Goal: Task Accomplishment & Management: Use online tool/utility

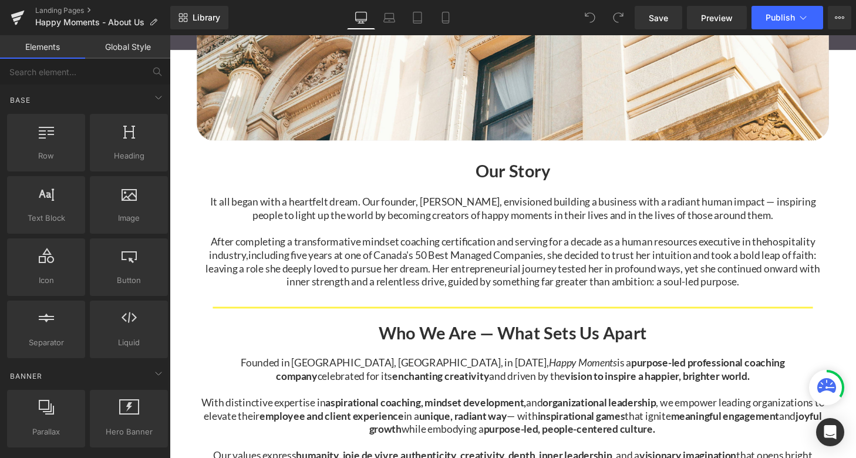
scroll to position [216, 0]
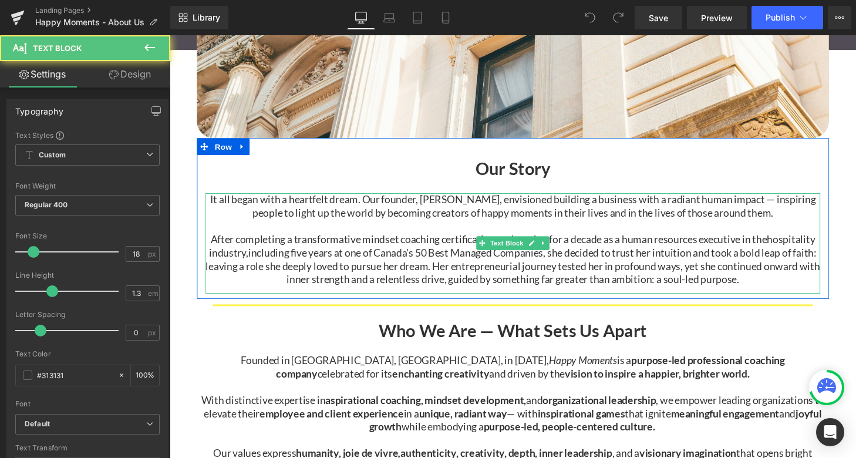
click at [520, 266] on p "After completing a transformative mindset coaching certification and serving fo…" at bounding box center [525, 267] width 636 height 55
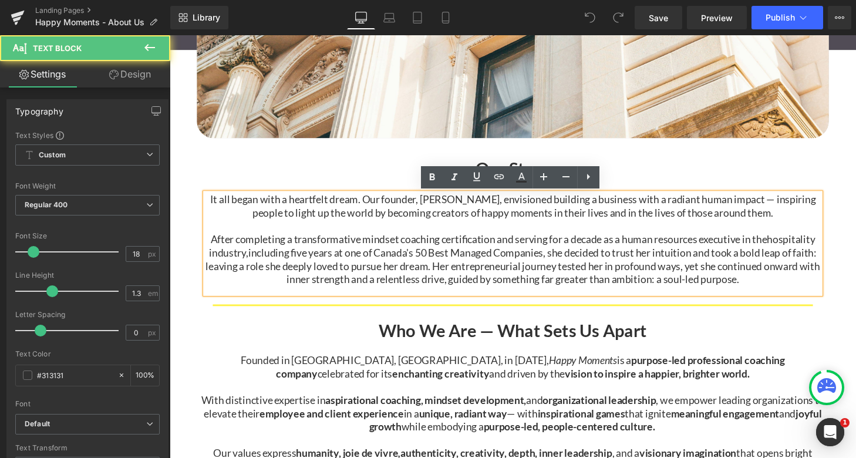
scroll to position [0, 0]
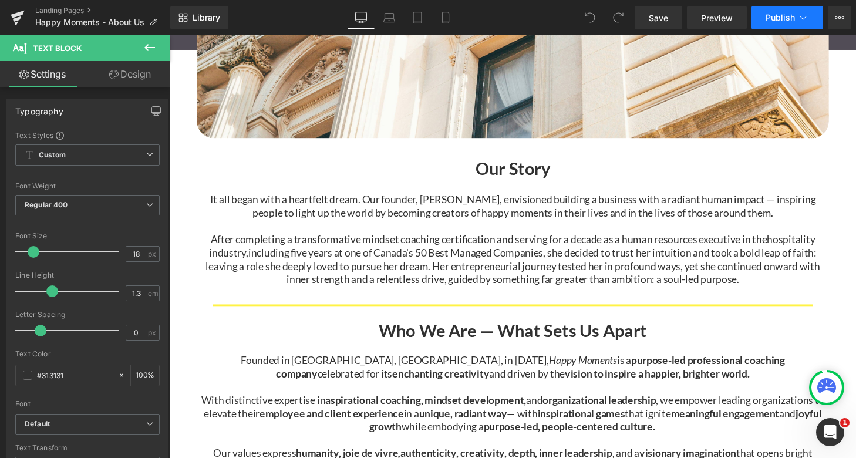
click at [789, 16] on span "Publish" at bounding box center [780, 17] width 29 height 9
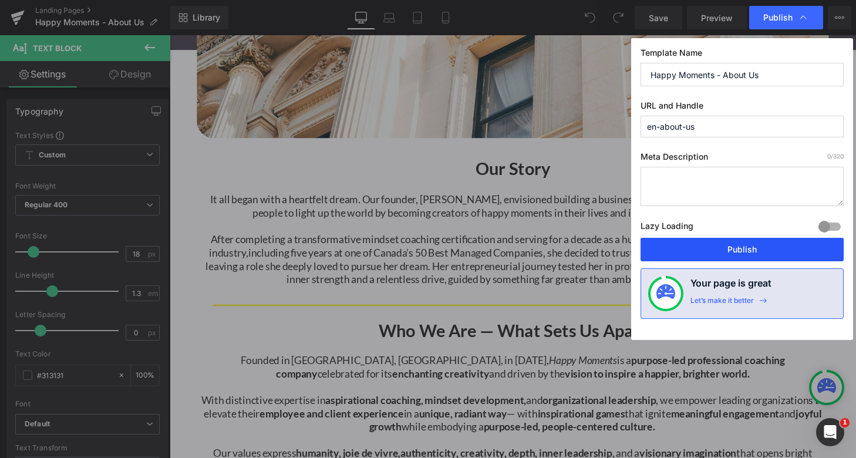
click at [743, 250] on button "Publish" at bounding box center [741, 249] width 203 height 23
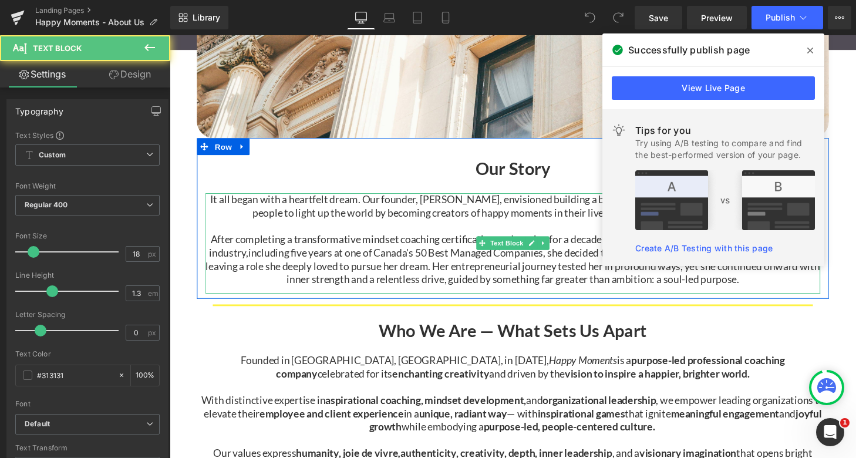
click at [583, 275] on p "After completing a transformative mindset coaching certification and serving fo…" at bounding box center [525, 267] width 636 height 55
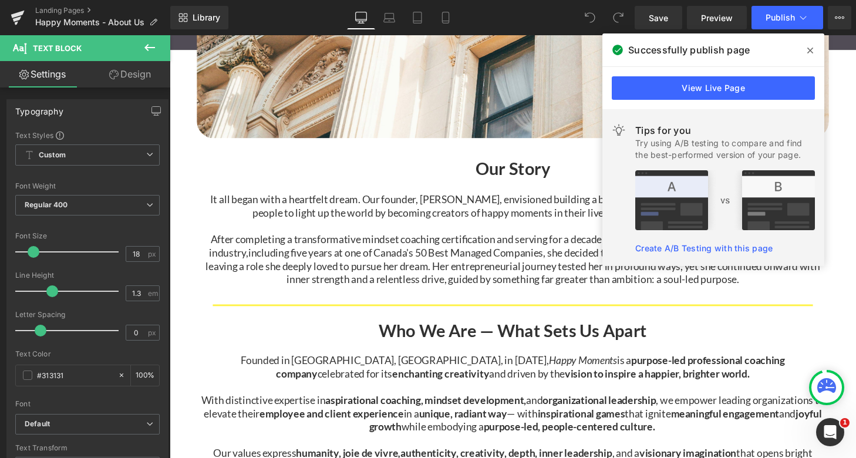
drag, startPoint x: 810, startPoint y: 49, endPoint x: 540, endPoint y: 6, distance: 273.5
click at [810, 49] on icon at bounding box center [810, 51] width 6 height 6
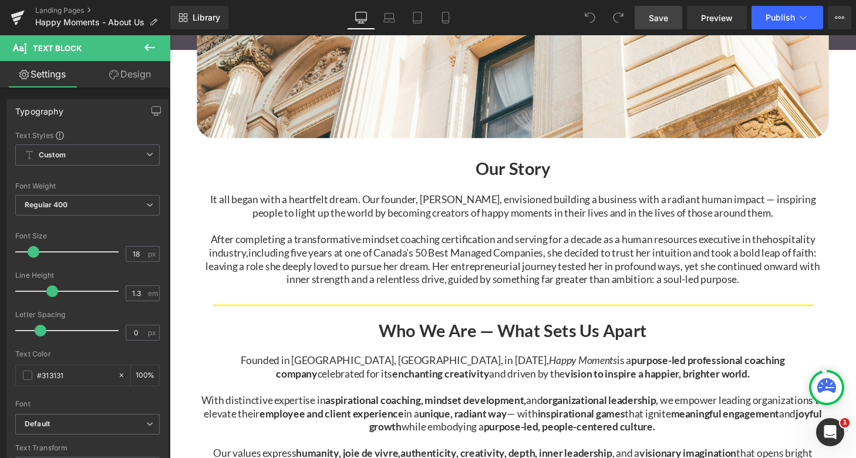
click at [666, 17] on span "Save" at bounding box center [658, 18] width 19 height 12
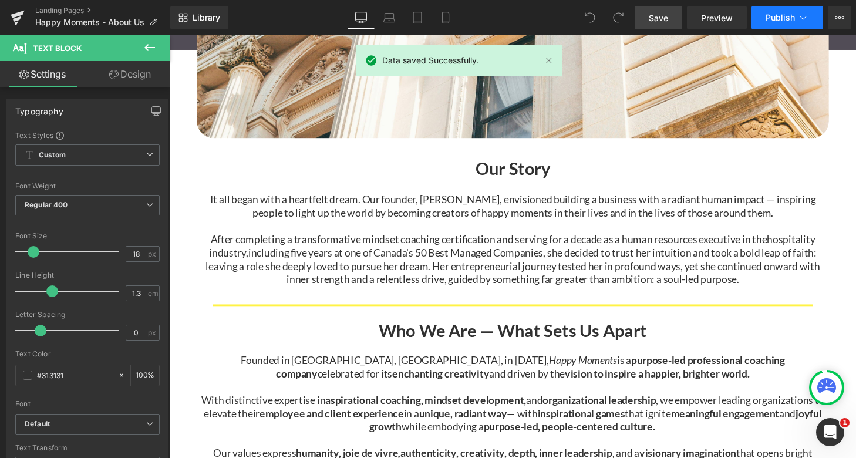
click at [801, 11] on button "Publish" at bounding box center [787, 17] width 72 height 23
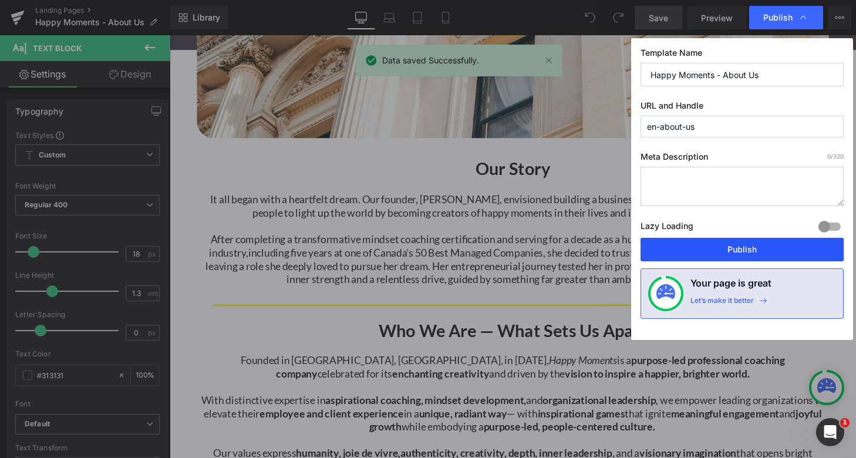
click at [740, 246] on button "Publish" at bounding box center [741, 249] width 203 height 23
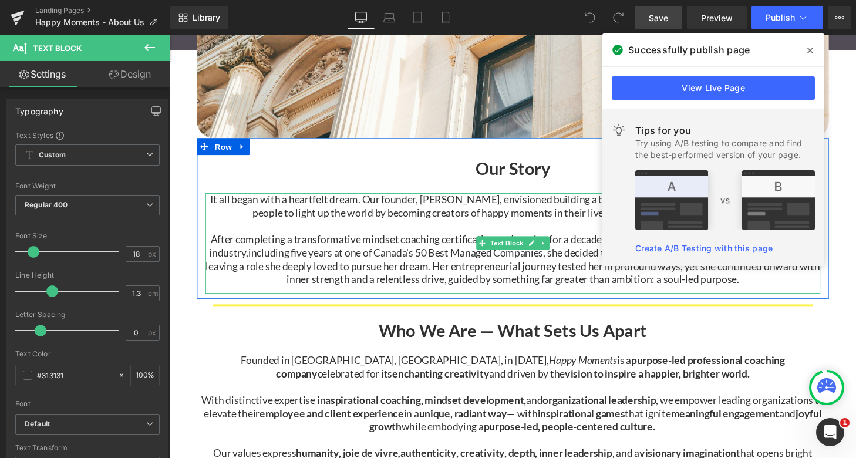
click at [435, 255] on p "After completing a transformative mindset coaching certification and serving fo…" at bounding box center [525, 267] width 636 height 55
click at [561, 252] on link at bounding box center [557, 251] width 12 height 14
click at [548, 253] on icon at bounding box center [550, 251] width 6 height 6
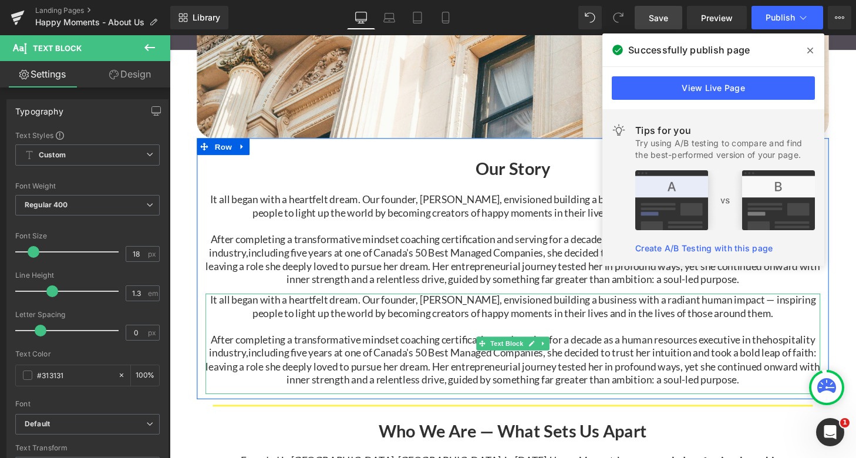
click at [791, 393] on p "After completing a transformative mindset coaching certification and serving fo…" at bounding box center [525, 371] width 636 height 55
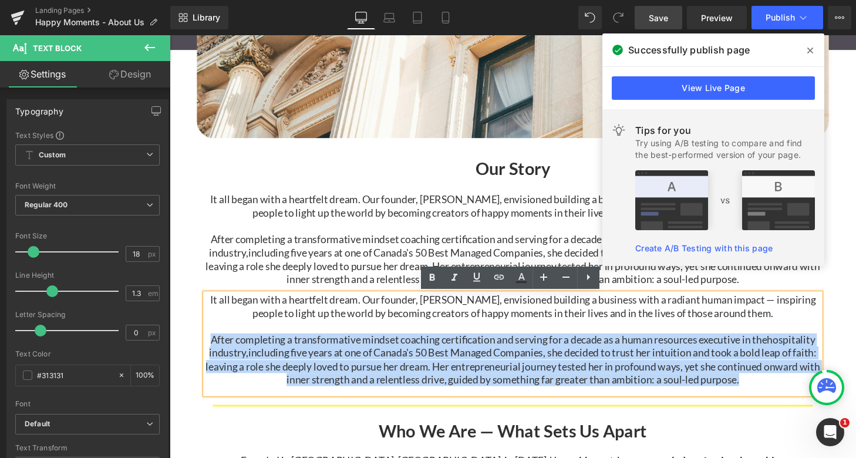
drag, startPoint x: 792, startPoint y: 393, endPoint x: 195, endPoint y: 348, distance: 598.2
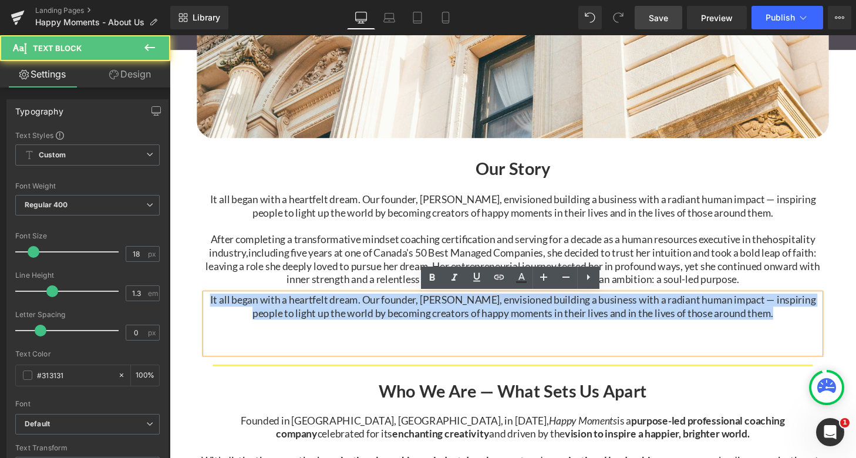
drag, startPoint x: 805, startPoint y: 327, endPoint x: 157, endPoint y: 292, distance: 649.0
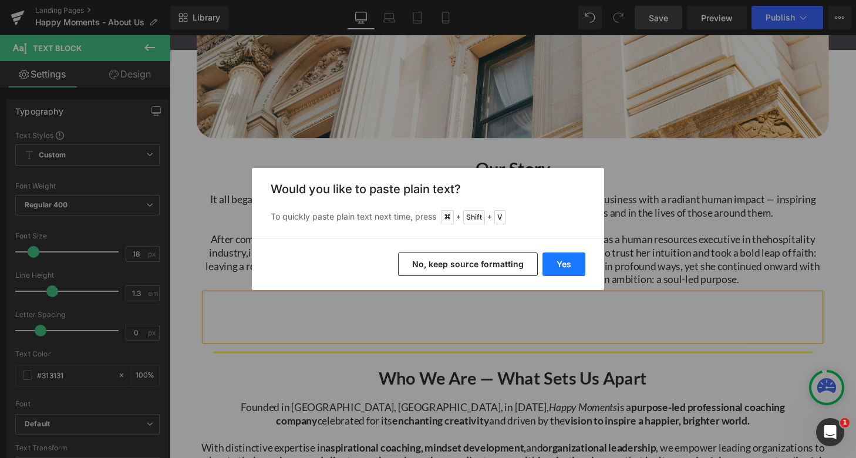
click at [566, 264] on button "Yes" at bounding box center [563, 263] width 43 height 23
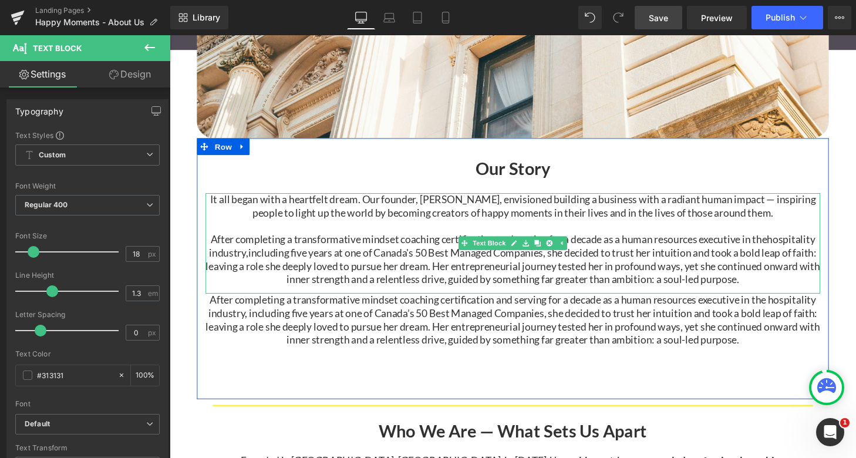
click at [674, 277] on p "After completing a transformative mindset coaching certification and serving fo…" at bounding box center [525, 267] width 636 height 55
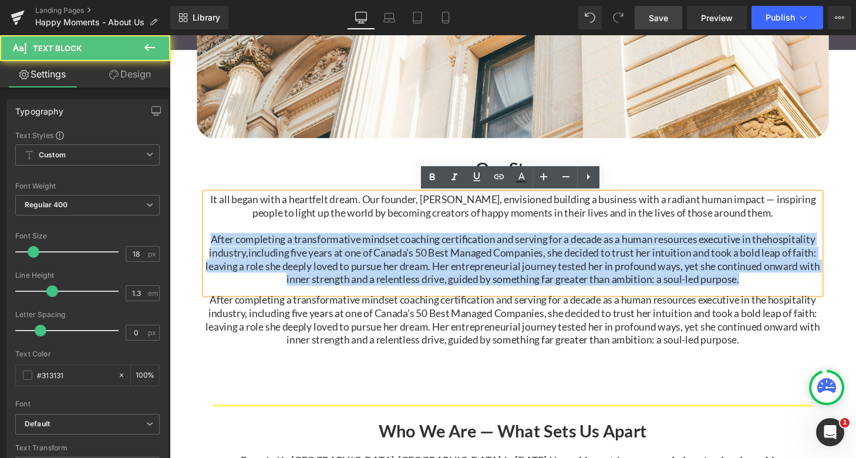
drag, startPoint x: 796, startPoint y: 289, endPoint x: 199, endPoint y: 247, distance: 598.5
click at [199, 247] on div "Our Story Heading It all began with a heartfelt dream. Our founder, Sophie Broc…" at bounding box center [524, 278] width 653 height 258
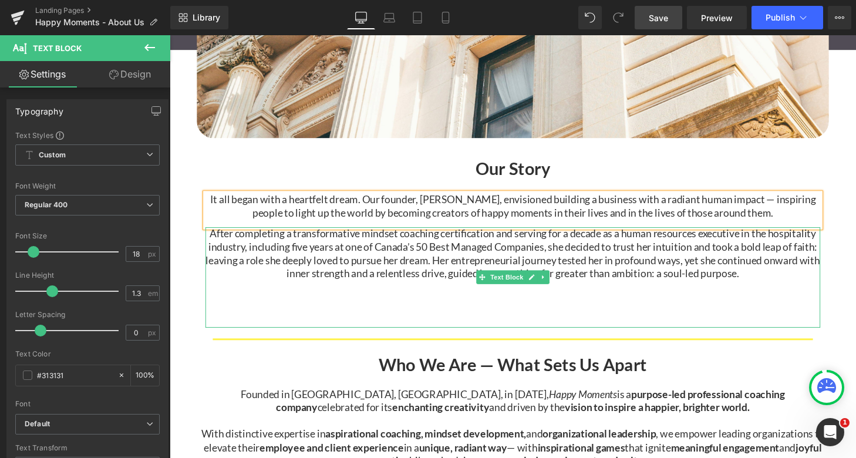
click at [466, 318] on p at bounding box center [525, 323] width 636 height 14
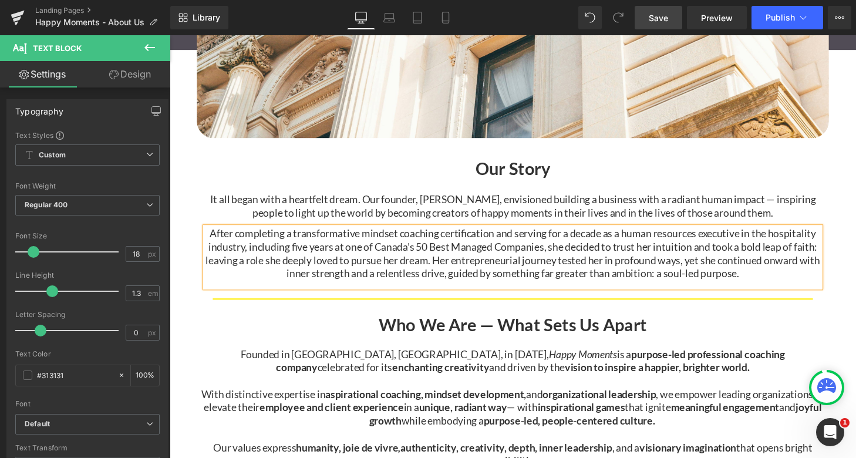
click at [659, 18] on span "Save" at bounding box center [658, 18] width 19 height 12
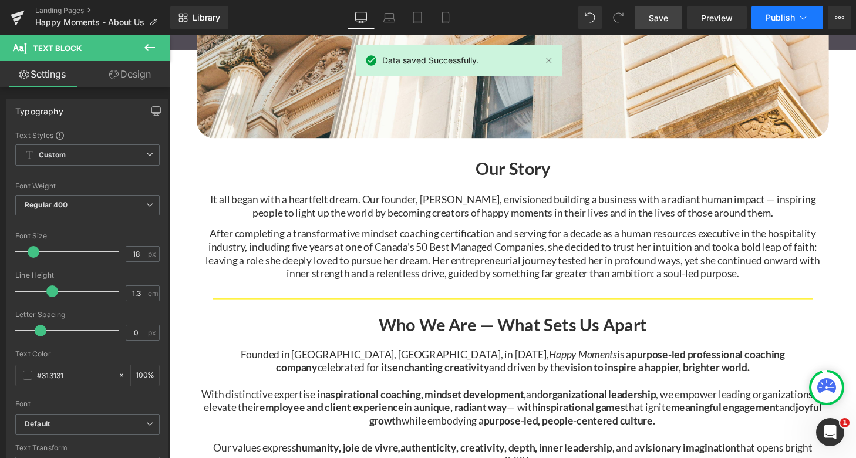
click at [767, 19] on span "Publish" at bounding box center [780, 17] width 29 height 9
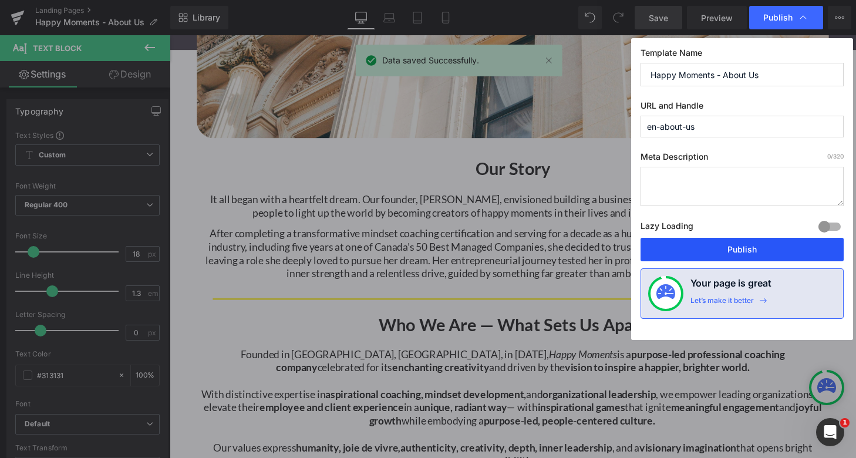
click at [744, 244] on button "Publish" at bounding box center [741, 249] width 203 height 23
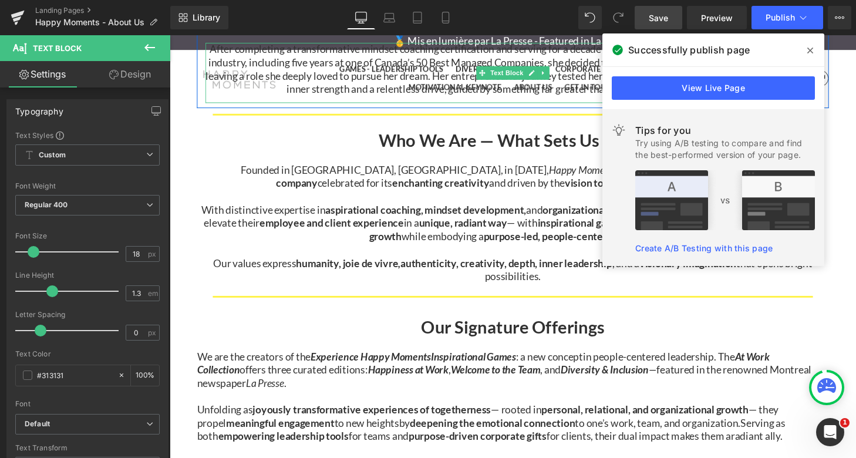
scroll to position [409, 0]
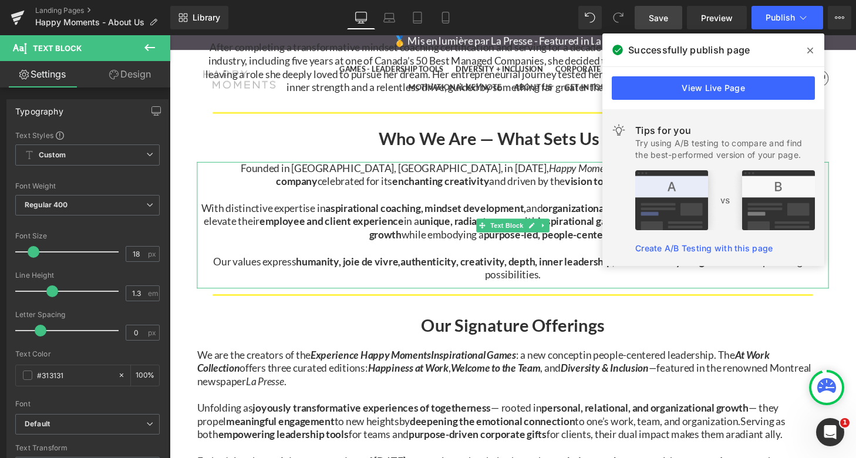
click at [493, 228] on icon at bounding box center [493, 231] width 6 height 6
click at [564, 282] on p "Our values express humanity, joie de vivre , authenticity, creativity, depth, i…" at bounding box center [524, 276] width 653 height 28
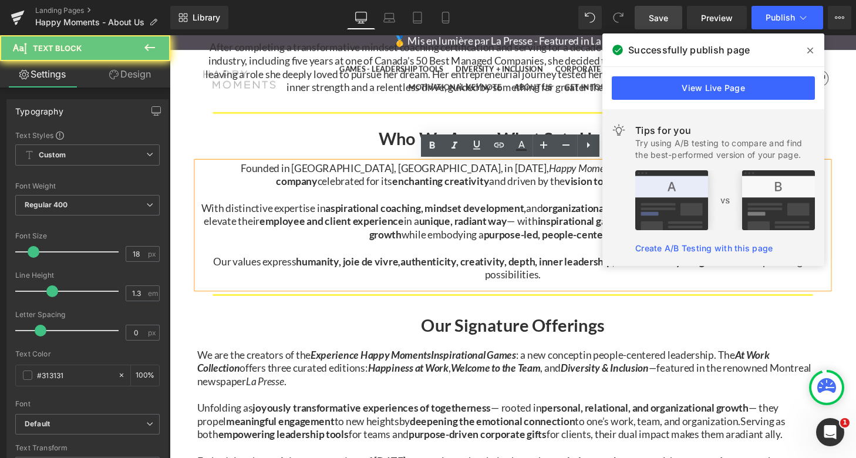
click at [550, 282] on span "that opens bright possibilities." at bounding box center [665, 275] width 339 height 26
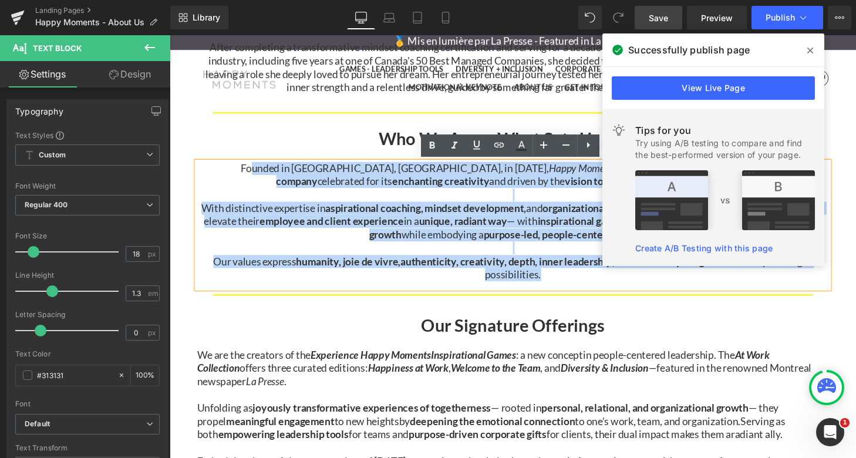
drag, startPoint x: 557, startPoint y: 282, endPoint x: 233, endPoint y: 171, distance: 342.2
click at [233, 171] on div "Founded in Montreal, Canada, in 2017, Happy Moments is a purpose-led profession…" at bounding box center [524, 232] width 653 height 132
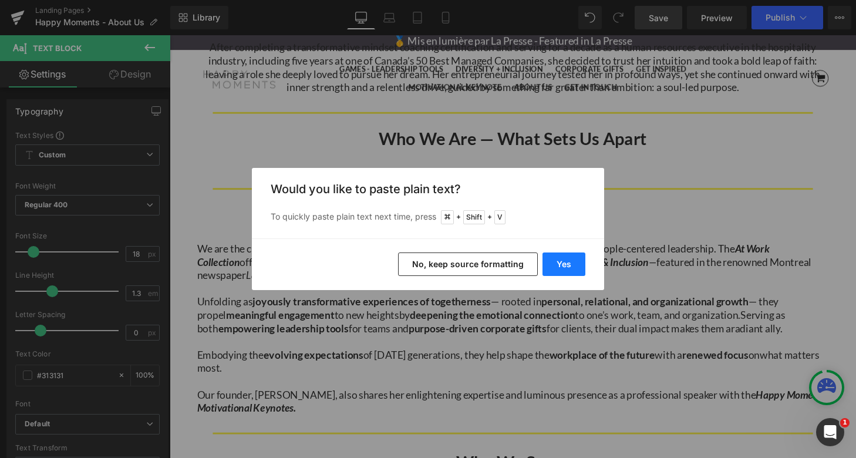
click at [572, 262] on button "Yes" at bounding box center [563, 263] width 43 height 23
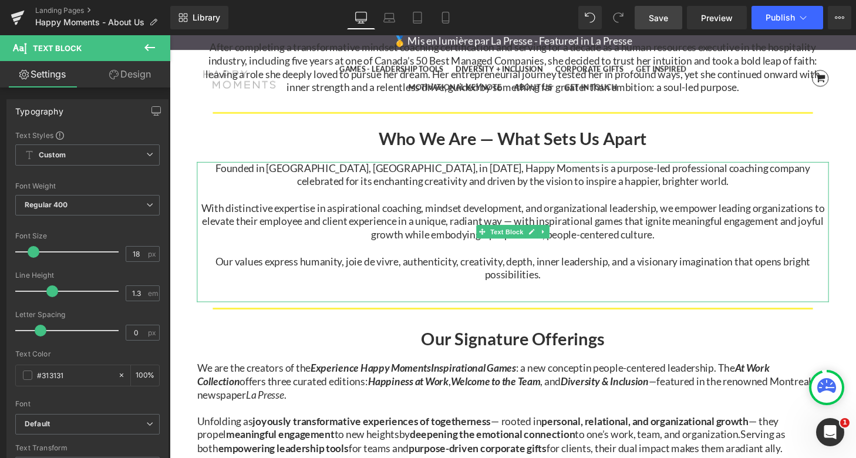
click at [549, 301] on p at bounding box center [524, 296] width 653 height 14
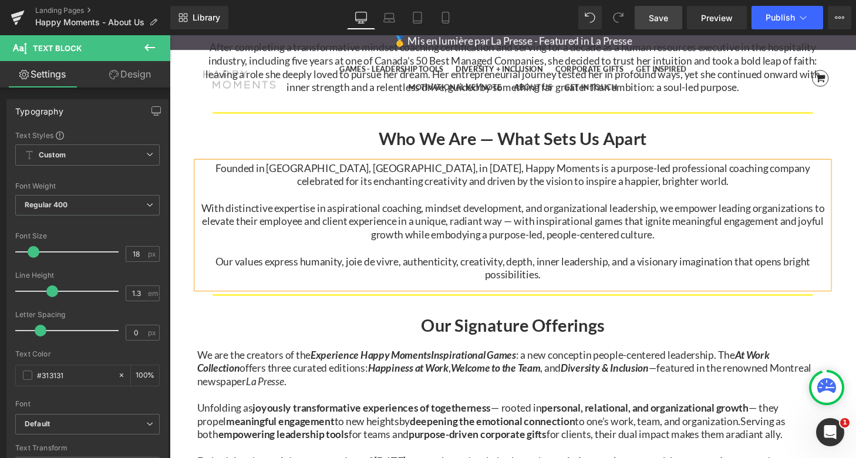
click at [659, 18] on span "Save" at bounding box center [658, 18] width 19 height 12
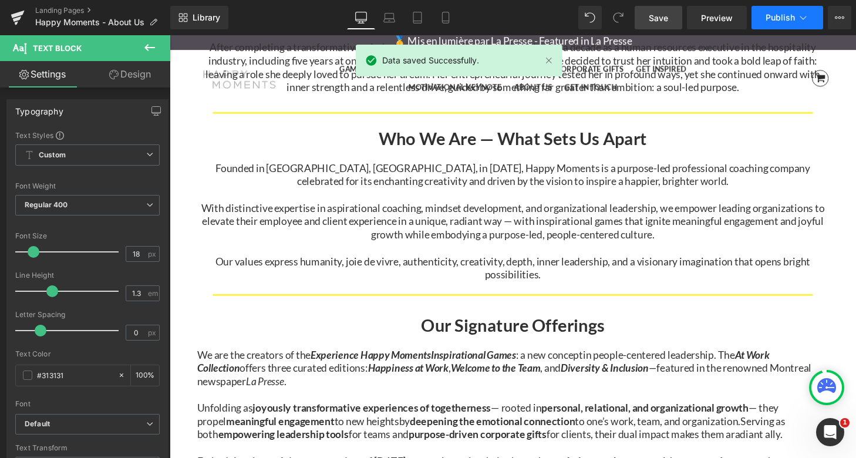
click at [795, 16] on button "Publish" at bounding box center [787, 17] width 72 height 23
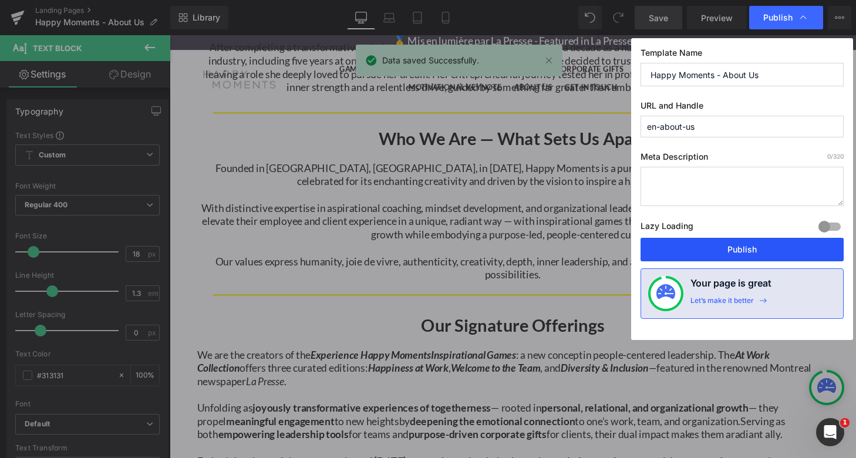
click at [748, 247] on button "Publish" at bounding box center [741, 249] width 203 height 23
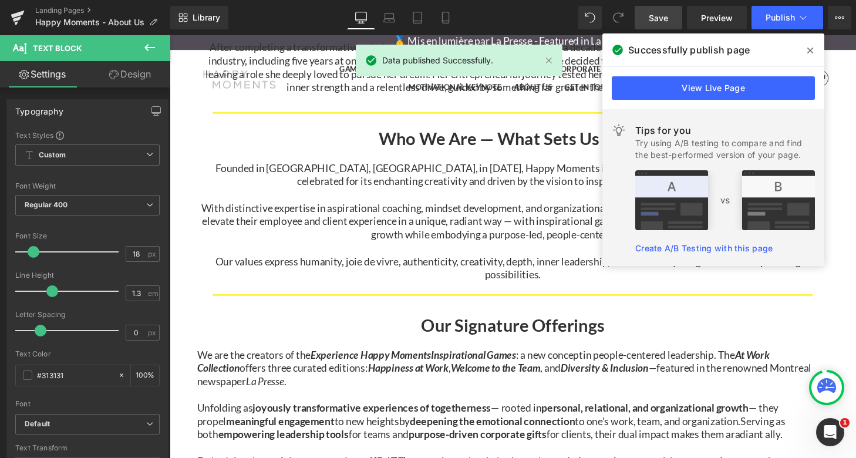
click at [811, 46] on icon at bounding box center [810, 50] width 6 height 9
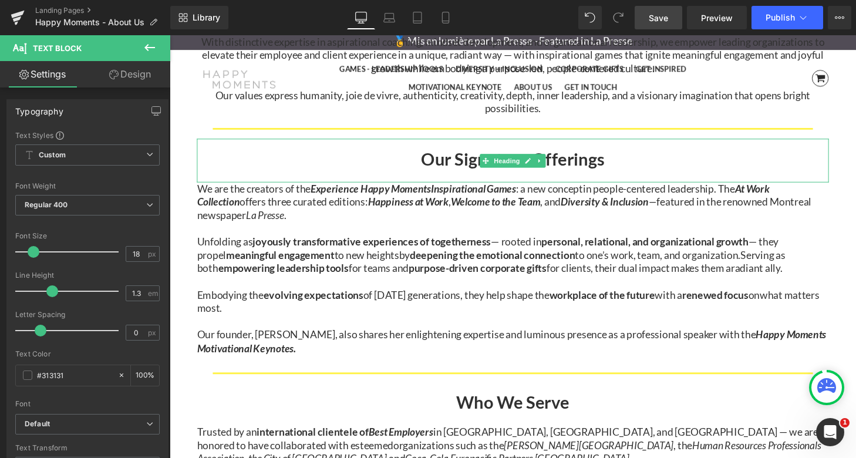
scroll to position [582, 0]
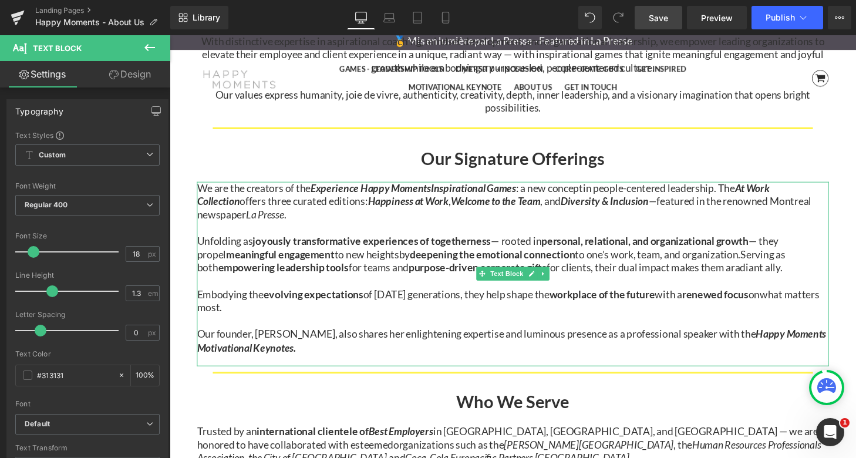
click at [468, 349] on p "Our founder, Sophie, also shares her enlightening expertise and luminous presen…" at bounding box center [524, 352] width 653 height 28
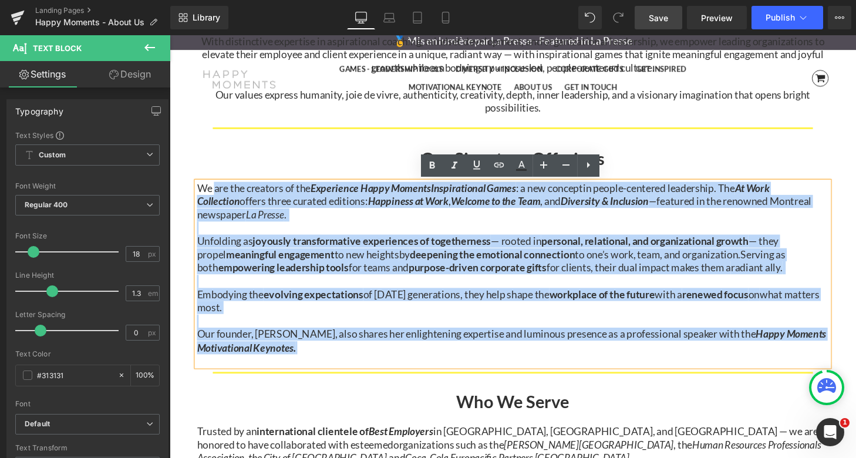
drag, startPoint x: 316, startPoint y: 362, endPoint x: 217, endPoint y: 195, distance: 193.8
click at [217, 196] on div "We are the creators of the Experience Happy Moments Inspirational Games : a new…" at bounding box center [524, 282] width 653 height 191
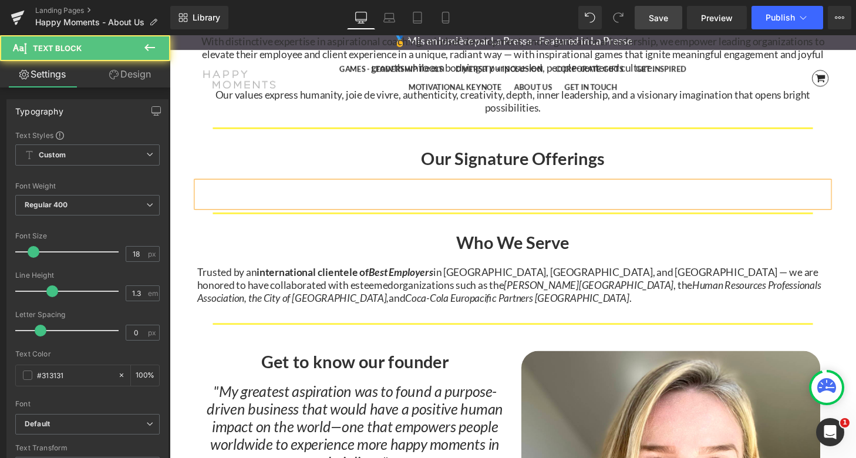
click at [208, 207] on div at bounding box center [524, 200] width 653 height 26
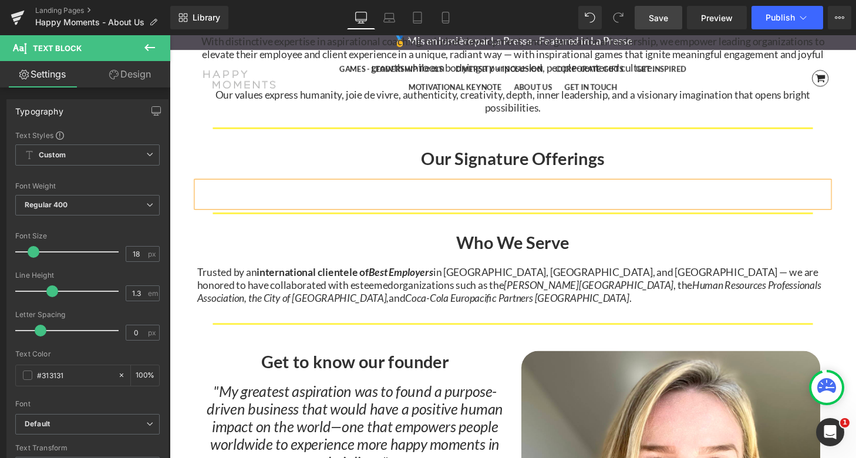
click at [453, 200] on div at bounding box center [524, 200] width 653 height 26
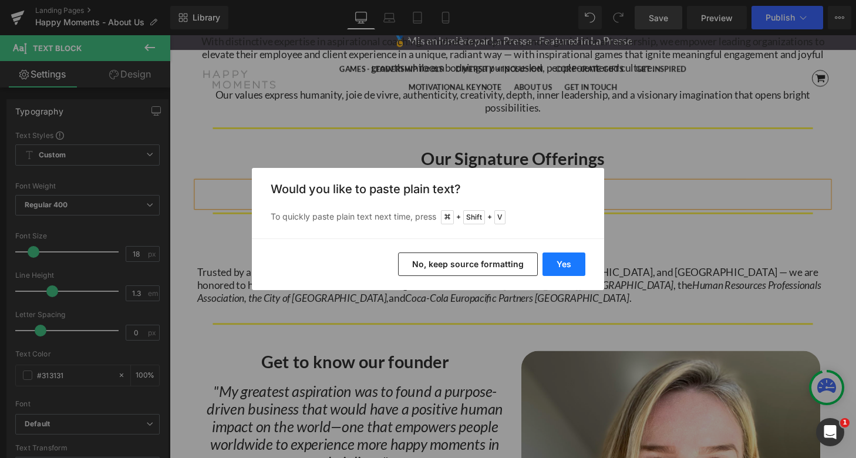
click at [567, 262] on button "Yes" at bounding box center [563, 263] width 43 height 23
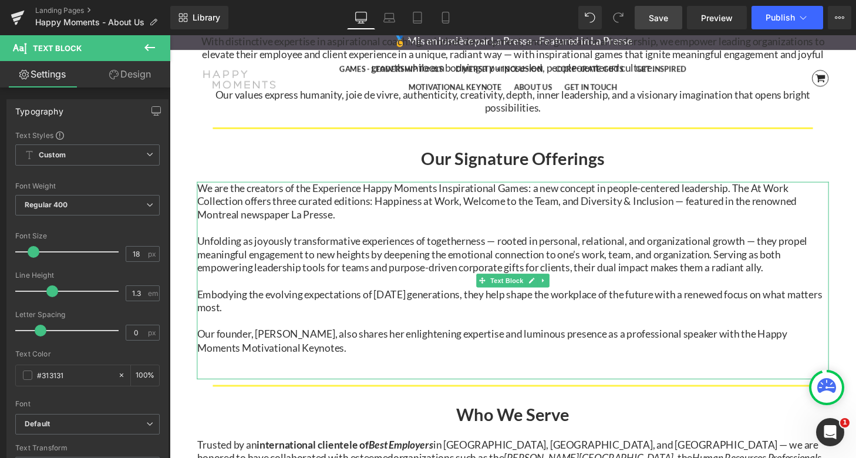
click at [307, 377] on div at bounding box center [524, 372] width 653 height 14
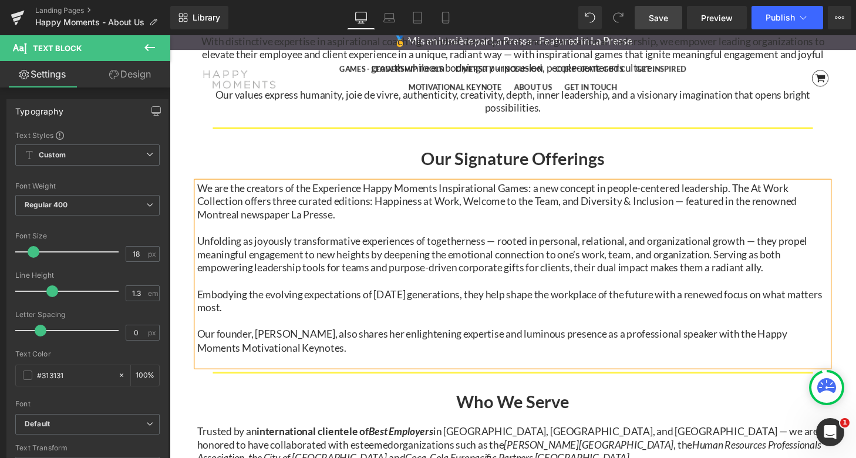
click at [297, 369] on div "We are the creators of the Experience Happy Moments Inspirational Games: a new …" at bounding box center [524, 282] width 653 height 191
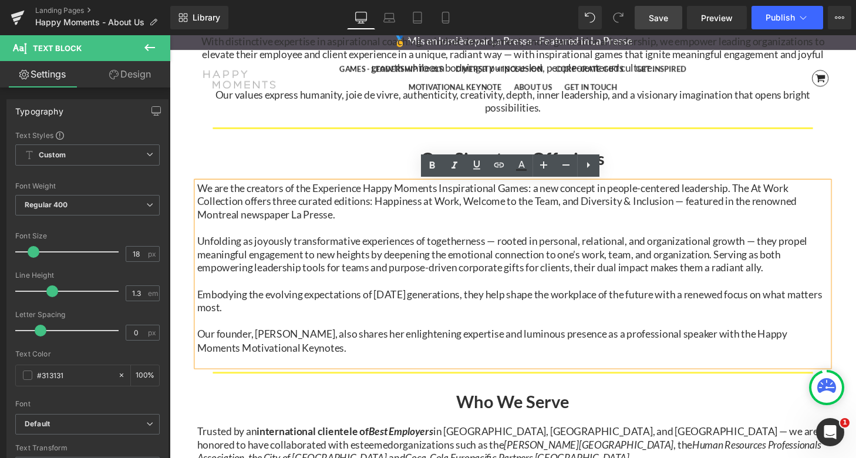
click at [665, 15] on span "Save" at bounding box center [658, 18] width 19 height 12
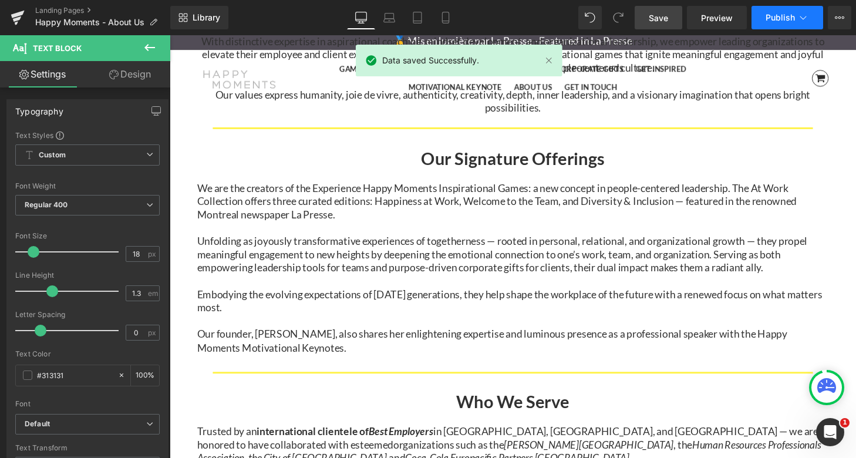
click at [794, 17] on span "Publish" at bounding box center [780, 17] width 29 height 9
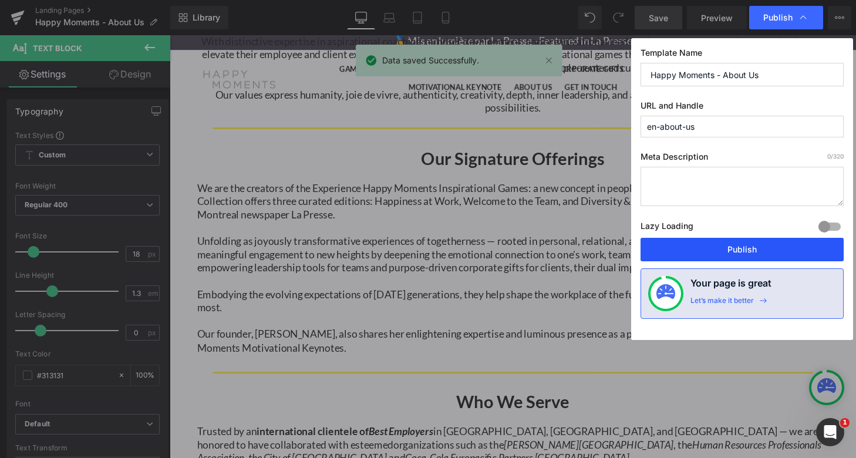
click at [742, 248] on button "Publish" at bounding box center [741, 249] width 203 height 23
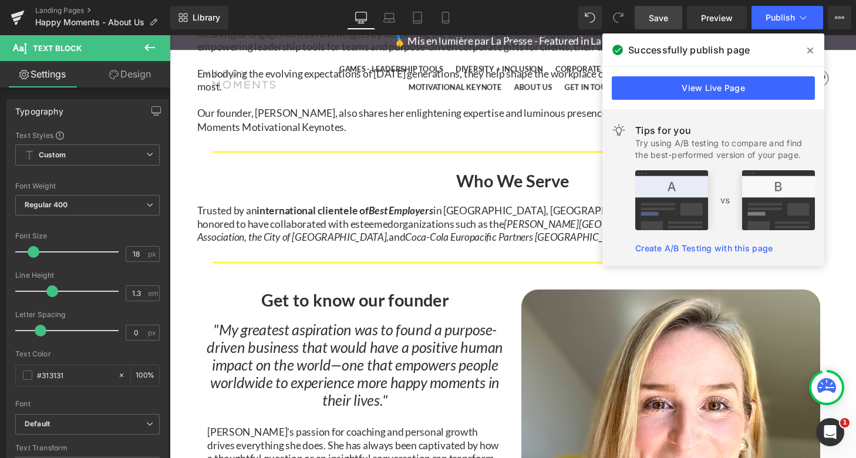
scroll to position [819, 0]
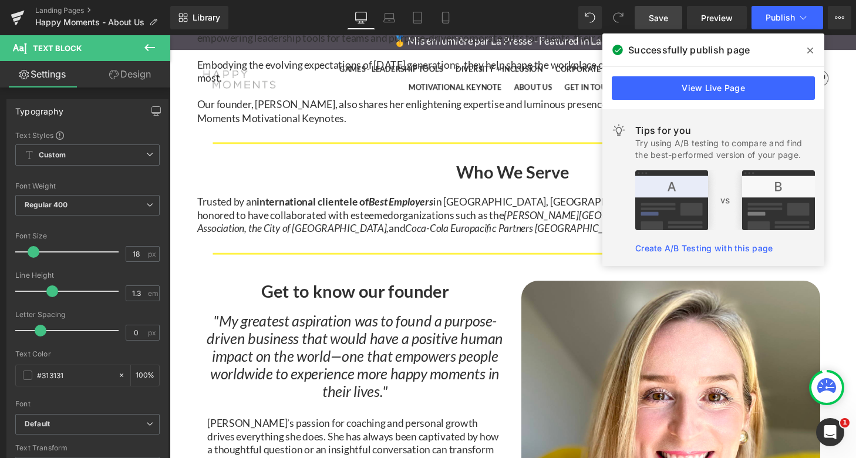
click at [401, 222] on span "organizations such as the" at bounding box center [458, 221] width 114 height 13
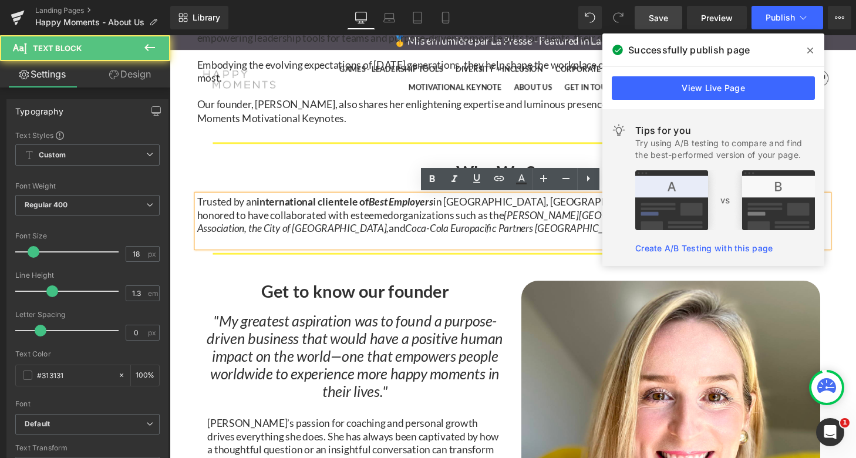
click at [396, 250] on div "Trusted by an international clientele of Best Employers in Canada, the United S…" at bounding box center [524, 227] width 653 height 53
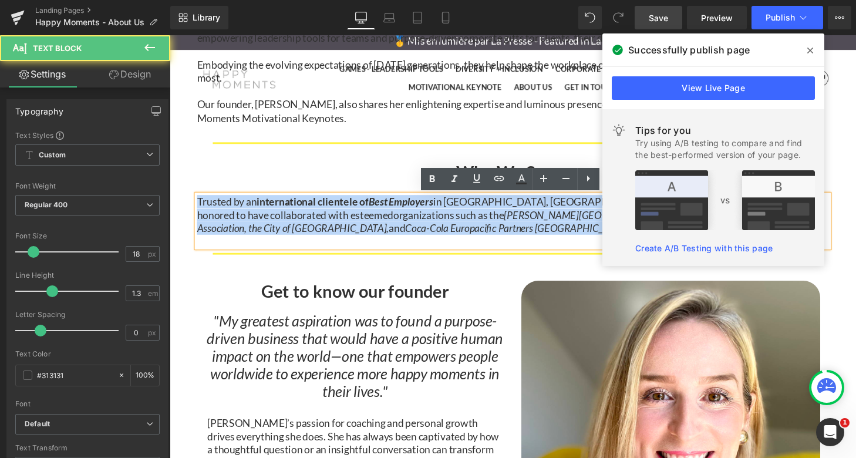
drag, startPoint x: 354, startPoint y: 240, endPoint x: 200, endPoint y: 211, distance: 156.5
click at [200, 211] on p "Trusted by an international clientele of Best Employers in Canada, the United S…" at bounding box center [524, 221] width 653 height 41
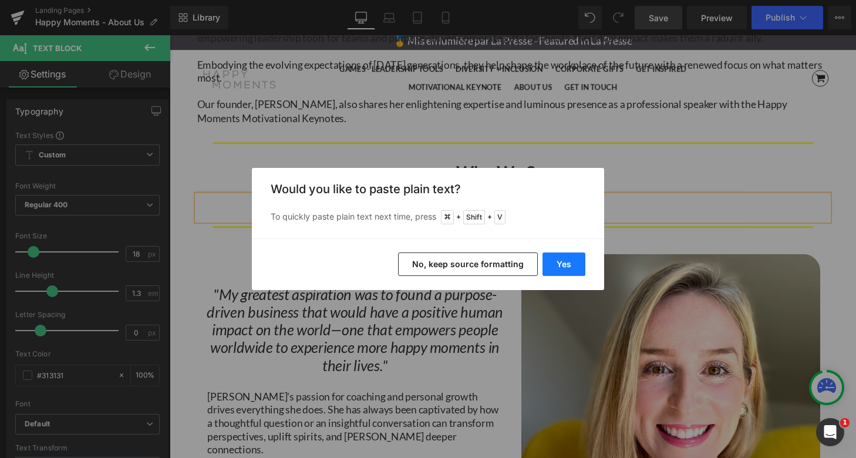
click at [565, 264] on button "Yes" at bounding box center [563, 263] width 43 height 23
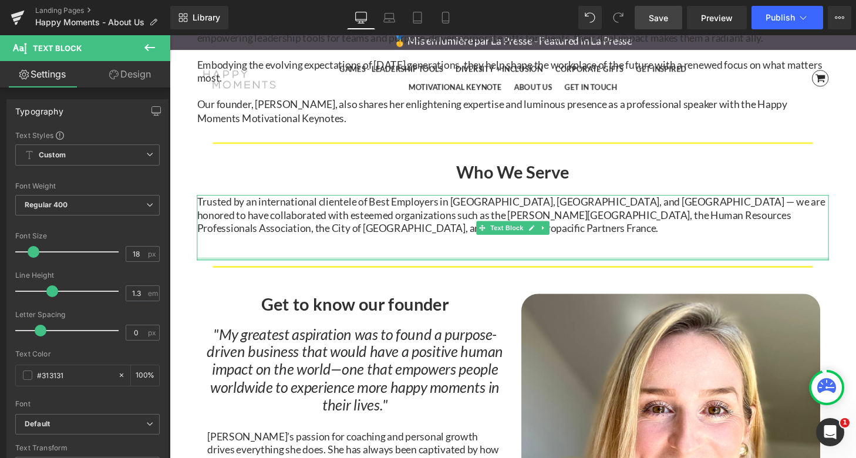
click at [333, 257] on div "Trusted by an international clientele of Best Employers in Canada, the United S…" at bounding box center [524, 235] width 653 height 68
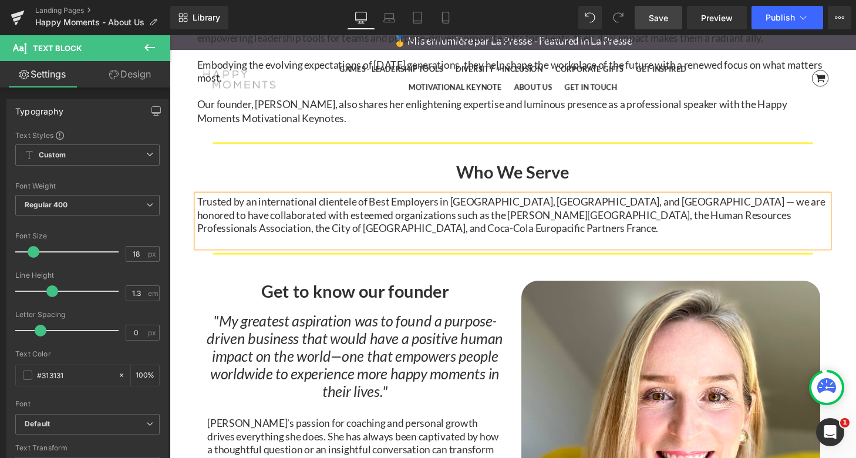
click at [322, 249] on div "Trusted by an international clientele of Best Employers in Canada, the United S…" at bounding box center [524, 227] width 653 height 53
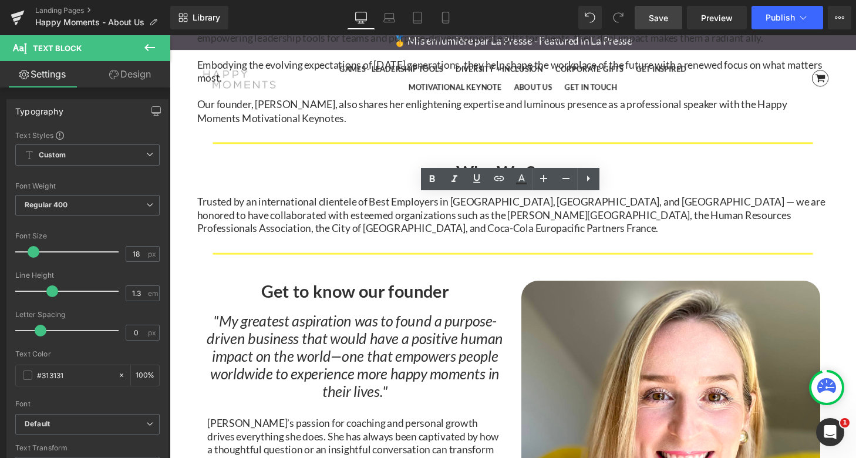
click at [667, 14] on span "Save" at bounding box center [658, 18] width 19 height 12
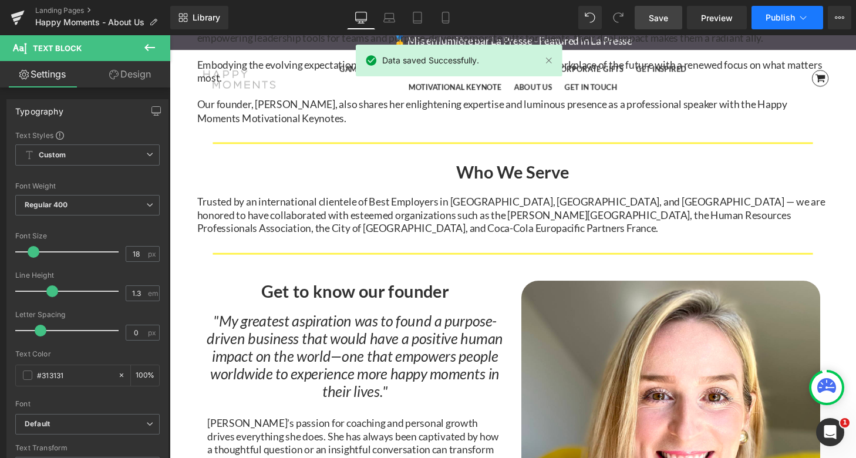
click at [800, 25] on button "Publish" at bounding box center [787, 17] width 72 height 23
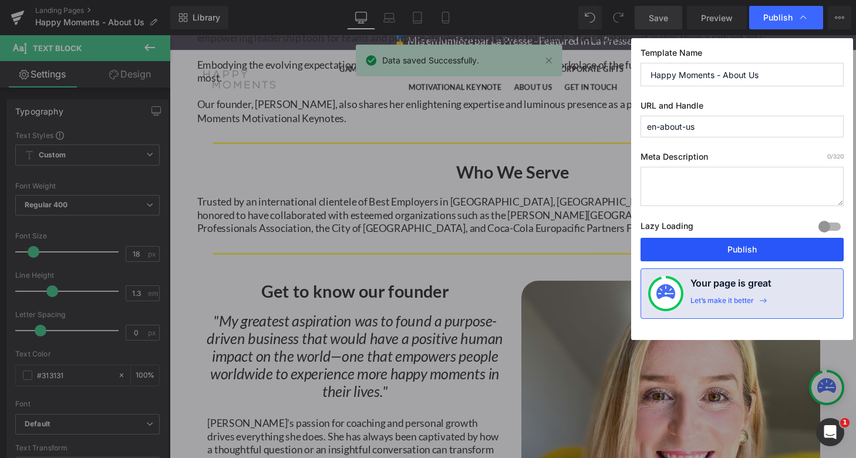
click at [749, 250] on button "Publish" at bounding box center [741, 249] width 203 height 23
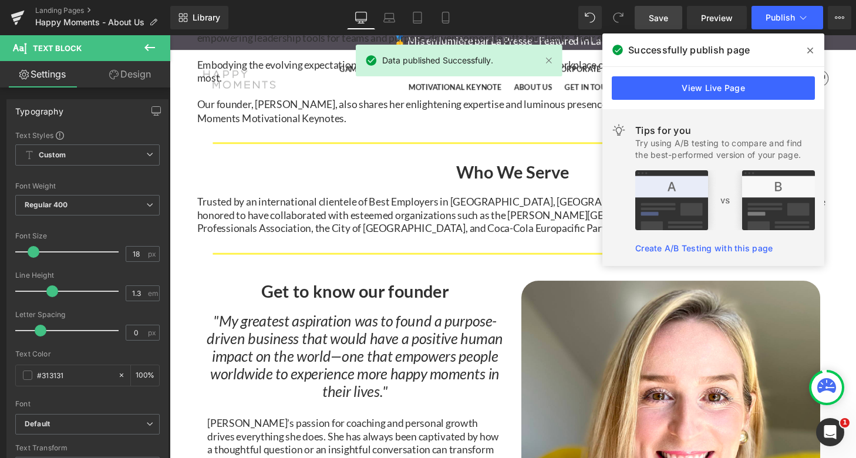
click at [808, 51] on icon at bounding box center [810, 51] width 6 height 6
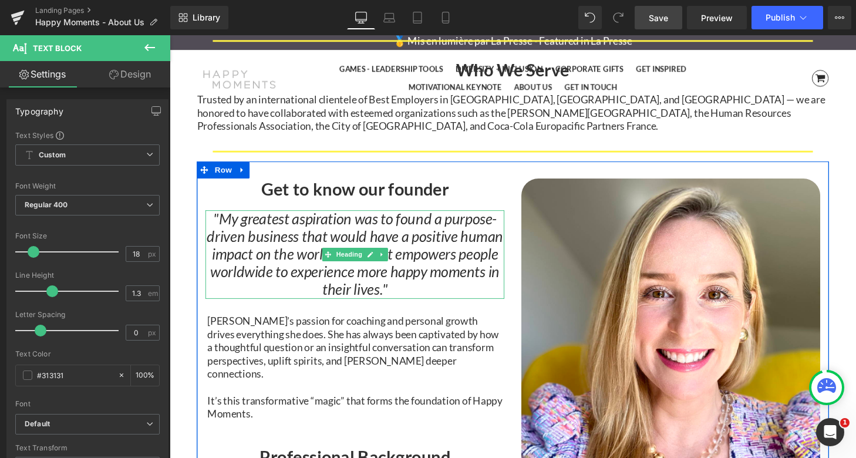
scroll to position [928, 0]
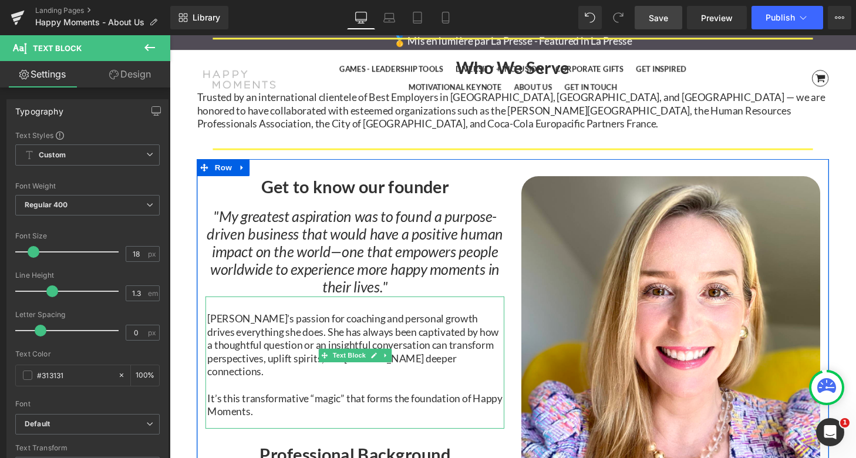
click at [307, 354] on span "Sophie’s passion for coaching and personal growth drives everything she does. S…" at bounding box center [359, 356] width 302 height 68
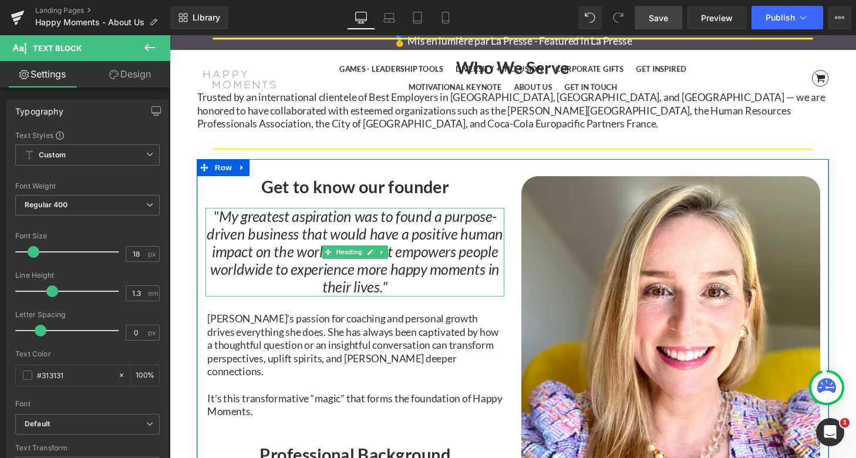
drag, startPoint x: 350, startPoint y: 242, endPoint x: 391, endPoint y: 285, distance: 58.5
click at [350, 242] on icon ""My greatest aspiration was to found a purpose-driven business that would have …" at bounding box center [361, 259] width 306 height 92
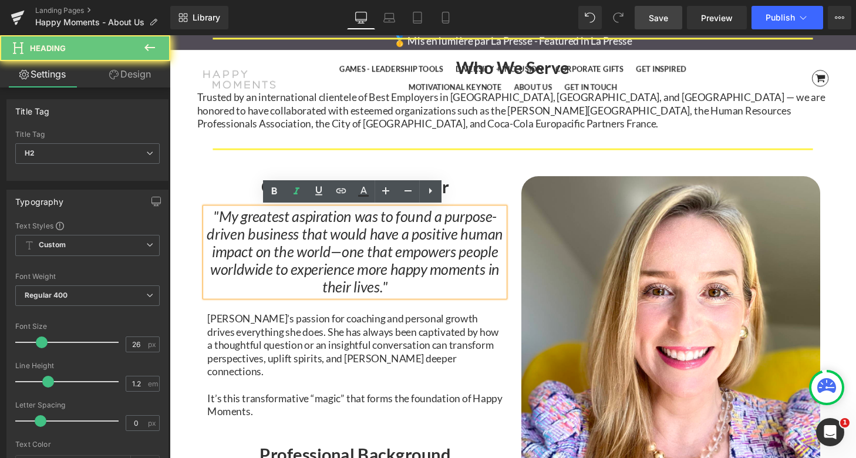
click at [396, 294] on h2 ""My greatest aspiration was to found a purpose-driven business that would have …" at bounding box center [361, 260] width 309 height 92
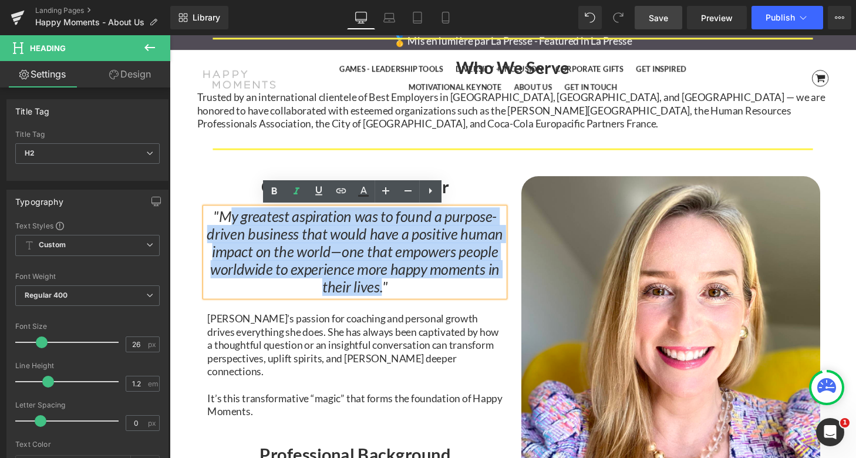
drag, startPoint x: 390, startPoint y: 296, endPoint x: 232, endPoint y: 220, distance: 174.9
click at [232, 220] on icon ""My greatest aspiration was to found a purpose-driven business that would have …" at bounding box center [361, 259] width 306 height 92
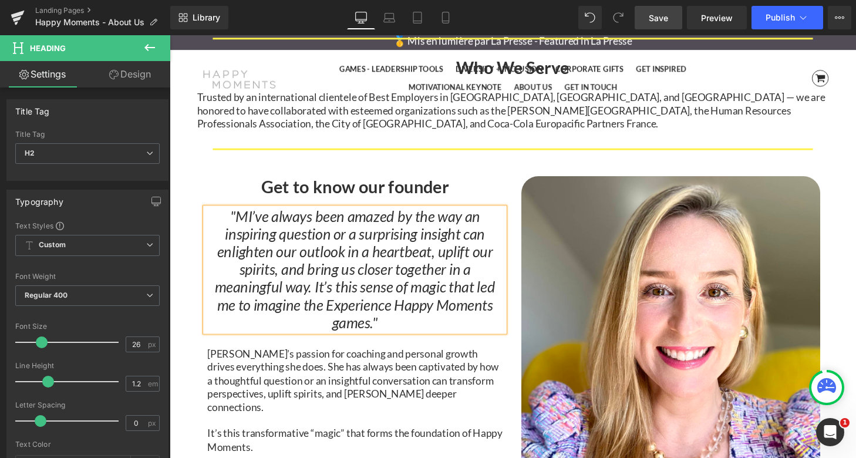
click at [248, 224] on icon ""MI’ve always been amazed by the way an inspiring question or a surprising insi…" at bounding box center [362, 277] width 290 height 129
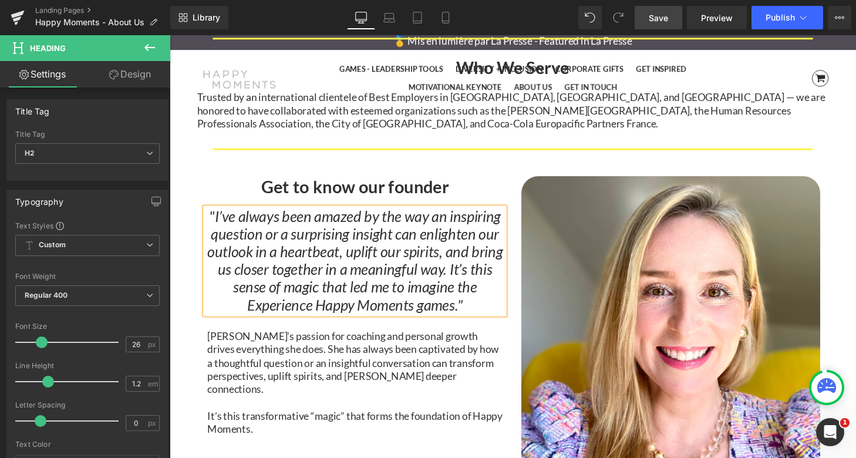
click at [458, 277] on icon ""I’ve always been amazed by the way an inspiring question or a surprising insig…" at bounding box center [361, 268] width 306 height 110
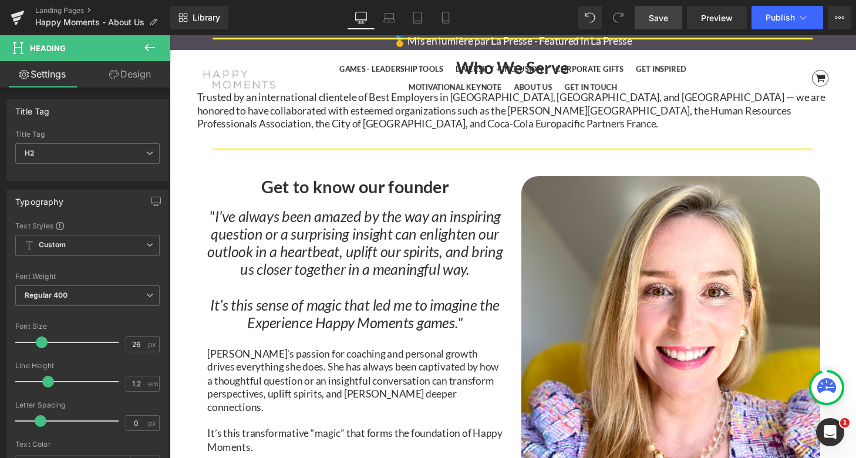
click at [671, 14] on link "Save" at bounding box center [659, 17] width 48 height 23
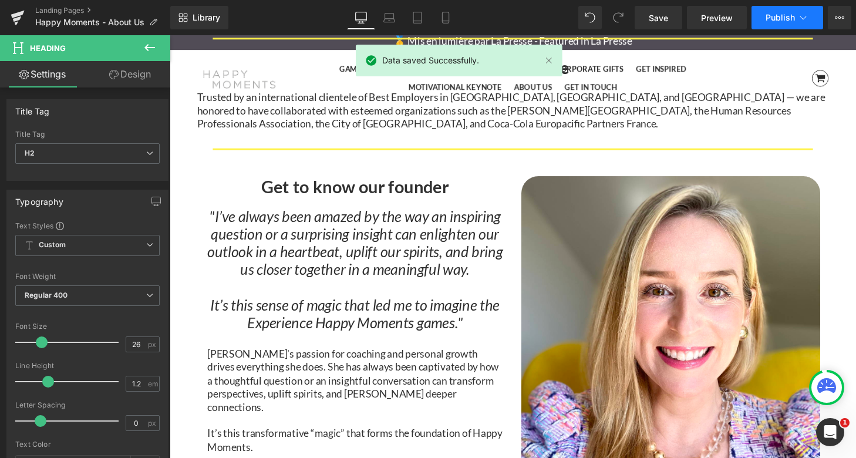
click at [787, 20] on span "Publish" at bounding box center [780, 17] width 29 height 9
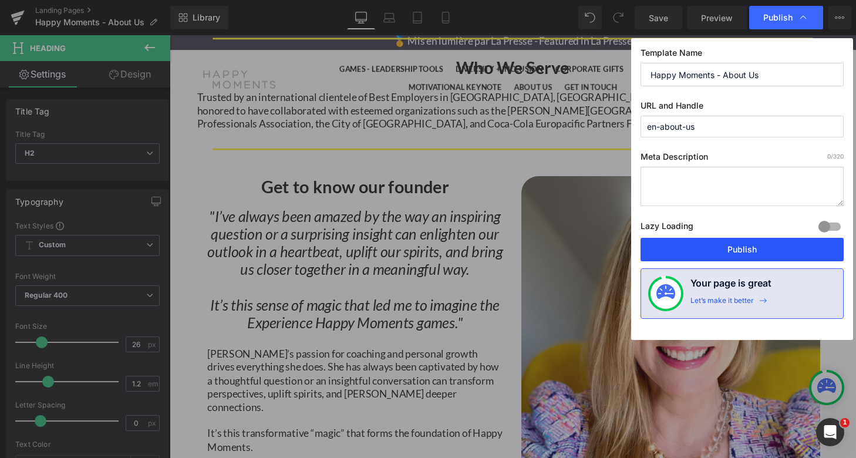
click at [749, 248] on button "Publish" at bounding box center [741, 249] width 203 height 23
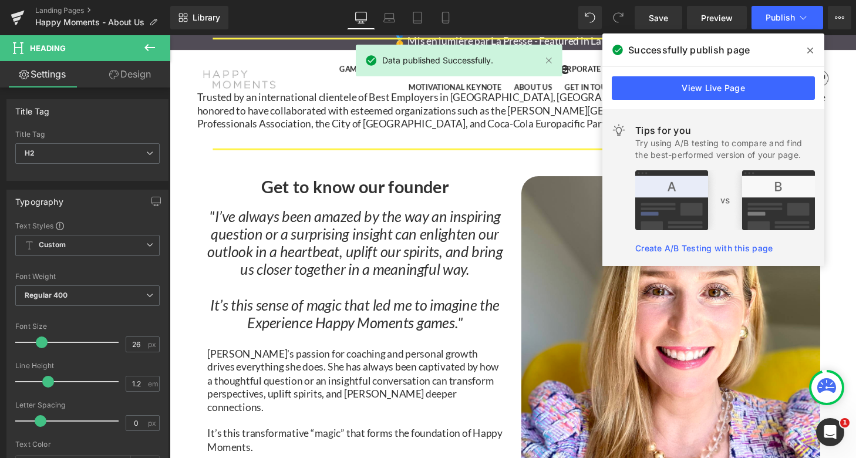
click at [803, 50] on span at bounding box center [810, 50] width 19 height 19
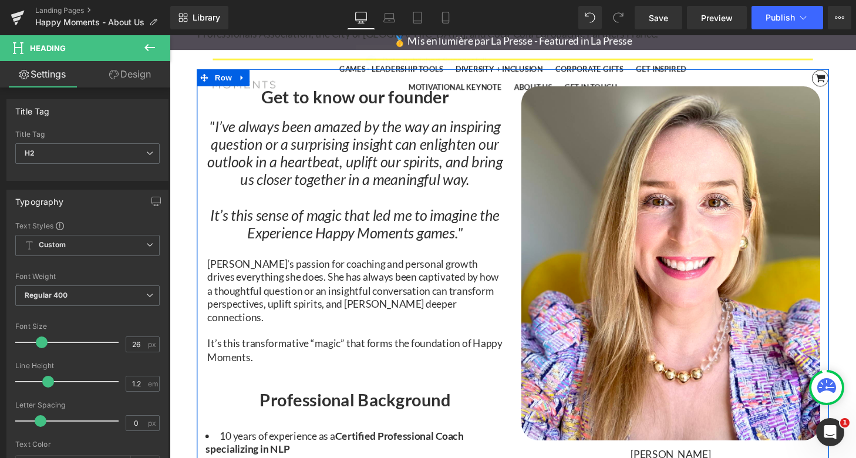
scroll to position [1021, 0]
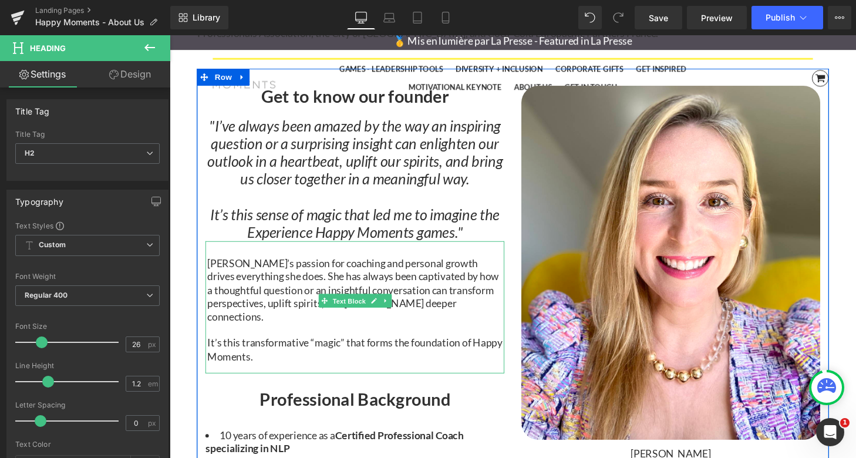
click at [343, 305] on span "Text Block" at bounding box center [355, 311] width 39 height 14
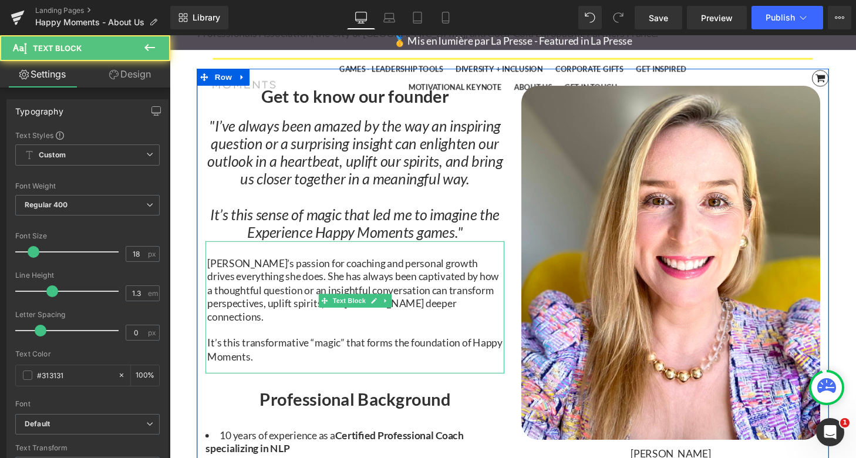
click at [366, 286] on span "Sophie’s passion for coaching and personal growth drives everything she does. S…" at bounding box center [359, 299] width 302 height 68
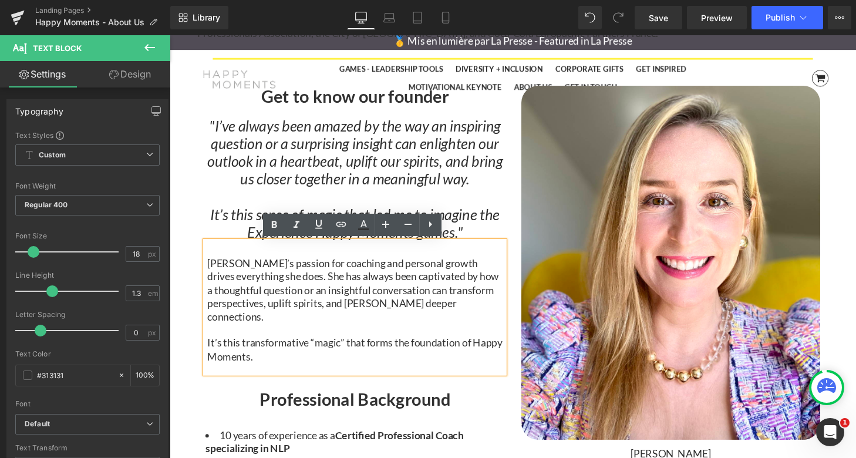
click at [190, 248] on div "A purpose-driven company, inspiring a brighter future. Heading Hero Banner Our …" at bounding box center [525, 142] width 710 height 2257
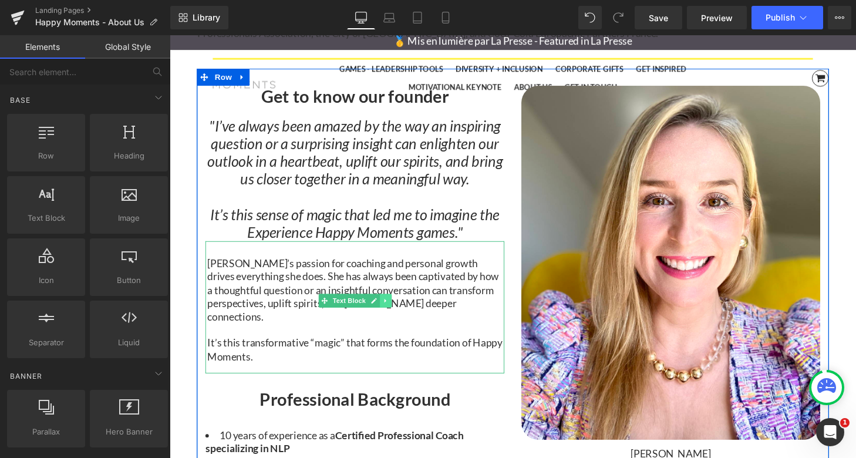
click at [393, 312] on icon at bounding box center [393, 309] width 6 height 7
click at [396, 310] on icon at bounding box center [399, 309] width 6 height 6
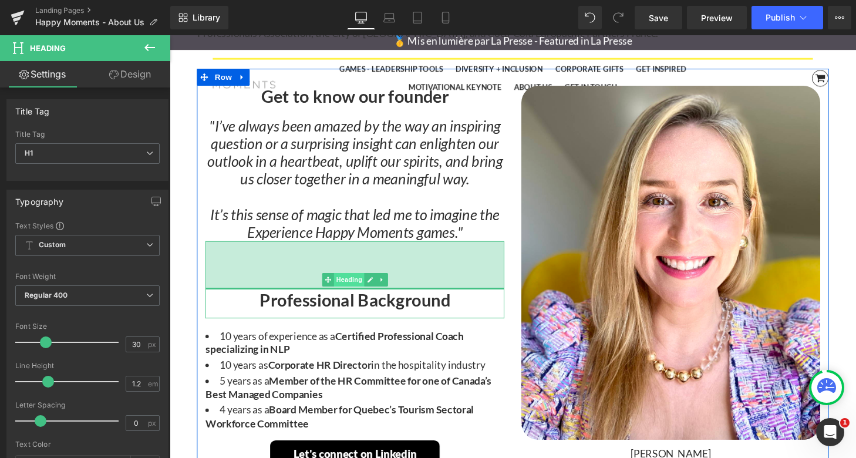
drag, startPoint x: 371, startPoint y: 250, endPoint x: 370, endPoint y: 284, distance: 34.1
click at [370, 284] on div "Professional Background Heading 85px" at bounding box center [361, 288] width 309 height 80
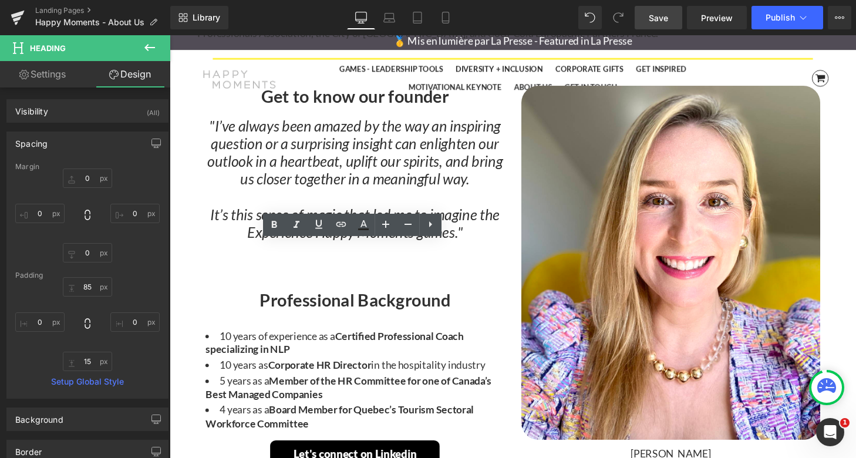
click at [660, 21] on span "Save" at bounding box center [658, 18] width 19 height 12
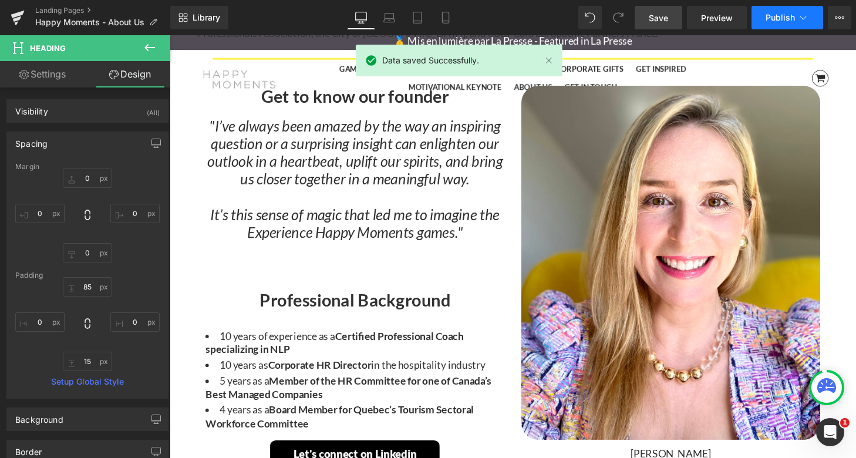
click at [793, 18] on span "Publish" at bounding box center [780, 17] width 29 height 9
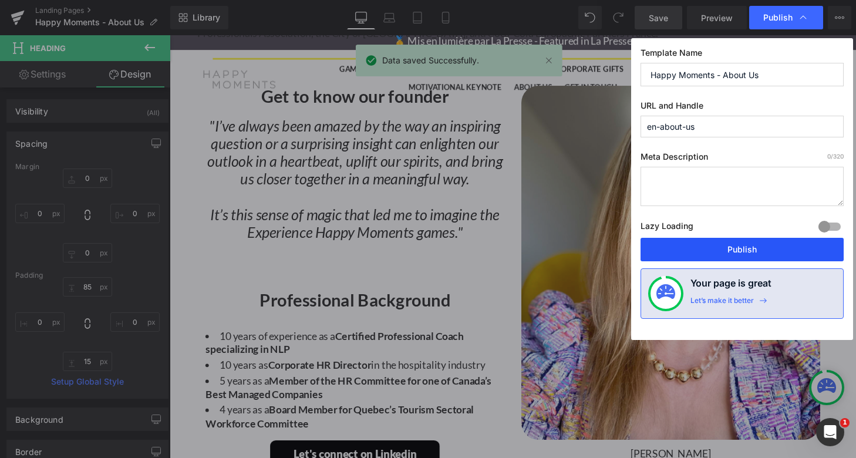
click at [741, 250] on button "Publish" at bounding box center [741, 249] width 203 height 23
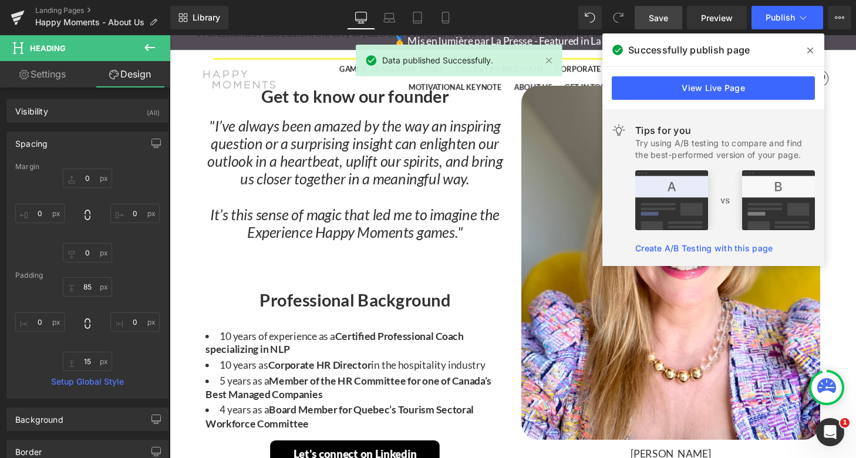
click at [811, 50] on icon at bounding box center [810, 50] width 6 height 9
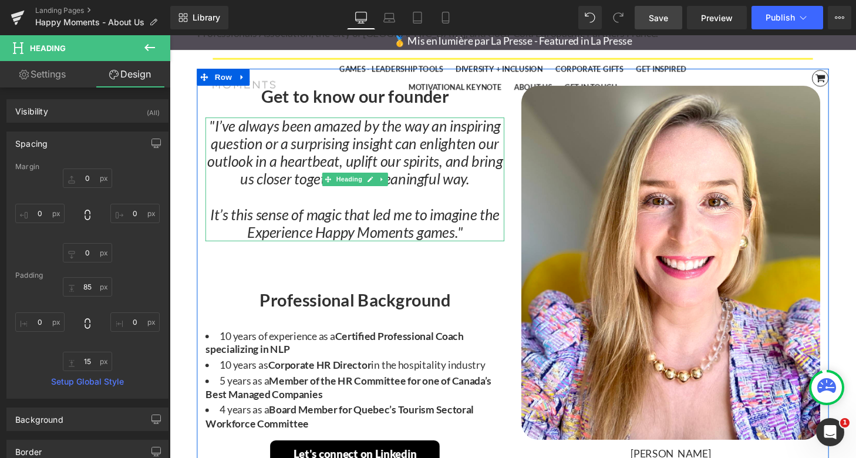
click at [217, 126] on icon ""I’ve always been amazed by the way an inspiring question or a surprising insig…" at bounding box center [361, 157] width 306 height 74
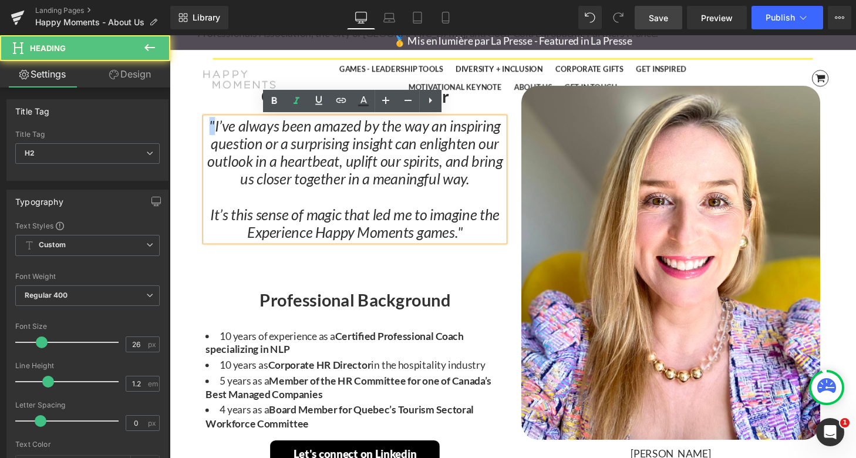
drag, startPoint x: 217, startPoint y: 126, endPoint x: 210, endPoint y: 126, distance: 7.0
click at [210, 126] on icon ""I’ve always been amazed by the way an inspiring question or a surprising insig…" at bounding box center [361, 157] width 306 height 74
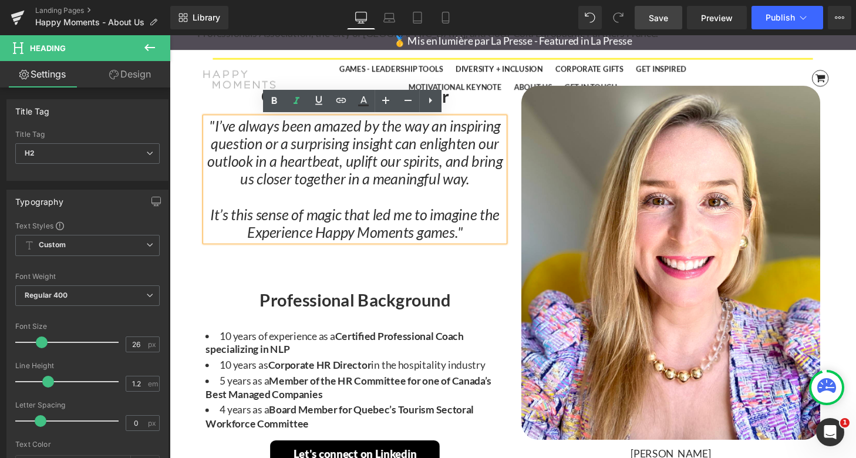
click at [245, 130] on icon ""I’ve always been amazed by the way an inspiring question or a surprising insig…" at bounding box center [361, 157] width 306 height 74
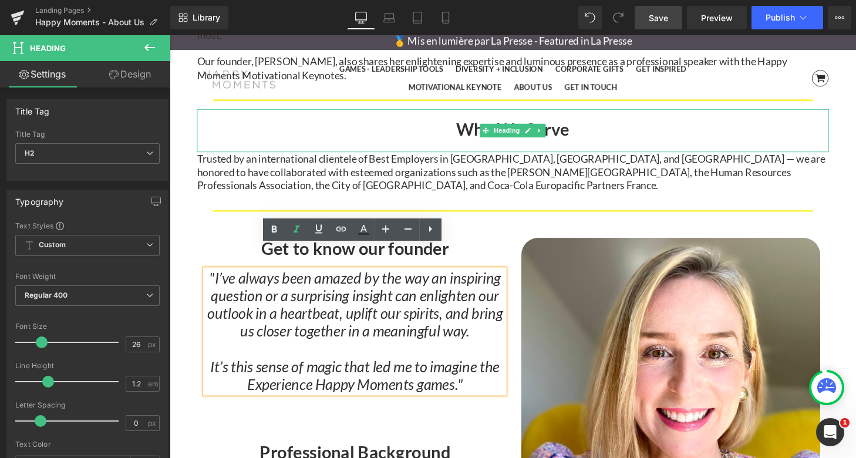
scroll to position [839, 0]
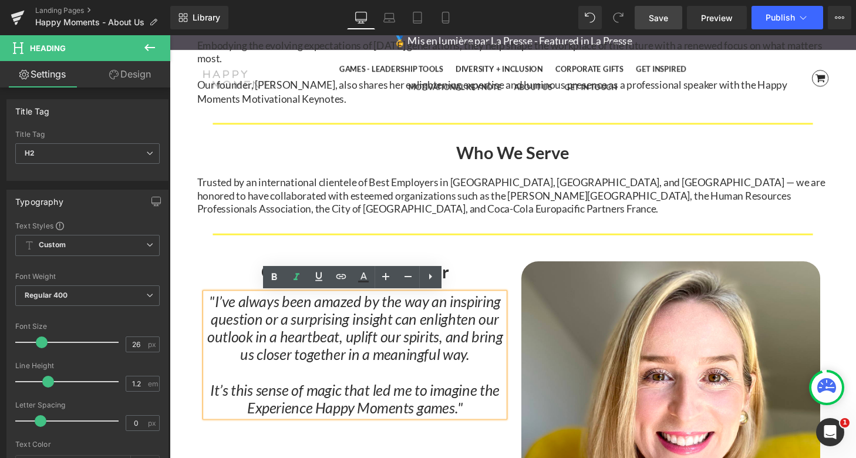
click at [474, 287] on h1 "Get to know our founder" at bounding box center [361, 279] width 309 height 21
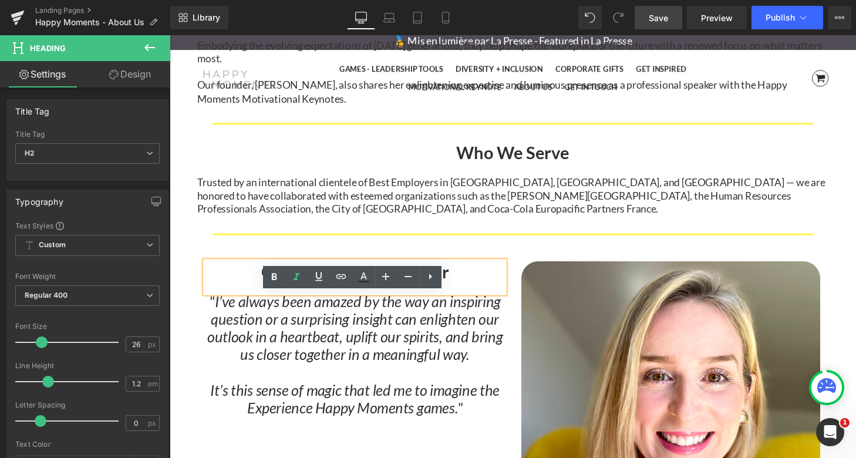
click at [458, 281] on h1 "Get to know our founder" at bounding box center [361, 279] width 309 height 21
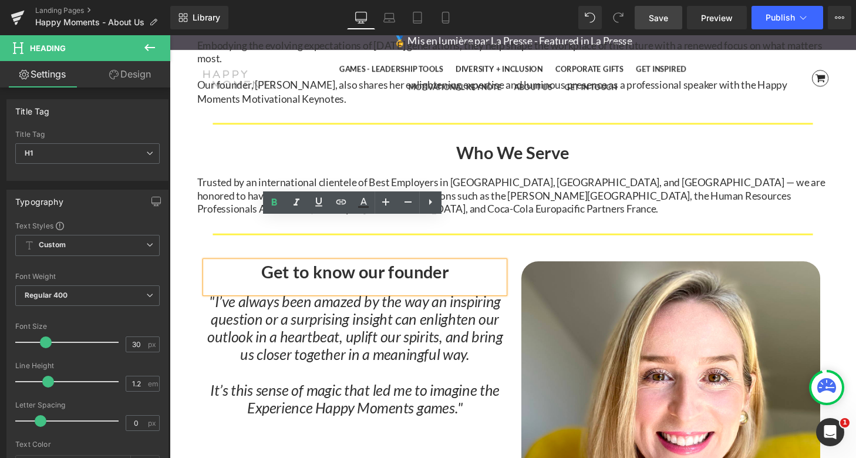
scroll to position [896, 0]
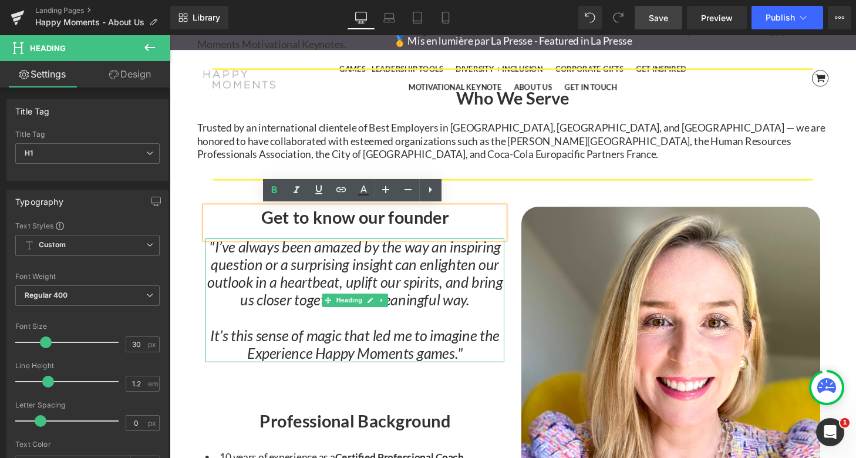
click at [461, 310] on icon ""I’ve always been amazed by the way an inspiring question or a surprising insig…" at bounding box center [361, 282] width 306 height 74
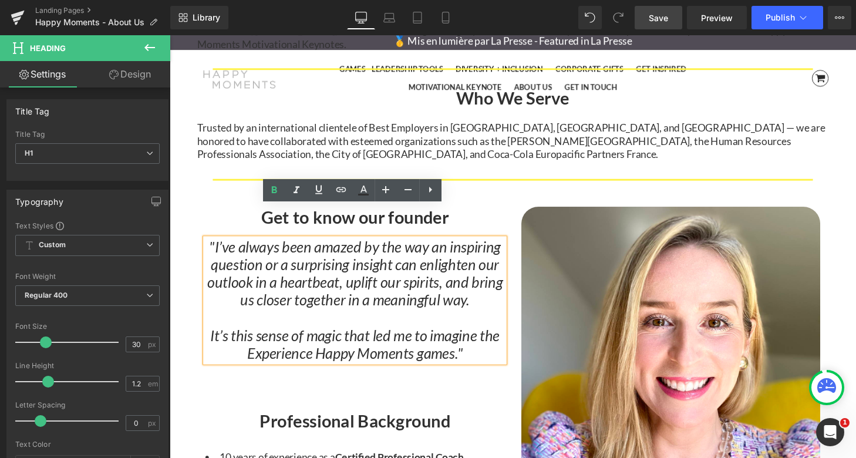
click at [488, 310] on h2 ""I’ve always been amazed by the way an inspiring question or a surprising insig…" at bounding box center [361, 281] width 309 height 73
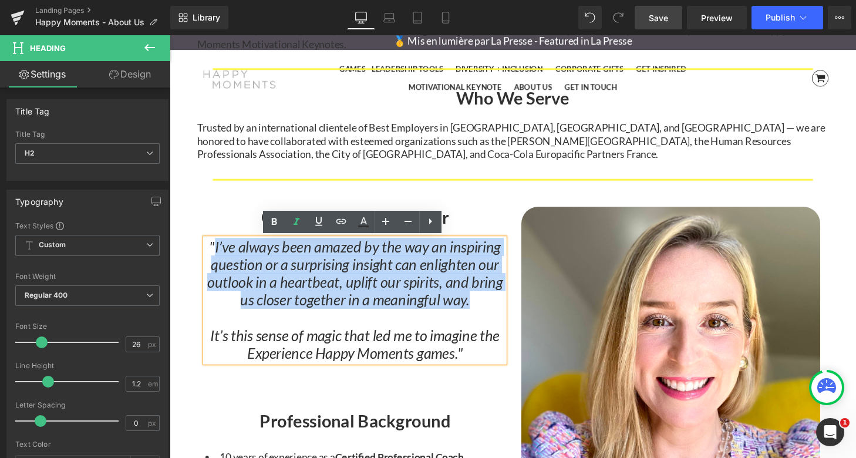
drag, startPoint x: 214, startPoint y: 255, endPoint x: 494, endPoint y: 311, distance: 286.0
click at [494, 311] on h2 ""I’ve always been amazed by the way an inspiring question or a surprising insig…" at bounding box center [361, 281] width 309 height 73
copy icon "I’ve always been amazed by the way an inspiring question or a surprising insigh…"
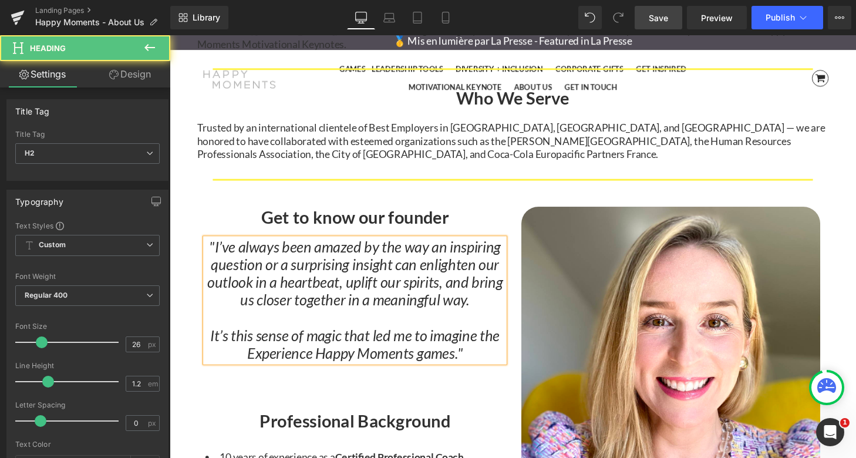
click at [304, 294] on icon ""I’ve always been amazed by the way an inspiring question or a surprising insig…" at bounding box center [361, 282] width 306 height 74
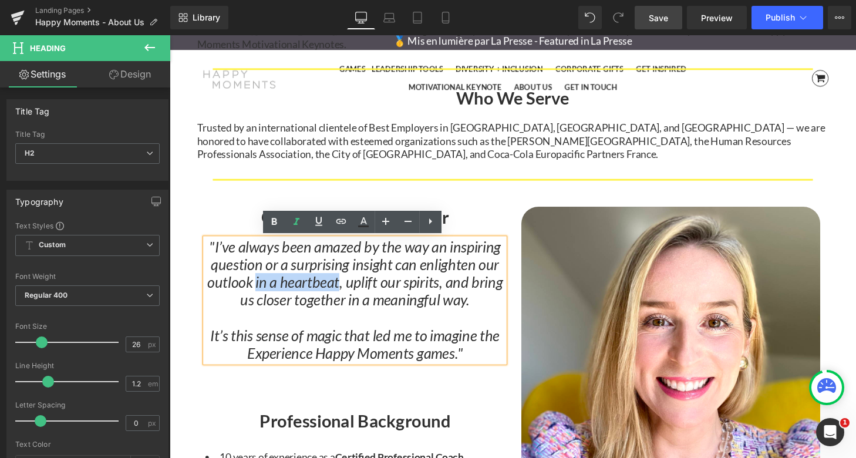
drag, startPoint x: 259, startPoint y: 291, endPoint x: 343, endPoint y: 294, distance: 84.0
click at [343, 294] on icon ""I’ve always been amazed by the way an inspiring question or a surprising insig…" at bounding box center [361, 282] width 306 height 74
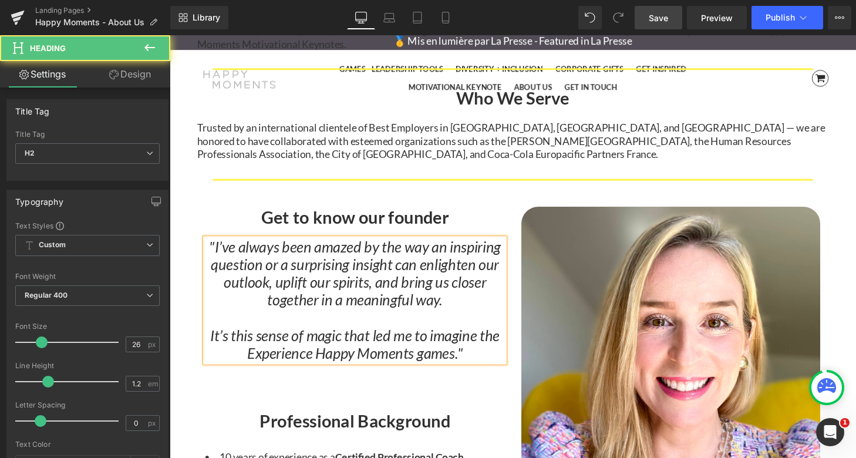
click at [473, 308] on h2 ""I’ve always been amazed by the way an inspiring question or a surprising insig…" at bounding box center [361, 281] width 309 height 73
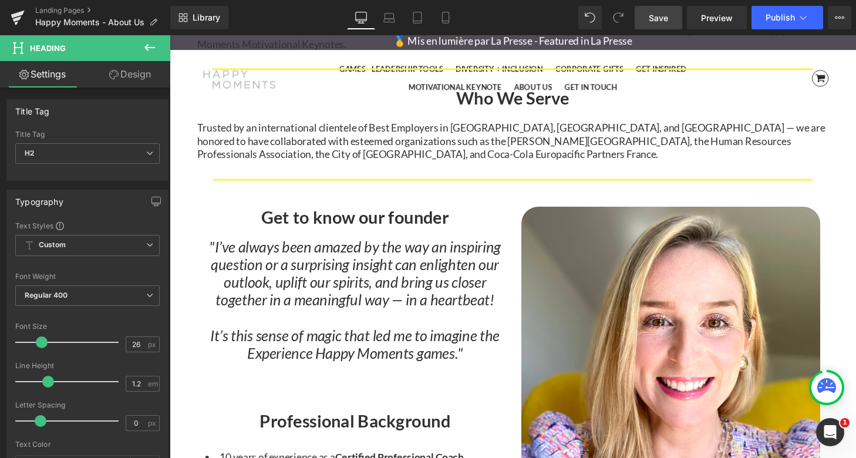
click at [666, 15] on span "Save" at bounding box center [658, 18] width 19 height 12
click at [790, 23] on button "Publish" at bounding box center [787, 17] width 72 height 23
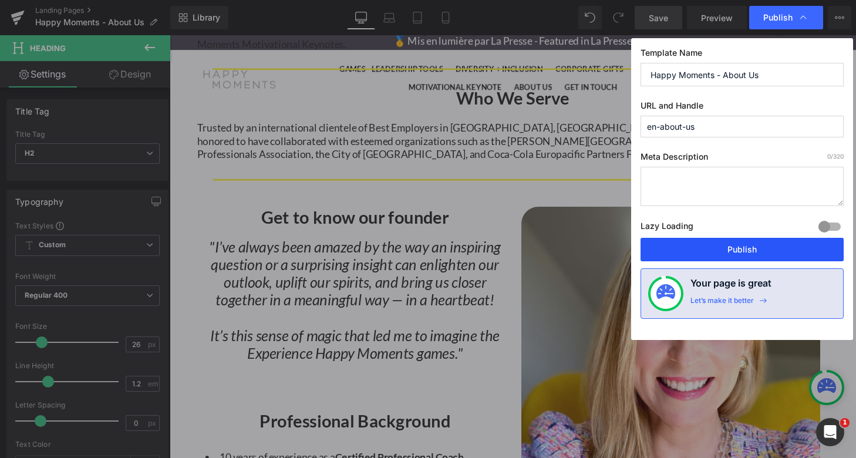
click at [748, 255] on button "Publish" at bounding box center [741, 249] width 203 height 23
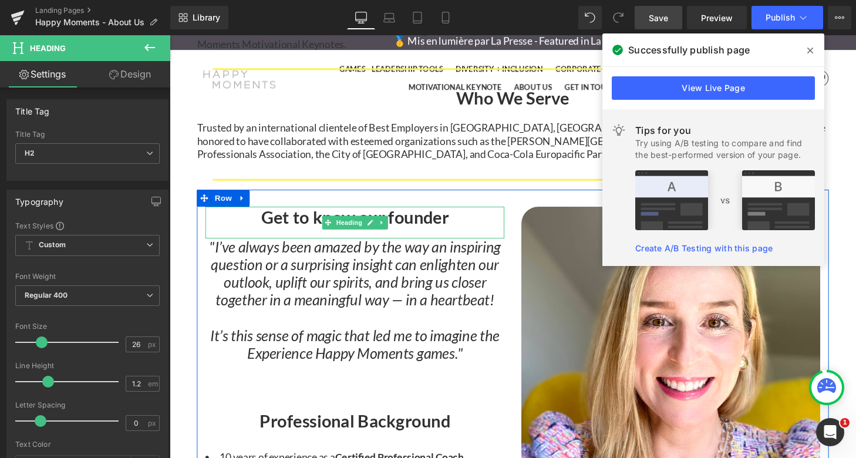
scroll to position [901, 0]
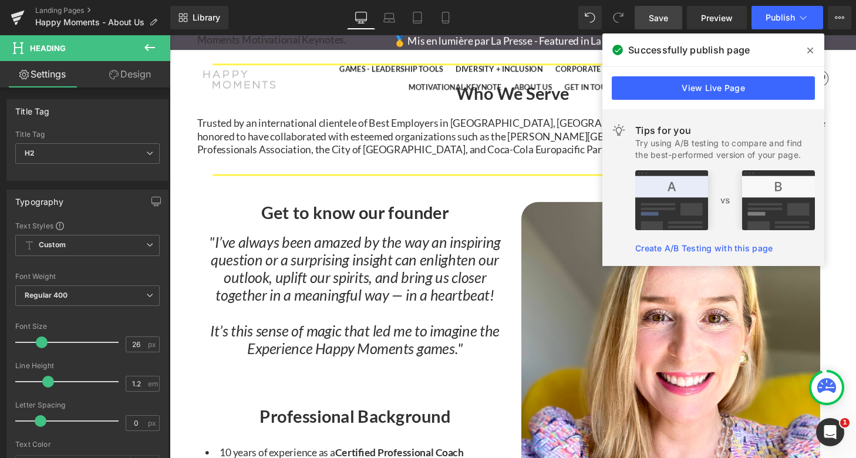
click at [810, 48] on icon at bounding box center [810, 50] width 6 height 9
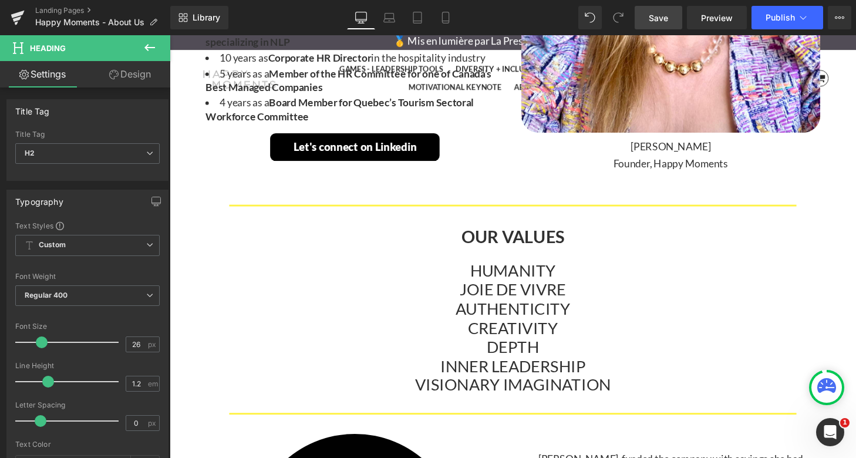
scroll to position [1356, 0]
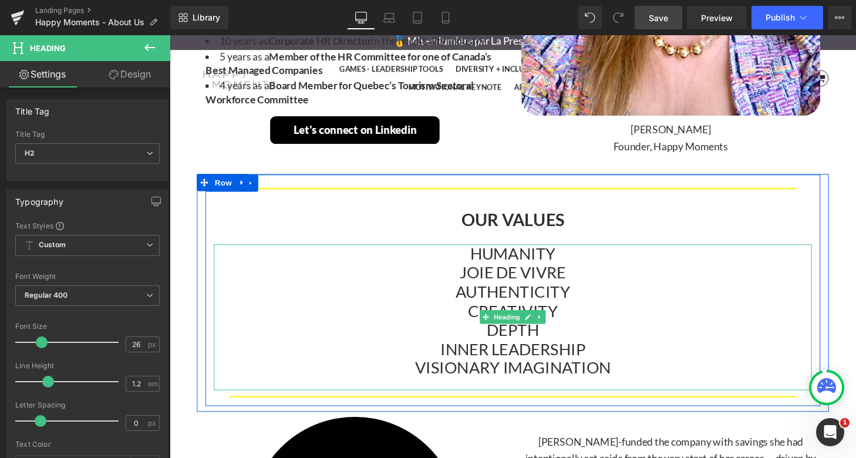
drag, startPoint x: 564, startPoint y: 261, endPoint x: 577, endPoint y: 261, distance: 12.9
click at [564, 261] on span "HUMANITY" at bounding box center [525, 261] width 89 height 20
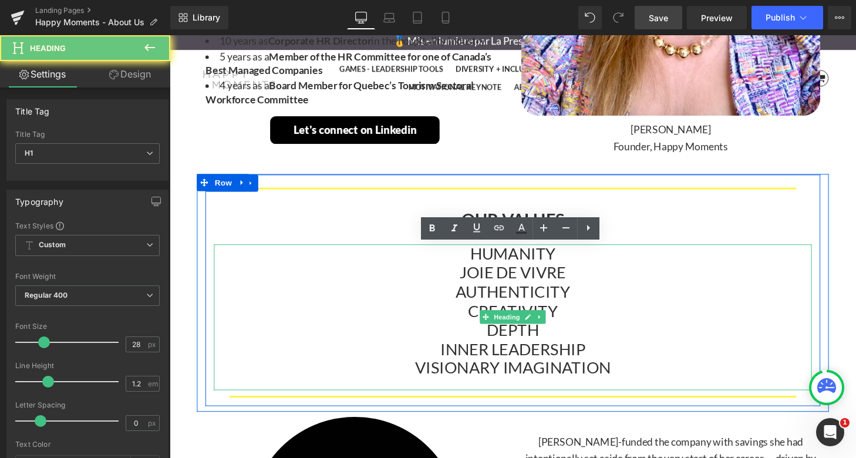
click at [577, 261] on h1 "HUMANITY" at bounding box center [524, 262] width 618 height 20
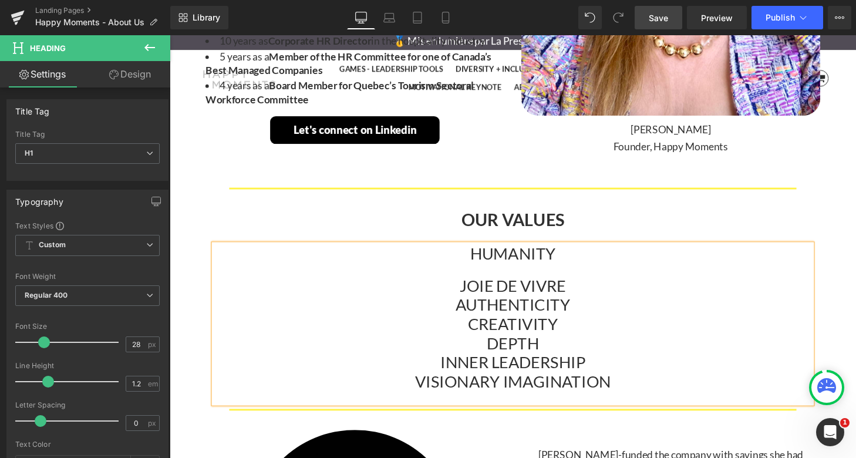
click at [589, 296] on h1 "JOIE DE VIVRE" at bounding box center [524, 295] width 618 height 20
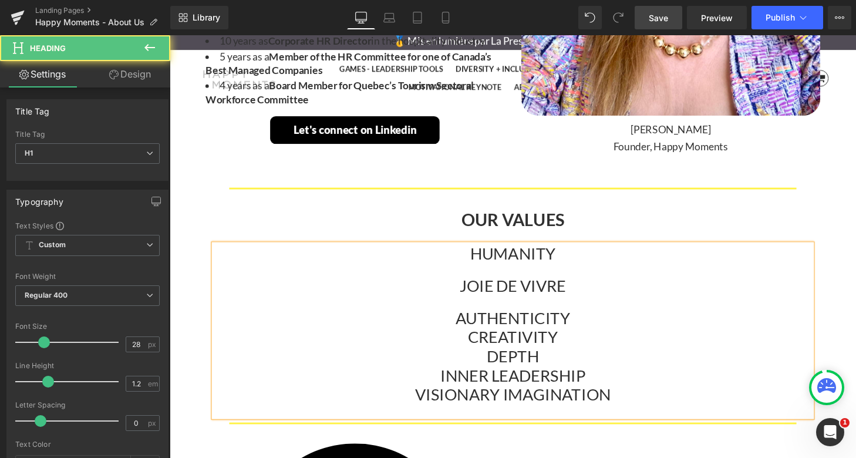
click at [584, 331] on span "AUTHENTICITY" at bounding box center [525, 328] width 119 height 20
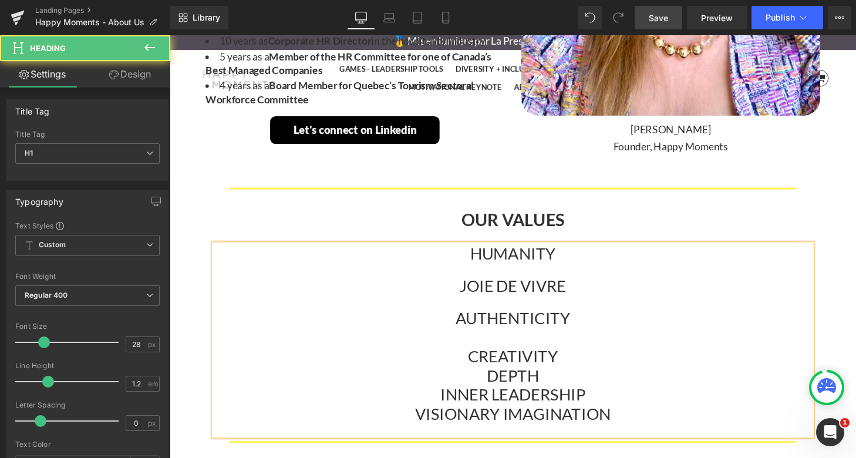
click at [575, 368] on h1 "CREATIVITY" at bounding box center [524, 368] width 618 height 20
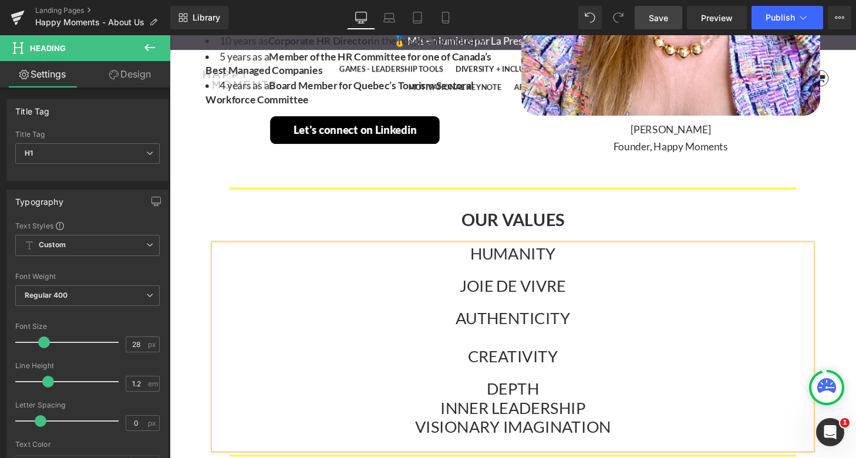
click at [562, 400] on h1 "DEPTH" at bounding box center [524, 402] width 618 height 20
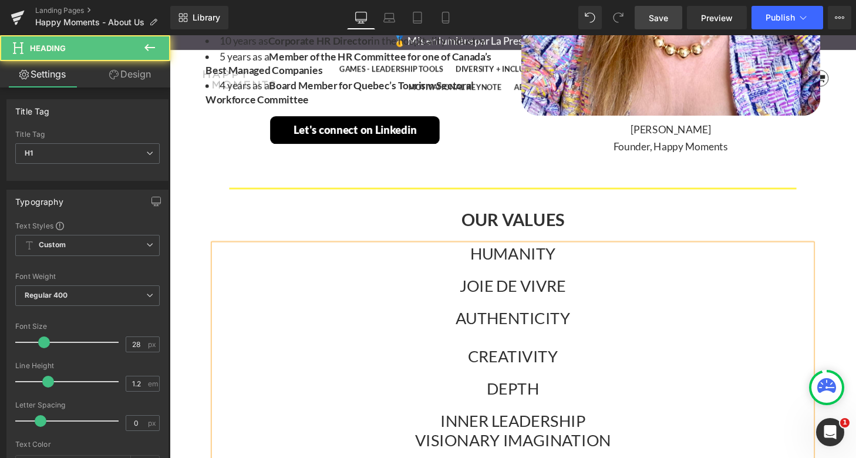
click at [604, 432] on h1 "INNER LEADERSHIP" at bounding box center [524, 435] width 618 height 20
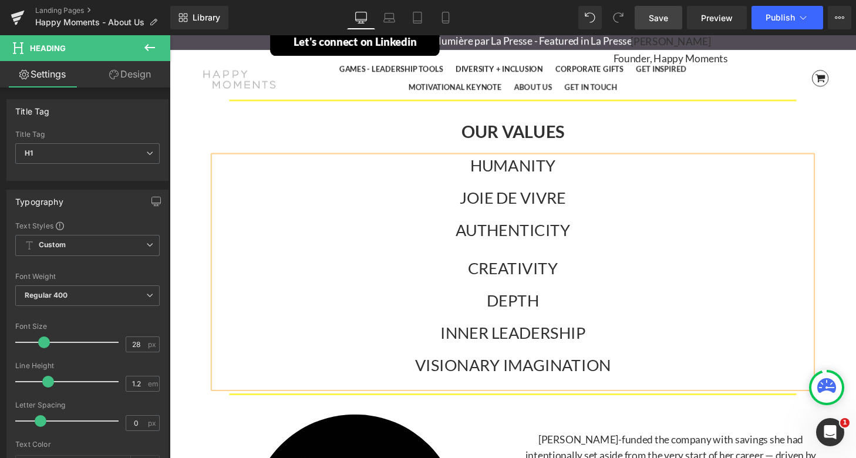
scroll to position [1451, 0]
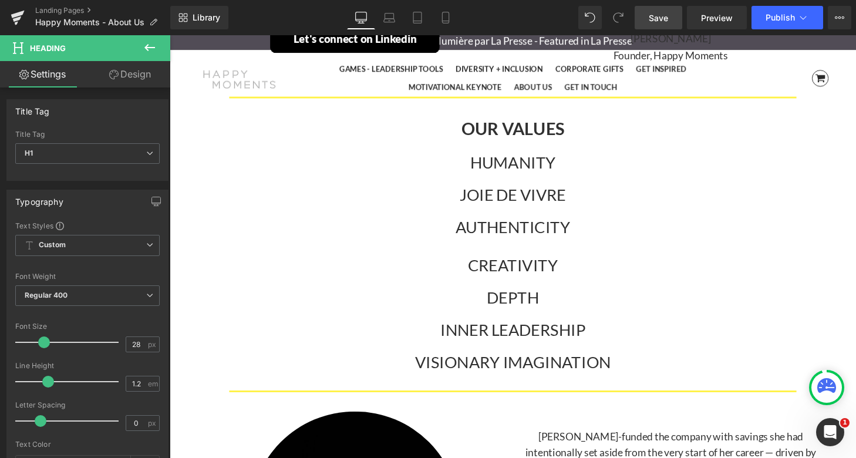
click at [663, 24] on link "Save" at bounding box center [659, 17] width 48 height 23
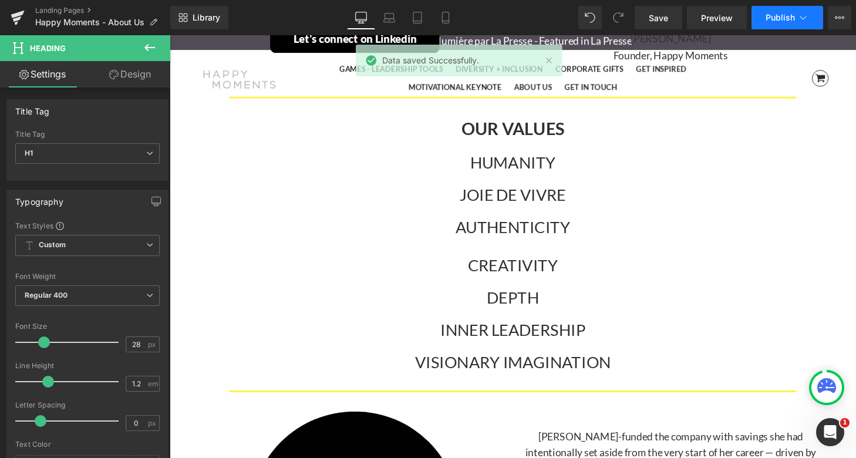
click at [782, 19] on span "Publish" at bounding box center [780, 17] width 29 height 9
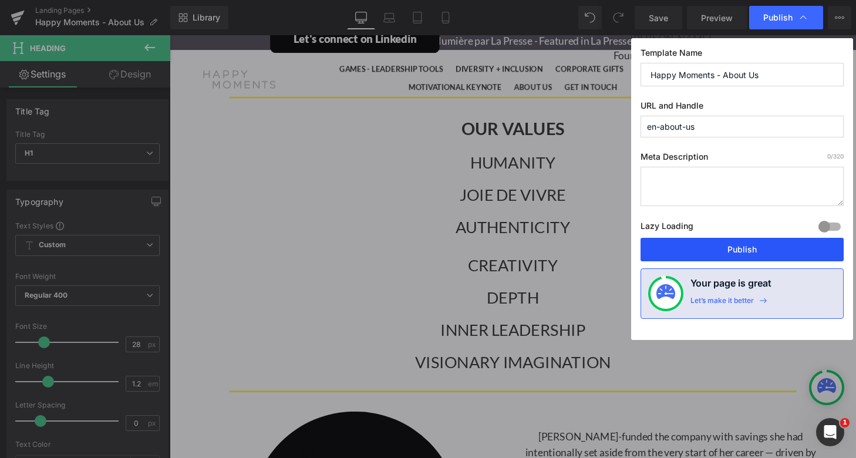
click at [746, 247] on button "Publish" at bounding box center [741, 249] width 203 height 23
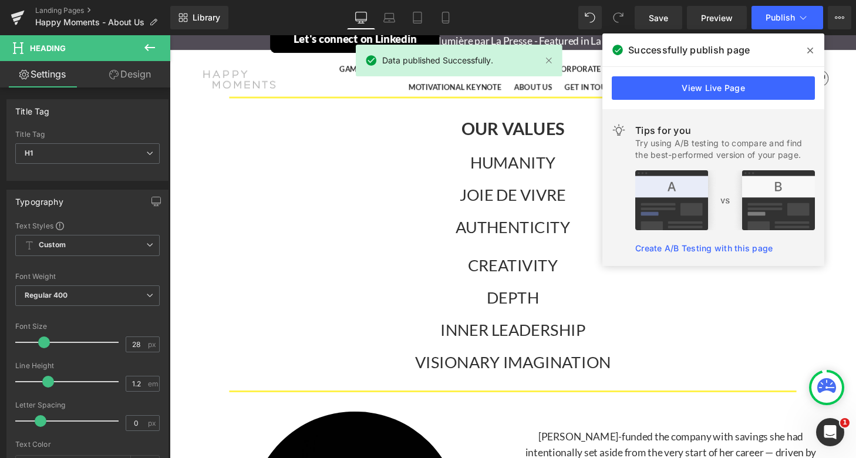
click at [812, 49] on icon at bounding box center [810, 50] width 6 height 9
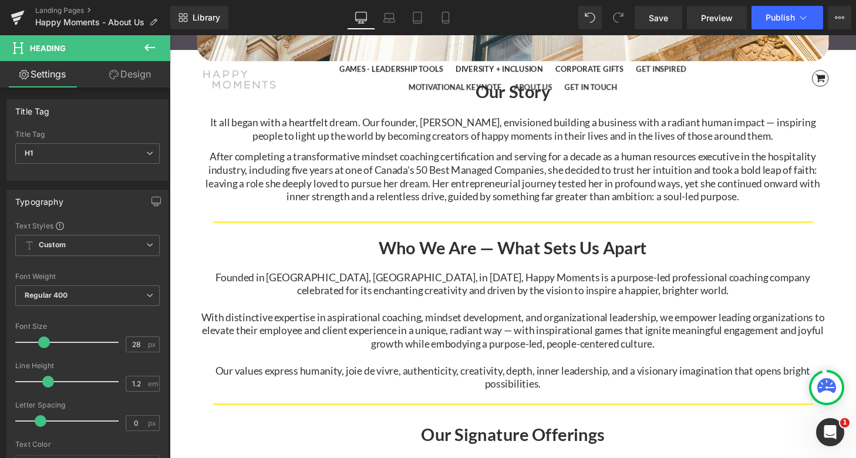
scroll to position [337, 0]
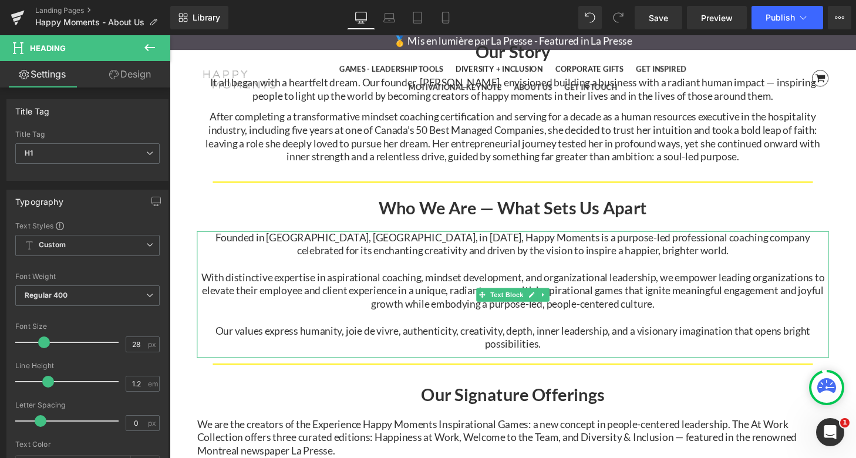
click at [451, 258] on p "Founded in Montreal, Canada, in 2017, Happy Moments is a purpose-led profession…" at bounding box center [524, 252] width 653 height 28
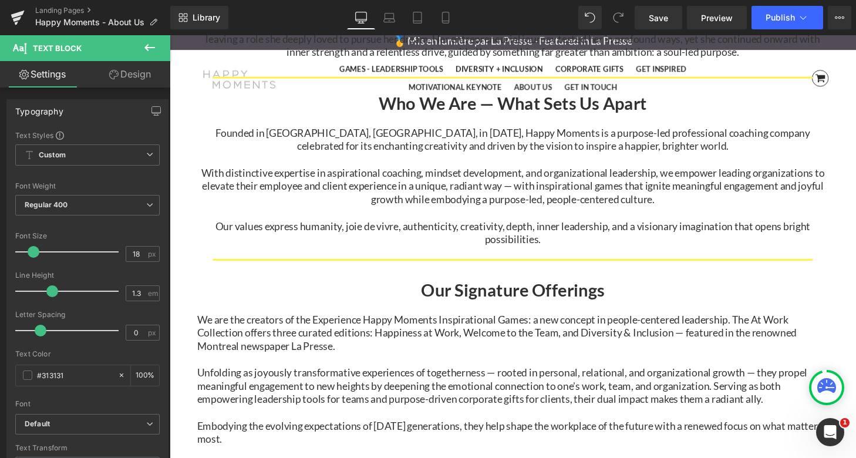
scroll to position [454, 0]
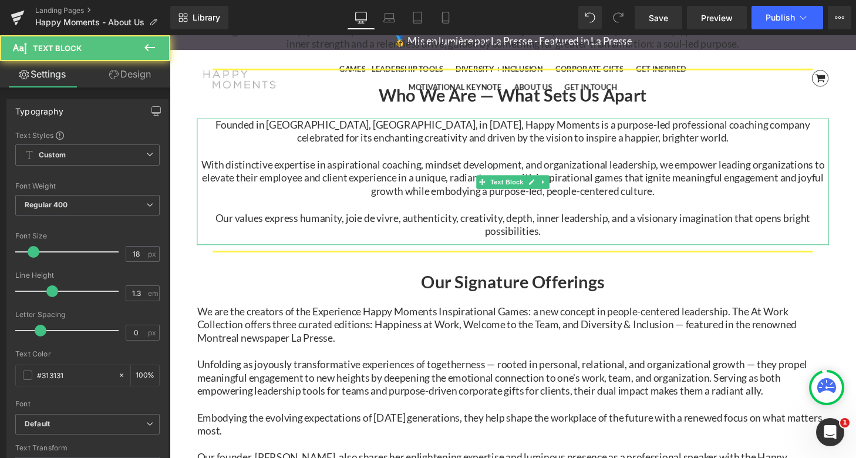
click at [548, 234] on p "Our values express humanity, joie de vivre, authenticity, creativity, depth, in…" at bounding box center [524, 232] width 653 height 28
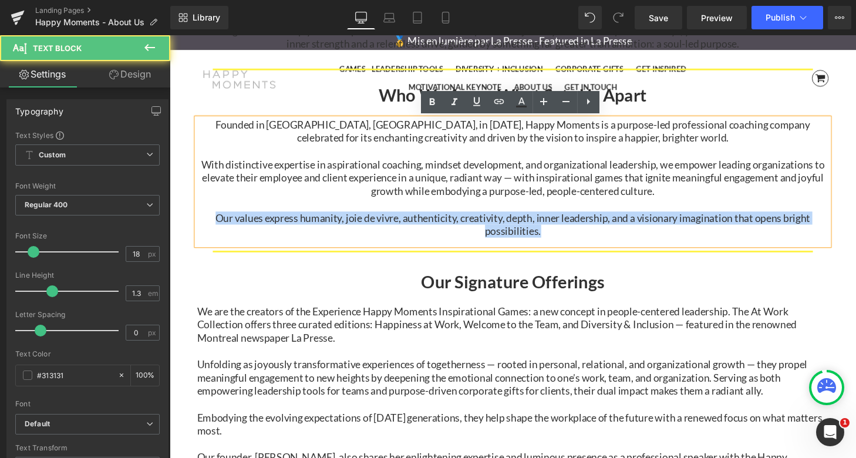
drag, startPoint x: 564, startPoint y: 237, endPoint x: 201, endPoint y: 225, distance: 363.6
click at [201, 225] on p "Our values express humanity, joie de vivre, authenticity, creativity, depth, in…" at bounding box center [524, 232] width 653 height 28
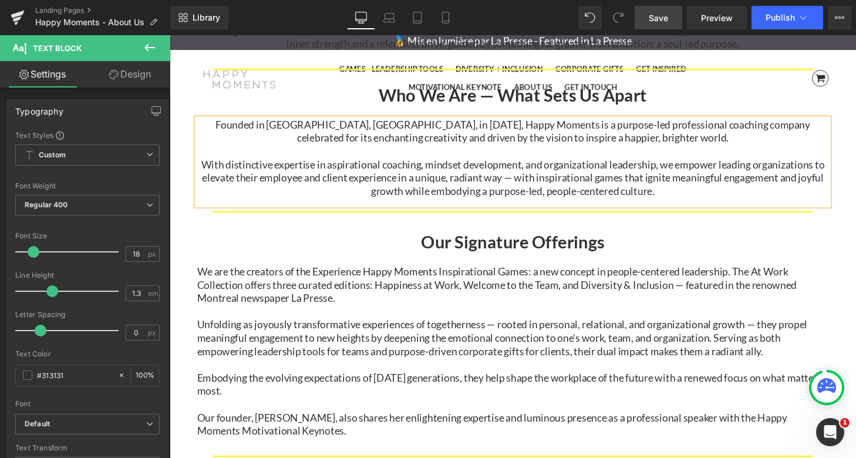
click at [667, 12] on span "Save" at bounding box center [658, 18] width 19 height 12
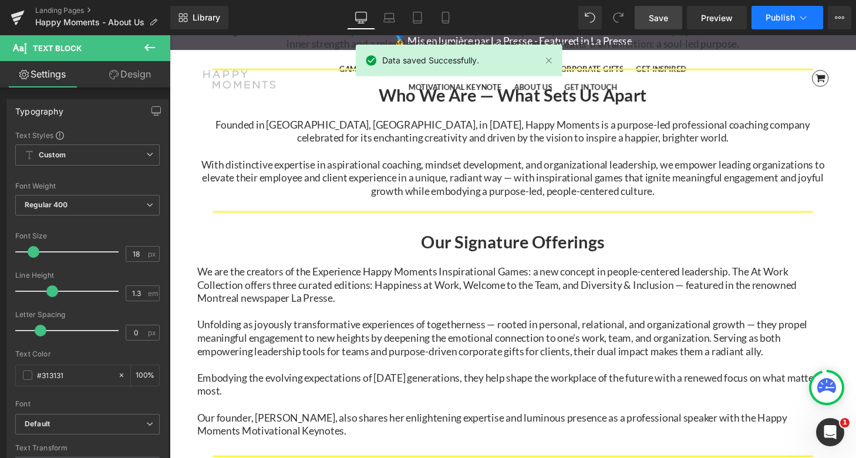
click at [803, 17] on icon at bounding box center [803, 18] width 12 height 12
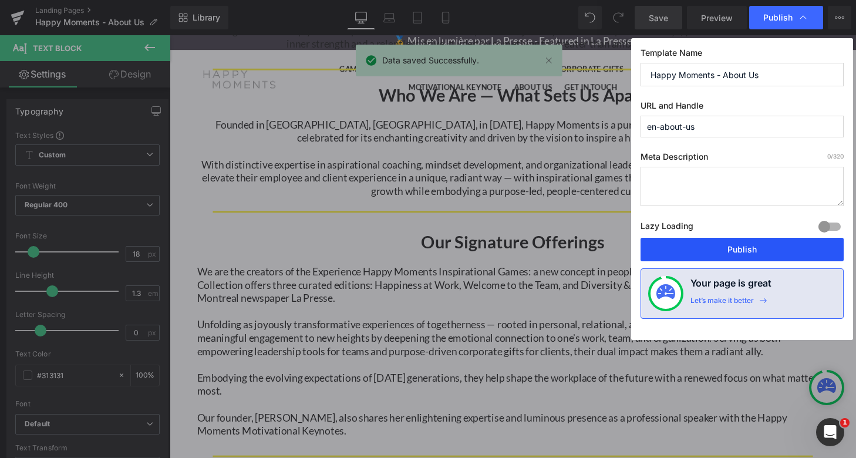
click at [748, 249] on button "Publish" at bounding box center [741, 249] width 203 height 23
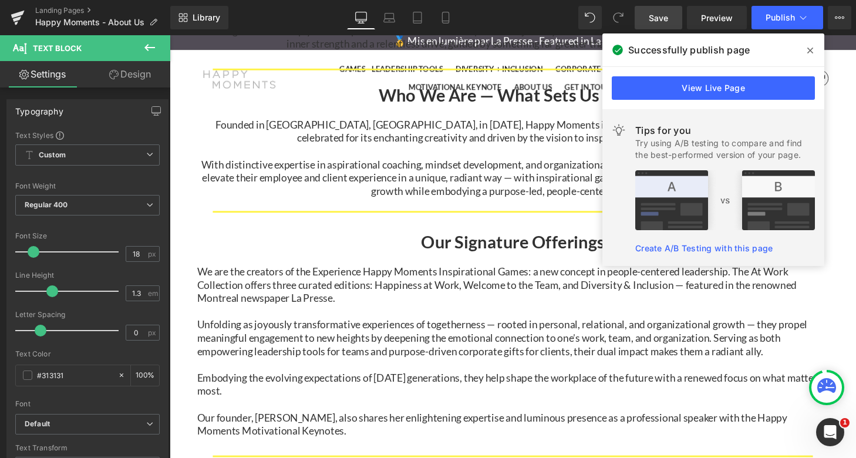
click at [810, 46] on icon at bounding box center [810, 50] width 6 height 9
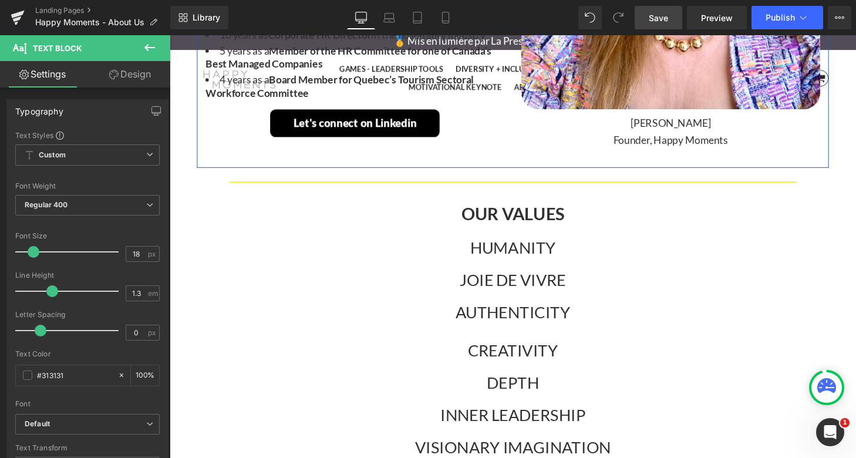
scroll to position [1323, 0]
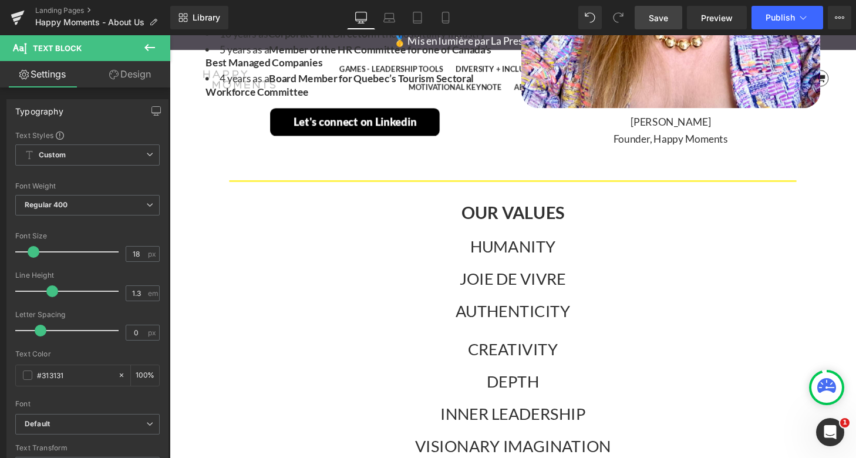
click at [451, 239] on div "OUR VALUES" at bounding box center [524, 218] width 618 height 51
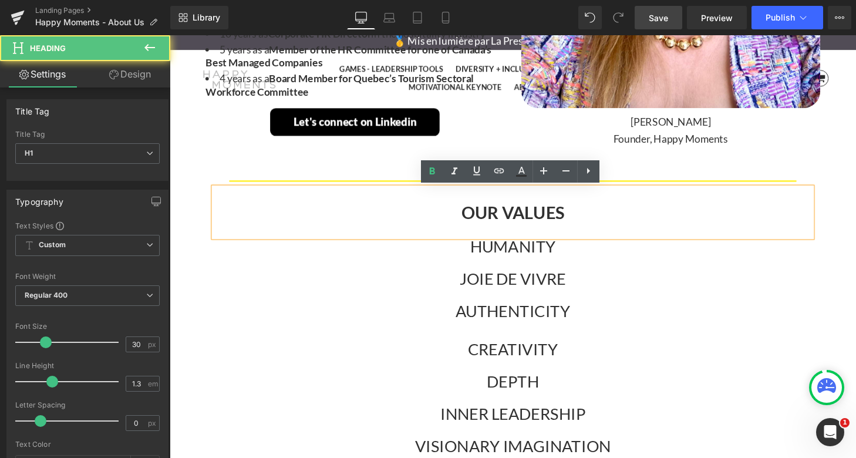
click at [466, 198] on div "OUR VALUES" at bounding box center [524, 218] width 618 height 51
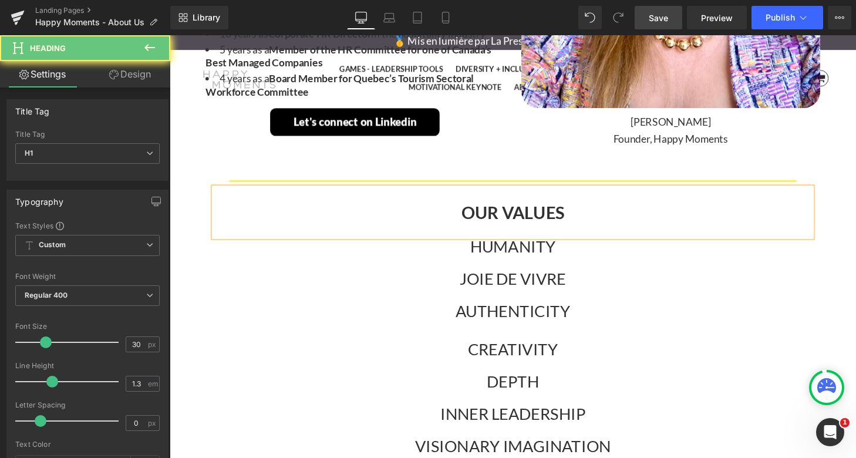
click at [139, 75] on link "Design" at bounding box center [129, 74] width 85 height 26
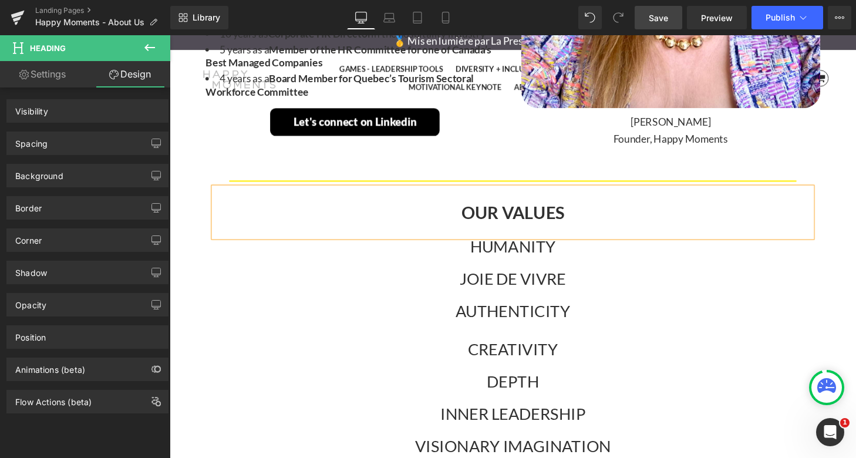
click at [50, 75] on link "Settings" at bounding box center [42, 74] width 85 height 26
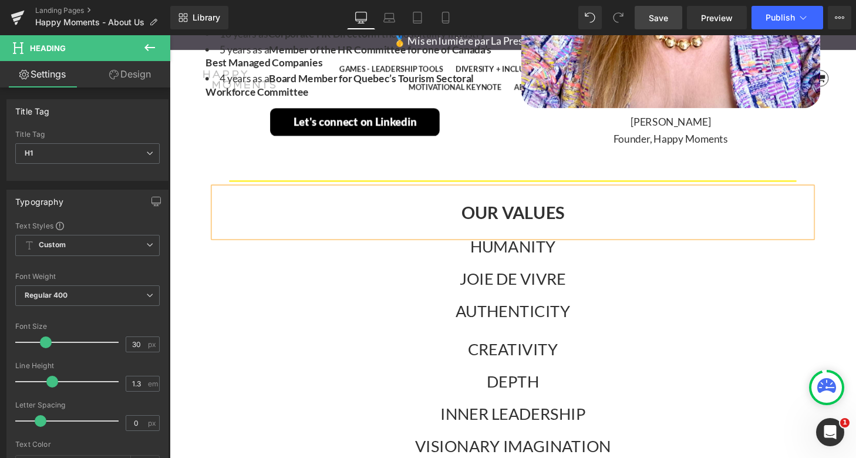
type input "100"
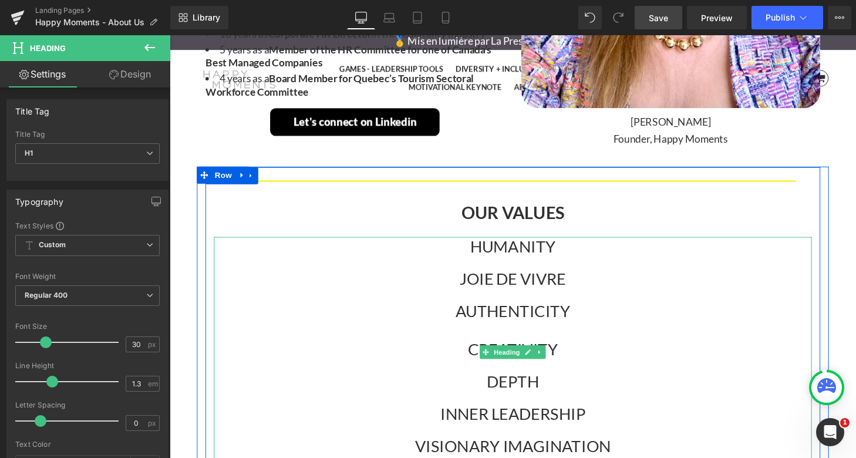
click at [390, 256] on h1 "HUMANITY" at bounding box center [524, 254] width 618 height 20
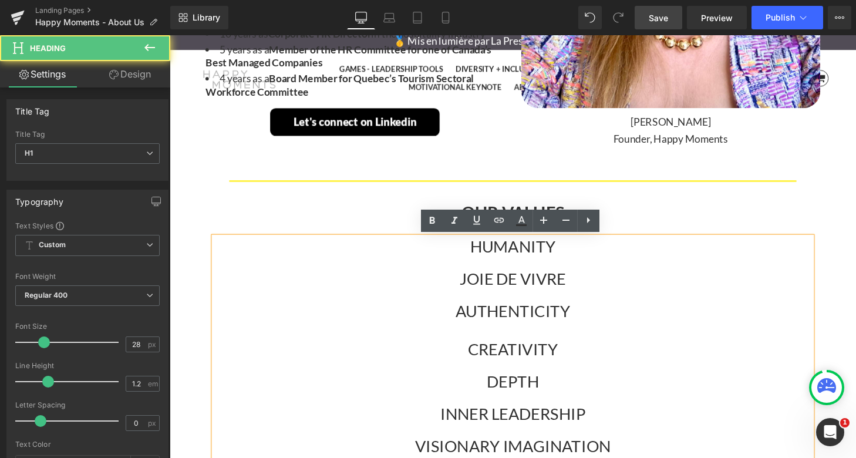
click at [219, 184] on div at bounding box center [524, 187] width 618 height 14
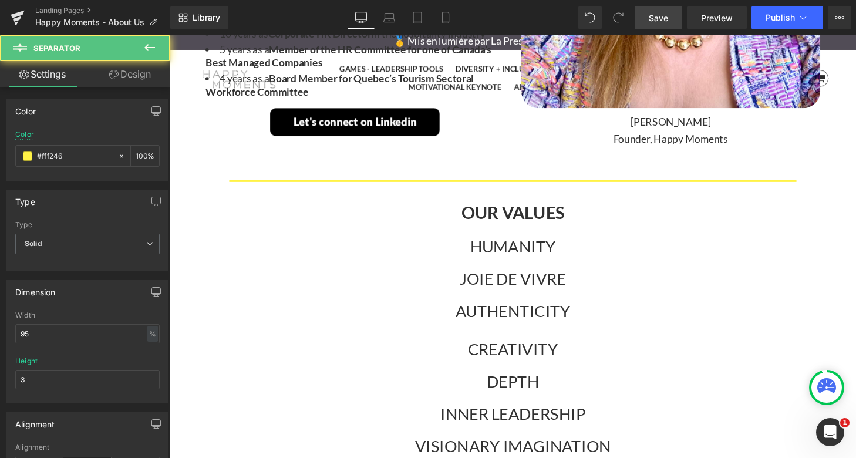
click at [232, 213] on h1 "OUR VALUES" at bounding box center [524, 218] width 618 height 23
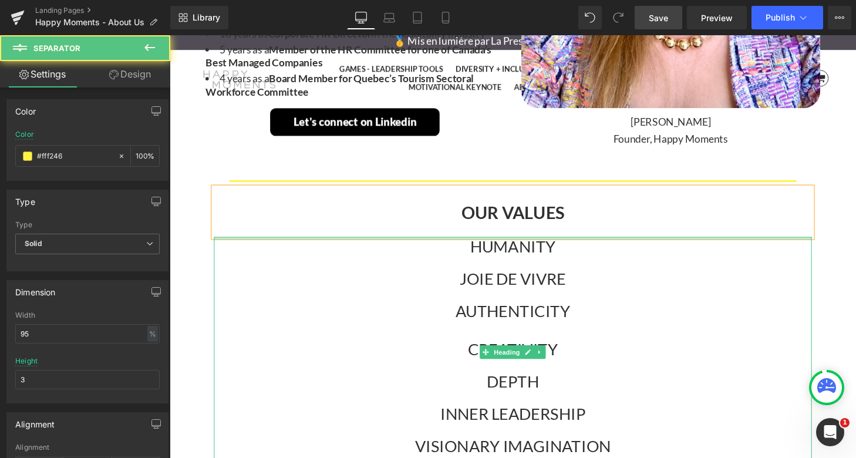
drag, startPoint x: 263, startPoint y: 244, endPoint x: 227, endPoint y: 282, distance: 52.7
click at [263, 244] on div "HUMANITY JOIE DE VIVRE AUTHENTICITY CREATIVITY DEPTH INNER LEADERSHIP VISIONARY…" at bounding box center [524, 364] width 618 height 240
click at [235, 294] on h1 "JOIE DE VIVRE" at bounding box center [524, 288] width 618 height 20
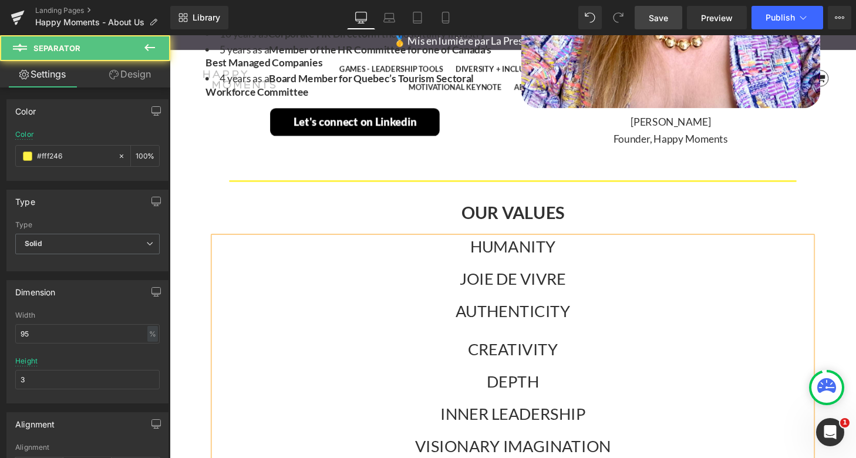
click at [240, 201] on div "OUR VALUES" at bounding box center [524, 218] width 618 height 51
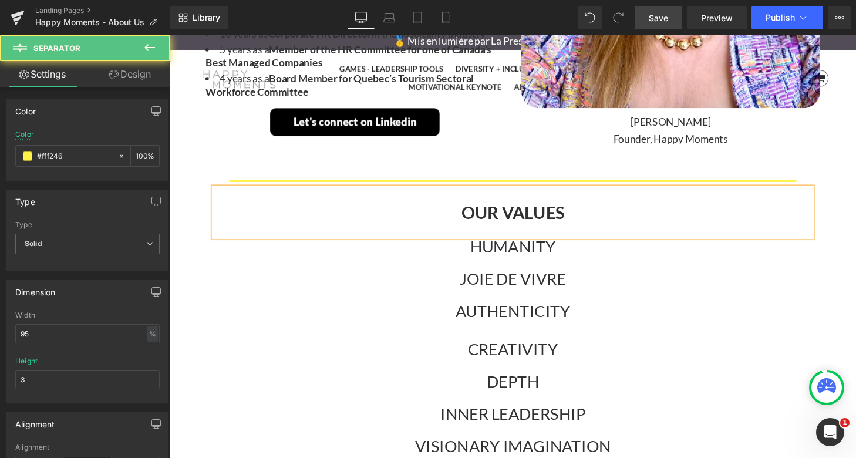
click at [245, 199] on div "OUR VALUES" at bounding box center [524, 218] width 618 height 51
click at [254, 275] on div at bounding box center [524, 271] width 618 height 14
click at [240, 181] on div "Separator" at bounding box center [524, 187] width 618 height 14
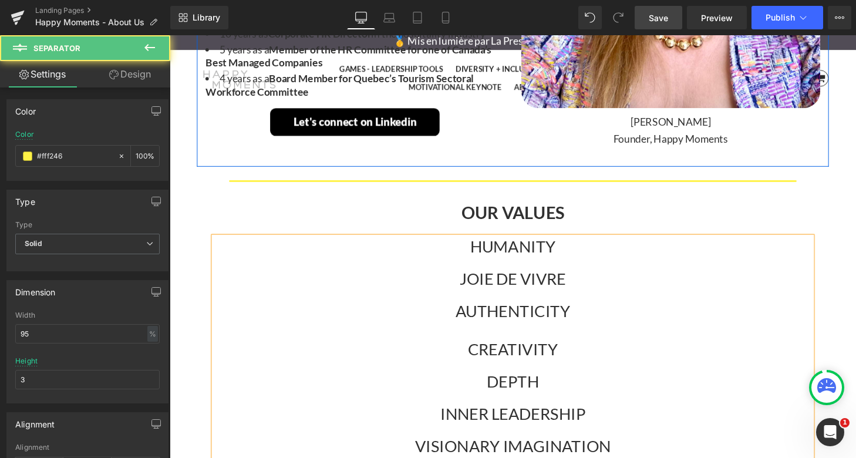
click at [555, 127] on p "Sophie Brochu" at bounding box center [688, 126] width 309 height 14
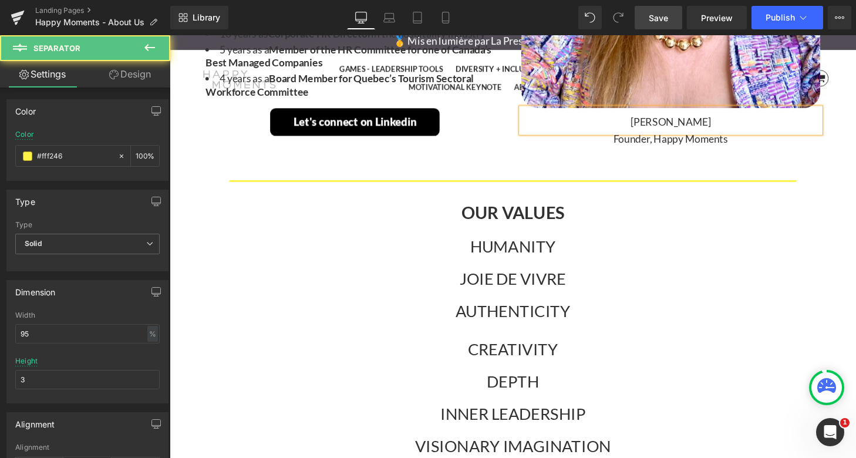
click at [492, 107] on div "10 years of experience as a Certified Professional Coach specializing in NLP 10…" at bounding box center [361, 48] width 309 height 126
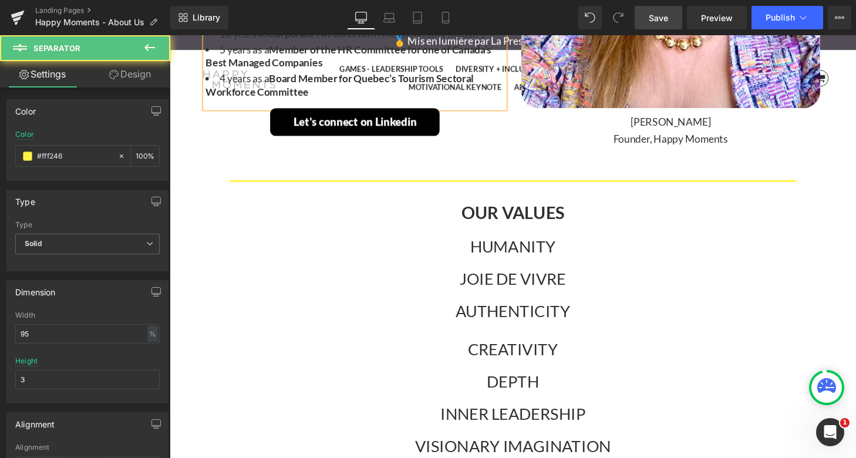
click at [471, 196] on div "OUR VALUES" at bounding box center [524, 218] width 618 height 51
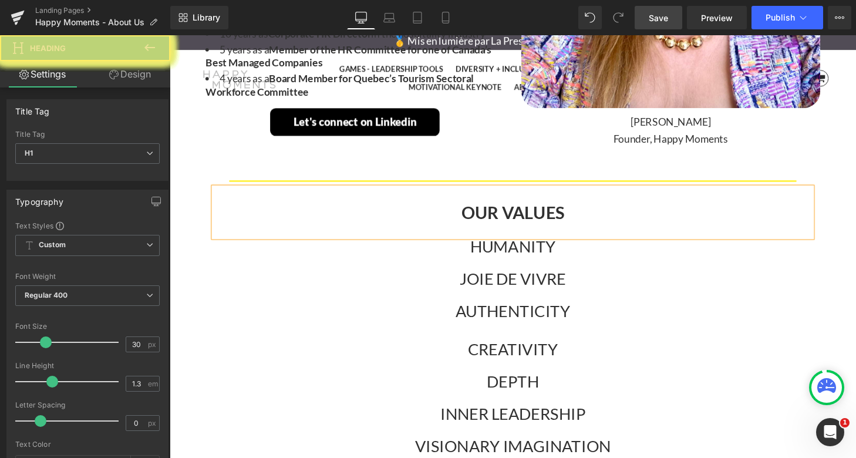
click at [146, 48] on icon at bounding box center [149, 47] width 11 height 7
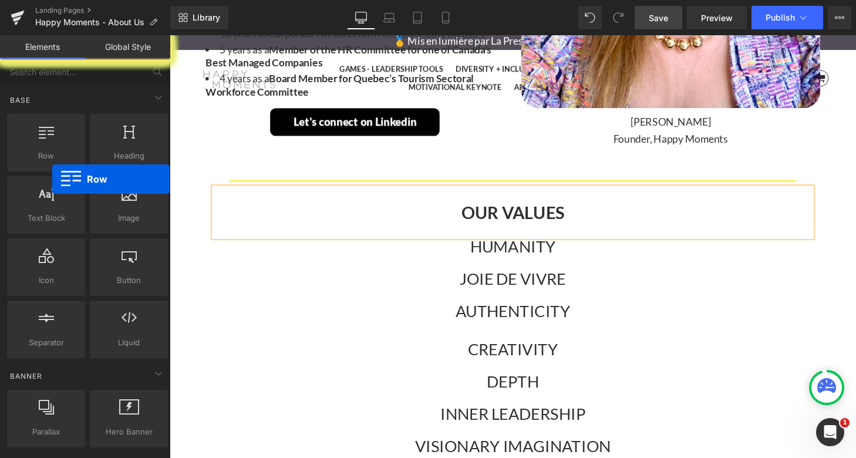
drag, startPoint x: 221, startPoint y: 170, endPoint x: 269, endPoint y: 218, distance: 67.7
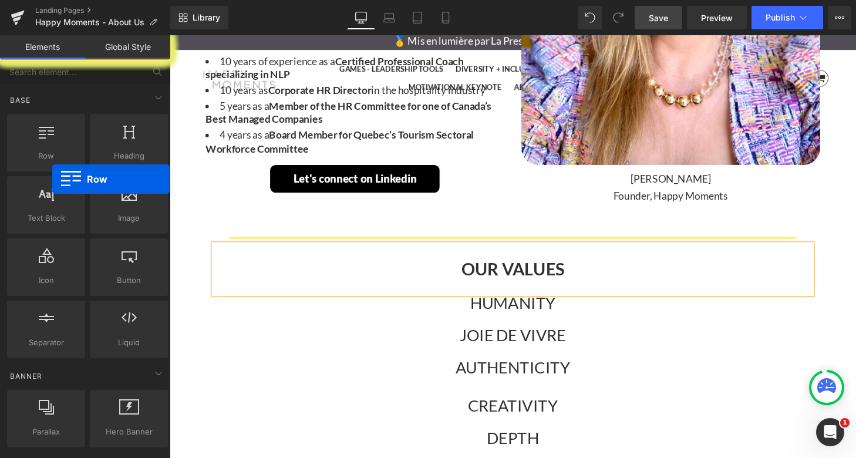
scroll to position [1381, 0]
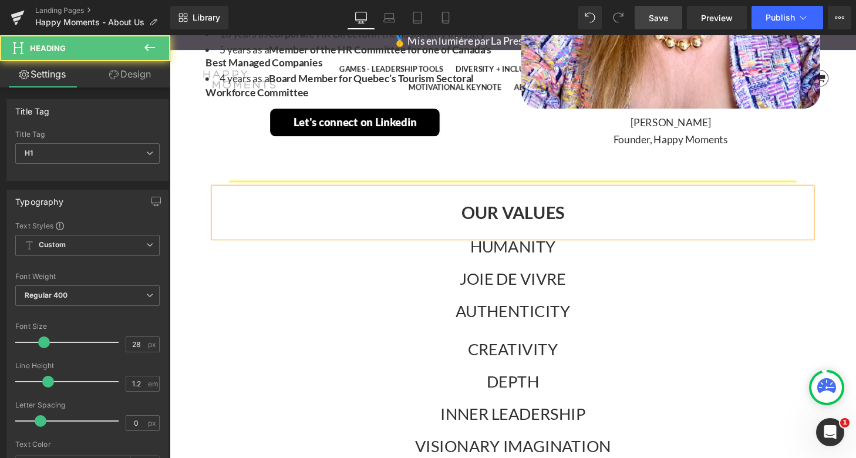
click at [321, 298] on h1 "JOIE DE VIVRE" at bounding box center [524, 288] width 618 height 20
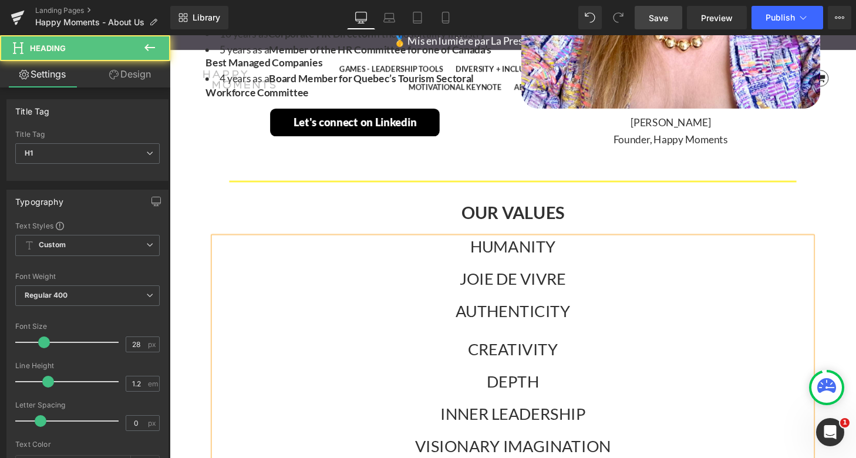
drag, startPoint x: 281, startPoint y: 279, endPoint x: 190, endPoint y: 241, distance: 98.9
click at [281, 244] on div "OUR VALUES" at bounding box center [524, 218] width 618 height 51
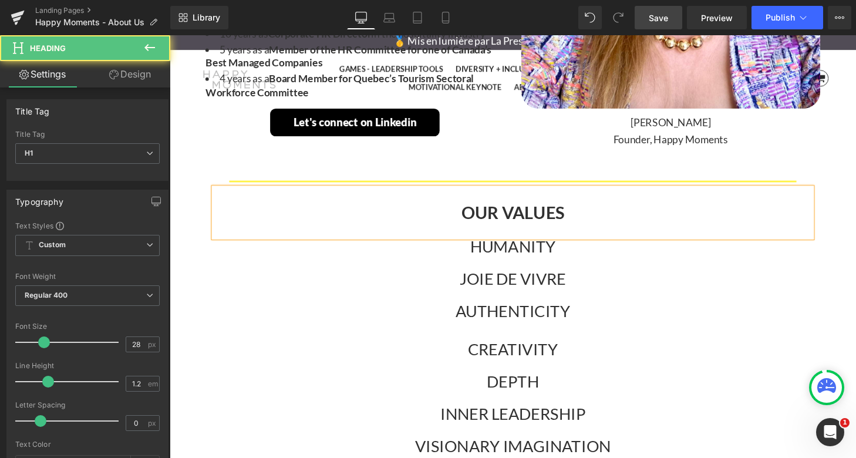
click at [239, 244] on div "OUR VALUES" at bounding box center [524, 218] width 618 height 51
click at [269, 277] on div at bounding box center [524, 271] width 618 height 14
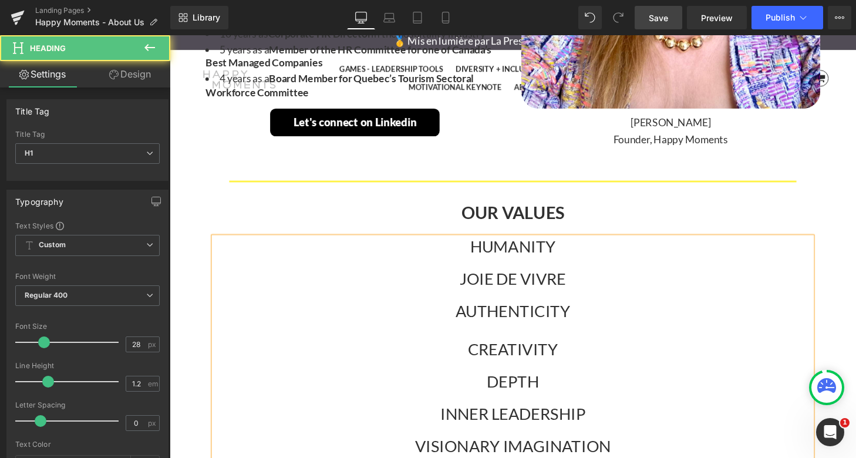
click at [337, 298] on h1 "JOIE DE VIVRE" at bounding box center [524, 288] width 618 height 20
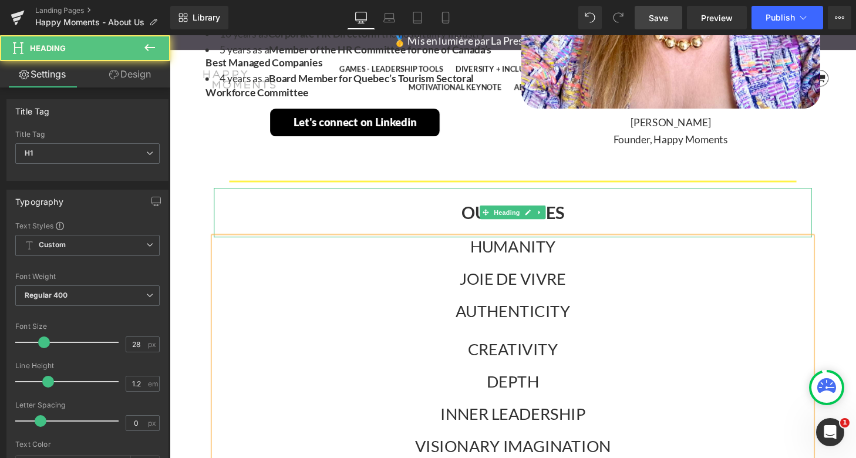
click at [269, 230] on h1 "OUR VALUES" at bounding box center [524, 218] width 618 height 23
click at [263, 244] on div "OUR VALUES" at bounding box center [524, 218] width 618 height 51
click at [250, 193] on hr at bounding box center [525, 190] width 588 height 8
click at [215, 244] on div "OUR VALUES" at bounding box center [524, 218] width 618 height 51
click at [200, 269] on div "Separator OUR VALUES Heading HUMANITY JOIE DE VIVRE AUTHENTICITY CREATIVITY DEP…" at bounding box center [524, 336] width 653 height 328
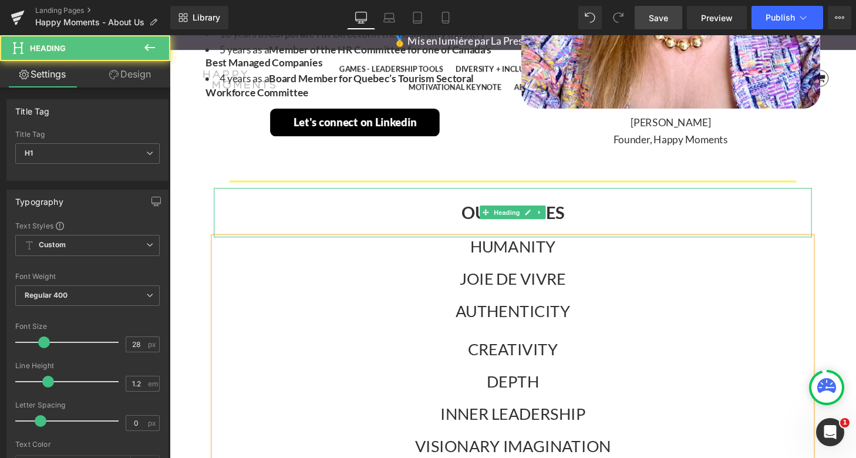
click at [215, 254] on div "Separator OUR VALUES Heading HUMANITY JOIE DE VIVRE AUTHENTICITY CREATIVITY DEP…" at bounding box center [525, 336] width 636 height 328
click at [234, 193] on div "Separator" at bounding box center [524, 187] width 618 height 14
click at [250, 244] on div "OUR VALUES" at bounding box center [524, 218] width 618 height 51
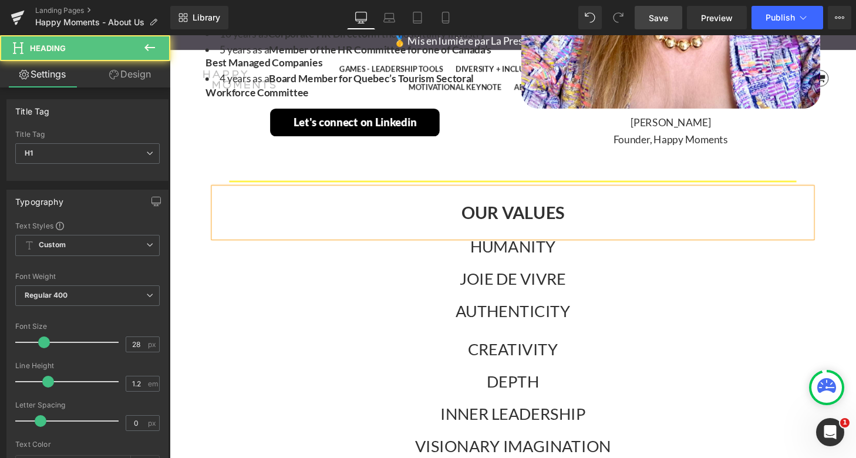
click at [275, 244] on div "OUR VALUES" at bounding box center [524, 218] width 618 height 51
click at [275, 451] on h1 "VISIONARY IMAGINATION" at bounding box center [524, 461] width 618 height 20
click at [277, 262] on div "HUMANITY JOIE DE VIVRE AUTHENTICITY CREATIVITY DEPTH INNER LEADERSHIP VISIONARY…" at bounding box center [524, 364] width 618 height 240
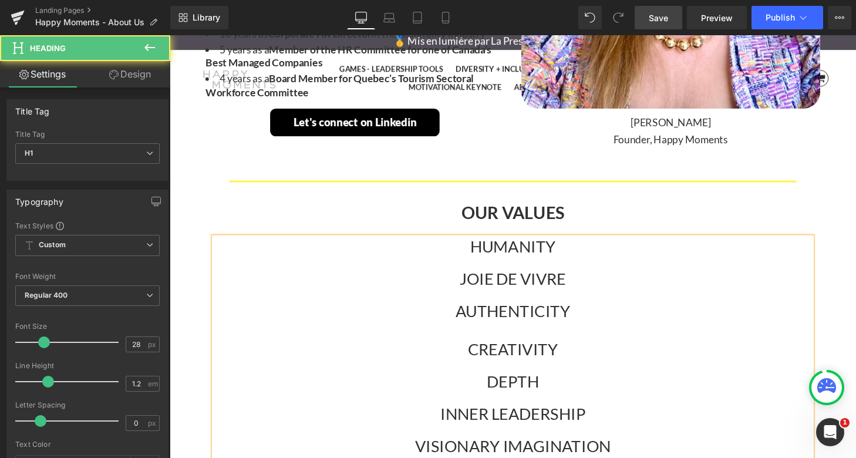
click at [411, 370] on div at bounding box center [524, 377] width 618 height 14
click at [260, 350] on h1 "CREATIVITY" at bounding box center [524, 360] width 618 height 20
click at [198, 172] on div "Separator OUR VALUES Heading HUMANITY JOIE DE VIVRE AUTHENTICITY CREATIVITY DEP…" at bounding box center [524, 336] width 653 height 328
click at [205, 172] on div "Separator OUR VALUES Heading HUMANITY JOIE DE VIVRE AUTHENTICITY CREATIVITY DEP…" at bounding box center [524, 336] width 653 height 328
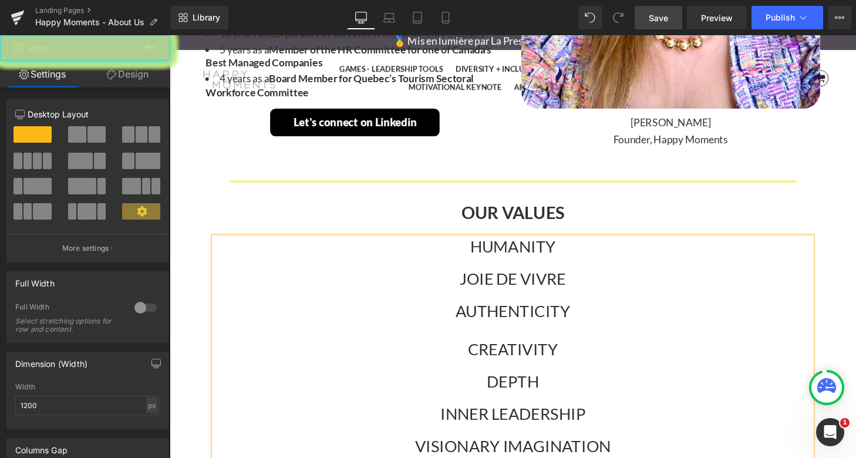
click at [96, 136] on span at bounding box center [96, 134] width 18 height 16
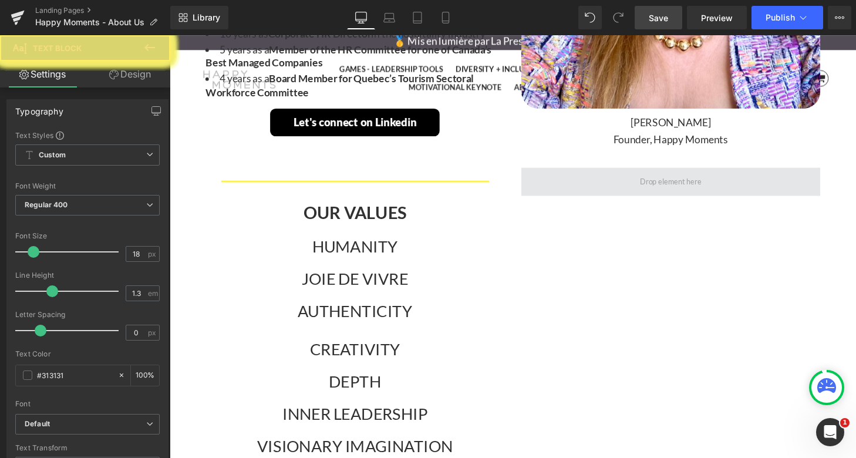
click at [129, 73] on link "Design" at bounding box center [129, 74] width 85 height 26
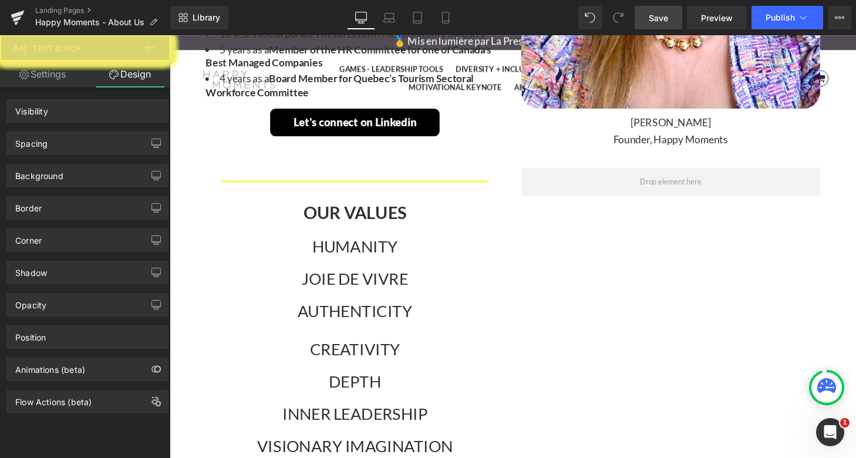
click at [689, 378] on div "Separator OUR VALUES Heading HUMANITY JOIE DE VIVRE AUTHENTICITY CREATIVITY DEP…" at bounding box center [524, 338] width 653 height 335
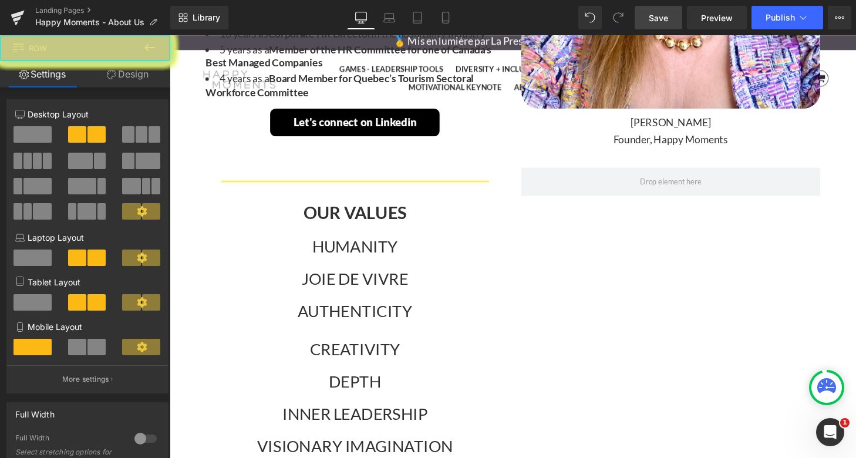
click at [145, 46] on icon at bounding box center [150, 48] width 14 height 14
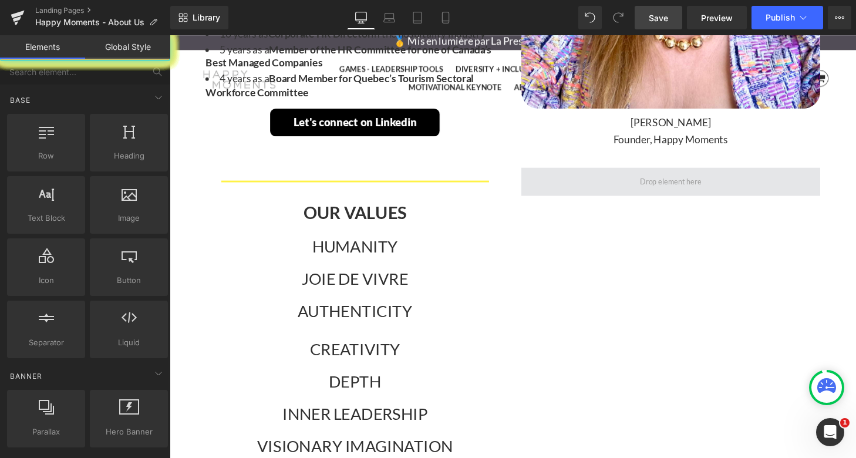
drag, startPoint x: 218, startPoint y: 246, endPoint x: 683, endPoint y: 281, distance: 465.7
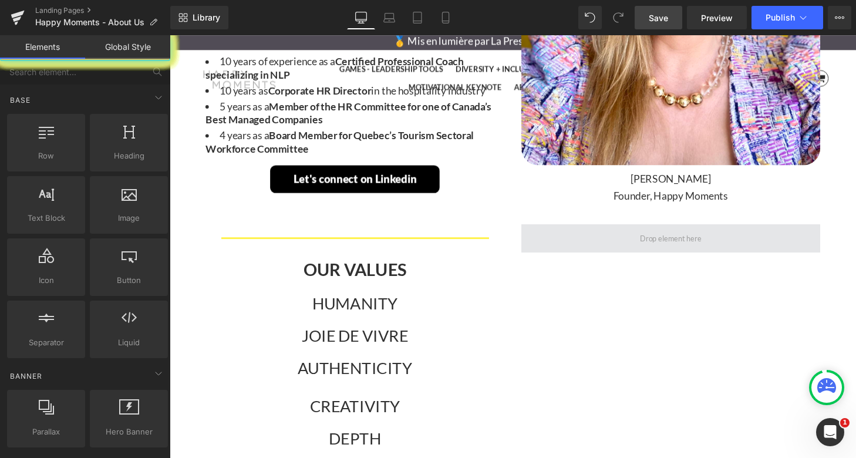
drag, startPoint x: 311, startPoint y: 186, endPoint x: 663, endPoint y: 271, distance: 362.4
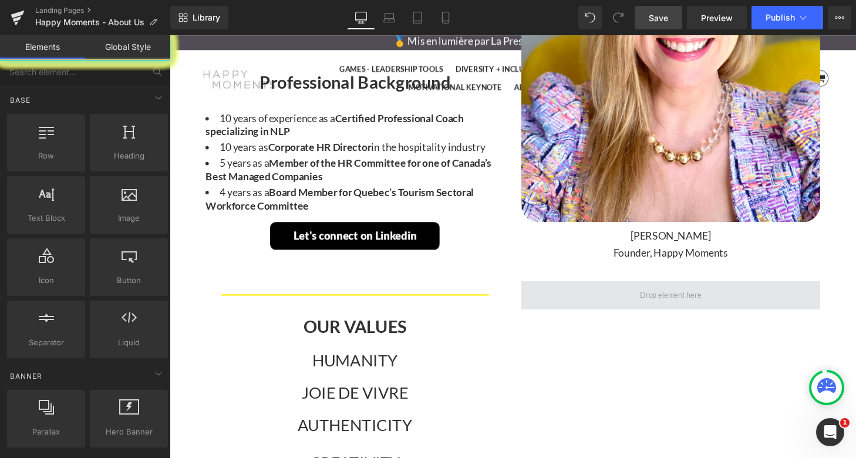
click at [683, 296] on span at bounding box center [688, 304] width 72 height 16
click at [664, 296] on span at bounding box center [688, 304] width 72 height 16
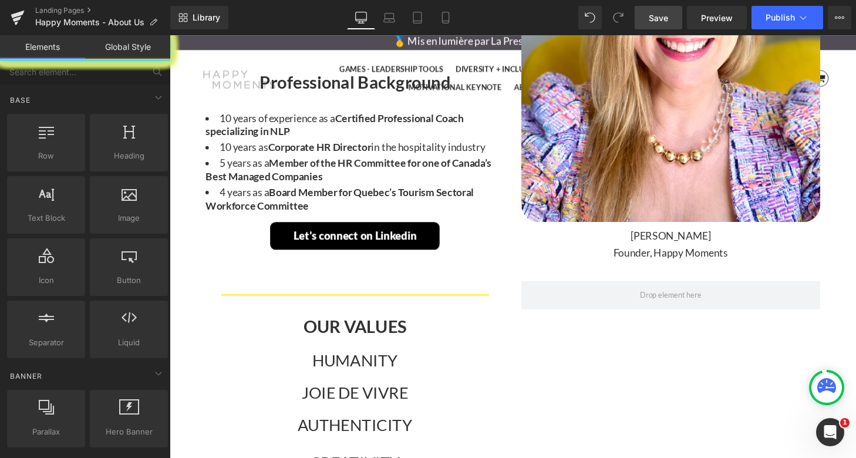
click at [220, 288] on div "Get to know our founder Heading "I’ve always been amazed by the way an inspirin…" at bounding box center [524, 66] width 653 height 444
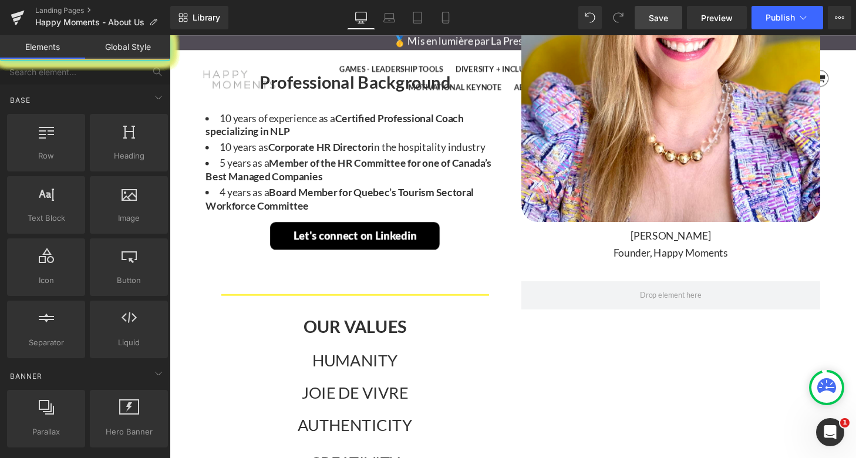
click at [268, 288] on div "Get to know our founder Heading "I’ve always been amazed by the way an inspirin…" at bounding box center [524, 66] width 653 height 444
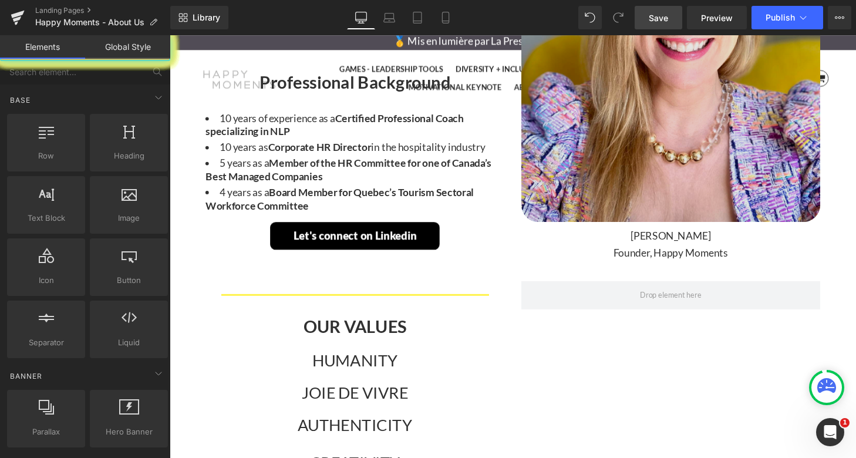
click at [619, 306] on span at bounding box center [688, 303] width 309 height 29
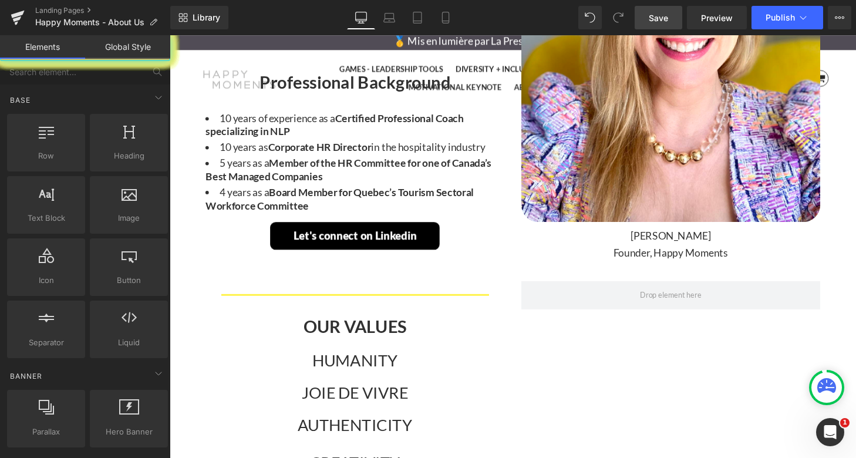
drag, startPoint x: 569, startPoint y: 244, endPoint x: 593, endPoint y: 244, distance: 23.5
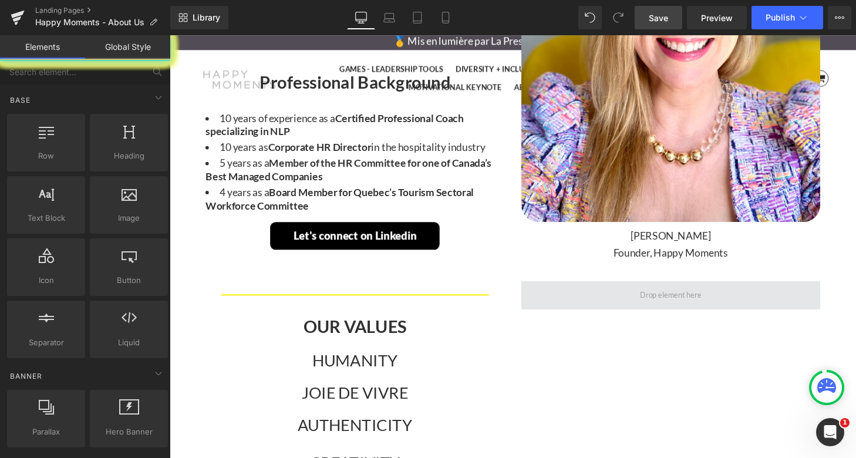
click at [660, 296] on span at bounding box center [688, 304] width 72 height 16
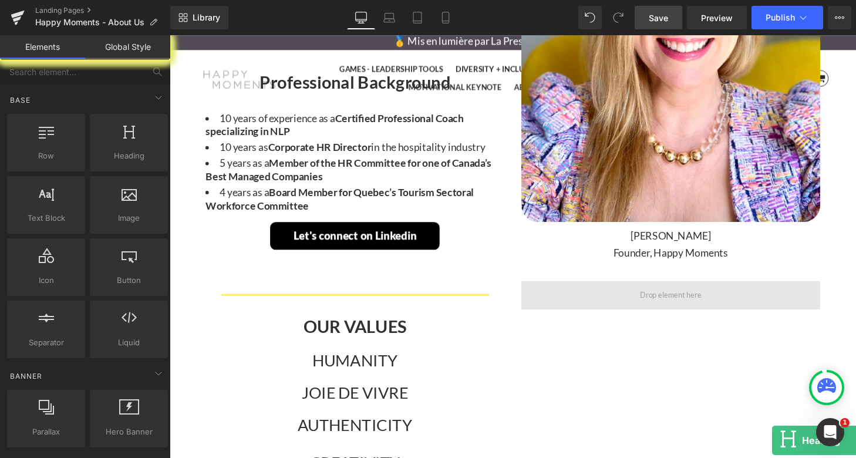
drag, startPoint x: 302, startPoint y: 177, endPoint x: 654, endPoint y: 407, distance: 419.9
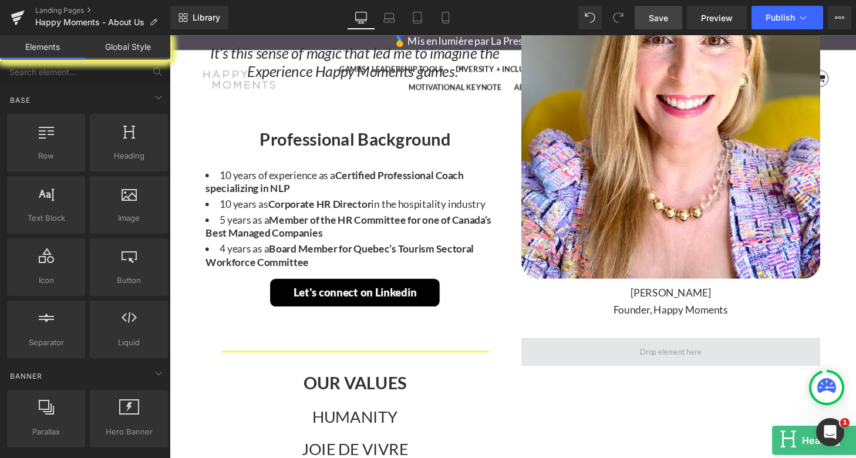
click at [702, 355] on span at bounding box center [688, 363] width 72 height 16
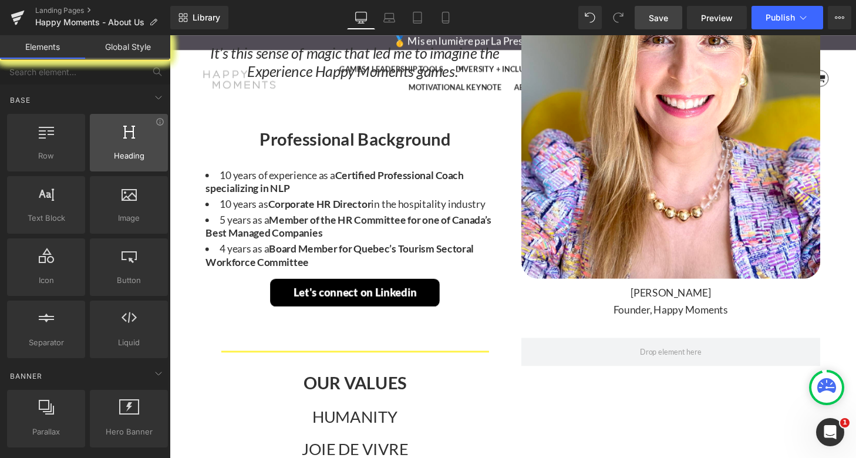
click at [136, 148] on div at bounding box center [128, 136] width 71 height 26
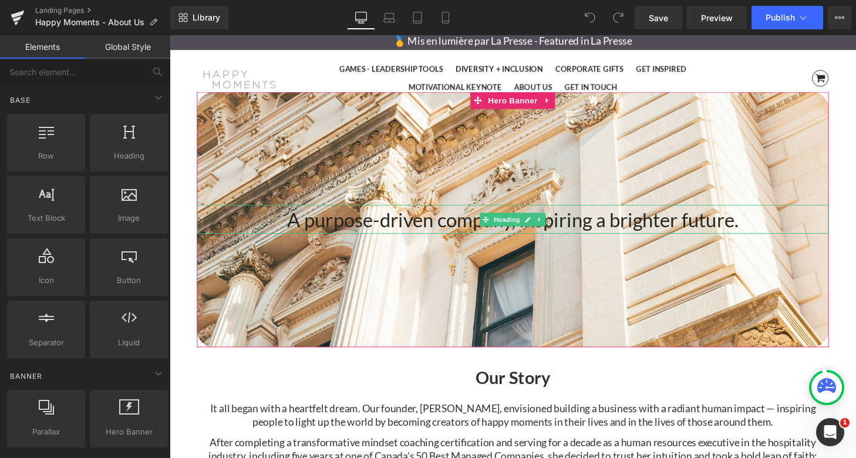
click at [625, 231] on h1 "A purpose-driven company, inspiring a brighter future." at bounding box center [524, 226] width 653 height 30
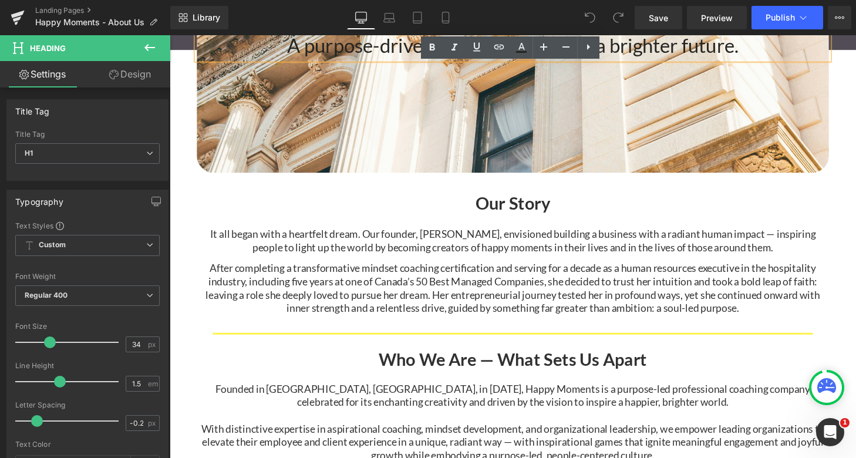
scroll to position [202, 0]
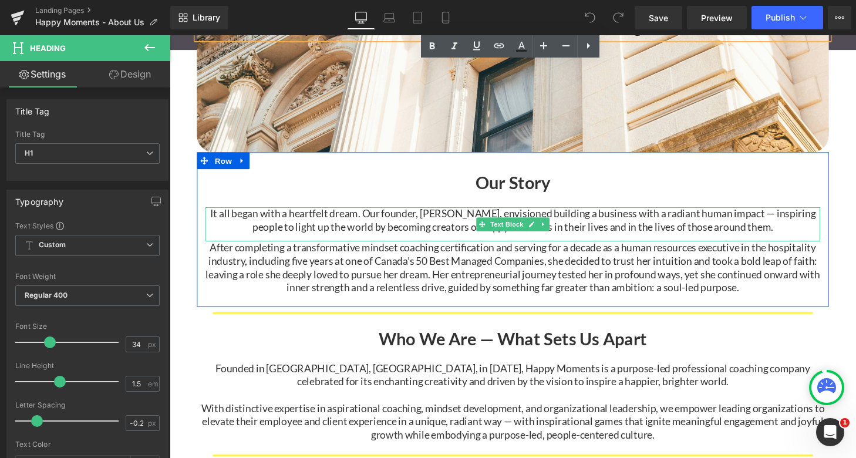
click at [431, 218] on span "It all began with a heartfelt dream. Our founder, Sophie Brochu, envisioned bui…" at bounding box center [524, 226] width 627 height 26
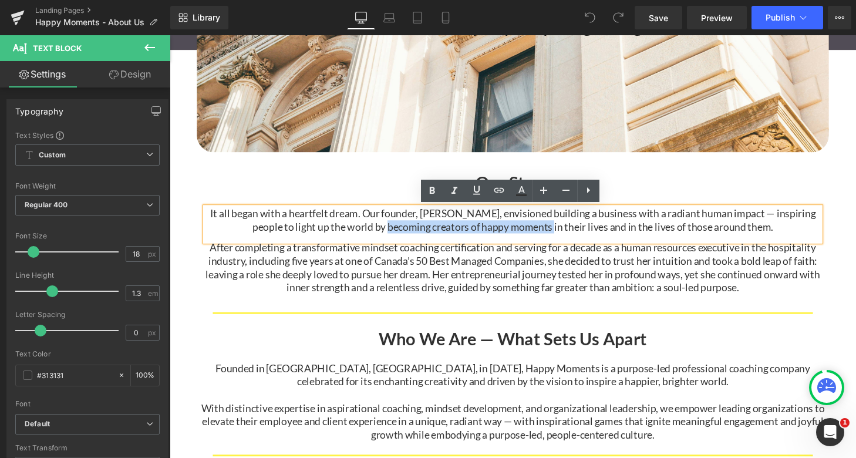
drag, startPoint x: 393, startPoint y: 234, endPoint x: 568, endPoint y: 238, distance: 174.4
click at [568, 238] on span "It all began with a heartfelt dream. Our founder, Sophie Brochu, envisioned bui…" at bounding box center [524, 226] width 627 height 26
click at [431, 190] on icon at bounding box center [432, 190] width 5 height 7
drag, startPoint x: 296, startPoint y: 232, endPoint x: 392, endPoint y: 233, distance: 95.7
click at [392, 233] on span "It all began with a heartfelt dream. Our founder, Sophie Brochu, envisioned bui…" at bounding box center [524, 226] width 627 height 26
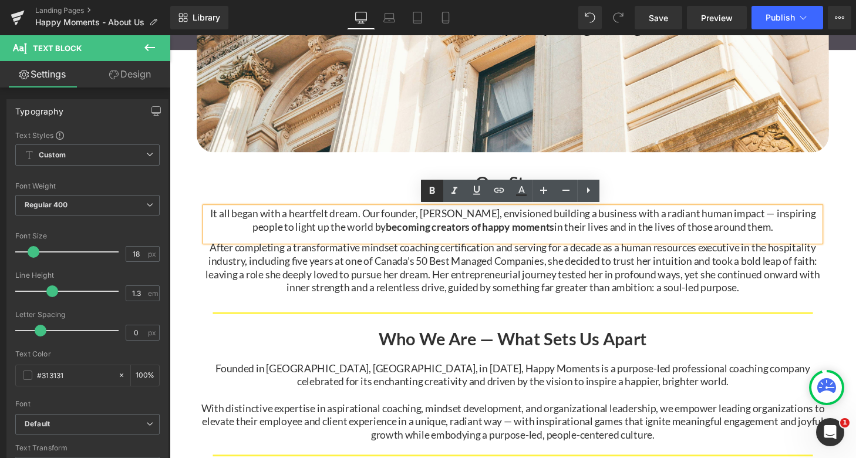
click at [434, 196] on icon at bounding box center [432, 191] width 14 height 14
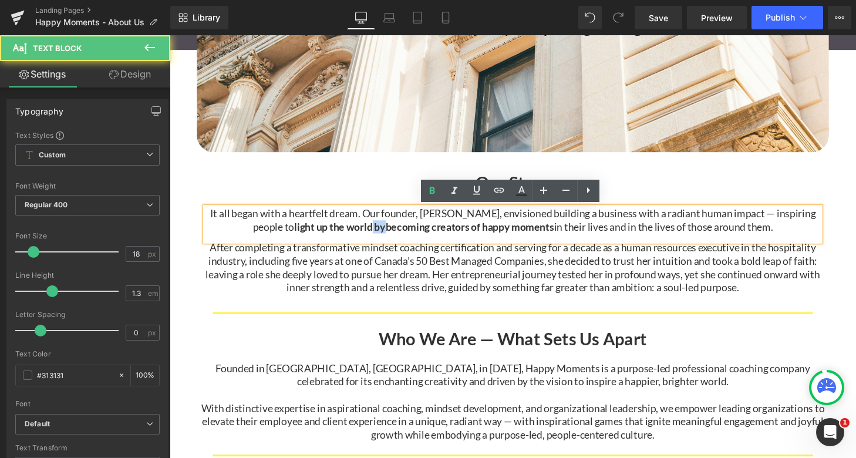
drag, startPoint x: 377, startPoint y: 234, endPoint x: 389, endPoint y: 234, distance: 11.7
click at [389, 234] on strong "light up the world by" at bounding box center [346, 233] width 95 height 13
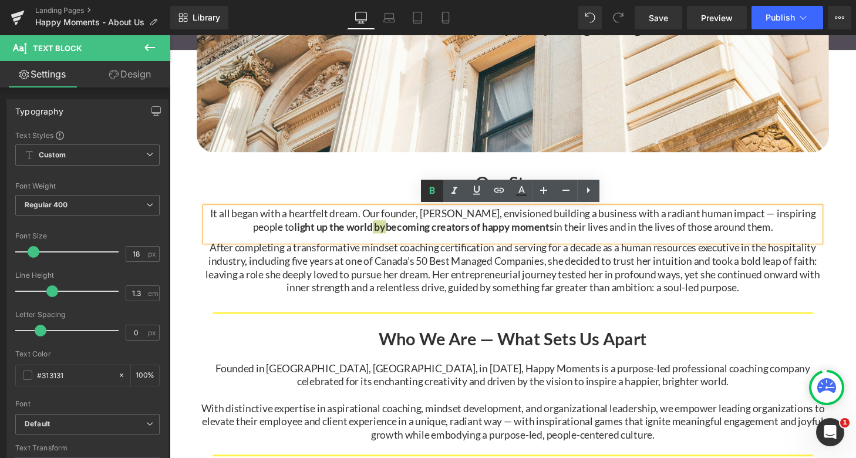
click at [436, 194] on icon at bounding box center [432, 191] width 14 height 14
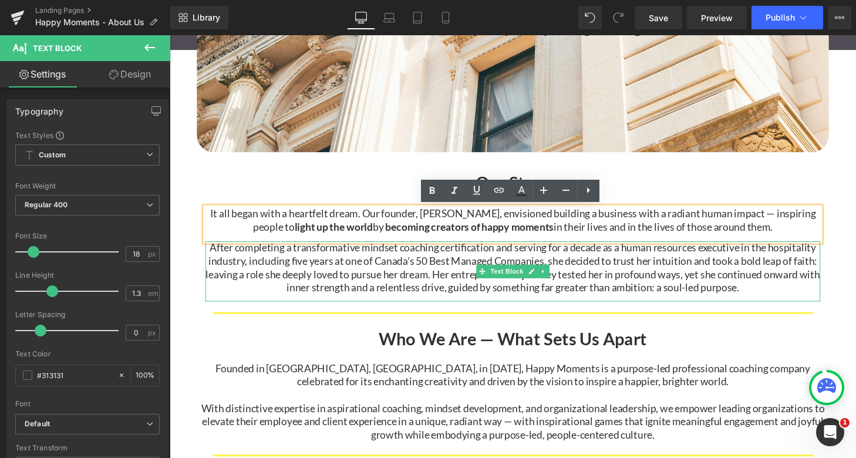
click at [410, 270] on p "After completing a transformative mindset coaching certification and serving fo…" at bounding box center [525, 275] width 636 height 55
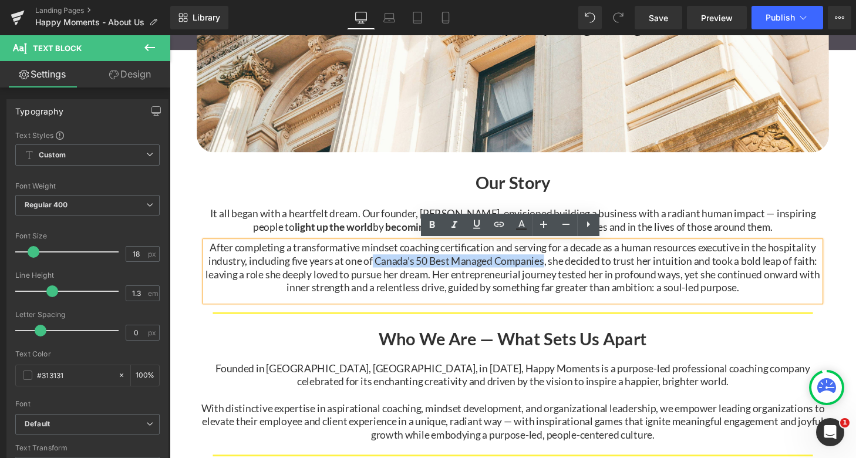
drag, startPoint x: 392, startPoint y: 268, endPoint x: 571, endPoint y: 271, distance: 179.1
click at [571, 271] on p "After completing a transformative mindset coaching certification and serving fo…" at bounding box center [525, 275] width 636 height 55
click at [433, 222] on icon at bounding box center [432, 225] width 14 height 14
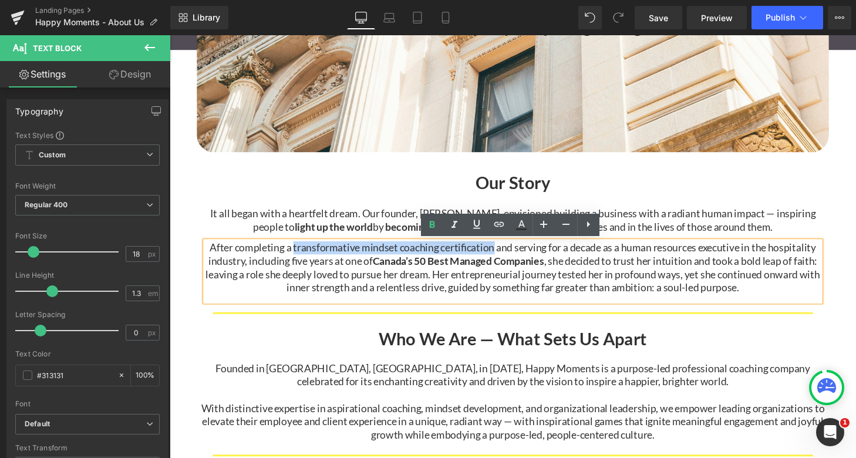
drag, startPoint x: 295, startPoint y: 257, endPoint x: 504, endPoint y: 258, distance: 209.0
click at [504, 258] on p "After completing a transformative mindset coaching certification and serving fo…" at bounding box center [525, 275] width 636 height 55
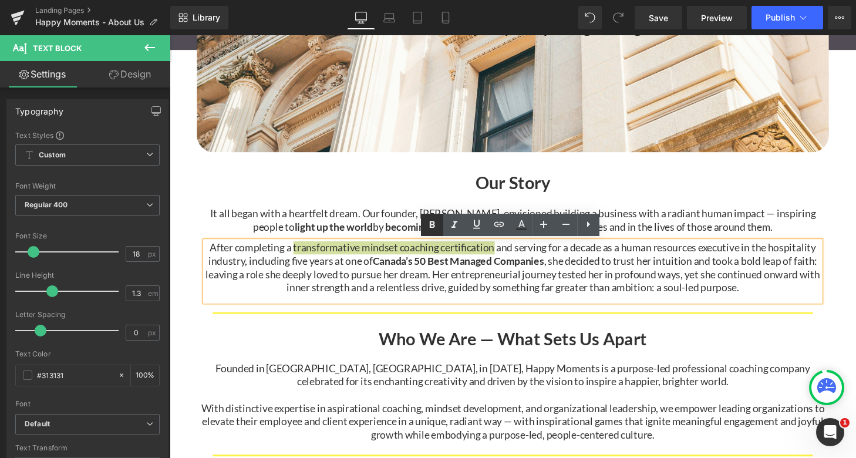
click at [432, 226] on icon at bounding box center [432, 225] width 14 height 14
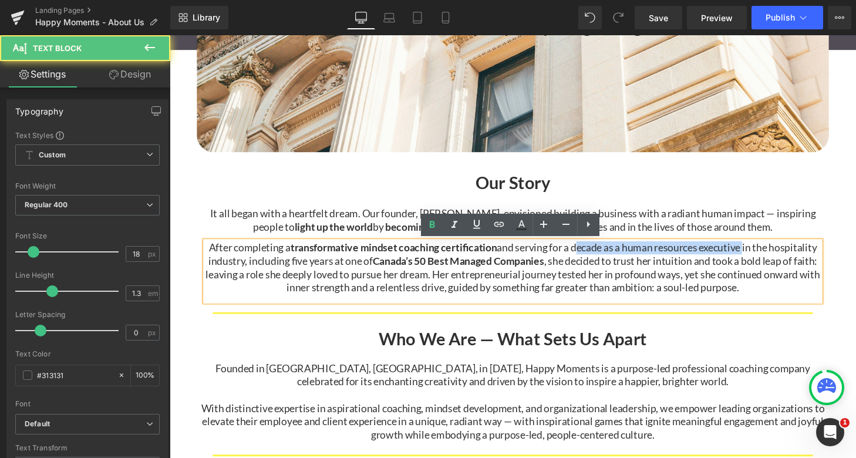
drag, startPoint x: 613, startPoint y: 259, endPoint x: 790, endPoint y: 258, distance: 176.7
click at [790, 258] on p "After completing a transformative mindset coaching certification and serving fo…" at bounding box center [525, 275] width 636 height 55
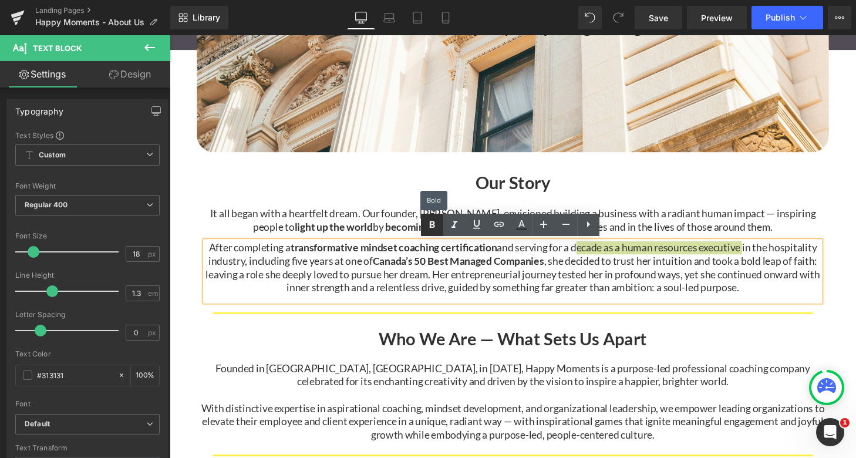
click at [436, 221] on icon at bounding box center [432, 225] width 14 height 14
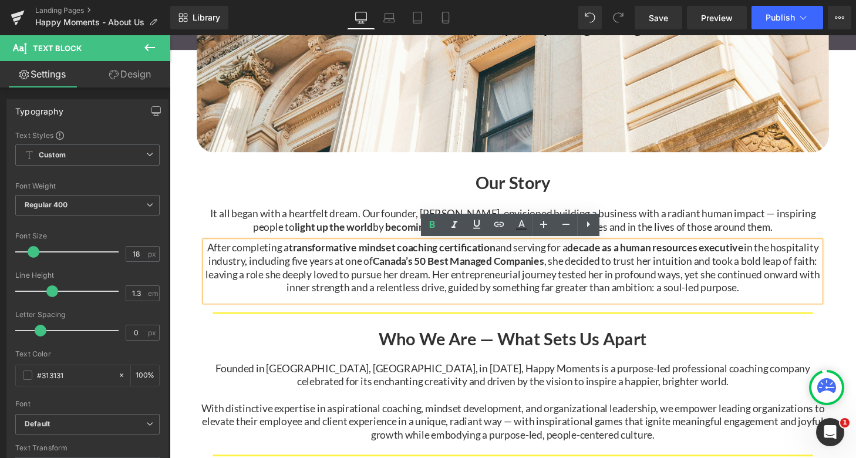
click at [660, 291] on p "After completing a transformative mindset coaching certification and serving fo…" at bounding box center [525, 275] width 636 height 55
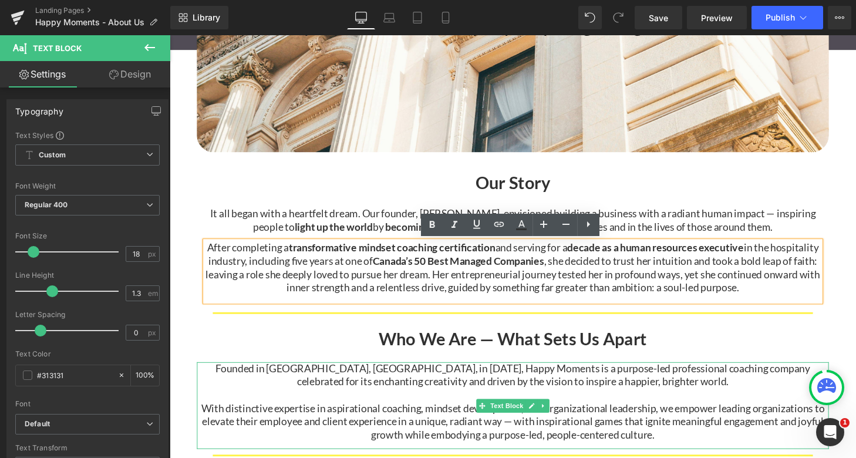
click at [170, 35] on div at bounding box center [170, 35] width 0 height 0
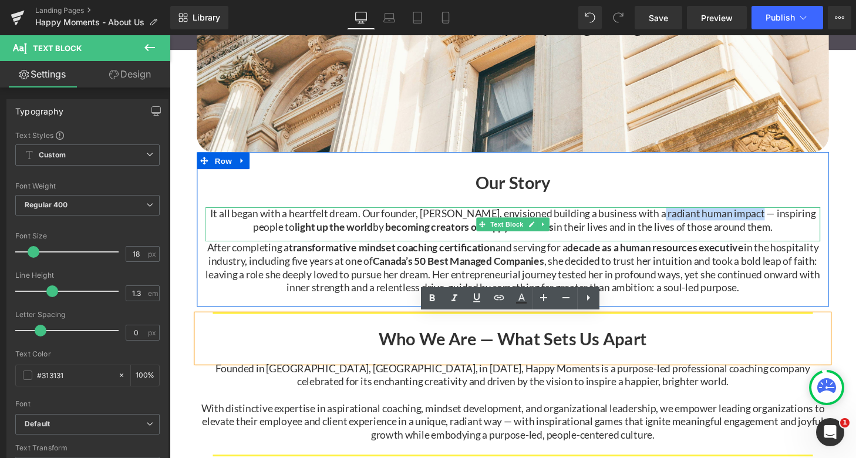
drag, startPoint x: 677, startPoint y: 220, endPoint x: 779, endPoint y: 220, distance: 101.6
click at [779, 220] on span "It all began with a heartfelt dream. Our founder, Sophie Brochu, envisioned bui…" at bounding box center [524, 226] width 627 height 26
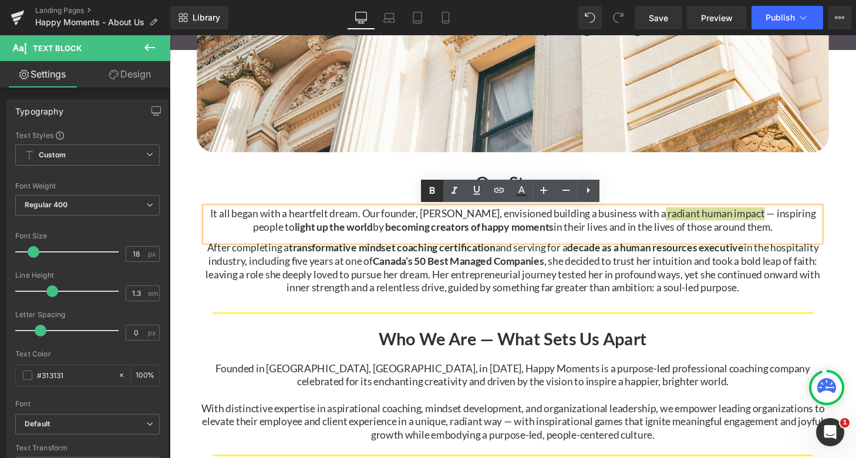
click at [433, 193] on icon at bounding box center [432, 190] width 5 height 7
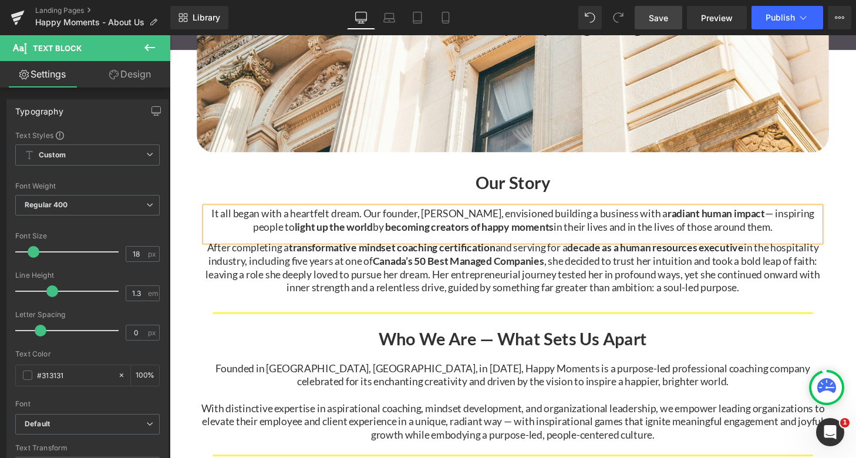
click at [667, 14] on span "Save" at bounding box center [658, 18] width 19 height 12
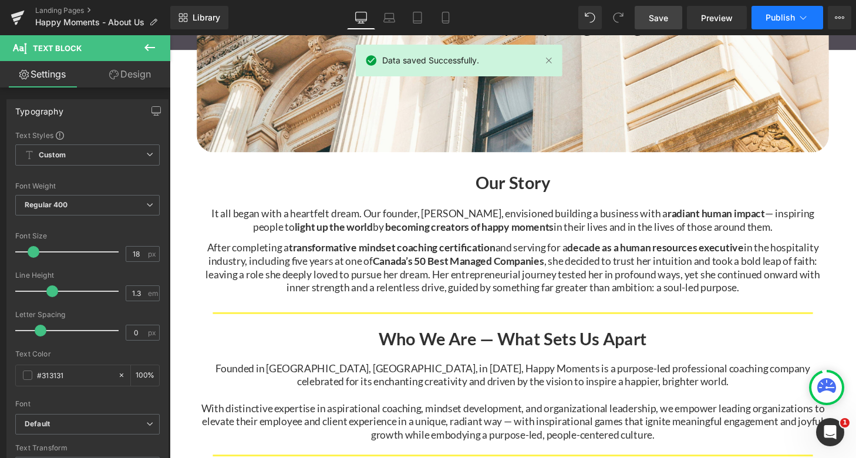
click at [797, 16] on icon at bounding box center [803, 18] width 12 height 12
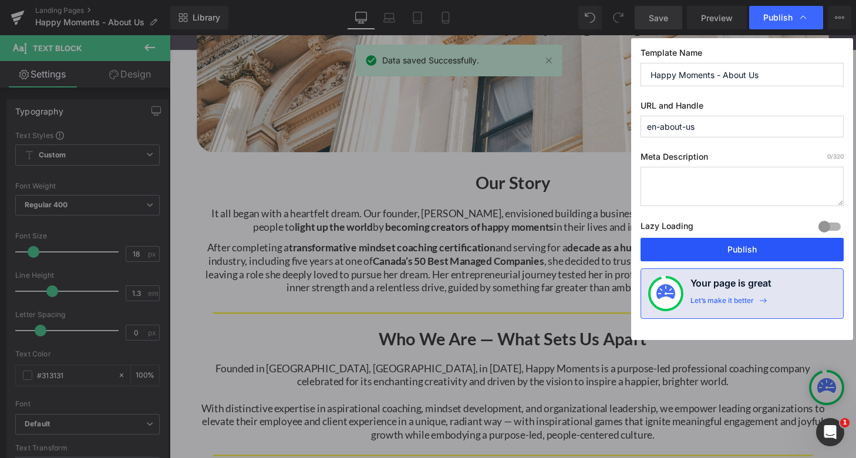
click at [750, 252] on button "Publish" at bounding box center [741, 249] width 203 height 23
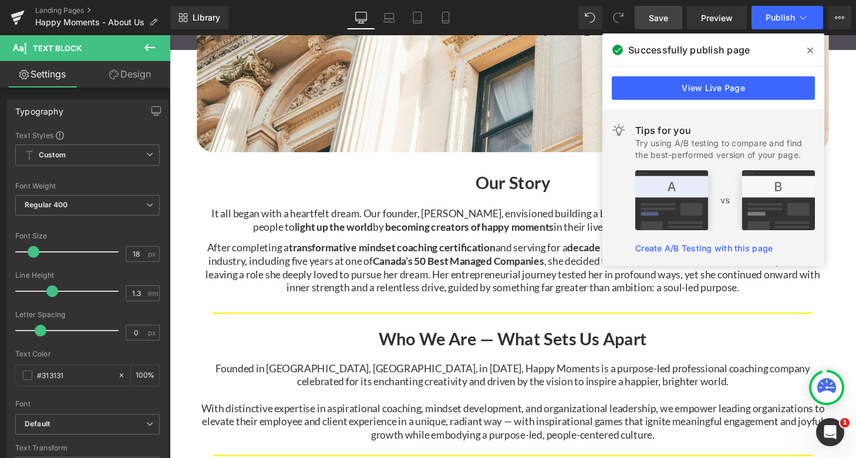
click at [808, 48] on icon at bounding box center [810, 51] width 6 height 6
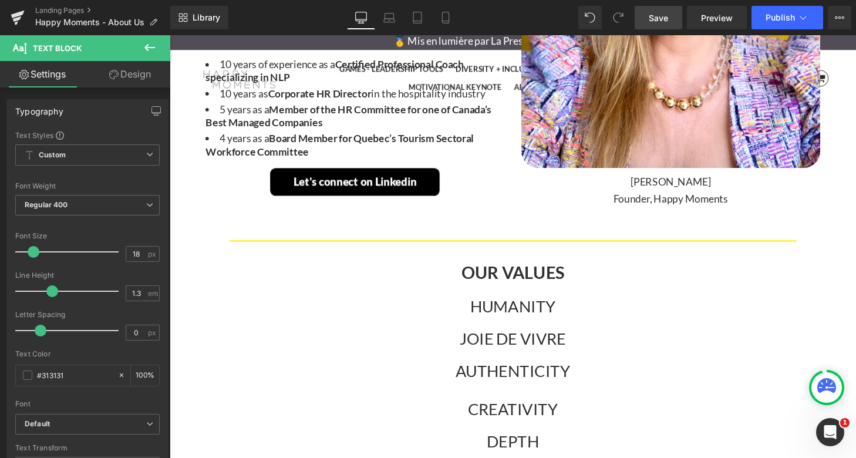
scroll to position [1262, 0]
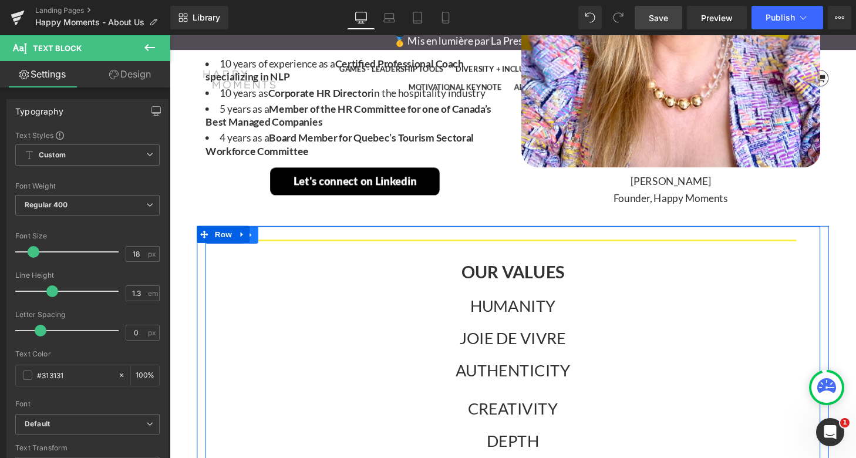
click at [258, 240] on link at bounding box center [253, 242] width 15 height 18
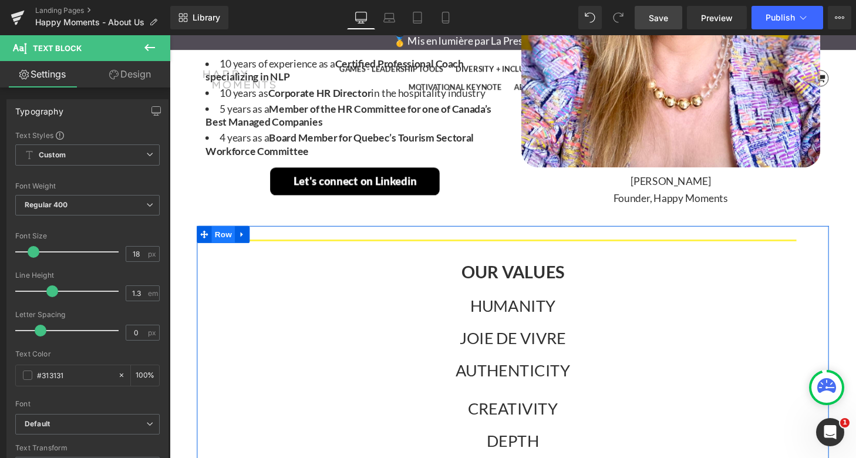
click at [224, 239] on span "Row" at bounding box center [224, 241] width 23 height 18
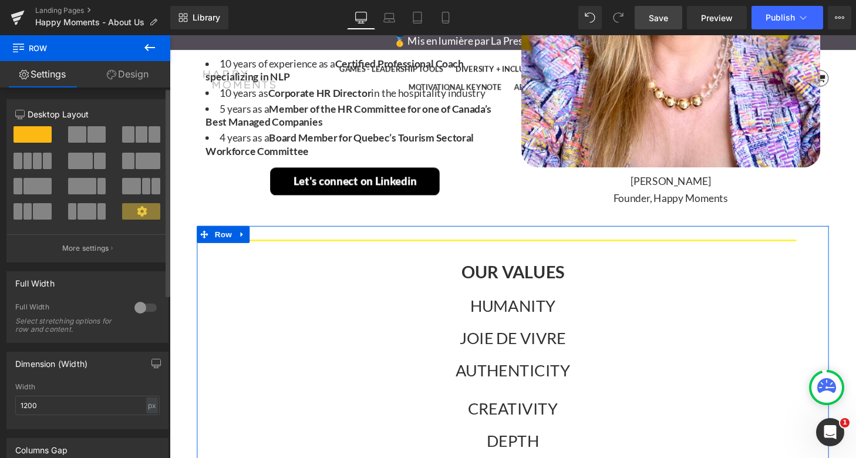
click at [92, 136] on span at bounding box center [96, 134] width 18 height 16
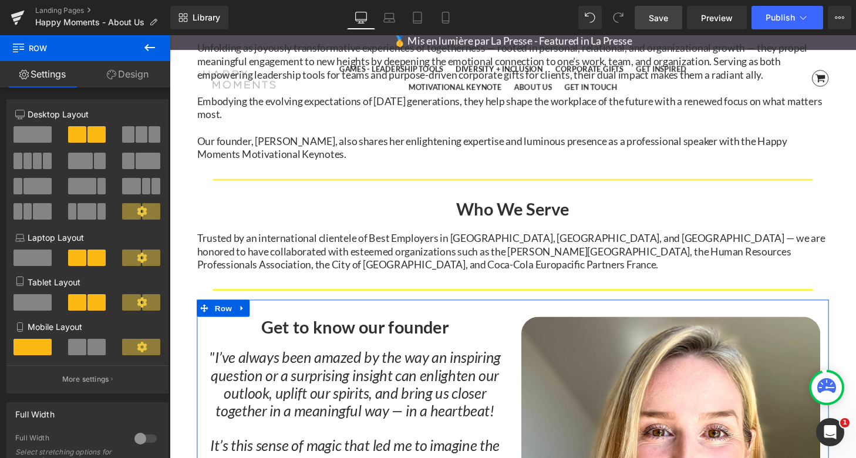
scroll to position [708, 0]
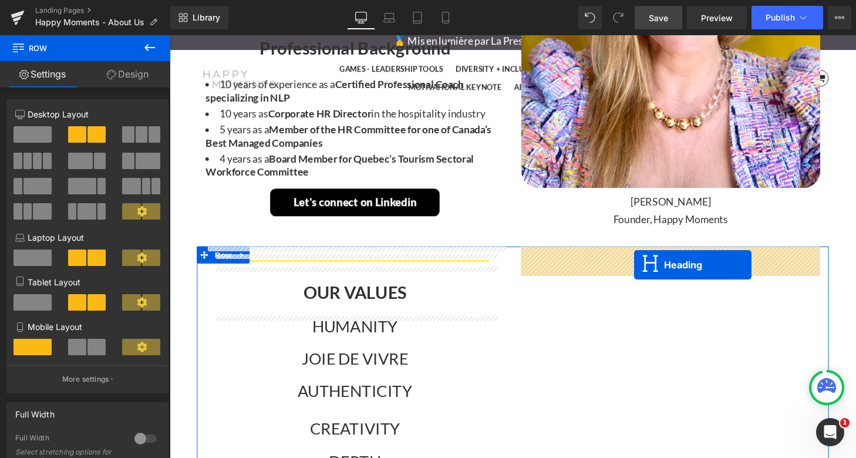
drag, startPoint x: 498, startPoint y: 247, endPoint x: 650, endPoint y: 273, distance: 153.6
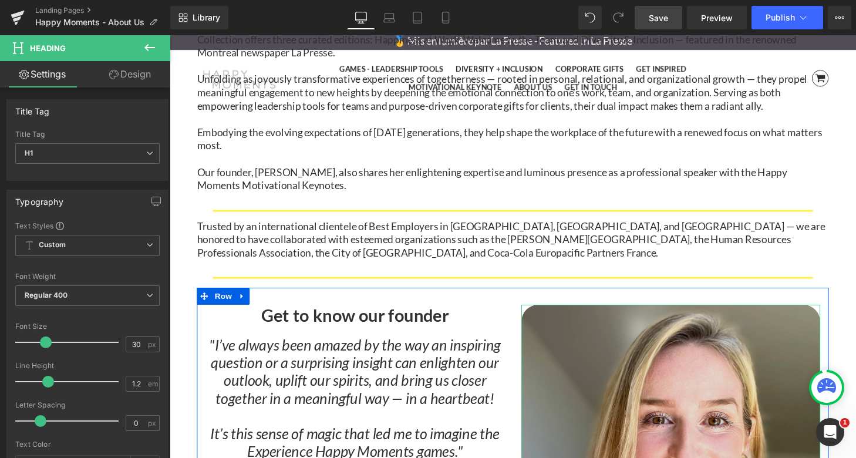
scroll to position [706, 0]
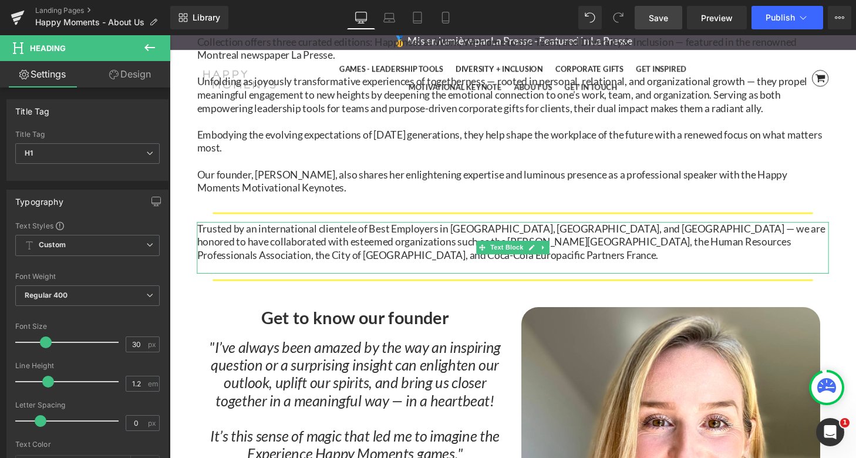
click at [445, 238] on p "Trusted by an international clientele of Best Employers in Canada, the United S…" at bounding box center [524, 248] width 653 height 41
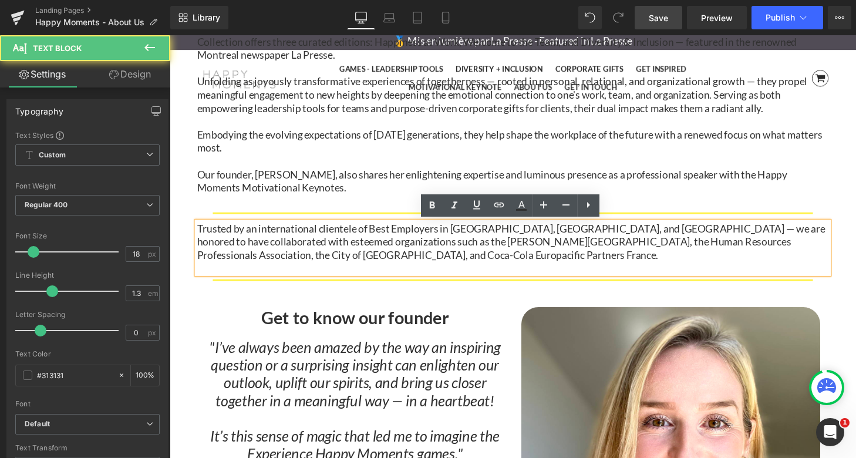
click at [363, 180] on div "Our founder, Sophie, also shares her enlightening expertise and luminous presen…" at bounding box center [524, 187] width 653 height 28
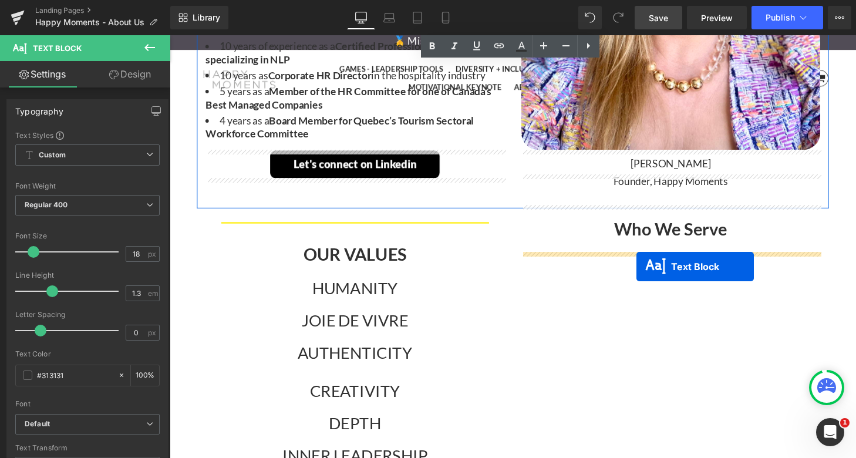
drag, startPoint x: 494, startPoint y: 257, endPoint x: 653, endPoint y: 275, distance: 160.1
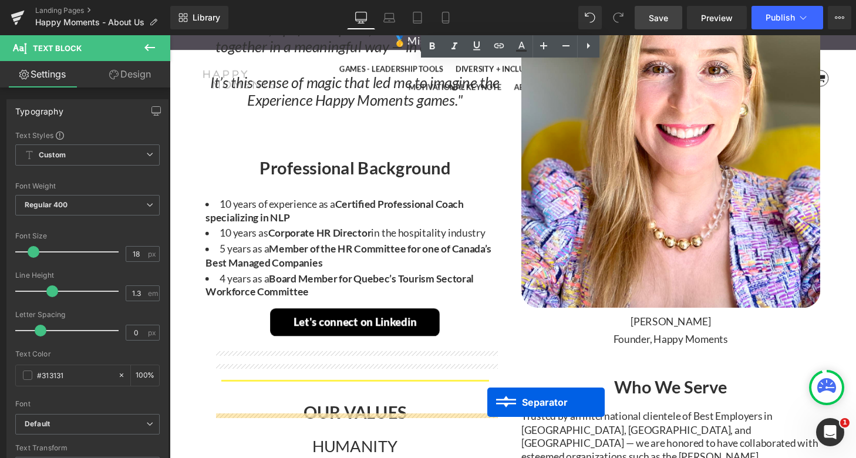
scroll to position [1055, 0]
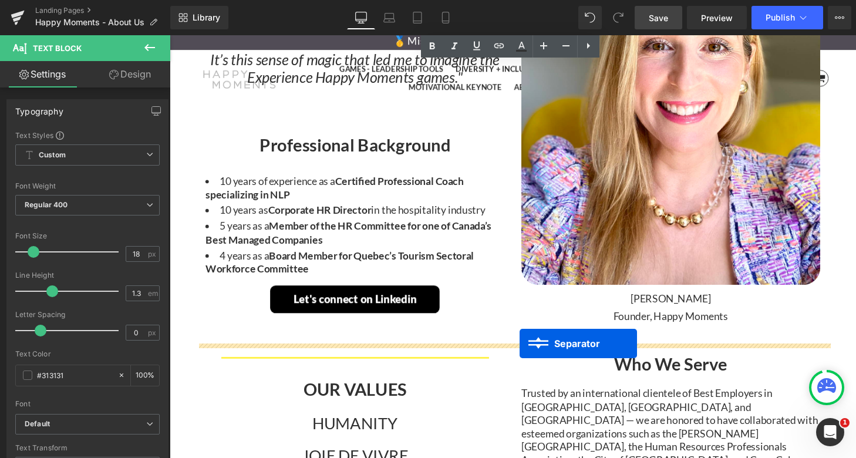
drag, startPoint x: 497, startPoint y: 386, endPoint x: 532, endPoint y: 352, distance: 49.0
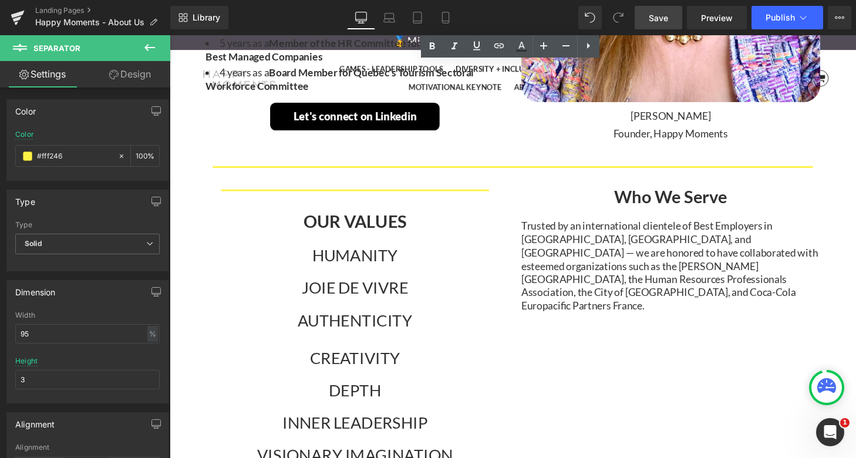
scroll to position [1221, 0]
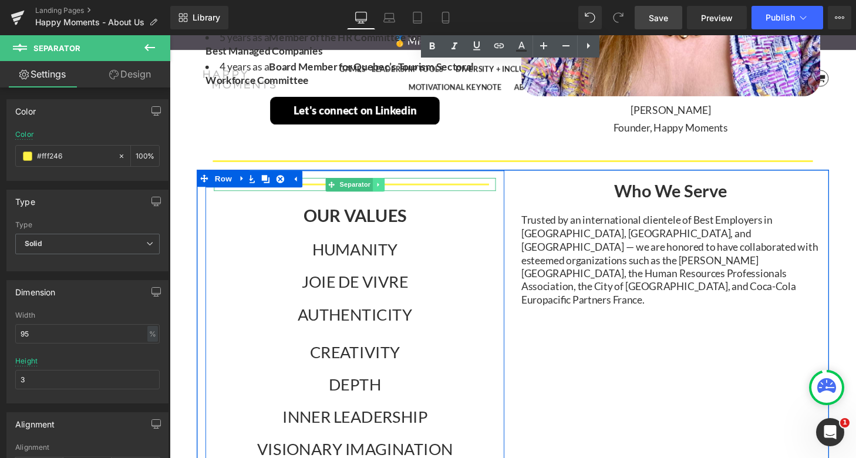
click at [385, 188] on icon at bounding box center [386, 190] width 2 height 4
click at [389, 190] on icon at bounding box center [392, 190] width 6 height 6
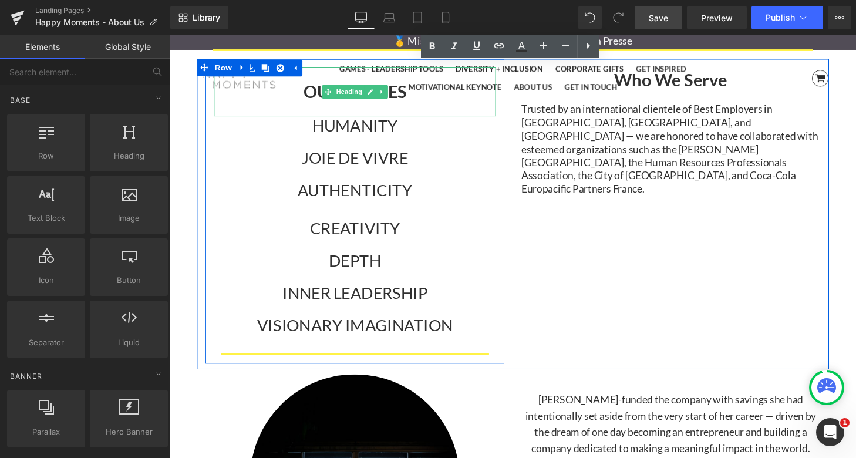
scroll to position [1337, 0]
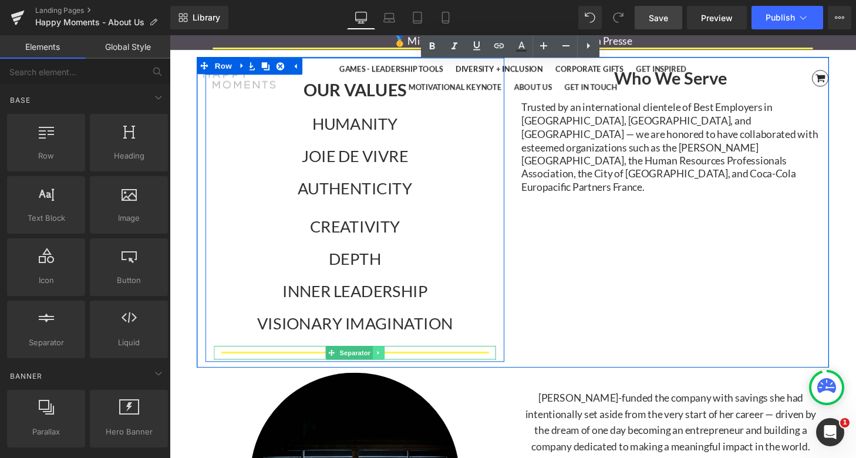
click at [387, 365] on icon at bounding box center [386, 363] width 6 height 7
click at [384, 365] on link at bounding box center [380, 364] width 12 height 14
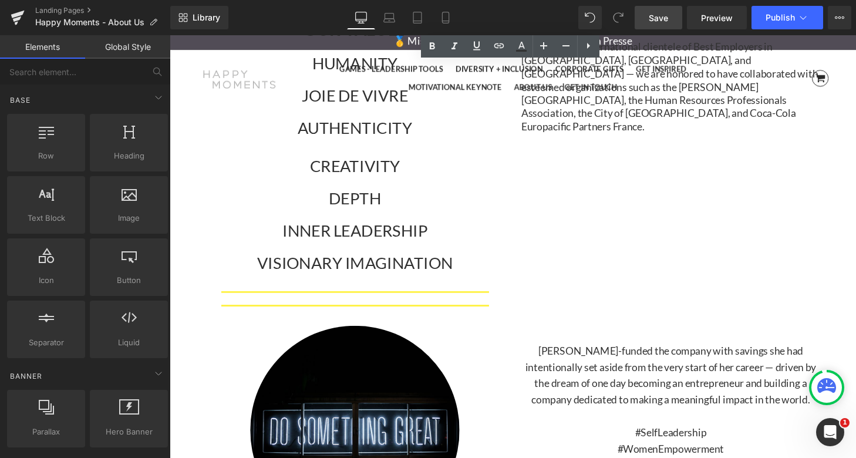
scroll to position [1402, 0]
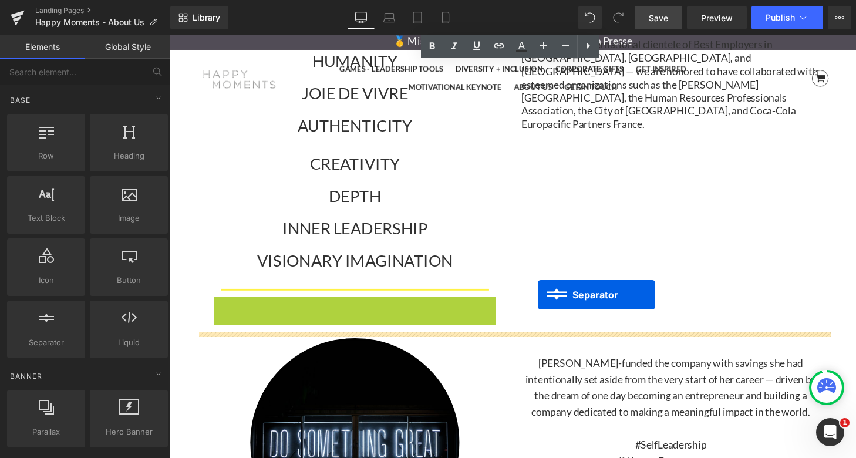
drag, startPoint x: 339, startPoint y: 313, endPoint x: 551, endPoint y: 304, distance: 212.1
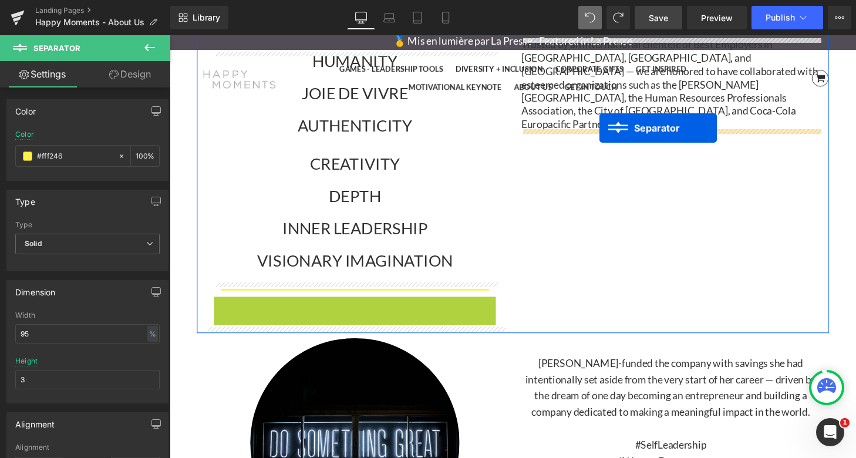
drag, startPoint x: 337, startPoint y: 313, endPoint x: 615, endPoint y: 132, distance: 331.7
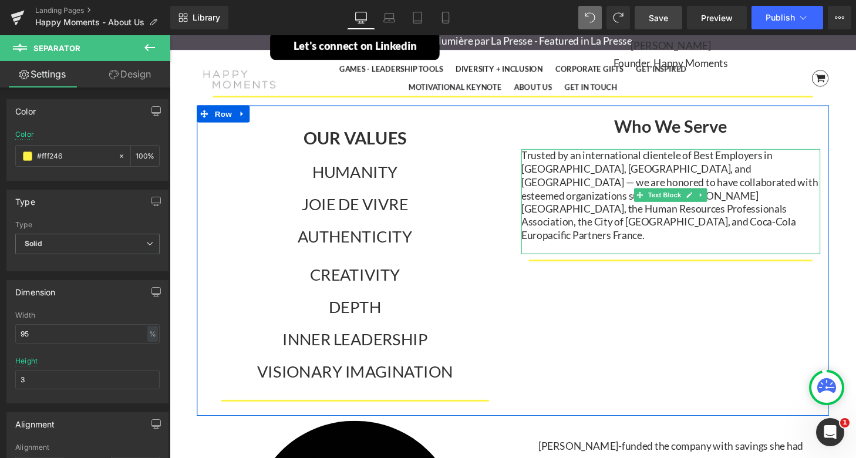
scroll to position [1288, 0]
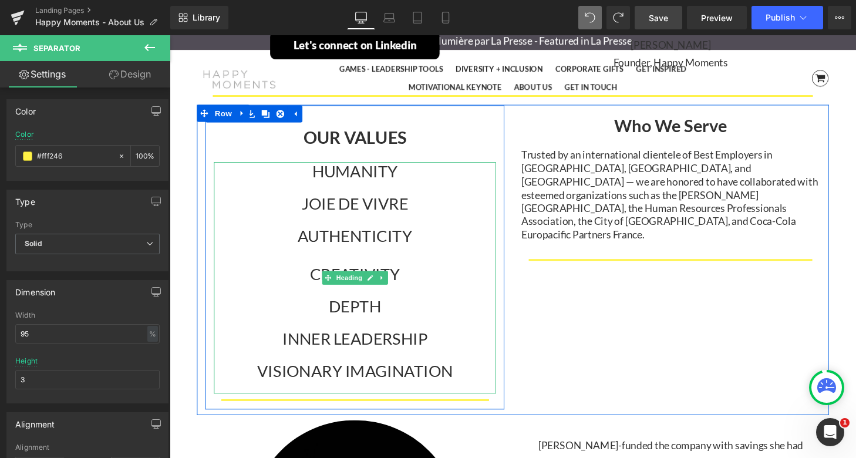
click at [375, 187] on div at bounding box center [361, 194] width 292 height 14
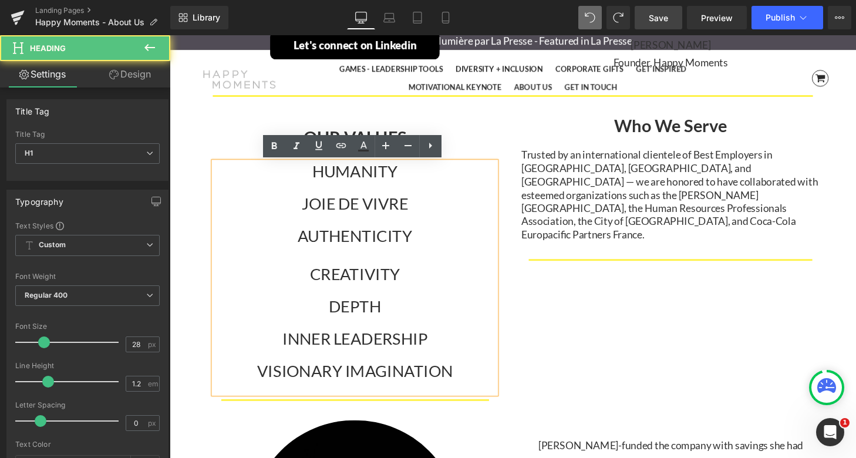
click at [372, 193] on div at bounding box center [361, 194] width 292 height 14
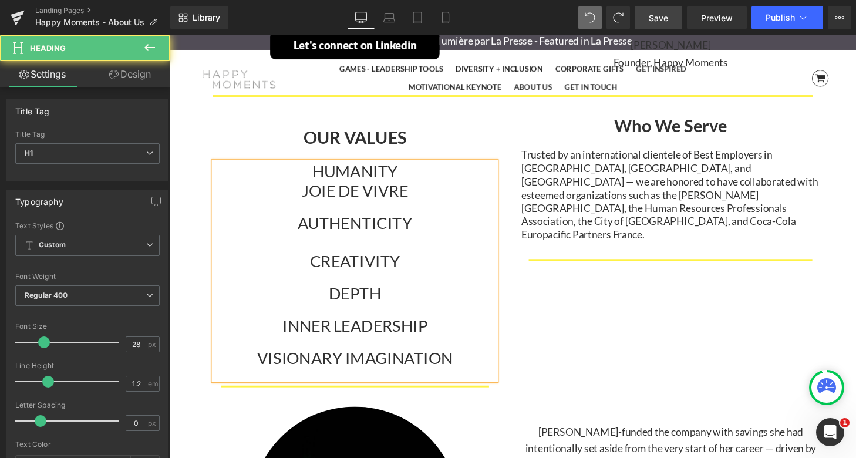
click at [365, 217] on div at bounding box center [361, 213] width 292 height 14
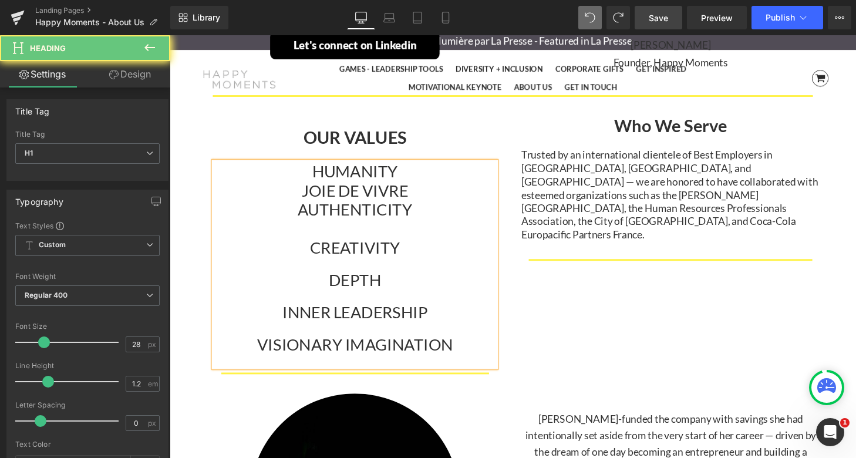
click at [365, 231] on h1 at bounding box center [361, 236] width 292 height 20
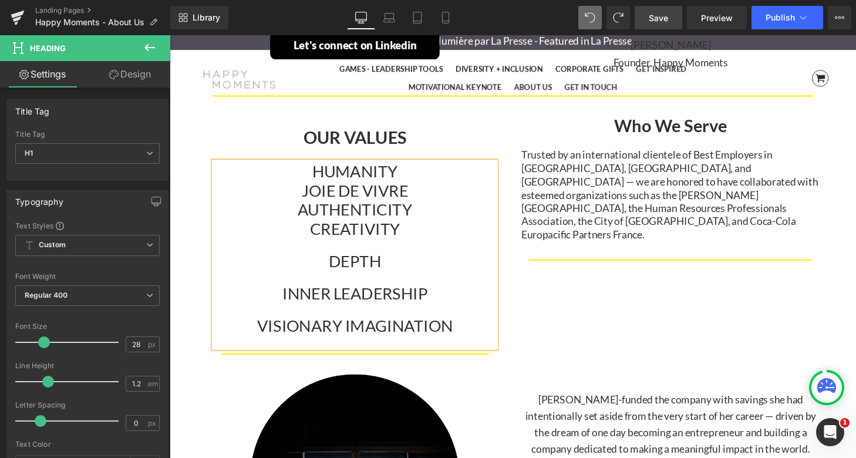
click at [365, 253] on div at bounding box center [361, 252] width 292 height 14
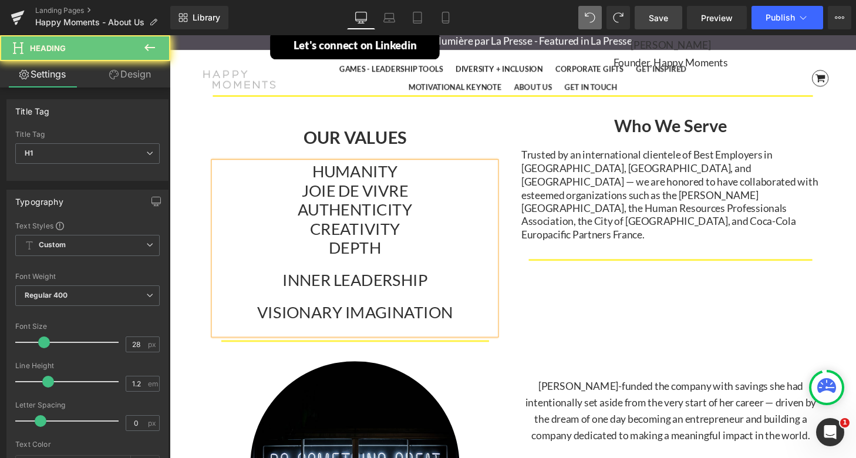
click at [364, 273] on div at bounding box center [361, 272] width 292 height 14
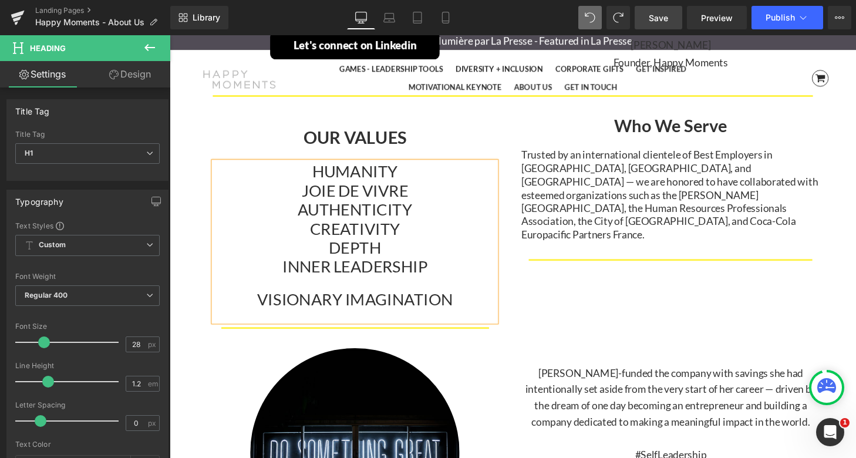
click at [364, 298] on div at bounding box center [361, 292] width 292 height 14
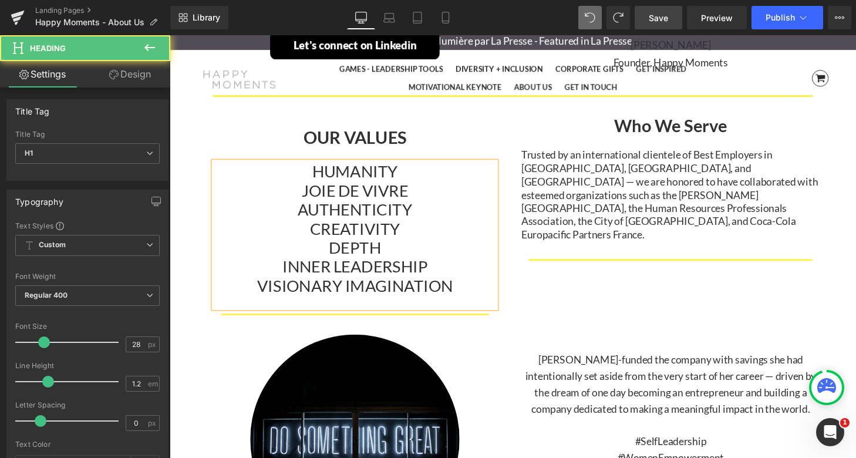
click at [365, 311] on div "HUMANITY JOIE DE VIVRE AUTHENTICITY CREATIVITY DEPTH INNER LEADERSHIP VISIONARY…" at bounding box center [361, 242] width 292 height 151
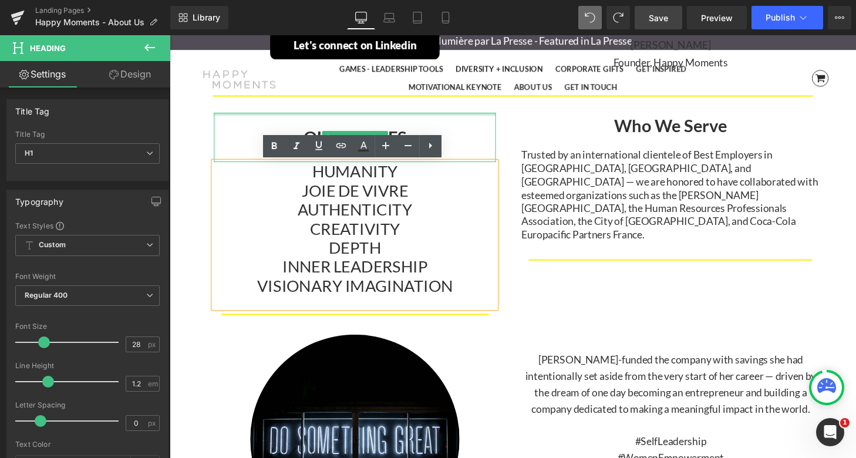
click at [410, 117] on div at bounding box center [361, 117] width 292 height 3
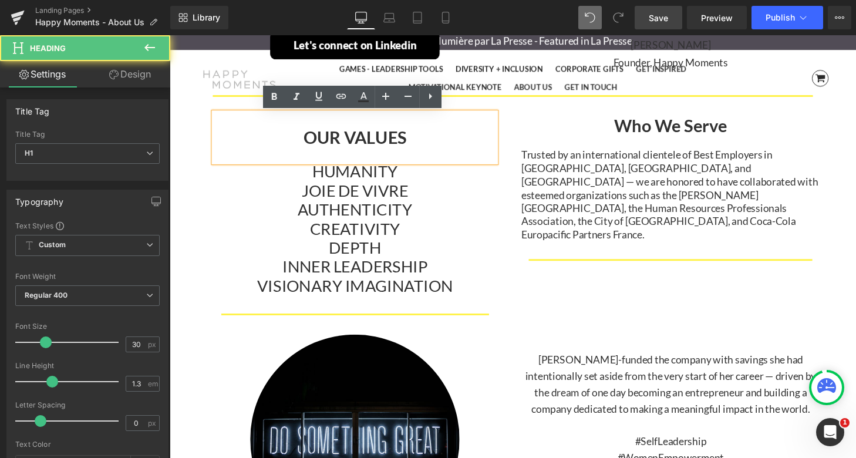
click at [418, 140] on h1 "OUR VALUES" at bounding box center [361, 141] width 292 height 23
drag, startPoint x: 416, startPoint y: 143, endPoint x: 345, endPoint y: 143, distance: 71.0
click at [345, 143] on h1 "OUR VALUES" at bounding box center [361, 141] width 292 height 23
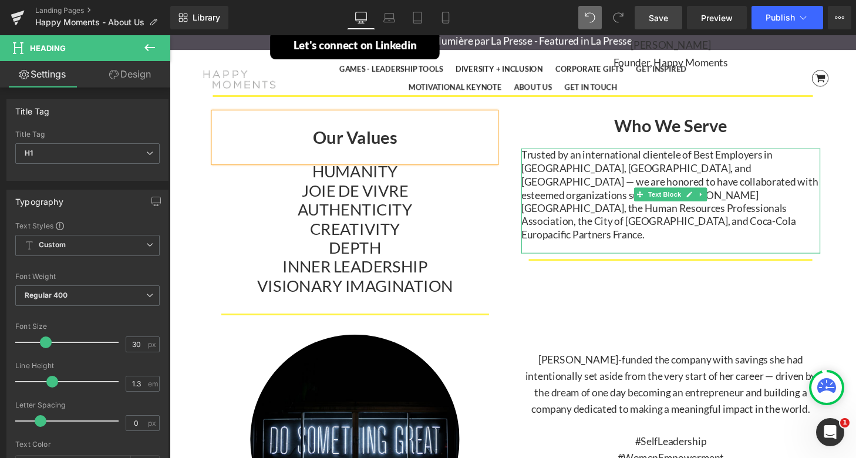
click at [596, 186] on p "Trusted by an international clientele of Best Employers in Canada, the United S…" at bounding box center [688, 201] width 309 height 96
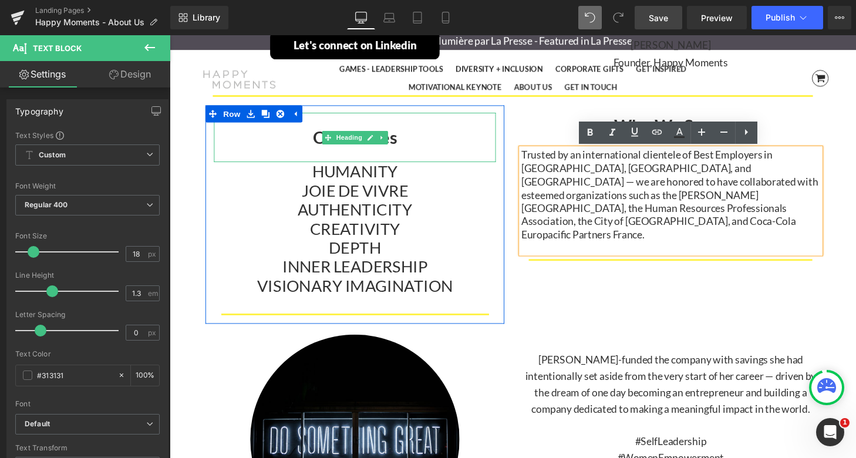
click at [451, 126] on div "Our Values" at bounding box center [361, 141] width 292 height 51
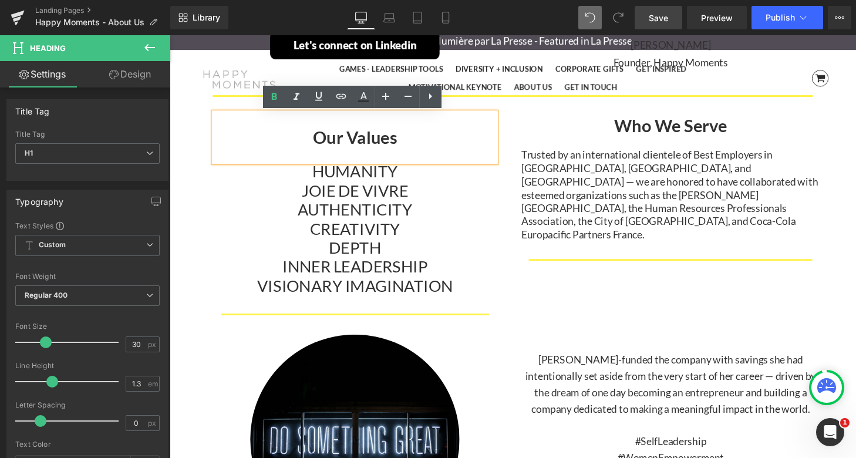
click at [566, 180] on p "Trusted by an international clientele of Best Employers in Canada, the United S…" at bounding box center [688, 201] width 309 height 96
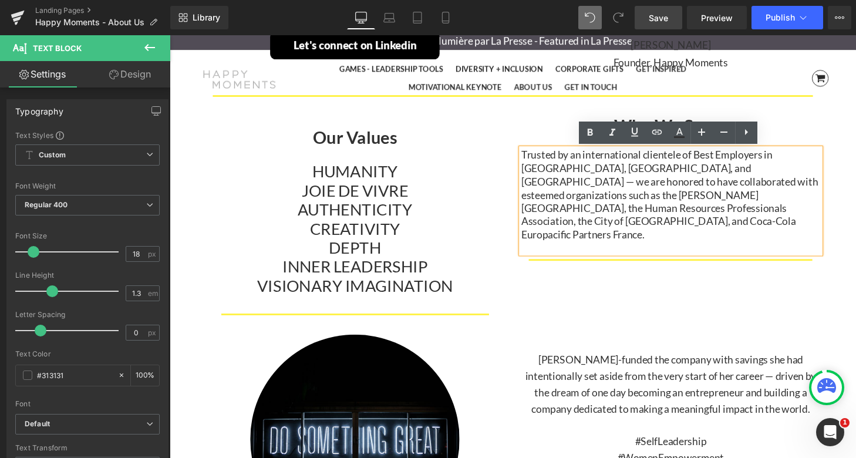
click at [701, 337] on div "Our Values Heading HUMANITY JOIE DE VIVRE AUTHENTICITY CREATIVITY DEPTH INNER L…" at bounding box center [524, 223] width 653 height 232
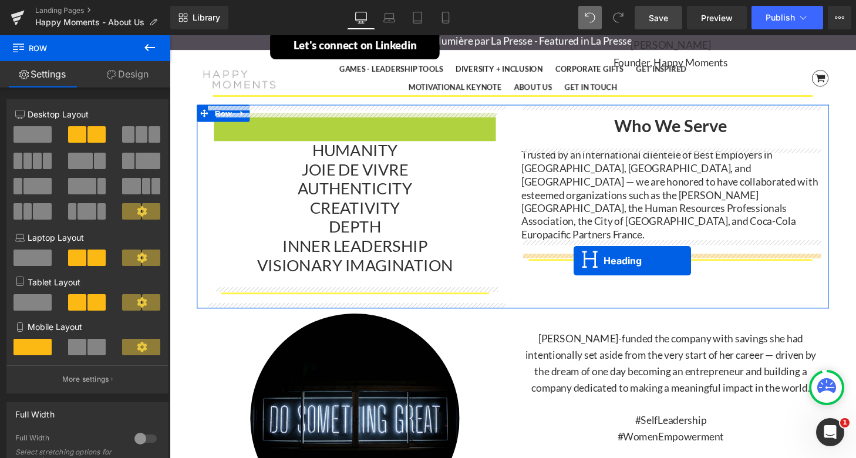
drag, startPoint x: 333, startPoint y: 139, endPoint x: 588, endPoint y: 268, distance: 285.1
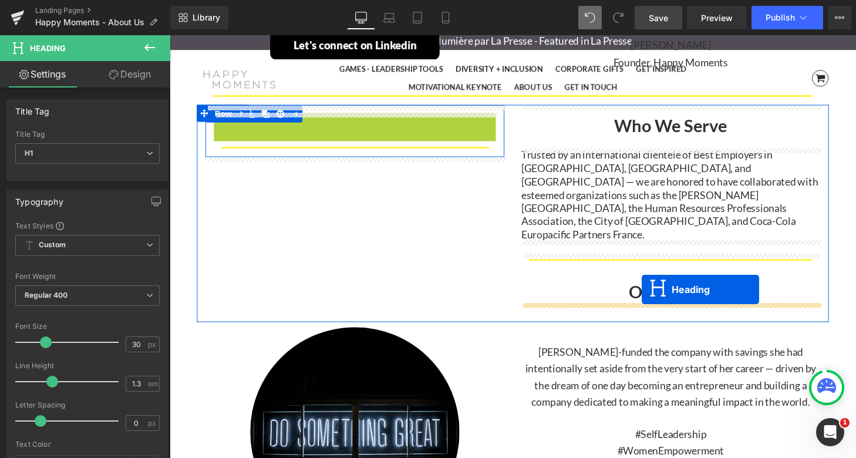
drag, startPoint x: 333, startPoint y: 191, endPoint x: 658, endPoint y: 298, distance: 342.5
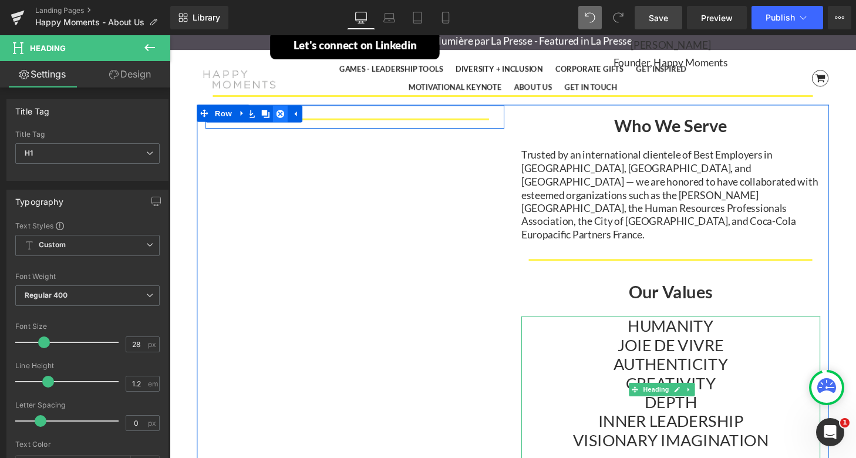
click at [284, 116] on icon at bounding box center [284, 117] width 8 height 9
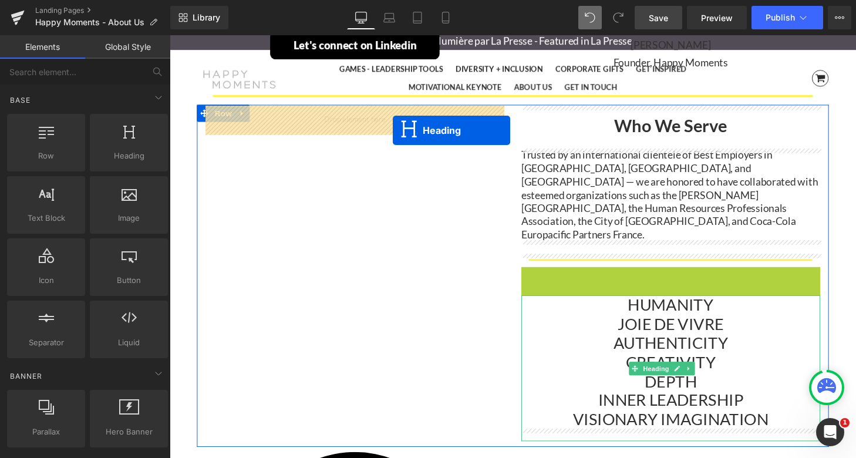
drag, startPoint x: 660, startPoint y: 289, endPoint x: 400, endPoint y: 133, distance: 302.8
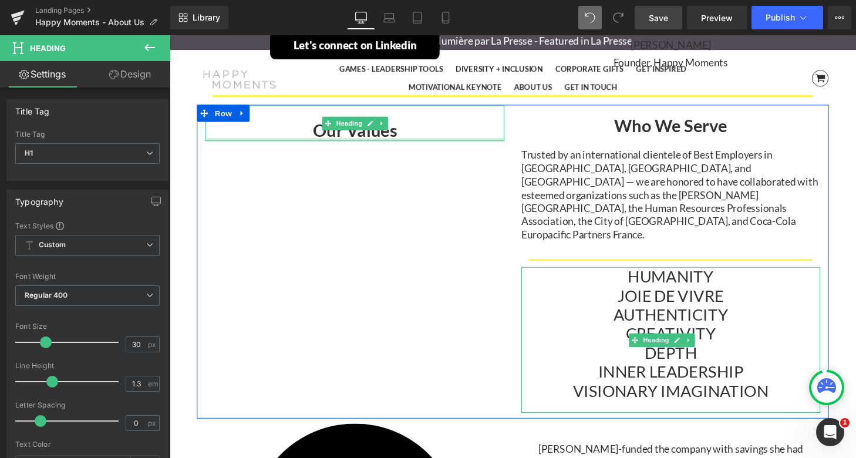
drag, startPoint x: 434, startPoint y: 157, endPoint x: 434, endPoint y: 142, distance: 14.7
click at [434, 142] on div at bounding box center [361, 143] width 309 height 3
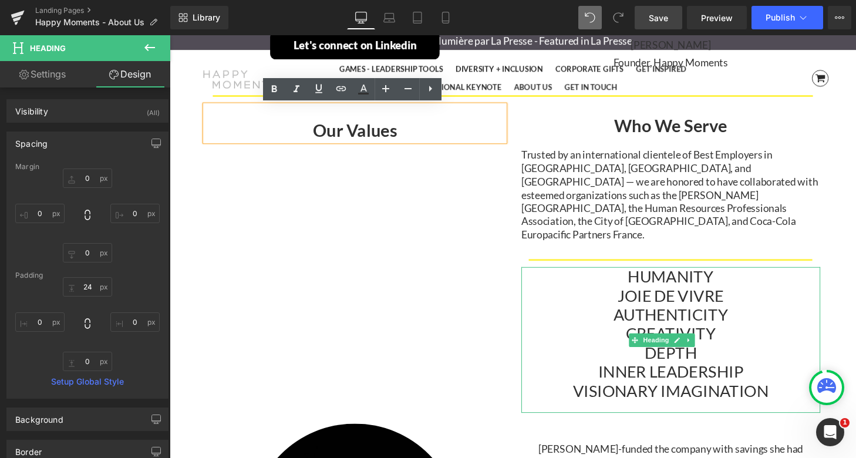
click at [429, 123] on h1 "Our Values" at bounding box center [361, 133] width 309 height 23
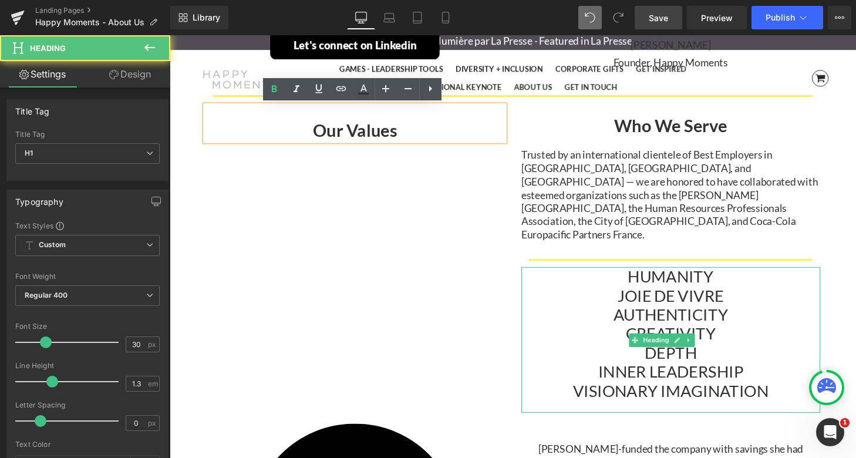
click at [407, 124] on h1 "Our Values" at bounding box center [361, 133] width 309 height 23
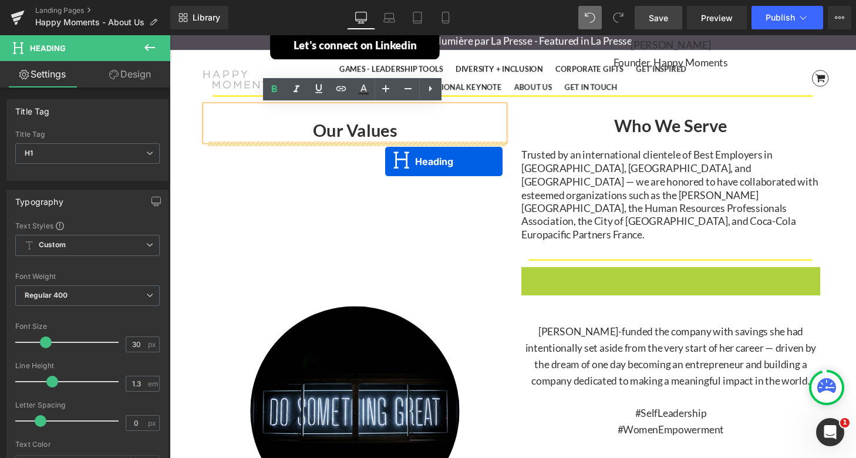
drag, startPoint x: 662, startPoint y: 338, endPoint x: 392, endPoint y: 165, distance: 321.3
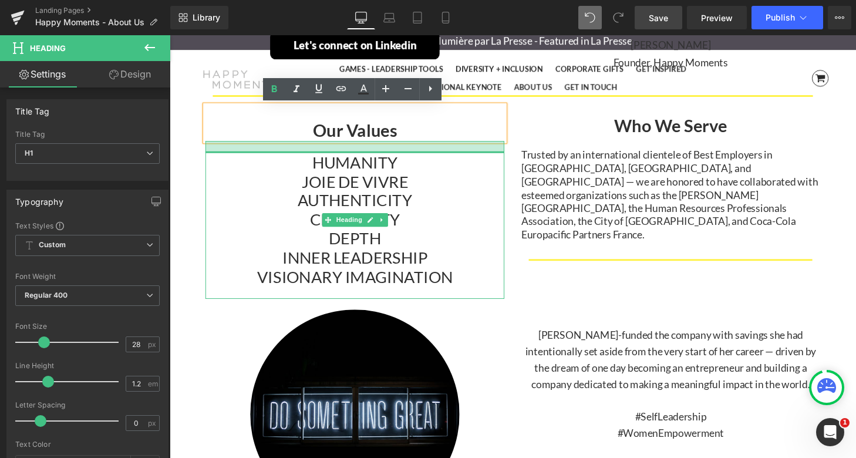
drag, startPoint x: 414, startPoint y: 147, endPoint x: 413, endPoint y: 159, distance: 11.8
click at [413, 159] on div "HUMANITY JOIE DE VIVRE AUTHENTICITY CREATIVITY DEPTH INNER LEADERSHIP VISIONARY…" at bounding box center [361, 226] width 309 height 163
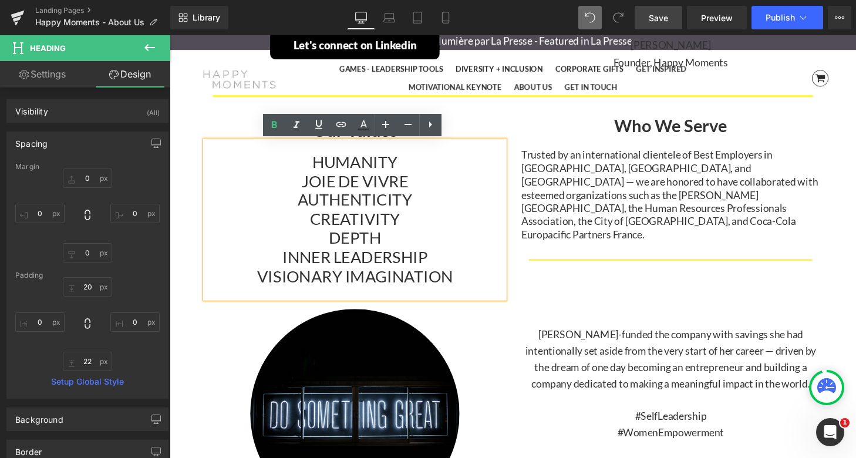
click at [639, 309] on div "Our Values Heading HUMANITY JOIE DE VIVRE AUTHENTICITY CREATIVITY DEPTH INNER L…" at bounding box center [524, 210] width 653 height 206
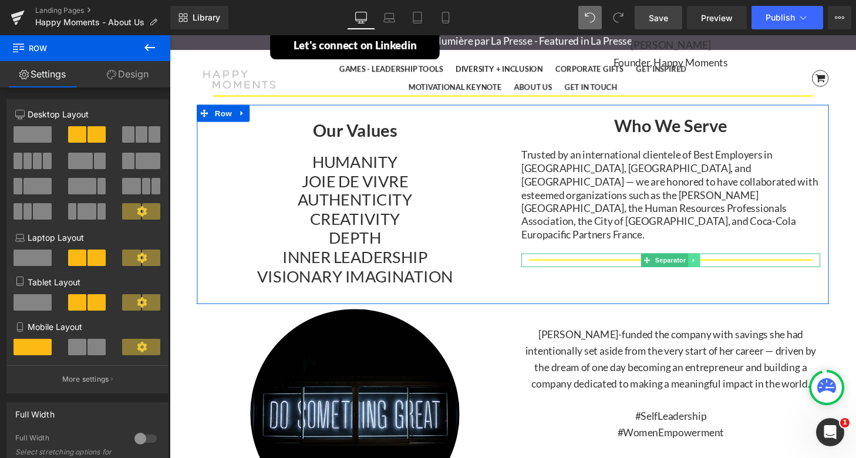
click at [714, 265] on icon at bounding box center [712, 268] width 6 height 7
click at [710, 265] on icon at bounding box center [706, 268] width 6 height 6
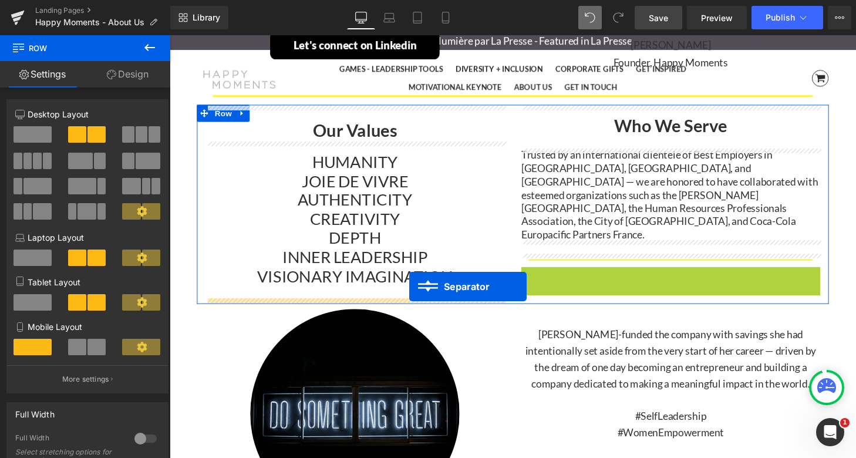
drag, startPoint x: 663, startPoint y: 269, endPoint x: 417, endPoint y: 295, distance: 246.8
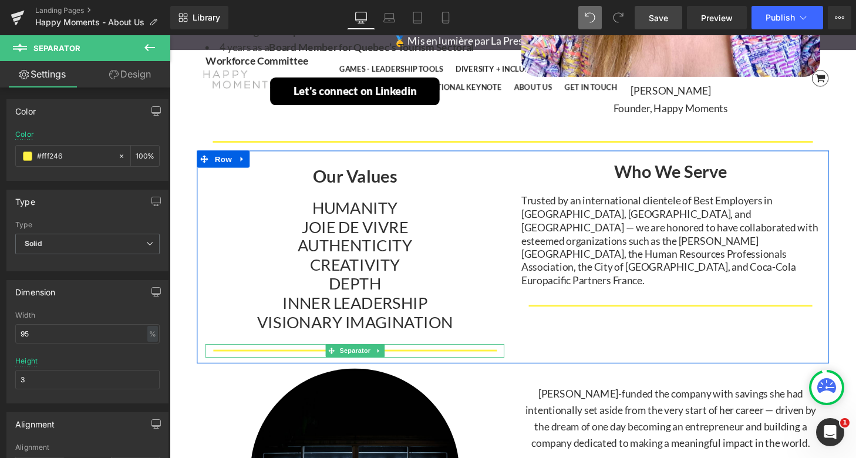
scroll to position [1239, 0]
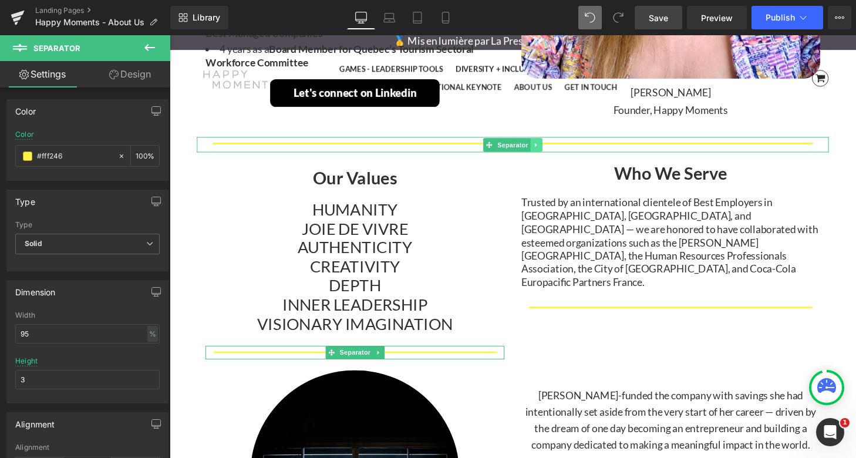
click at [549, 147] on icon at bounding box center [549, 148] width 6 height 7
click at [541, 149] on icon at bounding box center [543, 148] width 6 height 6
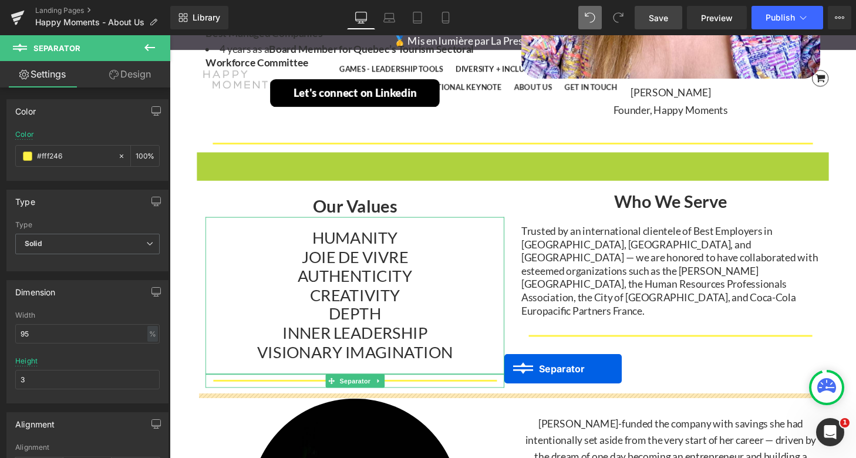
drag, startPoint x: 501, startPoint y: 162, endPoint x: 516, endPoint y: 380, distance: 218.9
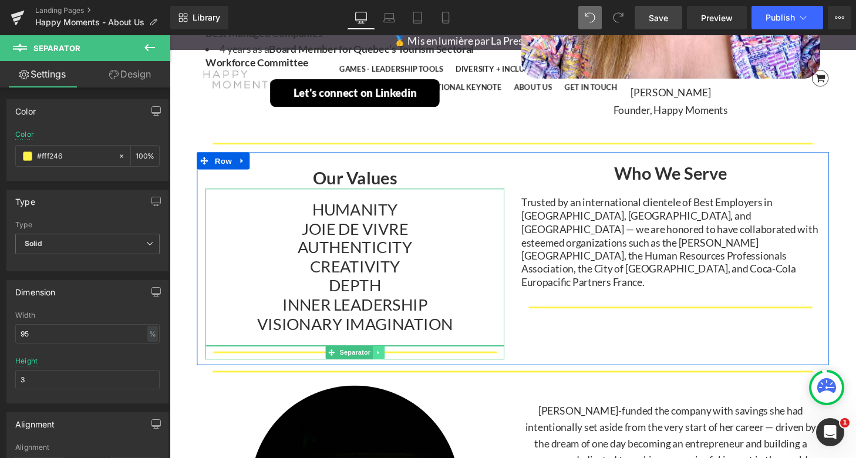
click at [385, 363] on icon at bounding box center [386, 364] width 2 height 4
click at [392, 361] on icon at bounding box center [392, 363] width 6 height 6
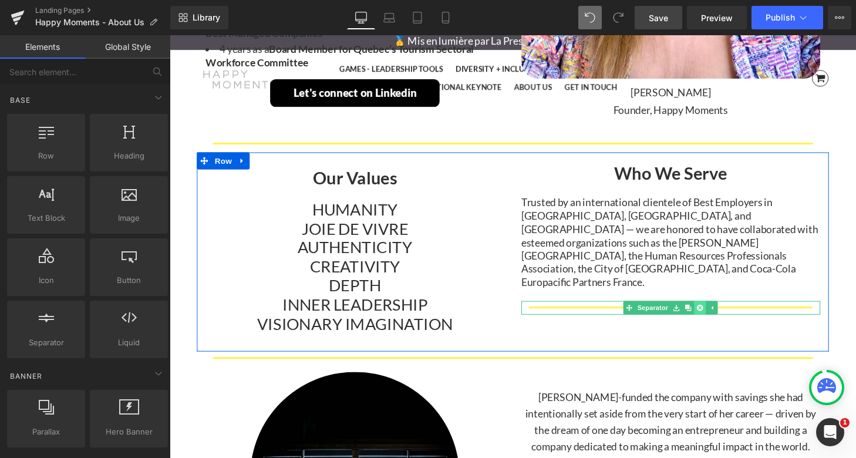
click at [721, 314] on icon at bounding box center [719, 317] width 6 height 6
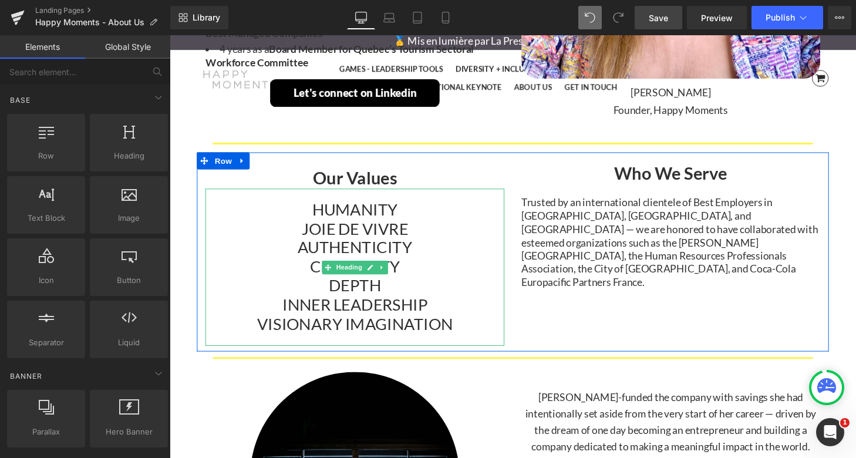
click at [379, 222] on span "HUMANITY" at bounding box center [361, 215] width 89 height 20
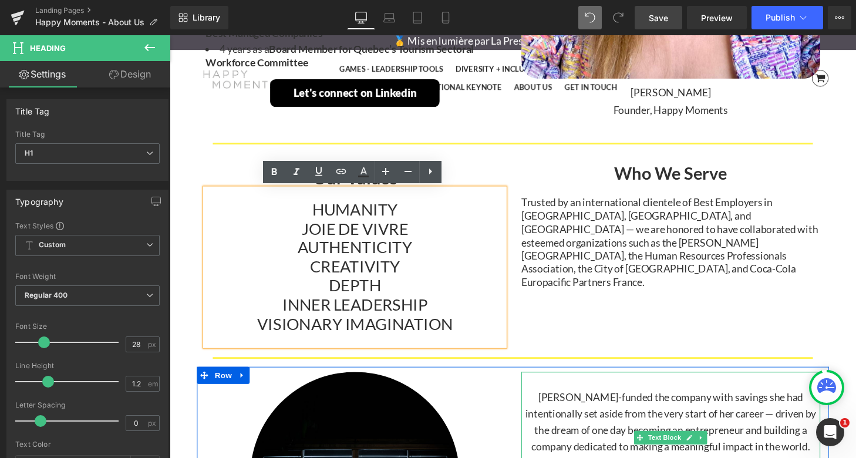
click at [630, 408] on span "Sophie self-funded the company with savings she had intentionally set aside fro…" at bounding box center [688, 434] width 301 height 63
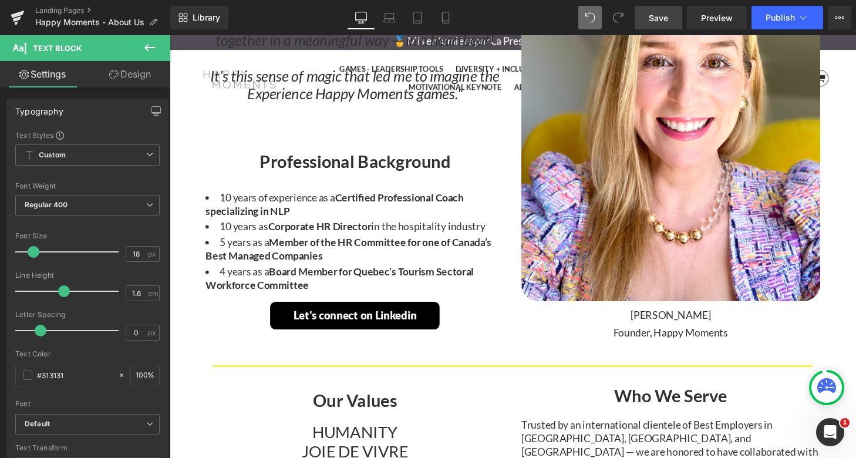
scroll to position [1007, 0]
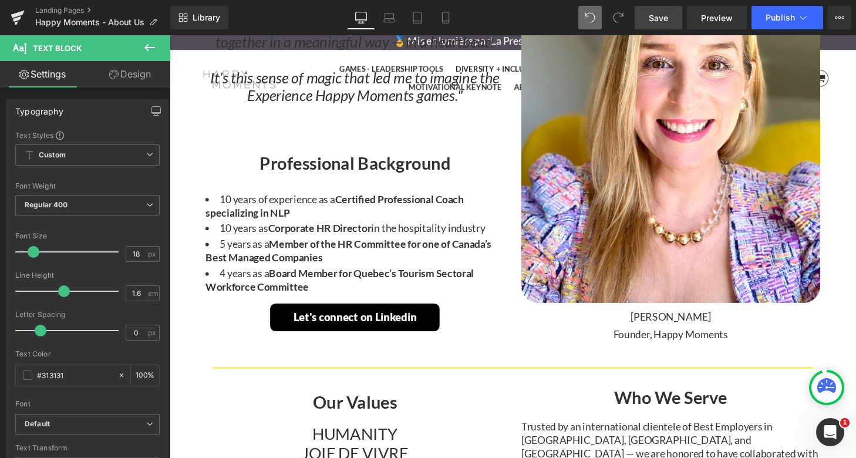
click at [665, 13] on span "Save" at bounding box center [658, 18] width 19 height 12
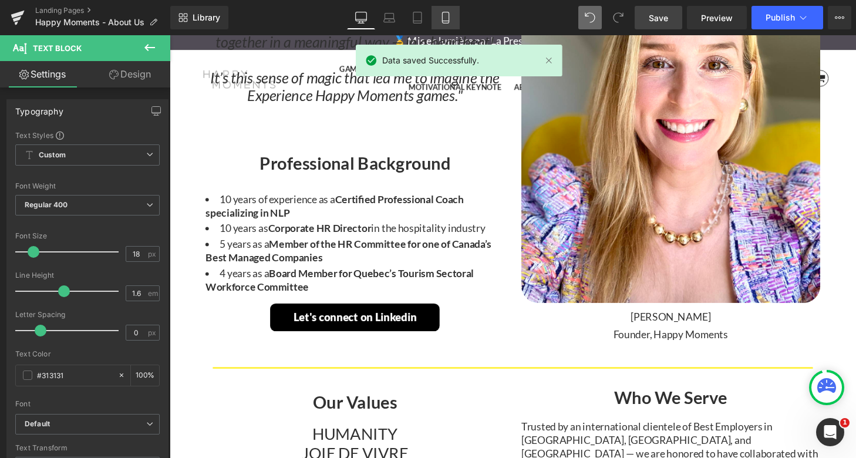
click at [448, 21] on icon at bounding box center [445, 21] width 6 height 0
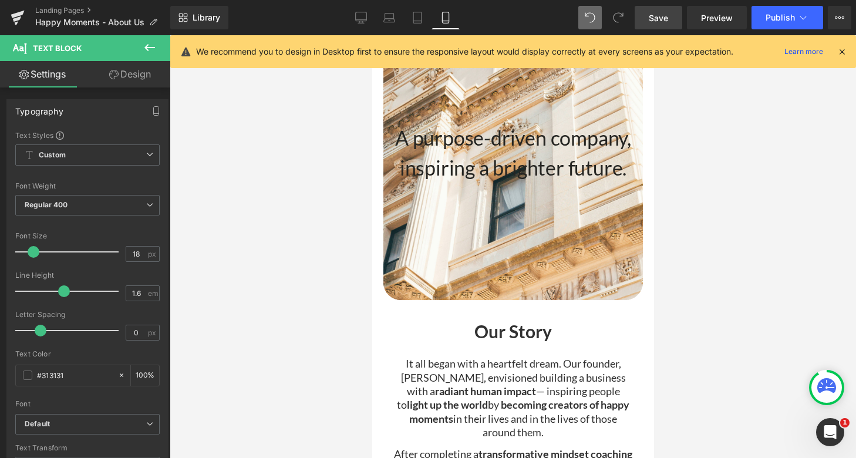
scroll to position [0, 0]
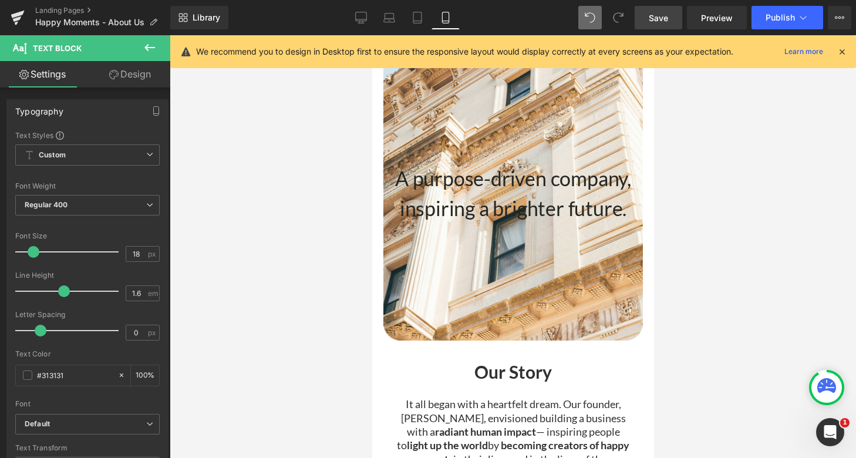
click at [362, 5] on div "Library Mobile Desktop Laptop Tablet Mobile Save Preview Publish Scheduled View…" at bounding box center [513, 17] width 686 height 35
click at [362, 19] on icon at bounding box center [361, 19] width 11 height 0
type input "100"
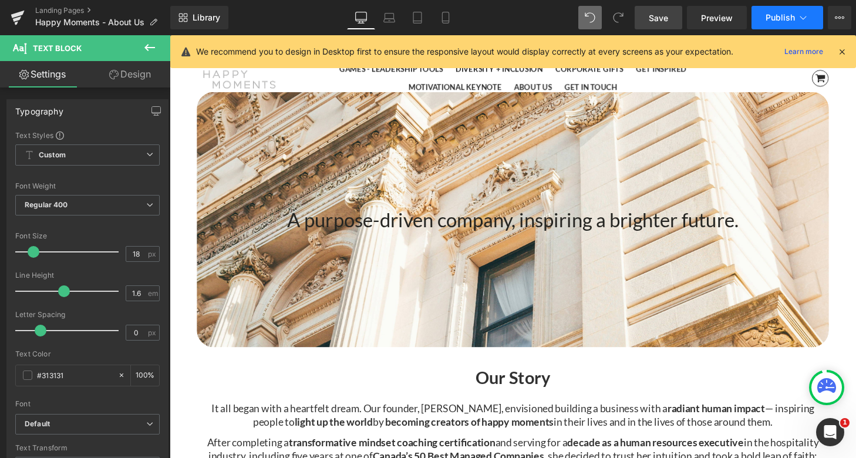
click at [795, 14] on button "Publish" at bounding box center [787, 17] width 72 height 23
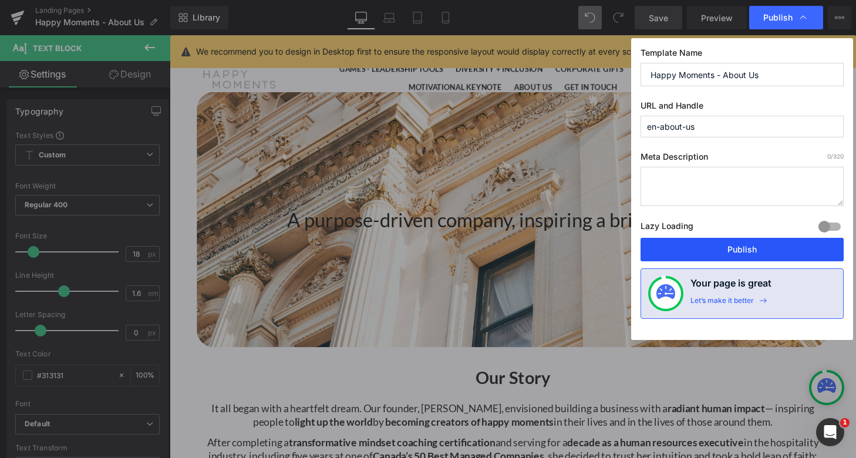
click at [753, 247] on button "Publish" at bounding box center [741, 249] width 203 height 23
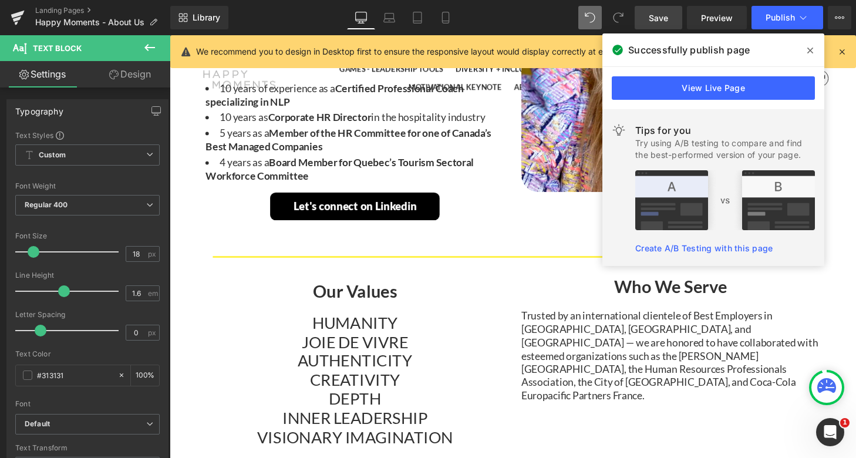
scroll to position [1122, 0]
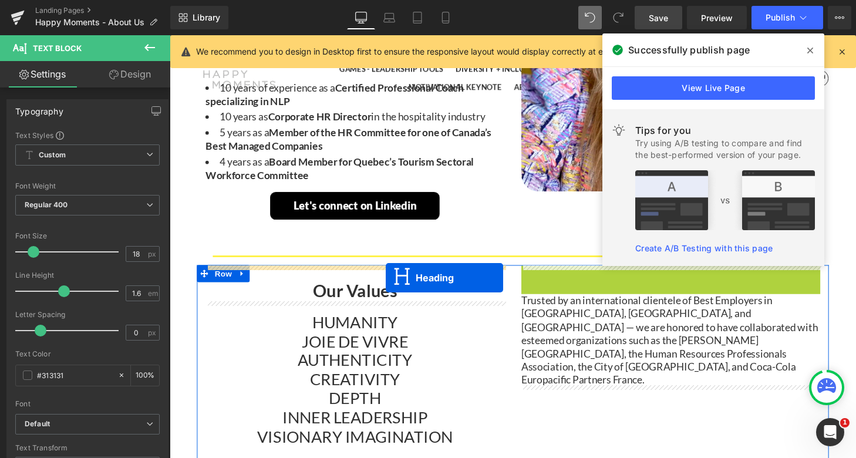
drag, startPoint x: 659, startPoint y: 298, endPoint x: 393, endPoint y: 286, distance: 265.6
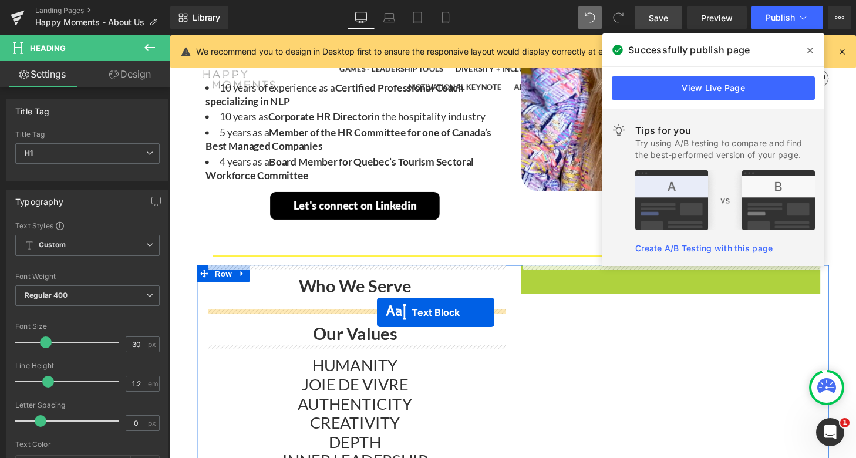
drag, startPoint x: 656, startPoint y: 325, endPoint x: 384, endPoint y: 322, distance: 272.4
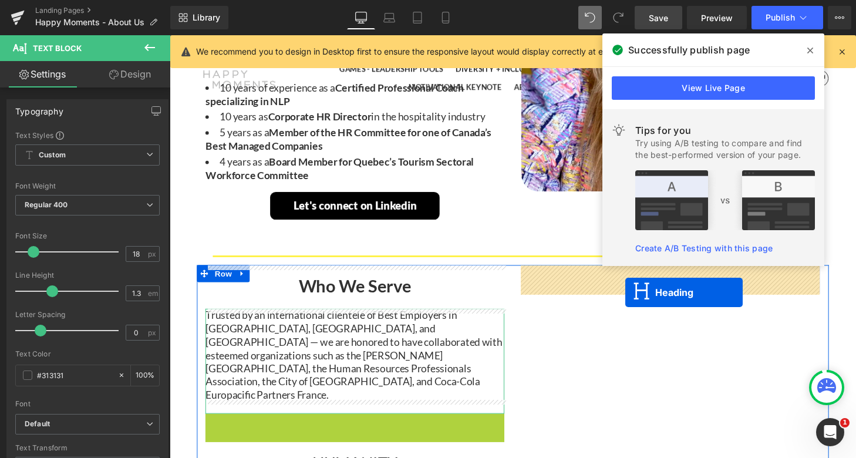
drag, startPoint x: 334, startPoint y: 429, endPoint x: 640, endPoint y: 298, distance: 332.9
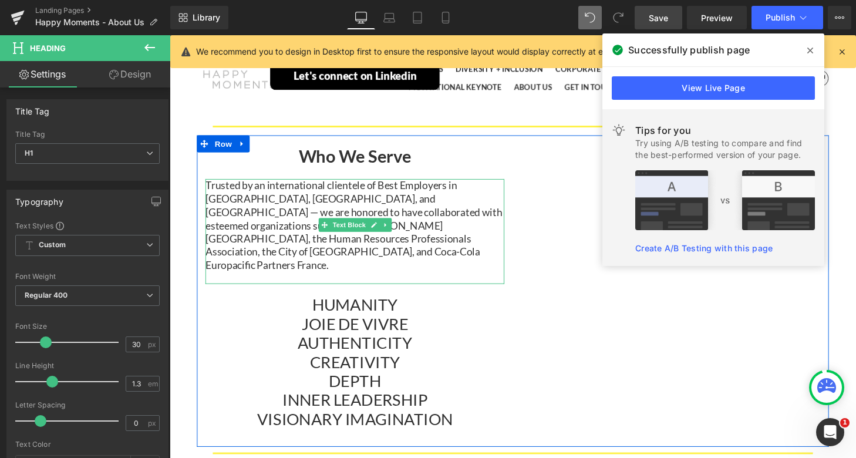
scroll to position [1266, 0]
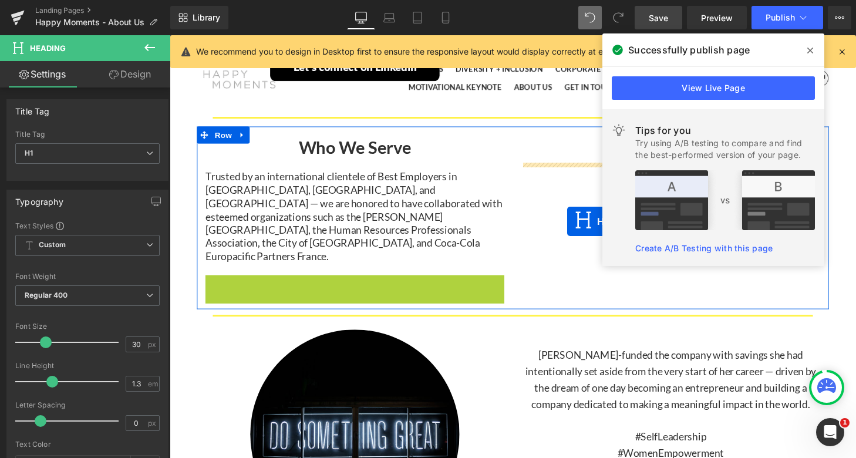
drag, startPoint x: 331, startPoint y: 349, endPoint x: 581, endPoint y: 228, distance: 278.6
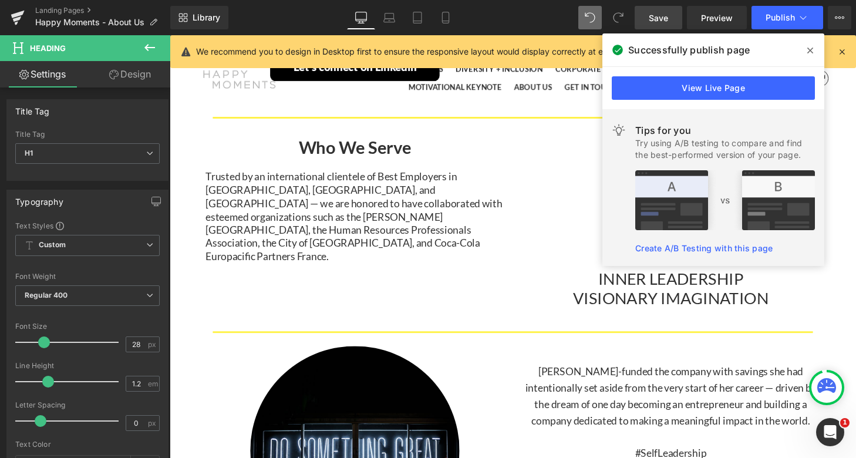
click at [807, 50] on icon at bounding box center [810, 50] width 6 height 9
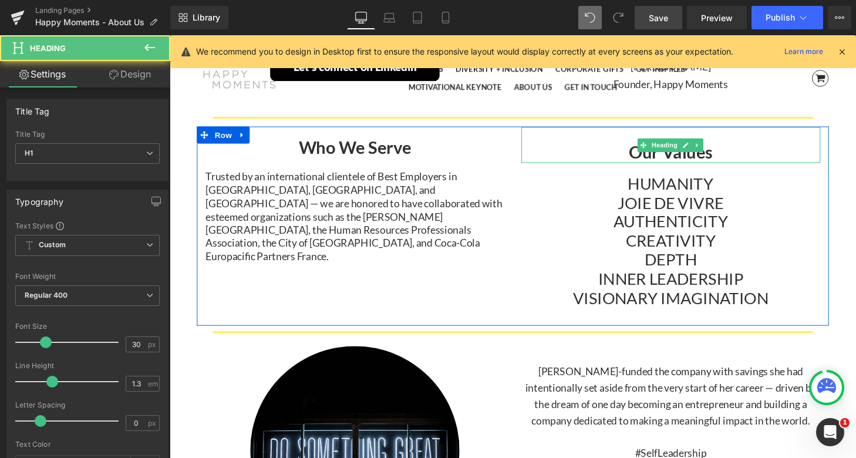
click at [667, 160] on div "Our Values Heading" at bounding box center [688, 148] width 309 height 37
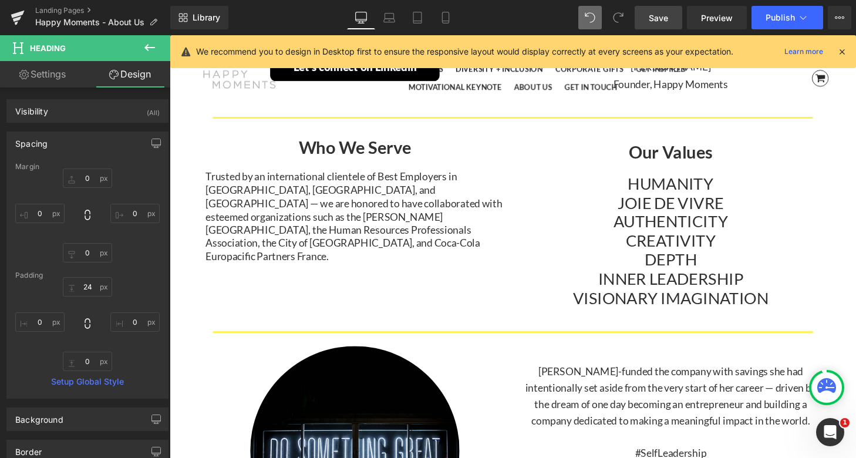
click at [148, 48] on icon at bounding box center [150, 48] width 14 height 14
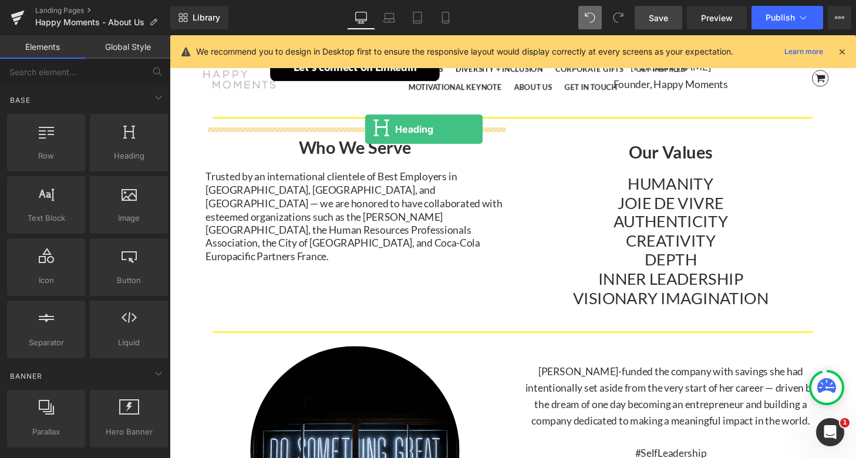
drag, startPoint x: 301, startPoint y: 164, endPoint x: 372, endPoint y: 133, distance: 77.8
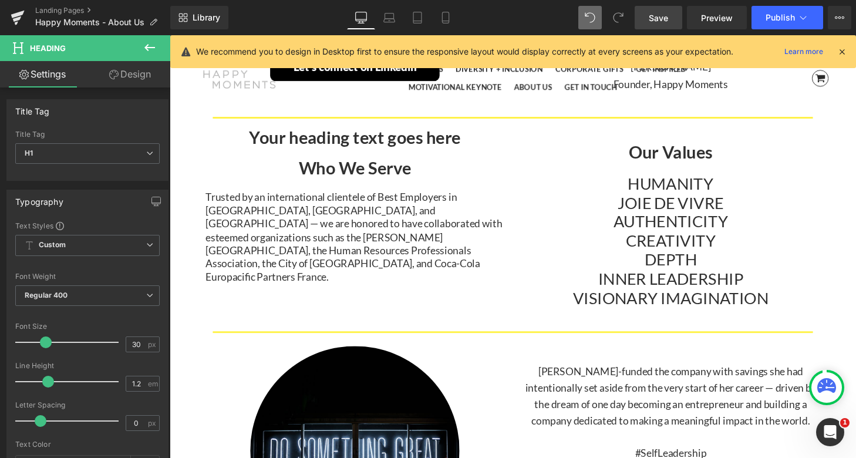
click at [154, 46] on icon at bounding box center [150, 48] width 14 height 14
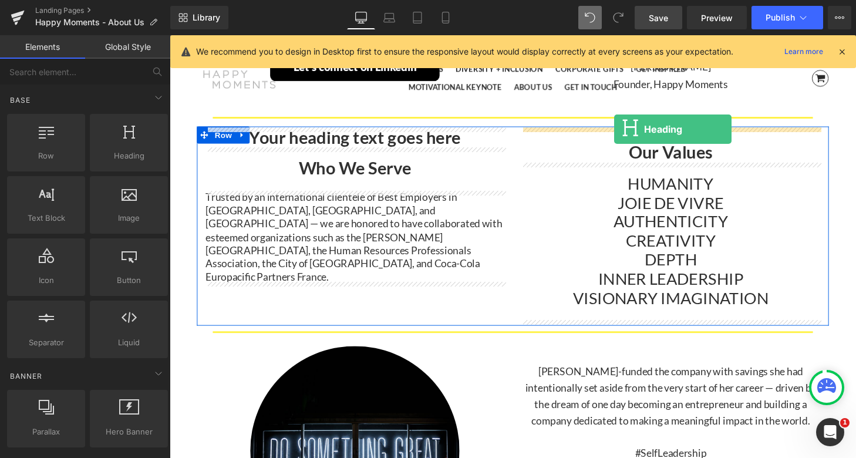
drag, startPoint x: 285, startPoint y: 171, endPoint x: 630, endPoint y: 133, distance: 346.8
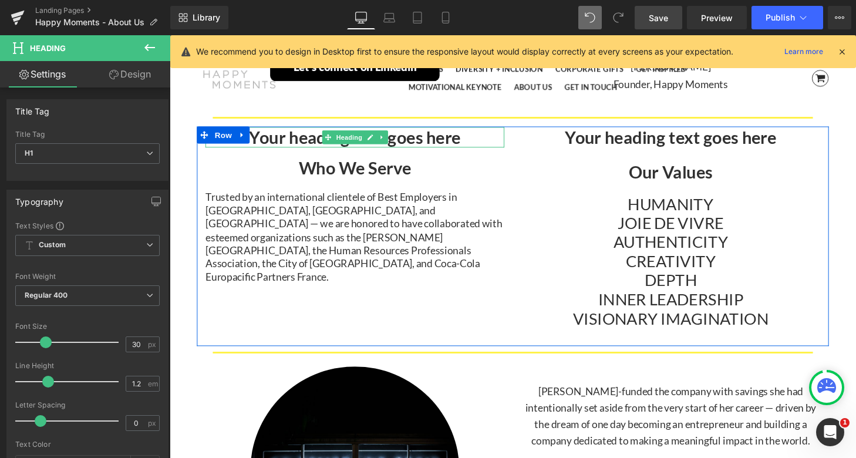
click at [475, 146] on h1 "Your heading text goes here" at bounding box center [361, 140] width 309 height 21
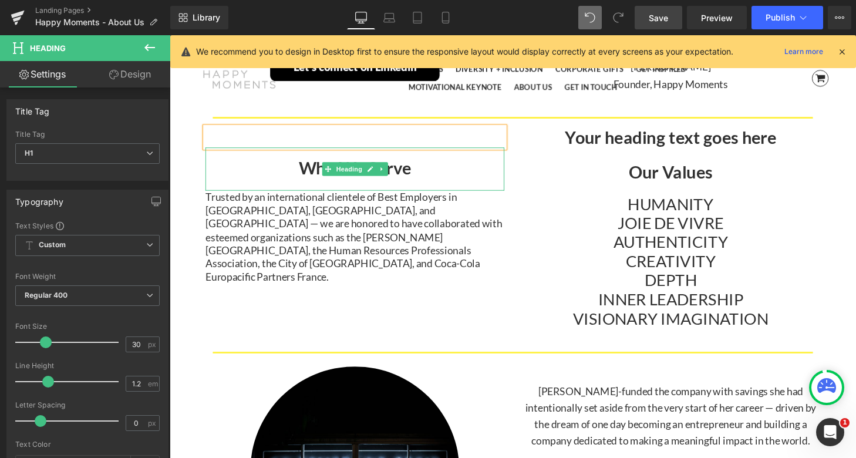
click at [416, 173] on h1 "Who We Serve" at bounding box center [361, 171] width 309 height 21
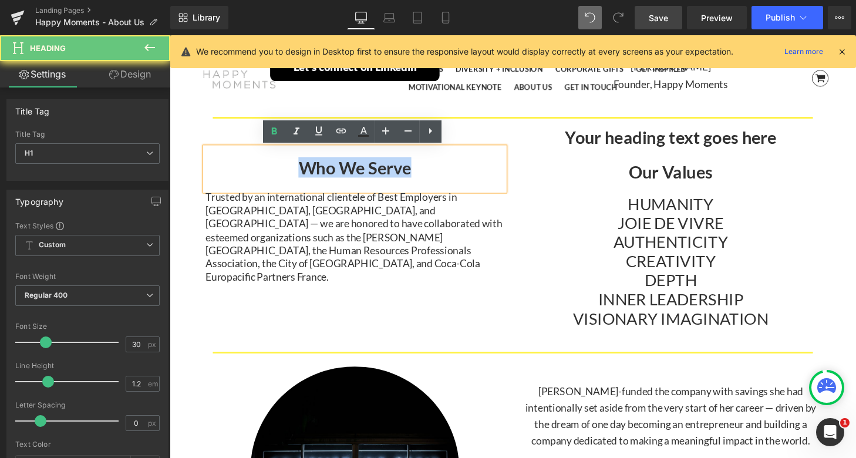
drag, startPoint x: 430, startPoint y: 171, endPoint x: 296, endPoint y: 171, distance: 133.9
click at [296, 171] on h1 "Who We Serve" at bounding box center [361, 171] width 309 height 21
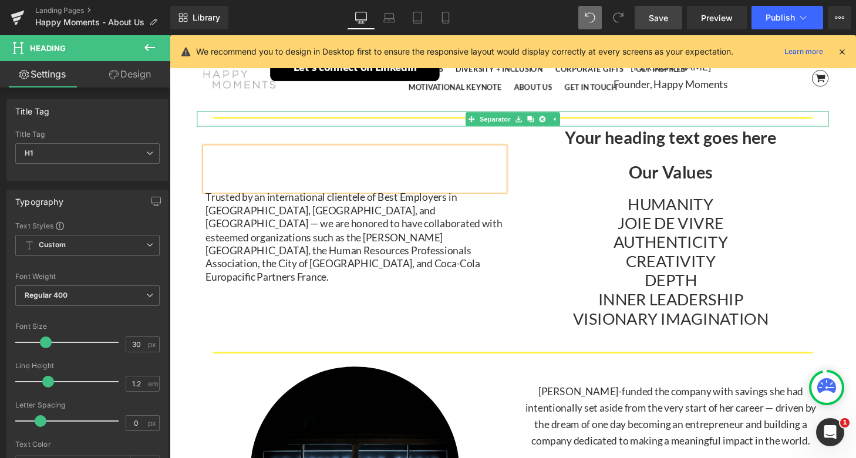
click at [280, 133] on h1 at bounding box center [361, 140] width 309 height 21
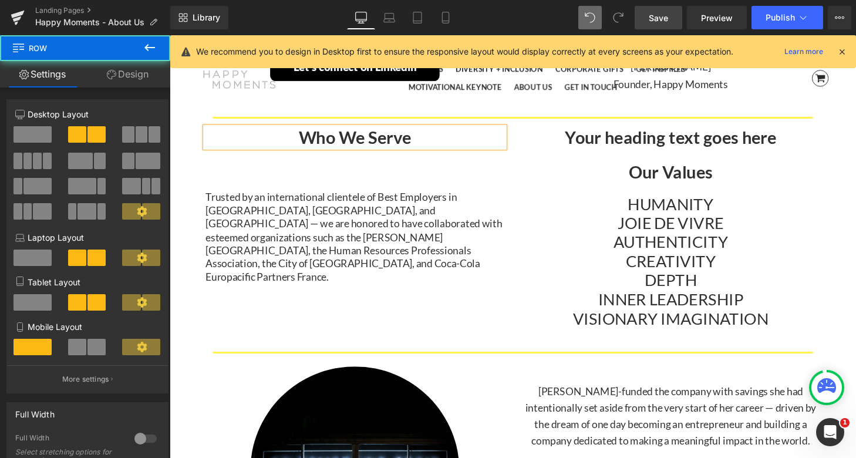
click at [524, 191] on div "Who We Serve Heading Heading Trusted by an international clientele of Best Empl…" at bounding box center [361, 217] width 327 height 174
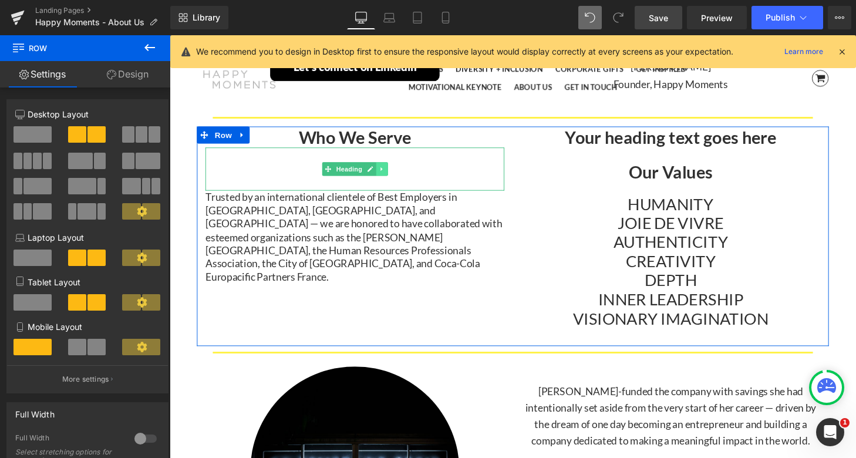
click at [389, 177] on link at bounding box center [389, 174] width 12 height 14
click at [393, 177] on icon at bounding box center [395, 173] width 6 height 7
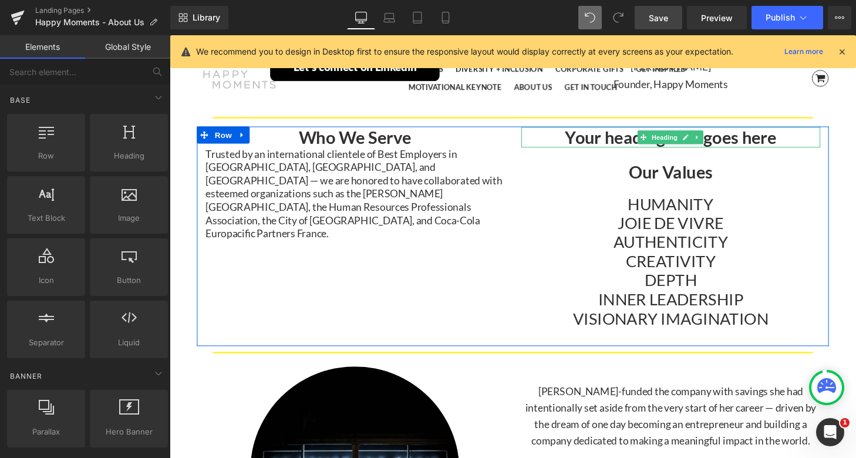
click at [760, 145] on h1 "Your heading text goes here" at bounding box center [688, 140] width 309 height 21
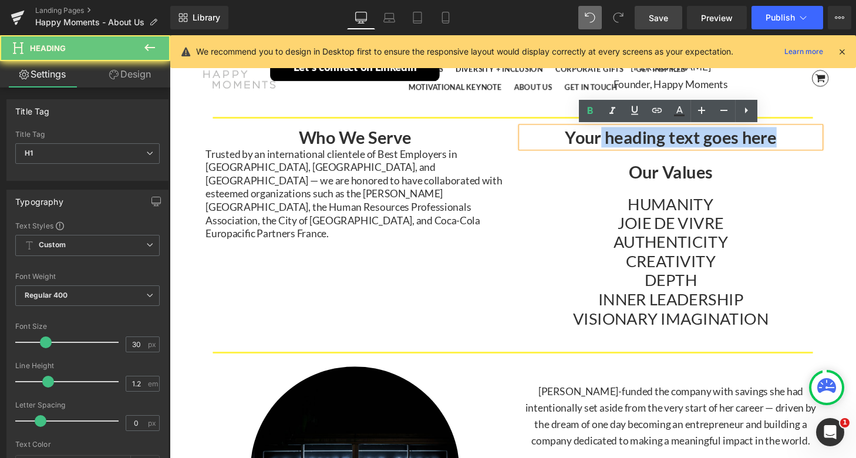
drag, startPoint x: 807, startPoint y: 143, endPoint x: 616, endPoint y: 143, distance: 190.8
click at [616, 143] on h1 "Your heading text goes here" at bounding box center [688, 140] width 309 height 21
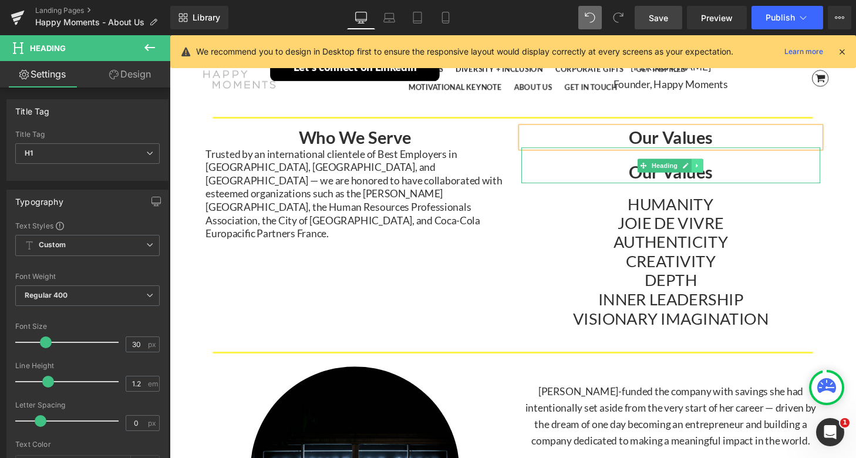
click at [717, 171] on icon at bounding box center [716, 170] width 6 height 7
click at [721, 170] on icon at bounding box center [722, 170] width 6 height 6
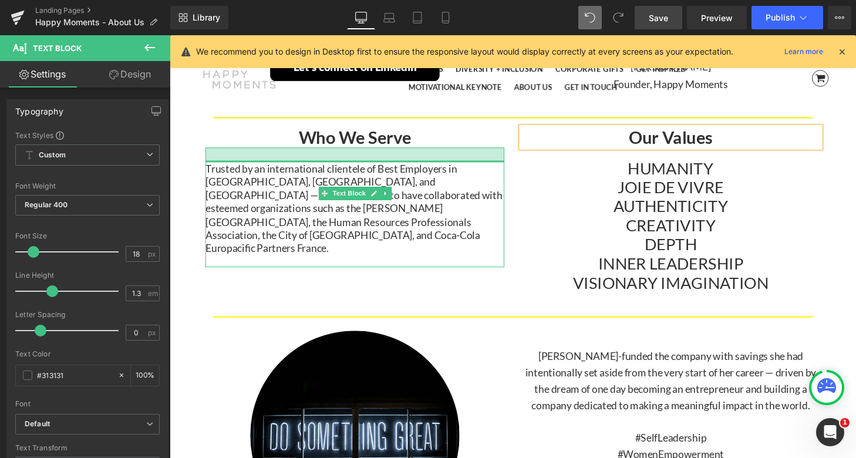
drag, startPoint x: 468, startPoint y: 152, endPoint x: 467, endPoint y: 167, distance: 15.3
click at [467, 167] on div "Trusted by an international clientele of Best Employers in Canada, the United S…" at bounding box center [361, 213] width 309 height 124
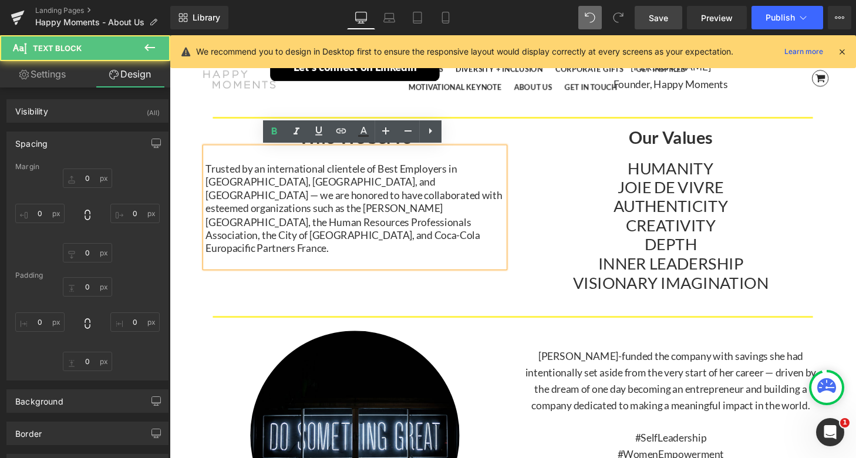
type input "0"
type input "26"
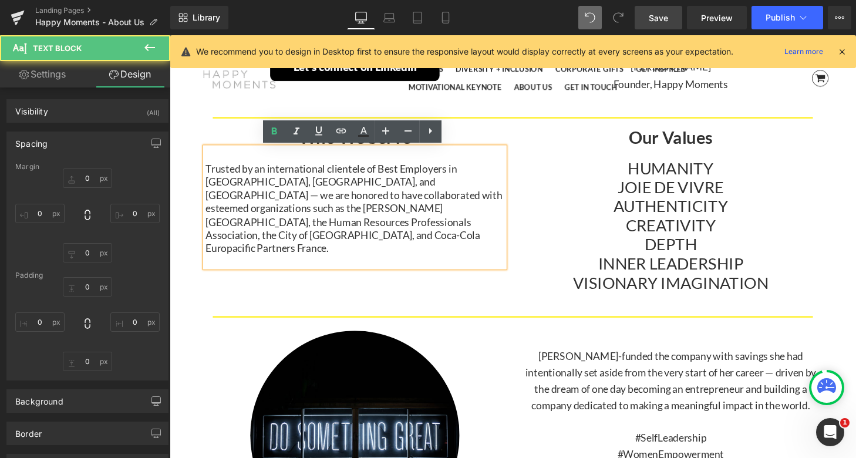
type input "0"
type input "21"
type input "0"
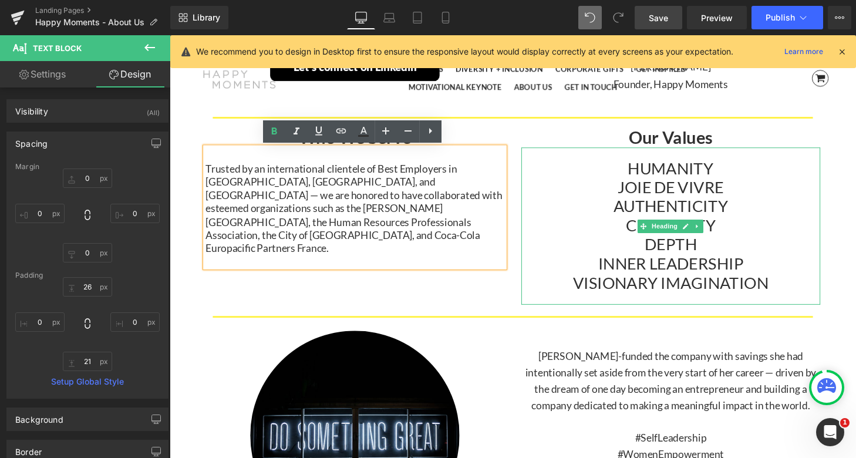
click at [736, 217] on span "AUTHENTICITY" at bounding box center [688, 212] width 119 height 20
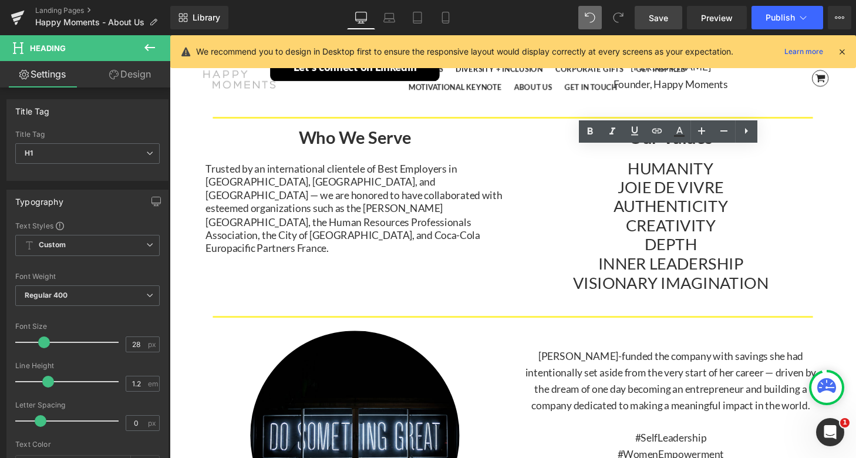
click at [663, 17] on span "Save" at bounding box center [658, 18] width 19 height 12
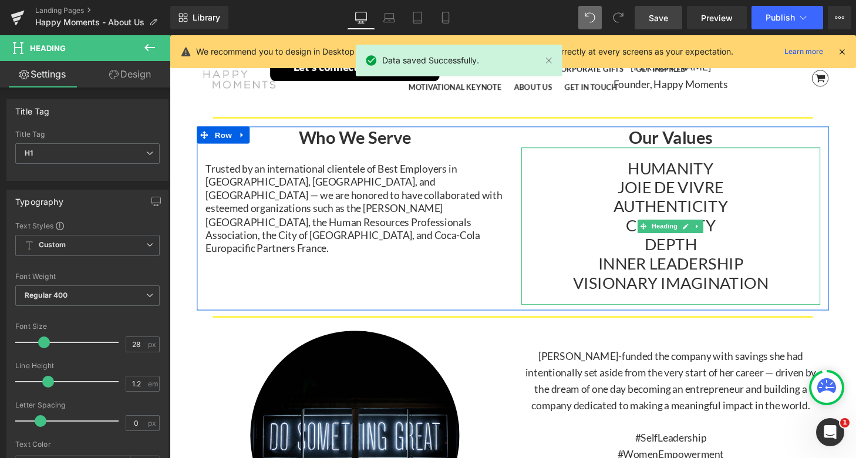
click at [629, 194] on h1 "JOIE DE VIVRE" at bounding box center [688, 193] width 309 height 20
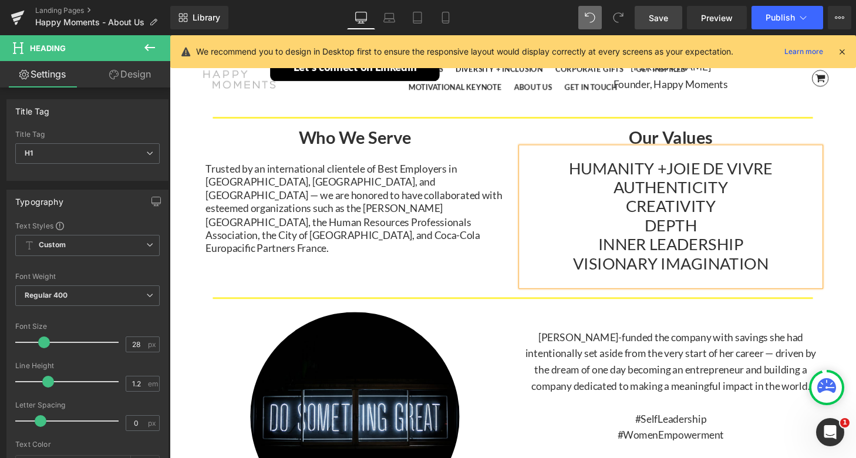
click at [626, 194] on h1 "AUTHENTICITY" at bounding box center [688, 193] width 309 height 20
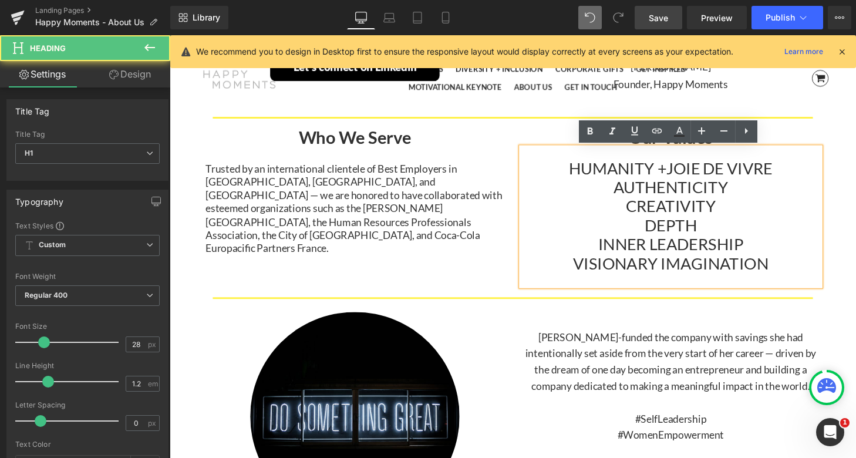
click at [805, 170] on h1 "HUMANITY + JOIE DE VIVRE" at bounding box center [688, 173] width 309 height 20
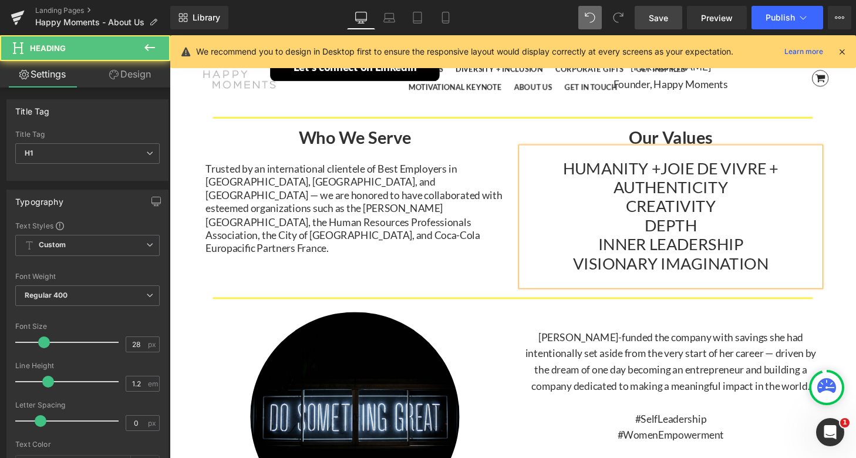
click at [641, 217] on h1 "CREATIVITY" at bounding box center [688, 213] width 309 height 20
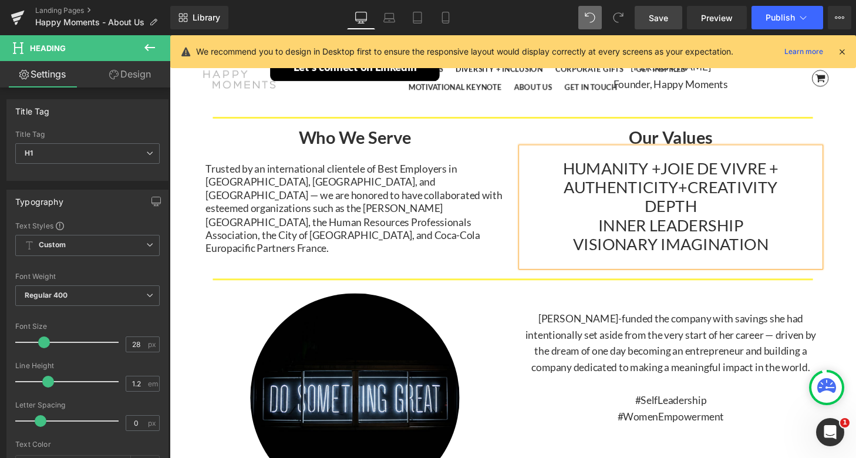
click at [609, 235] on h1 "INNER LEADERSHIP" at bounding box center [688, 232] width 309 height 20
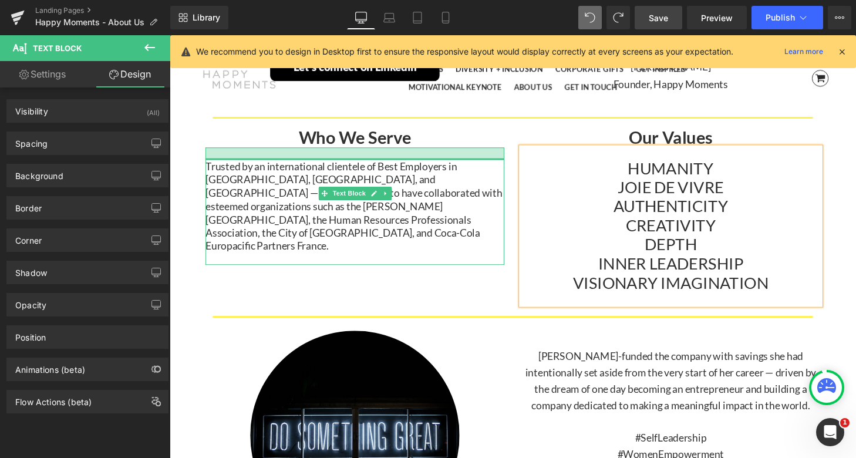
drag, startPoint x: 423, startPoint y: 153, endPoint x: 422, endPoint y: 166, distance: 12.9
click at [422, 166] on div "Trusted by an international clientele of Best Employers in Canada, the United S…" at bounding box center [361, 212] width 309 height 122
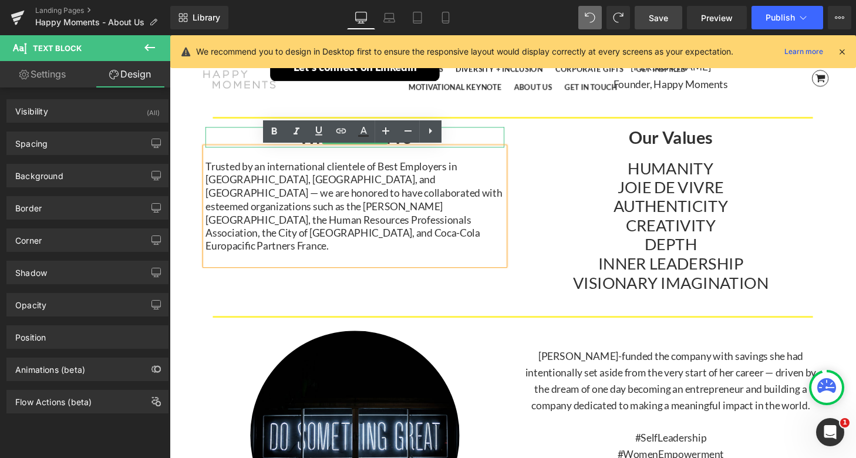
click at [474, 141] on h1 "Who We Serve" at bounding box center [361, 140] width 309 height 21
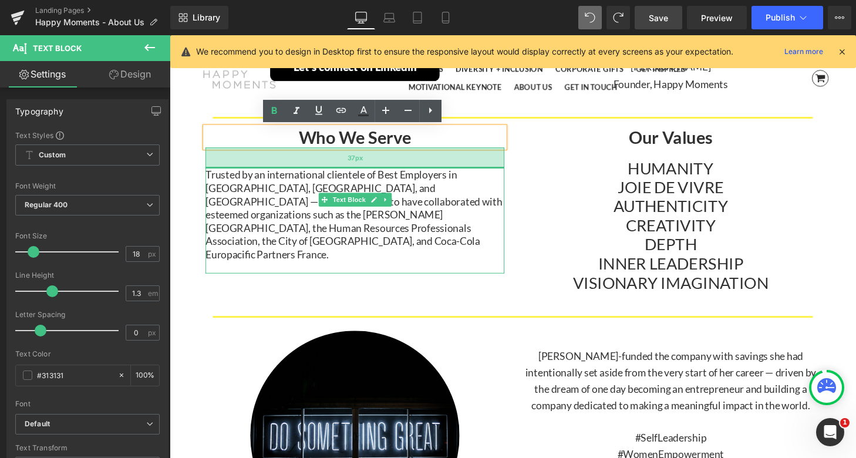
drag, startPoint x: 474, startPoint y: 160, endPoint x: 473, endPoint y: 168, distance: 8.8
click at [473, 168] on div "37px" at bounding box center [361, 162] width 309 height 22
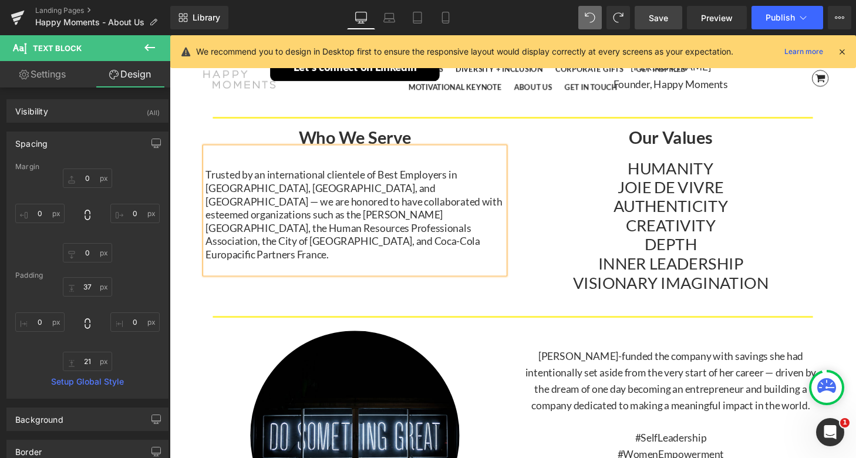
click at [668, 19] on span "Save" at bounding box center [658, 18] width 19 height 12
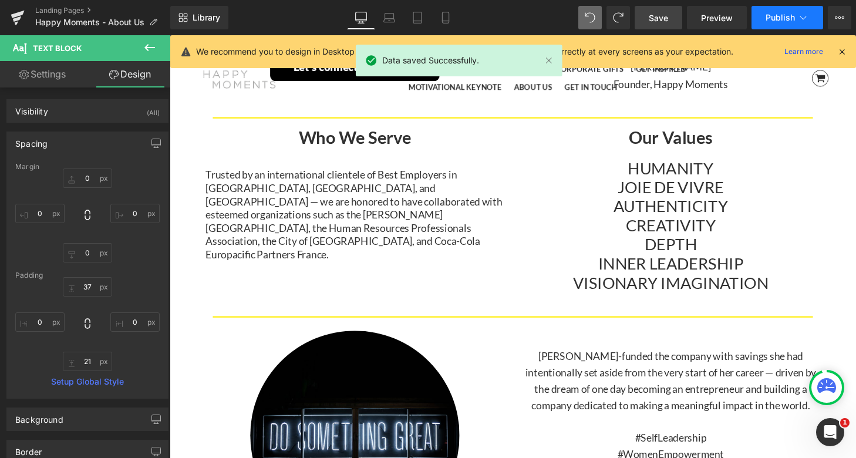
click at [794, 16] on span "Publish" at bounding box center [780, 17] width 29 height 9
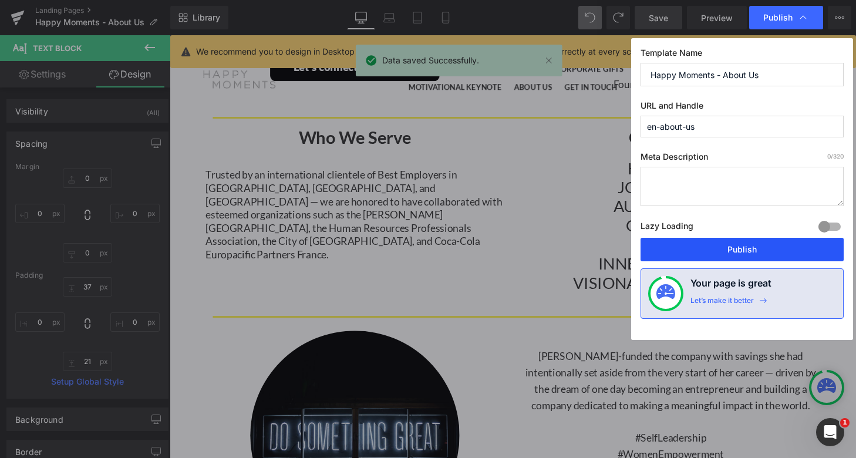
click at [740, 251] on button "Publish" at bounding box center [741, 249] width 203 height 23
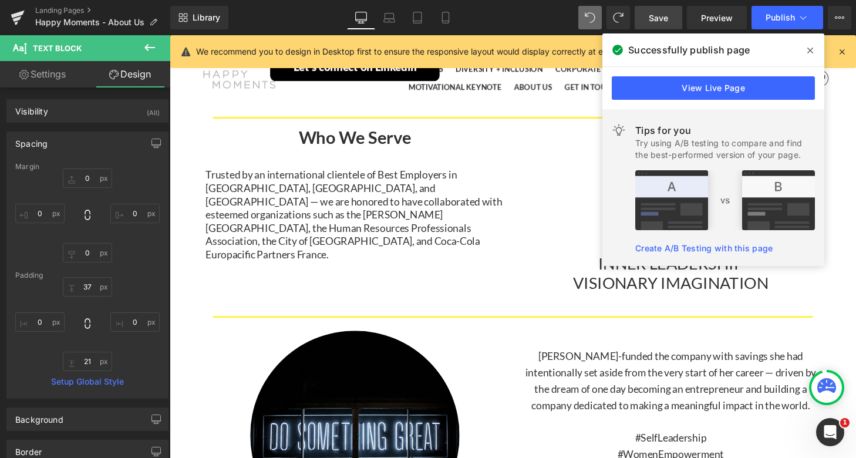
click at [810, 52] on icon at bounding box center [810, 50] width 6 height 9
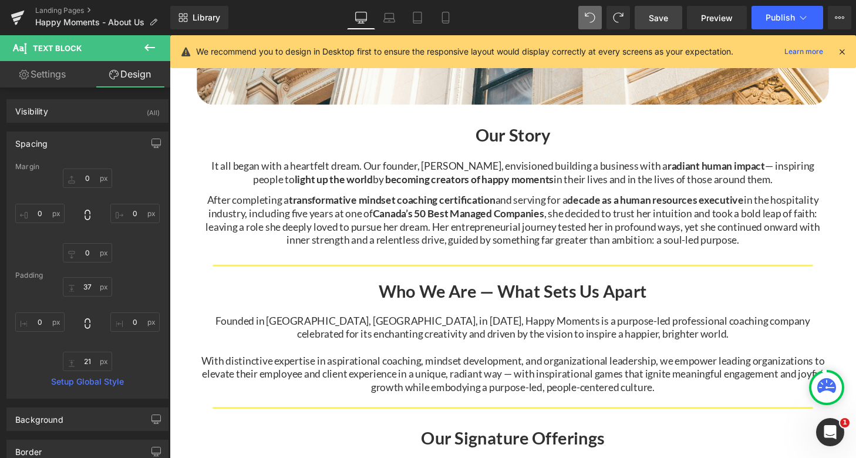
scroll to position [224, 0]
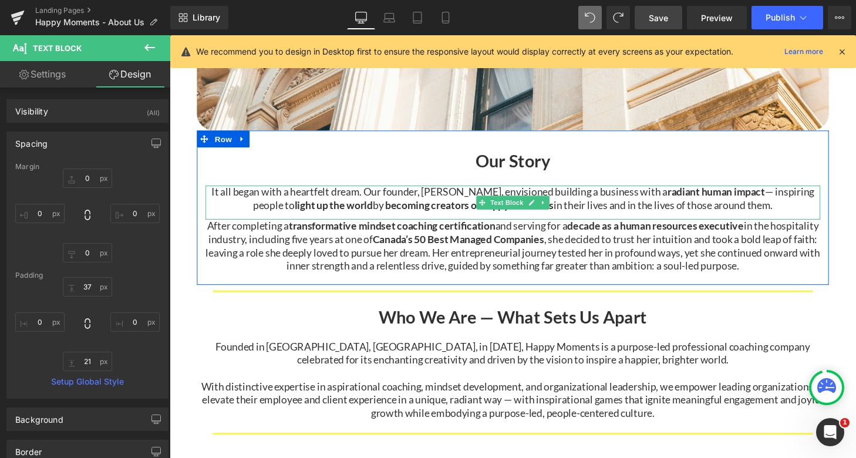
click at [471, 197] on span "It all began with a heartfelt dream. Our founder, Sophie Brochu, envisioned bui…" at bounding box center [525, 204] width 624 height 26
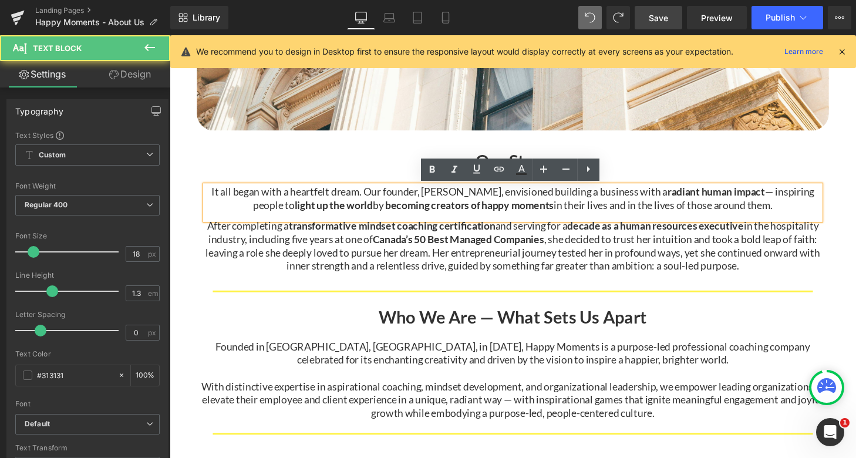
drag, startPoint x: 678, startPoint y: 197, endPoint x: 782, endPoint y: 195, distance: 103.9
click at [782, 195] on span "It all began with a heartfelt dream. Our founder, Sophie Brochu, envisioned bui…" at bounding box center [525, 204] width 624 height 26
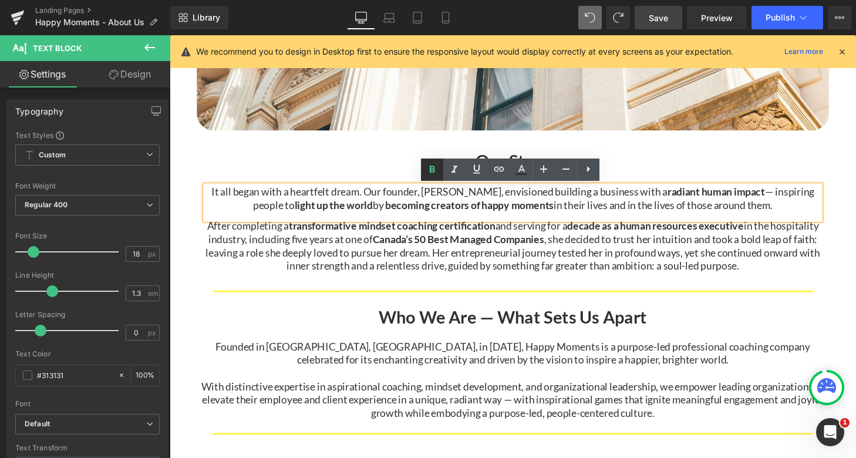
click at [434, 168] on icon at bounding box center [432, 170] width 14 height 14
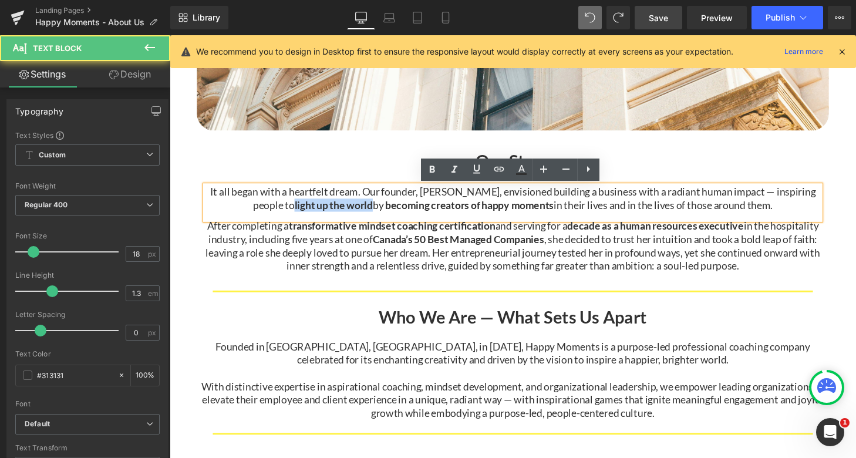
drag, startPoint x: 295, startPoint y: 214, endPoint x: 377, endPoint y: 217, distance: 82.2
click at [377, 217] on span "It all began with a heartfelt dream. Our founder, Sophie Brochu, envisioned bui…" at bounding box center [524, 204] width 627 height 26
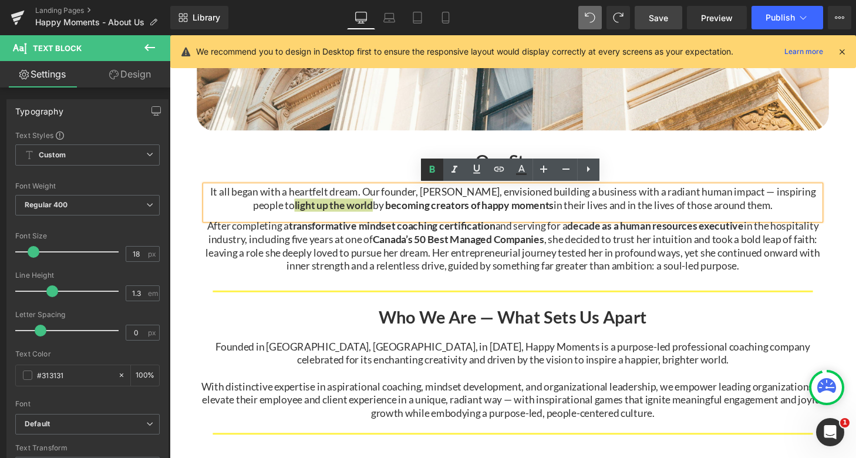
drag, startPoint x: 434, startPoint y: 171, endPoint x: 263, endPoint y: 153, distance: 171.8
click at [434, 171] on icon at bounding box center [432, 169] width 5 height 7
drag, startPoint x: 393, startPoint y: 211, endPoint x: 567, endPoint y: 207, distance: 173.8
click at [567, 207] on strong "becoming creators of happy moments" at bounding box center [482, 210] width 174 height 13
click at [431, 168] on icon at bounding box center [432, 170] width 14 height 14
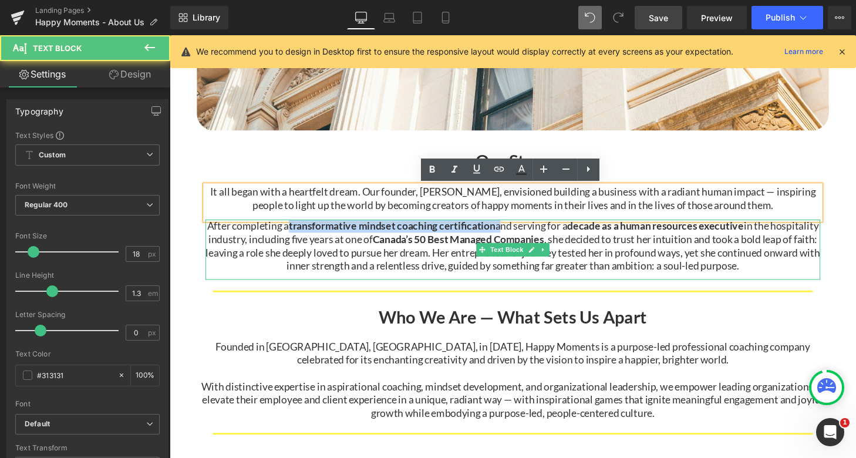
drag, startPoint x: 373, startPoint y: 232, endPoint x: 533, endPoint y: 237, distance: 160.3
click at [533, 237] on p "After completing a transformative mindset coaching certification and serving fo…" at bounding box center [525, 253] width 636 height 55
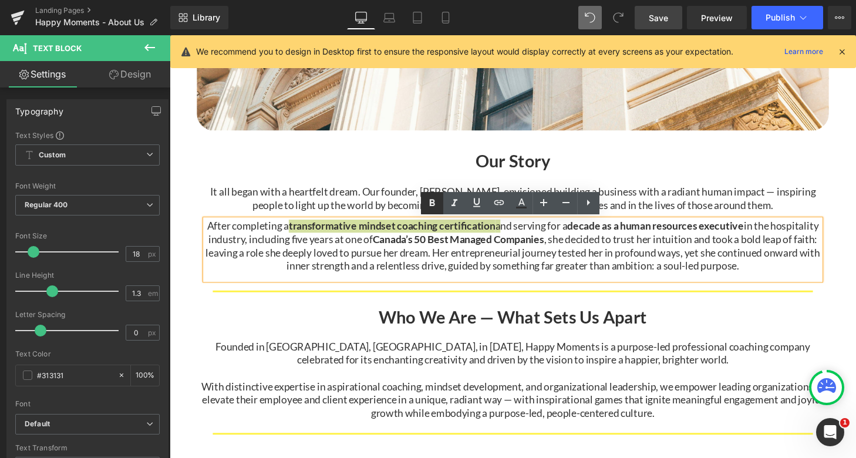
click at [434, 201] on icon at bounding box center [432, 203] width 14 height 14
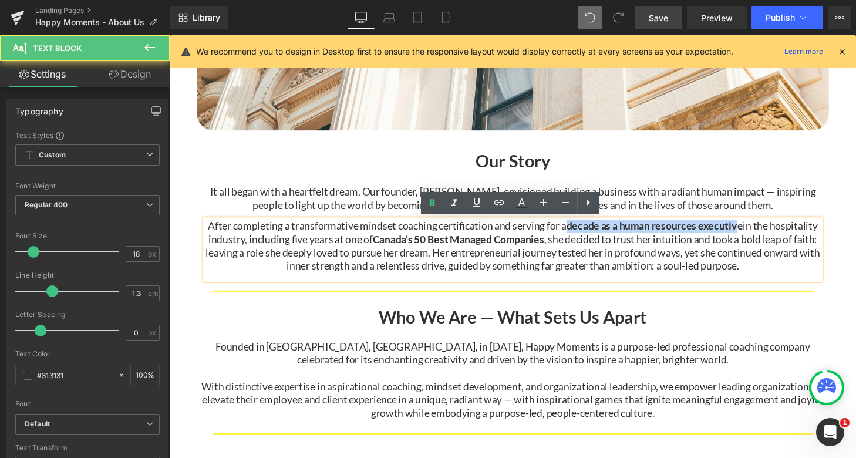
drag, startPoint x: 608, startPoint y: 234, endPoint x: 788, endPoint y: 234, distance: 180.2
click at [763, 234] on strong "decade as a human resources executive" at bounding box center [672, 232] width 183 height 13
drag, startPoint x: 791, startPoint y: 234, endPoint x: 609, endPoint y: 239, distance: 181.5
click at [609, 239] on p "After completing a transformative mindset coaching certification and serving fo…" at bounding box center [525, 253] width 636 height 55
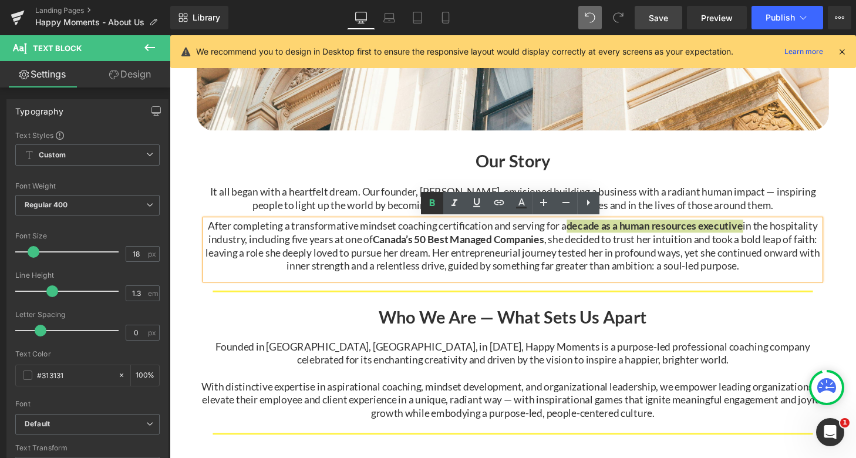
click at [435, 203] on icon at bounding box center [432, 203] width 14 height 14
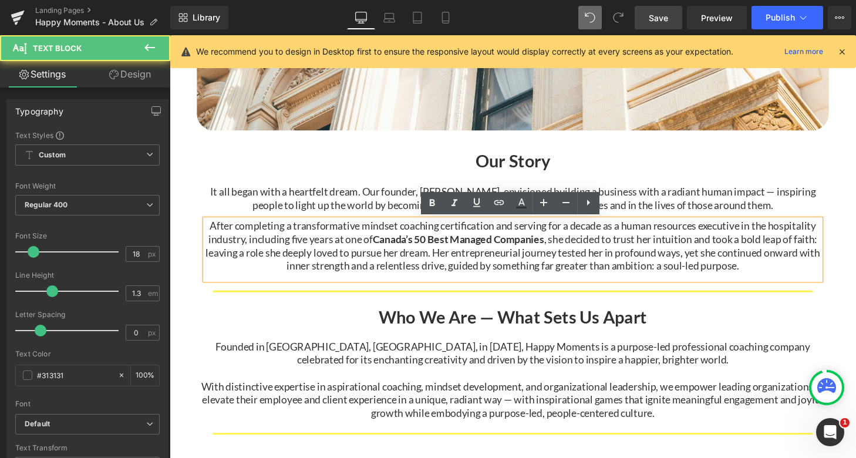
drag, startPoint x: 571, startPoint y: 245, endPoint x: 393, endPoint y: 242, distance: 178.5
click at [393, 242] on strong "Canada’s 50 Best Managed Companies" at bounding box center [468, 246] width 177 height 13
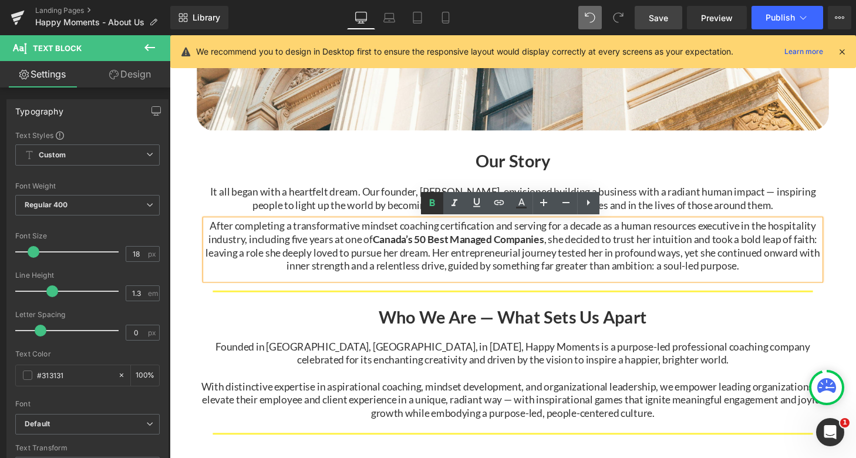
click at [436, 201] on icon at bounding box center [432, 203] width 14 height 14
click at [372, 202] on span "It all began with a heartfelt dream. Our founder, Sophie Brochu, envisioned bui…" at bounding box center [524, 204] width 627 height 26
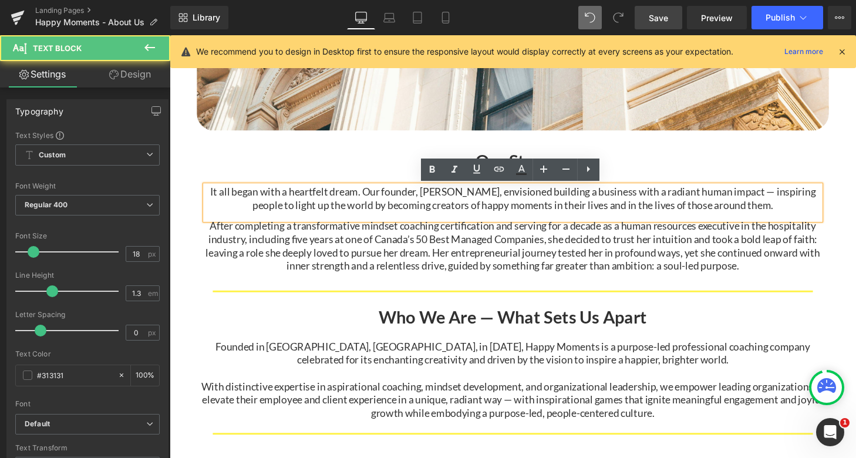
click at [379, 195] on span "It all began with a heartfelt dream. Our founder, Sophie Brochu, envisioned bui…" at bounding box center [524, 204] width 627 height 26
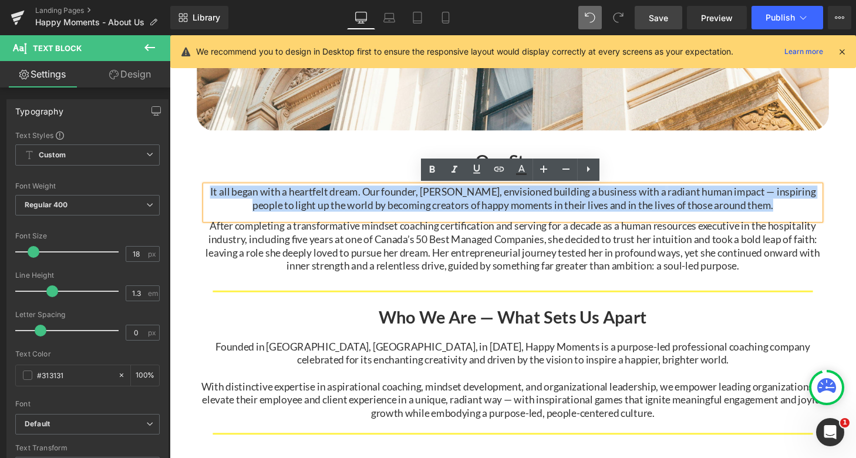
drag, startPoint x: 212, startPoint y: 195, endPoint x: 814, endPoint y: 215, distance: 602.1
click at [814, 215] on p "It all began with a heartfelt dream. Our founder, Sophie Brochu, envisioned bui…" at bounding box center [525, 205] width 636 height 28
copy span "It all began with a heartfelt dream. Our founder, Sophie Brochu, envisioned bui…"
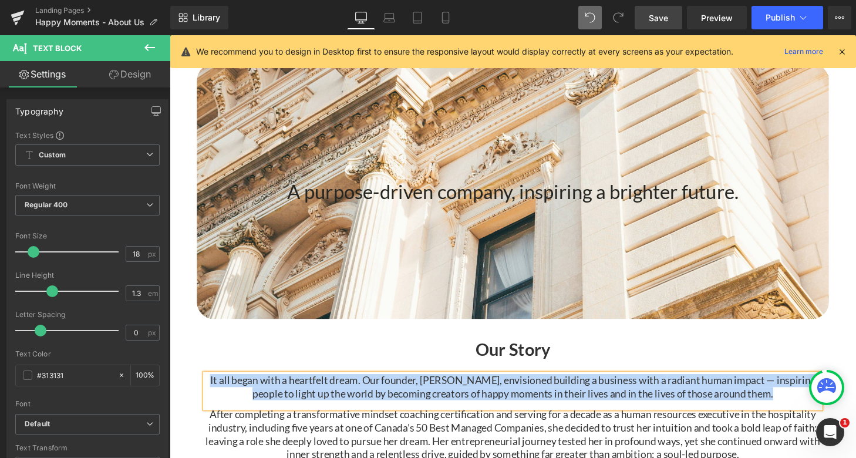
scroll to position [0, 0]
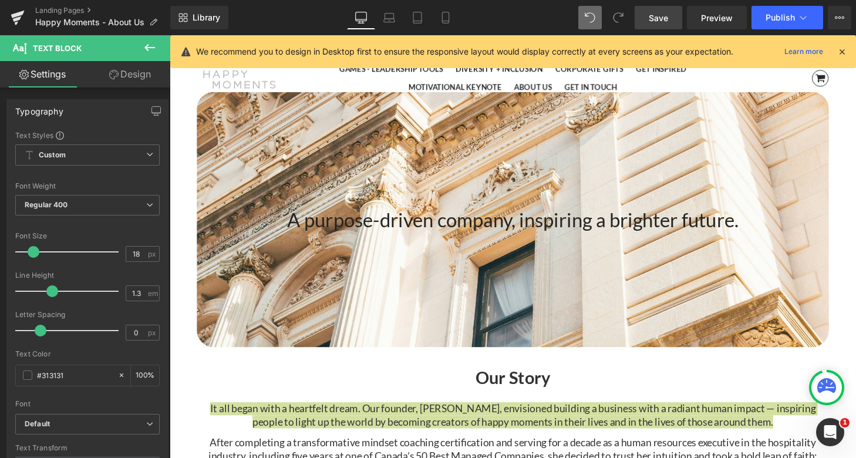
click at [149, 50] on icon at bounding box center [150, 48] width 14 height 14
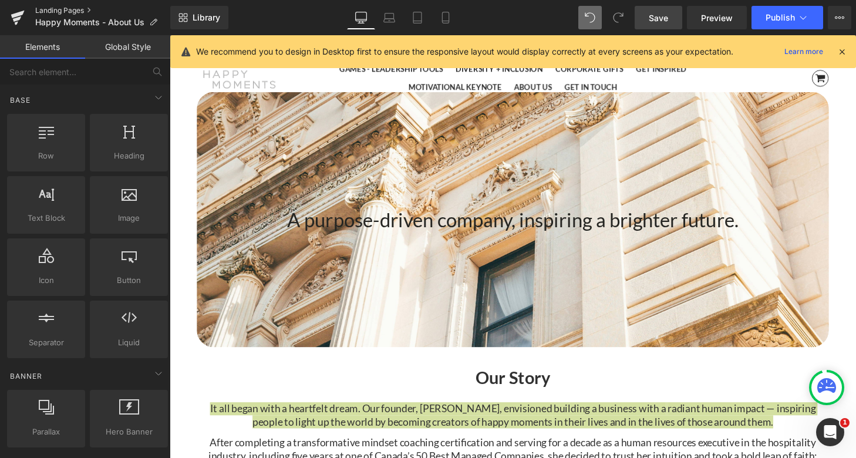
click at [53, 9] on link "Landing Pages" at bounding box center [102, 10] width 135 height 9
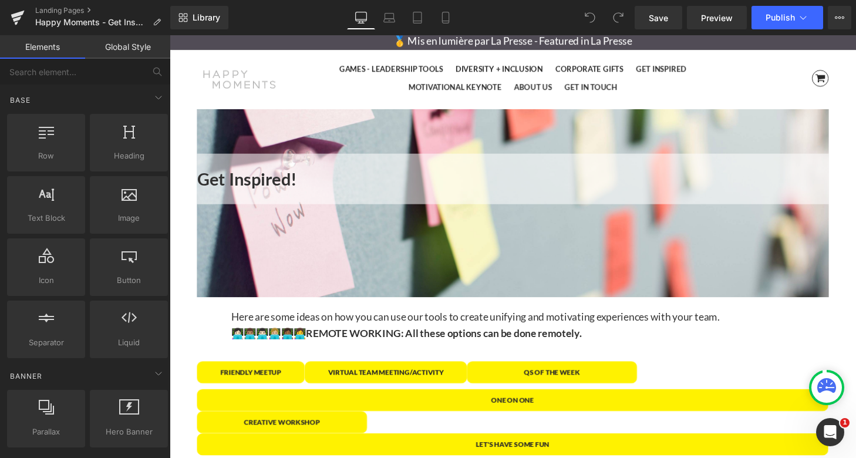
scroll to position [42, 0]
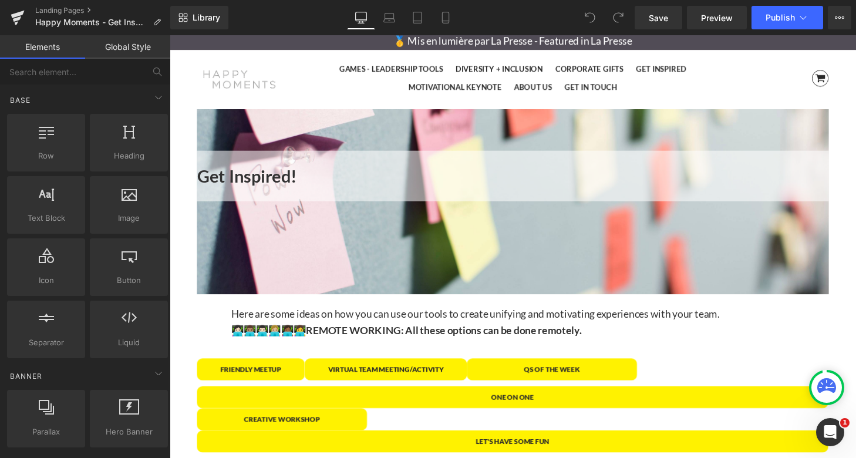
click at [417, 334] on b "REMOTE WORKING: All these options can be done remotely." at bounding box center [453, 340] width 285 height 13
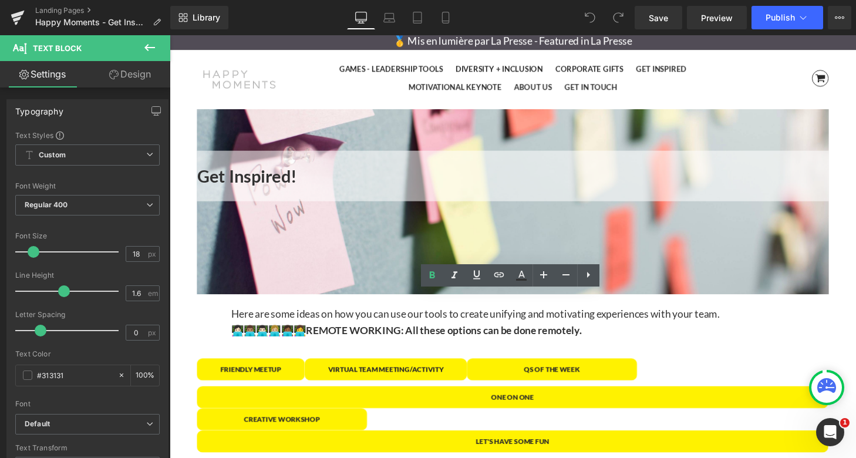
drag, startPoint x: 413, startPoint y: 337, endPoint x: 341, endPoint y: 339, distance: 71.6
click at [341, 339] on p "👩🏻‍💻👨🏽‍💻👨🏻‍💻👩🏼‍💻👩🏾‍💻👩‍💻 REMOTE WORKING: All these options can be done remotely." at bounding box center [524, 340] width 583 height 17
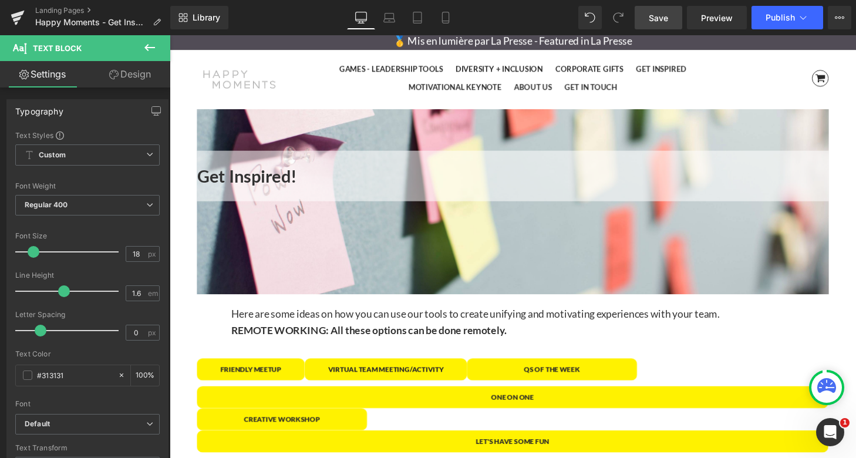
click at [675, 18] on link "Save" at bounding box center [659, 17] width 48 height 23
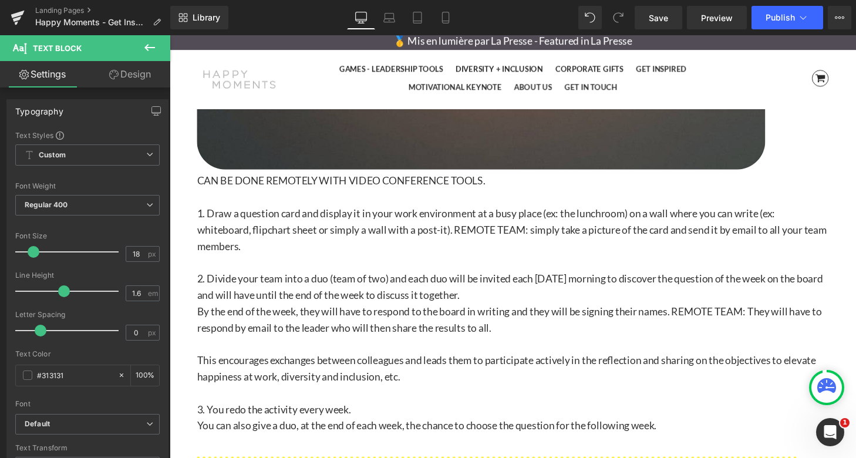
scroll to position [2635, 0]
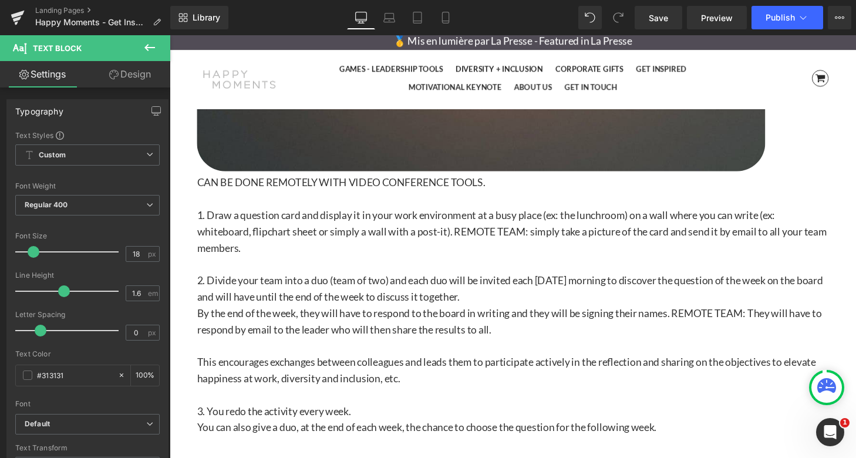
click at [170, 35] on icon at bounding box center [170, 35] width 0 height 0
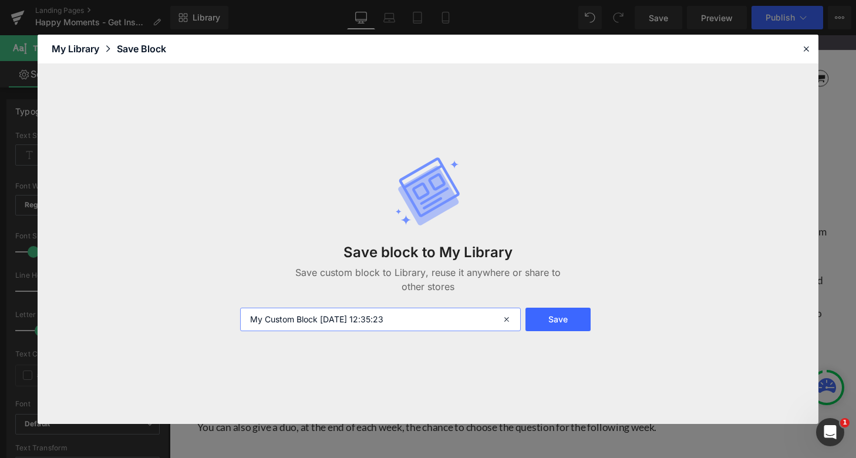
click at [416, 321] on input "My Custom Block [DATE] 12:35:23" at bounding box center [380, 319] width 281 height 23
drag, startPoint x: 429, startPoint y: 315, endPoint x: 250, endPoint y: 313, distance: 179.6
click at [250, 314] on input "My Custom Block [DATE] 12:35:23" at bounding box center [380, 319] width 281 height 23
type input "section just have some fun"
click at [565, 317] on button "Save" at bounding box center [557, 319] width 65 height 23
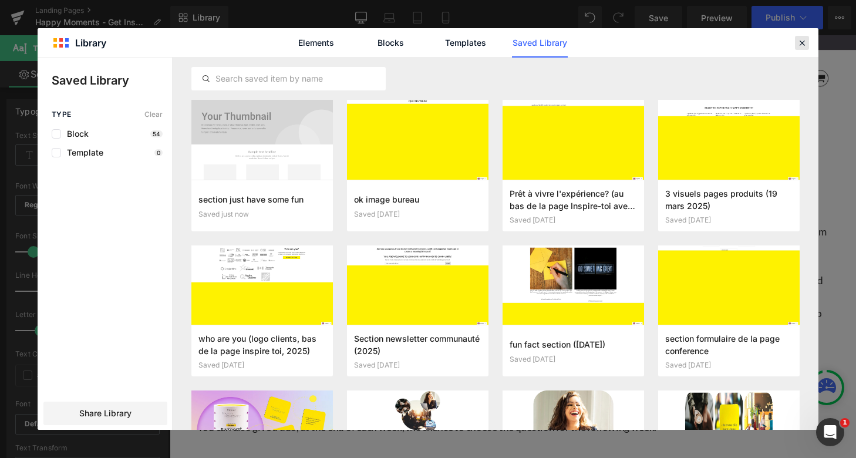
click at [800, 43] on icon at bounding box center [802, 43] width 11 height 11
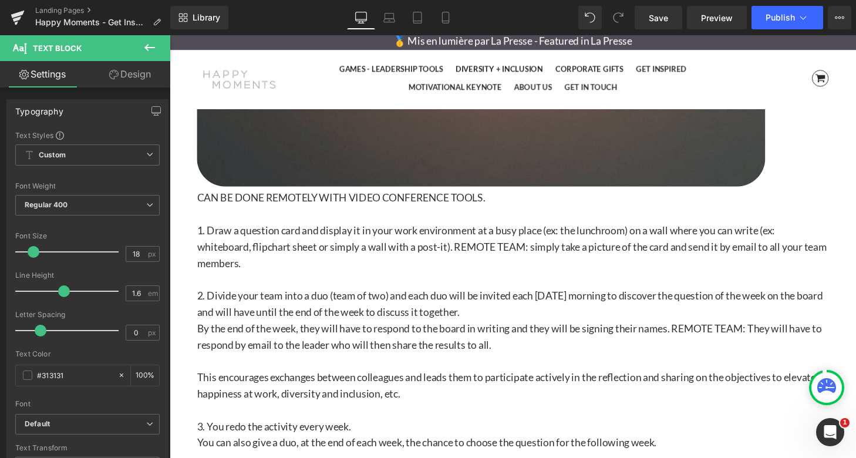
scroll to position [2618, 0]
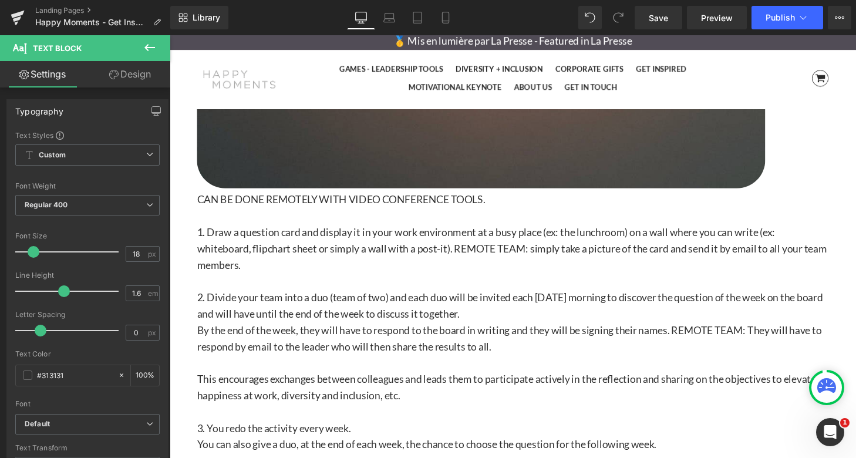
click at [170, 35] on icon at bounding box center [170, 35] width 0 height 0
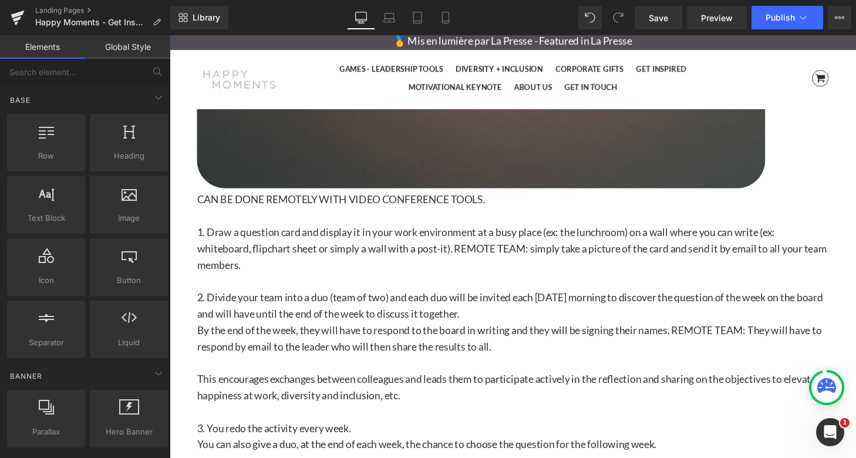
click at [170, 35] on icon at bounding box center [170, 35] width 0 height 0
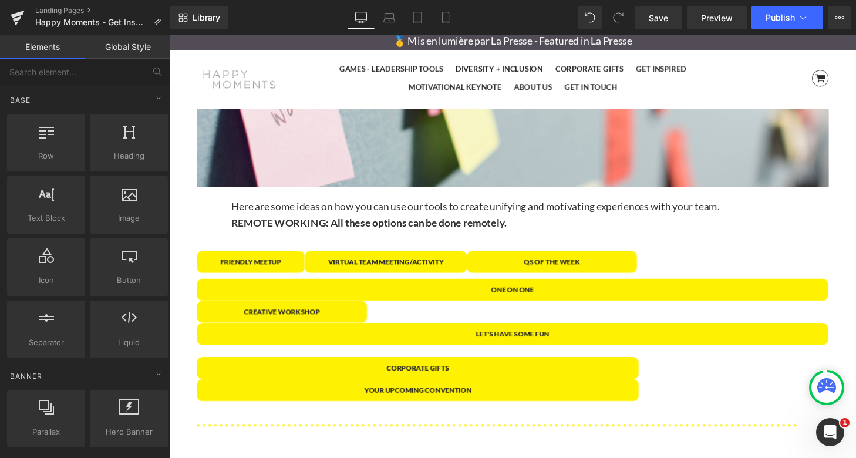
scroll to position [151, 0]
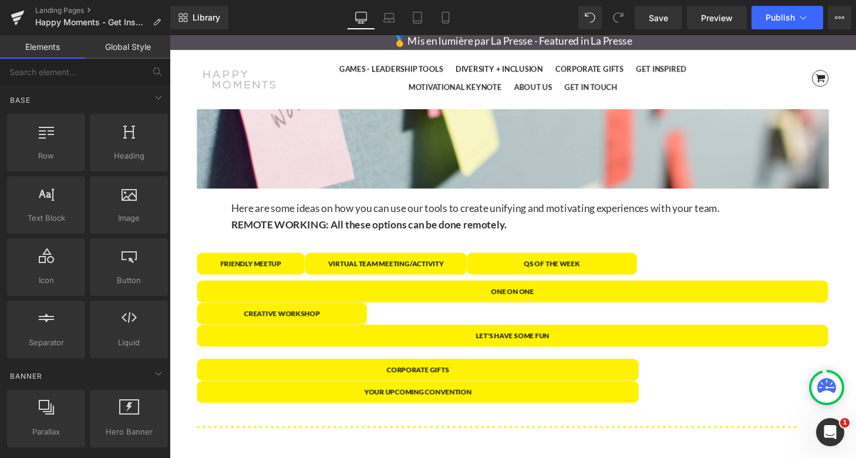
click at [170, 35] on icon at bounding box center [170, 35] width 0 height 0
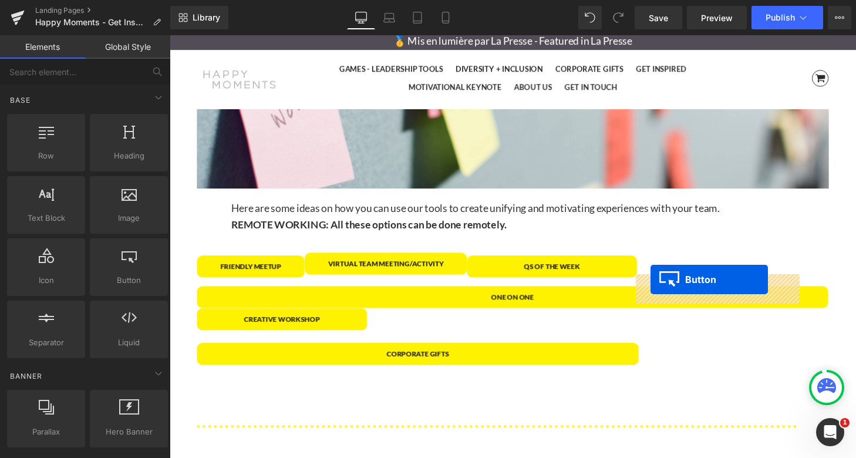
drag, startPoint x: 618, startPoint y: 332, endPoint x: 667, endPoint y: 288, distance: 66.5
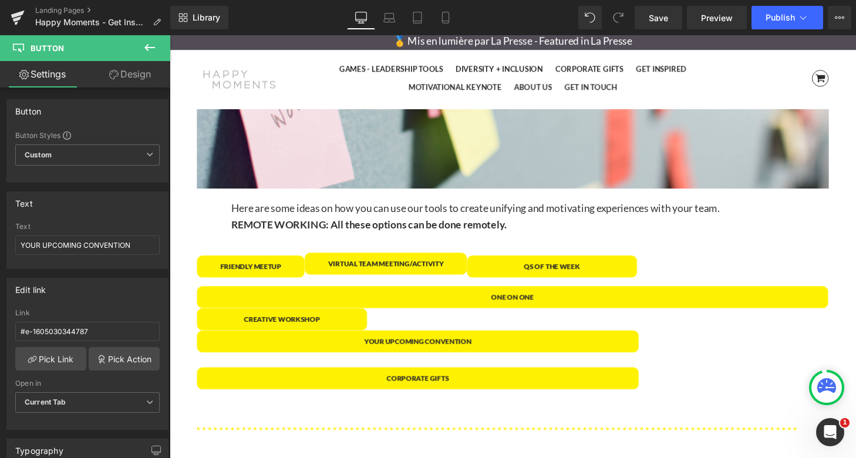
click at [170, 35] on icon at bounding box center [170, 35] width 0 height 0
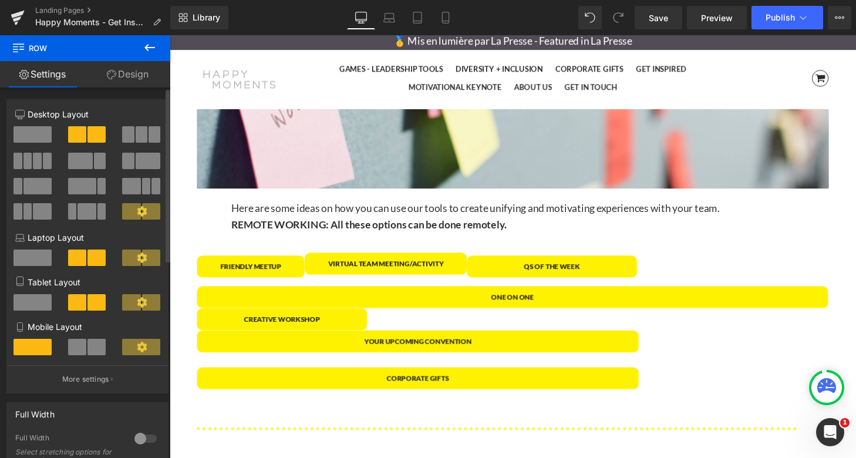
click at [38, 129] on span at bounding box center [33, 134] width 38 height 16
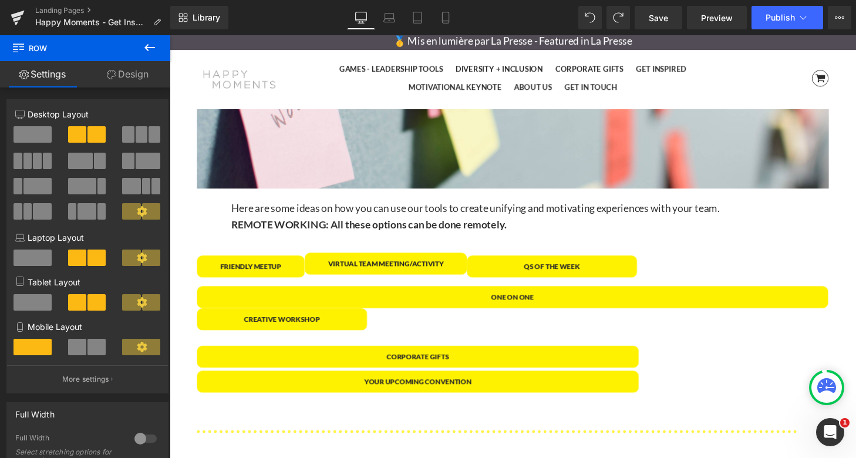
click at [170, 35] on icon at bounding box center [170, 35] width 0 height 0
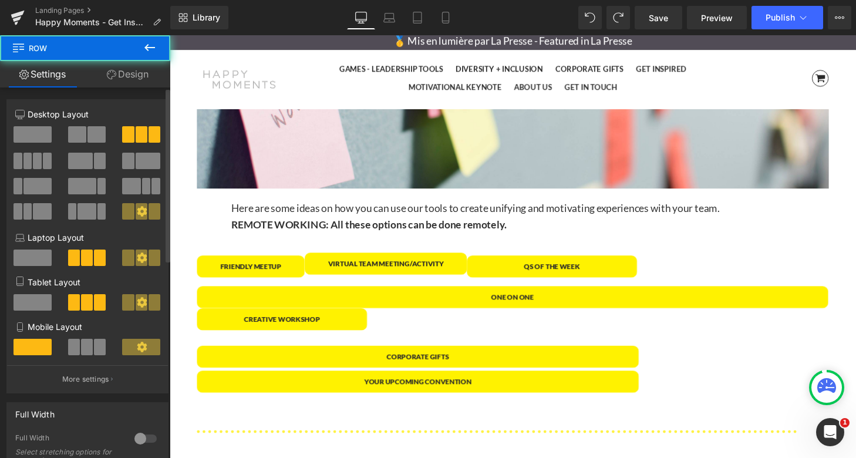
click at [90, 134] on span at bounding box center [96, 134] width 18 height 16
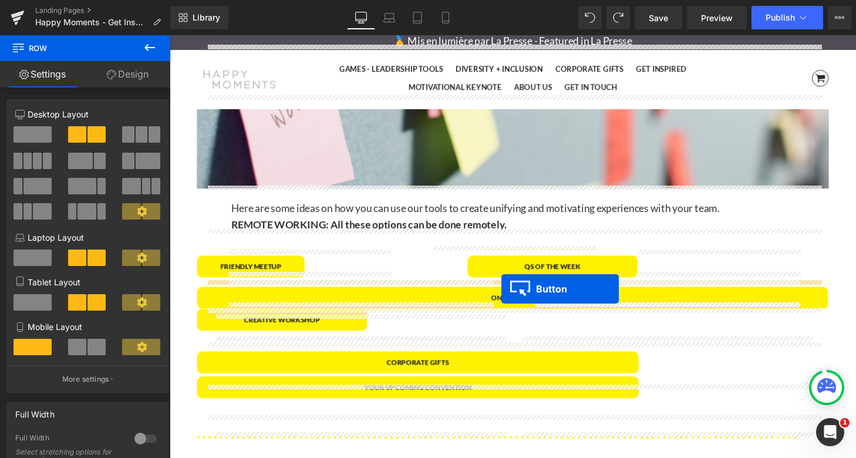
drag, startPoint x: 505, startPoint y: 265, endPoint x: 513, endPoint y: 298, distance: 33.2
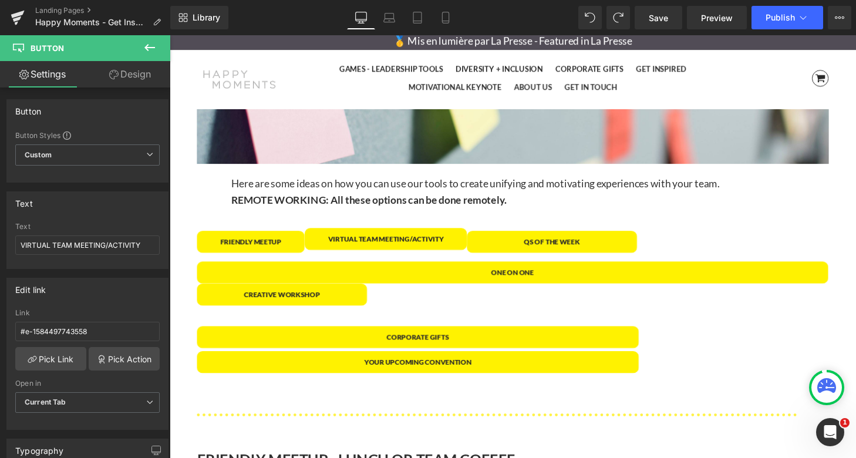
scroll to position [153, 0]
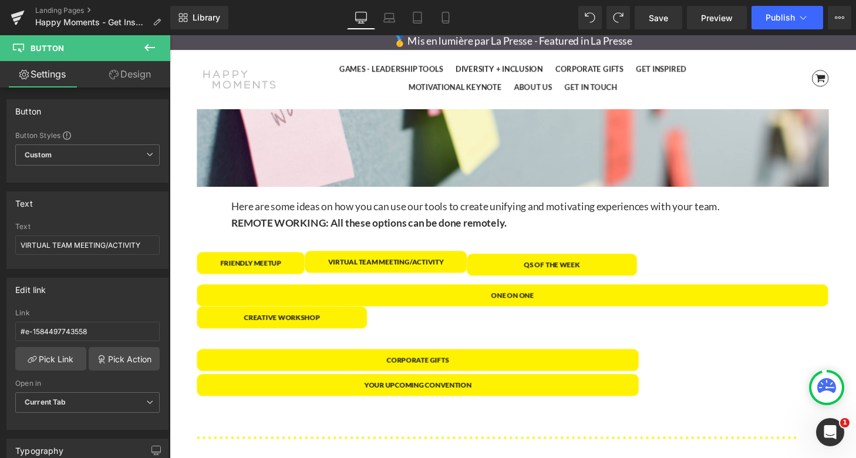
click at [170, 35] on icon at bounding box center [170, 35] width 0 height 0
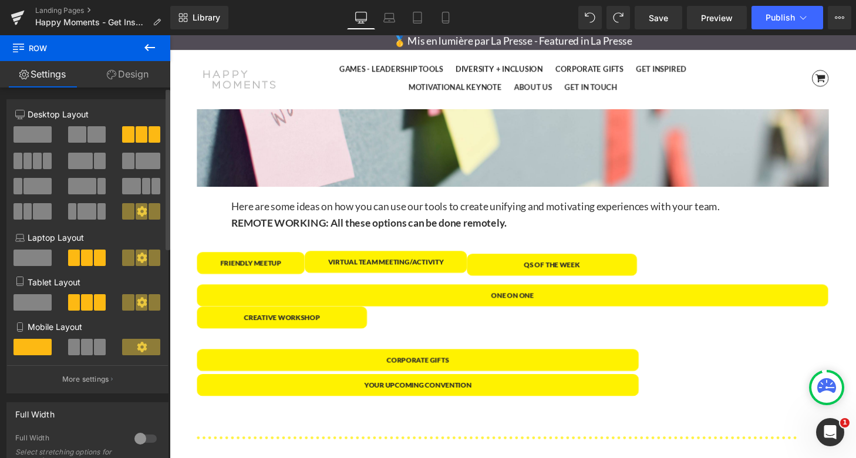
click at [43, 164] on span at bounding box center [47, 161] width 9 height 16
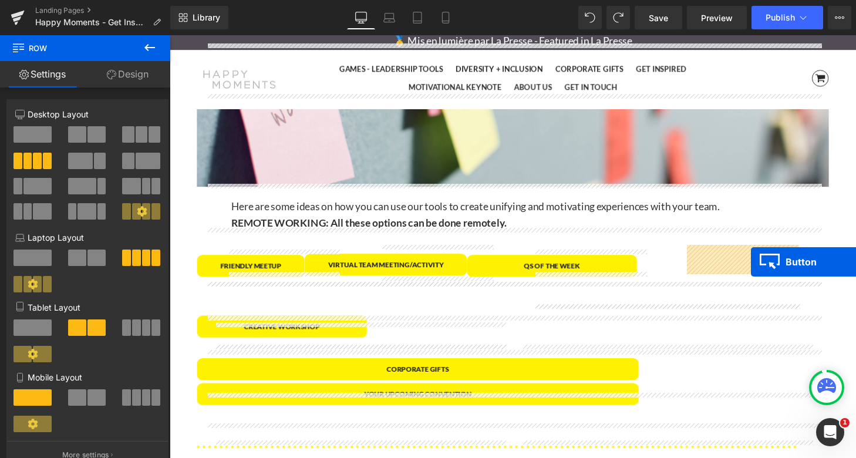
drag, startPoint x: 344, startPoint y: 303, endPoint x: 771, endPoint y: 269, distance: 428.7
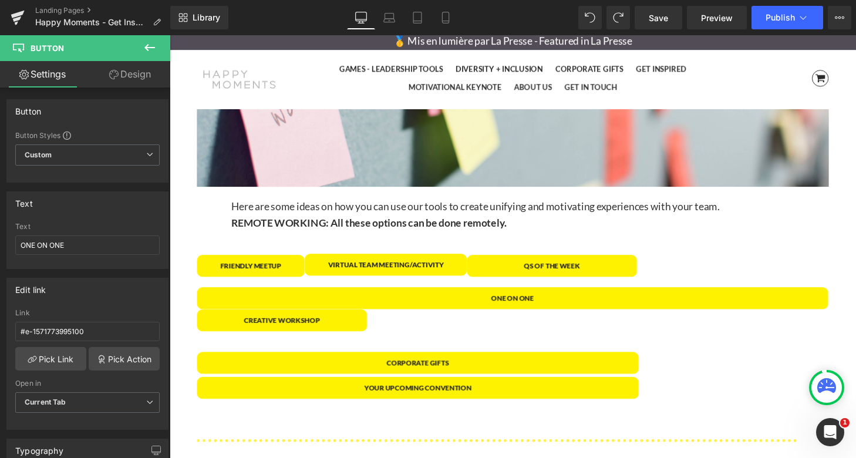
click at [145, 75] on link "Design" at bounding box center [129, 74] width 85 height 26
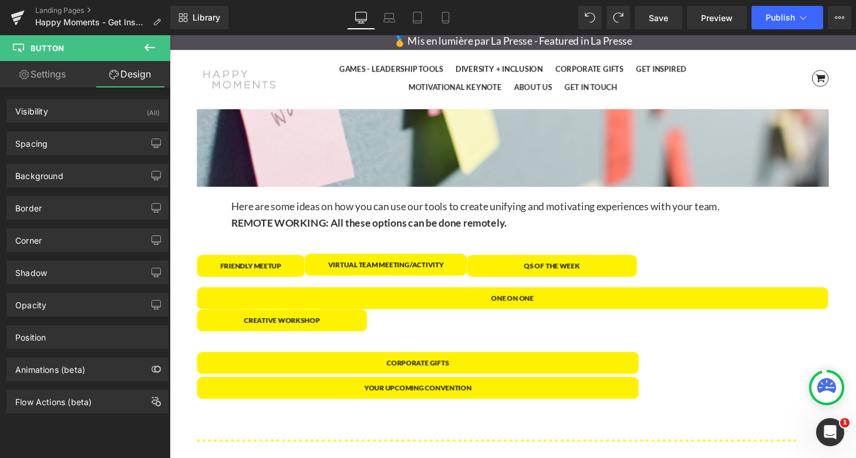
click at [170, 35] on icon at bounding box center [170, 35] width 0 height 0
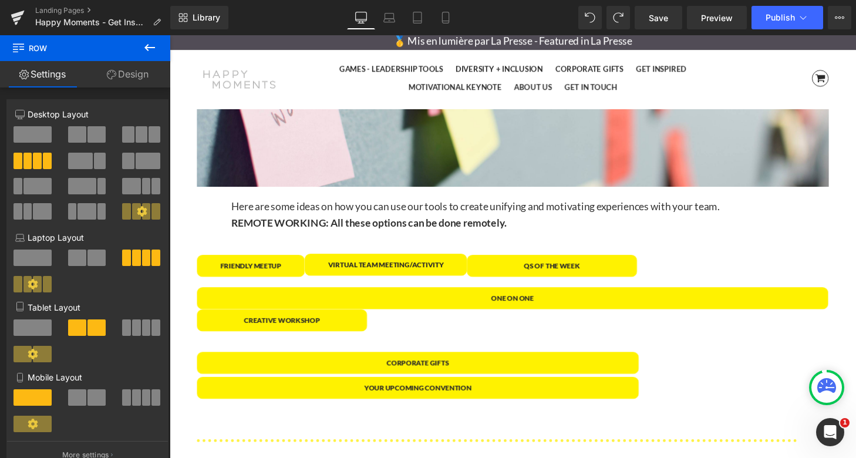
click at [132, 183] on span at bounding box center [131, 186] width 18 height 16
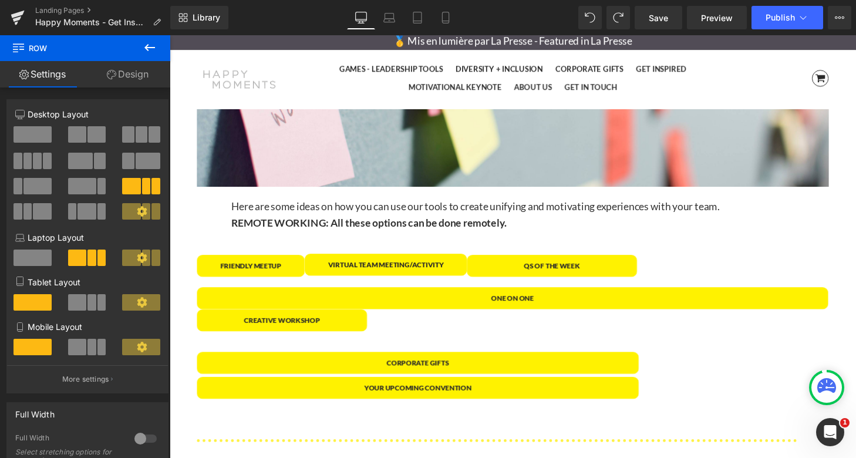
click at [43, 160] on span at bounding box center [47, 161] width 9 height 16
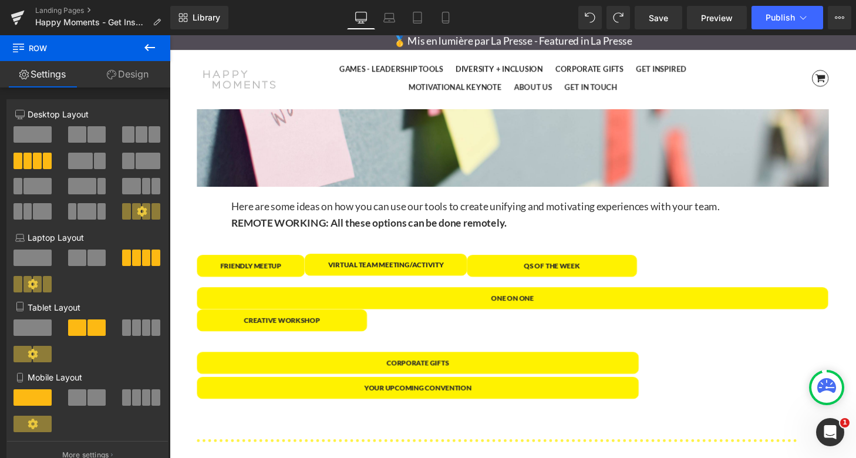
click at [136, 137] on span at bounding box center [142, 134] width 12 height 16
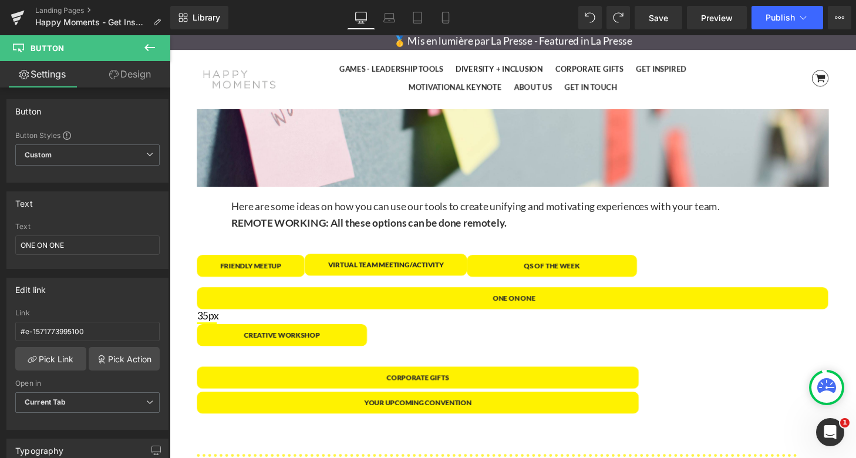
click at [505, 296] on div "ONE ON ONE Button 35px" at bounding box center [524, 315] width 653 height 38
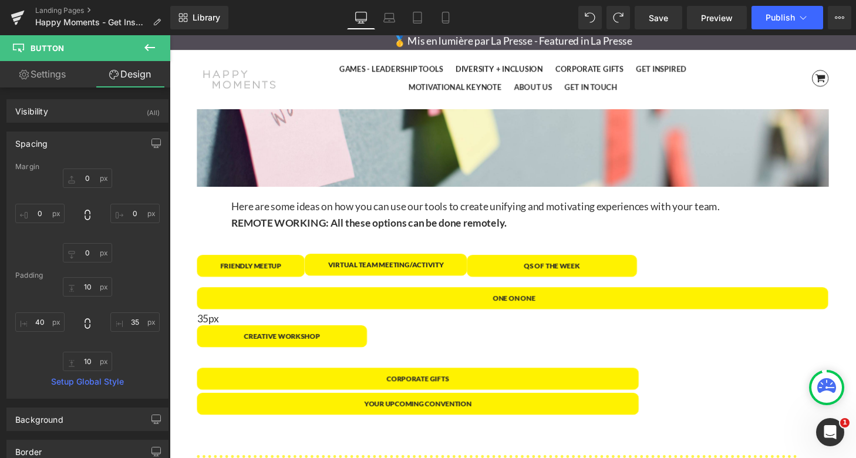
click at [170, 35] on icon at bounding box center [170, 35] width 0 height 0
click at [170, 35] on span at bounding box center [170, 35] width 0 height 0
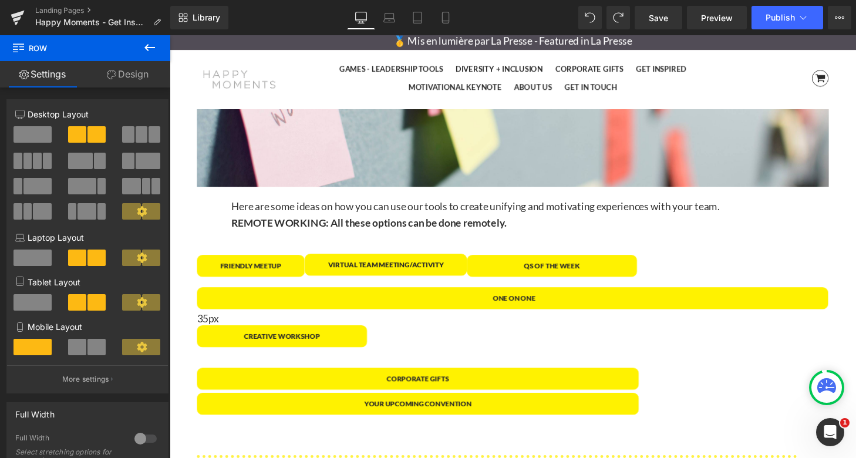
click at [127, 132] on span at bounding box center [128, 134] width 12 height 16
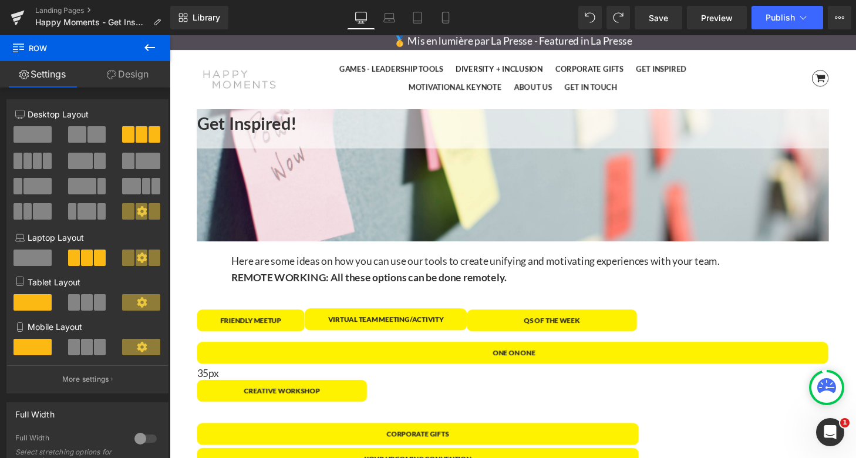
scroll to position [100, 0]
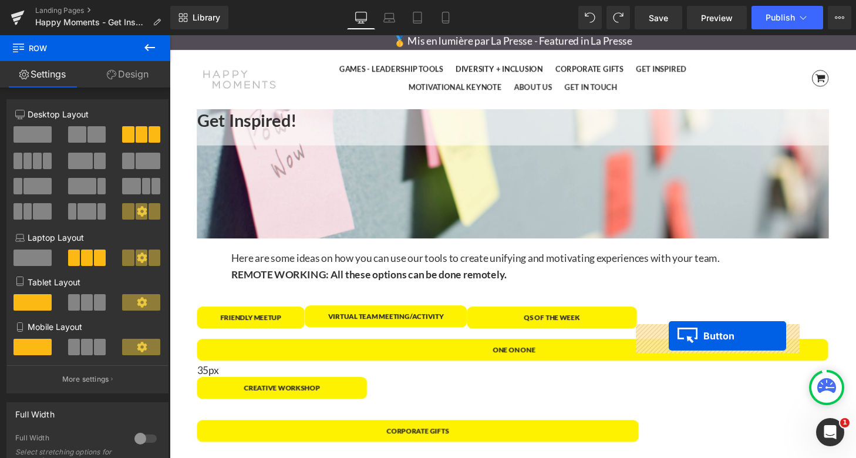
drag, startPoint x: 619, startPoint y: 387, endPoint x: 686, endPoint y: 346, distance: 78.5
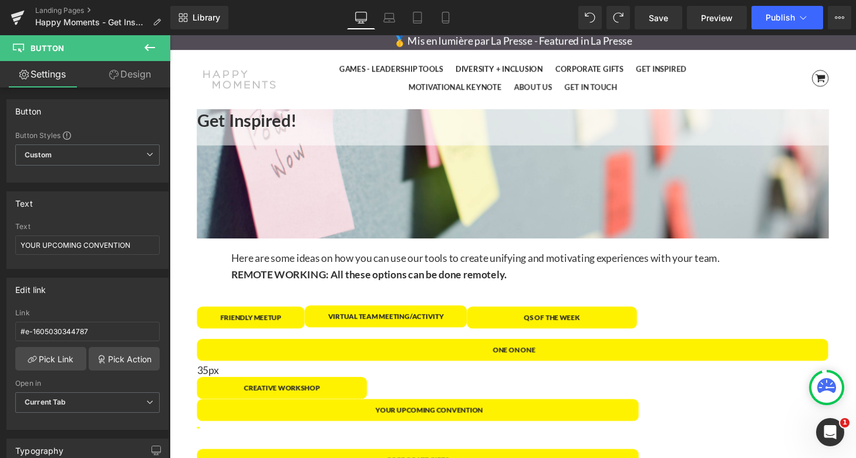
drag, startPoint x: 819, startPoint y: 348, endPoint x: 843, endPoint y: 350, distance: 24.2
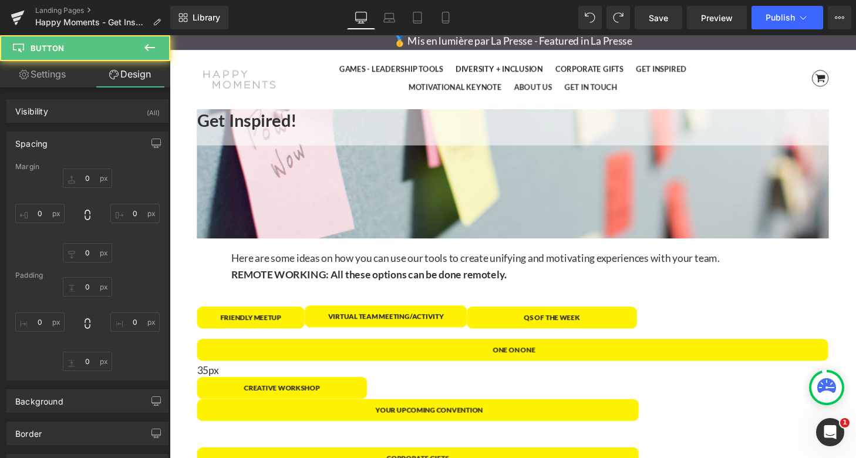
type input "0"
type input "10"
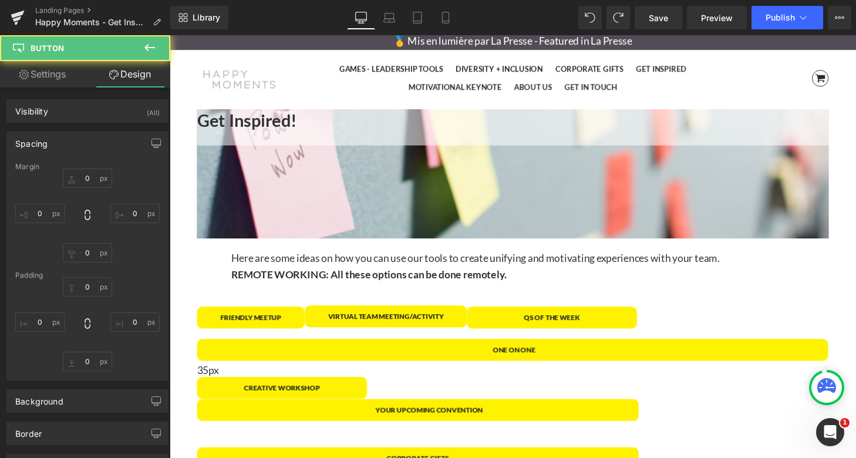
type input "0"
type input "10"
type input "40"
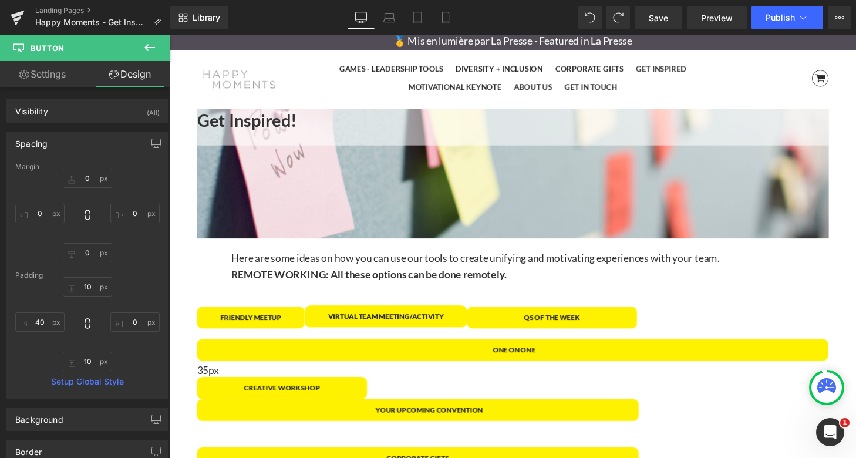
type input "0"
type input "10"
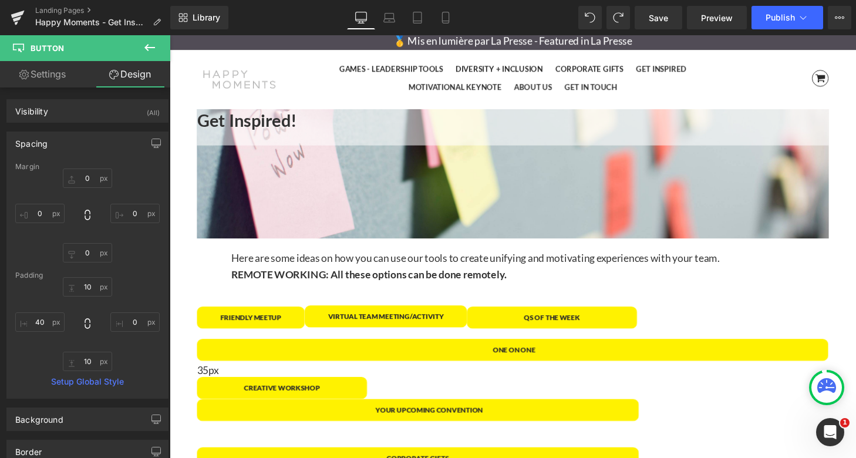
type input "0"
type input "10"
type input "40"
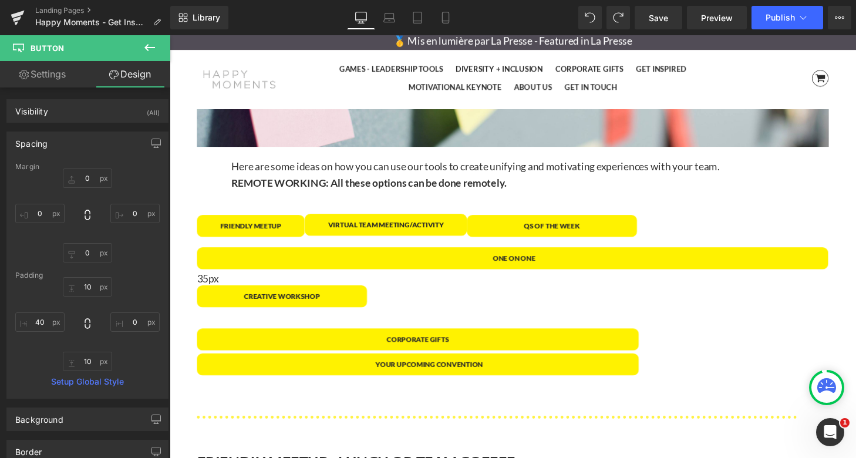
scroll to position [195, 0]
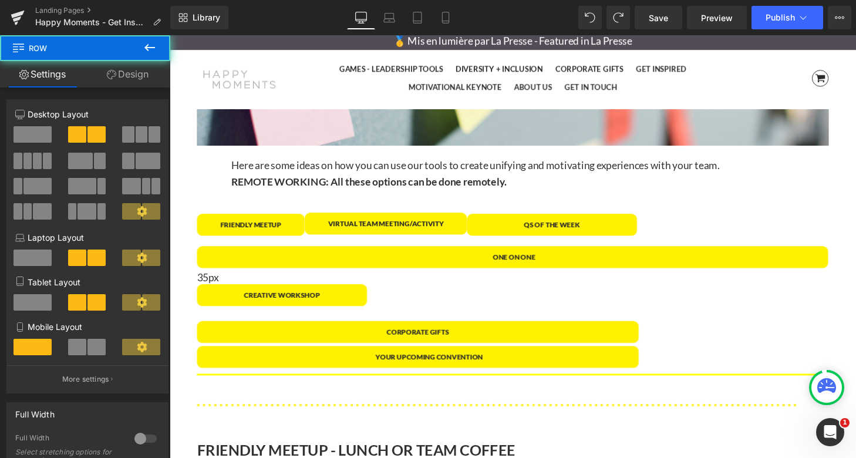
drag, startPoint x: 462, startPoint y: 278, endPoint x: 462, endPoint y: 271, distance: 6.5
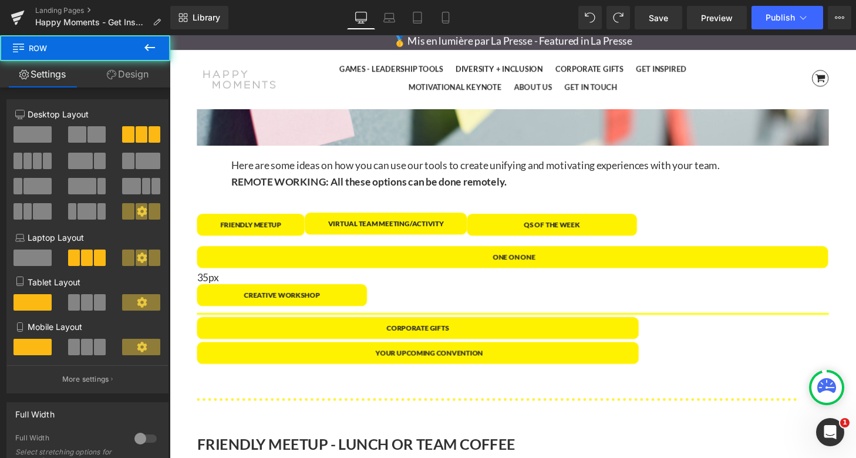
click at [463, 266] on div "ONE ON ONE Button 35px CREATIVE WORKSHOP Button Row" at bounding box center [524, 290] width 653 height 73
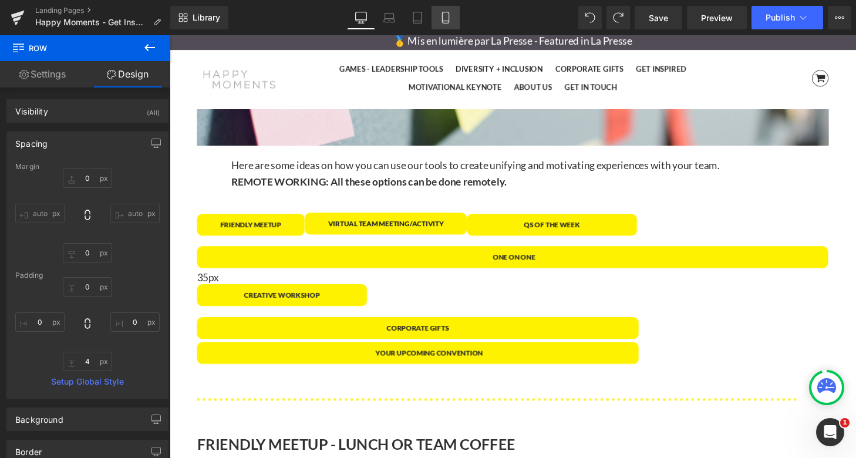
click at [443, 15] on icon at bounding box center [445, 17] width 6 height 11
type input "0"
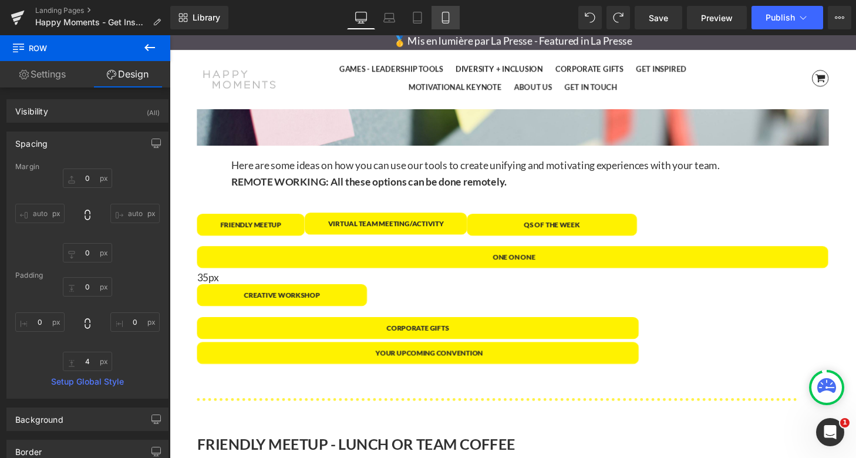
type input "4"
type input "0"
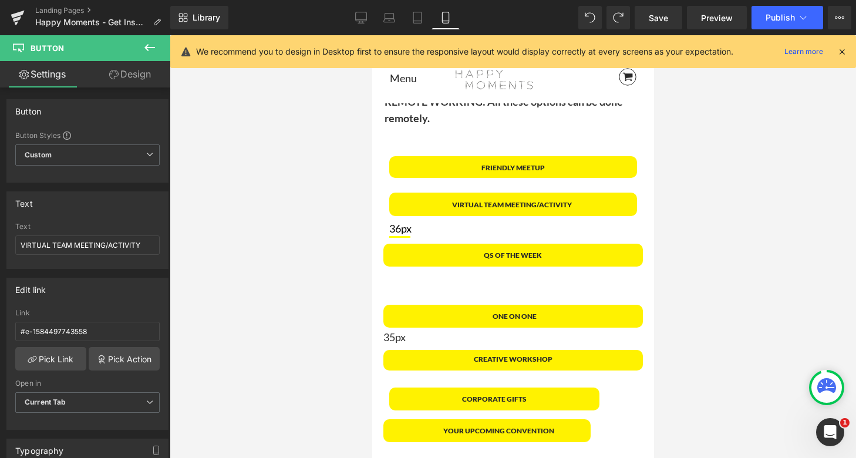
click at [419, 194] on div "VIRTUAL TEAM MEETING/ACTIVITY Button 36px" at bounding box center [512, 215] width 259 height 56
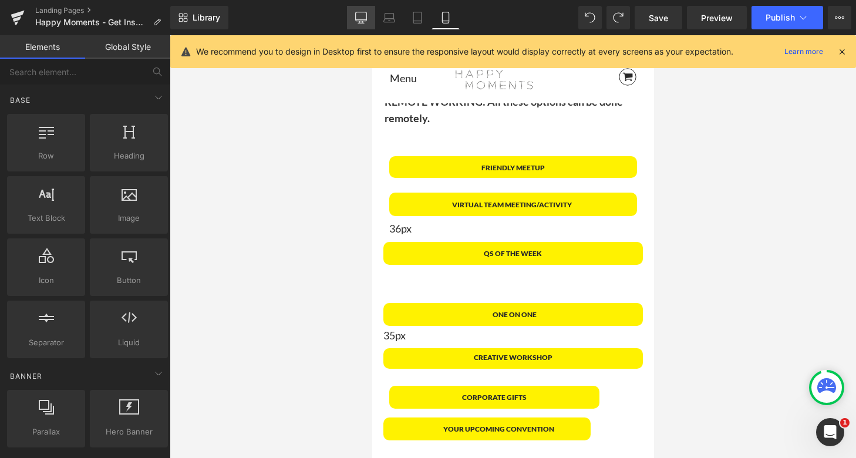
click at [365, 16] on icon at bounding box center [361, 18] width 12 height 12
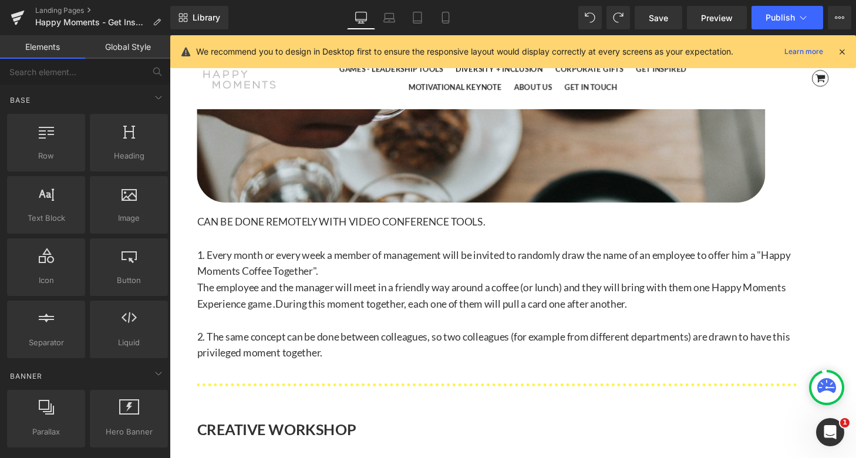
scroll to position [3605, 0]
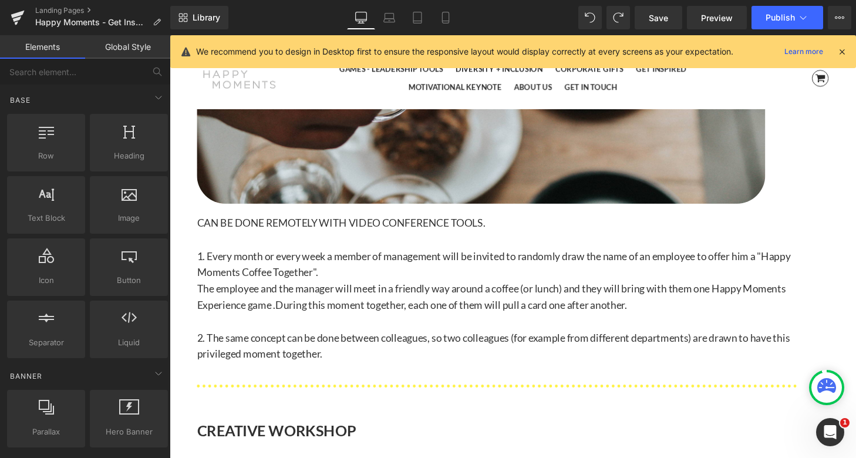
click at [170, 35] on span at bounding box center [170, 35] width 0 height 0
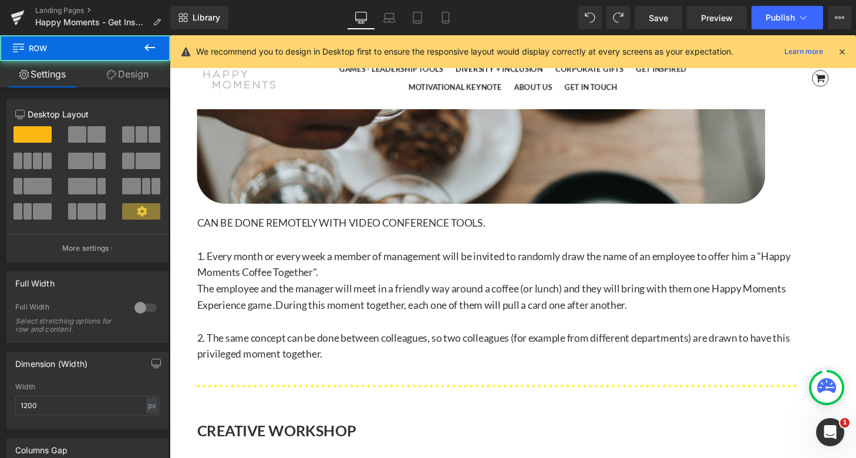
click at [170, 35] on span "Row" at bounding box center [170, 35] width 0 height 0
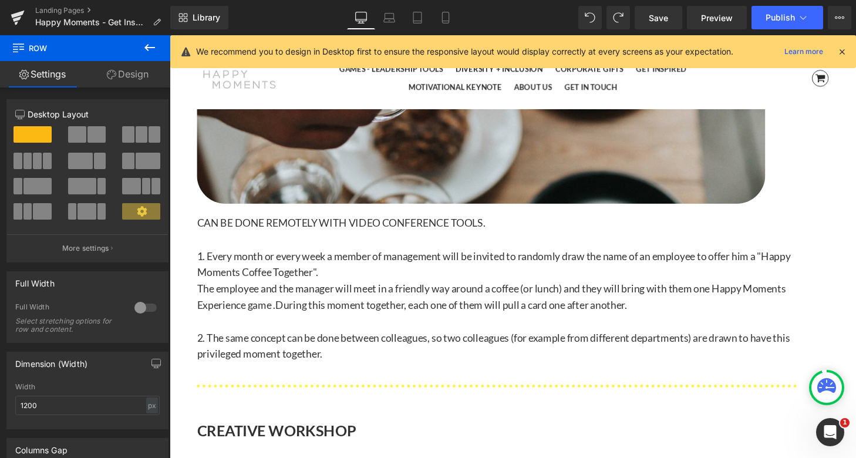
click at [170, 35] on icon at bounding box center [170, 35] width 0 height 0
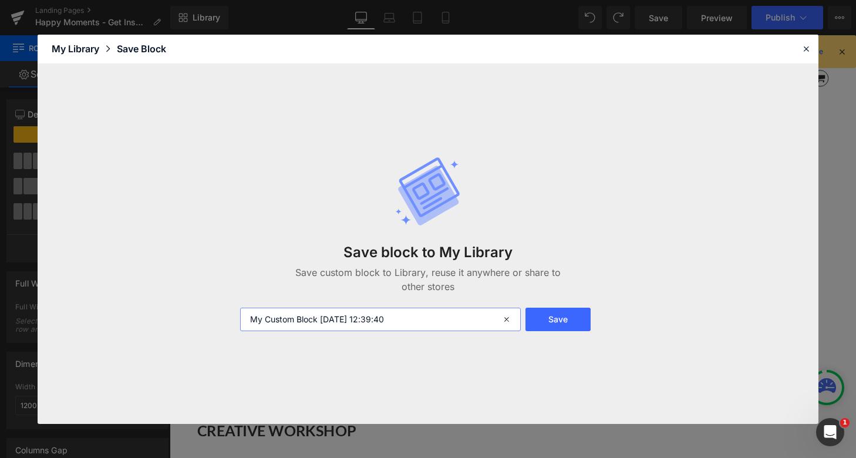
click at [358, 314] on input "My Custom Block [DATE] 12:39:40" at bounding box center [380, 319] width 281 height 23
drag, startPoint x: 417, startPoint y: 315, endPoint x: 216, endPoint y: 313, distance: 201.4
click at [216, 313] on div "Save block to My Library Save custom block to Library, reuse it anywhere or sha…" at bounding box center [428, 244] width 781 height 360
type input "section podcast culture inc."
click at [557, 326] on button "Save" at bounding box center [557, 319] width 65 height 23
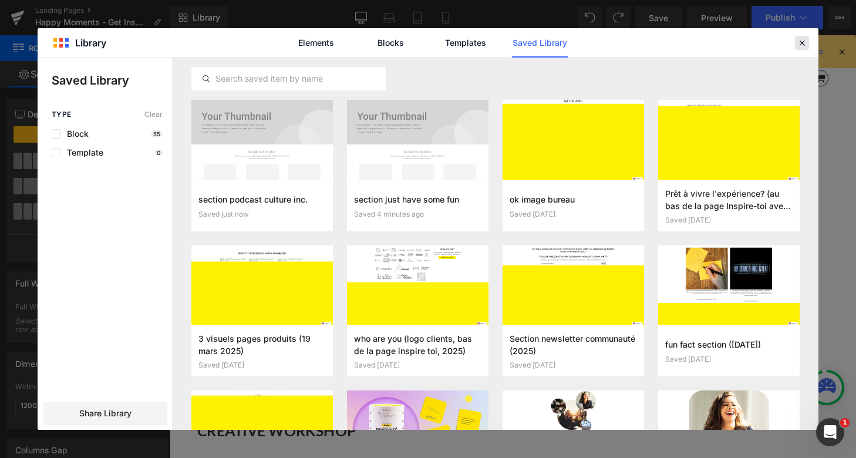
click at [801, 45] on icon at bounding box center [802, 43] width 11 height 11
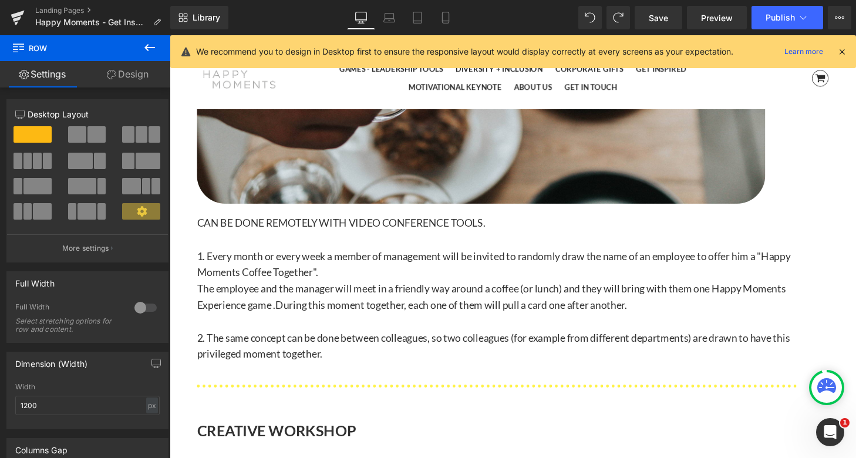
click at [170, 35] on link at bounding box center [170, 35] width 0 height 0
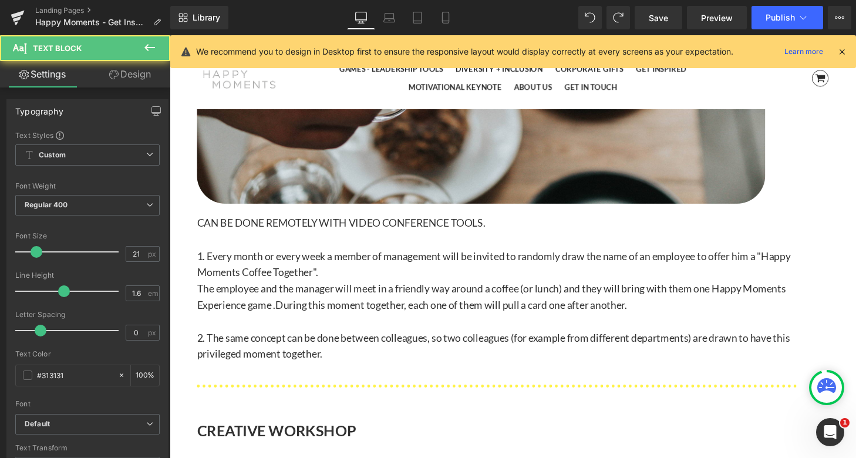
drag, startPoint x: 507, startPoint y: 231, endPoint x: 508, endPoint y: 217, distance: 14.1
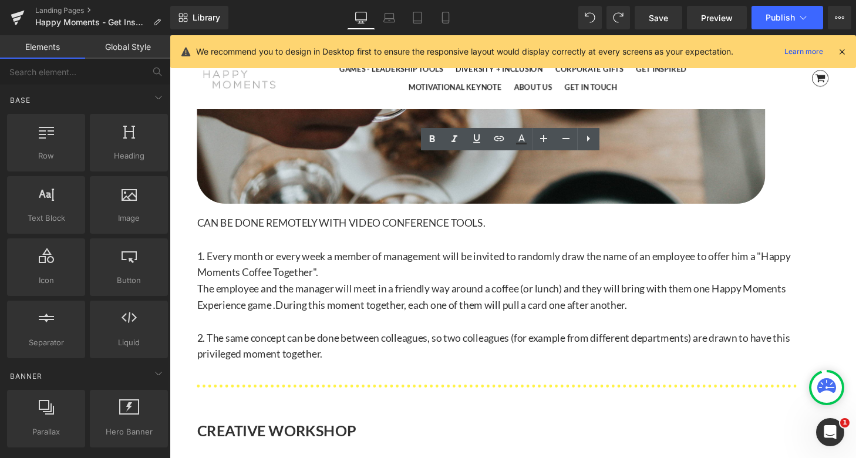
click at [400, 269] on div "Get Inspired! Heading Hero Banner Here are some ideas on how you can use our to…" at bounding box center [524, 131] width 653 height 7284
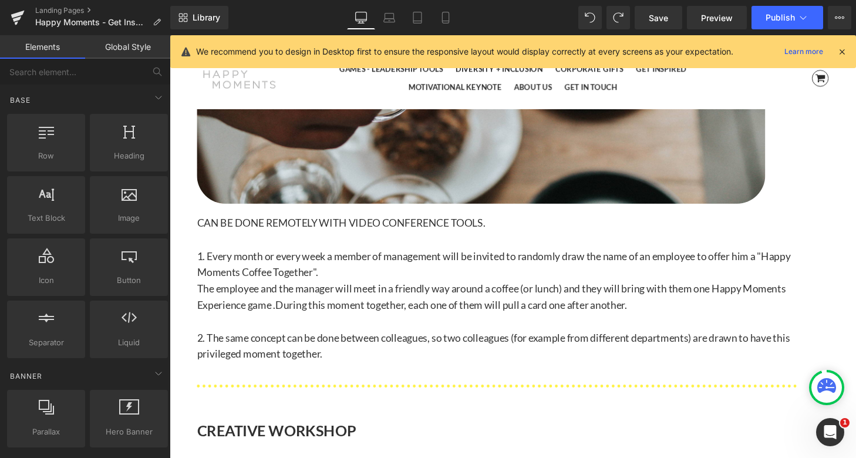
click at [383, 267] on div "Get Inspired! Heading Hero Banner Here are some ideas on how you can use our to…" at bounding box center [524, 131] width 653 height 7284
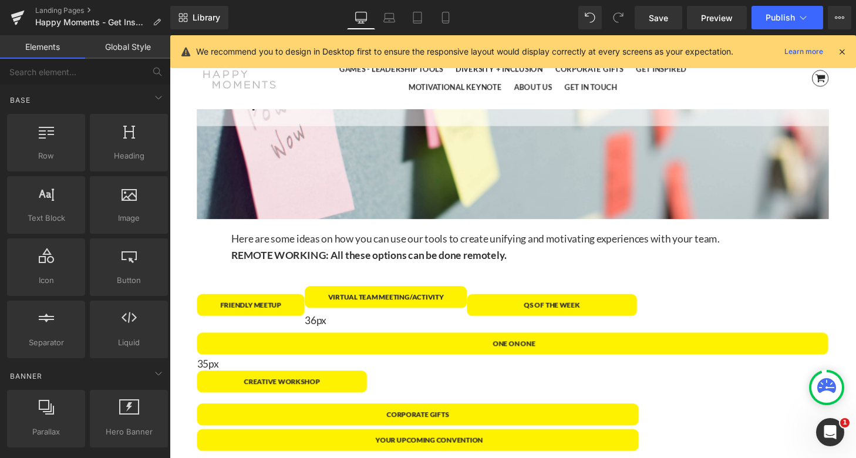
scroll to position [58, 0]
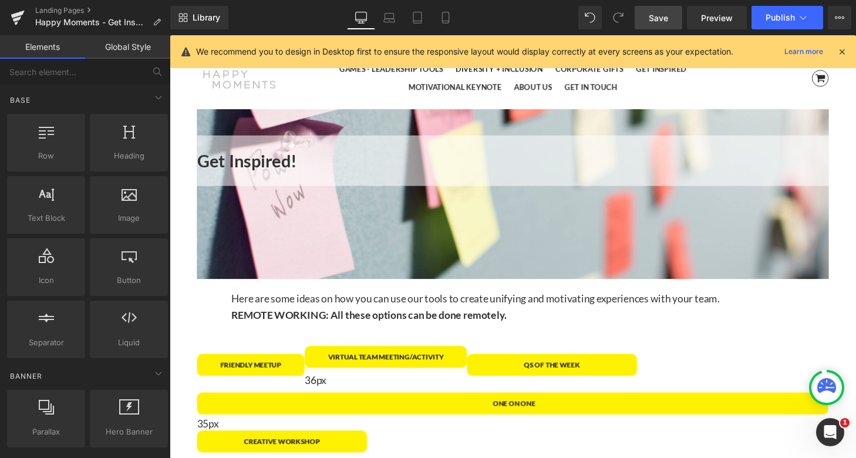
click at [666, 19] on span "Save" at bounding box center [658, 18] width 19 height 12
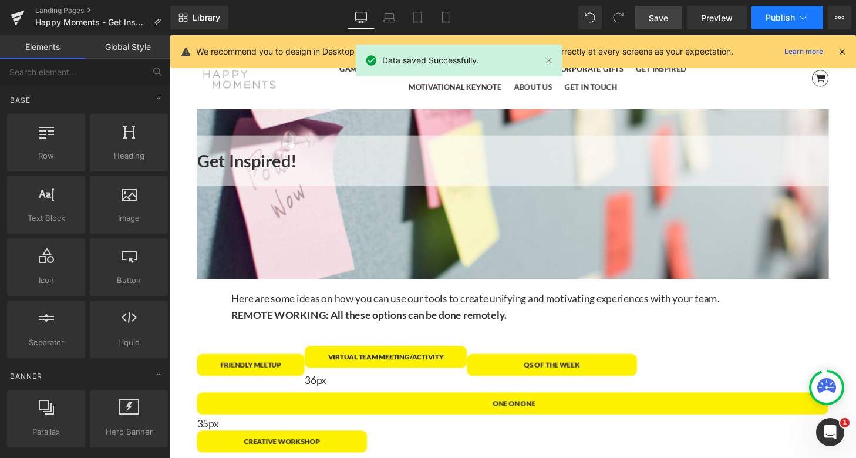
click at [804, 15] on icon at bounding box center [803, 18] width 12 height 12
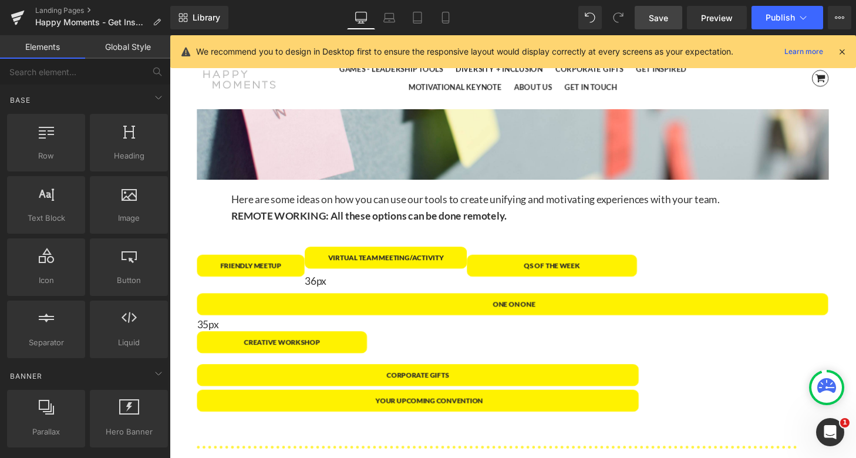
scroll to position [165, 0]
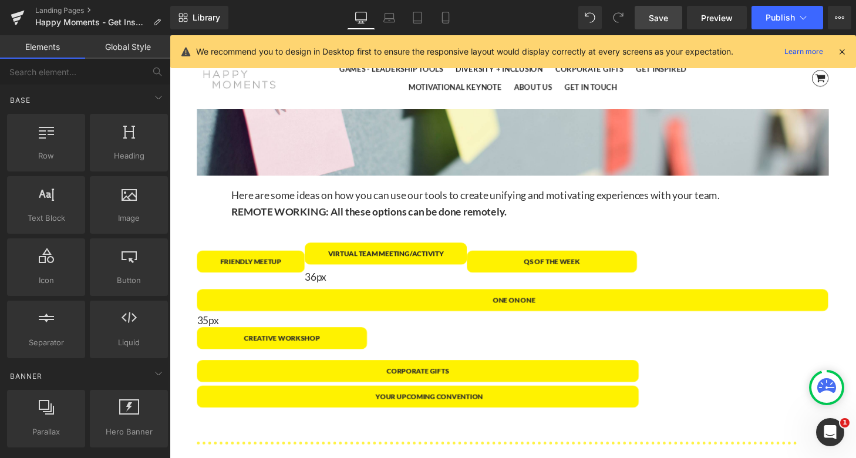
click at [170, 35] on icon at bounding box center [170, 35] width 0 height 0
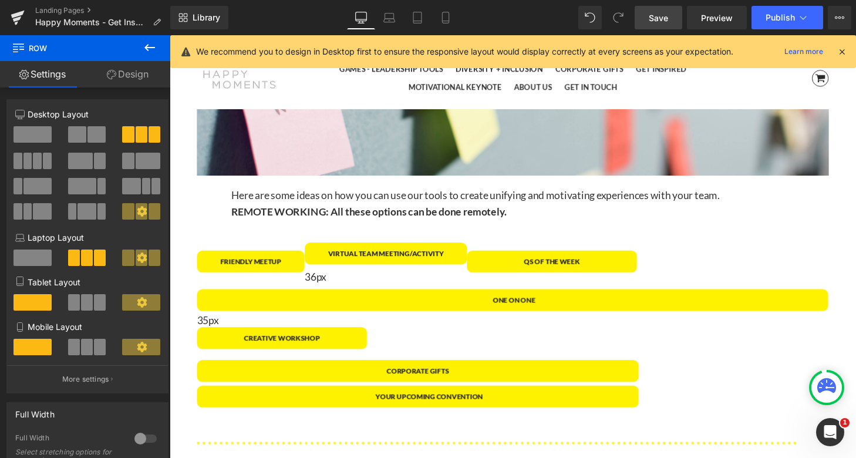
click at [90, 138] on span at bounding box center [96, 134] width 18 height 16
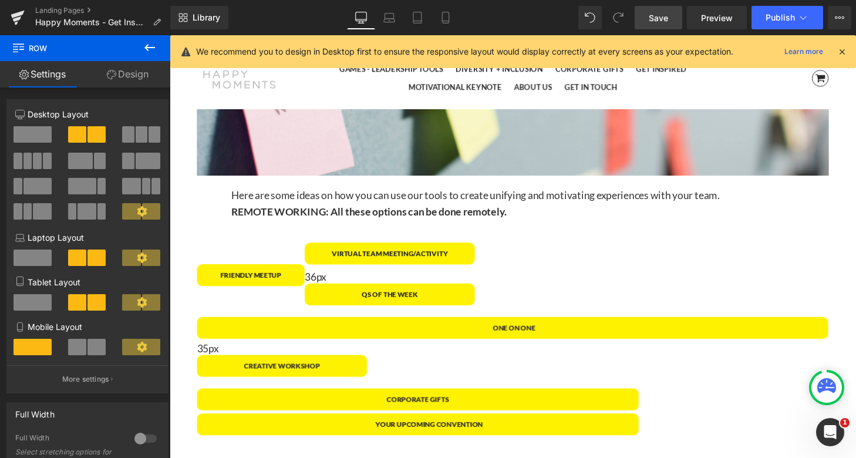
click at [170, 35] on link at bounding box center [170, 35] width 0 height 0
click at [170, 35] on icon at bounding box center [170, 35] width 0 height 0
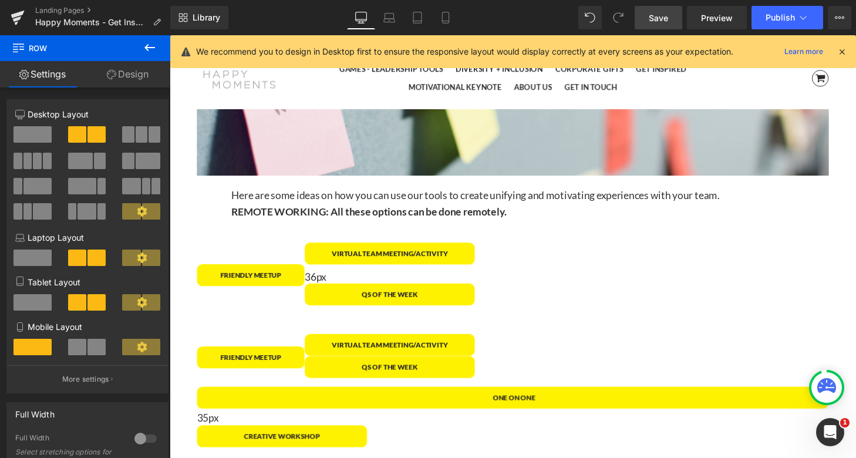
click at [170, 35] on icon at bounding box center [170, 35] width 0 height 0
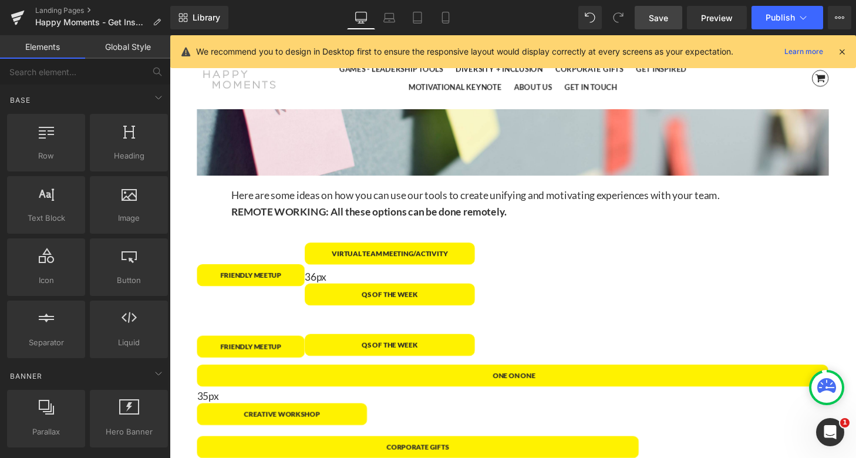
click at [170, 35] on icon at bounding box center [170, 35] width 0 height 0
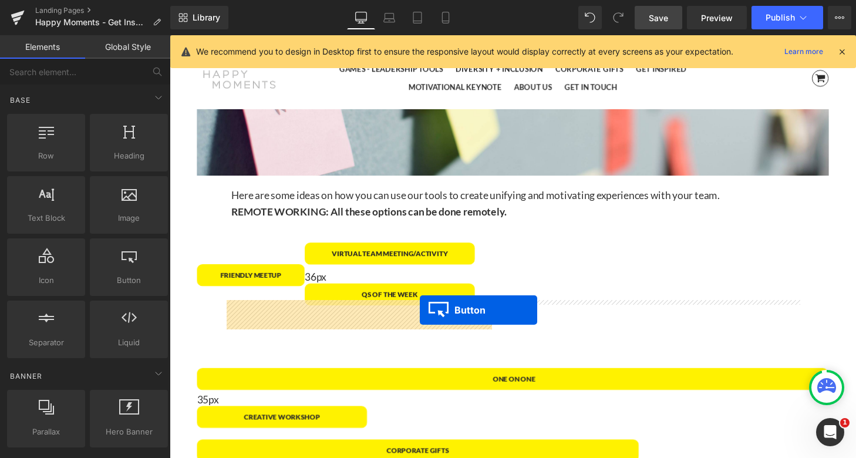
drag, startPoint x: 712, startPoint y: 324, endPoint x: 429, endPoint y: 319, distance: 283.0
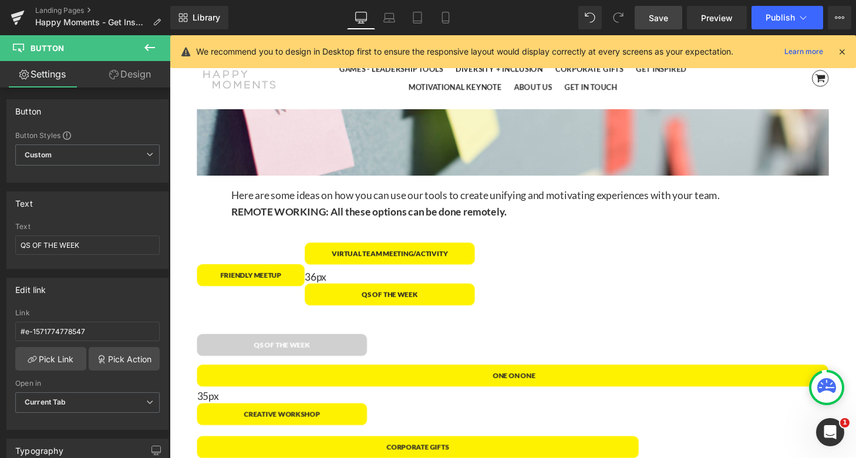
click at [367, 344] on link "QS OF THE WEEK" at bounding box center [286, 355] width 176 height 23
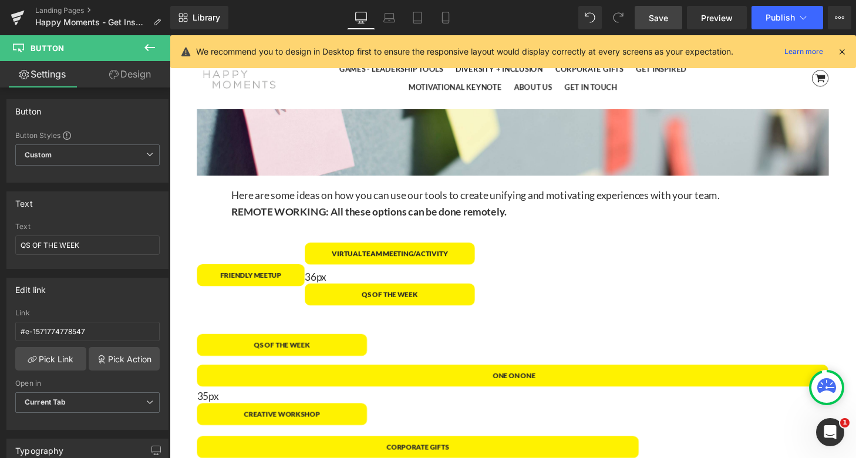
click at [134, 70] on link "Design" at bounding box center [129, 74] width 85 height 26
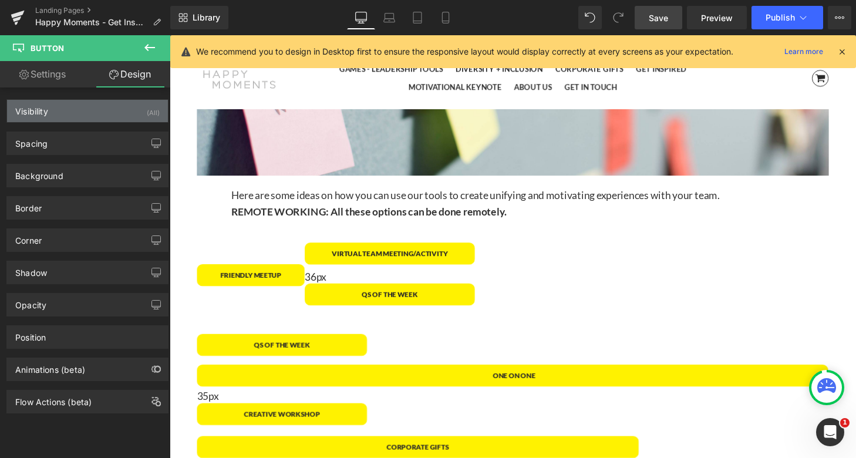
click at [102, 117] on div "Visibility (All)" at bounding box center [87, 111] width 161 height 22
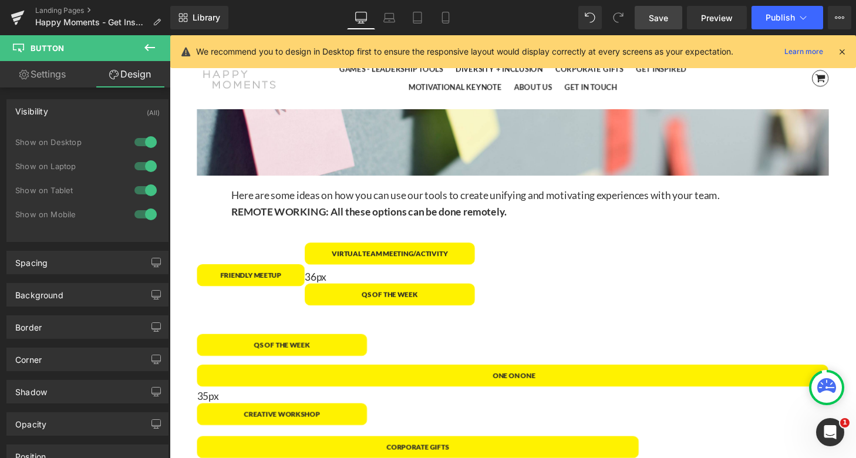
click at [102, 117] on div "Visibility (All)" at bounding box center [87, 111] width 161 height 22
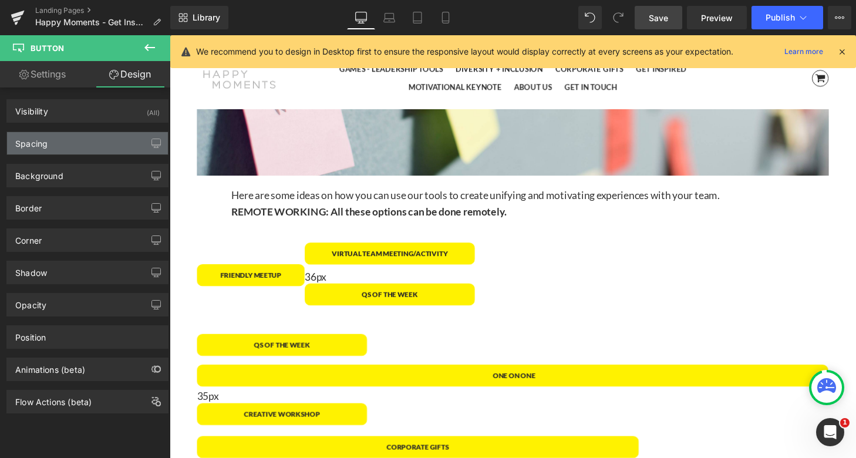
click at [95, 147] on div "Spacing" at bounding box center [87, 143] width 161 height 22
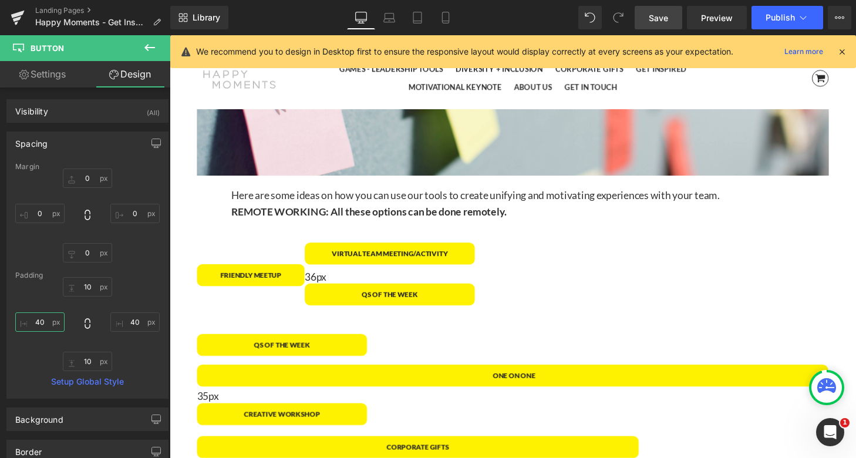
click at [43, 322] on input "40" at bounding box center [39, 321] width 49 height 19
click at [41, 322] on input "40" at bounding box center [39, 321] width 49 height 19
type input "40"
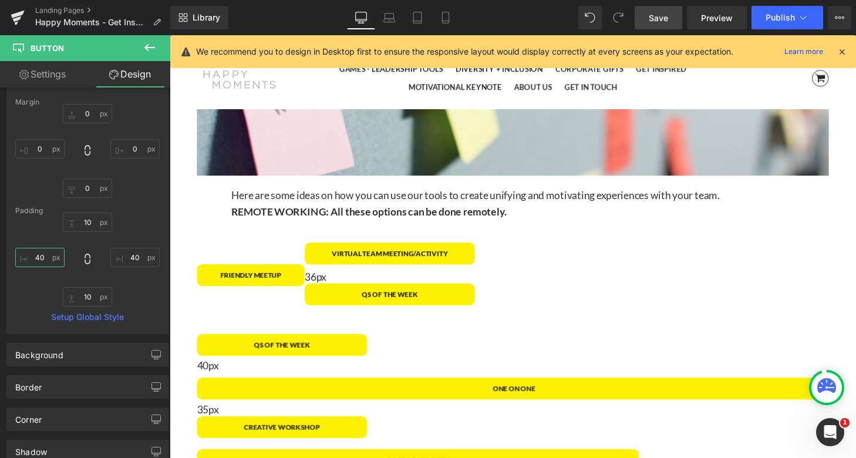
scroll to position [66, 0]
click at [100, 355] on div "Background" at bounding box center [87, 353] width 161 height 22
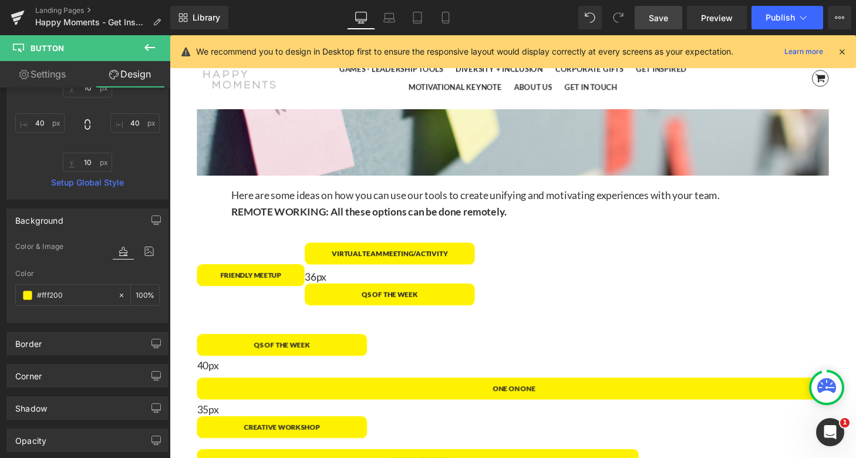
scroll to position [201, 0]
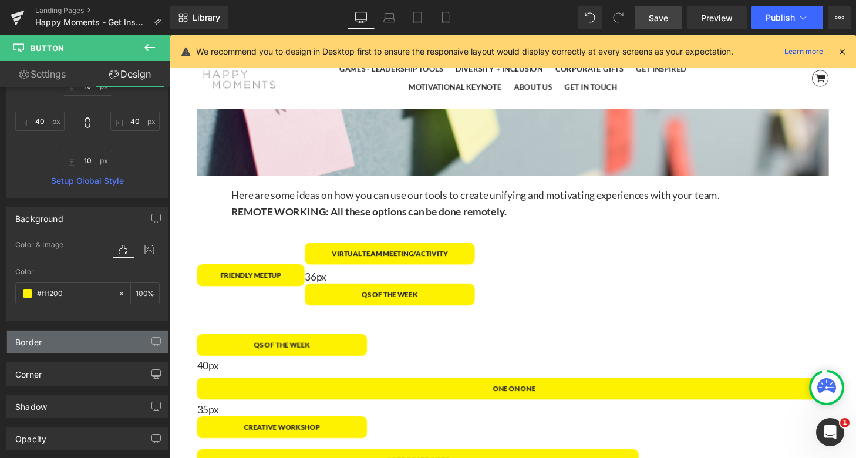
click at [102, 335] on div "Border" at bounding box center [87, 342] width 161 height 22
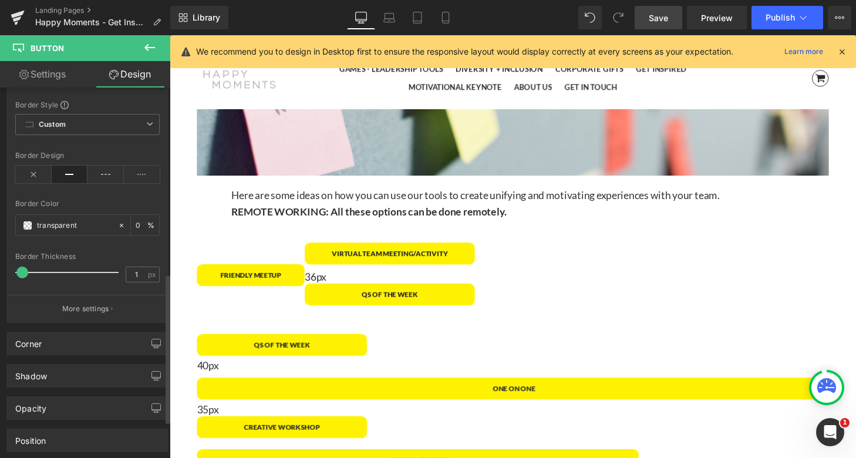
scroll to position [467, 0]
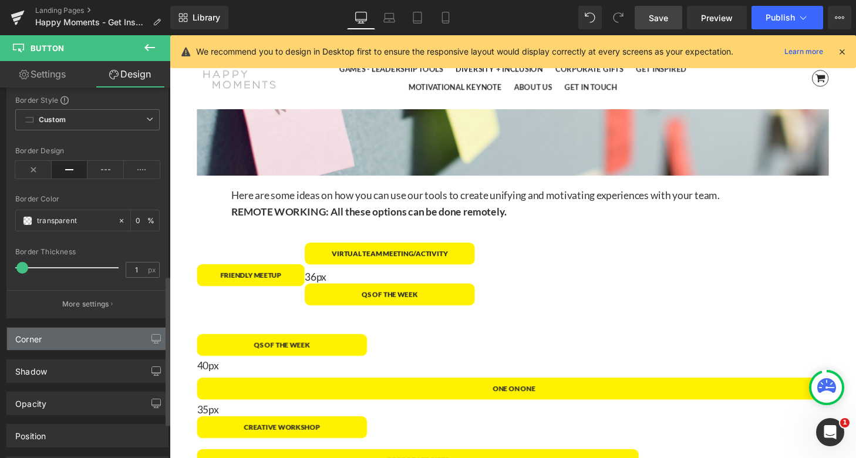
click at [100, 339] on div "Corner" at bounding box center [87, 339] width 161 height 22
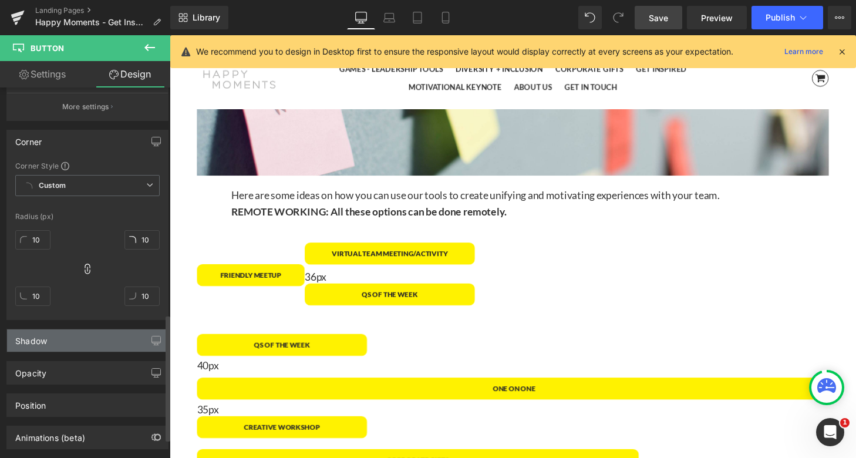
click at [96, 344] on div "Shadow" at bounding box center [87, 340] width 161 height 22
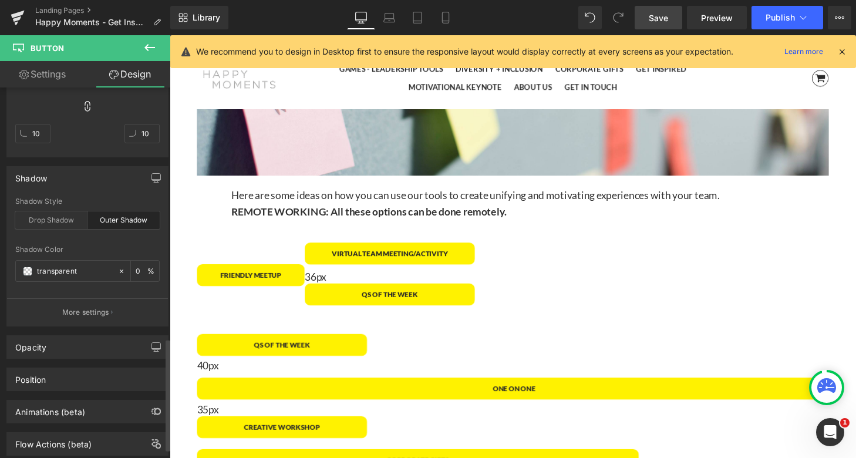
click at [96, 344] on div "Opacity" at bounding box center [87, 347] width 161 height 22
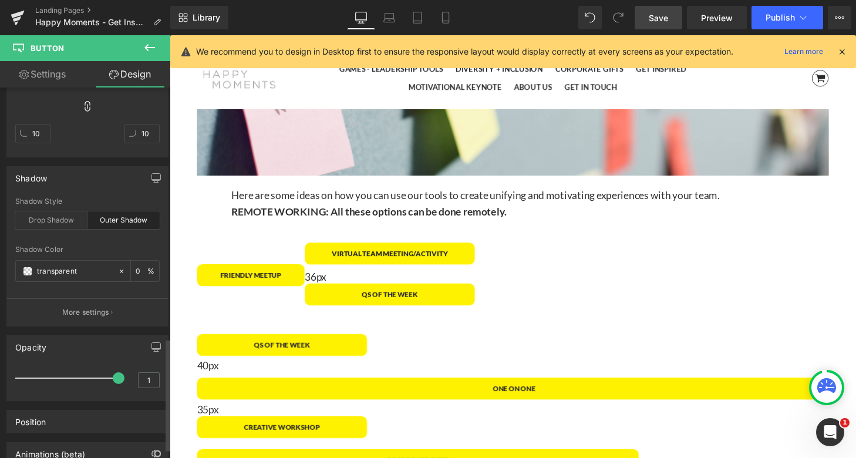
scroll to position [900, 0]
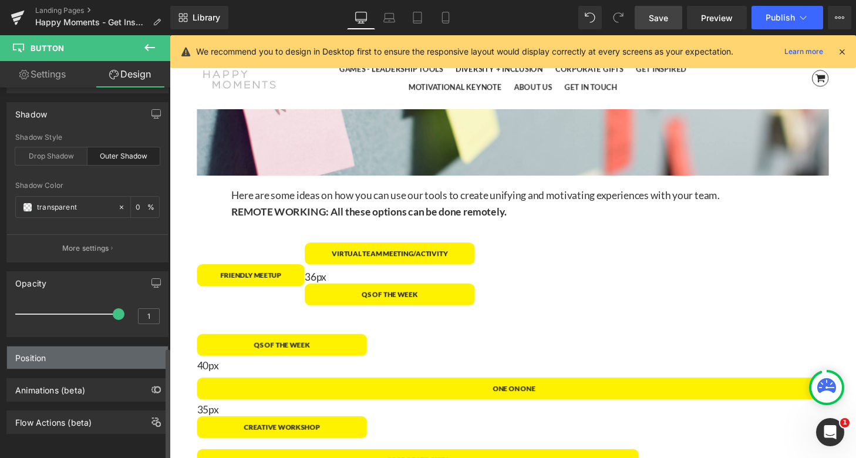
click at [95, 353] on div "Position" at bounding box center [87, 357] width 161 height 22
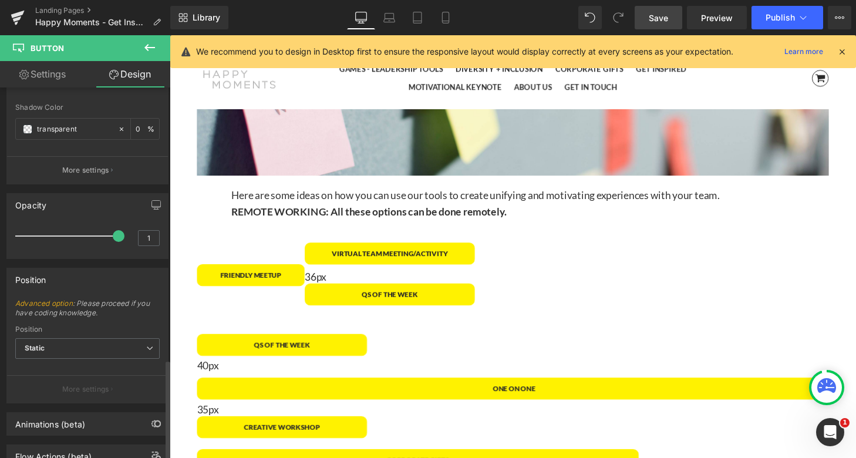
scroll to position [1012, 0]
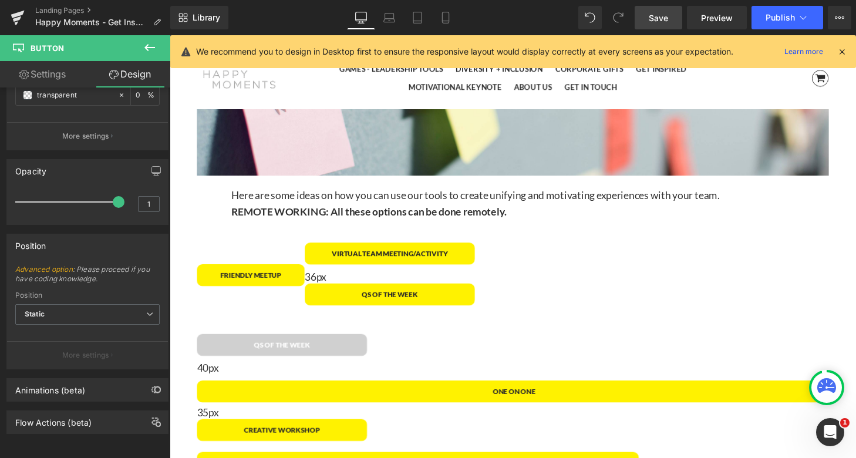
click at [374, 344] on link "QS OF THE WEEK" at bounding box center [286, 355] width 176 height 23
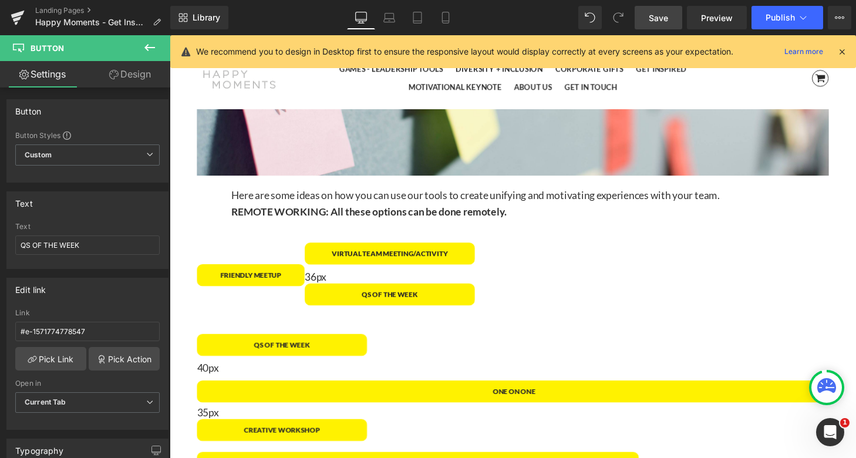
click at [136, 68] on link "Design" at bounding box center [129, 74] width 85 height 26
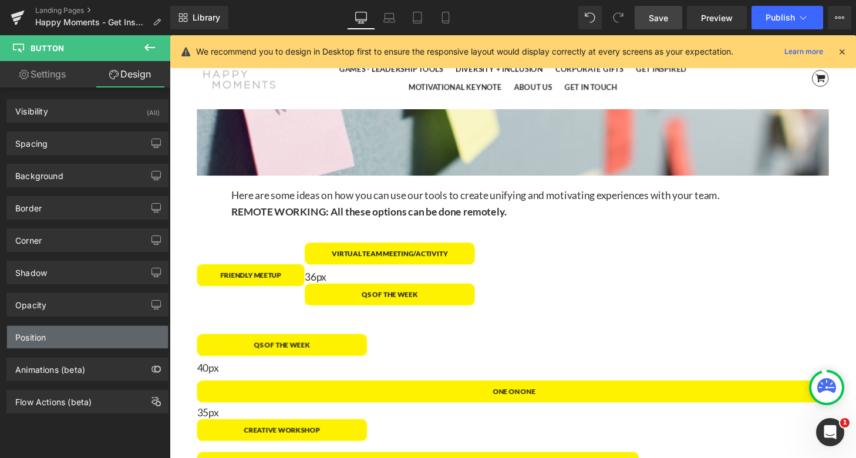
click at [66, 345] on div "Position" at bounding box center [87, 337] width 161 height 22
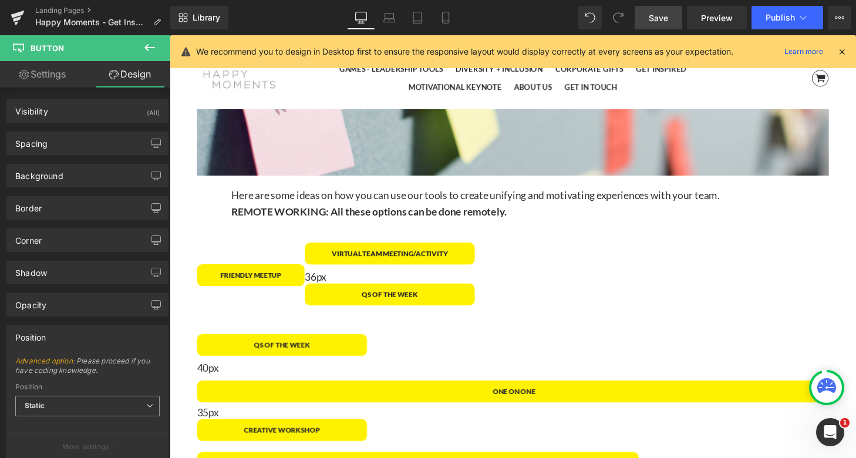
click at [148, 411] on span "Static" at bounding box center [87, 406] width 144 height 21
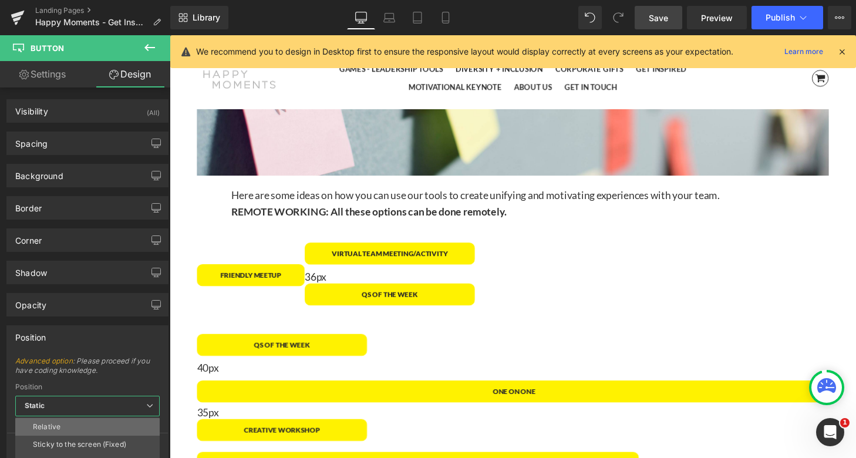
click at [118, 423] on li "Relative" at bounding box center [87, 427] width 144 height 18
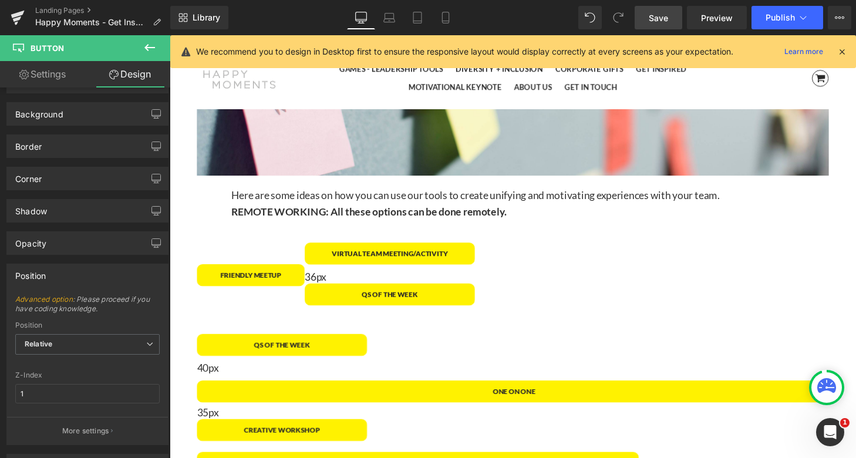
scroll to position [79, 0]
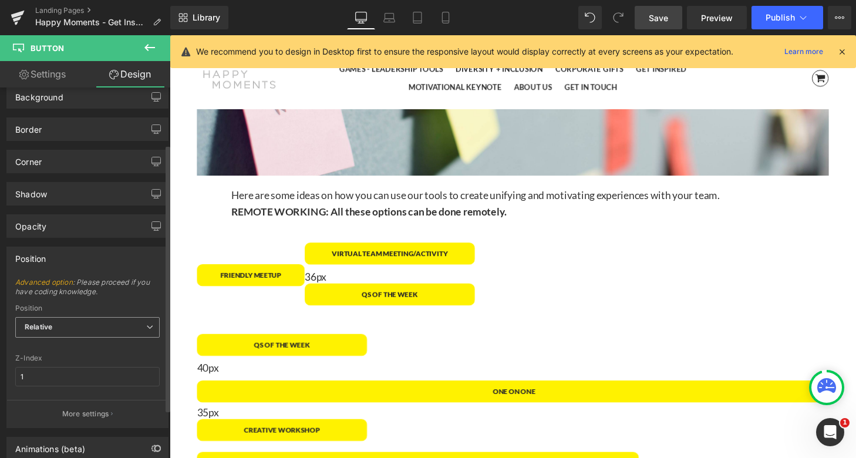
click at [146, 324] on icon at bounding box center [149, 326] width 7 height 7
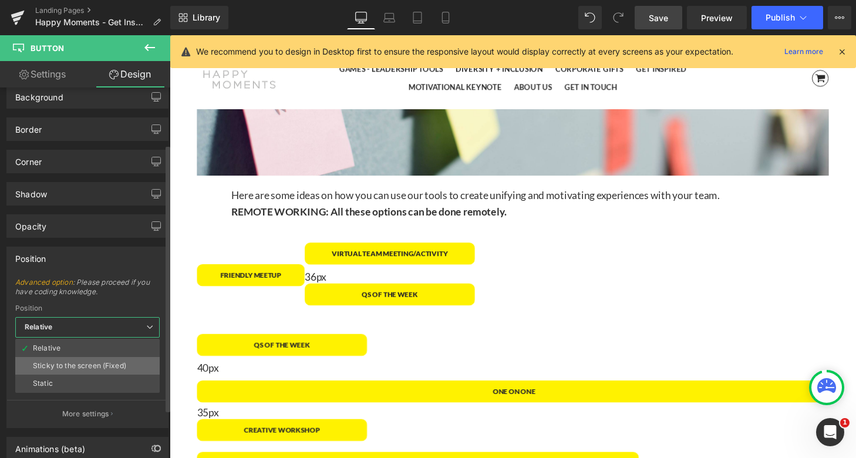
click at [123, 367] on div "Sticky to the screen (Fixed)" at bounding box center [79, 366] width 93 height 8
type input "99"
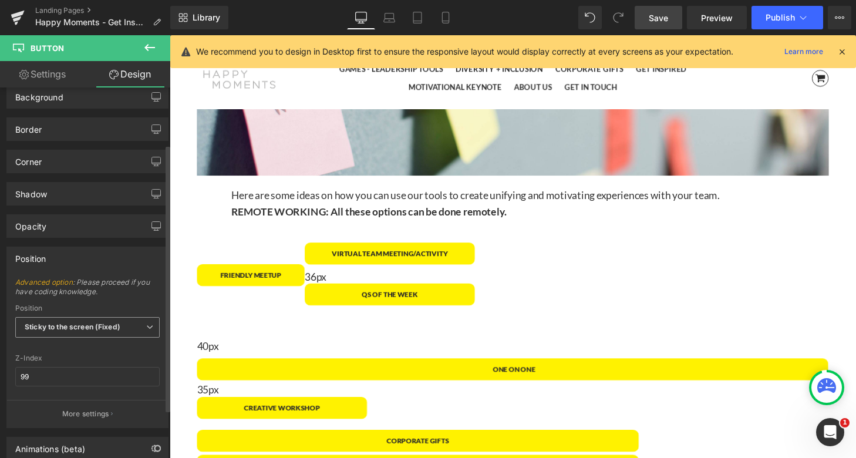
click at [146, 329] on icon at bounding box center [149, 326] width 7 height 7
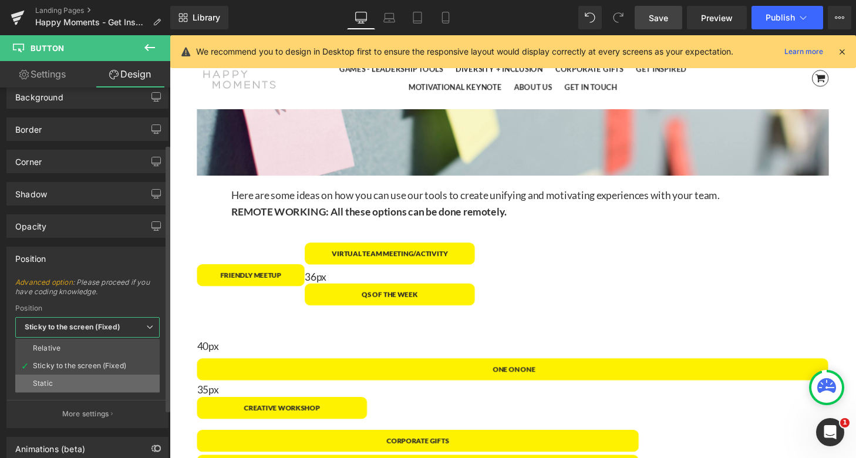
click at [111, 379] on li "Static" at bounding box center [87, 384] width 144 height 18
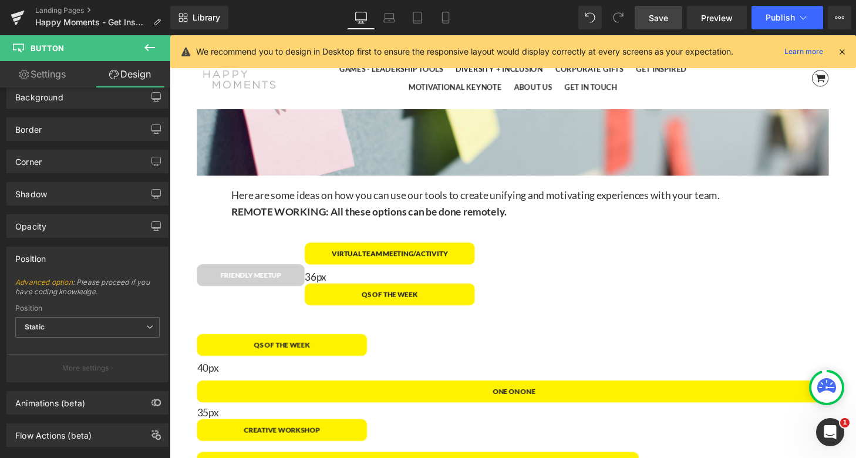
click at [170, 35] on span "Button" at bounding box center [170, 35] width 0 height 0
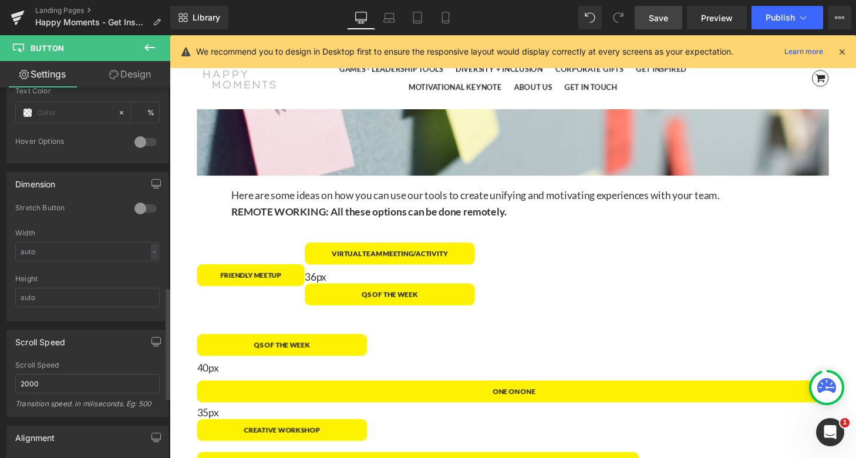
scroll to position [662, 0]
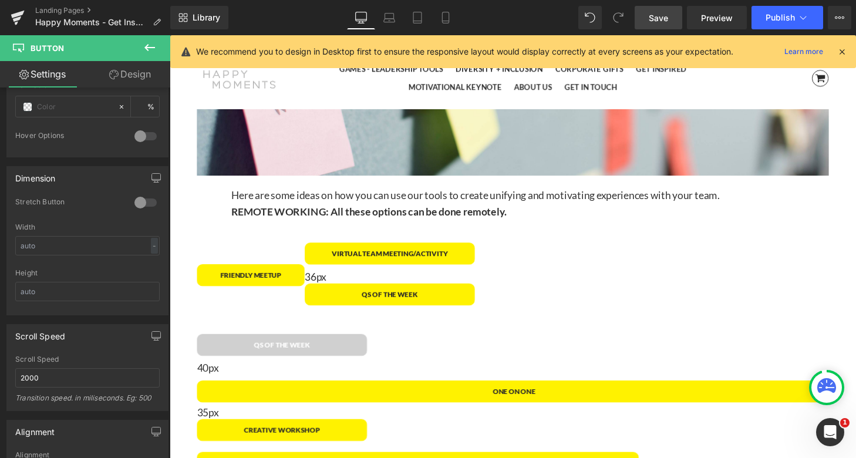
click at [335, 344] on link "QS OF THE WEEK" at bounding box center [286, 355] width 176 height 23
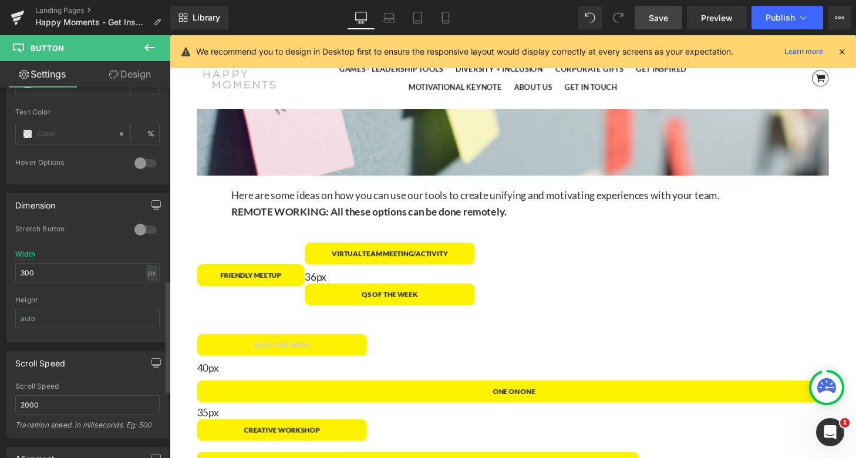
scroll to position [636, 0]
click at [289, 272] on link "FRIENDLY MEETUP" at bounding box center [254, 283] width 112 height 23
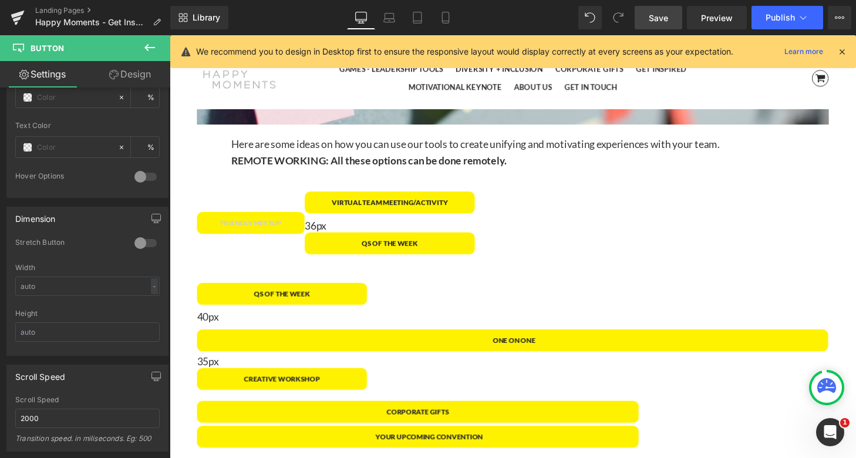
scroll to position [212, 0]
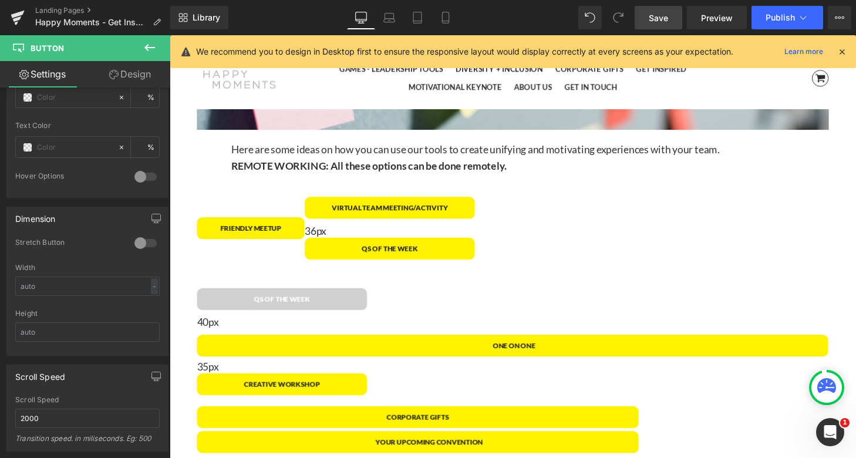
click at [374, 297] on link "QS OF THE WEEK" at bounding box center [286, 308] width 176 height 23
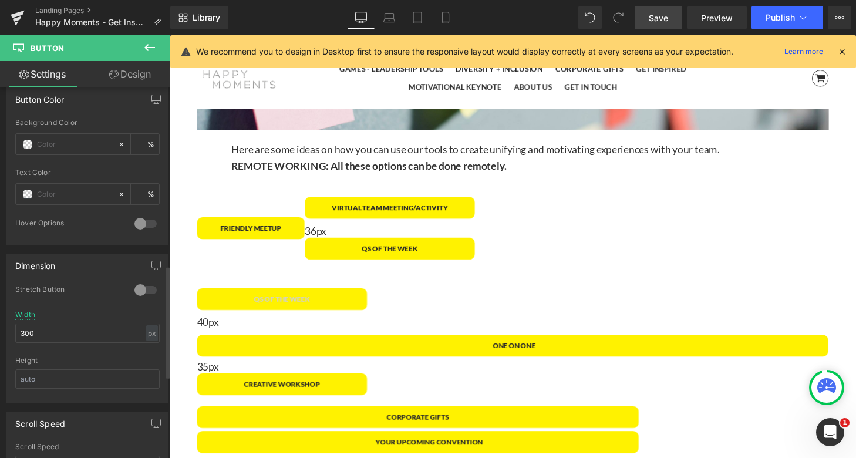
scroll to position [591, 0]
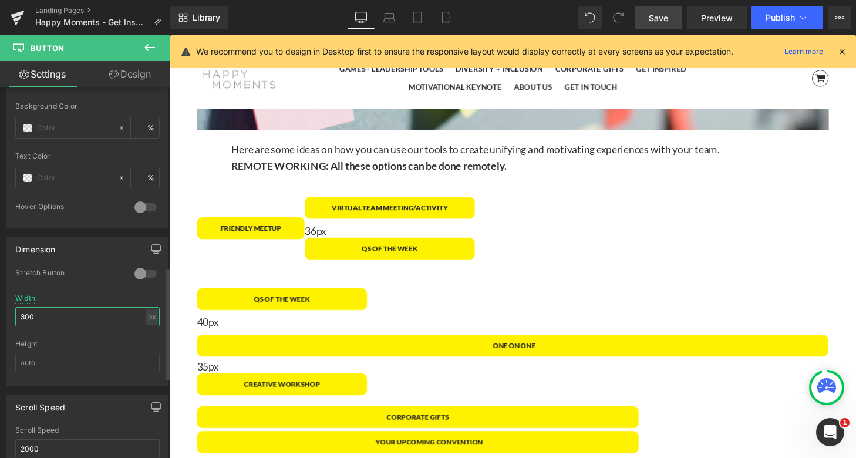
click at [130, 319] on input "300" at bounding box center [87, 316] width 144 height 19
click at [301, 224] on link "FRIENDLY MEETUP" at bounding box center [254, 235] width 112 height 23
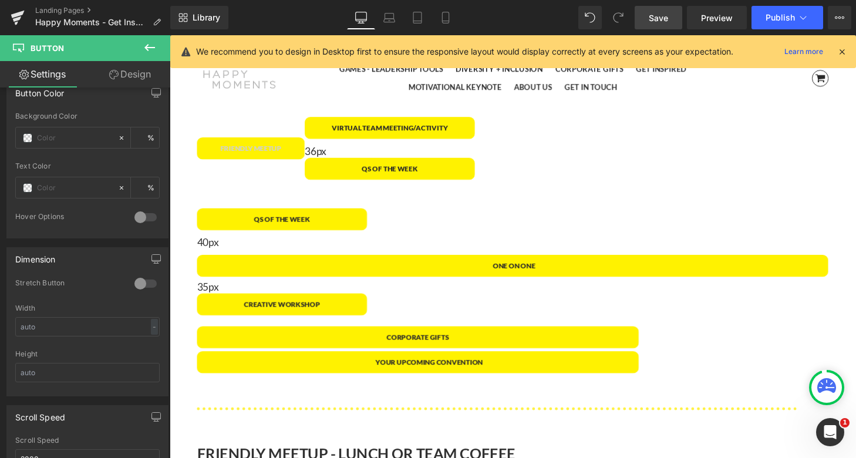
scroll to position [286, 0]
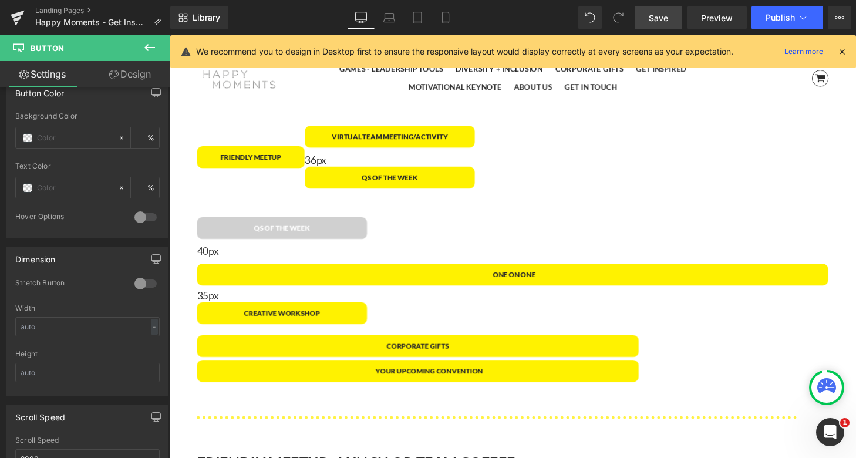
click at [374, 223] on link "QS OF THE WEEK" at bounding box center [286, 234] width 176 height 23
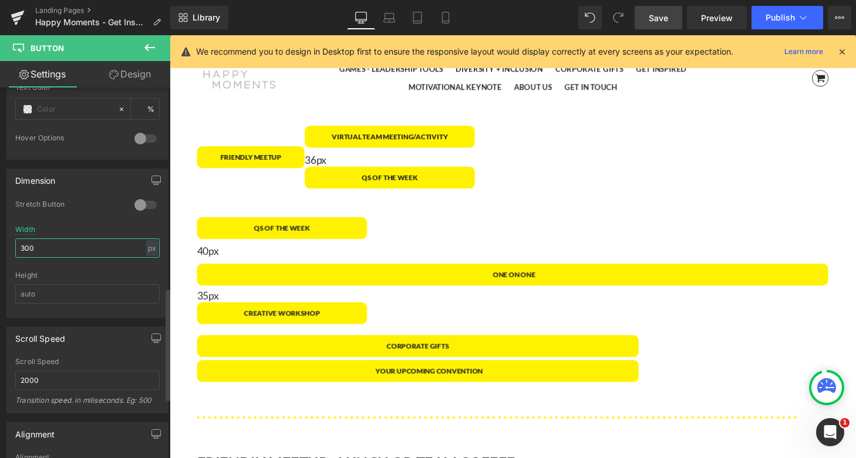
click at [140, 244] on input "300" at bounding box center [87, 247] width 144 height 19
type input "3"
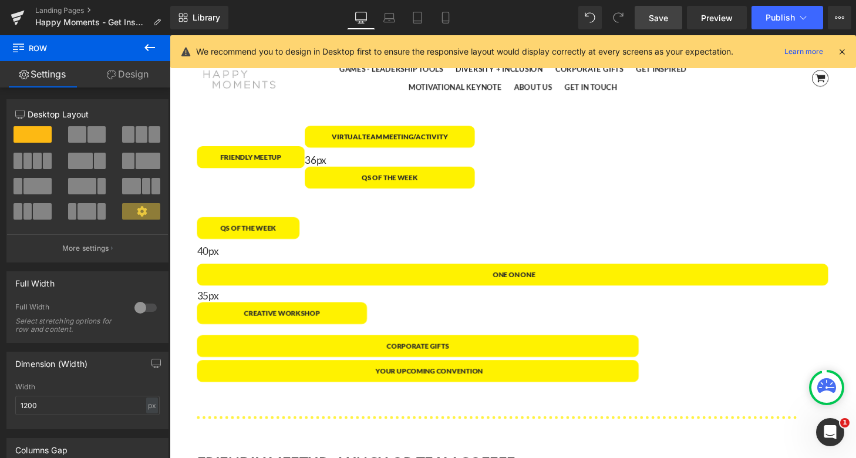
click at [170, 35] on icon at bounding box center [170, 35] width 0 height 0
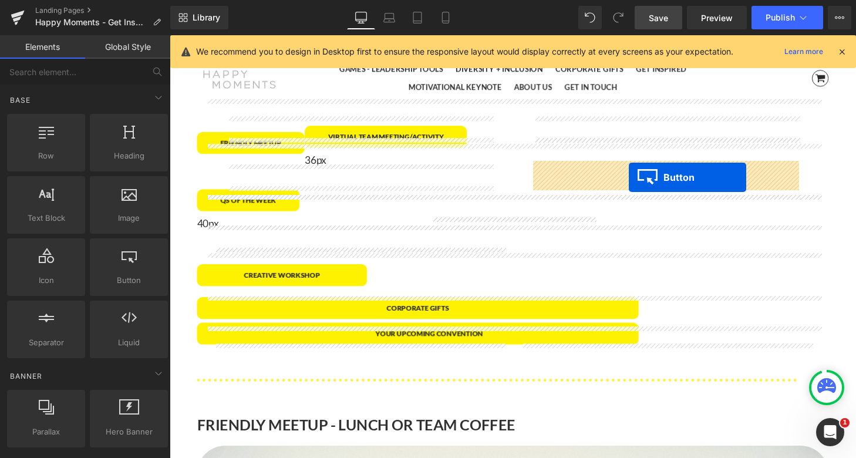
drag, startPoint x: 292, startPoint y: 214, endPoint x: 645, endPoint y: 182, distance: 353.7
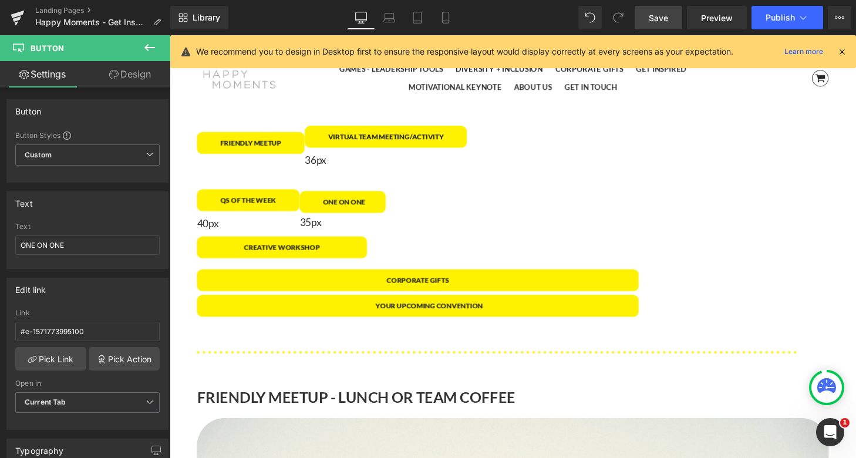
click at [146, 76] on link "Design" at bounding box center [129, 74] width 85 height 26
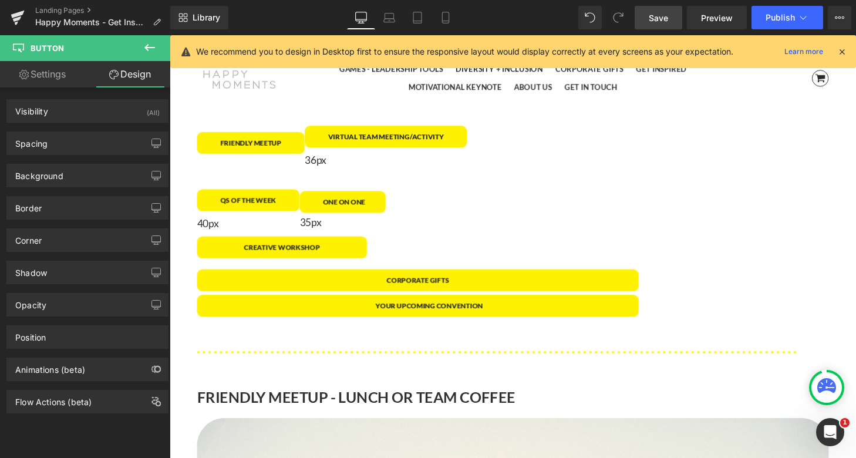
click at [170, 35] on span at bounding box center [170, 35] width 0 height 0
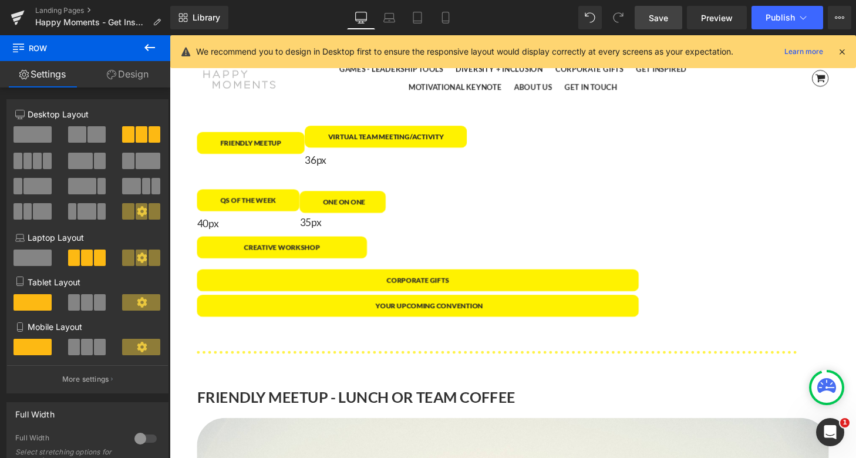
click at [96, 133] on span at bounding box center [96, 134] width 18 height 16
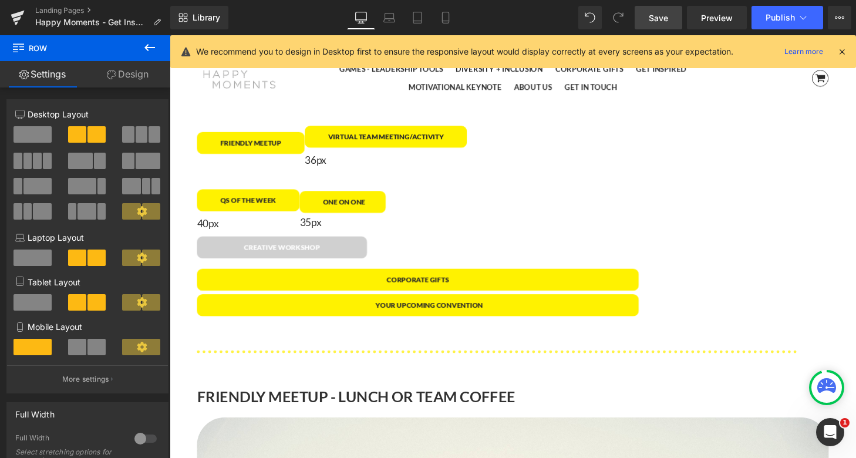
click at [374, 243] on link "CREATIVE WORKSHOP" at bounding box center [286, 254] width 176 height 23
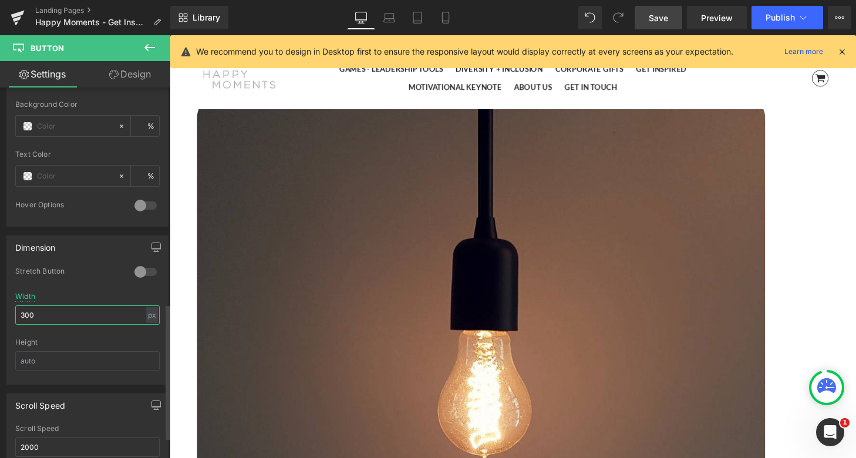
click at [59, 316] on input "300" at bounding box center [87, 314] width 144 height 19
type input "3"
type input "auto"
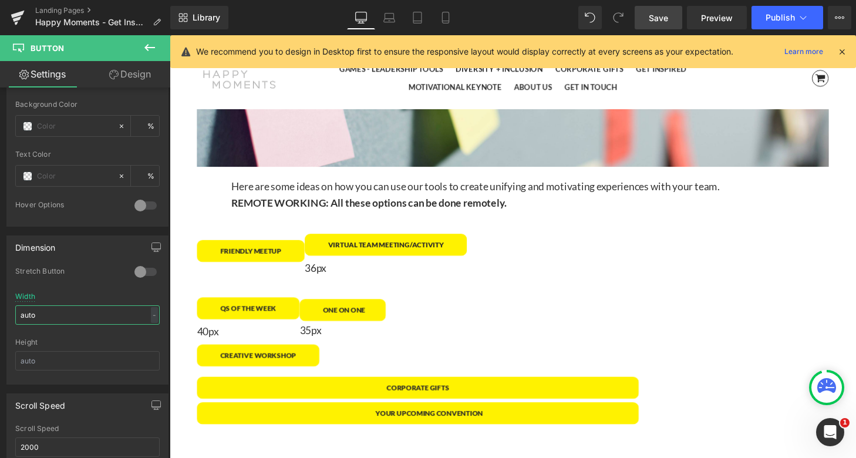
scroll to position [184, 0]
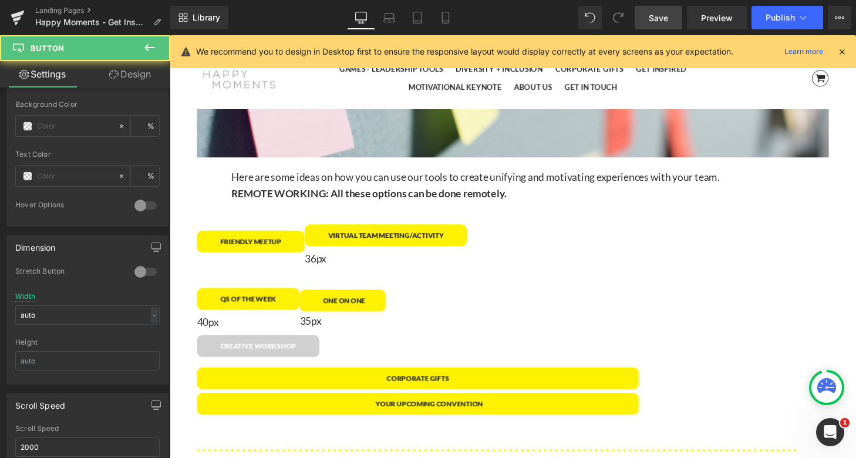
click at [301, 352] on span "CREATIVE WORKSHOP" at bounding box center [261, 356] width 79 height 9
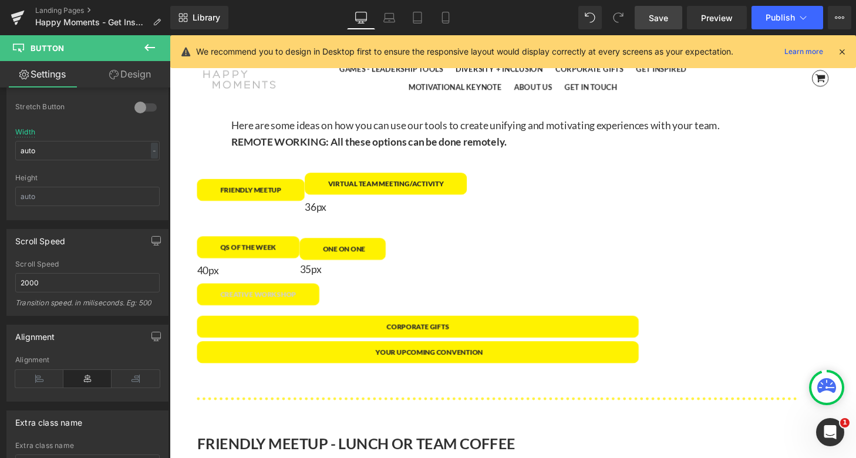
scroll to position [236, 0]
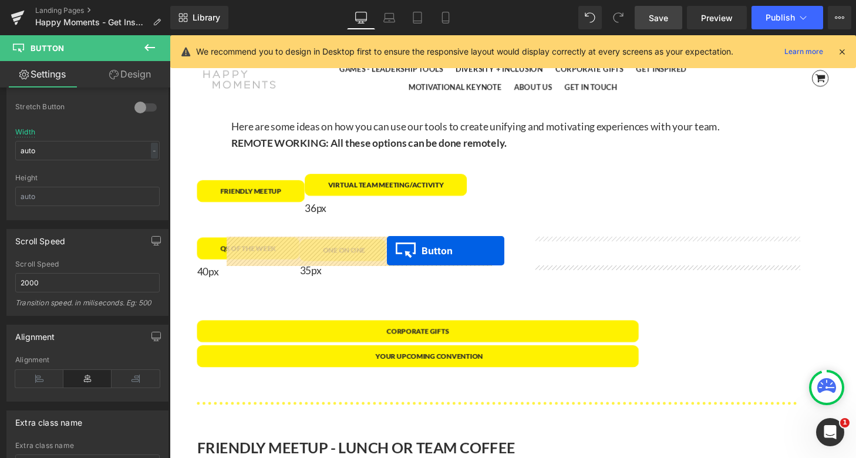
drag, startPoint x: 667, startPoint y: 257, endPoint x: 395, endPoint y: 258, distance: 272.4
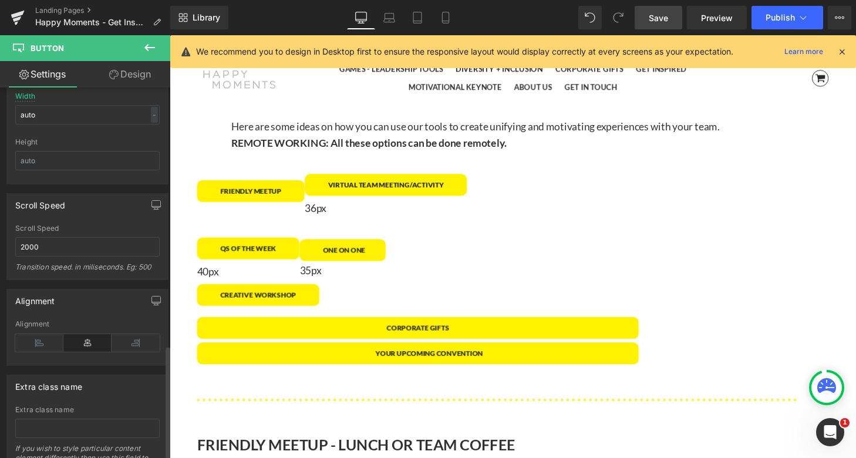
scroll to position [856, 0]
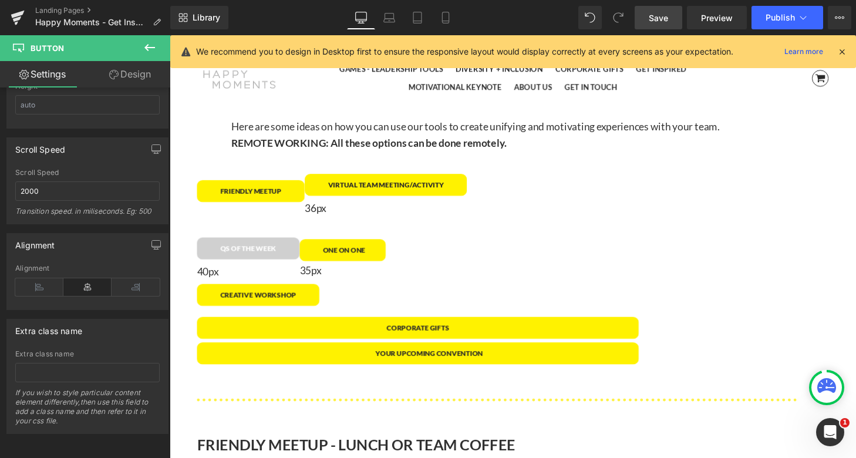
click at [304, 244] on link "QS OF THE WEEK" at bounding box center [251, 255] width 106 height 23
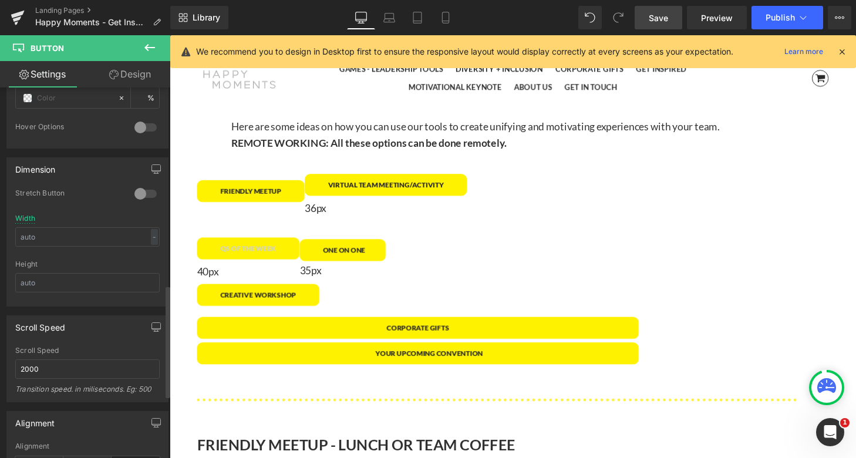
scroll to position [673, 0]
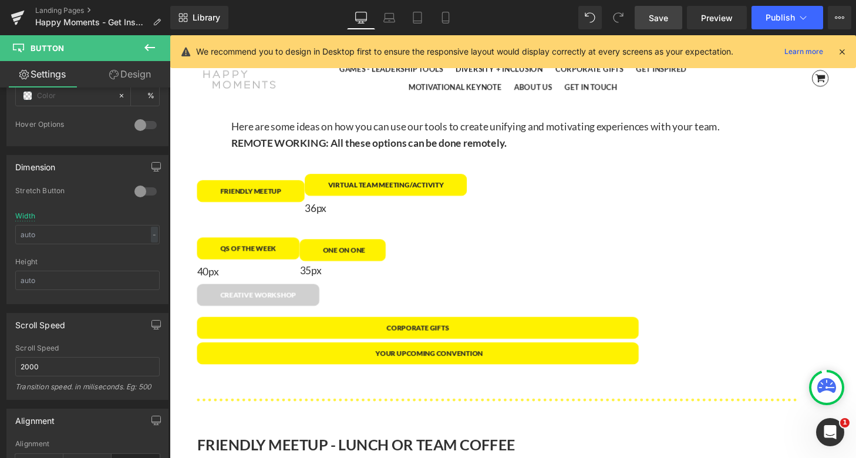
click at [309, 292] on link "CREATIVE WORKSHOP" at bounding box center [261, 303] width 127 height 23
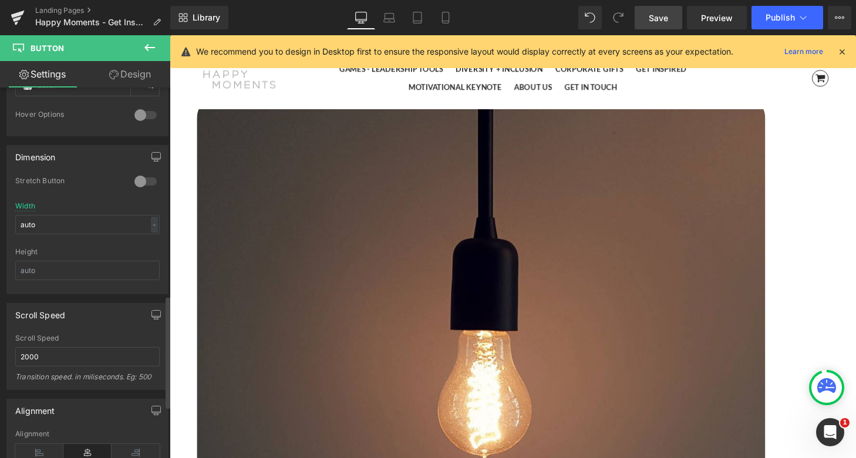
scroll to position [690, 0]
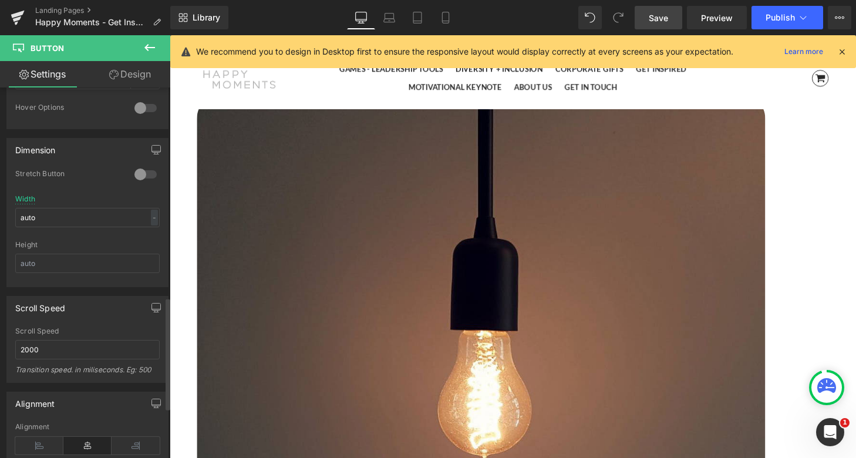
click at [119, 245] on div "Height" at bounding box center [87, 245] width 144 height 8
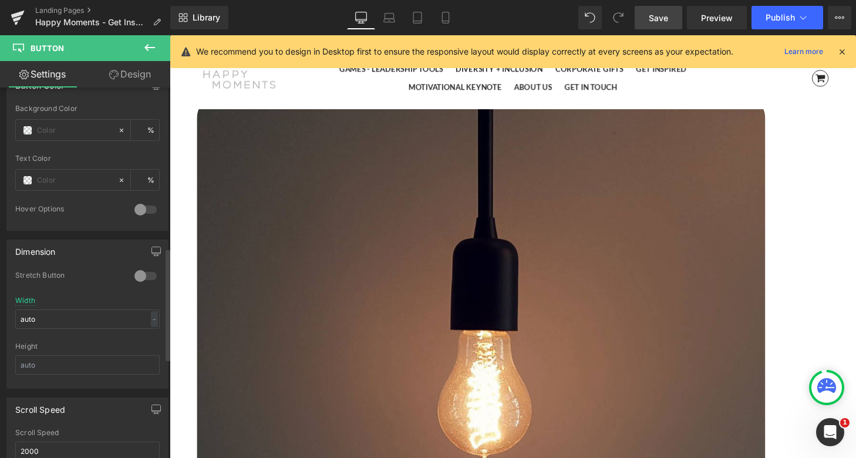
scroll to position [495, 0]
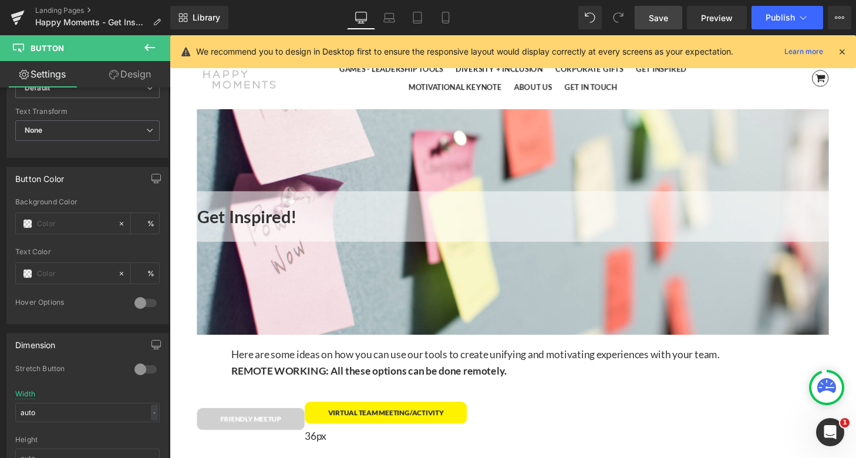
click at [285, 428] on span "FRIENDLY MEETUP" at bounding box center [253, 432] width 63 height 9
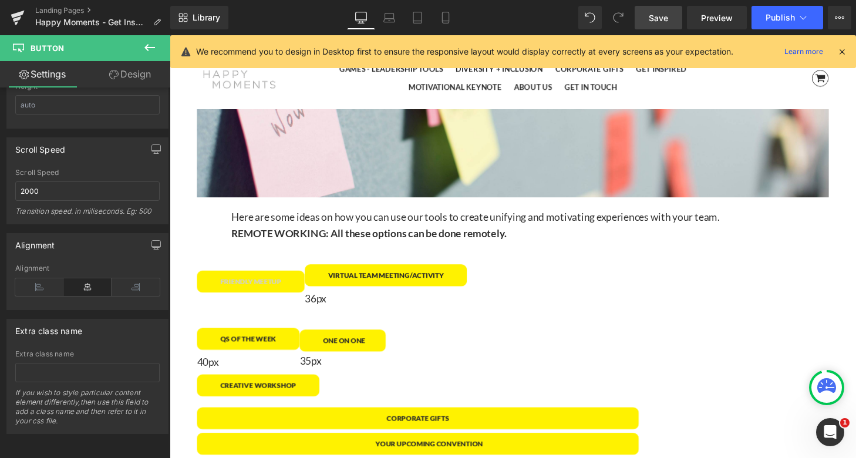
click at [170, 35] on icon at bounding box center [170, 35] width 0 height 0
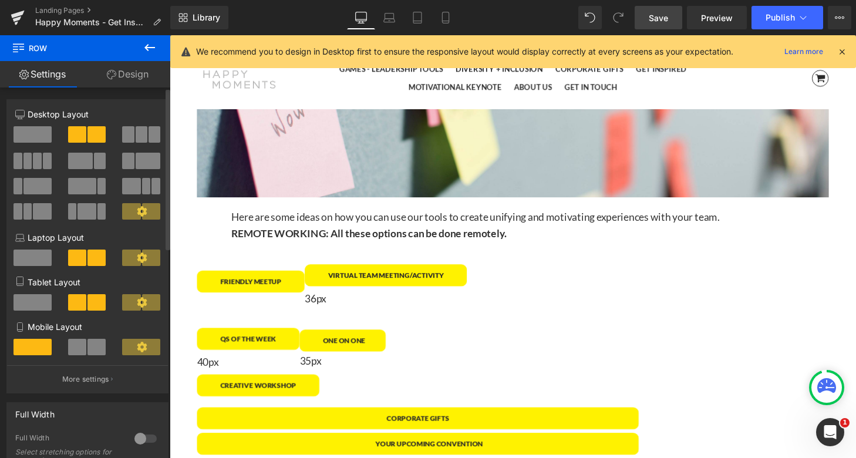
click at [46, 159] on span at bounding box center [47, 161] width 9 height 16
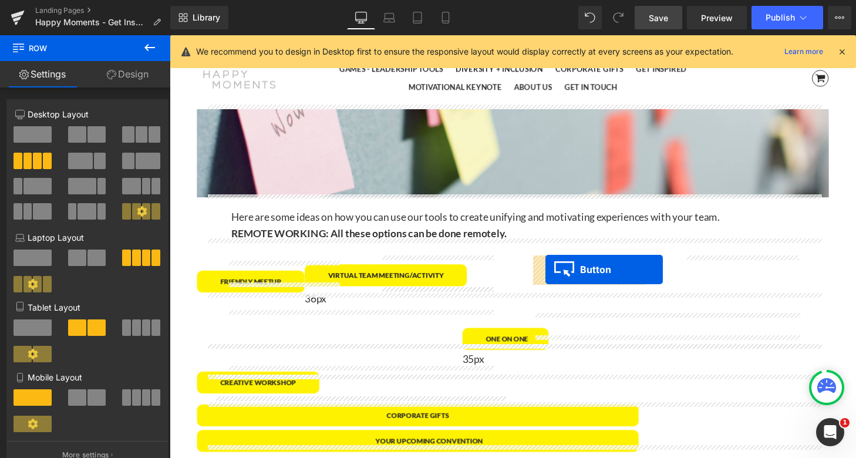
drag, startPoint x: 347, startPoint y: 329, endPoint x: 558, endPoint y: 278, distance: 217.6
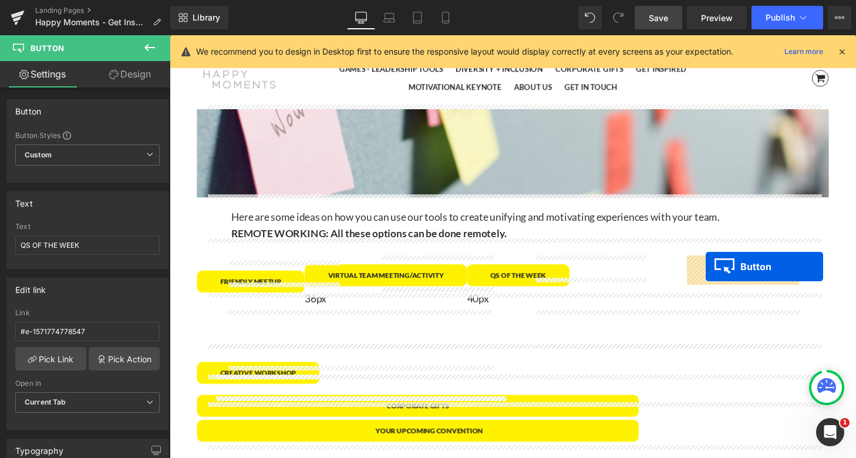
drag, startPoint x: 665, startPoint y: 333, endPoint x: 724, endPoint y: 275, distance: 83.4
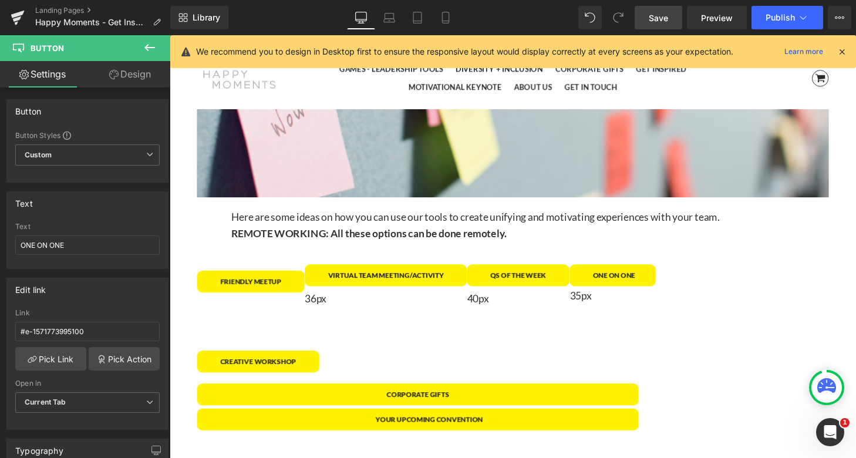
click at [170, 35] on icon at bounding box center [170, 35] width 0 height 0
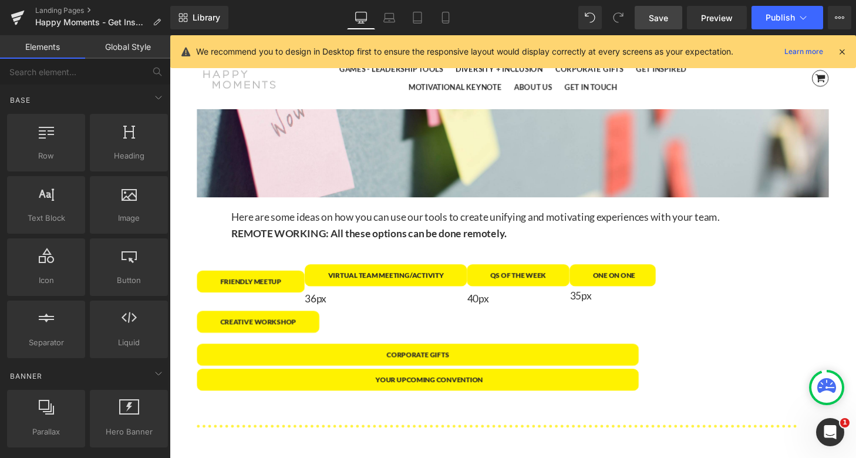
click at [170, 35] on span "Row" at bounding box center [170, 35] width 0 height 0
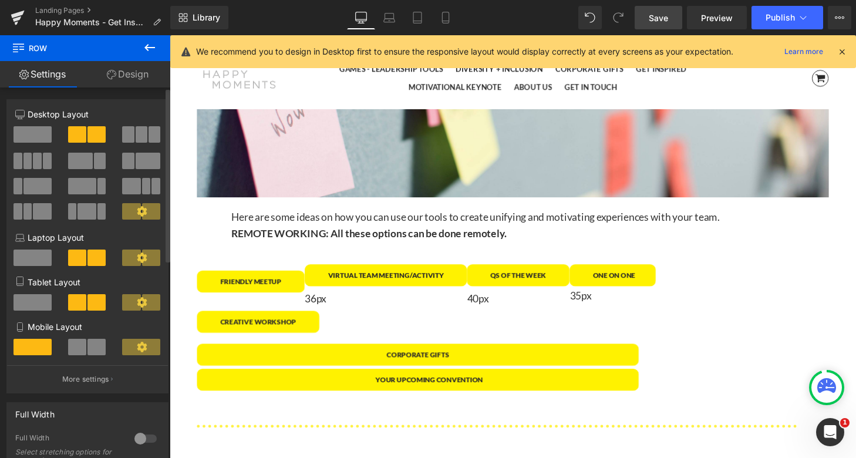
click at [149, 138] on span at bounding box center [155, 134] width 12 height 16
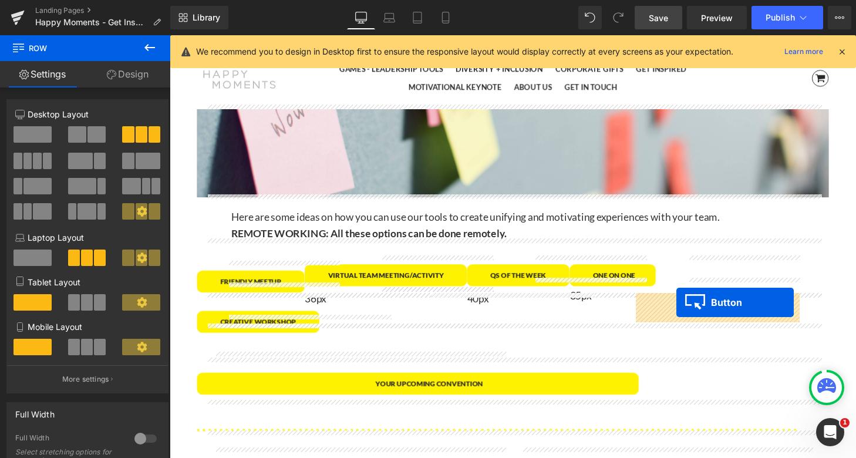
drag, startPoint x: 389, startPoint y: 346, endPoint x: 694, endPoint y: 312, distance: 307.8
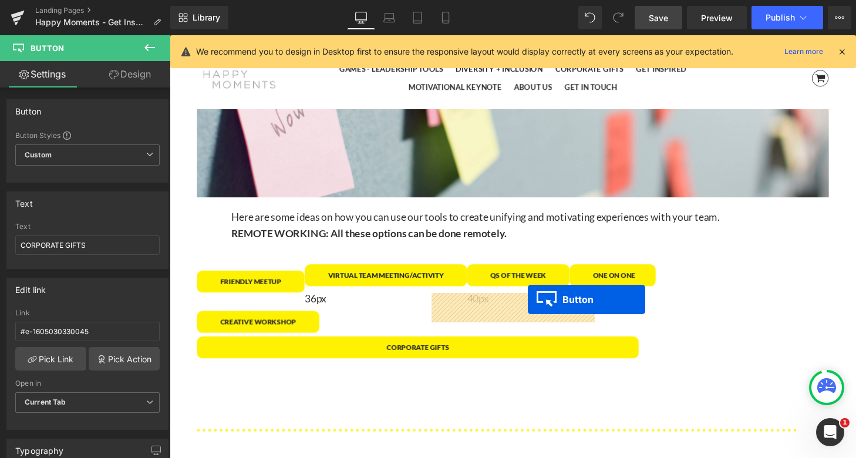
drag, startPoint x: 619, startPoint y: 343, endPoint x: 540, endPoint y: 309, distance: 86.0
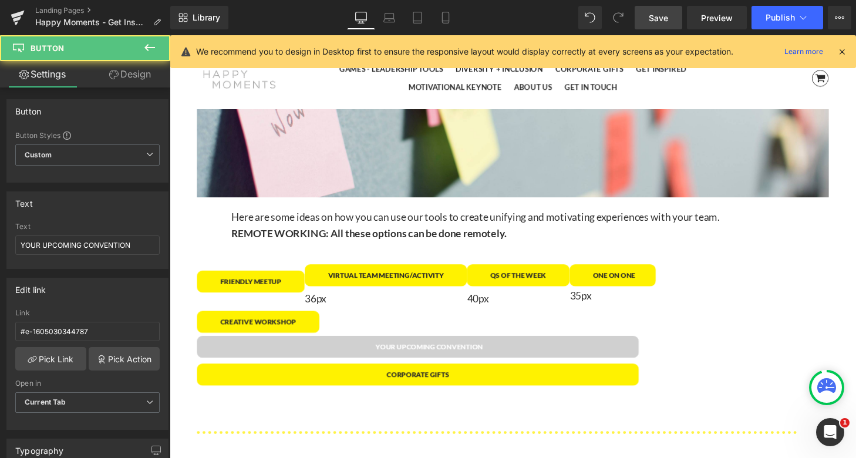
click at [463, 346] on link "YOUR UPCOMING CONVENTION" at bounding box center [426, 357] width 457 height 23
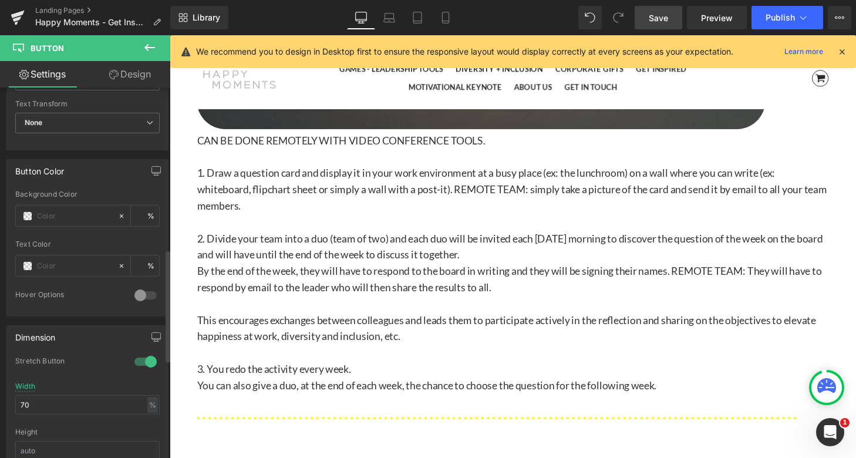
scroll to position [595, 0]
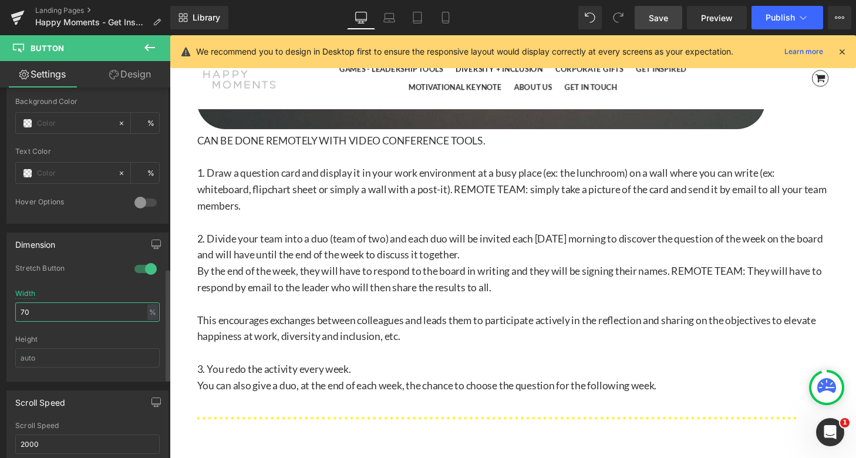
click at [46, 312] on input "70" at bounding box center [87, 311] width 144 height 19
type input "7"
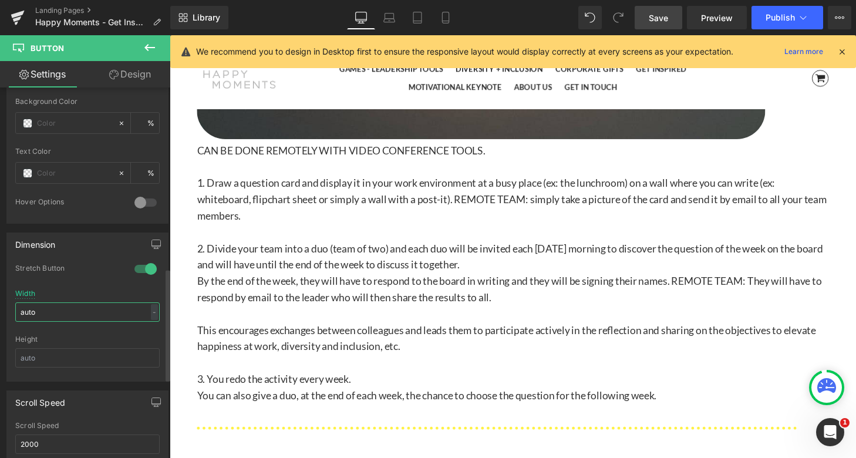
type input "auto"
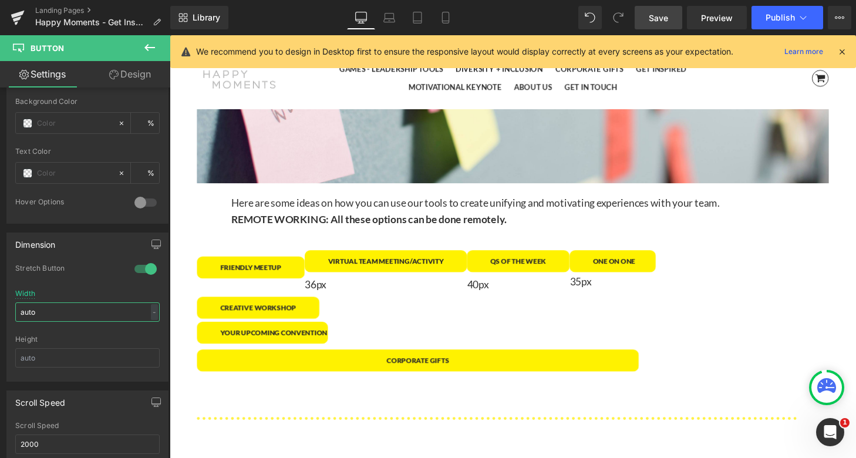
scroll to position [170, 0]
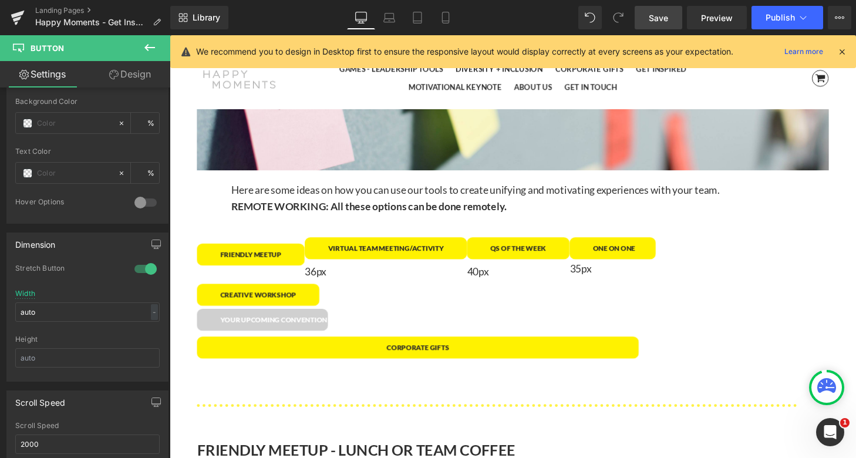
click at [333, 325] on span "YOUR UPCOMING CONVENTION" at bounding box center [277, 329] width 111 height 9
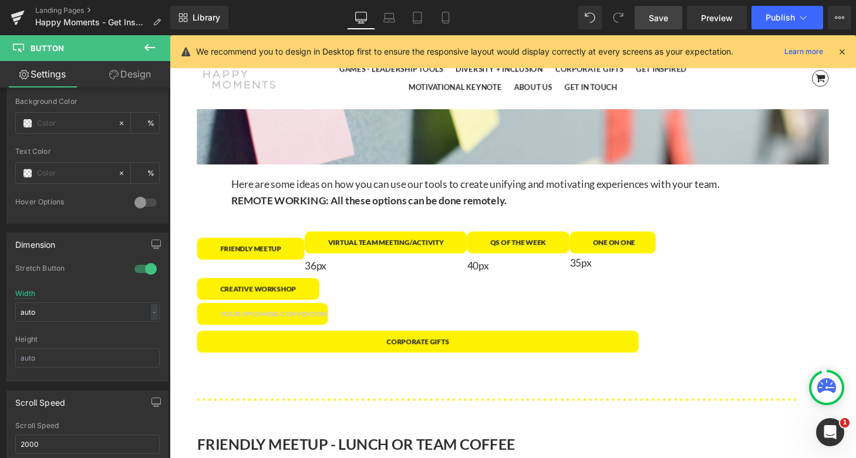
scroll to position [178, 0]
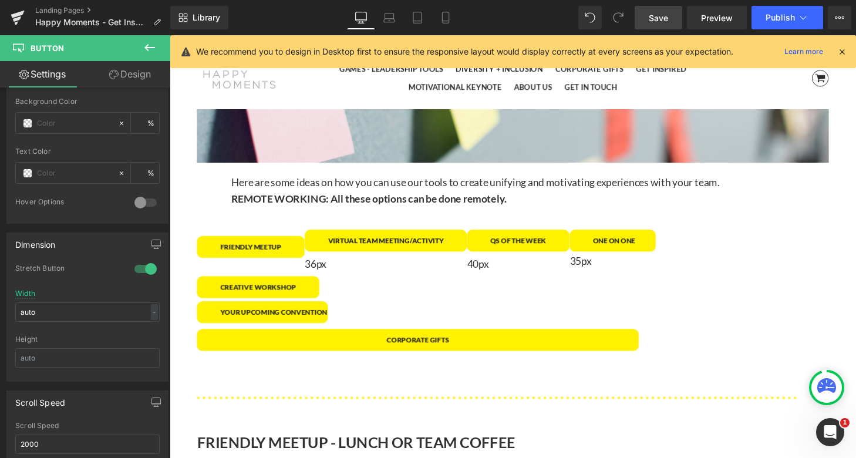
click at [605, 311] on div "YOUR UPCOMING CONVENTION" at bounding box center [524, 322] width 653 height 23
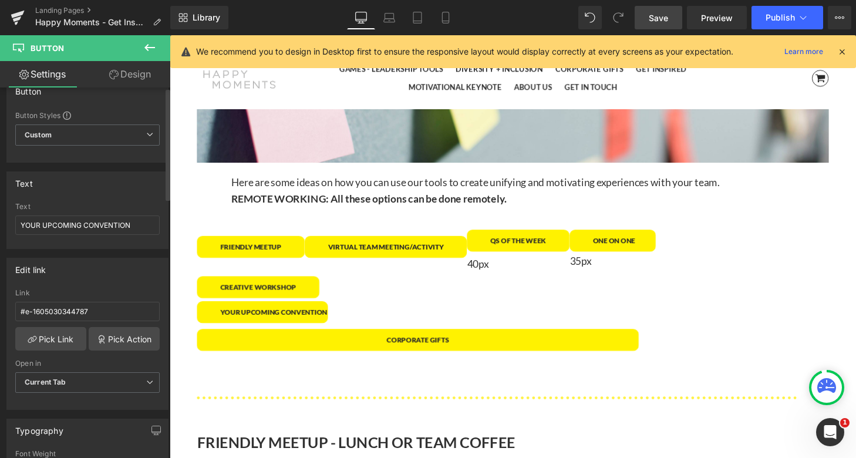
scroll to position [0, 0]
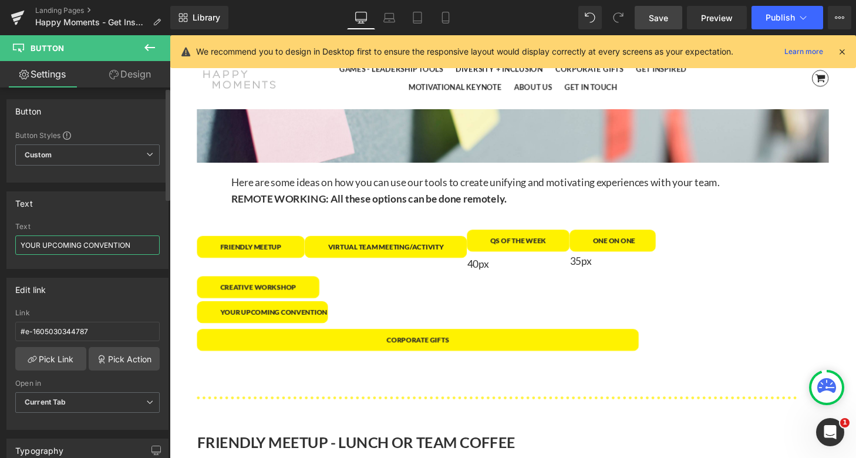
click at [78, 242] on input "YOUR UPCOMING CONVENTION" at bounding box center [87, 244] width 144 height 19
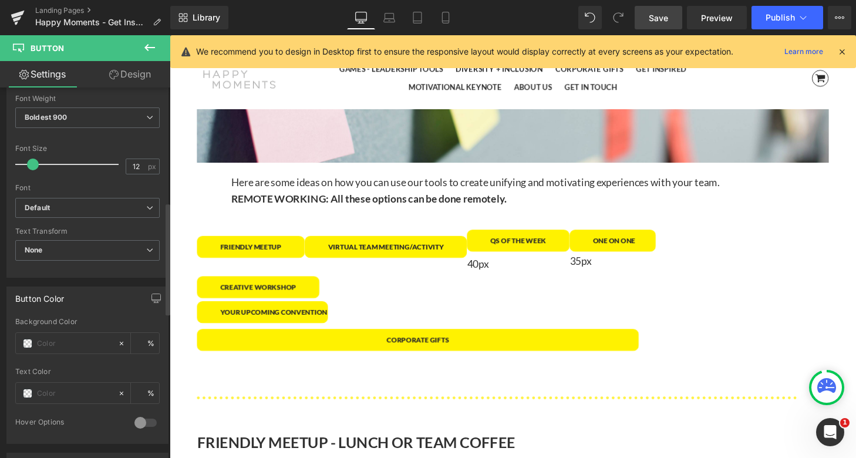
scroll to position [380, 0]
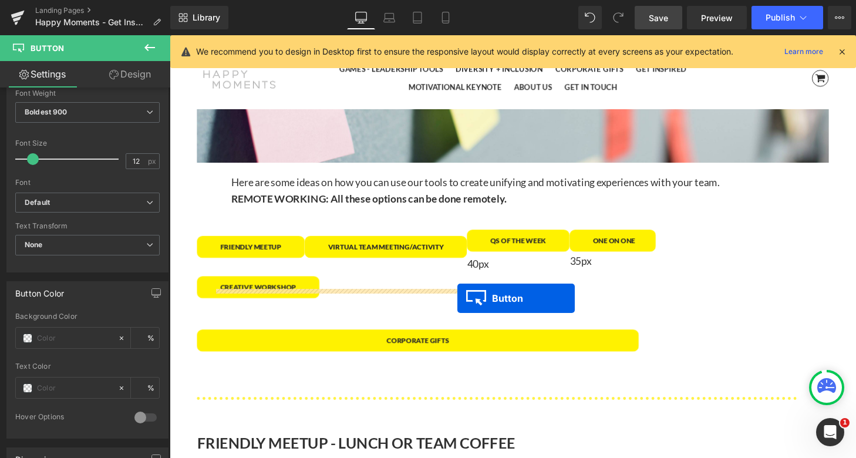
drag, startPoint x: 490, startPoint y: 276, endPoint x: 467, endPoint y: 307, distance: 38.6
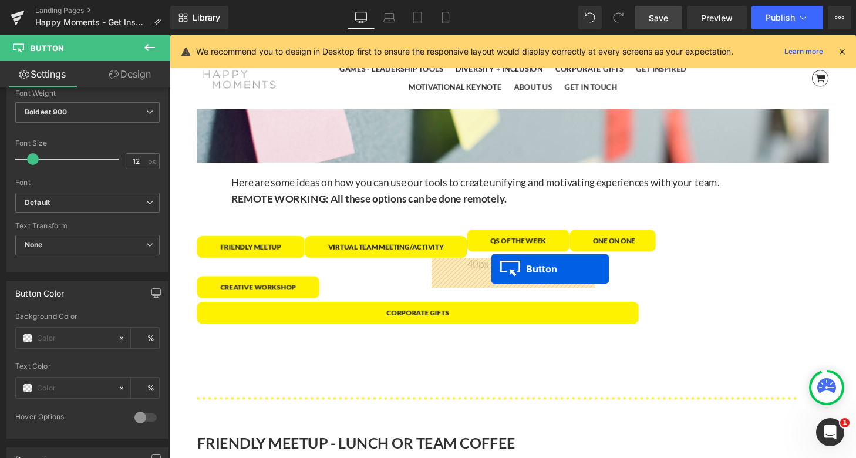
drag, startPoint x: 266, startPoint y: 308, endPoint x: 503, endPoint y: 277, distance: 238.6
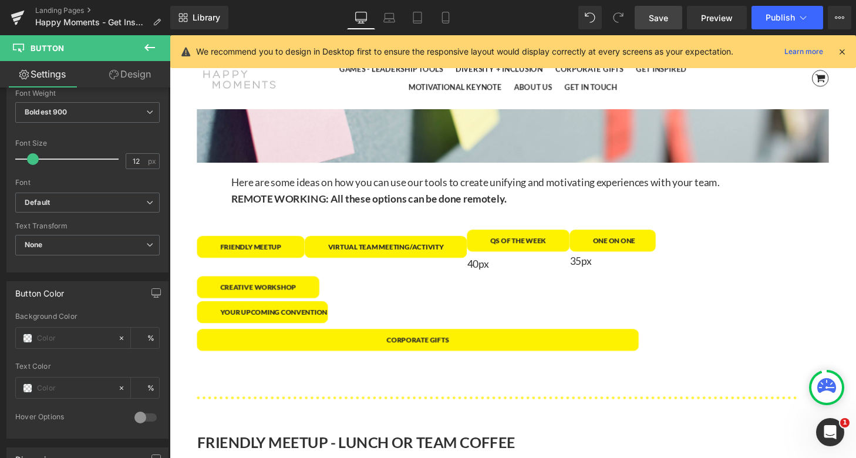
click at [170, 35] on icon at bounding box center [170, 35] width 0 height 0
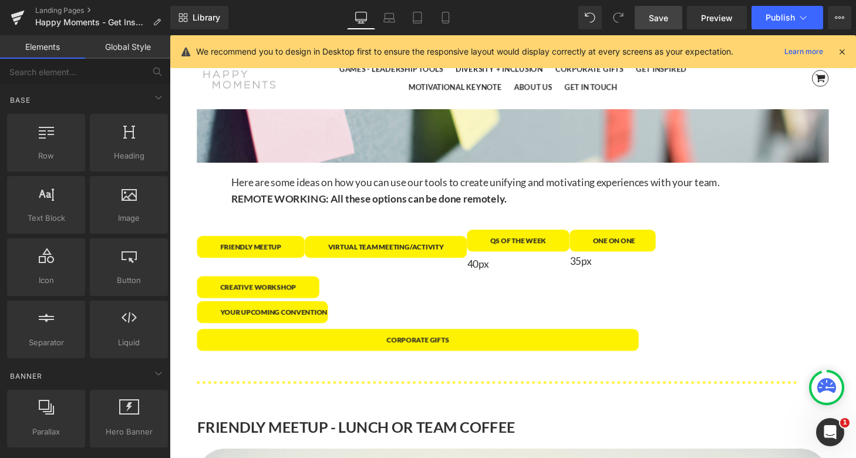
click at [170, 35] on span "Button" at bounding box center [170, 35] width 0 height 0
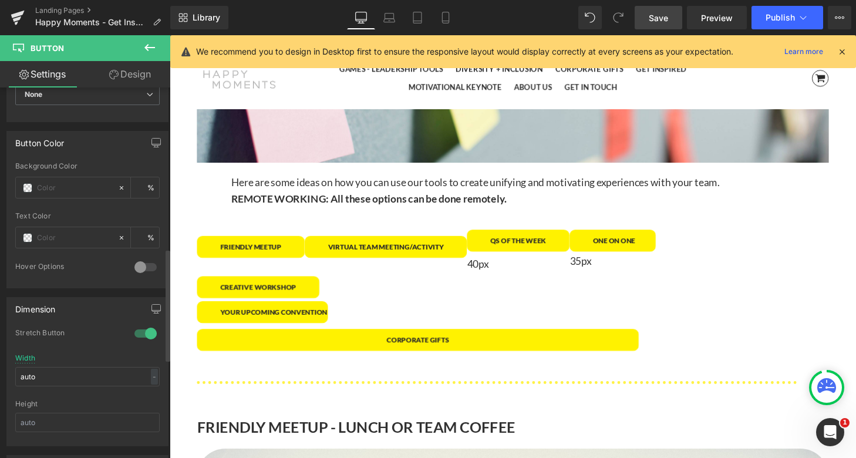
scroll to position [532, 0]
click at [149, 265] on div at bounding box center [146, 265] width 28 height 19
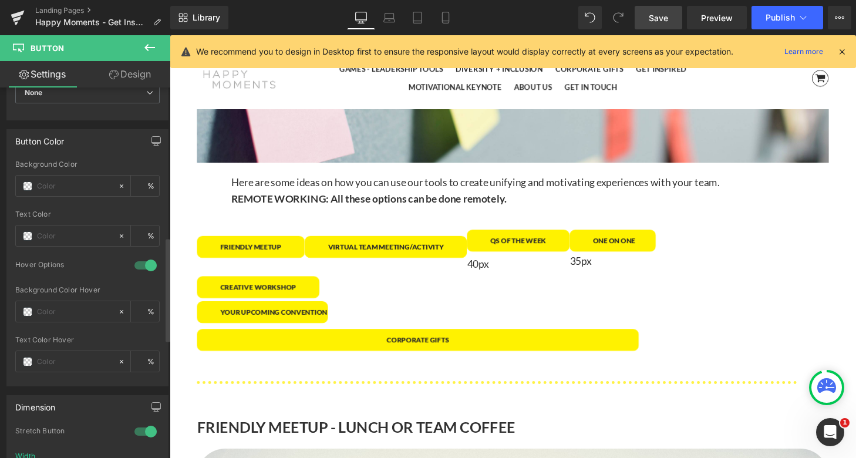
click at [136, 265] on div at bounding box center [146, 265] width 28 height 19
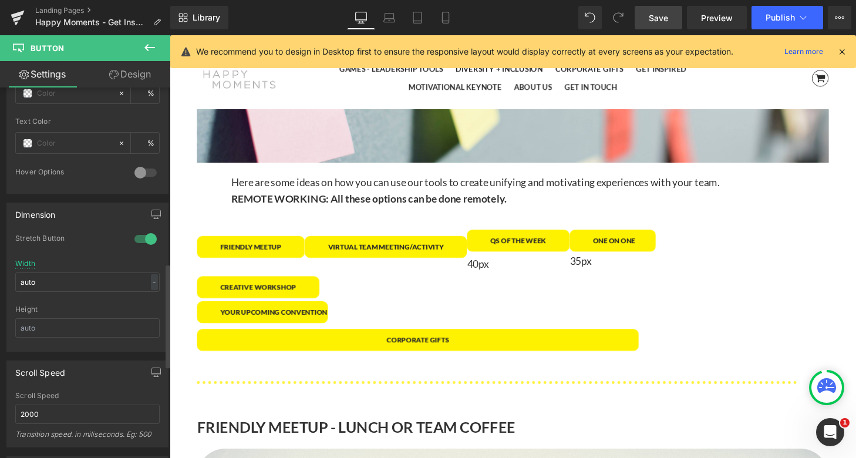
scroll to position [628, 0]
click at [137, 236] on div at bounding box center [146, 236] width 28 height 19
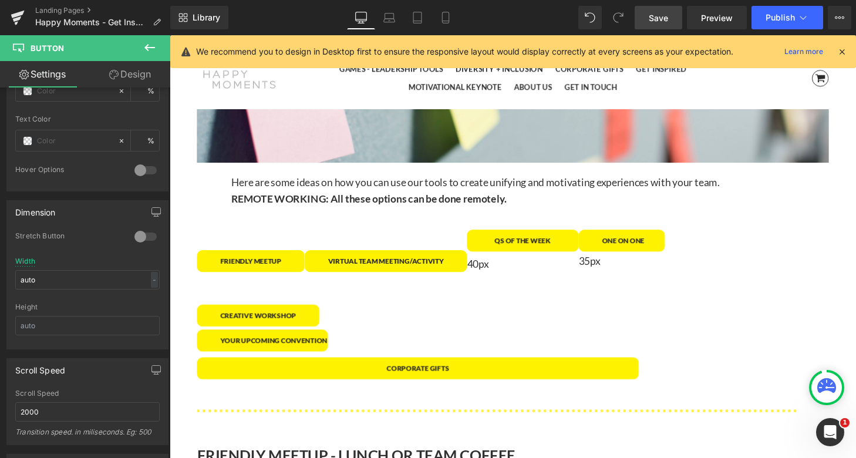
click at [170, 35] on icon at bounding box center [170, 35] width 0 height 0
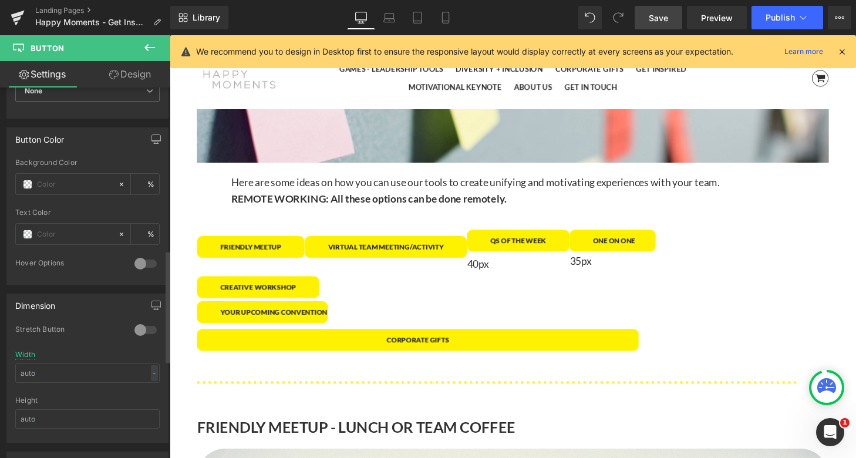
scroll to position [540, 0]
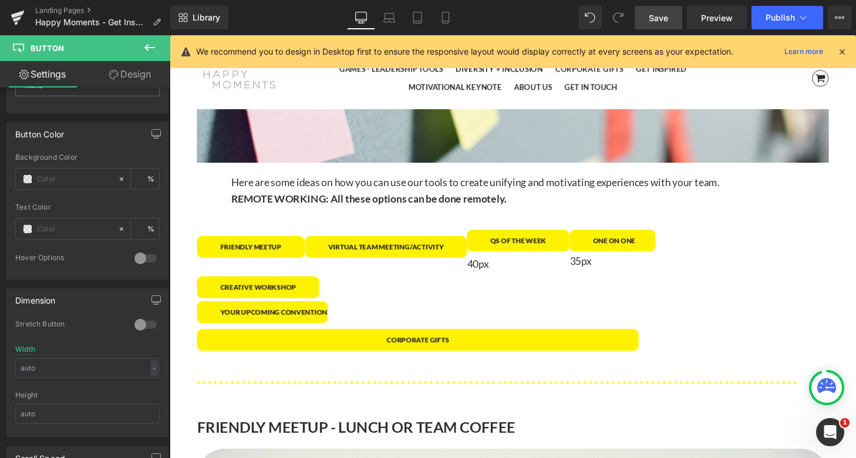
click at [170, 35] on icon at bounding box center [170, 35] width 0 height 0
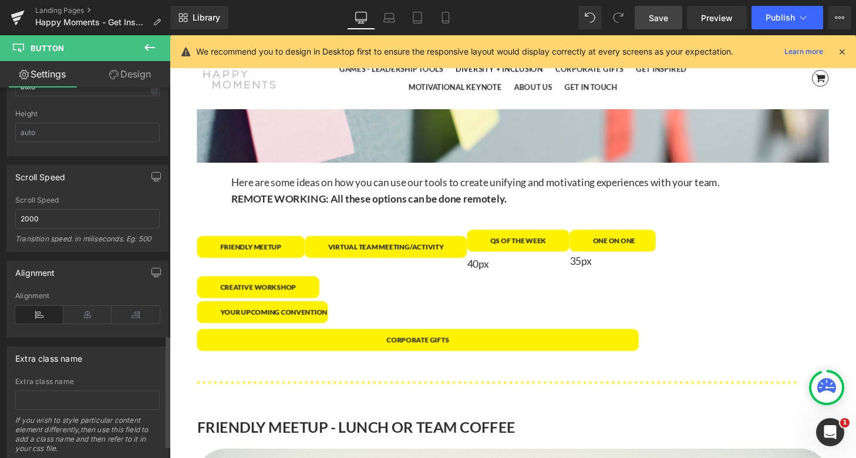
scroll to position [824, 0]
click at [92, 313] on icon at bounding box center [87, 312] width 48 height 18
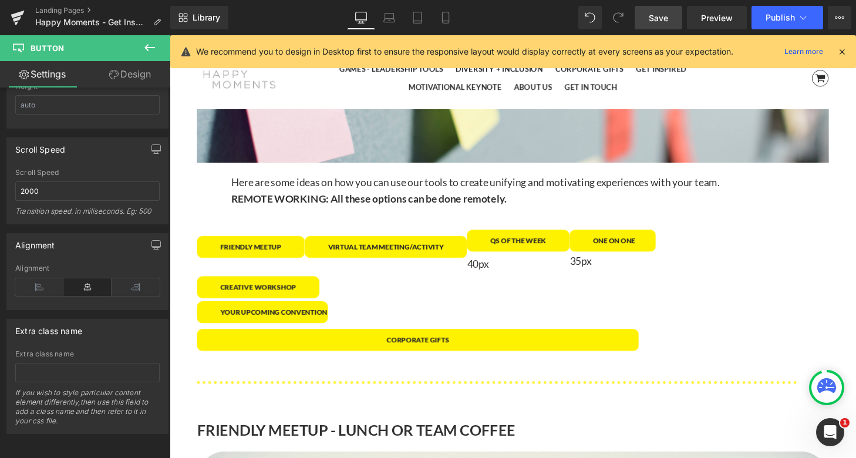
click at [170, 35] on span "Button" at bounding box center [170, 35] width 0 height 0
click at [140, 75] on link "Design" at bounding box center [129, 74] width 85 height 26
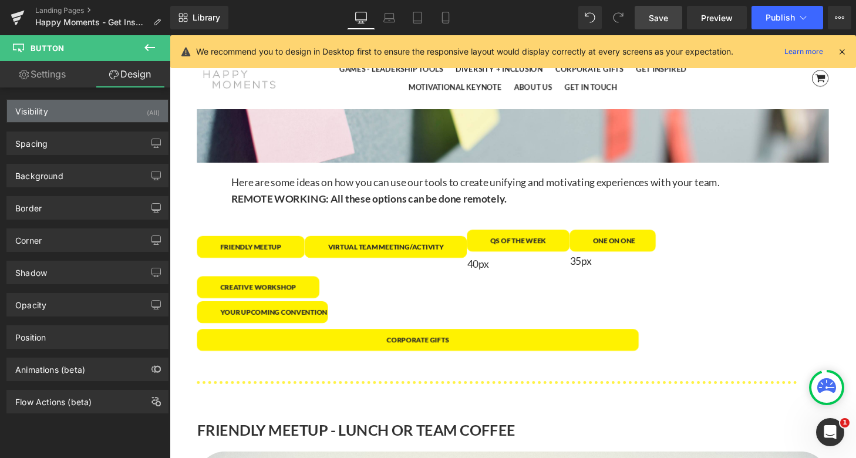
click at [90, 112] on div "Visibility (All)" at bounding box center [87, 111] width 161 height 22
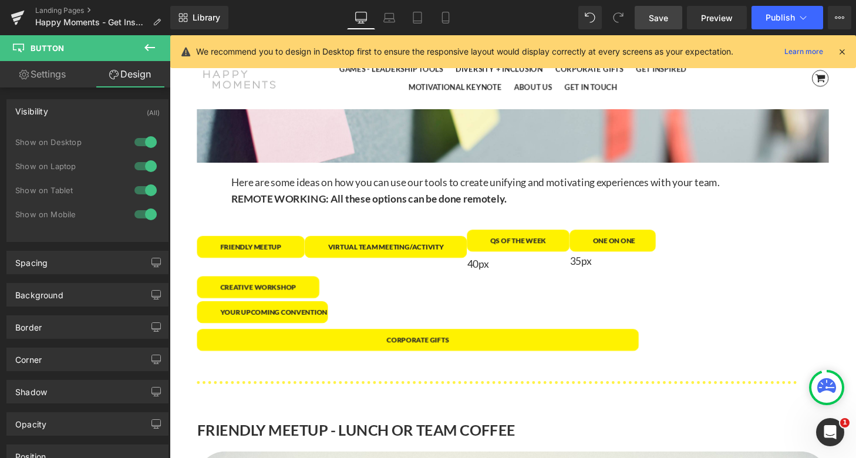
click at [90, 112] on div "Visibility (All)" at bounding box center [87, 111] width 161 height 22
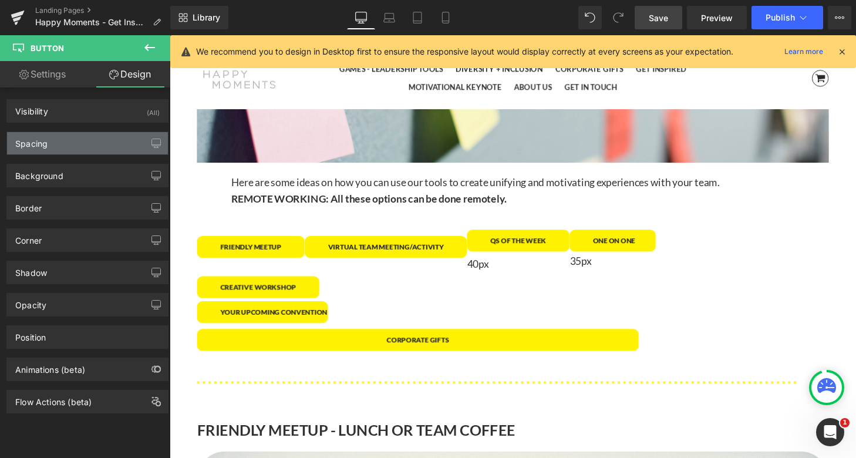
click at [89, 144] on div "Spacing" at bounding box center [87, 143] width 161 height 22
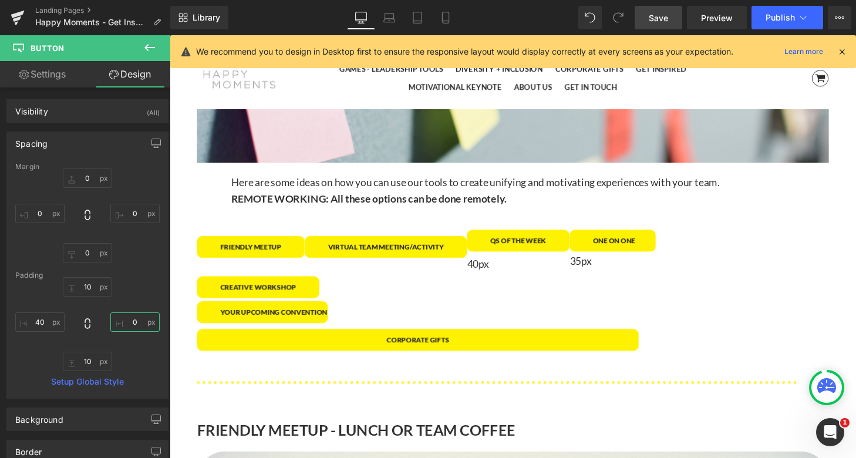
click at [123, 324] on input "0" at bounding box center [134, 321] width 49 height 19
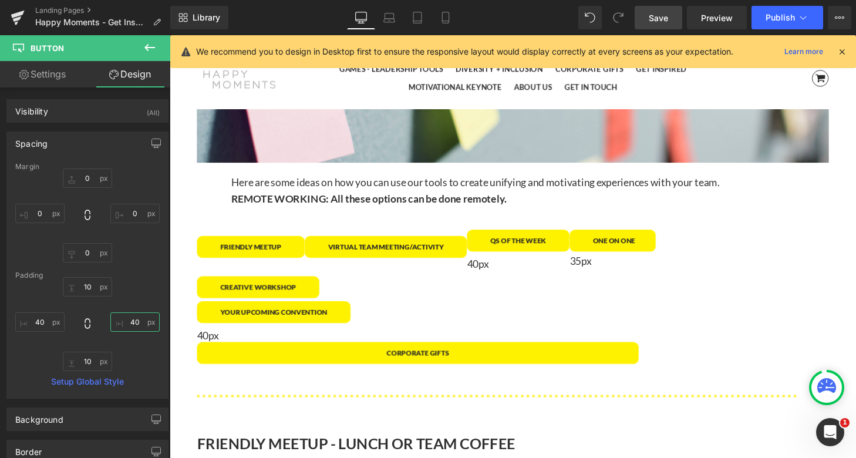
type input "40"
click at [170, 35] on span "Button" at bounding box center [170, 35] width 0 height 0
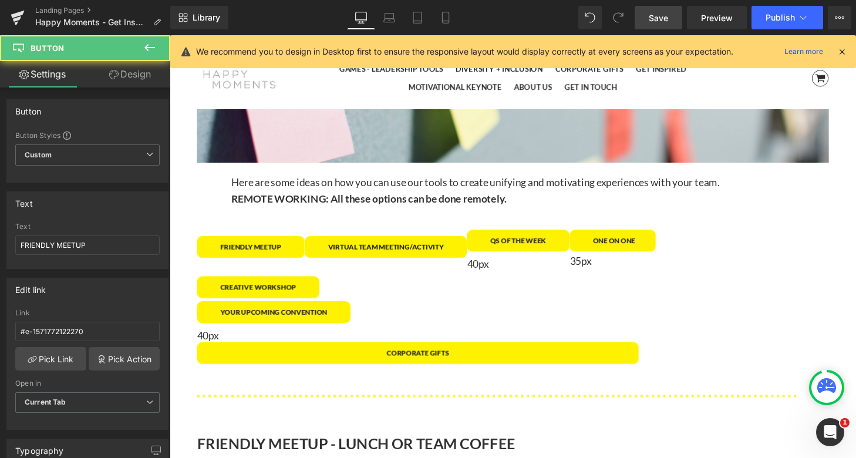
click at [170, 35] on icon at bounding box center [170, 35] width 0 height 0
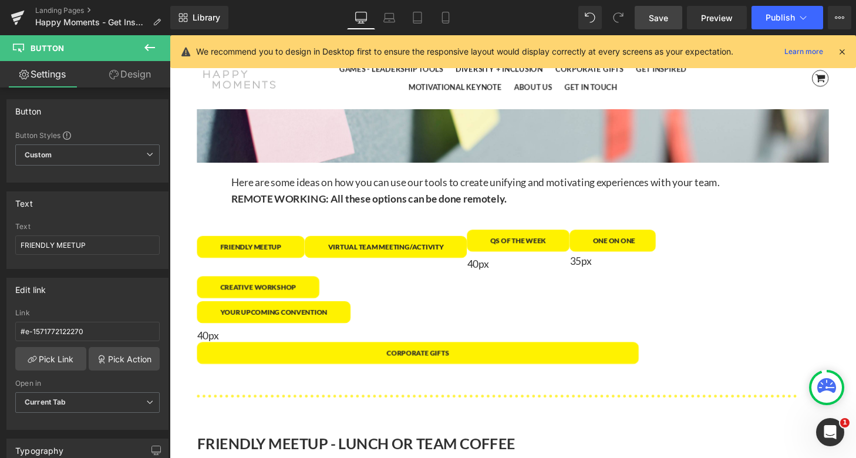
click at [140, 75] on link "Design" at bounding box center [129, 74] width 85 height 26
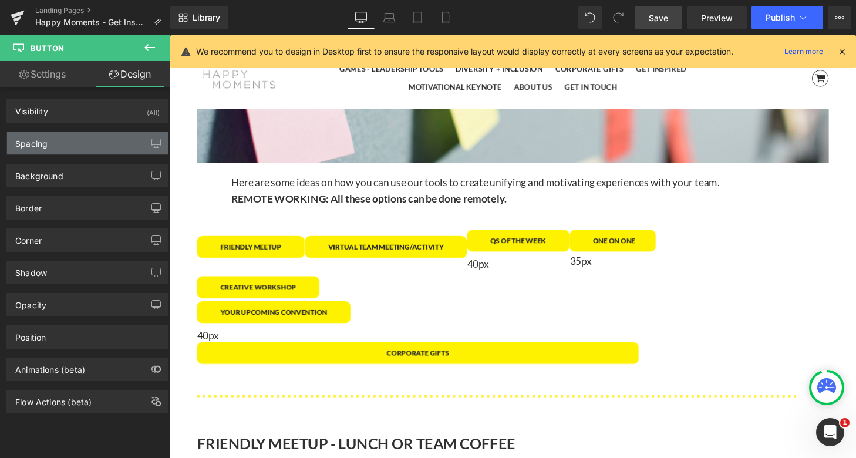
click at [73, 144] on div "Spacing" at bounding box center [87, 143] width 161 height 22
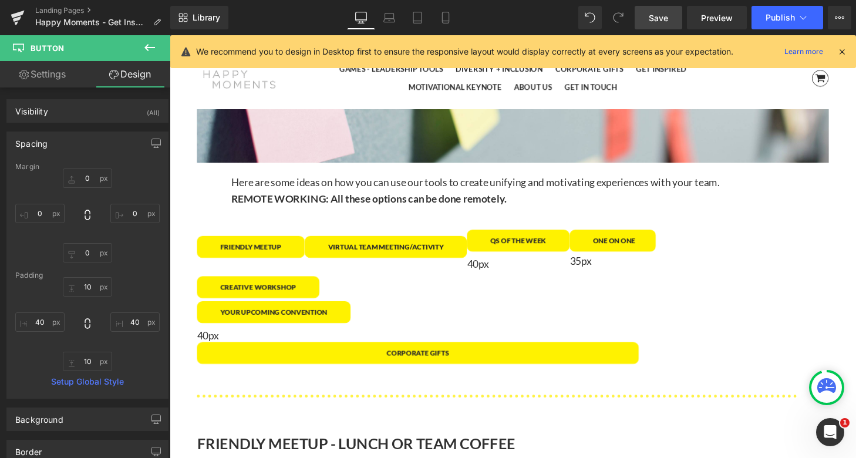
click at [170, 35] on icon at bounding box center [170, 35] width 0 height 0
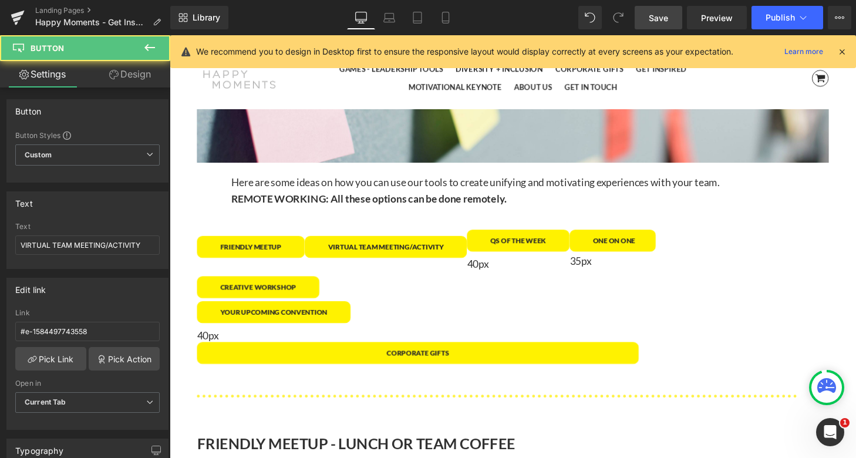
click at [139, 80] on link "Design" at bounding box center [129, 74] width 85 height 26
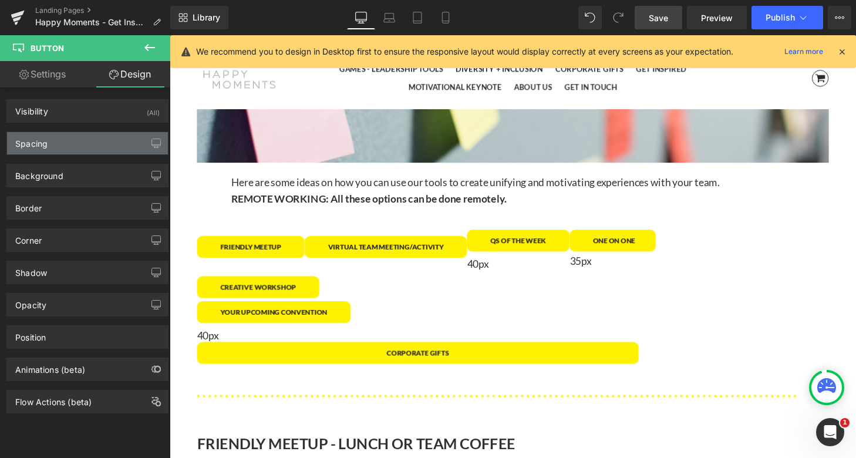
click at [105, 153] on div "Spacing" at bounding box center [87, 143] width 161 height 22
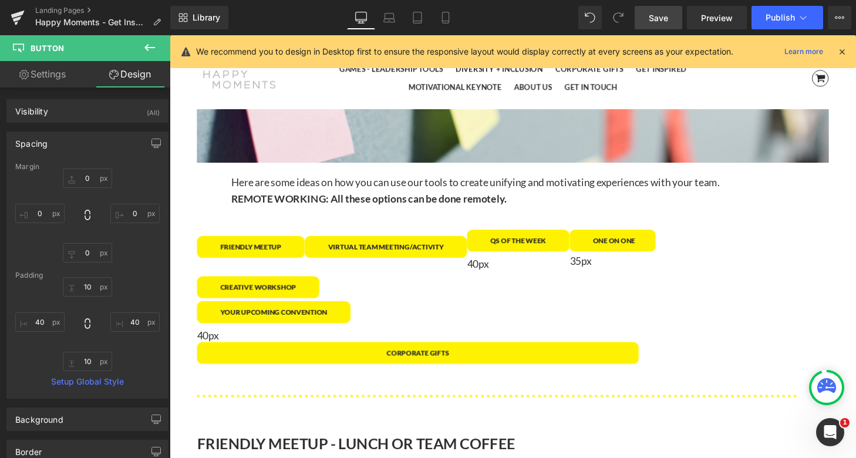
click at [170, 35] on icon at bounding box center [170, 35] width 0 height 0
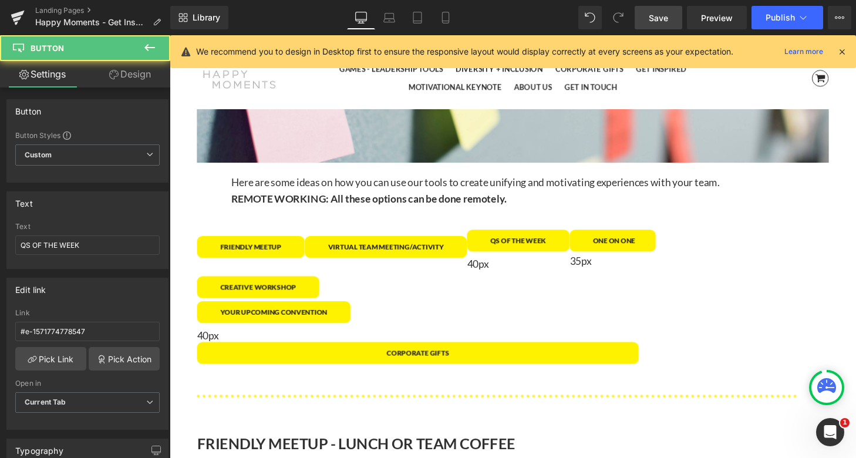
click at [137, 75] on link "Design" at bounding box center [129, 74] width 85 height 26
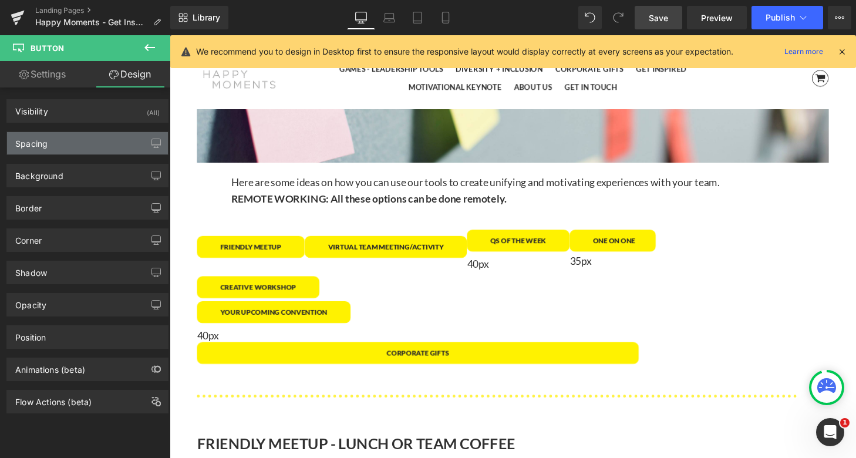
click at [87, 144] on div "Spacing" at bounding box center [87, 143] width 161 height 22
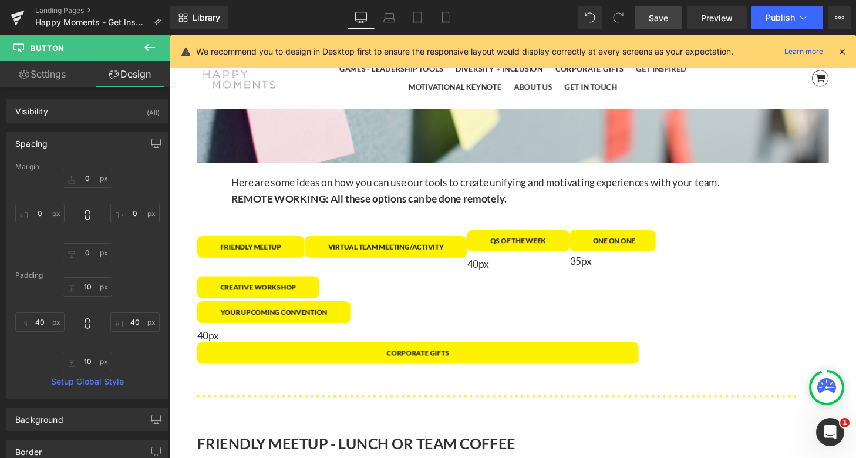
click at [170, 35] on icon at bounding box center [170, 35] width 0 height 0
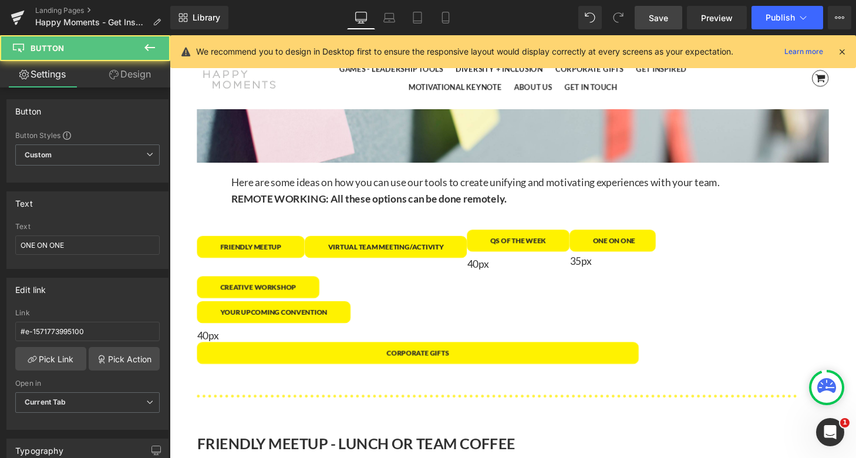
click at [144, 77] on link "Design" at bounding box center [129, 74] width 85 height 26
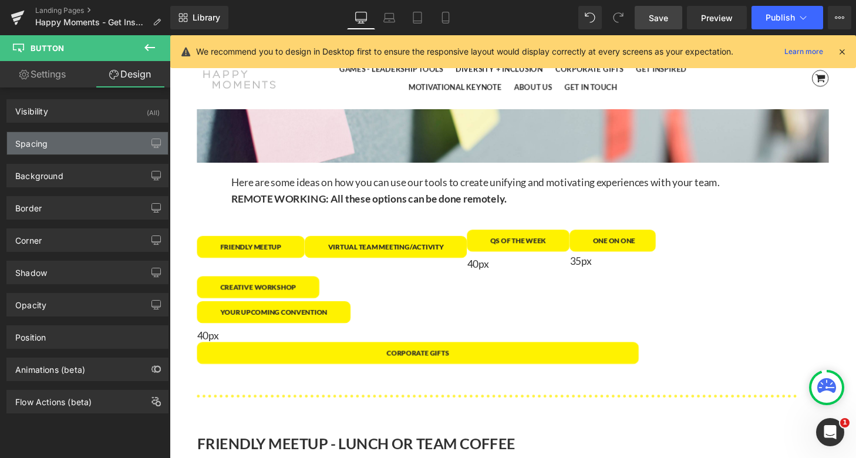
click at [61, 146] on div "Spacing" at bounding box center [87, 143] width 161 height 22
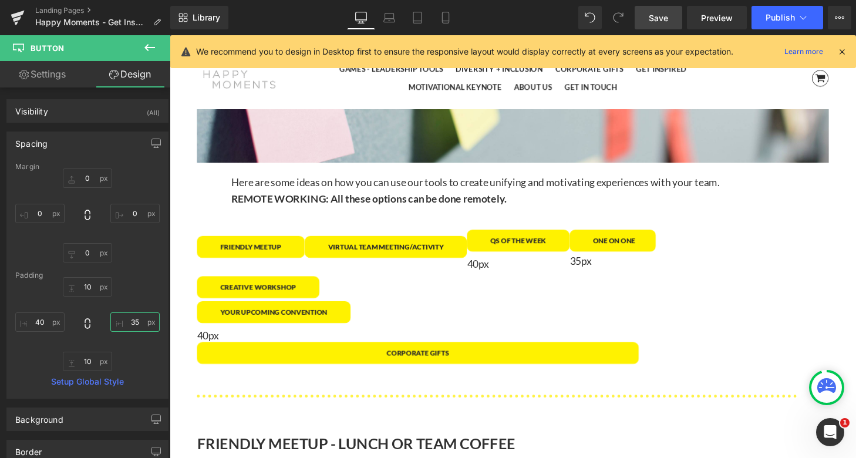
click at [134, 323] on input "35" at bounding box center [134, 321] width 49 height 19
type input "40"
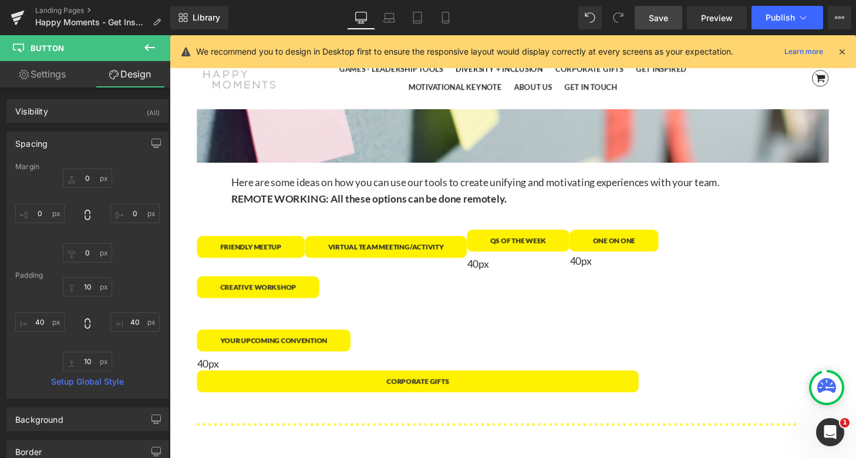
click at [170, 35] on icon at bounding box center [170, 35] width 0 height 0
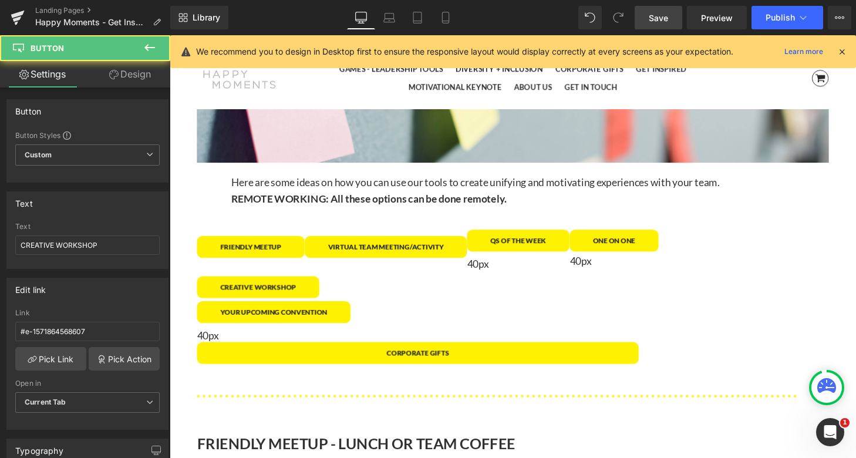
click at [149, 70] on link "Design" at bounding box center [129, 74] width 85 height 26
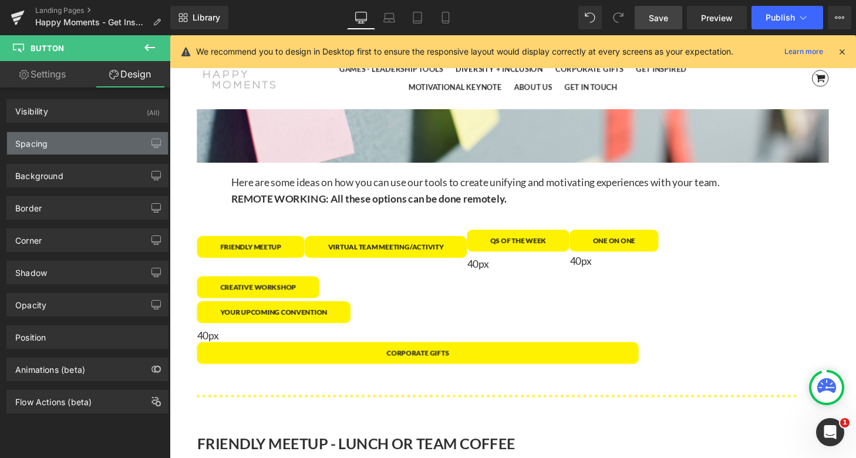
click at [78, 145] on div "Spacing" at bounding box center [87, 143] width 161 height 22
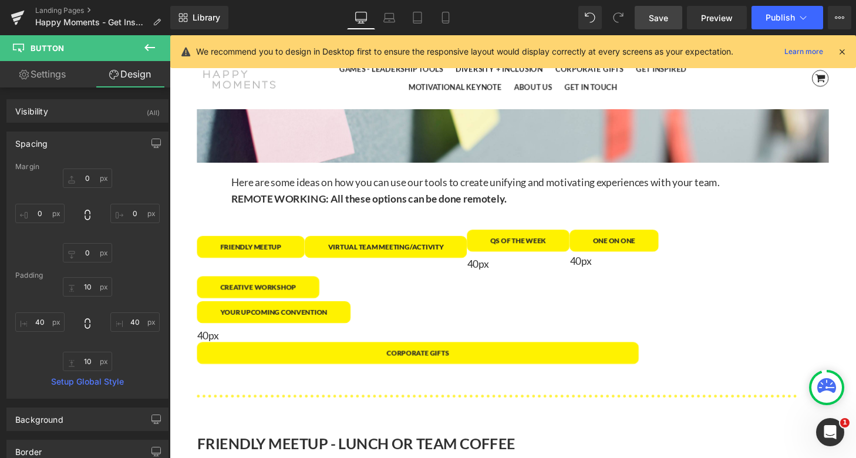
click at [170, 35] on icon at bounding box center [170, 35] width 0 height 0
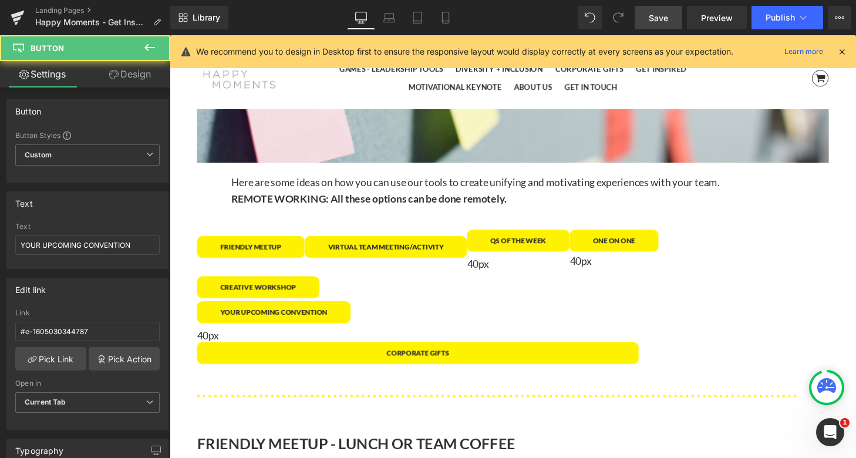
click at [144, 73] on link "Design" at bounding box center [129, 74] width 85 height 26
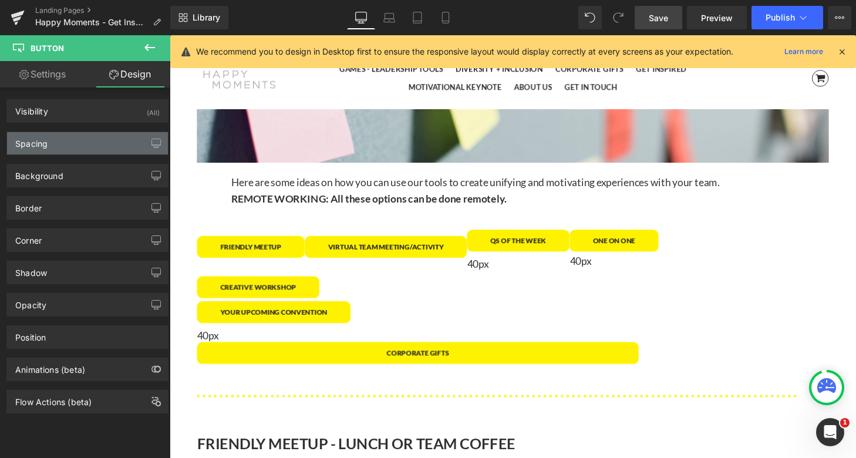
click at [73, 150] on div "Spacing" at bounding box center [87, 143] width 161 height 22
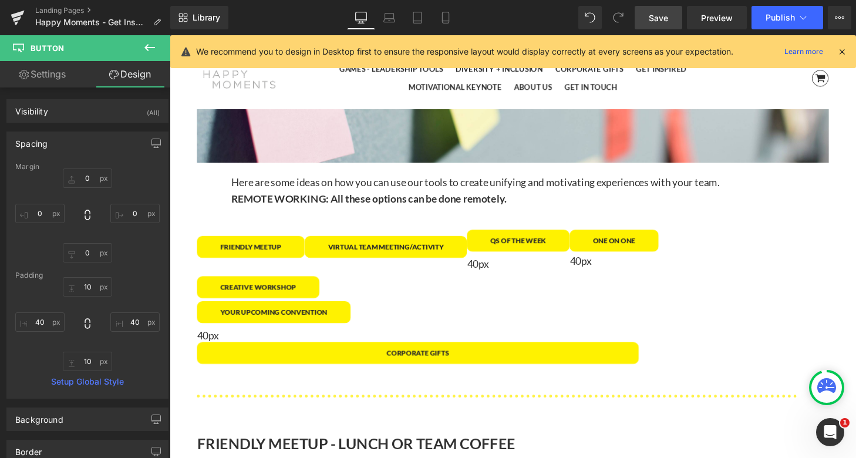
click at [170, 35] on icon at bounding box center [170, 35] width 0 height 0
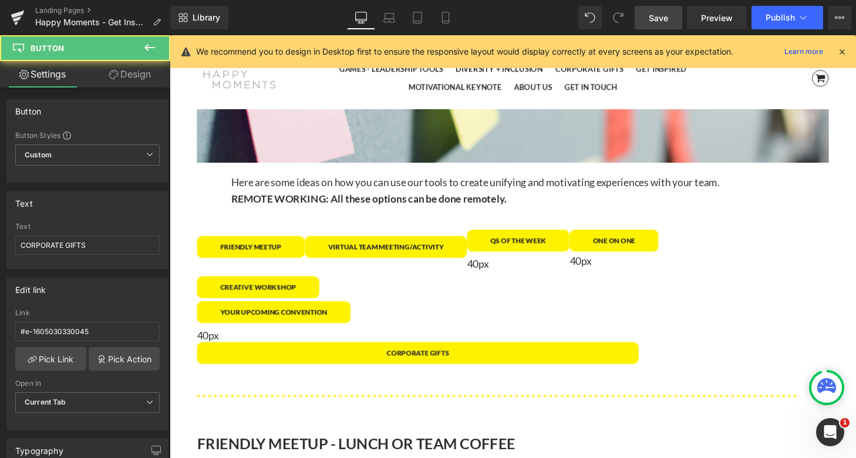
click at [135, 73] on link "Design" at bounding box center [129, 74] width 85 height 26
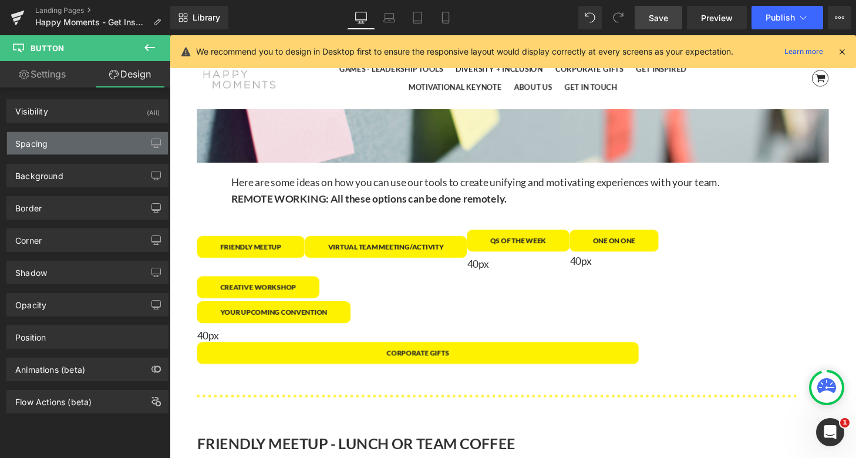
click at [62, 142] on div "Spacing" at bounding box center [87, 143] width 161 height 22
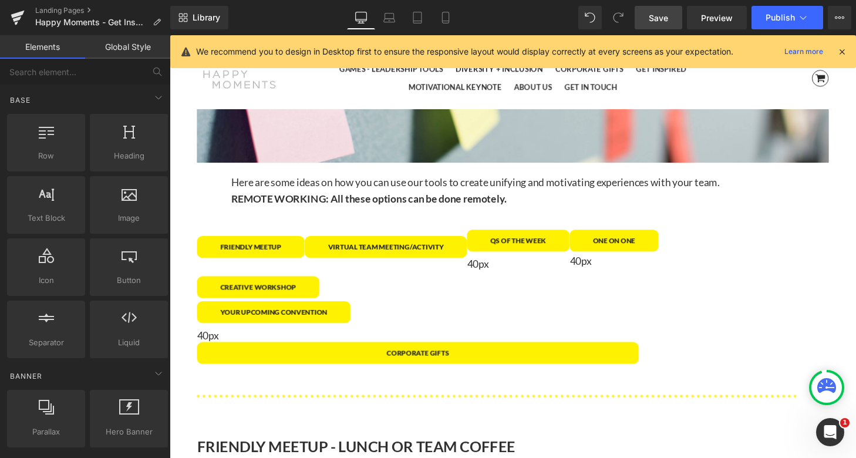
click at [480, 183] on span "Here are some ideas on how you can use our tools to create unifying and motivat…" at bounding box center [485, 187] width 505 height 13
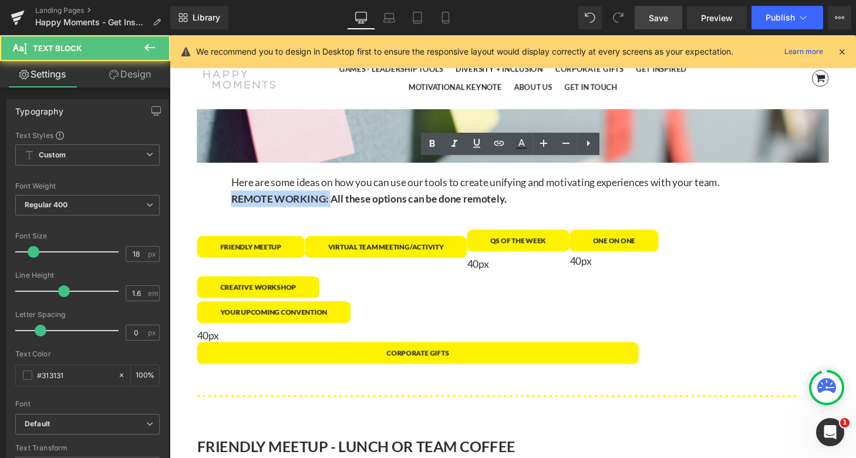
drag, startPoint x: 484, startPoint y: 201, endPoint x: 379, endPoint y: 201, distance: 104.5
click at [379, 201] on p "REMOTE WORKING: All these options can be done remotely." at bounding box center [524, 204] width 583 height 17
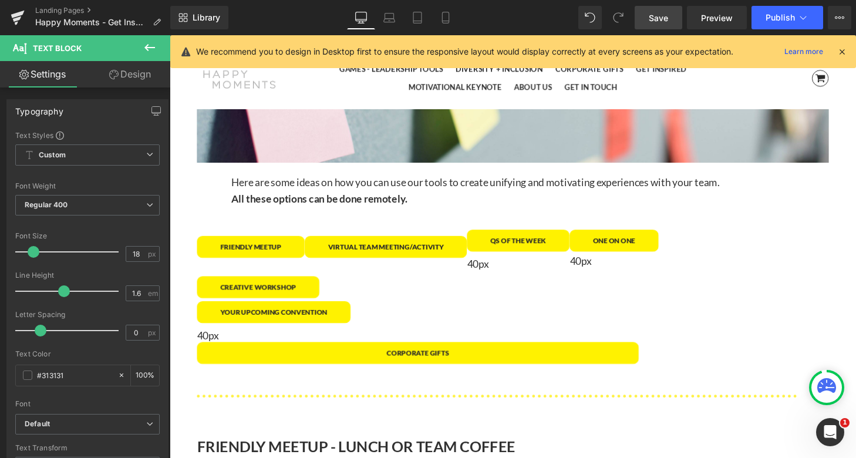
click at [790, 186] on p "Here are some ideas on how you can use our tools to create unifying and motivat…" at bounding box center [524, 187] width 583 height 17
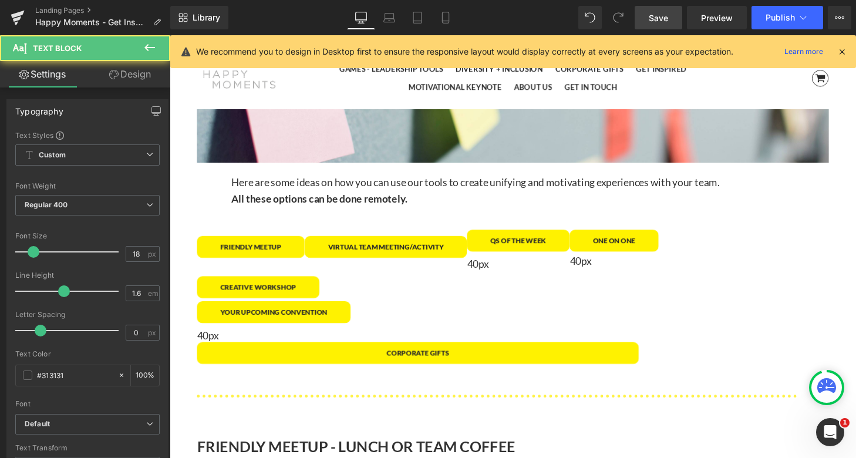
drag, startPoint x: 286, startPoint y: 184, endPoint x: 720, endPoint y: 213, distance: 435.4
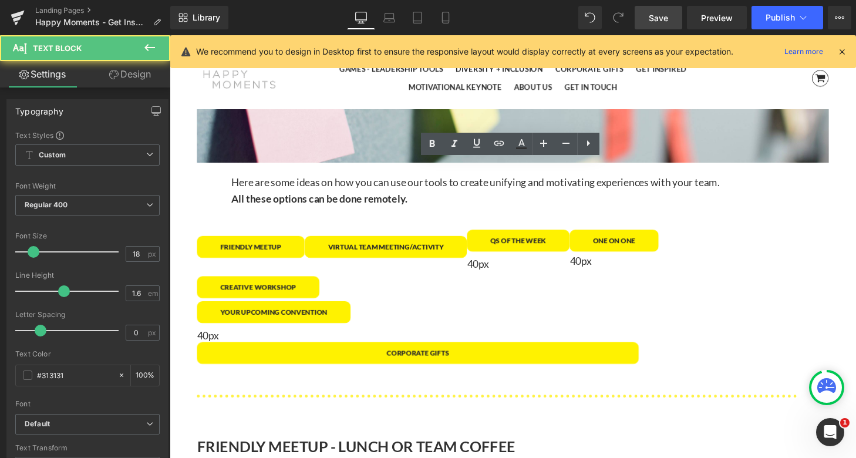
copy div "Here are some ideas on how you can use our tools to create unifying and motivat…"
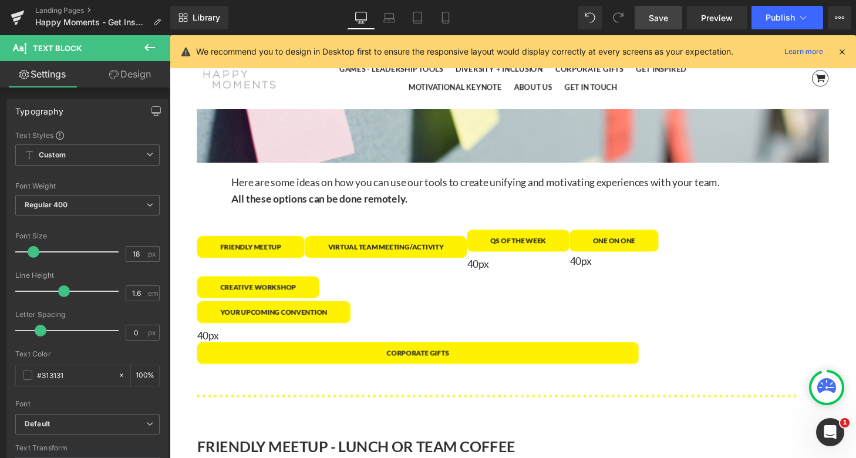
click at [170, 35] on link at bounding box center [170, 35] width 0 height 0
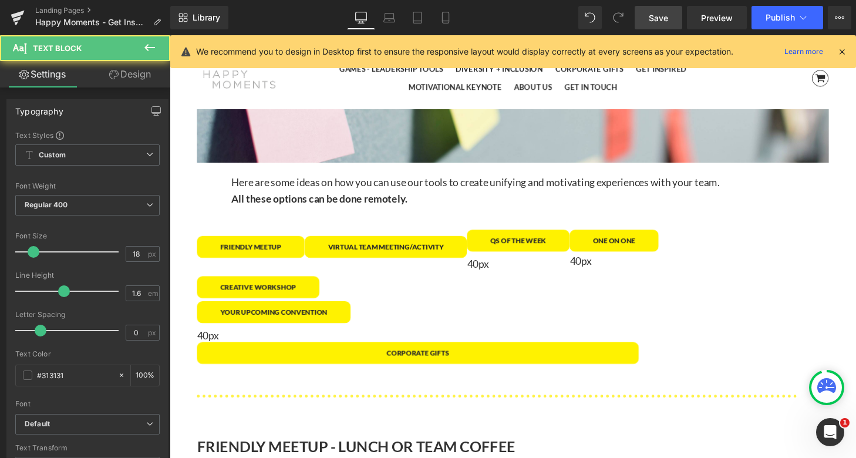
click at [628, 202] on p "All these options can be done remotely." at bounding box center [524, 204] width 583 height 17
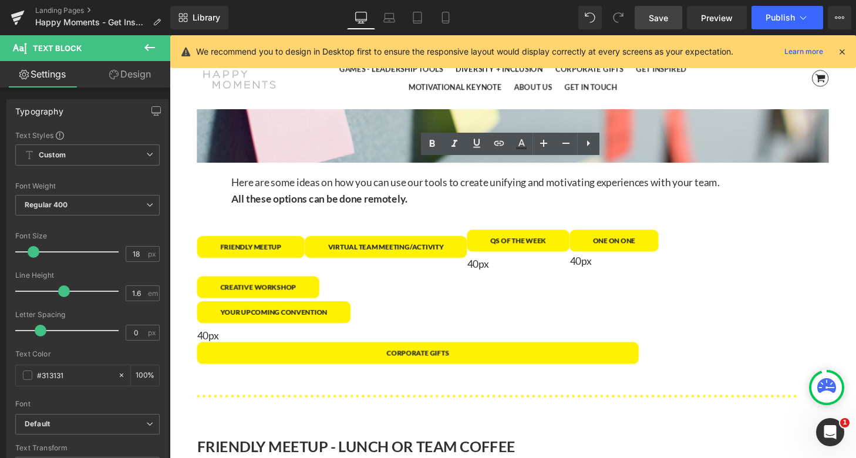
drag, startPoint x: 637, startPoint y: 202, endPoint x: 306, endPoint y: 179, distance: 331.3
click at [306, 179] on div "Here are some ideas on how you can use our tools to create unifying and motivat…" at bounding box center [524, 190] width 653 height 46
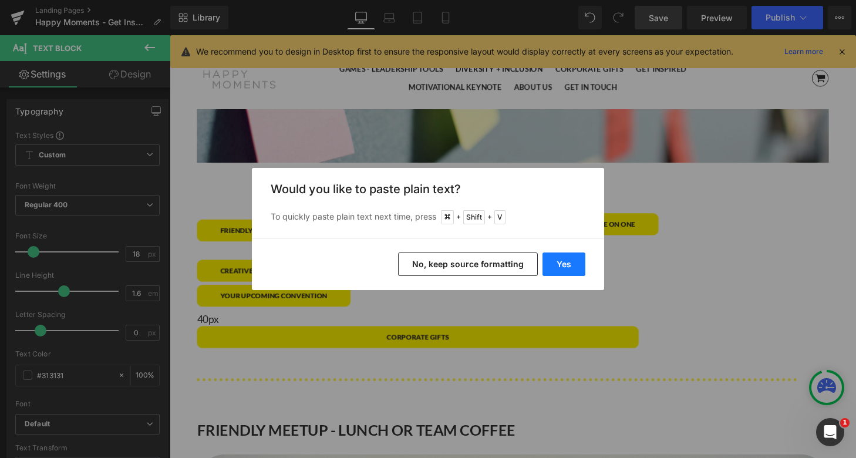
click at [567, 259] on button "Yes" at bounding box center [563, 263] width 43 height 23
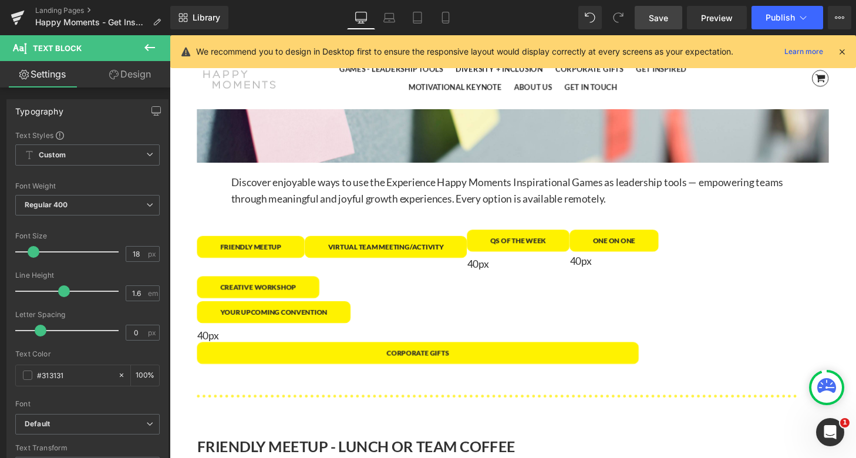
click at [578, 203] on p "Discover enjoyable ways to use the Experience Happy Moments Inspirational Games…" at bounding box center [524, 196] width 583 height 34
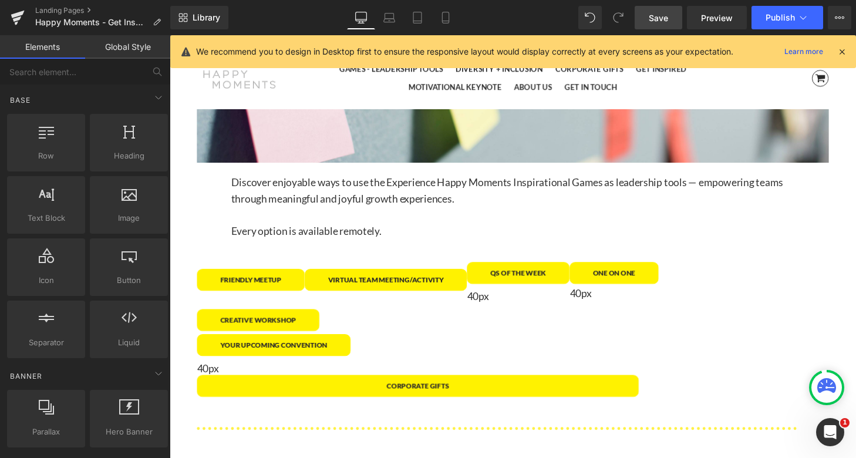
click at [462, 238] on p "Every option is available remotely." at bounding box center [524, 238] width 583 height 17
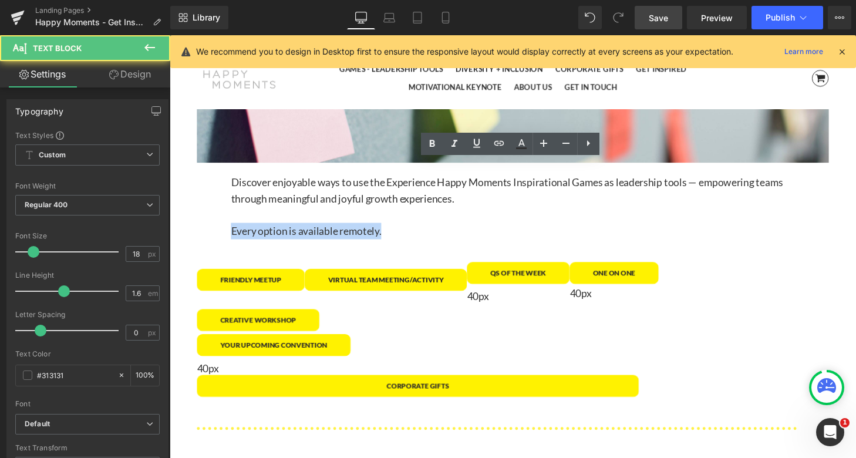
drag, startPoint x: 441, startPoint y: 237, endPoint x: 619, endPoint y: 238, distance: 178.5
click at [619, 238] on p "Every option is available remotely." at bounding box center [524, 238] width 583 height 17
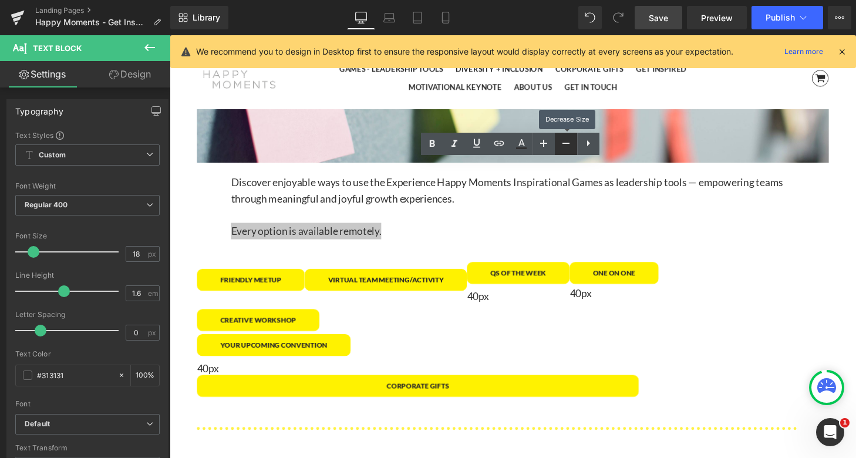
click at [571, 141] on icon at bounding box center [566, 143] width 14 height 14
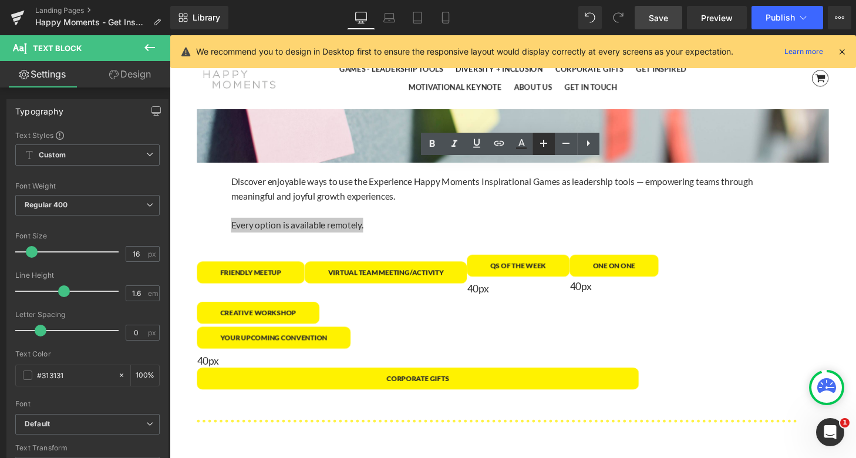
click at [548, 144] on icon at bounding box center [544, 143] width 14 height 14
type input "18"
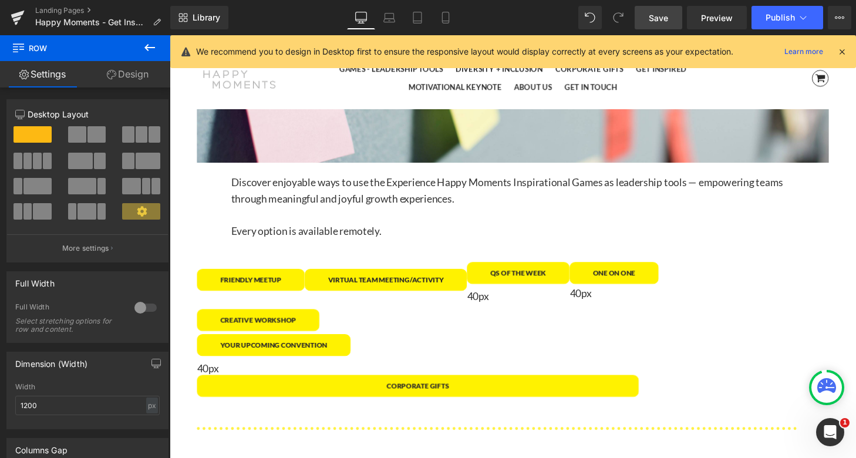
click at [170, 35] on icon at bounding box center [170, 35] width 0 height 0
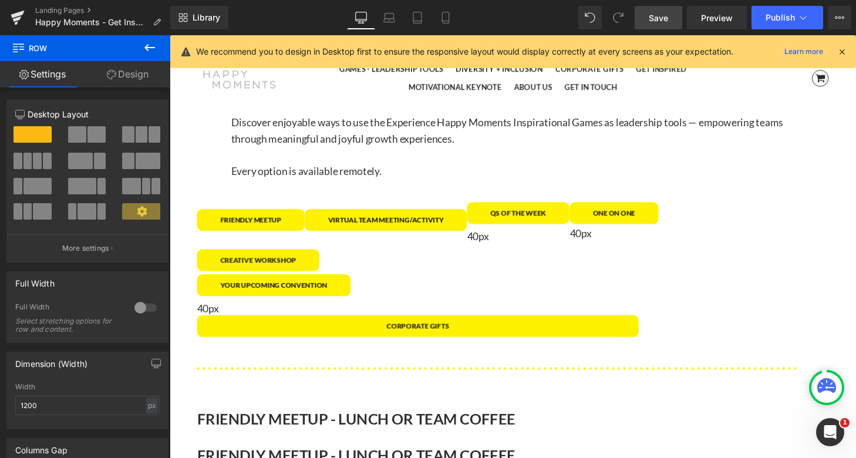
scroll to position [238, 0]
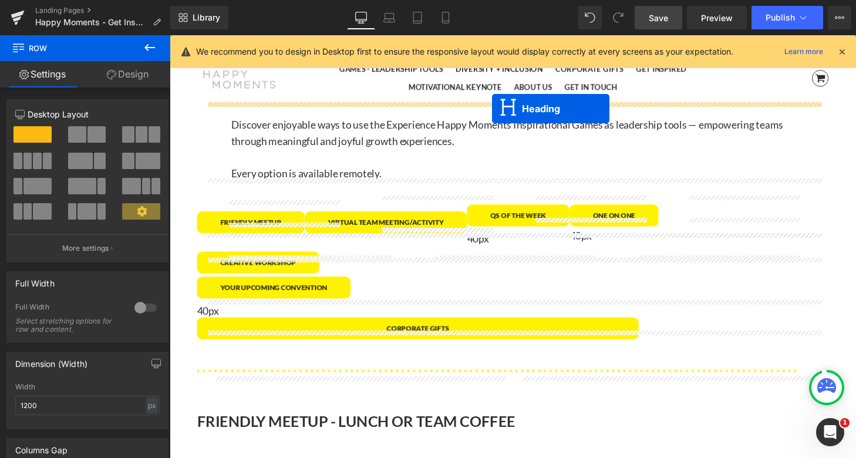
drag, startPoint x: 498, startPoint y: 358, endPoint x: 503, endPoint y: 111, distance: 246.6
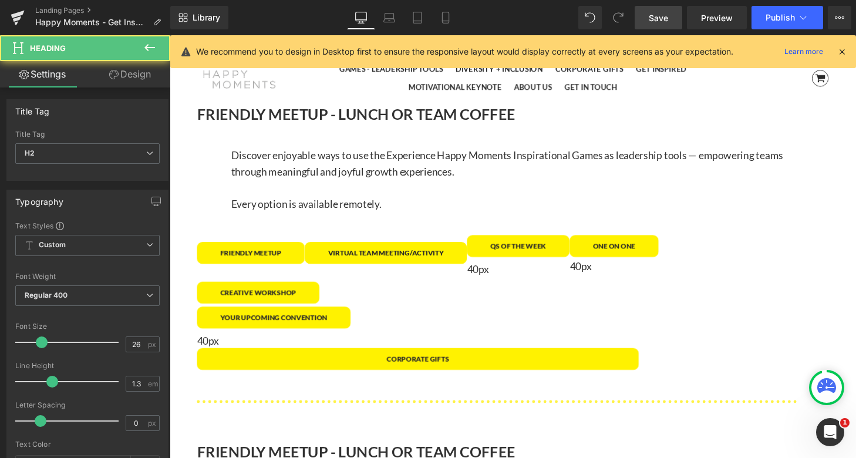
click at [461, 119] on h2 "FRIENDLY MEETUP - LUNCH OR TEAM COFFEE" at bounding box center [524, 117] width 653 height 20
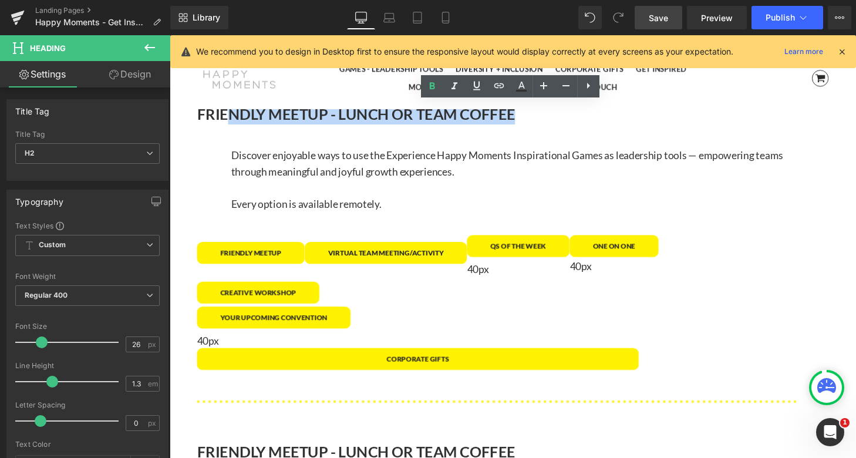
drag, startPoint x: 696, startPoint y: 114, endPoint x: 396, endPoint y: 110, distance: 300.0
click at [396, 110] on h2 "FRIENDLY MEETUP - LUNCH OR TEAM COFFEE" at bounding box center [524, 117] width 653 height 20
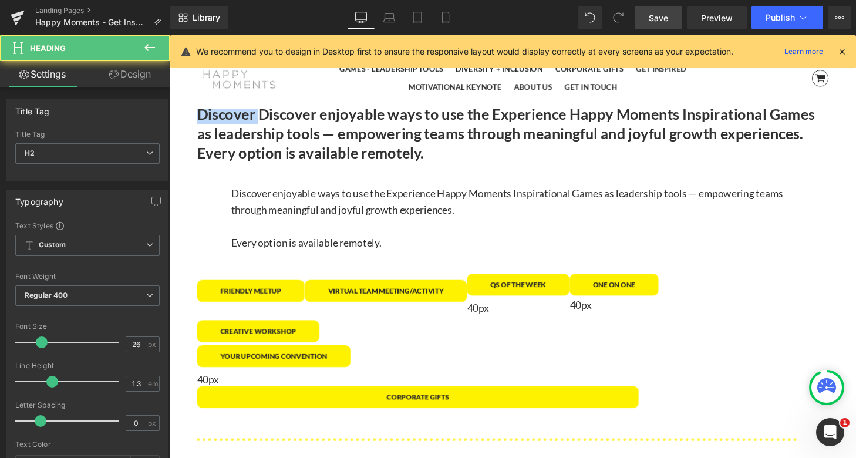
drag, startPoint x: 271, startPoint y: 114, endPoint x: 201, endPoint y: 115, distance: 70.5
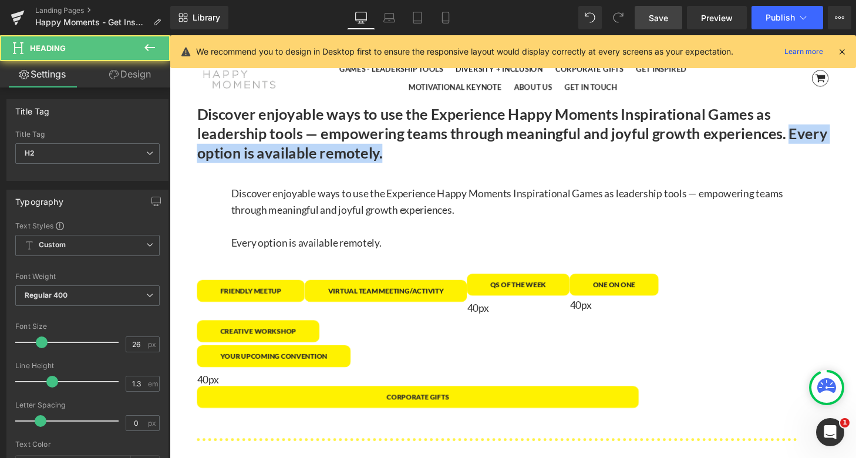
drag, startPoint x: 655, startPoint y: 153, endPoint x: 408, endPoint y: 154, distance: 247.2
click at [408, 154] on h2 "Discover enjoyable ways to use the Experience Happy Moments Inspirational Games…" at bounding box center [524, 136] width 653 height 59
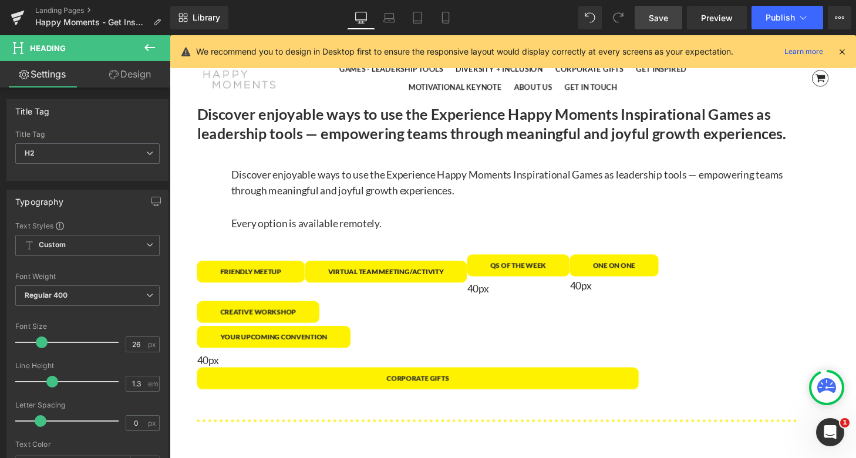
click at [588, 186] on p "Discover enjoyable ways to use the Experience Happy Moments Inspirational Games…" at bounding box center [524, 188] width 583 height 34
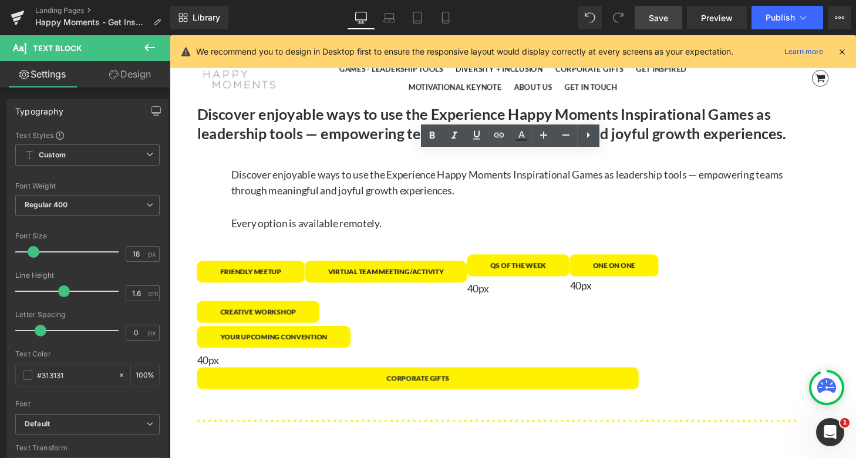
drag, startPoint x: 662, startPoint y: 197, endPoint x: 237, endPoint y: 170, distance: 425.9
click at [237, 170] on div "Discover enjoyable ways to use the Experience Happy Moments Inspirational Games…" at bounding box center [524, 198] width 653 height 79
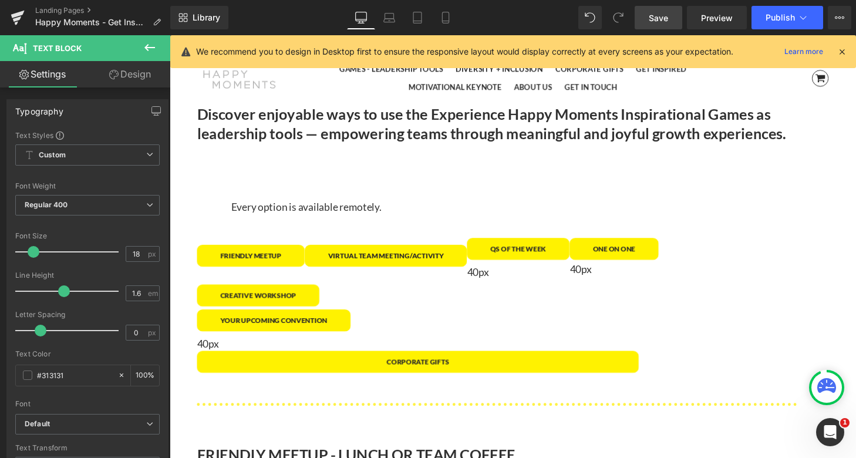
click at [444, 208] on p "Every option is available remotely." at bounding box center [524, 212] width 583 height 17
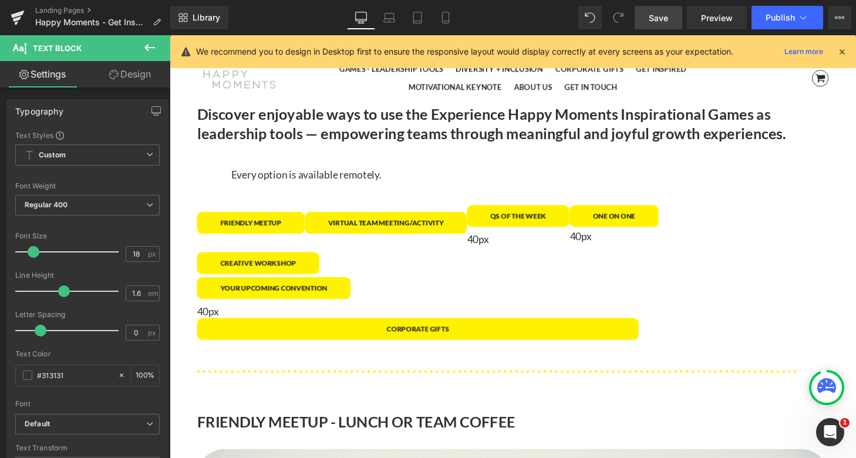
click at [180, 96] on div "GAMES - LEADERSHIP TOOLS DIVERSITY + INCLUSION CORPORATE GIFTS GET INSPIRED MOT…" at bounding box center [525, 80] width 710 height 61
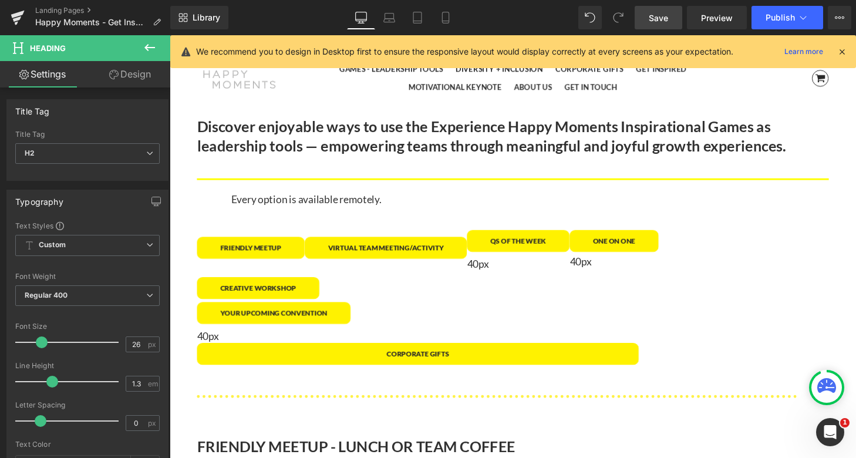
drag, startPoint x: 237, startPoint y: 109, endPoint x: 237, endPoint y: 118, distance: 8.8
click at [237, 118] on div "Discover enjoyable ways to use the Experience Happy Moments Inspirational Games…" at bounding box center [524, 145] width 653 height 77
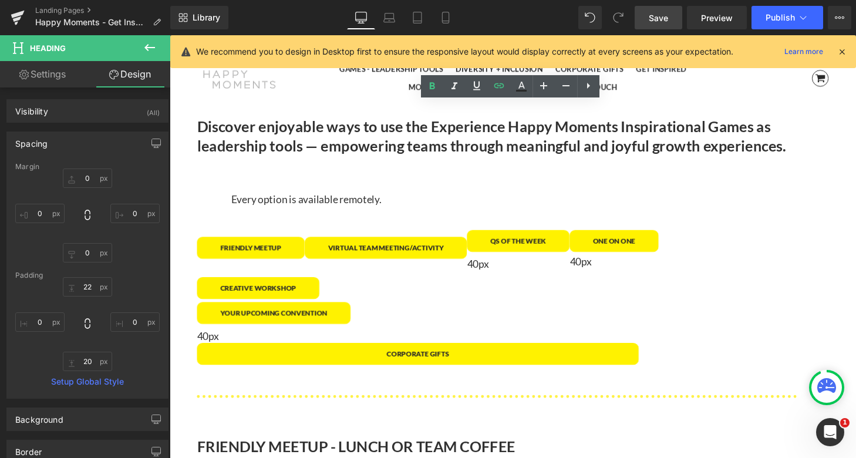
click at [170, 35] on span "Text Block" at bounding box center [170, 35] width 0 height 0
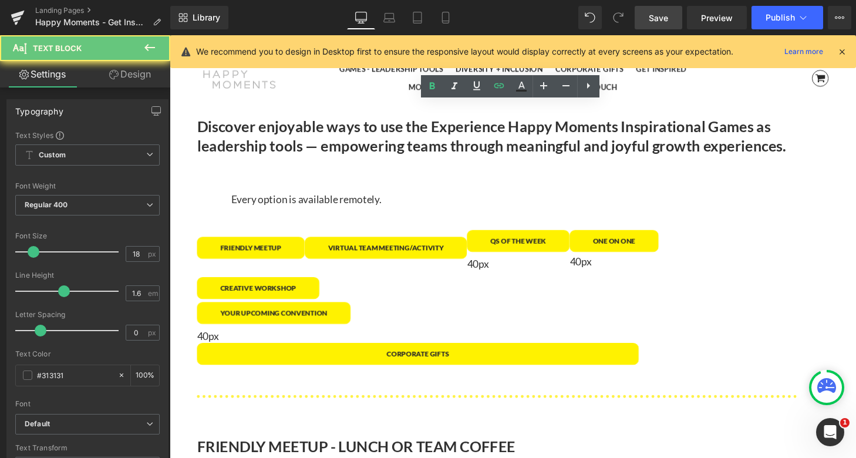
click at [389, 198] on span "Every option is available remotely." at bounding box center [311, 204] width 156 height 13
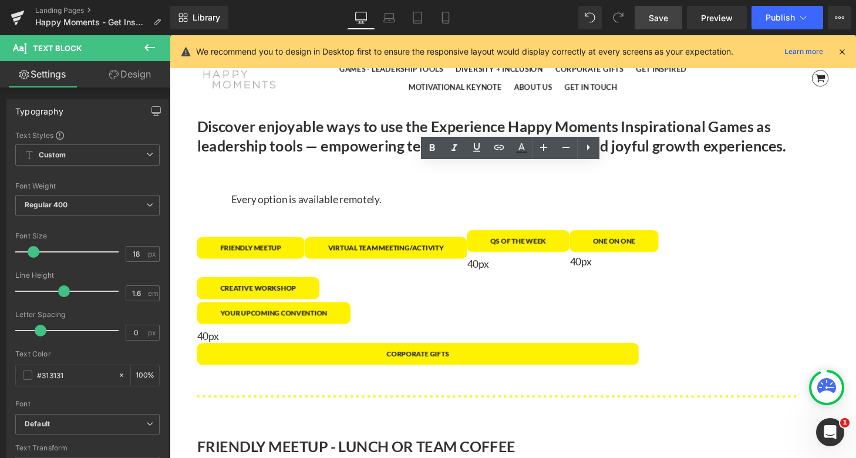
click at [389, 198] on span "Every option is available remotely." at bounding box center [311, 204] width 156 height 13
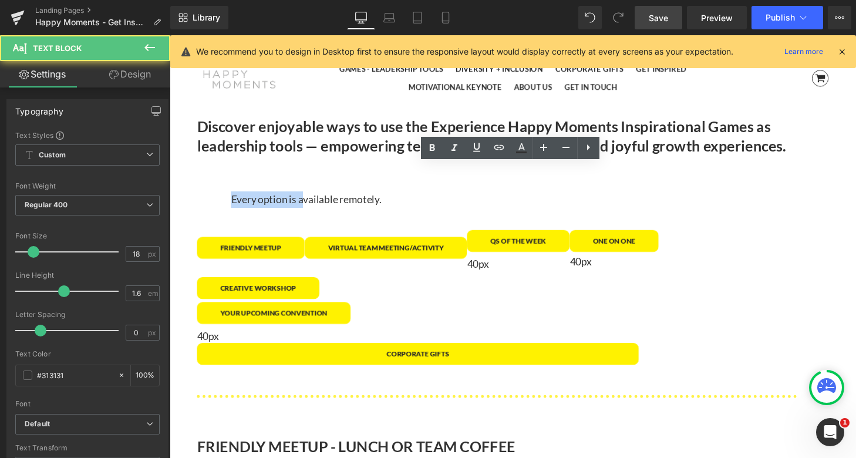
drag, startPoint x: 521, startPoint y: 188, endPoint x: 434, endPoint y: 188, distance: 86.9
click at [434, 197] on p "Every option is available remotely." at bounding box center [524, 205] width 583 height 17
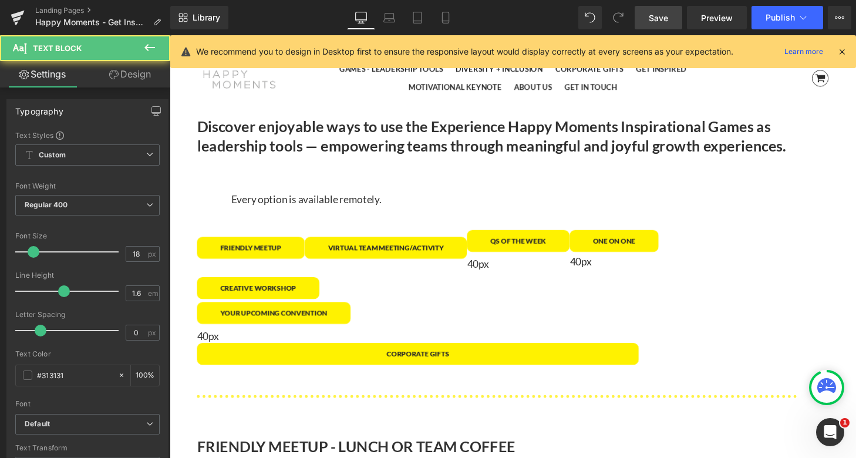
drag, startPoint x: 526, startPoint y: 197, endPoint x: 526, endPoint y: 190, distance: 7.0
click at [526, 190] on div "Every option is available remotely. Text Block" at bounding box center [524, 202] width 653 height 35
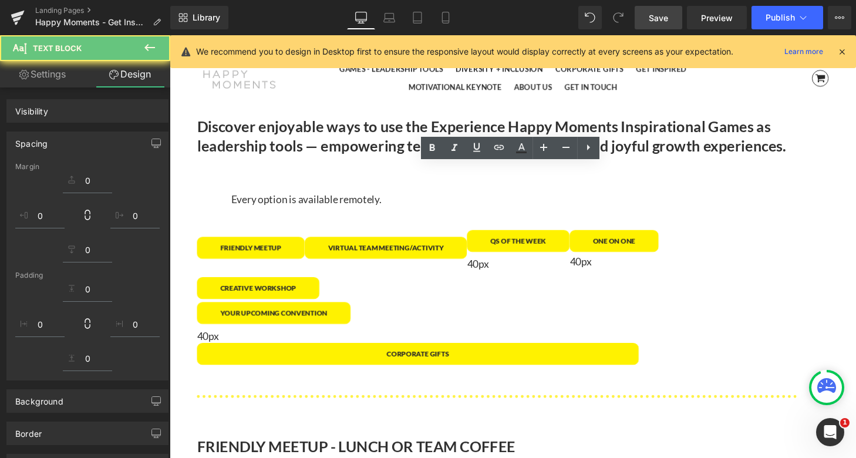
click at [389, 198] on span "Every option is available remotely." at bounding box center [311, 204] width 156 height 13
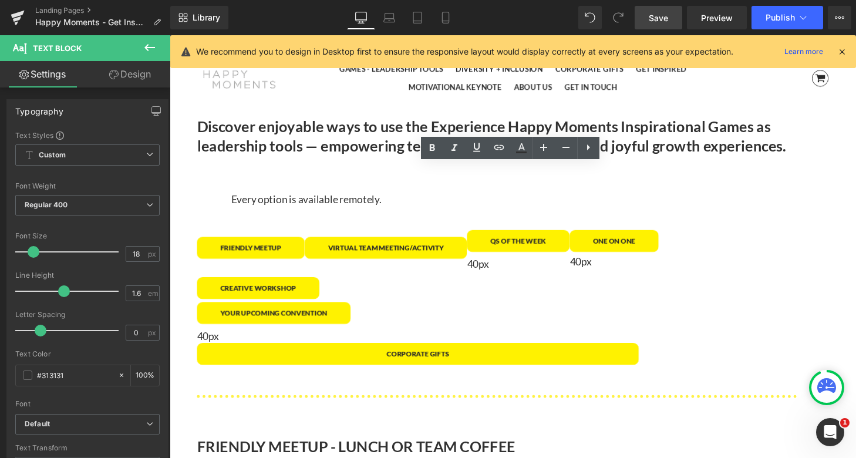
click at [389, 198] on span "Every option is available remotely." at bounding box center [311, 204] width 156 height 13
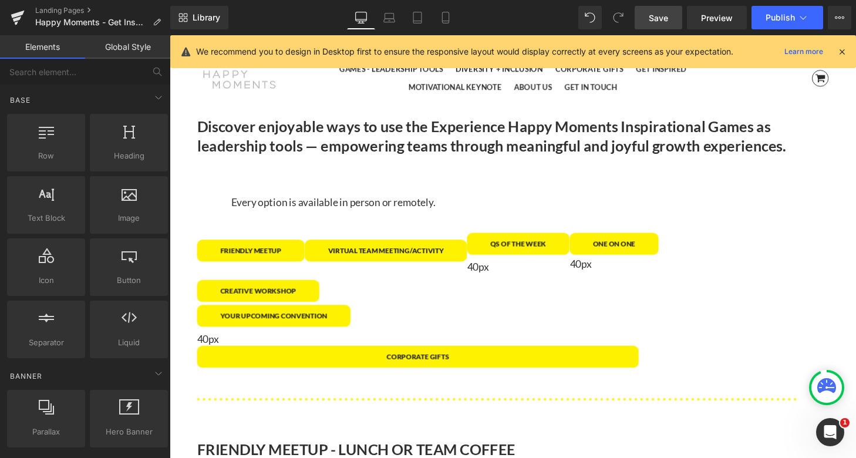
click at [416, 200] on p "Every option is available in person or remotely." at bounding box center [524, 208] width 583 height 17
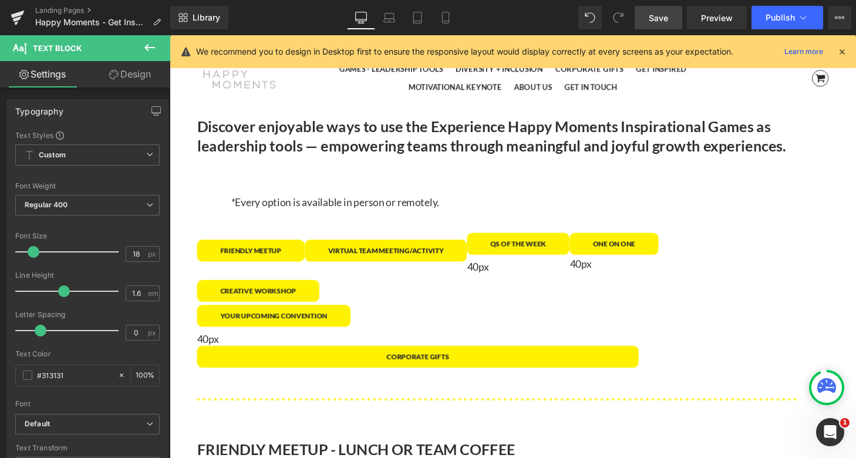
click at [593, 131] on h2 "Discover enjoyable ways to use the Experience Happy Moments Inspirational Games…" at bounding box center [524, 140] width 653 height 40
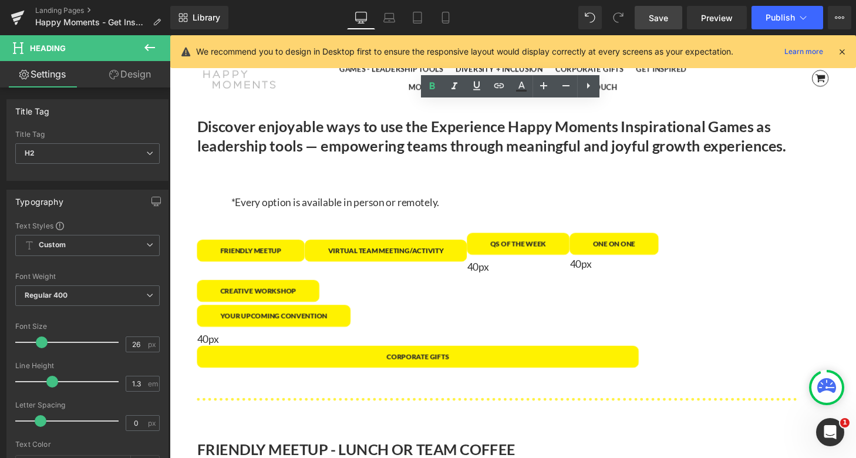
drag, startPoint x: 231, startPoint y: 127, endPoint x: 839, endPoint y: 154, distance: 608.2
click at [839, 154] on h2 "Discover enjoyable ways to use the Experience Happy Moments Inspirational Games…" at bounding box center [524, 140] width 653 height 40
copy h2 "Discover enjoyable ways to use the Experience Happy Moments Inspirational Games…"
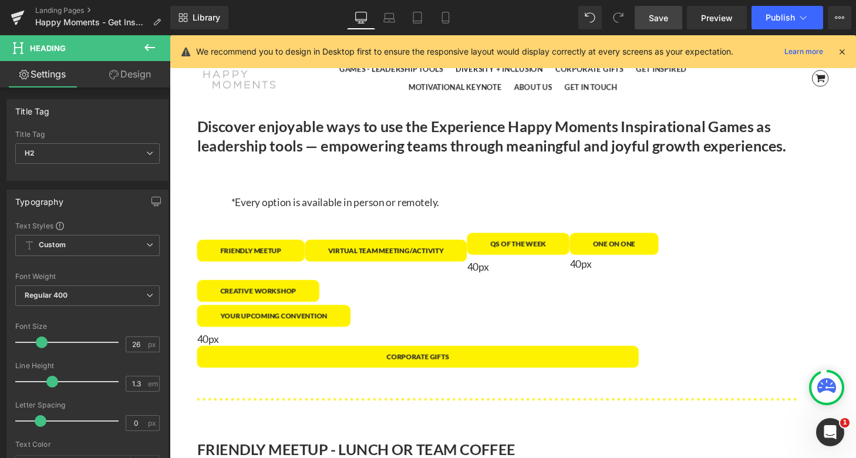
click at [658, 18] on span "Save" at bounding box center [658, 18] width 19 height 12
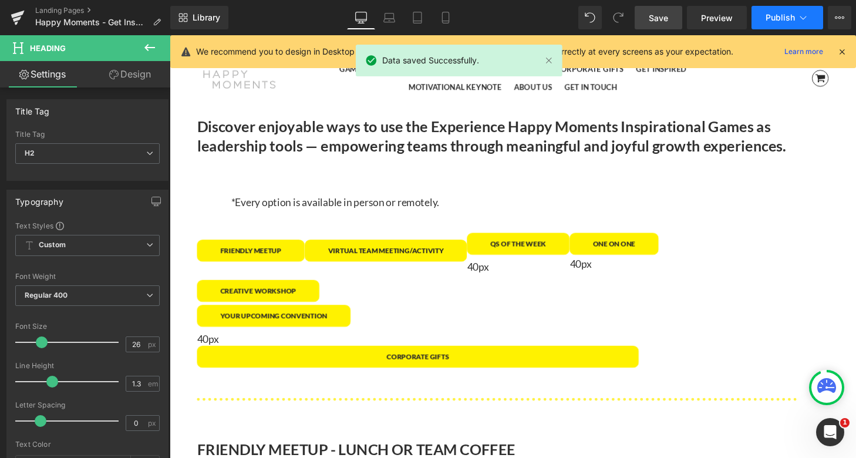
click at [797, 16] on button "Publish" at bounding box center [787, 17] width 72 height 23
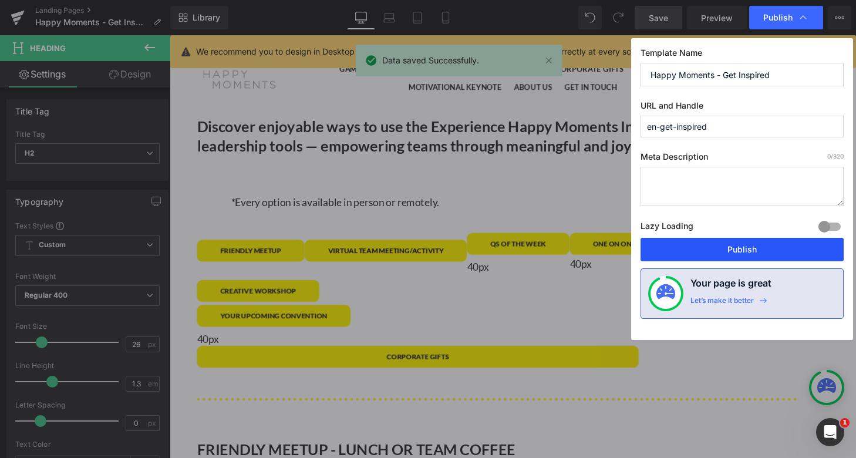
click at [749, 248] on button "Publish" at bounding box center [741, 249] width 203 height 23
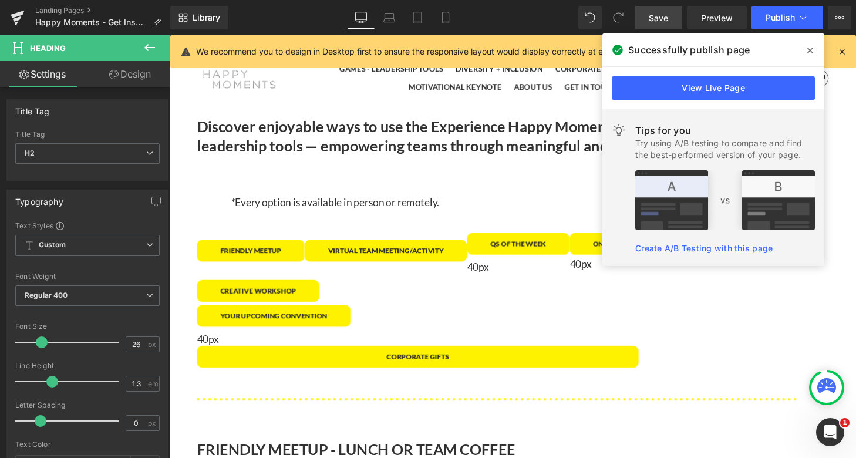
click at [810, 50] on icon at bounding box center [810, 51] width 6 height 6
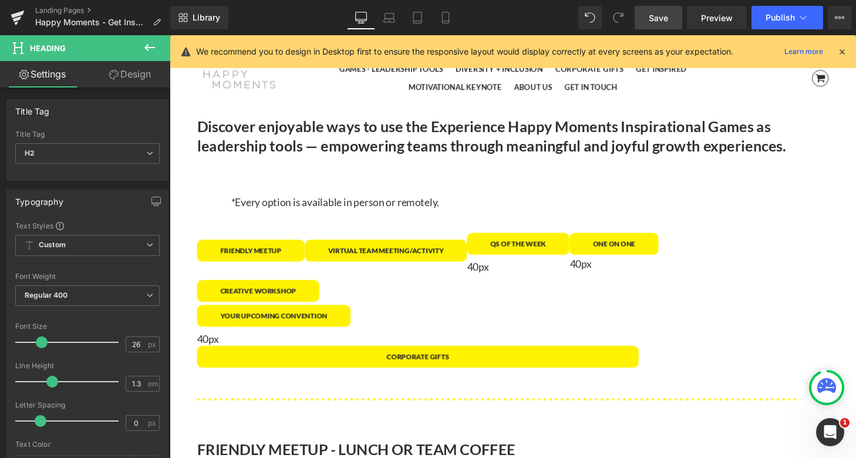
click at [170, 35] on span "Button" at bounding box center [170, 35] width 0 height 0
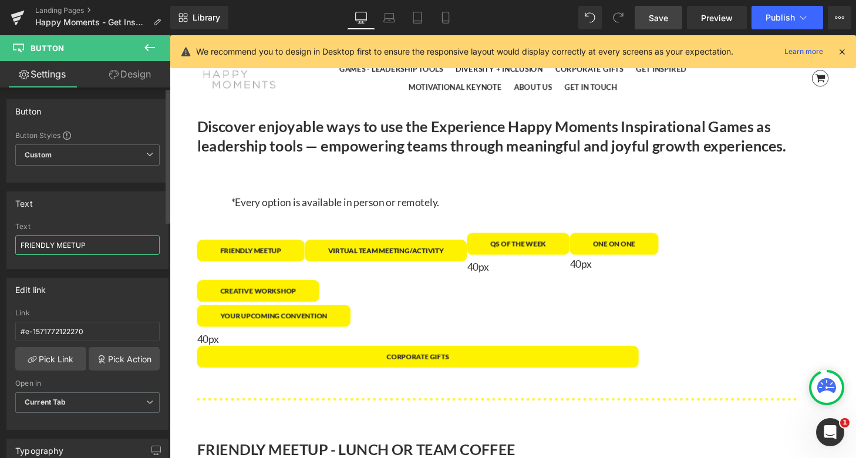
drag, startPoint x: 106, startPoint y: 244, endPoint x: 9, endPoint y: 244, distance: 96.9
click at [9, 244] on div "FRIENDLY MEETUP Text FRIENDLY MEETUP" at bounding box center [87, 245] width 161 height 46
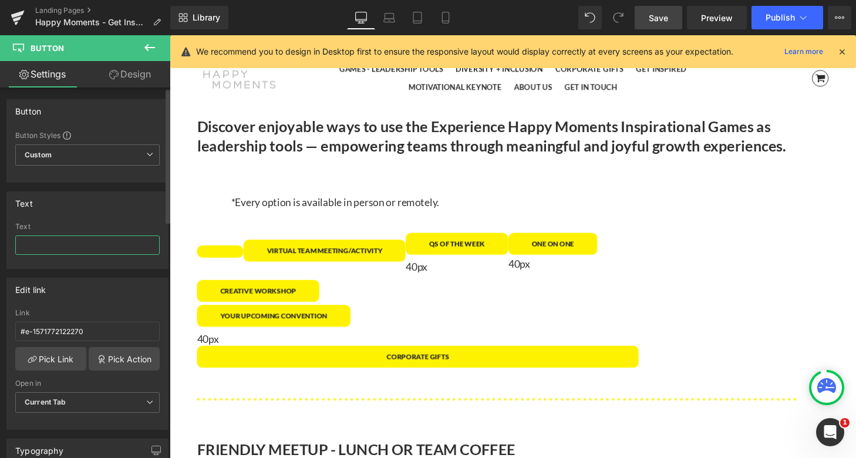
paste input "Friendly Gathering"
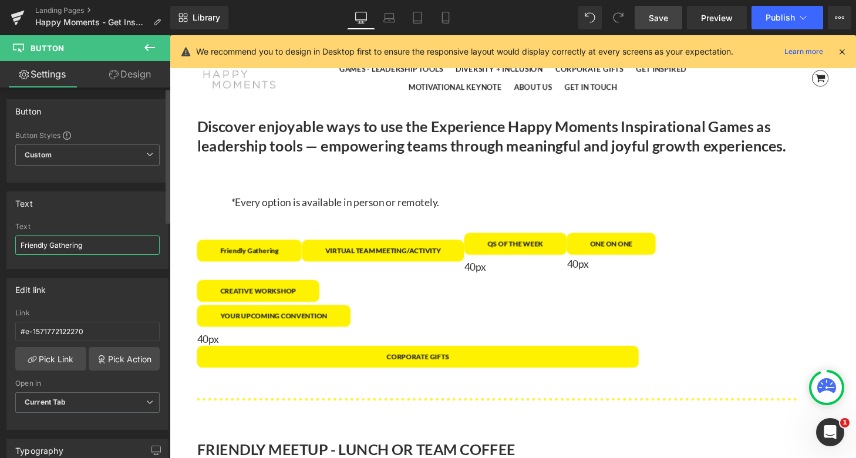
click at [24, 244] on input "Friendly Gathering" at bounding box center [87, 244] width 144 height 19
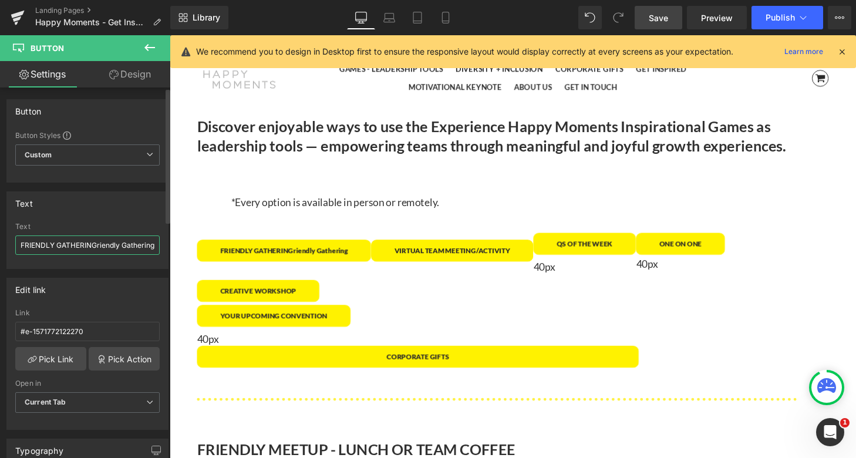
scroll to position [0, 1]
drag, startPoint x: 149, startPoint y: 243, endPoint x: 110, endPoint y: 244, distance: 38.8
click at [110, 244] on input "FRIENDLY GATHERINGriendly Gathering" at bounding box center [87, 244] width 144 height 19
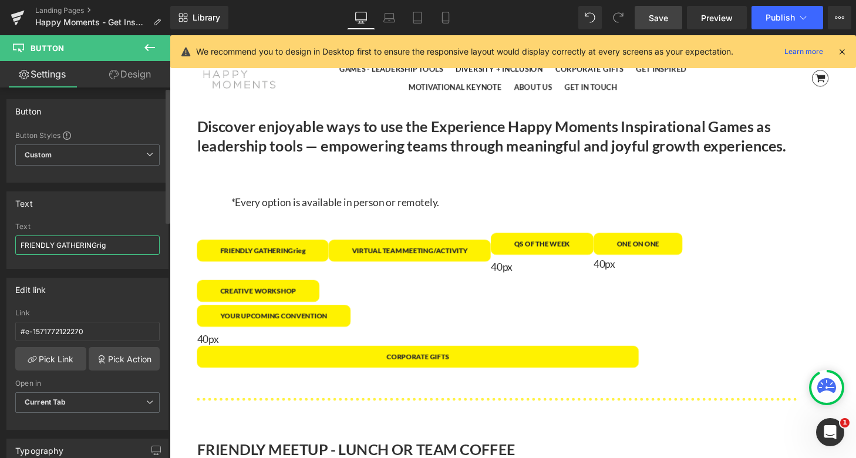
scroll to position [0, 0]
type input "FRIENDLY GATHERING"
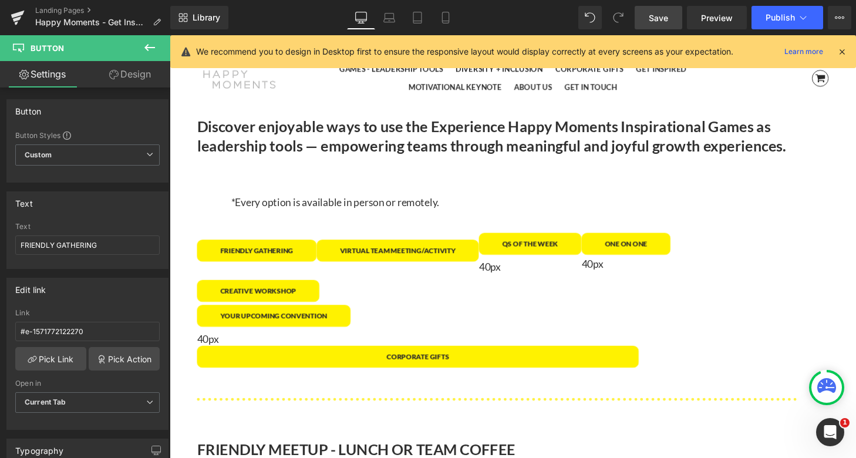
click at [170, 35] on span "Button" at bounding box center [170, 35] width 0 height 0
click at [138, 247] on input "VIRTUAL TEAM MEETING/ACTIVITY" at bounding box center [87, 244] width 144 height 19
drag, startPoint x: 147, startPoint y: 247, endPoint x: 32, endPoint y: 245, distance: 115.1
click at [32, 245] on input "VIRTUAL TEAM MEETING/ACTIVITY" at bounding box center [87, 244] width 144 height 19
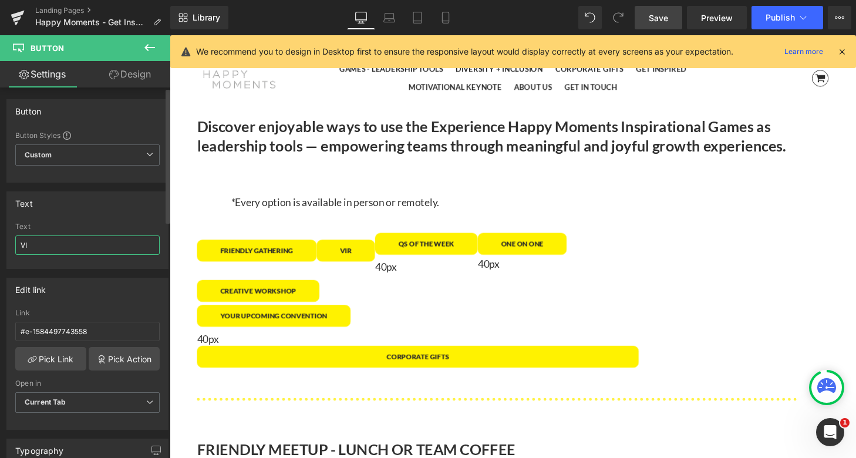
type input "V"
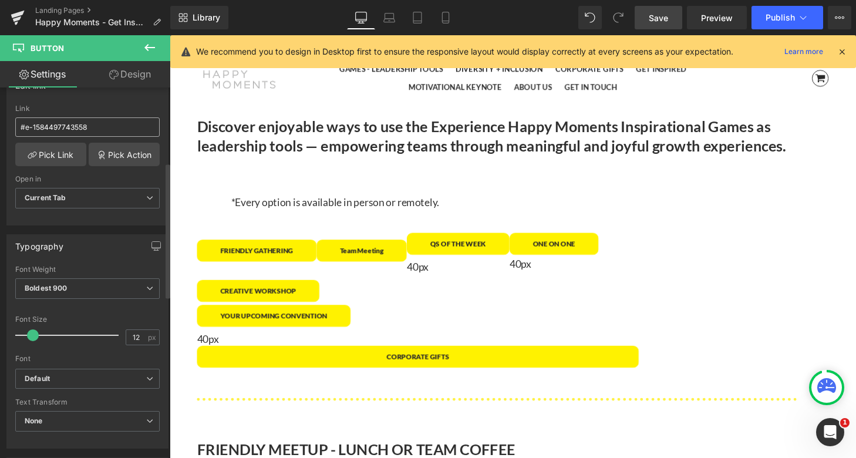
scroll to position [205, 0]
type input "Team Meeting"
type input "16"
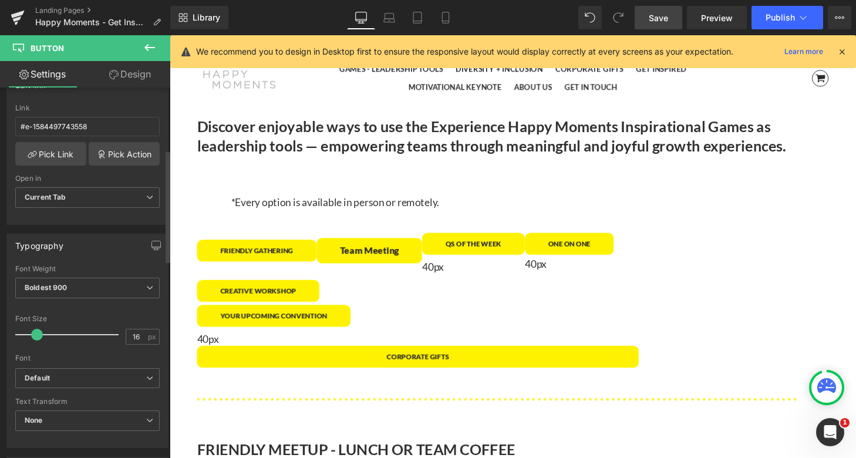
click at [35, 333] on span at bounding box center [37, 335] width 12 height 12
click at [289, 254] on span "FRIENDLY GATHERING" at bounding box center [260, 258] width 76 height 9
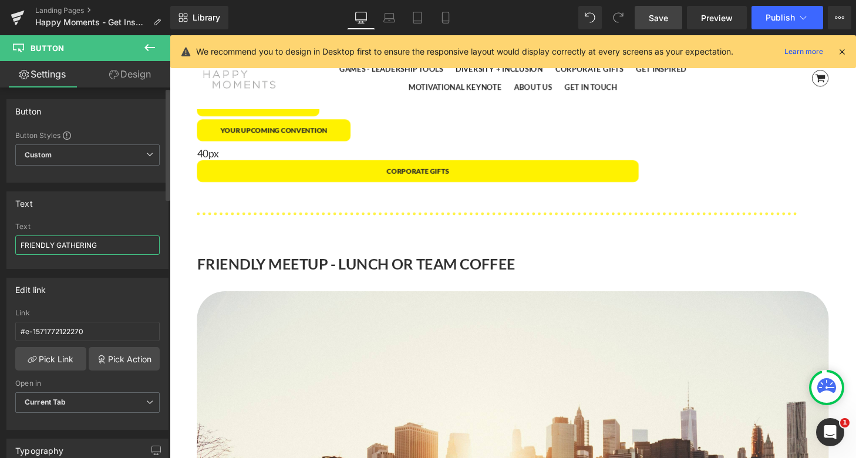
click at [92, 245] on input "FRIENDLY GATHERING" at bounding box center [87, 244] width 144 height 19
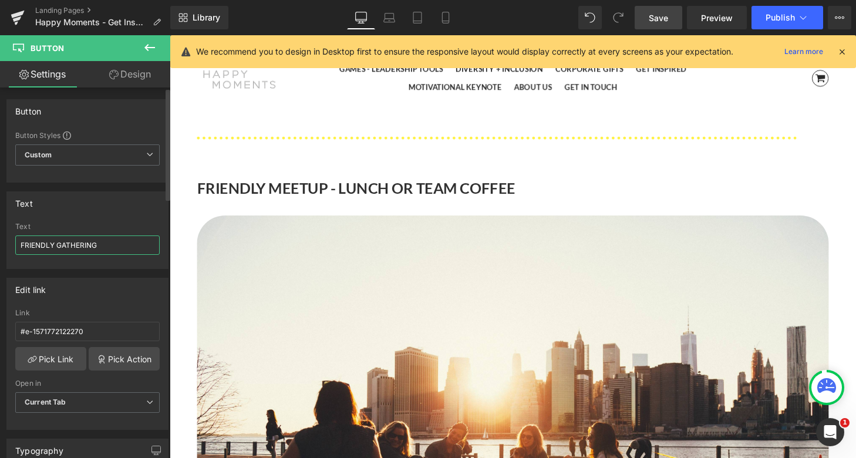
drag, startPoint x: 104, startPoint y: 245, endPoint x: 39, endPoint y: 245, distance: 65.2
click at [39, 245] on input "FRIENDLY GATHERING" at bounding box center [87, 244] width 144 height 19
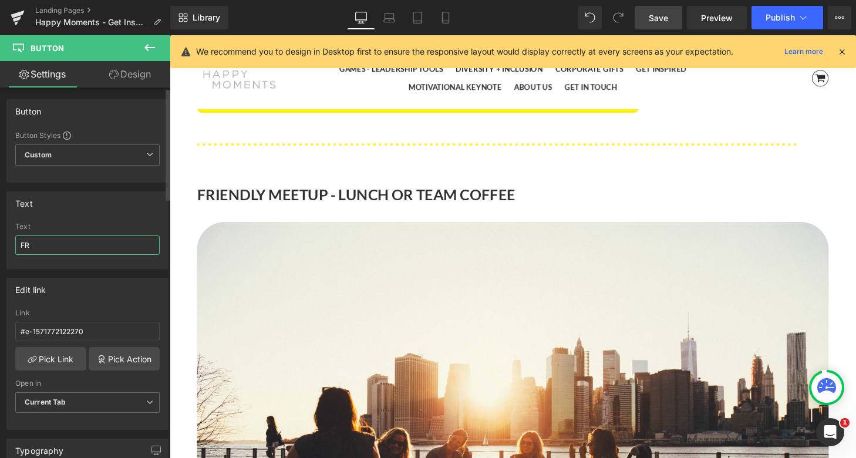
type input "F"
type input "Friendly"
drag, startPoint x: 59, startPoint y: 245, endPoint x: 19, endPoint y: 245, distance: 39.9
click at [19, 245] on input "Friendly" at bounding box center [87, 244] width 144 height 19
paste input "Friendly Gathering"
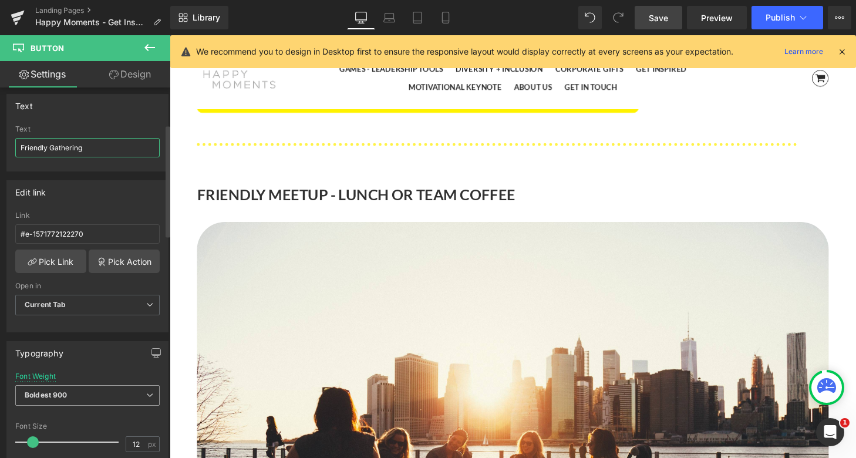
scroll to position [127, 0]
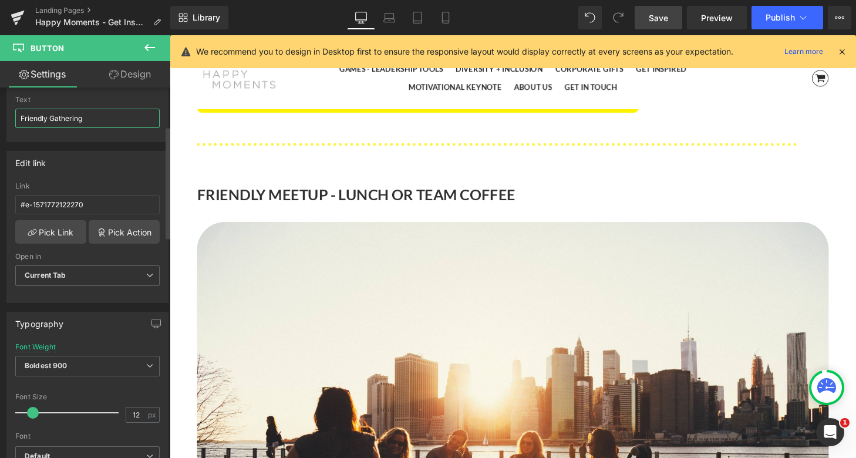
type input "Friendly Gathering"
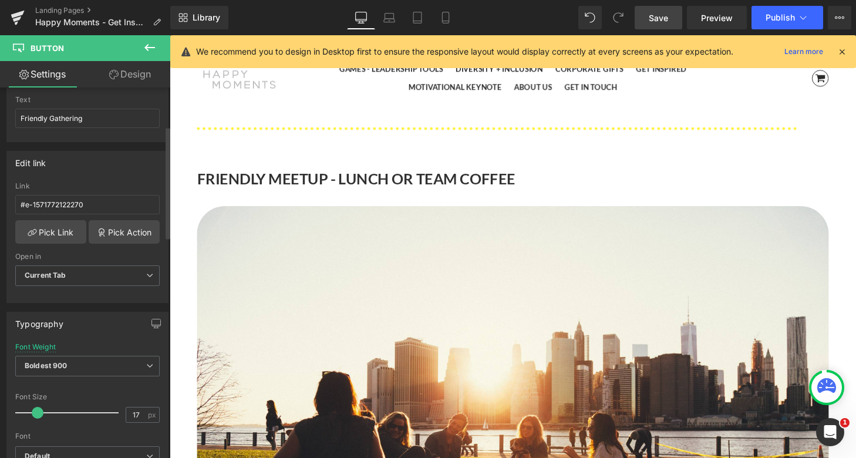
scroll to position [516, 0]
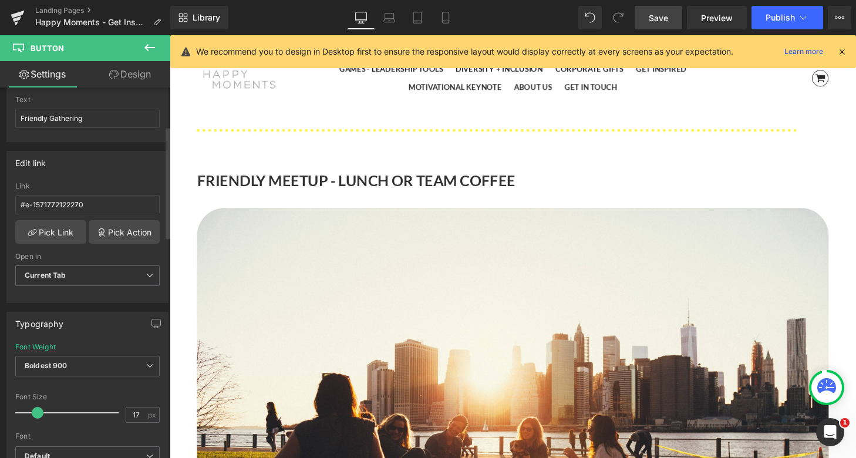
click at [39, 413] on span at bounding box center [38, 413] width 12 height 12
click at [136, 412] on input "17" at bounding box center [136, 414] width 21 height 15
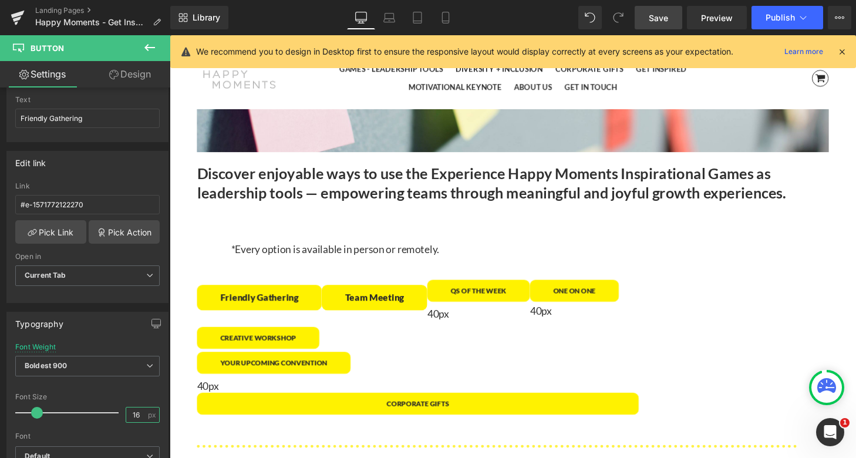
scroll to position [190, 0]
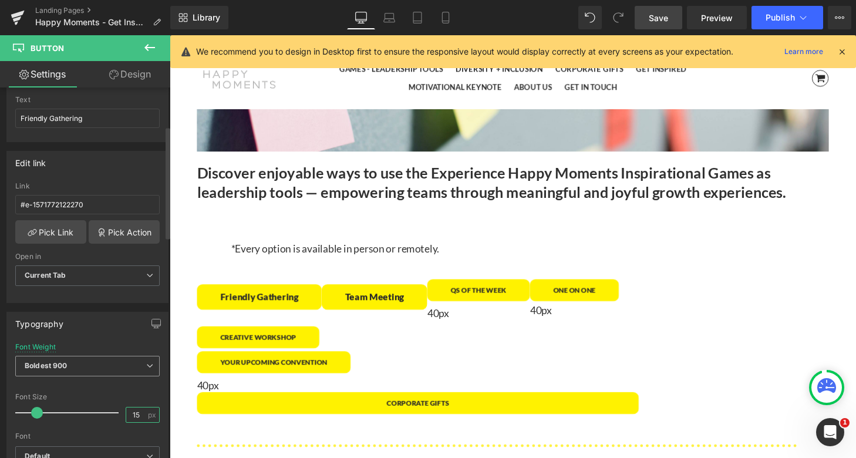
type input "15"
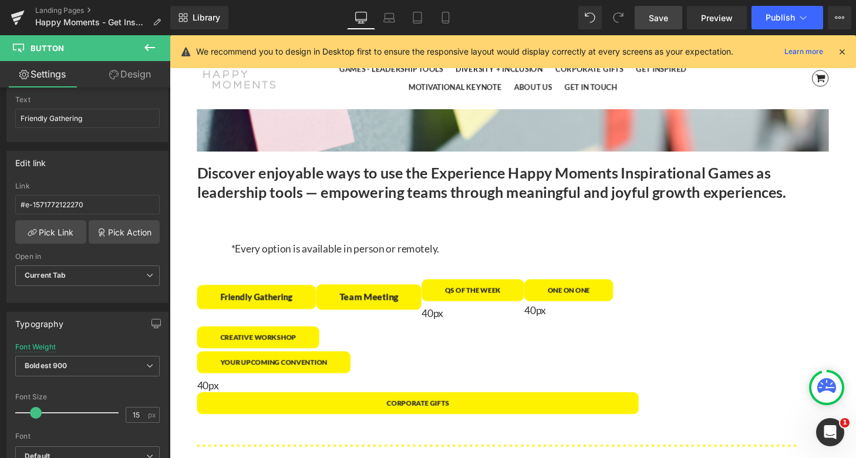
click at [170, 35] on span "Button" at bounding box center [170, 35] width 0 height 0
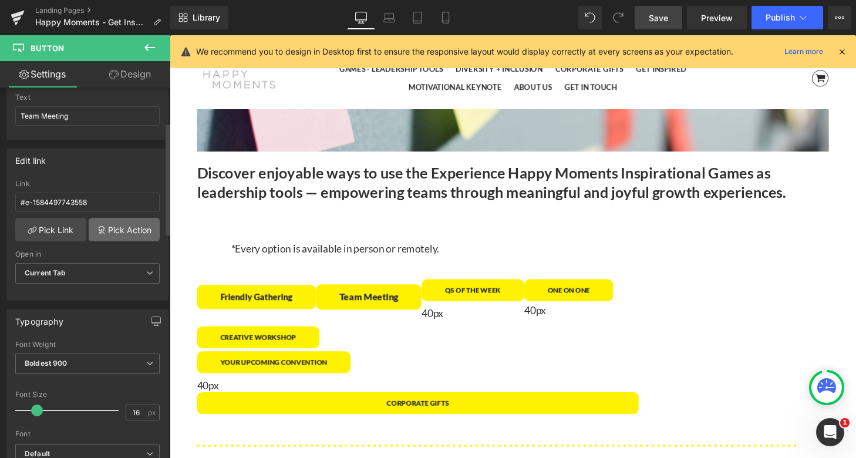
scroll to position [133, 0]
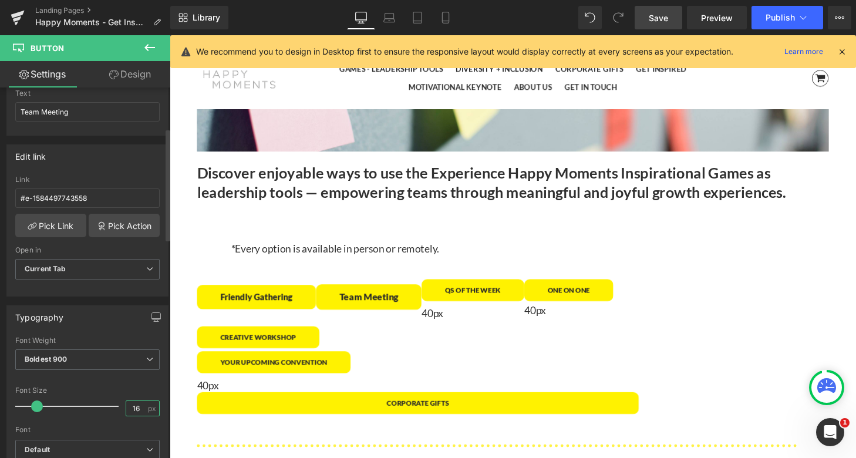
click at [135, 408] on input "16" at bounding box center [136, 408] width 21 height 15
type input "14"
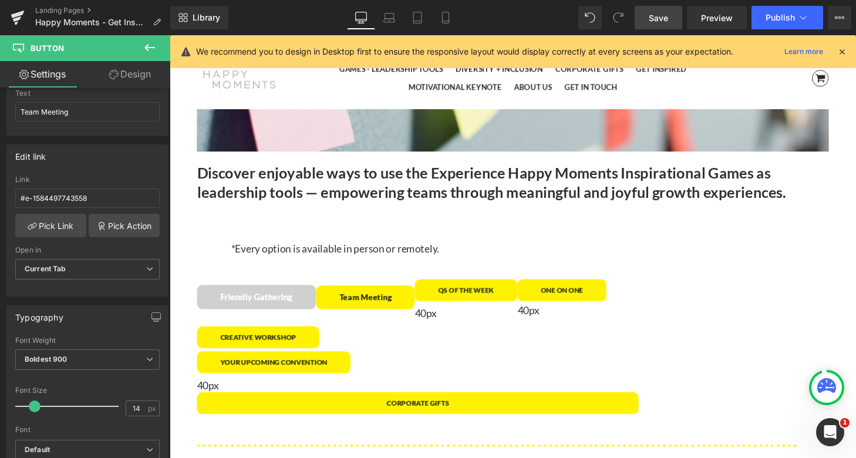
click at [274, 301] on span "Friendly Gathering" at bounding box center [259, 306] width 75 height 11
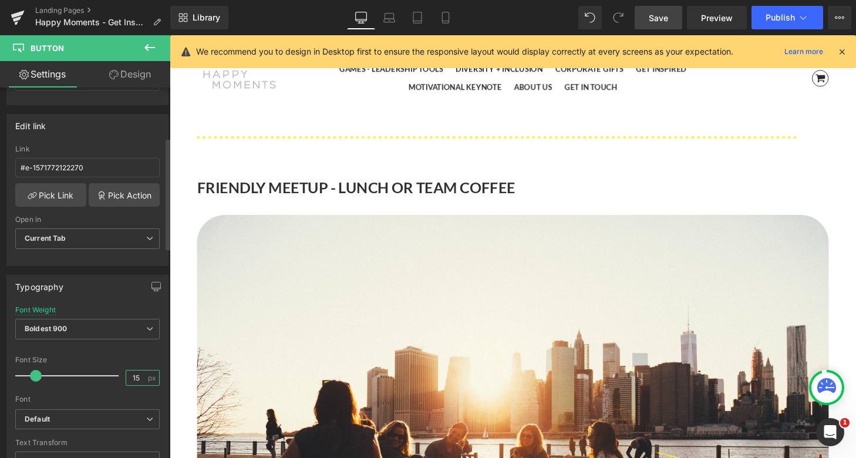
scroll to position [513, 0]
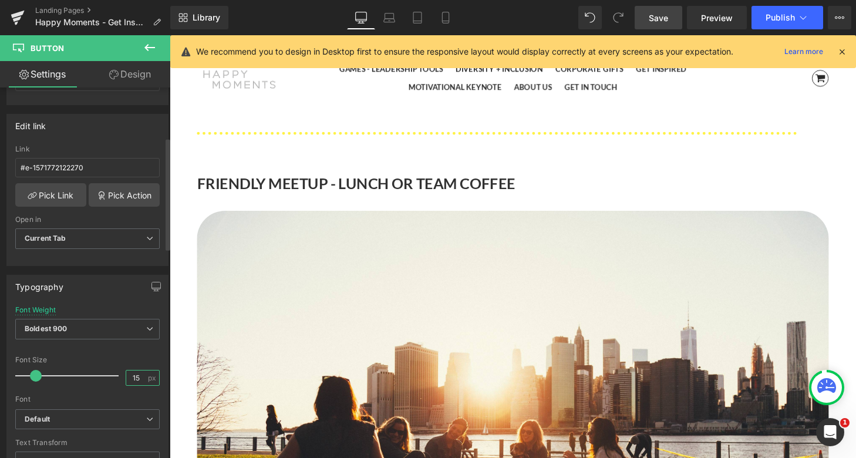
click at [136, 376] on input "15" at bounding box center [136, 377] width 21 height 15
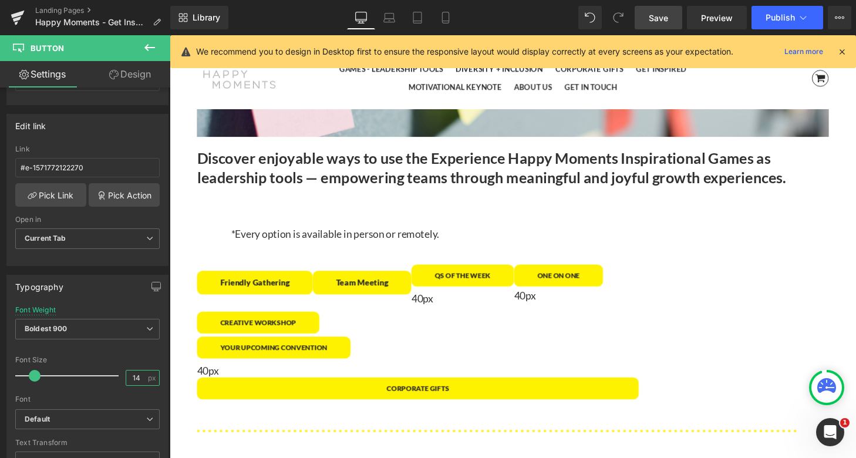
scroll to position [198, 0]
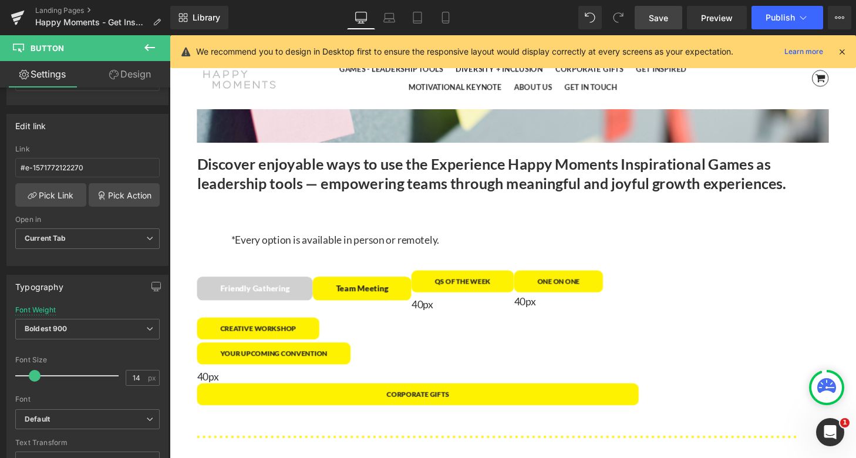
click at [318, 285] on link "Friendly Gathering" at bounding box center [258, 297] width 120 height 25
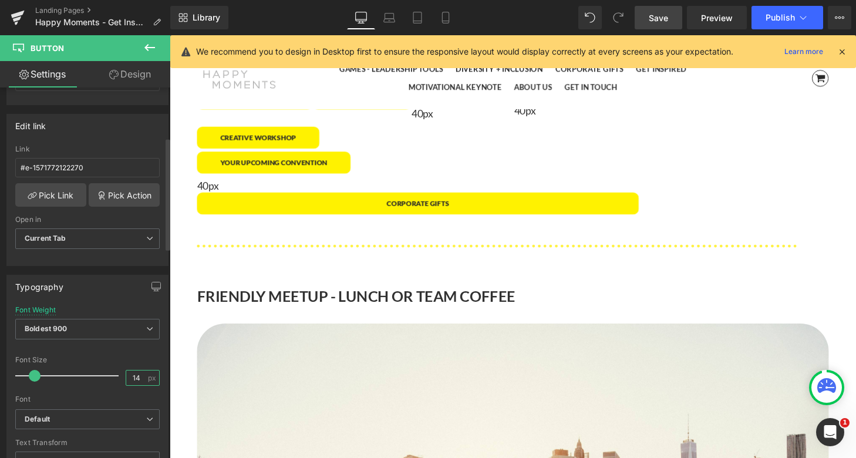
click at [134, 377] on input "14" at bounding box center [136, 377] width 21 height 15
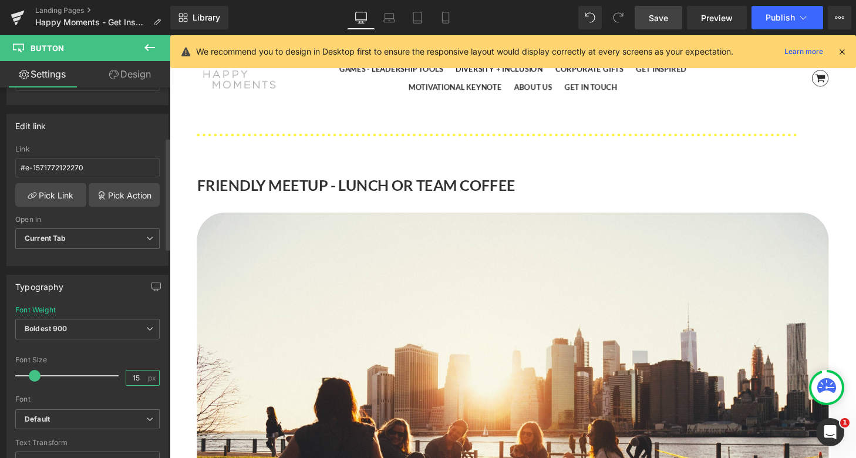
type input "15"
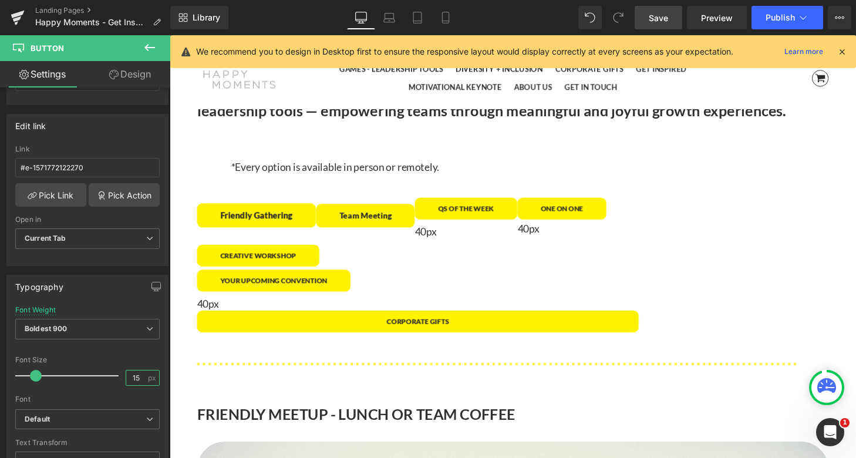
scroll to position [270, 0]
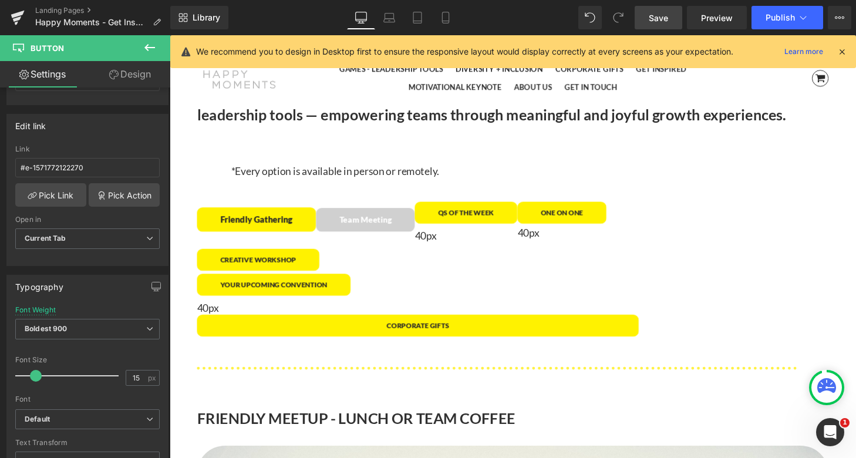
click at [404, 214] on link "Team Meeting" at bounding box center [372, 226] width 102 height 25
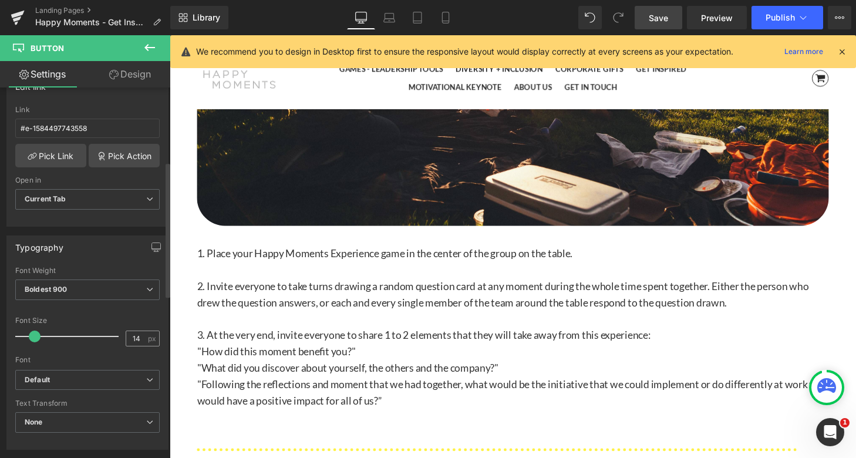
scroll to position [933, 0]
click at [137, 333] on input "14" at bounding box center [136, 338] width 21 height 15
click at [141, 338] on input "14" at bounding box center [136, 338] width 21 height 15
type input "15"
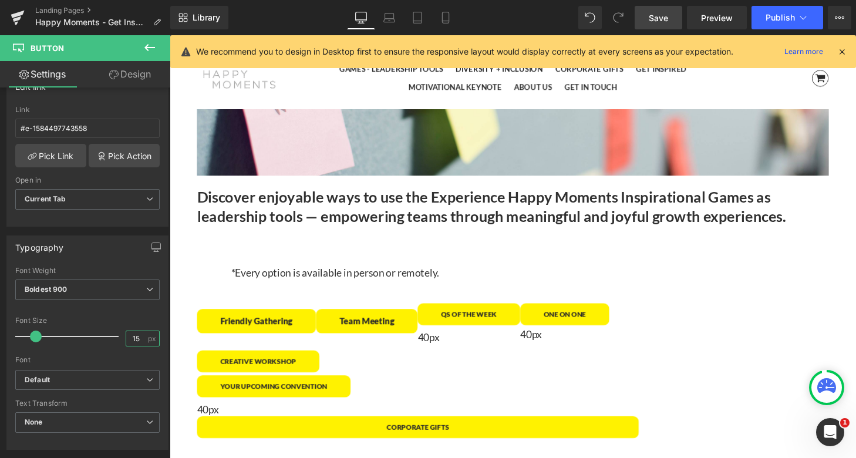
scroll to position [163, 0]
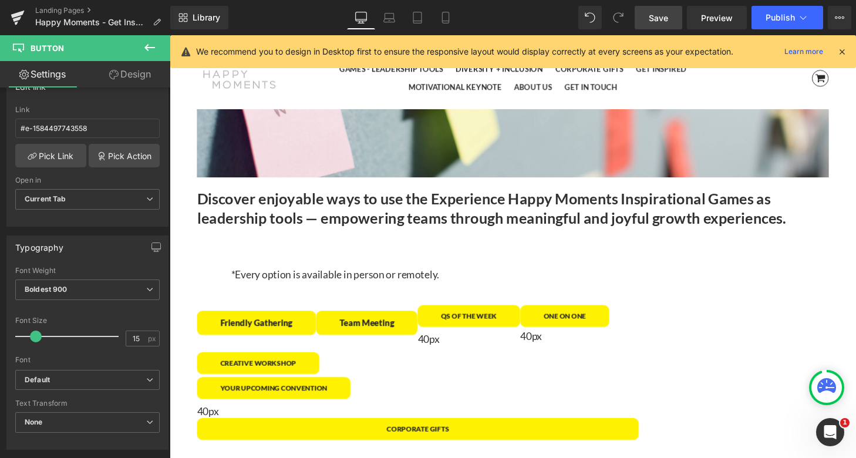
click at [170, 35] on span at bounding box center [170, 35] width 0 height 0
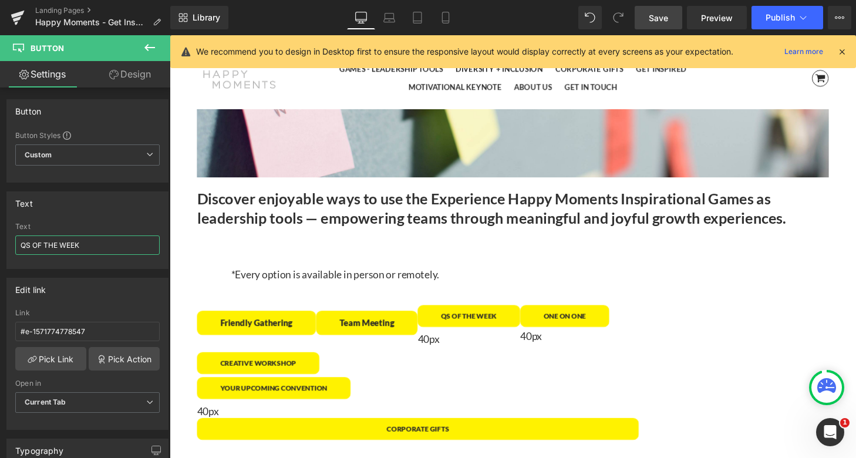
drag, startPoint x: 102, startPoint y: 247, endPoint x: -4, endPoint y: 247, distance: 105.7
click at [0, 247] on html "Button You are previewing how the will restyle your page. You can not edit Elem…" at bounding box center [428, 229] width 856 height 458
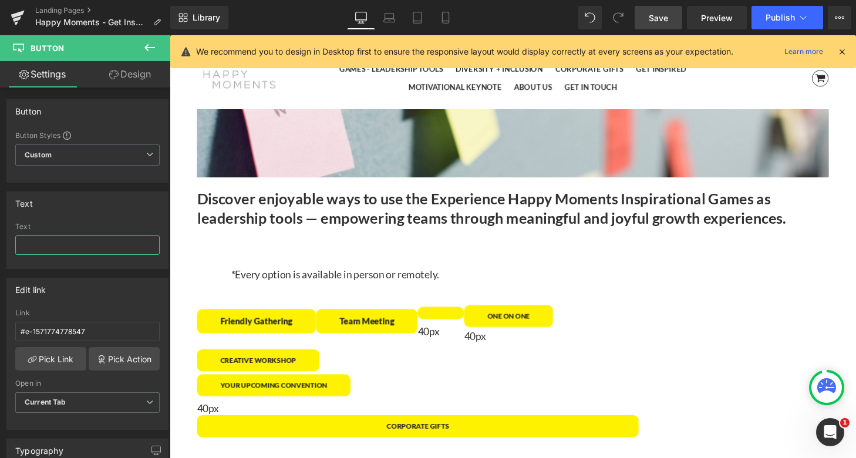
paste input "Question of the Week"
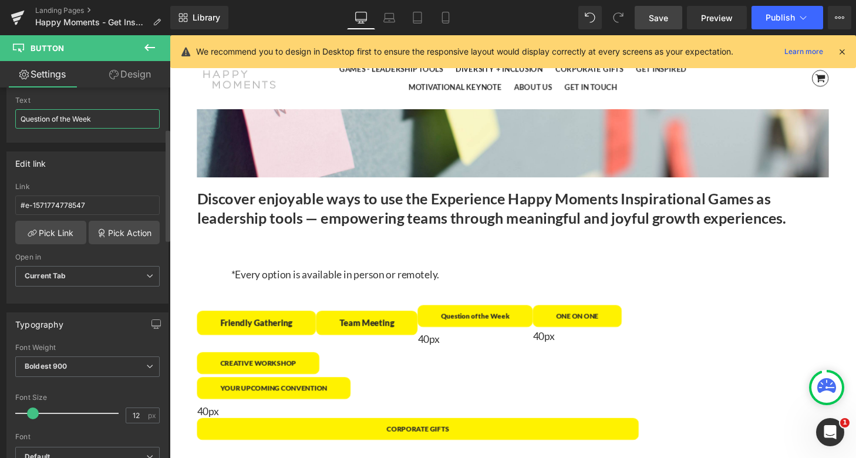
scroll to position [147, 0]
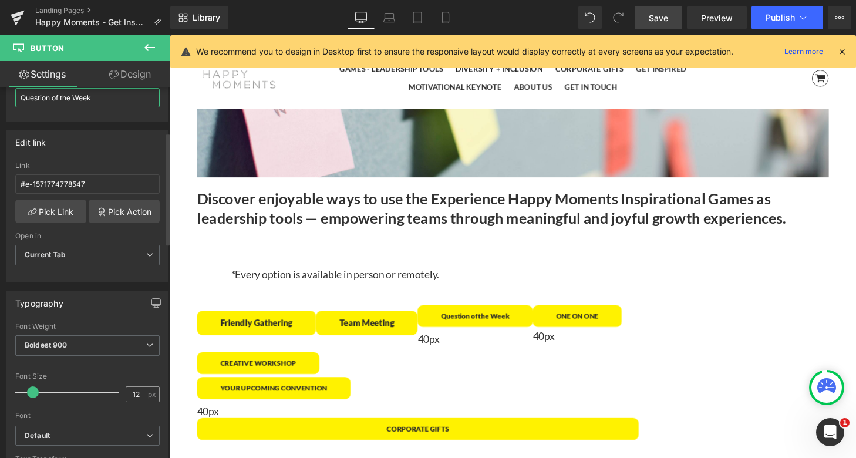
type input "Question of the Week"
click at [136, 393] on input "12" at bounding box center [136, 394] width 21 height 15
type input "15"
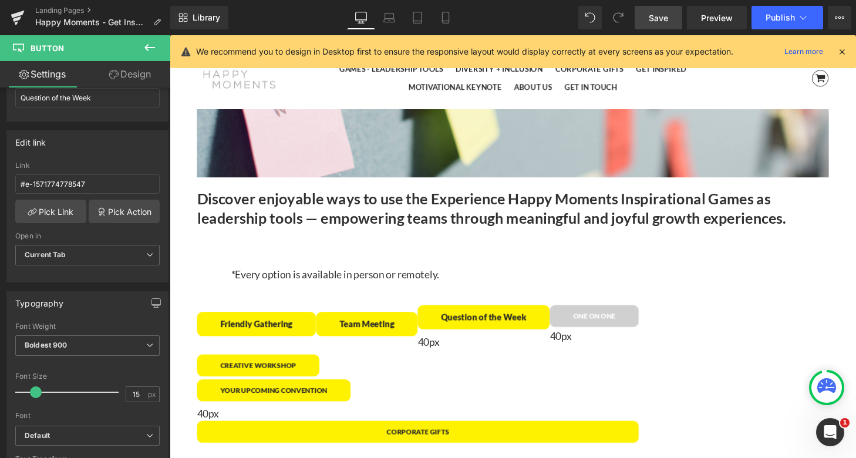
click at [655, 315] on link "ONE ON ONE" at bounding box center [609, 326] width 92 height 23
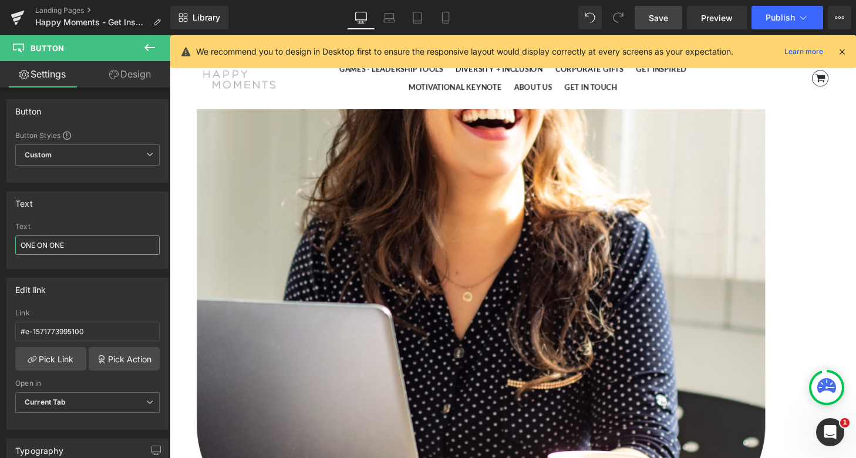
drag, startPoint x: 73, startPoint y: 244, endPoint x: -4, endPoint y: 244, distance: 76.9
click at [0, 244] on html "Button You are previewing how the will restyle your page. You can not edit Elem…" at bounding box center [428, 229] width 856 height 458
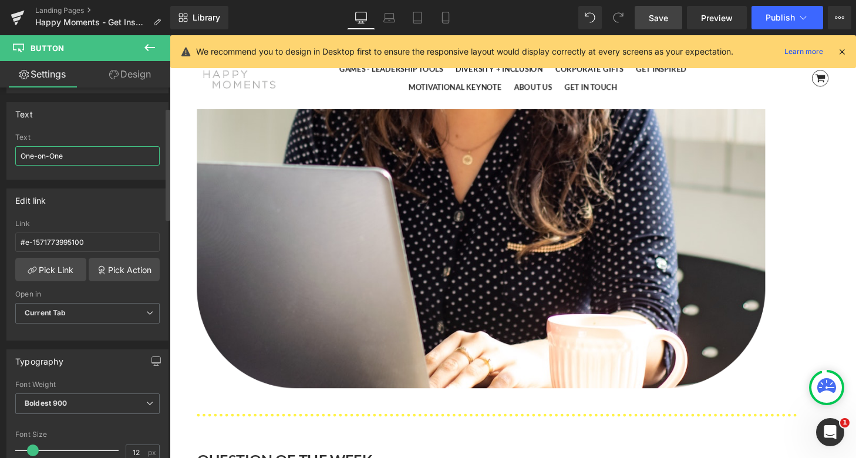
scroll to position [113, 0]
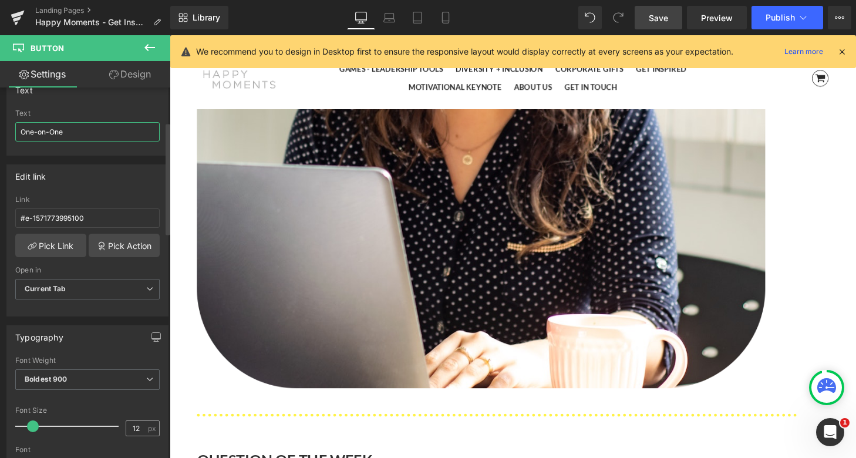
type input "One-on-One"
click at [134, 427] on input "12" at bounding box center [136, 428] width 21 height 15
type input "15"
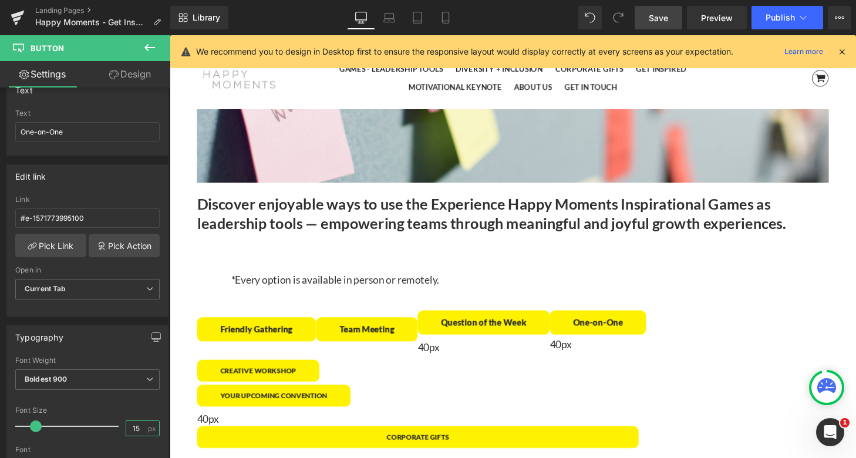
scroll to position [171, 0]
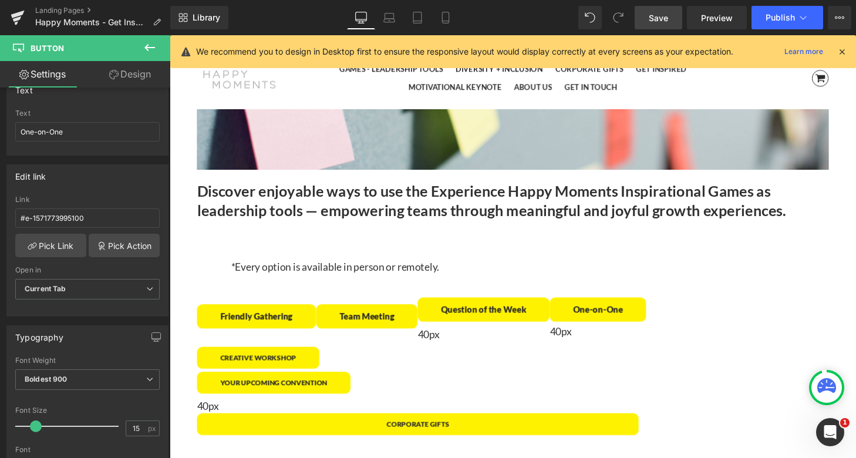
click at [170, 35] on icon at bounding box center [170, 35] width 0 height 0
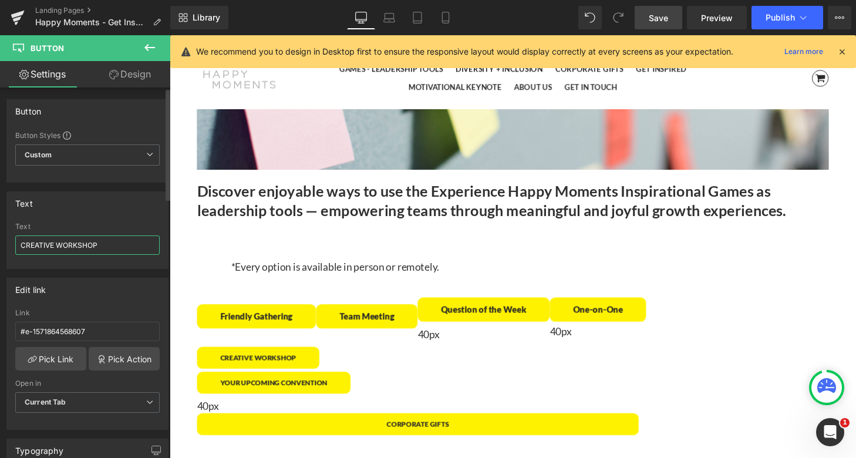
drag, startPoint x: 106, startPoint y: 242, endPoint x: 23, endPoint y: 242, distance: 82.2
click at [23, 242] on input "CREATIVE WORKSHOP" at bounding box center [87, 244] width 144 height 19
type input "C"
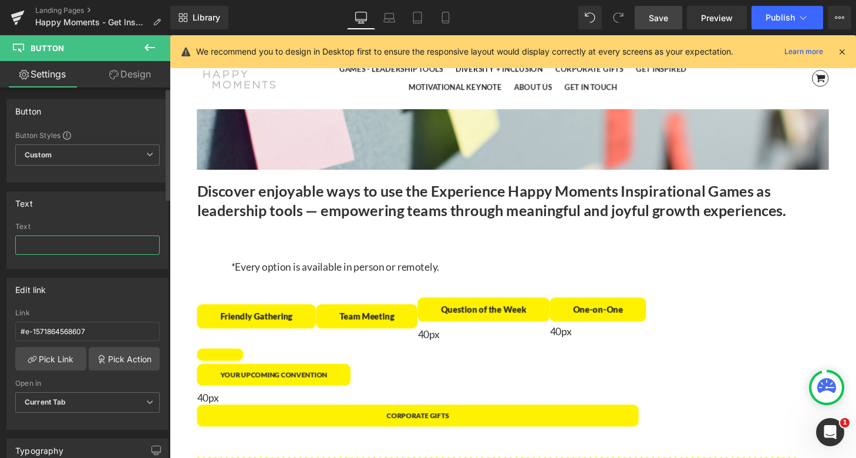
paste input "Inspiration Workshop"
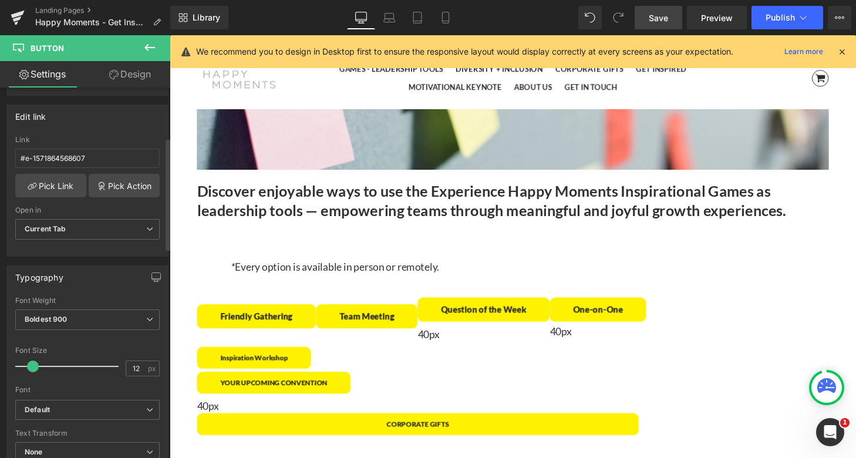
scroll to position [175, 0]
type input "Inspiration Workshop"
click at [136, 362] on input "12" at bounding box center [136, 366] width 21 height 15
type input "15"
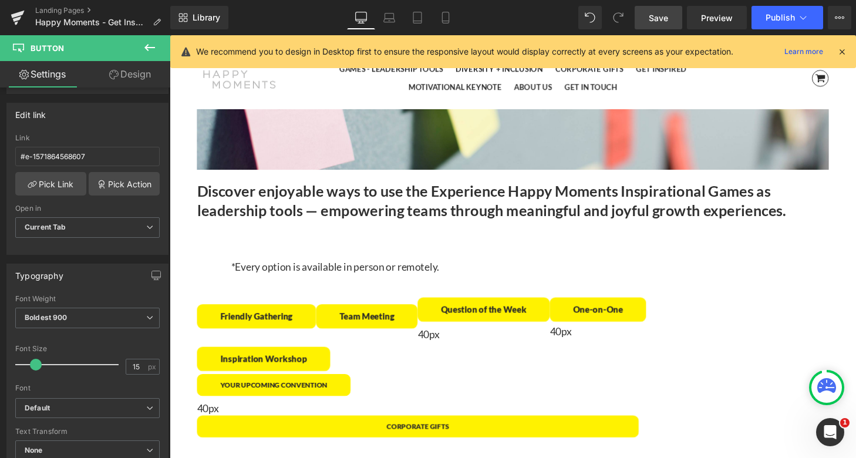
click at [170, 35] on icon at bounding box center [170, 35] width 0 height 0
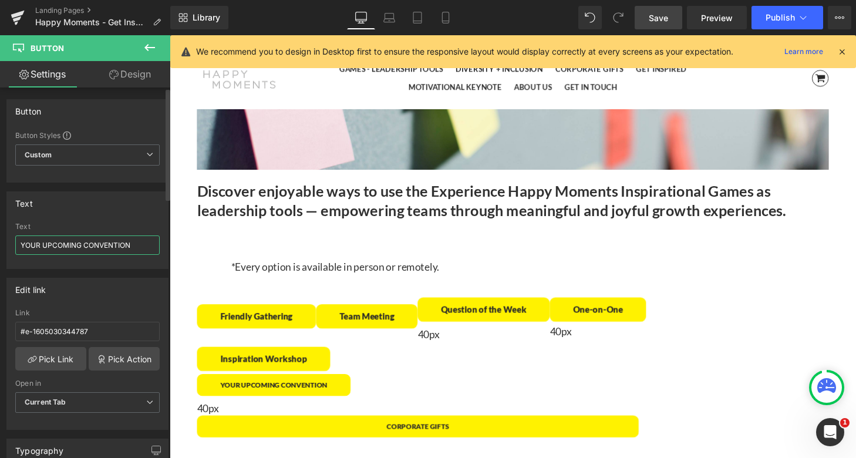
click at [100, 247] on input "YOUR UPCOMING CONVENTION" at bounding box center [87, 244] width 144 height 19
drag, startPoint x: 141, startPoint y: 246, endPoint x: 14, endPoint y: 246, distance: 127.4
click at [14, 246] on div "YOUR UPCOMING CONVENTION Text YOUR UPCOMING CONVENTION" at bounding box center [87, 245] width 161 height 46
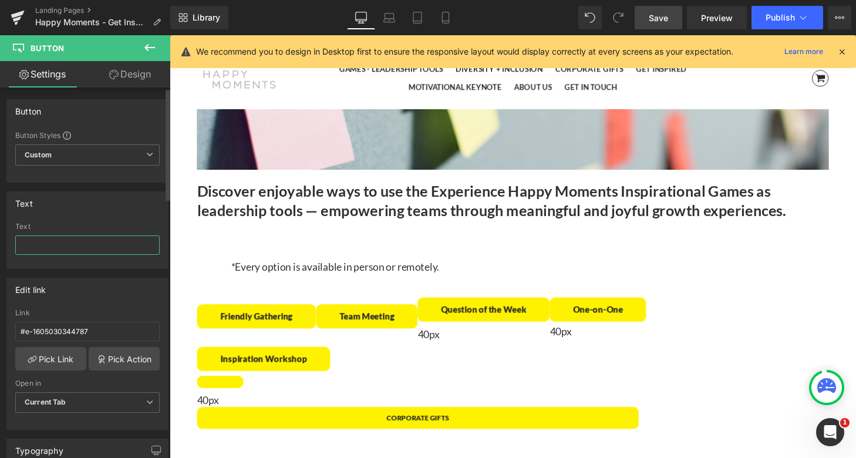
paste input "Your Convention"
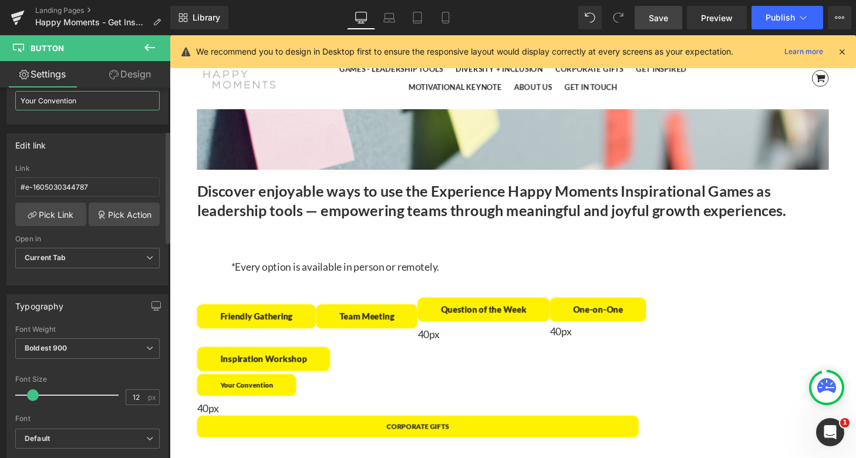
scroll to position [158, 0]
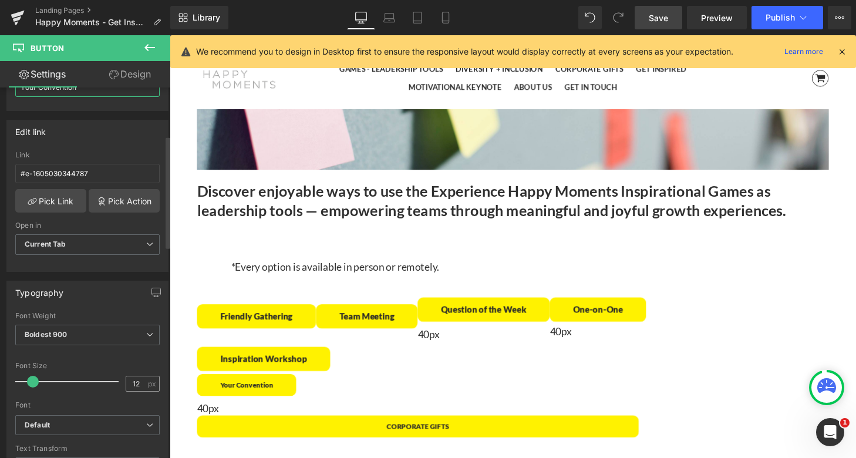
type input "Your Convention"
click at [140, 380] on input "12" at bounding box center [136, 383] width 21 height 15
type input "15"
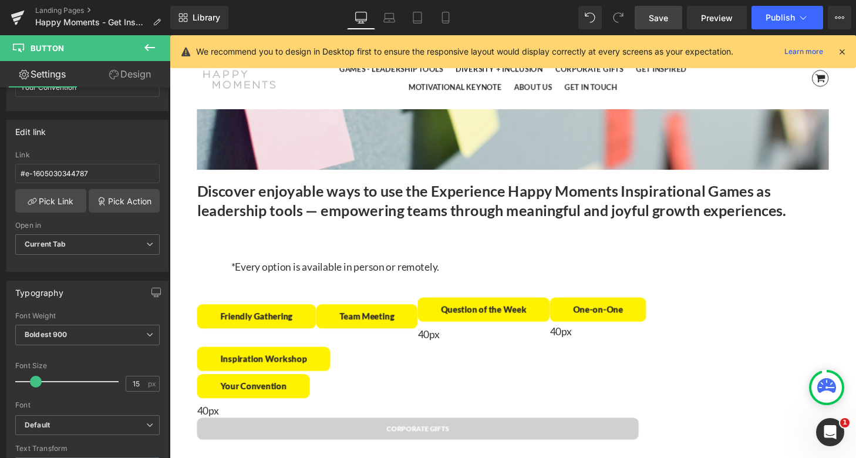
click at [459, 438] on span "CORPORATE GIFTS" at bounding box center [427, 442] width 65 height 9
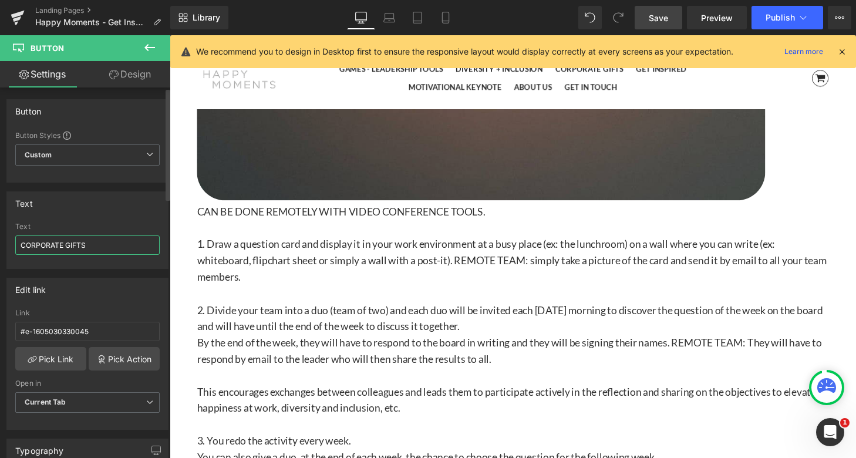
click at [87, 249] on input "CORPORATE GIFTS" at bounding box center [87, 244] width 144 height 19
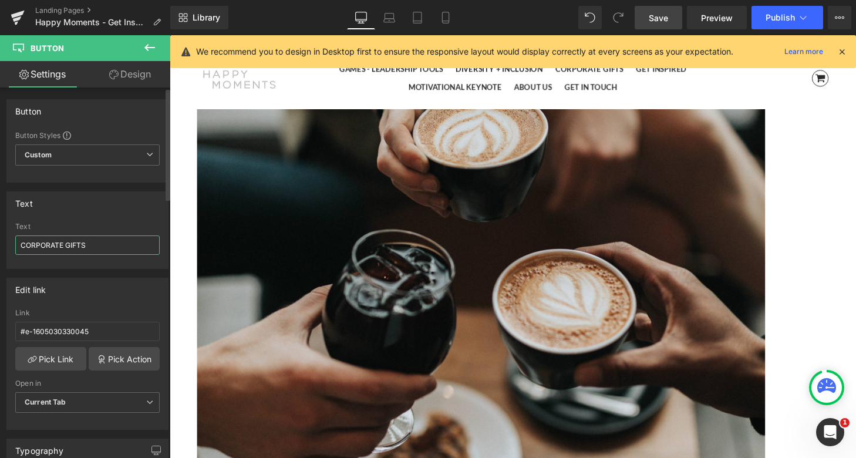
scroll to position [3312, 0]
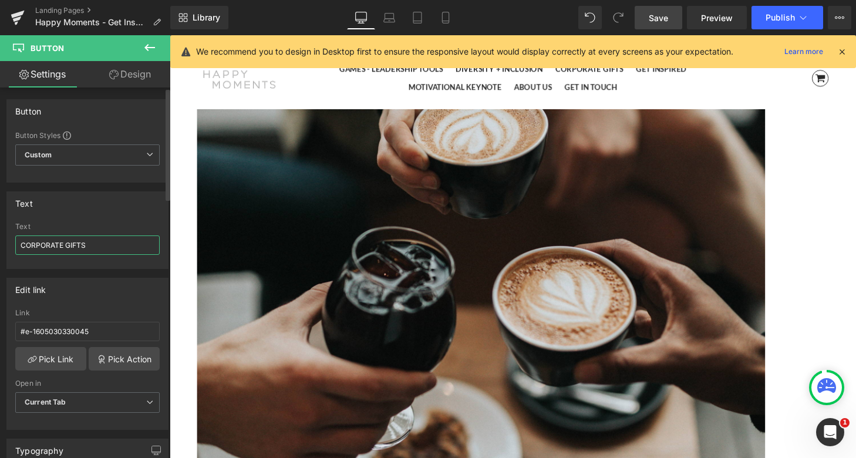
drag, startPoint x: 102, startPoint y: 242, endPoint x: 5, endPoint y: 242, distance: 97.5
click at [5, 242] on div "Text CORPORATE GIFTS Text CORPORATE GIFTS" at bounding box center [88, 226] width 176 height 86
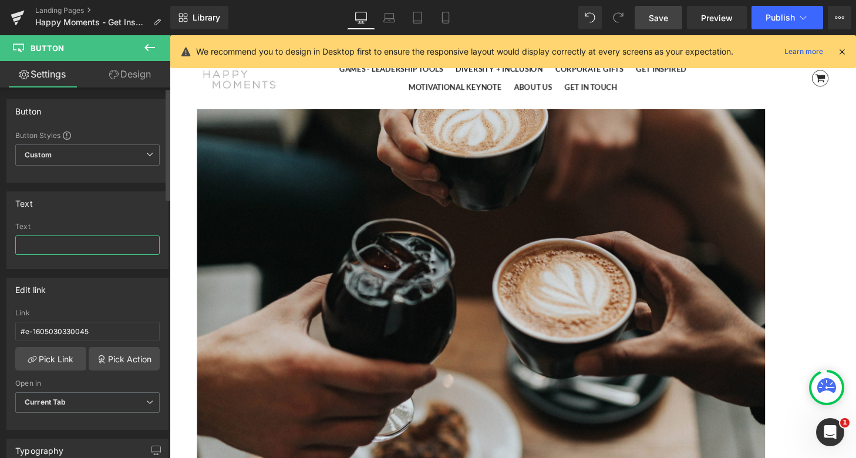
paste input "Signature Gifts"
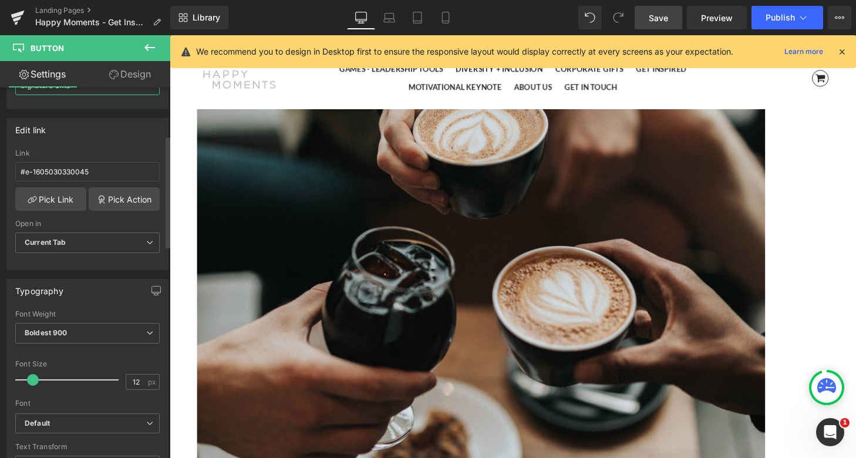
scroll to position [185, 0]
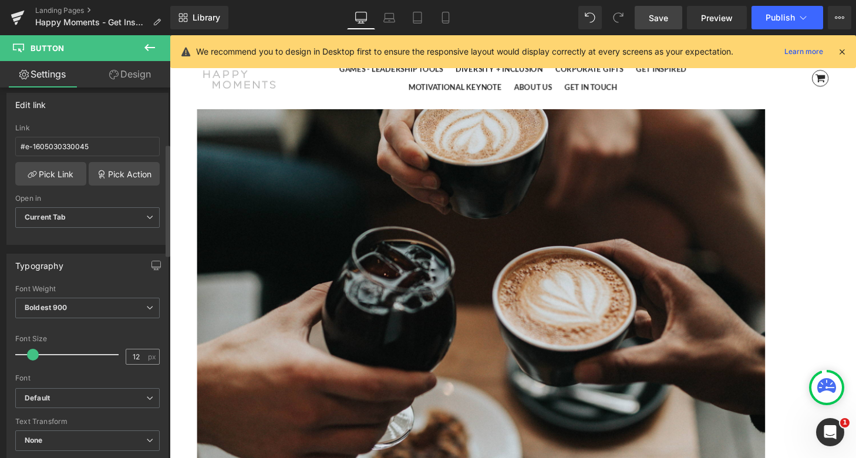
type input "Signature Gifts"
click at [137, 359] on input "12" at bounding box center [136, 356] width 21 height 15
type input "15"
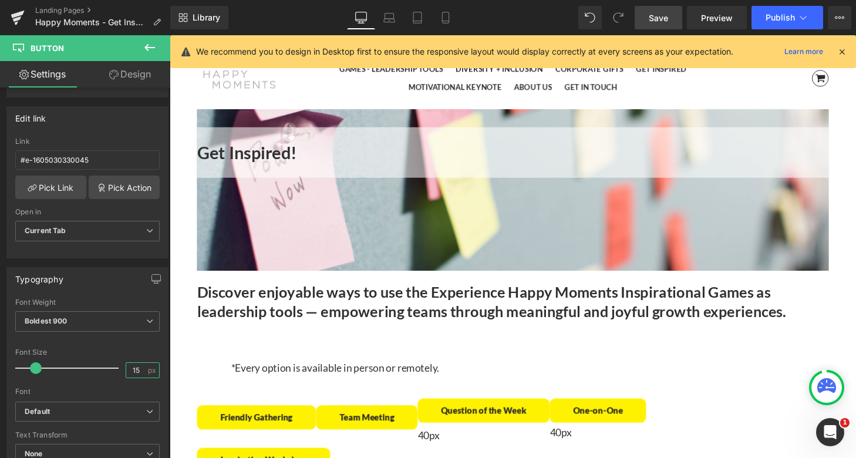
scroll to position [0, 0]
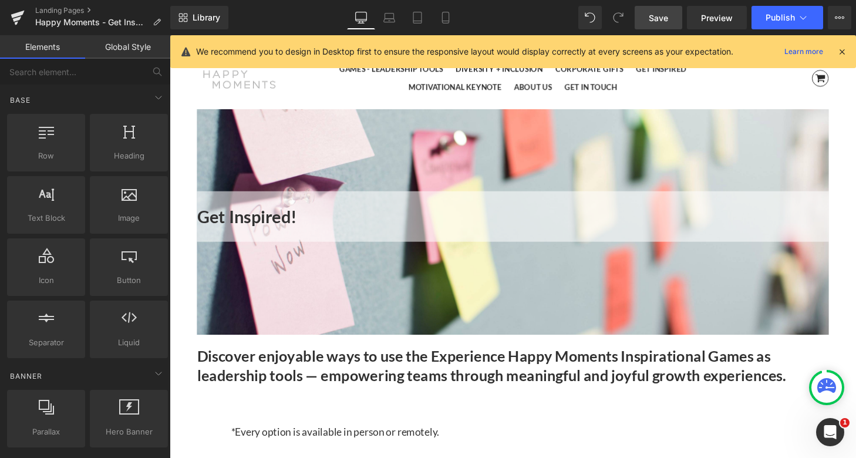
click at [666, 19] on span "Save" at bounding box center [658, 18] width 19 height 12
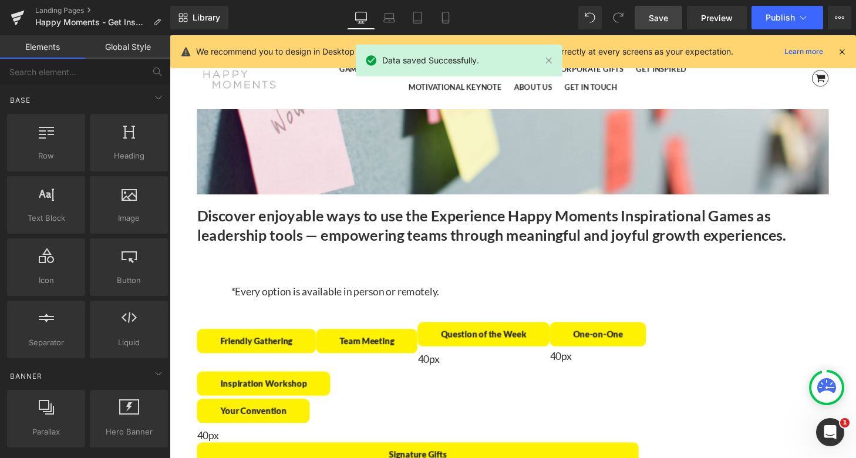
scroll to position [147, 0]
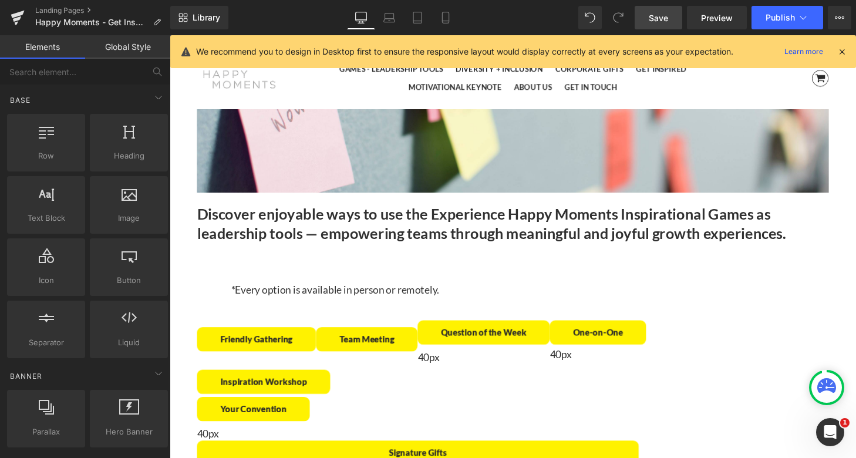
click at [170, 35] on icon at bounding box center [170, 35] width 0 height 0
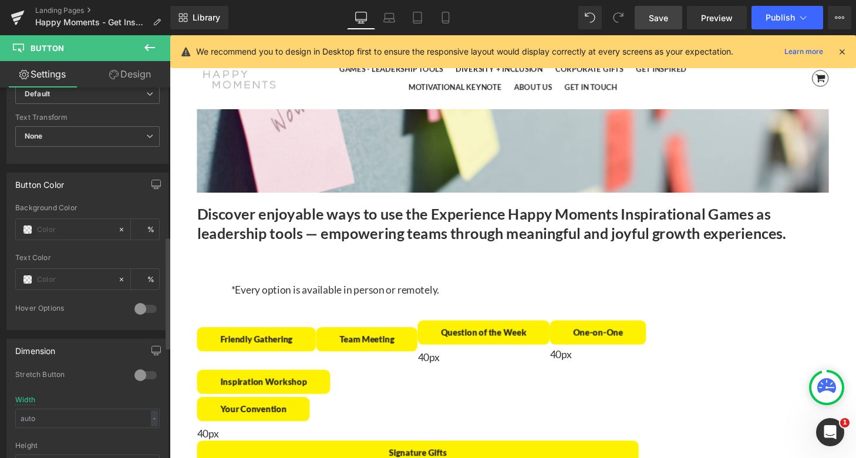
scroll to position [491, 0]
click at [147, 370] on div at bounding box center [146, 372] width 28 height 19
click at [134, 370] on div at bounding box center [146, 372] width 28 height 19
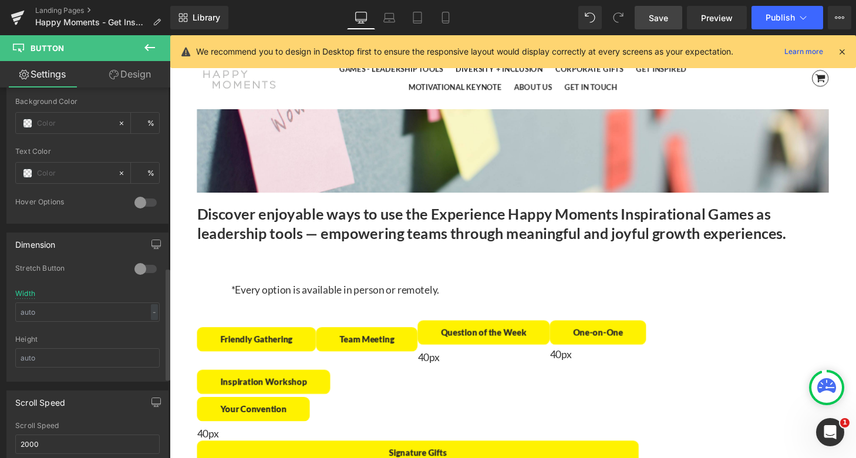
scroll to position [597, 0]
click at [170, 35] on icon at bounding box center [170, 35] width 0 height 0
click at [170, 35] on span "Button" at bounding box center [170, 35] width 0 height 0
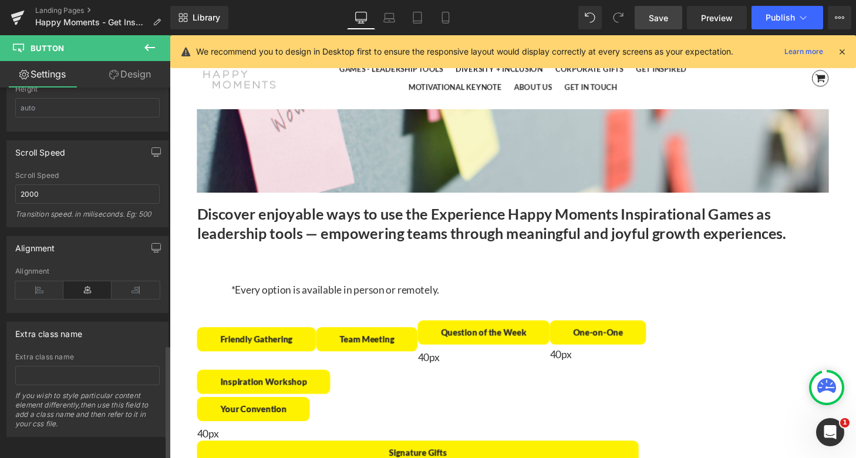
scroll to position [856, 0]
click at [135, 76] on link "Design" at bounding box center [129, 74] width 85 height 26
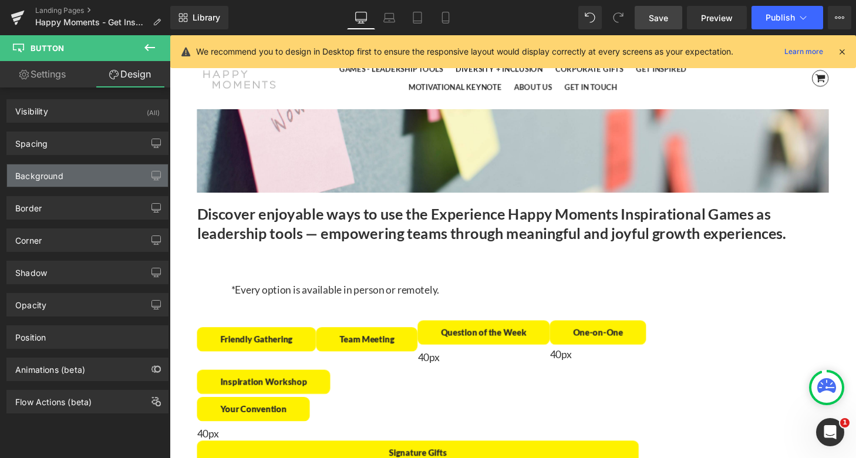
type input "0"
type input "10"
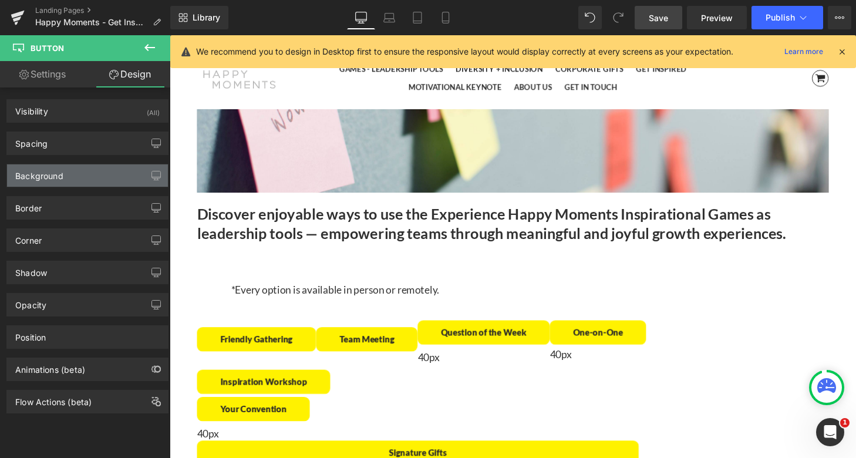
type input "40"
type input "10"
type input "40"
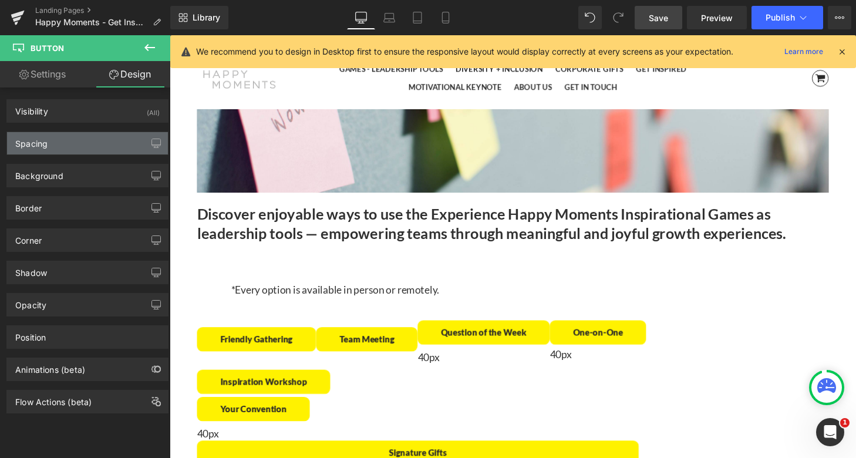
click at [73, 139] on div "Spacing" at bounding box center [87, 143] width 161 height 22
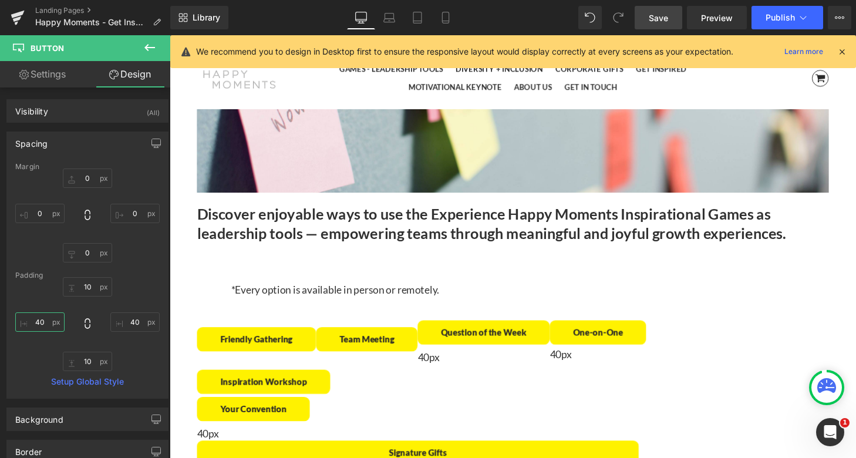
click at [41, 321] on input "40" at bounding box center [39, 321] width 49 height 19
type input "30"
click at [137, 322] on input "40" at bounding box center [134, 321] width 49 height 19
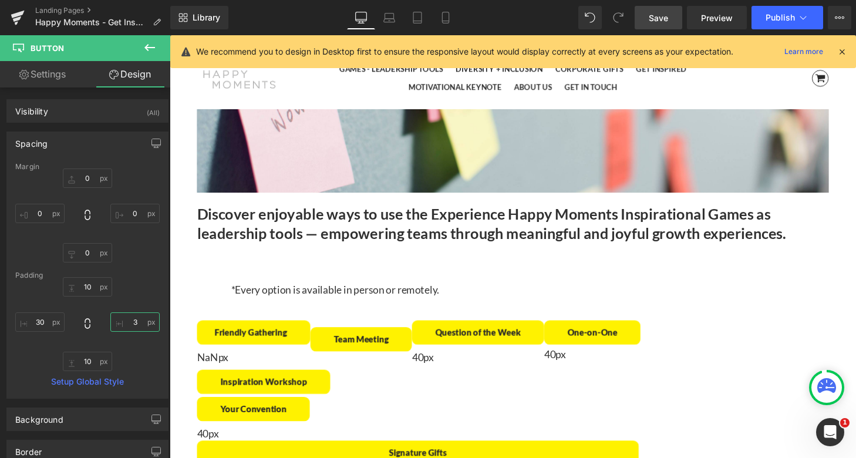
type input "30"
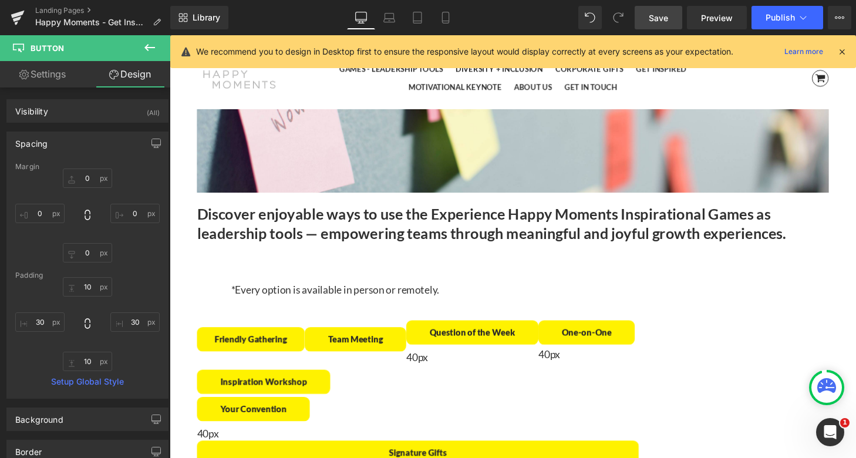
click at [170, 35] on icon at bounding box center [170, 35] width 0 height 0
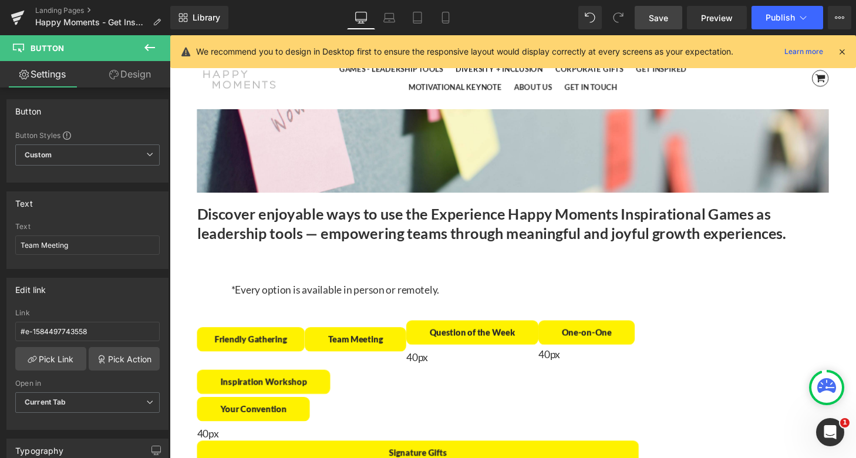
click at [143, 68] on link "Design" at bounding box center [129, 74] width 85 height 26
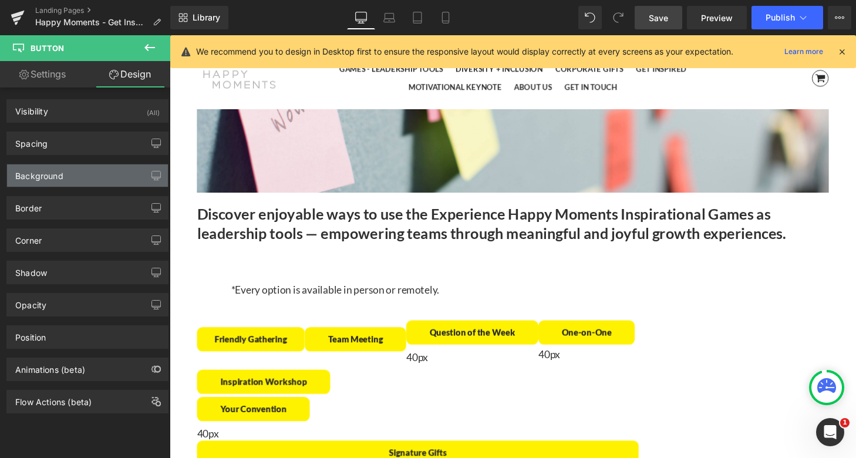
type input "0"
type input "10"
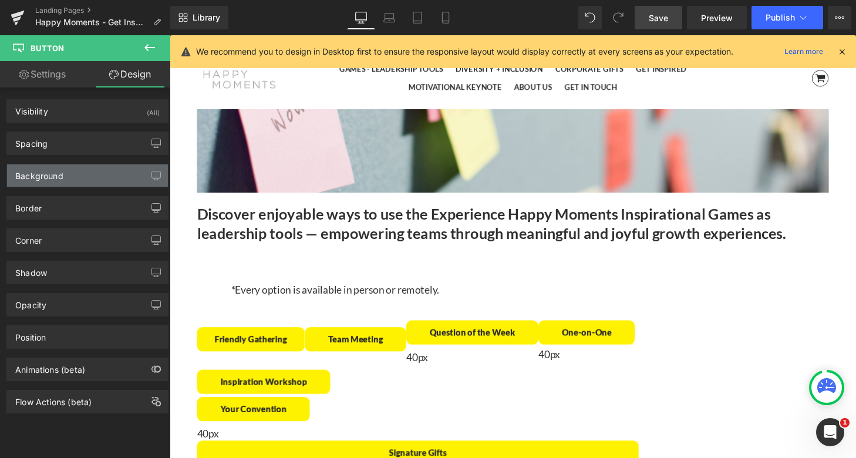
type input "40"
type input "10"
type input "40"
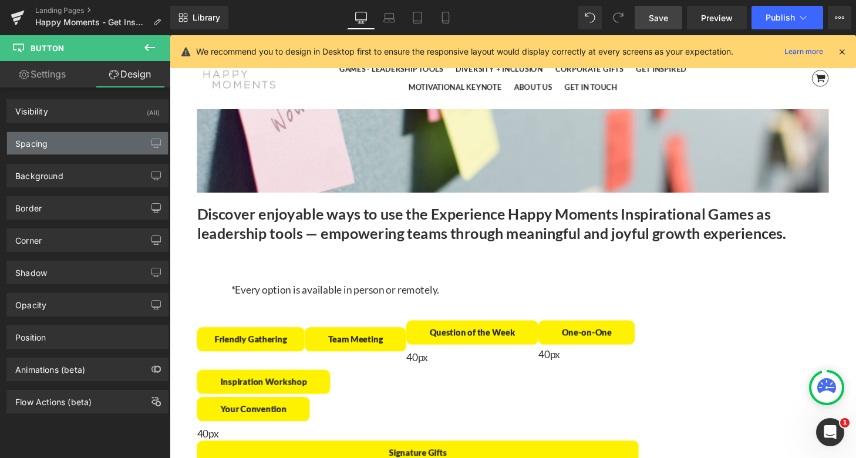
click at [45, 152] on div "Spacing" at bounding box center [87, 143] width 161 height 22
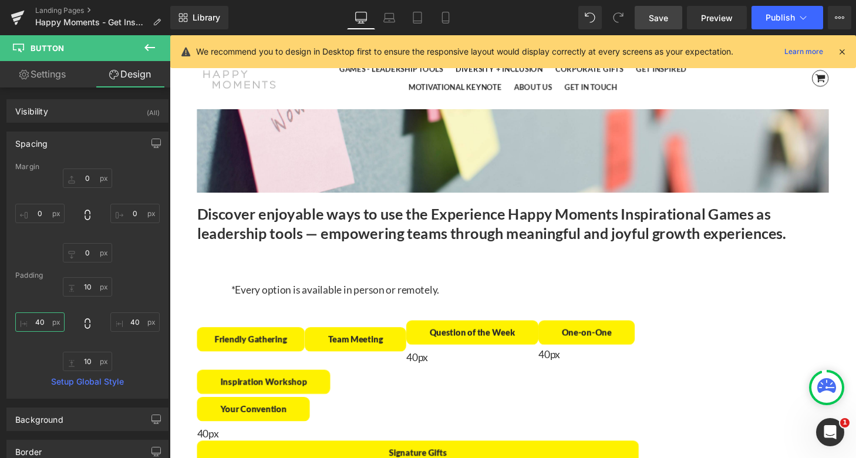
click at [40, 321] on input "40" at bounding box center [39, 321] width 49 height 19
type input "30"
click at [126, 322] on input "40" at bounding box center [134, 321] width 49 height 19
type input "30"
click at [170, 35] on icon at bounding box center [170, 35] width 0 height 0
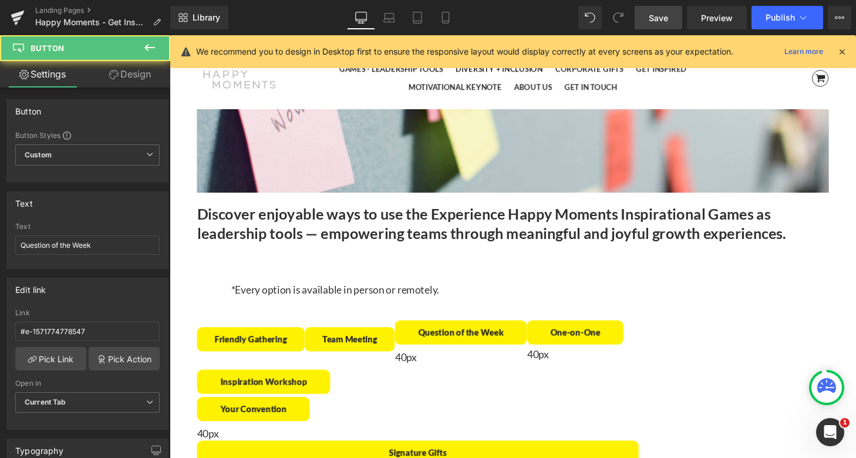
click at [136, 74] on link "Design" at bounding box center [129, 74] width 85 height 26
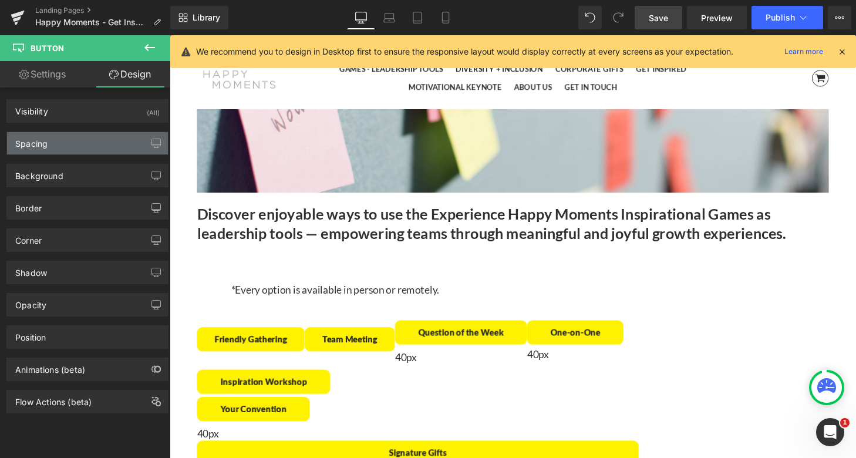
type input "0"
type input "10"
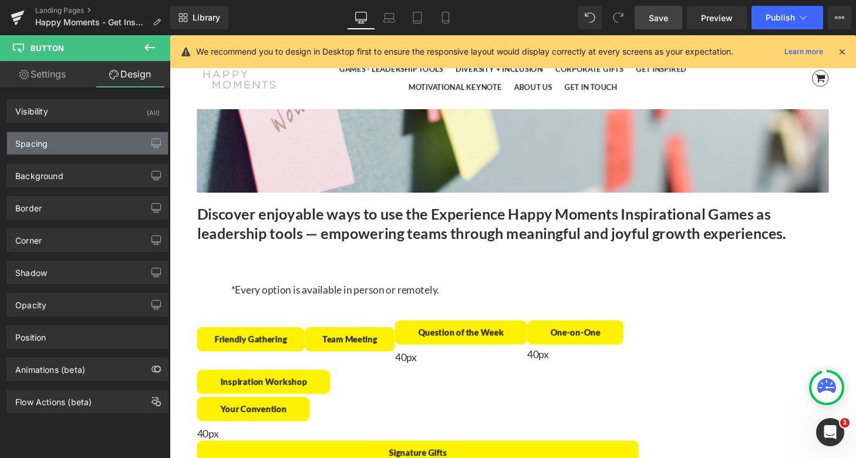
type input "40"
type input "10"
type input "40"
click at [45, 144] on div "Spacing" at bounding box center [31, 140] width 32 height 16
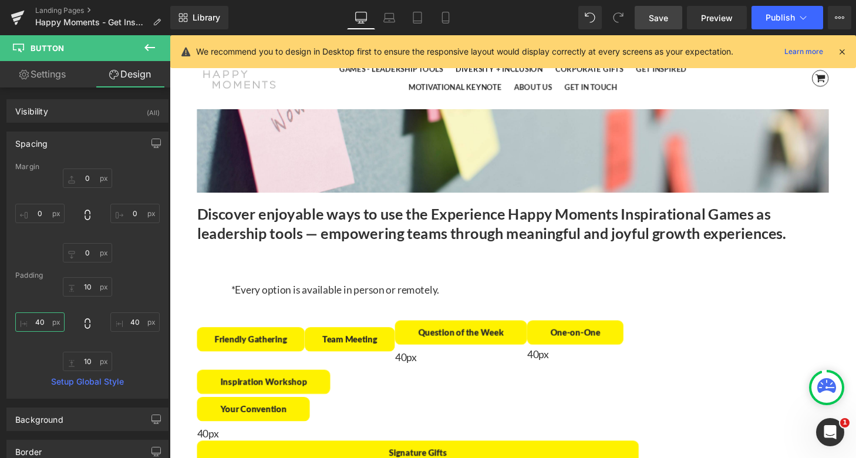
click at [42, 313] on input "40" at bounding box center [39, 321] width 49 height 19
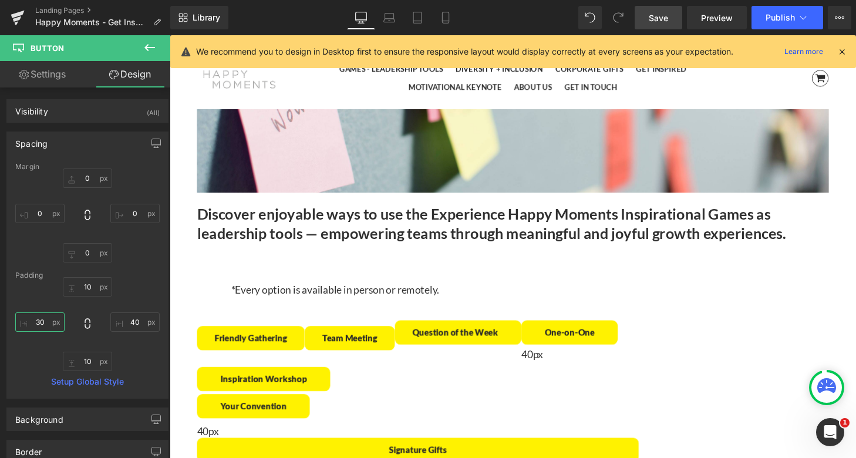
type input "30"
click at [133, 321] on input "40" at bounding box center [134, 321] width 49 height 19
type input "30"
click at [43, 323] on input "30" at bounding box center [39, 321] width 49 height 19
type input "25"
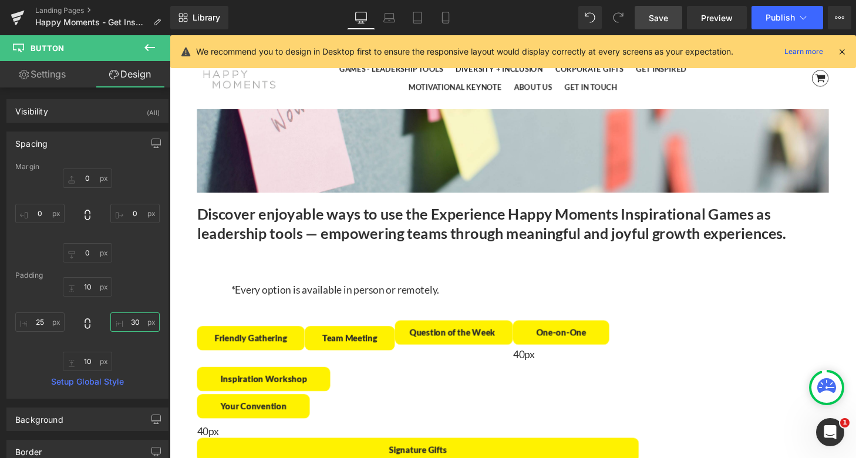
click at [134, 323] on input "30" at bounding box center [134, 321] width 49 height 19
type input "25"
click at [44, 318] on input "25" at bounding box center [39, 321] width 49 height 19
type input "20"
click at [137, 322] on input "25" at bounding box center [134, 321] width 49 height 19
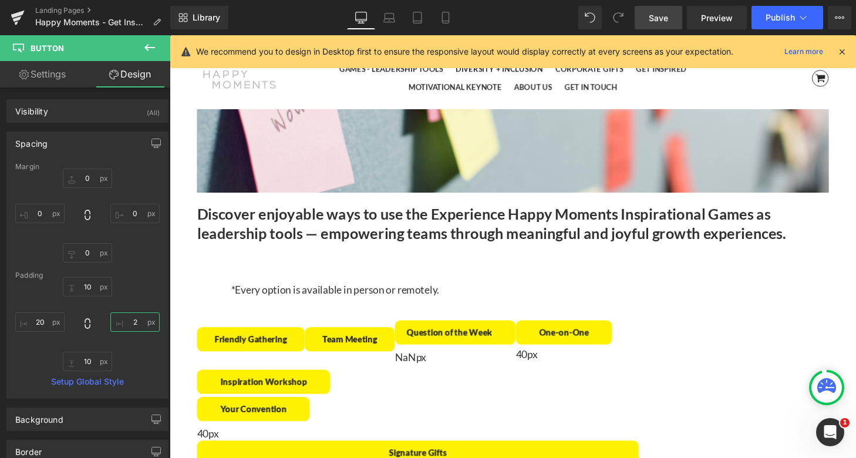
type input "20"
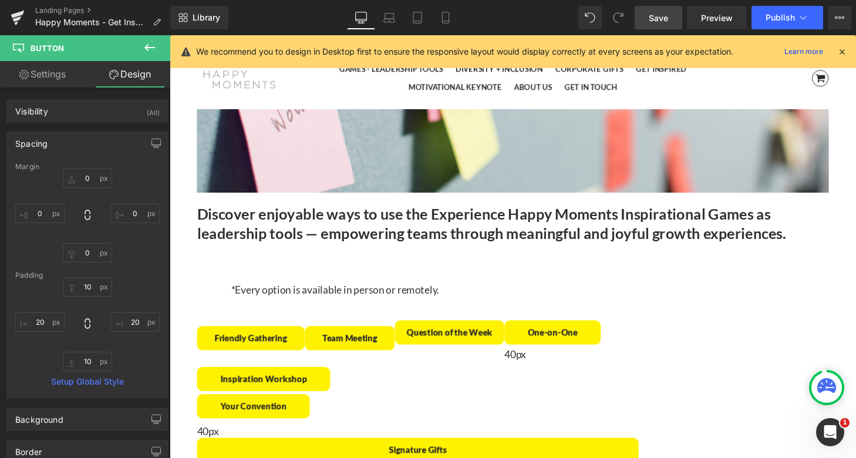
click at [170, 35] on icon at bounding box center [170, 35] width 0 height 0
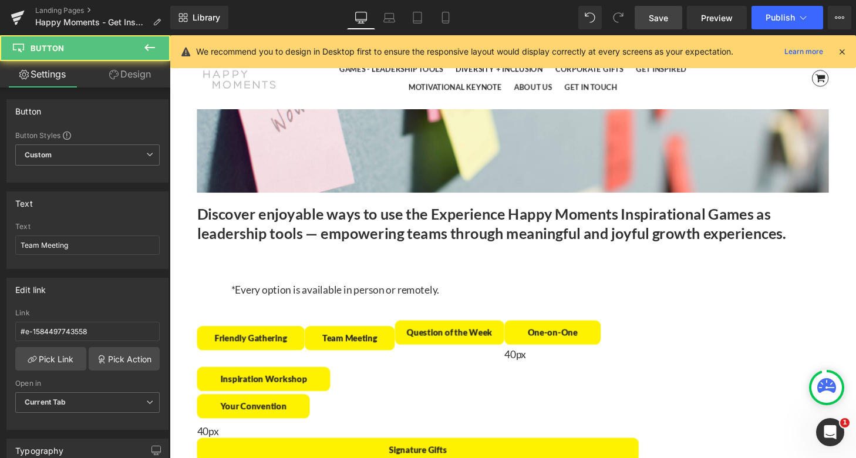
click at [132, 72] on link "Design" at bounding box center [129, 74] width 85 height 26
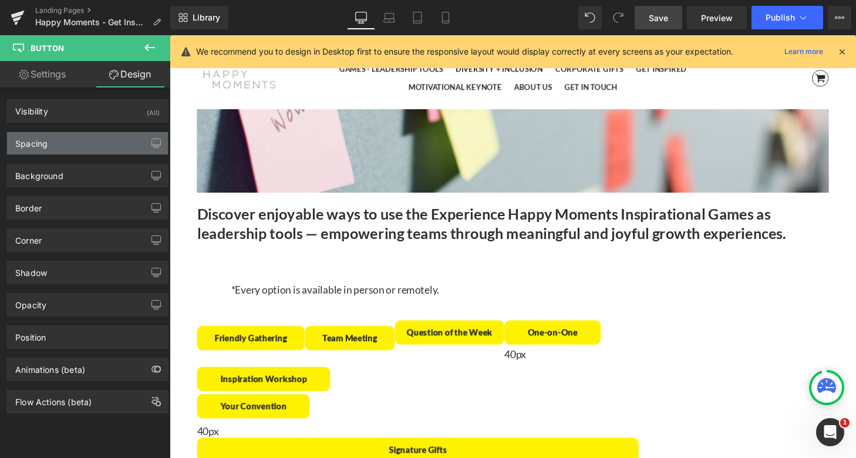
type input "0"
type input "10"
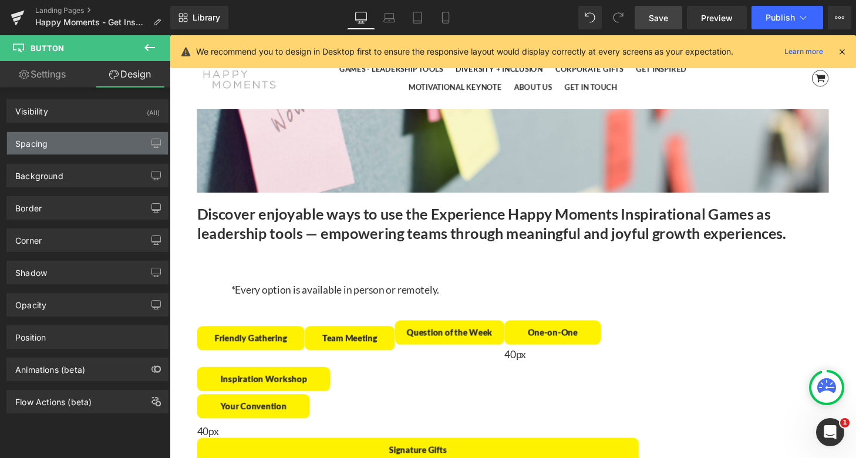
type input "30"
type input "10"
type input "30"
click at [60, 150] on div "Spacing" at bounding box center [87, 143] width 161 height 22
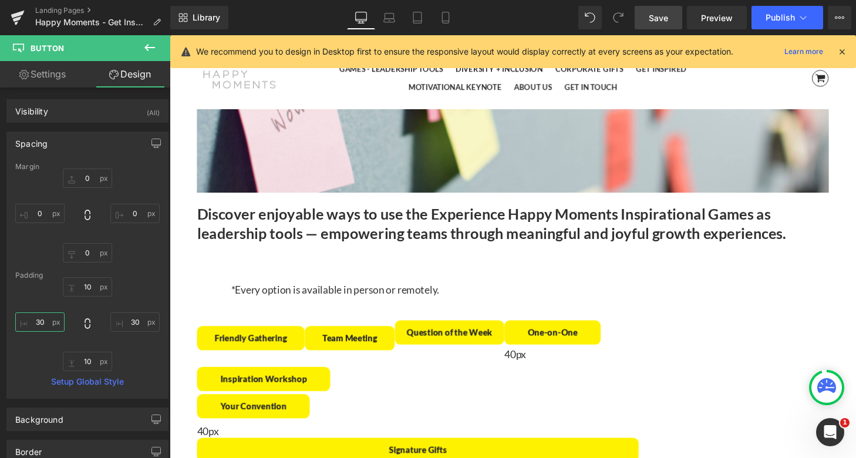
click at [46, 322] on input "30" at bounding box center [39, 321] width 49 height 19
type input "20"
click at [129, 324] on input "30" at bounding box center [134, 321] width 49 height 19
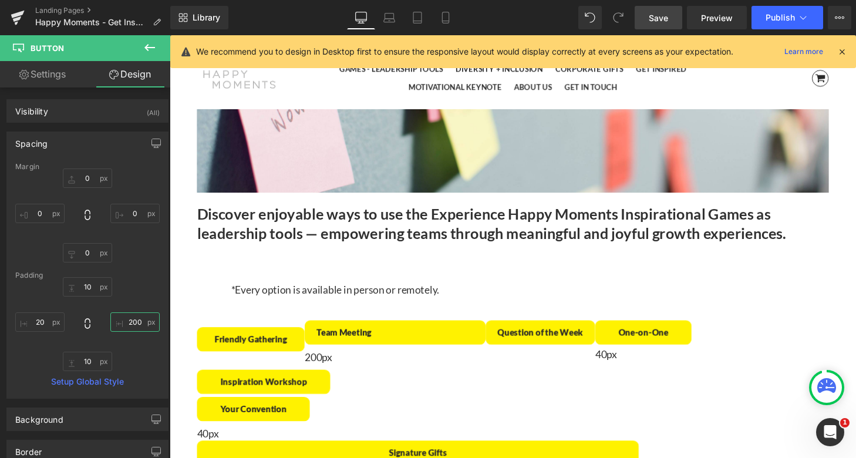
type input "20"
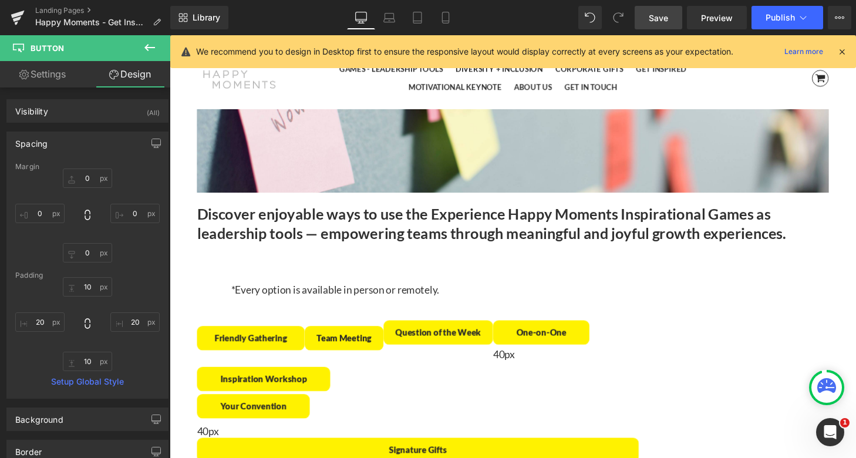
click at [170, 35] on icon at bounding box center [170, 35] width 0 height 0
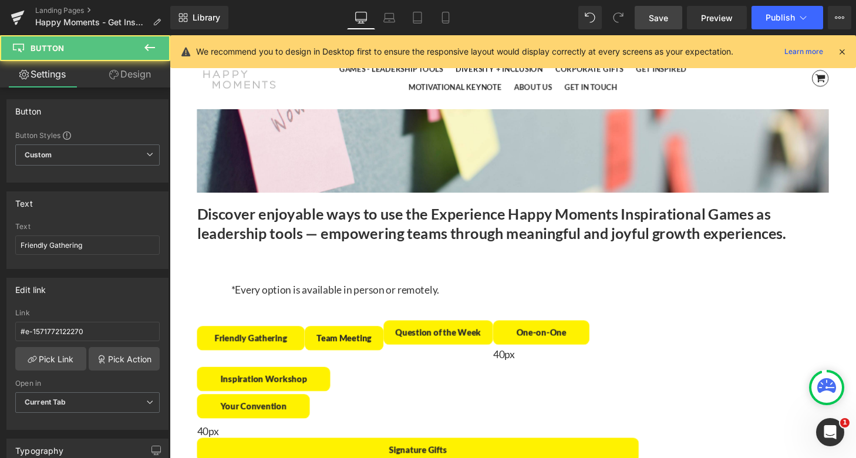
click at [145, 79] on link "Design" at bounding box center [129, 74] width 85 height 26
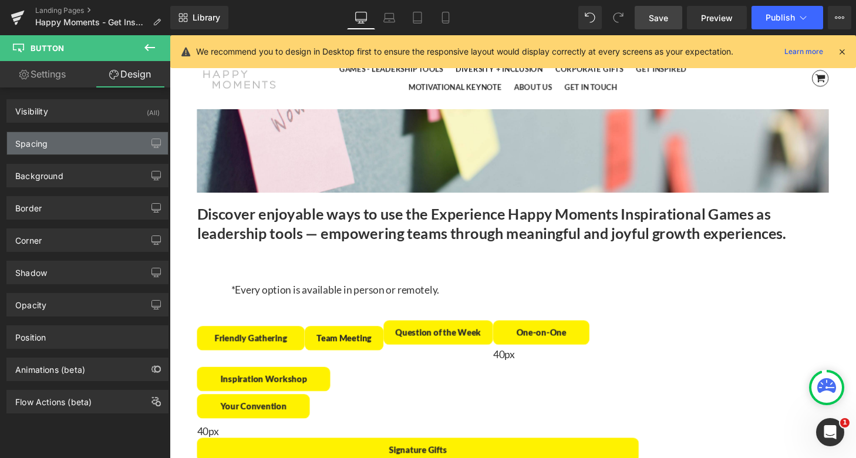
type input "0"
type input "10"
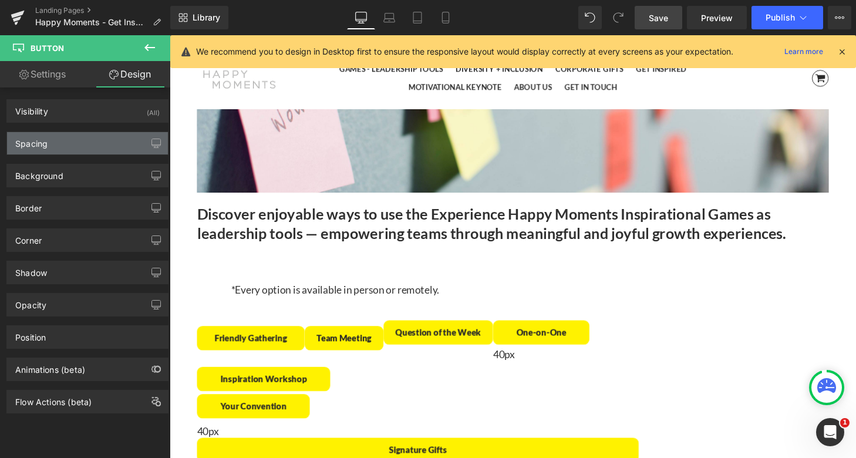
type input "30"
type input "10"
type input "30"
click at [65, 146] on div "Spacing" at bounding box center [87, 143] width 161 height 22
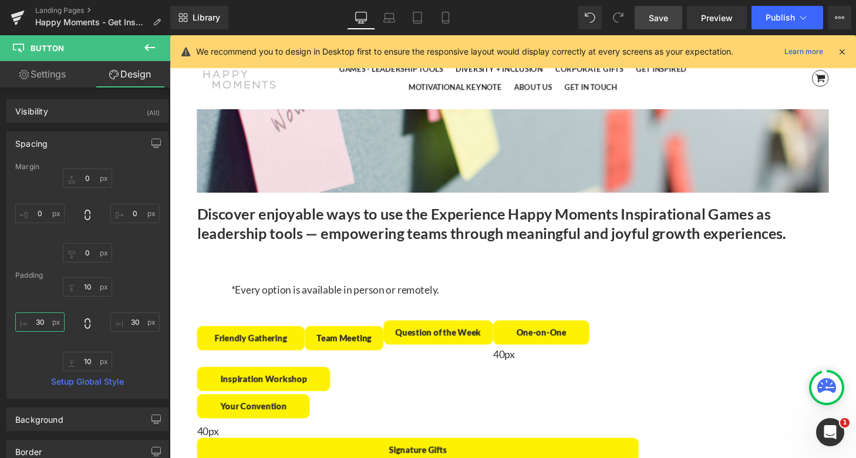
click at [47, 322] on input "30" at bounding box center [39, 321] width 49 height 19
type input "20"
click at [136, 319] on input "30" at bounding box center [134, 321] width 49 height 19
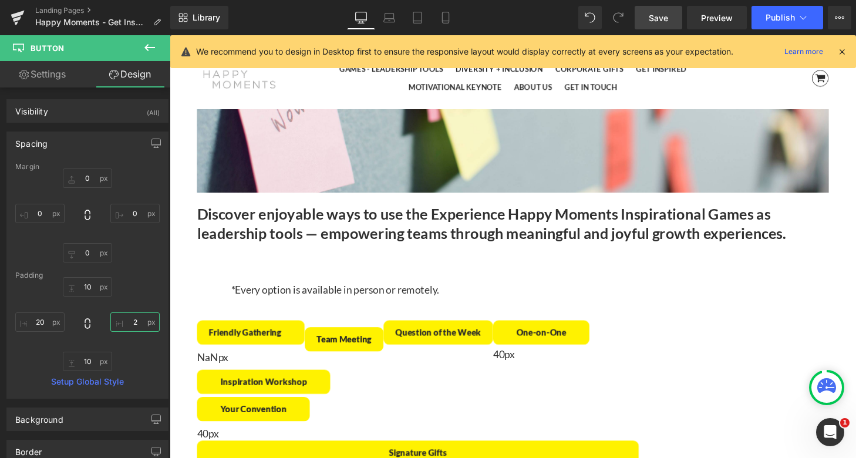
type input "20"
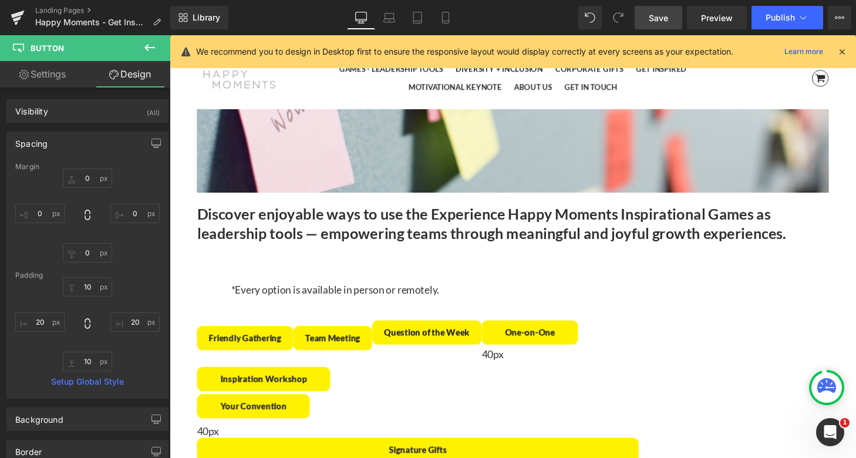
click at [170, 35] on icon at bounding box center [170, 35] width 0 height 0
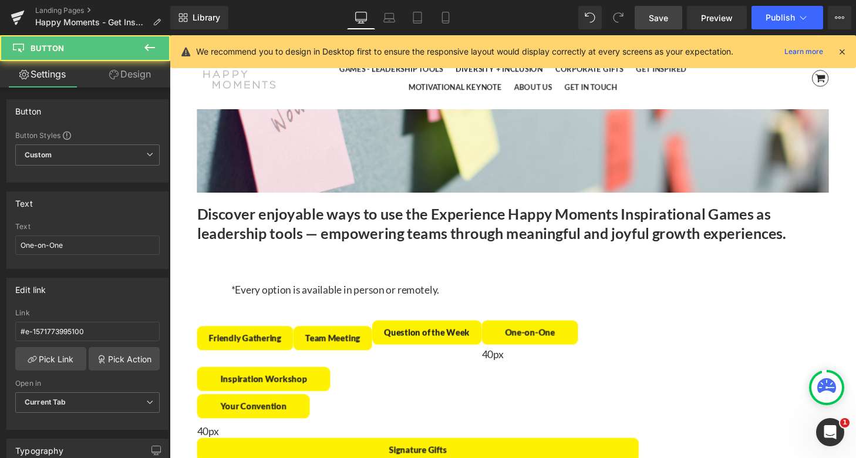
click at [139, 76] on link "Design" at bounding box center [129, 74] width 85 height 26
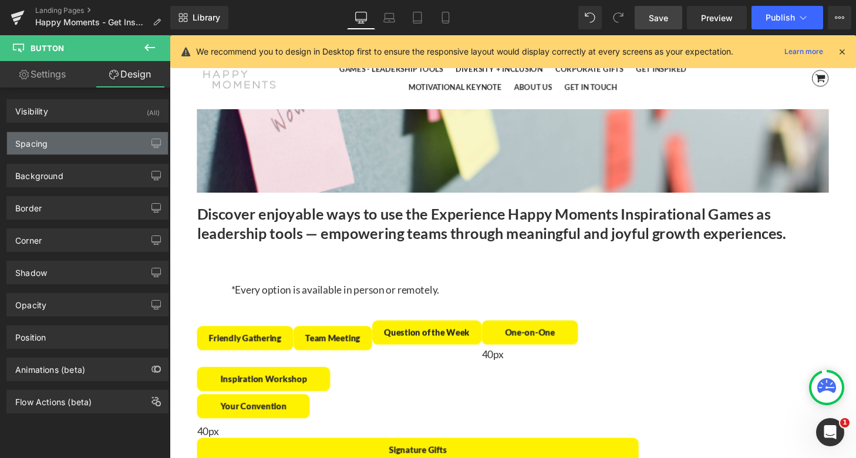
click at [43, 147] on div "Spacing" at bounding box center [31, 140] width 32 height 16
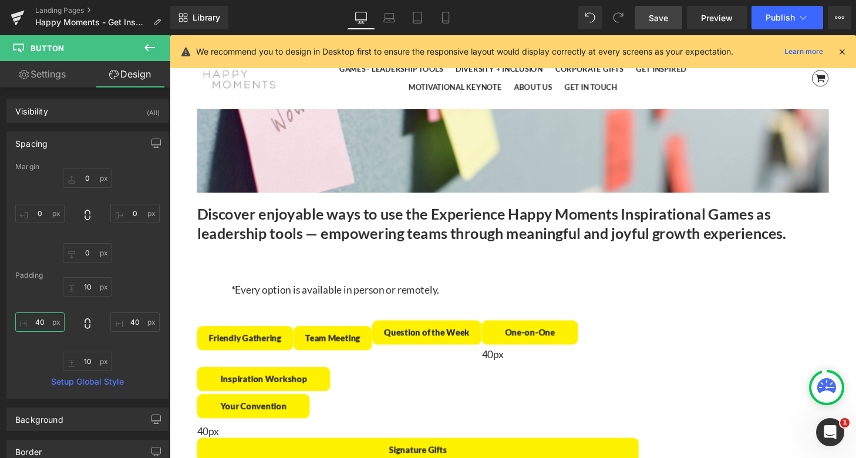
click at [45, 323] on input "40" at bounding box center [39, 321] width 49 height 19
type input "20"
click at [132, 325] on input "40" at bounding box center [134, 321] width 49 height 19
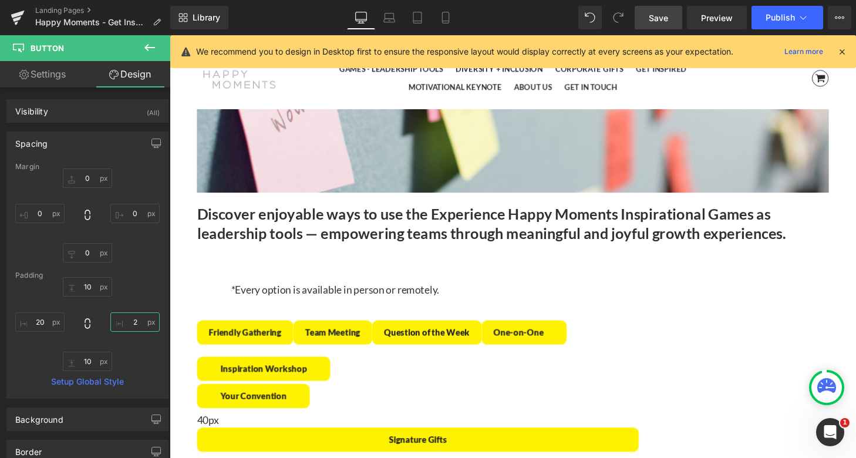
type input "20"
click at [170, 35] on span at bounding box center [170, 35] width 0 height 0
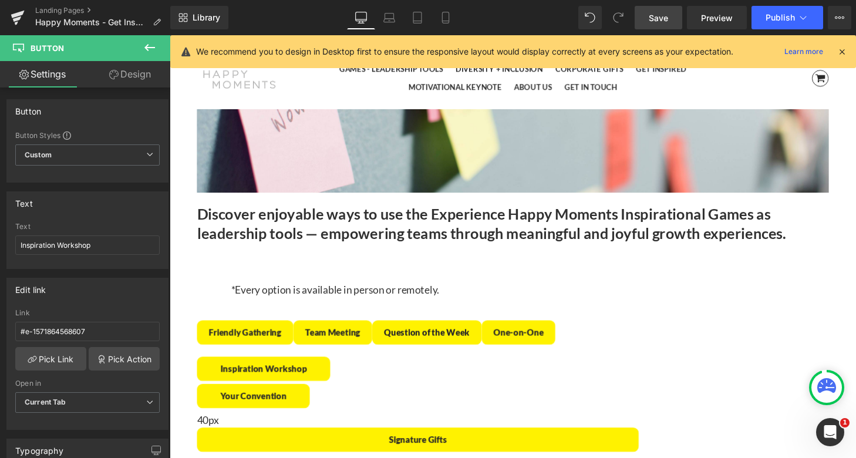
click at [141, 73] on link "Design" at bounding box center [129, 74] width 85 height 26
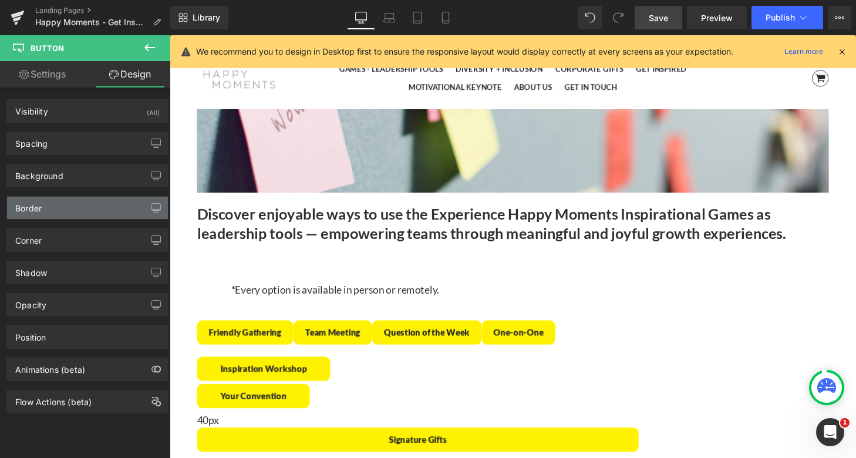
type input "0"
type input "10"
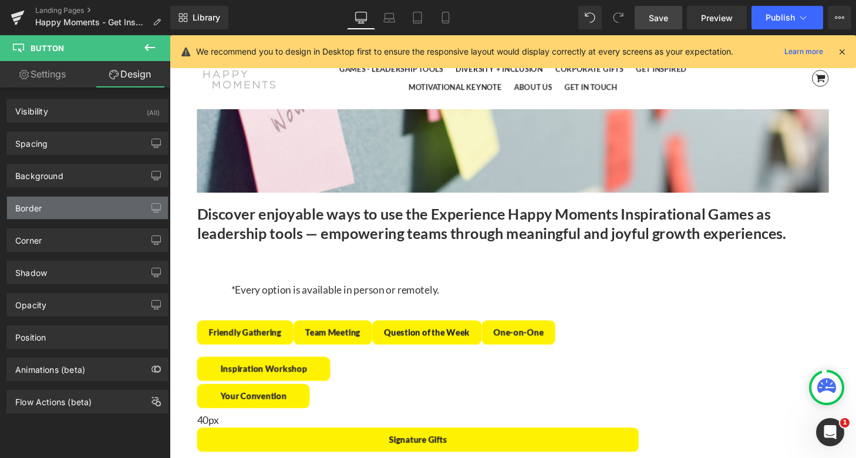
type input "40"
type input "10"
type input "40"
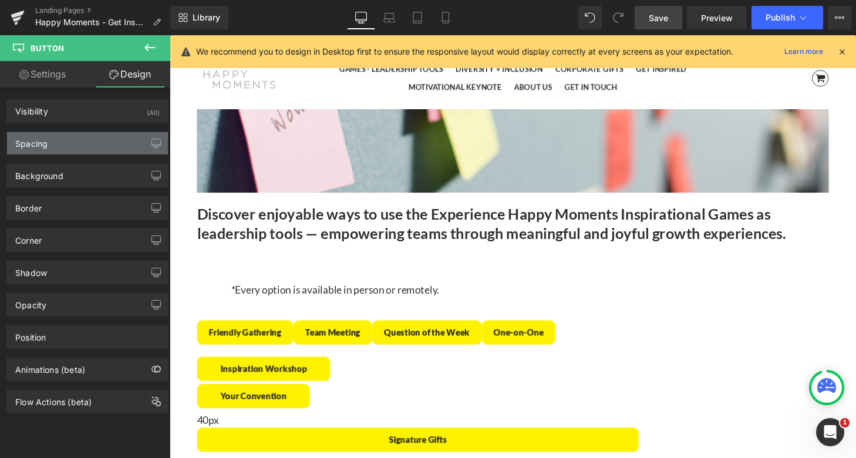
click at [46, 146] on div "Spacing" at bounding box center [31, 140] width 32 height 16
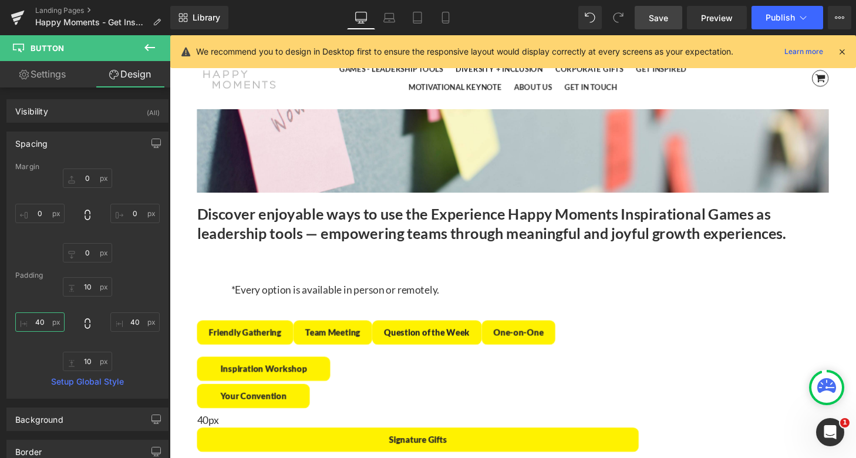
click at [46, 322] on input "40" at bounding box center [39, 321] width 49 height 19
type input "20"
click at [132, 321] on input "40" at bounding box center [134, 321] width 49 height 19
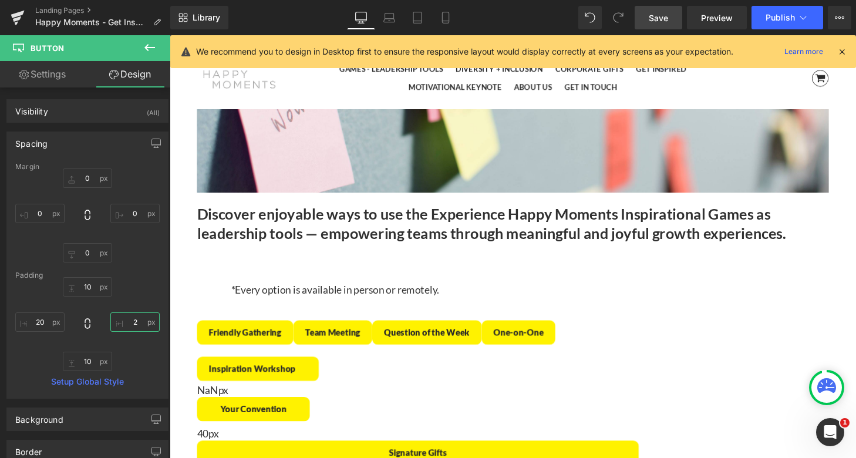
type input "20"
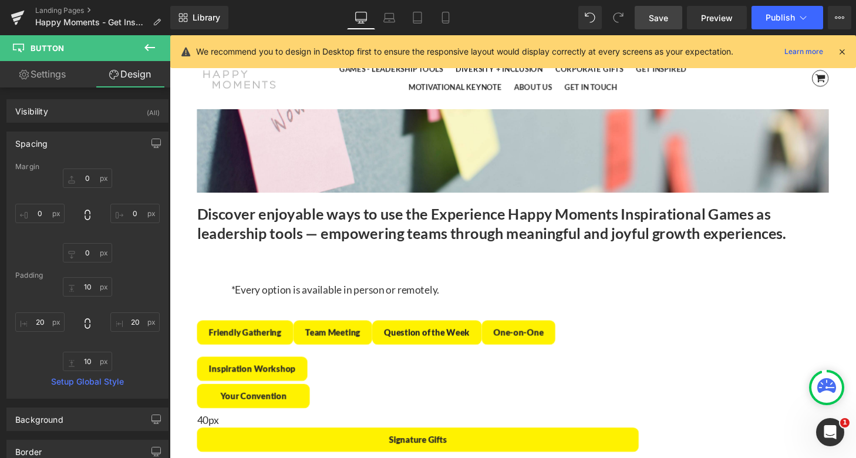
click at [170, 35] on icon at bounding box center [170, 35] width 0 height 0
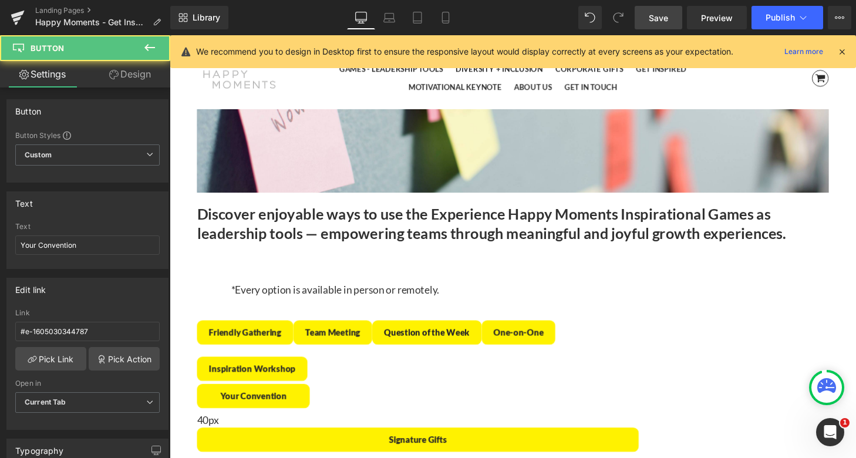
click at [130, 79] on link "Design" at bounding box center [129, 74] width 85 height 26
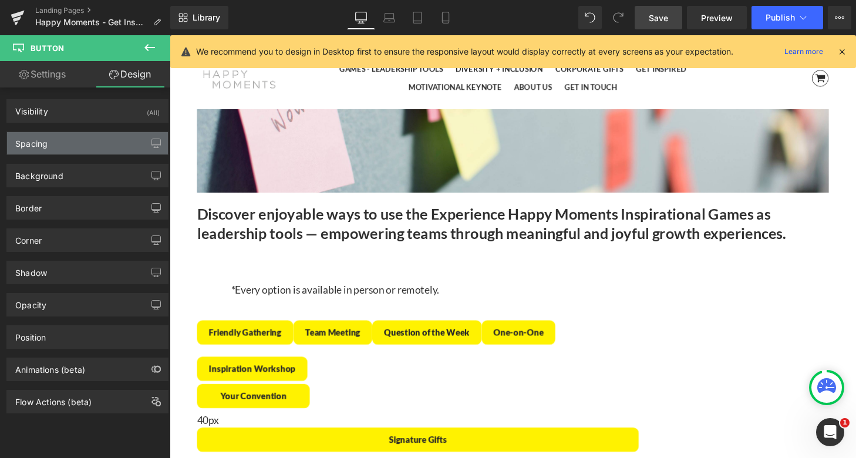
click at [49, 150] on div "Spacing" at bounding box center [87, 143] width 161 height 22
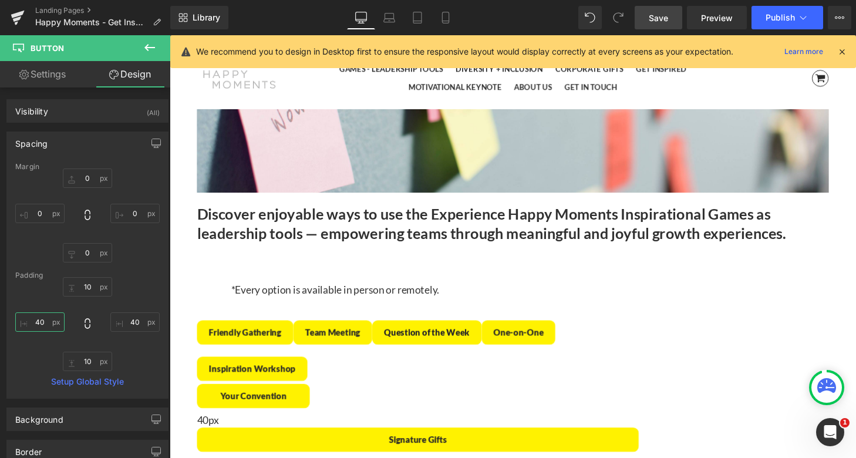
click at [45, 323] on input "40" at bounding box center [39, 321] width 49 height 19
type input "20"
click at [134, 323] on input "40" at bounding box center [134, 321] width 49 height 19
type input "20"
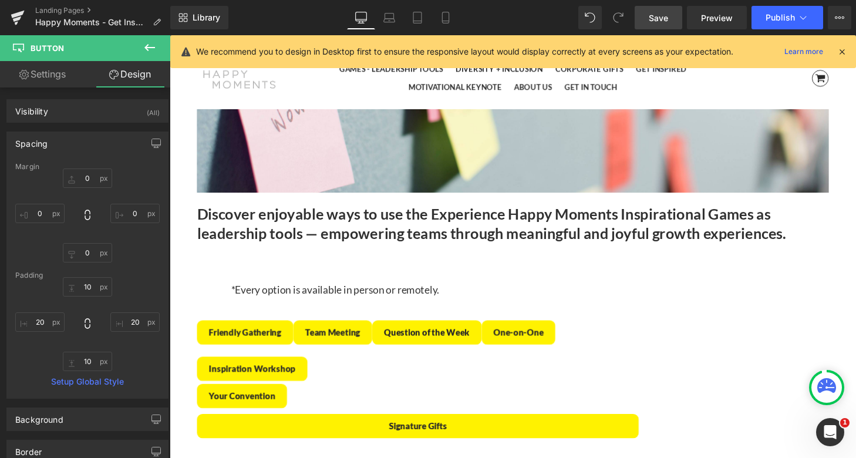
click at [170, 35] on span at bounding box center [170, 35] width 0 height 0
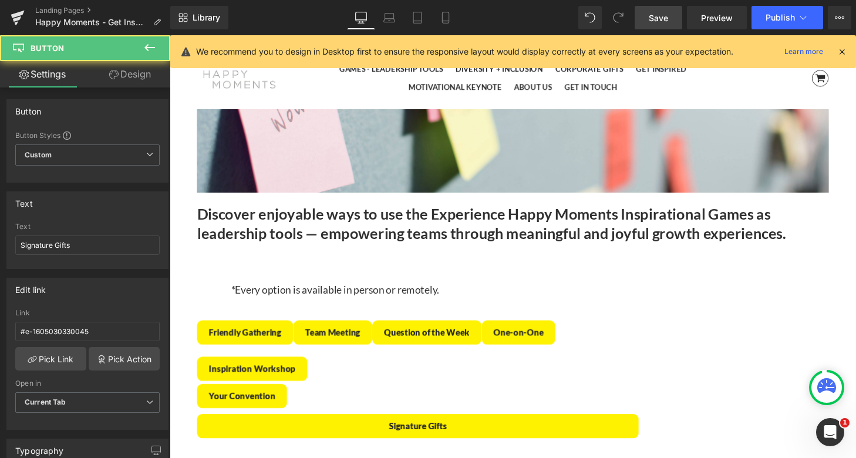
click at [149, 77] on link "Design" at bounding box center [129, 74] width 85 height 26
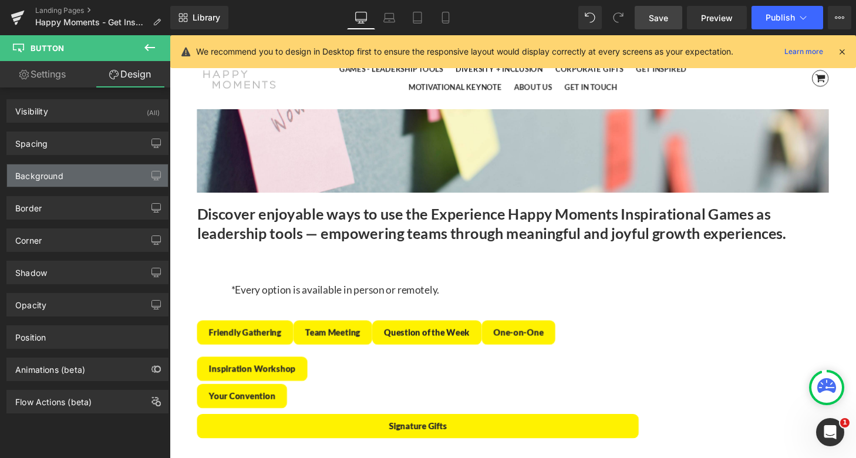
type input "0"
type input "10"
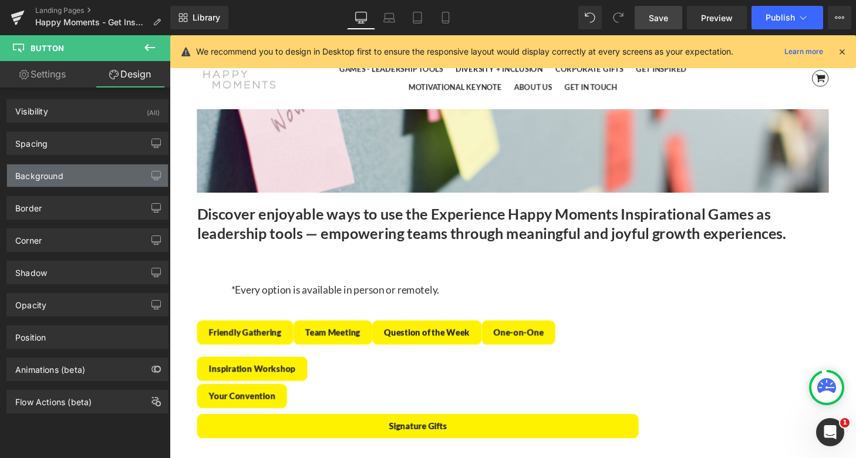
type input "40"
type input "10"
type input "40"
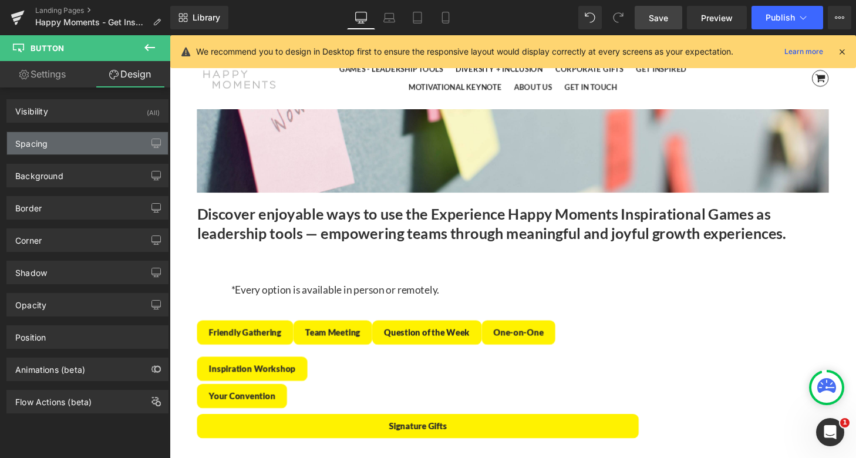
click at [43, 151] on div "Spacing" at bounding box center [87, 143] width 161 height 22
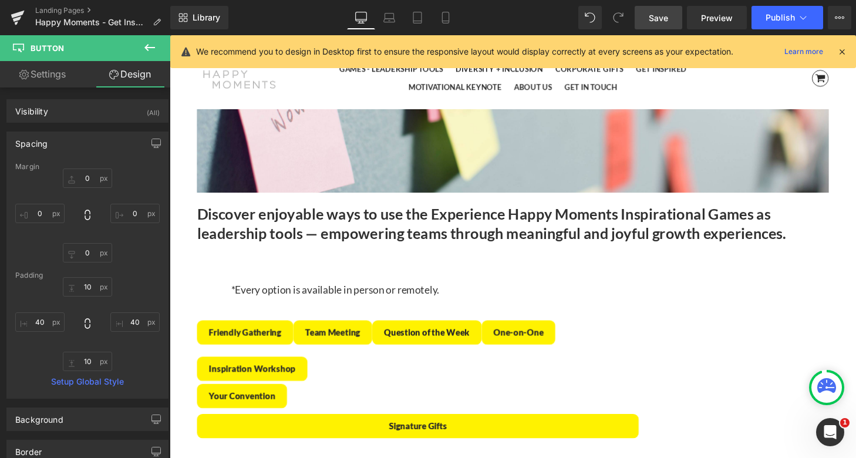
click at [45, 335] on div "10px 10 40px 40 10px 10 40px 40" at bounding box center [87, 324] width 144 height 94
click at [45, 321] on input "40" at bounding box center [39, 321] width 49 height 19
type input "20"
click at [132, 321] on input "40" at bounding box center [134, 321] width 49 height 19
type input "20"
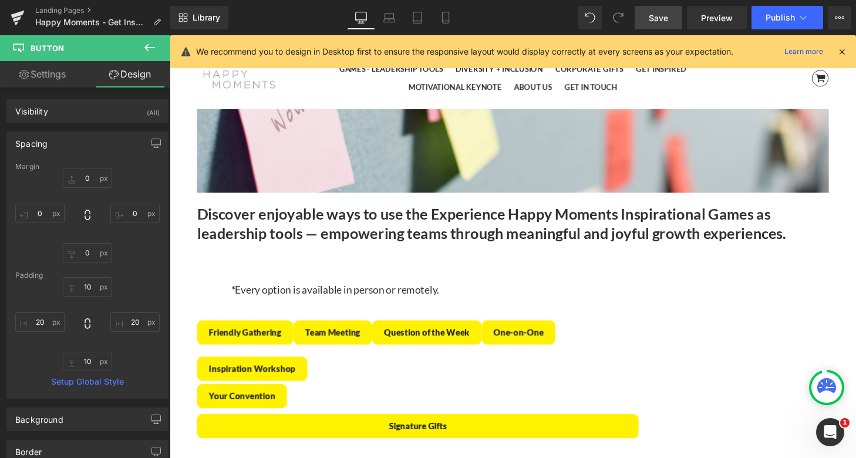
click at [666, 23] on span "Save" at bounding box center [658, 18] width 19 height 12
click at [170, 35] on icon at bounding box center [170, 35] width 0 height 0
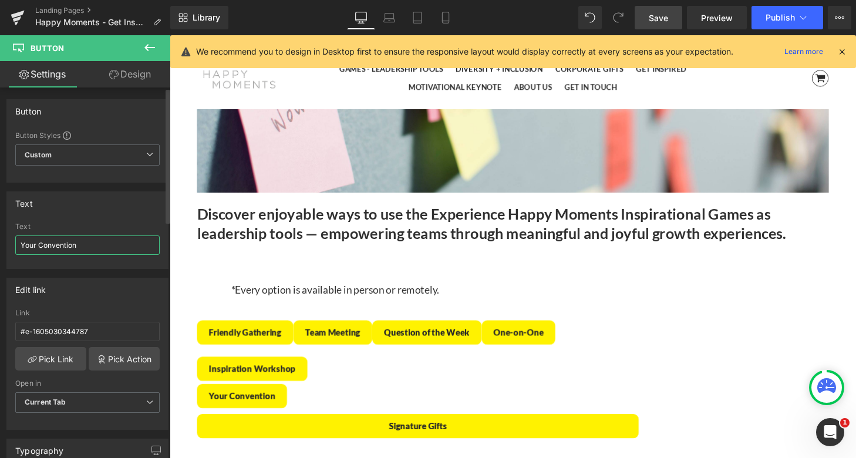
click at [23, 244] on input "Your Convention" at bounding box center [87, 244] width 144 height 19
click at [41, 246] on input "Your Convention" at bounding box center [87, 244] width 144 height 19
type input "Your Upcoming Convention"
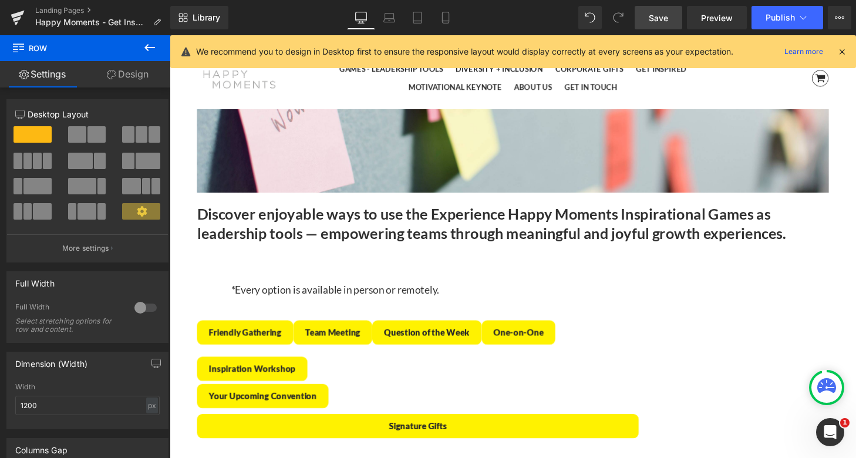
click at [669, 17] on link "Save" at bounding box center [659, 17] width 48 height 23
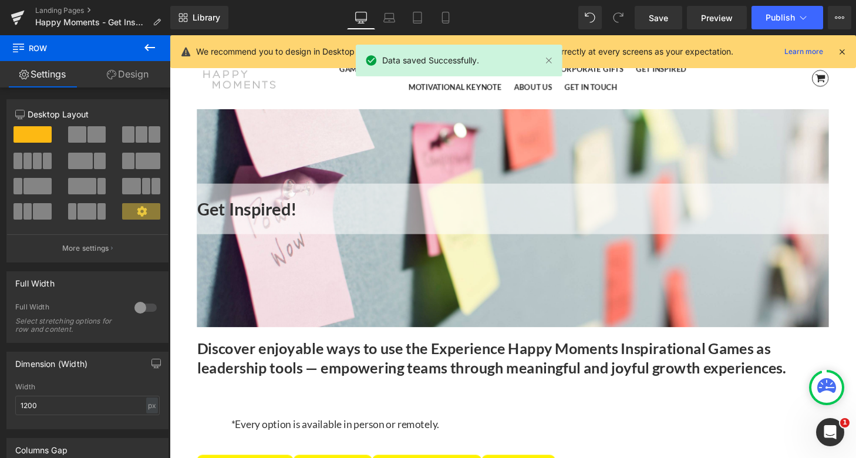
scroll to position [0, 0]
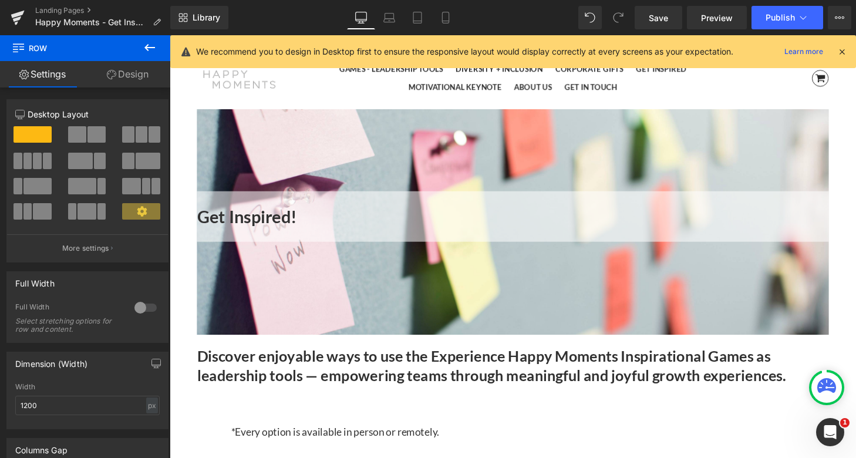
click at [583, 224] on h1 "Get Inspired!" at bounding box center [524, 222] width 653 height 23
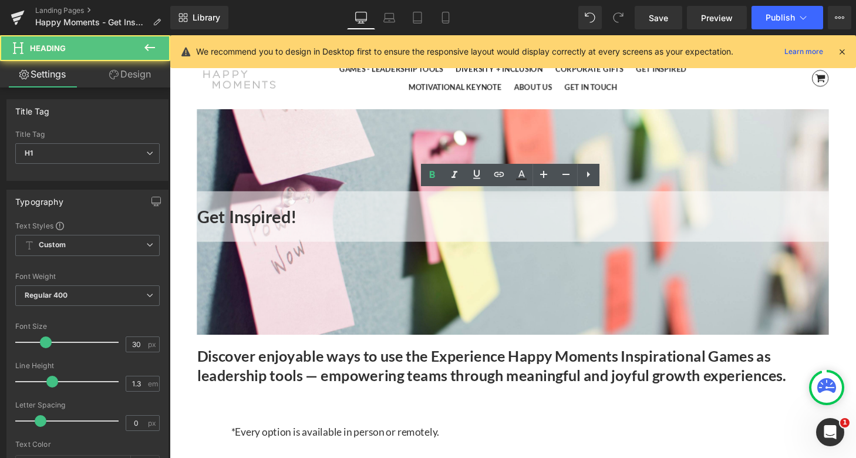
click at [579, 225] on h1 "Get Inspired!" at bounding box center [524, 222] width 653 height 23
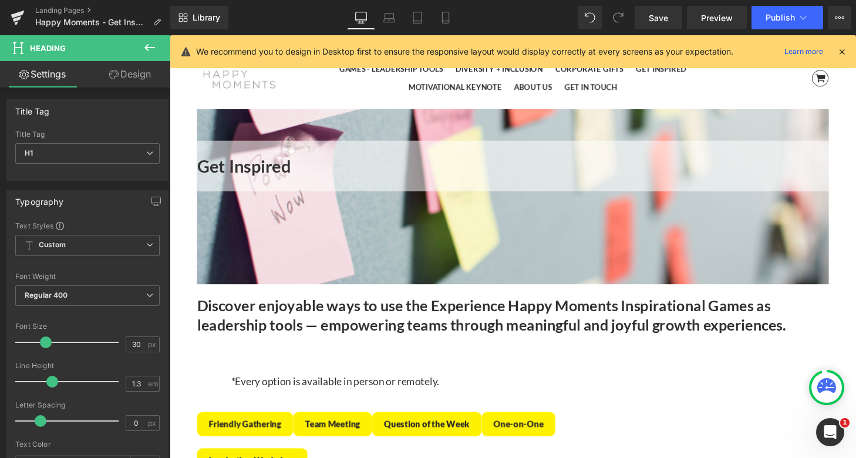
scroll to position [54, 0]
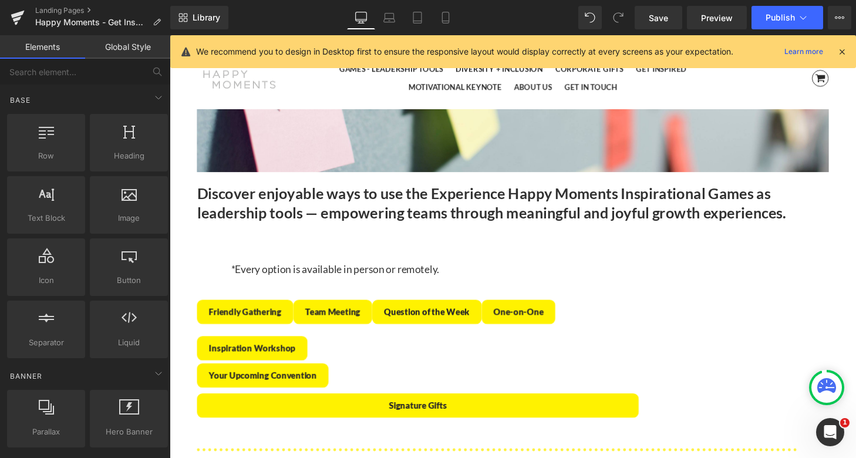
scroll to position [170, 0]
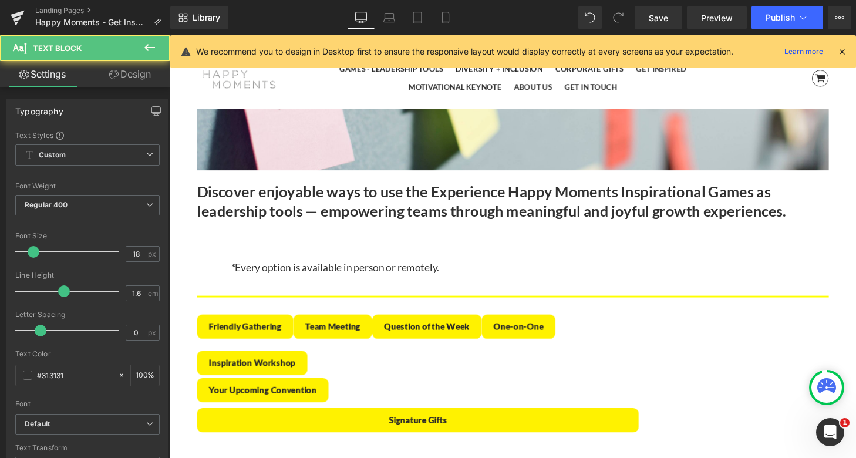
drag, startPoint x: 463, startPoint y: 264, endPoint x: 462, endPoint y: 274, distance: 10.0
click at [462, 296] on div at bounding box center [524, 301] width 653 height 10
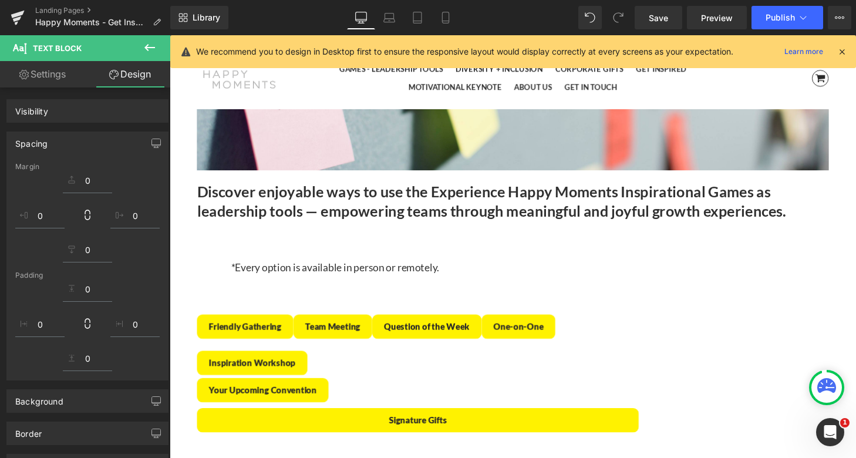
click at [524, 306] on div "Friendly Gathering Button Team Meeting Button Question of the Week Button One-o…" at bounding box center [524, 333] width 653 height 55
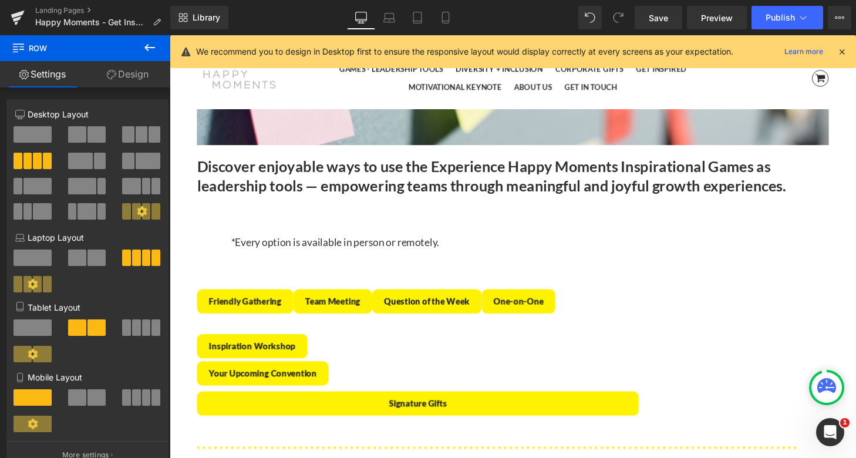
drag, startPoint x: 515, startPoint y: 295, endPoint x: 210, endPoint y: 365, distance: 313.2
click at [569, 308] on div at bounding box center [569, 305] width 0 height 15
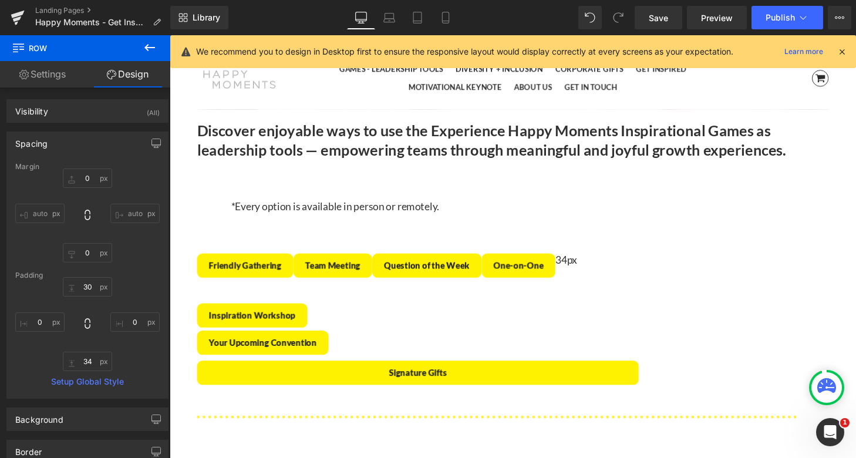
scroll to position [259, 0]
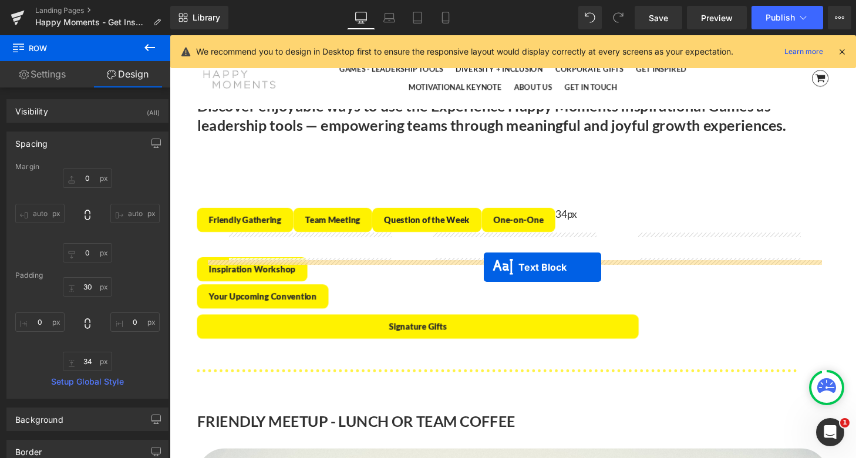
drag, startPoint x: 495, startPoint y: 166, endPoint x: 495, endPoint y: 275, distance: 109.2
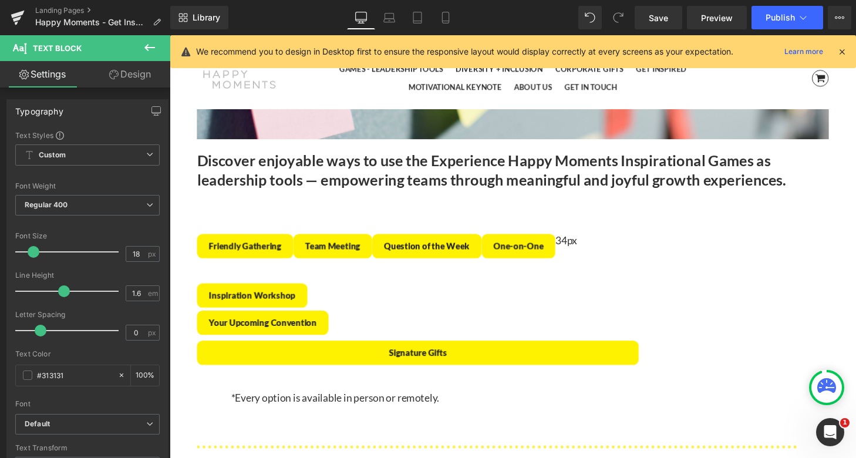
scroll to position [202, 0]
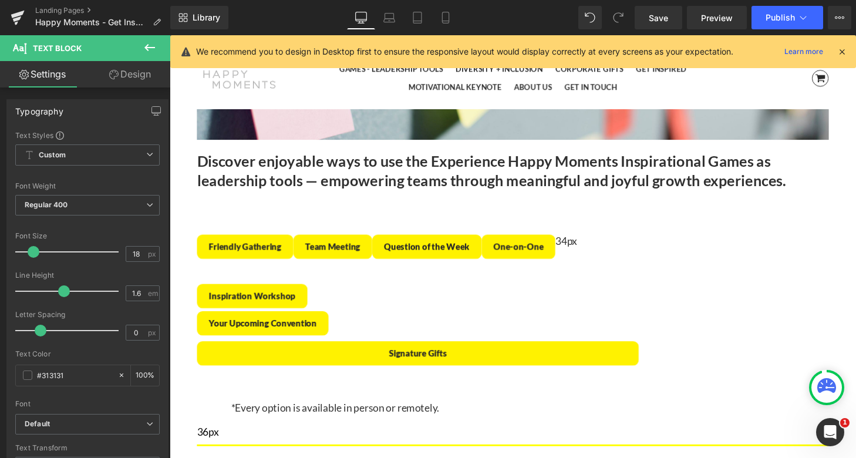
drag, startPoint x: 471, startPoint y: 298, endPoint x: 470, endPoint y: 307, distance: 9.5
click at [470, 439] on div "36px" at bounding box center [524, 449] width 653 height 21
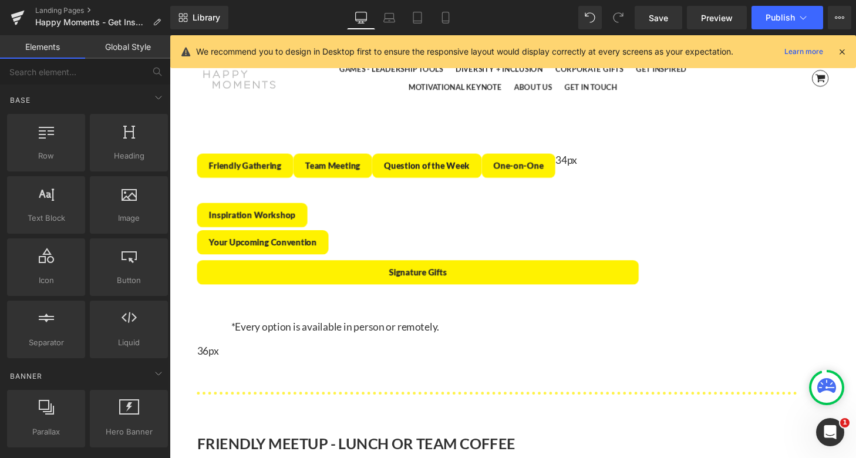
scroll to position [282, 0]
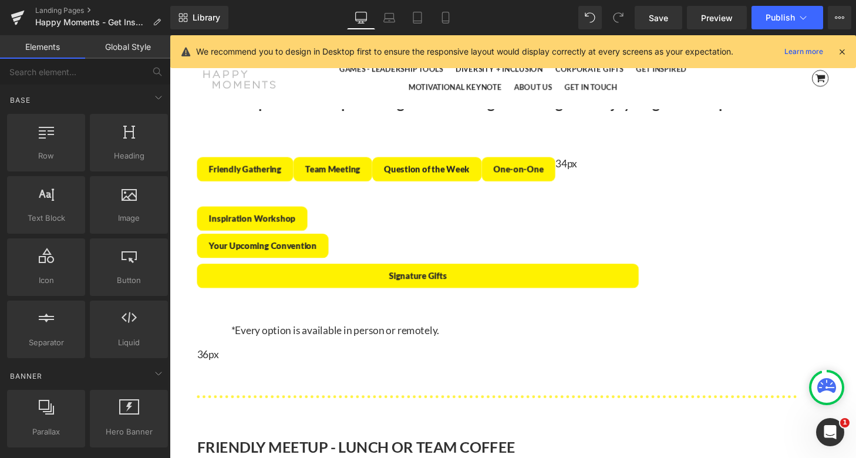
click at [463, 452] on h2 "FRIENDLY MEETUP - LUNCH OR TEAM COFFEE" at bounding box center [524, 462] width 653 height 20
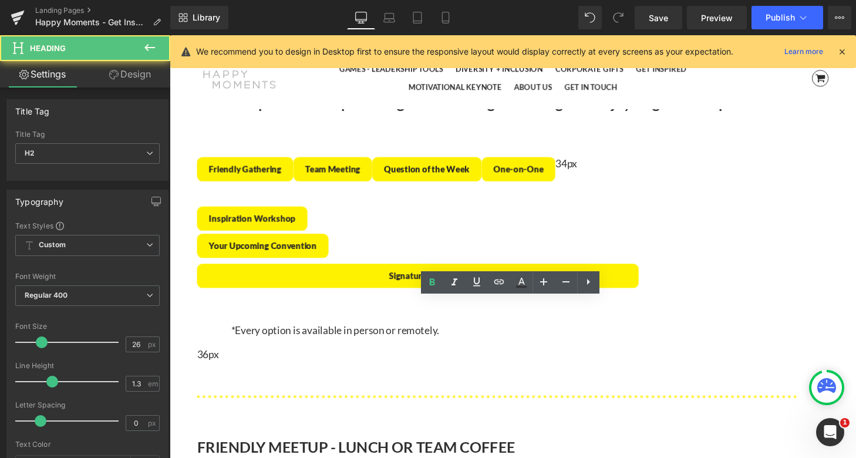
click at [494, 452] on h2 "FRIENDLY MEETUP - LUNCH OR TEAM COFFEE" at bounding box center [524, 462] width 653 height 20
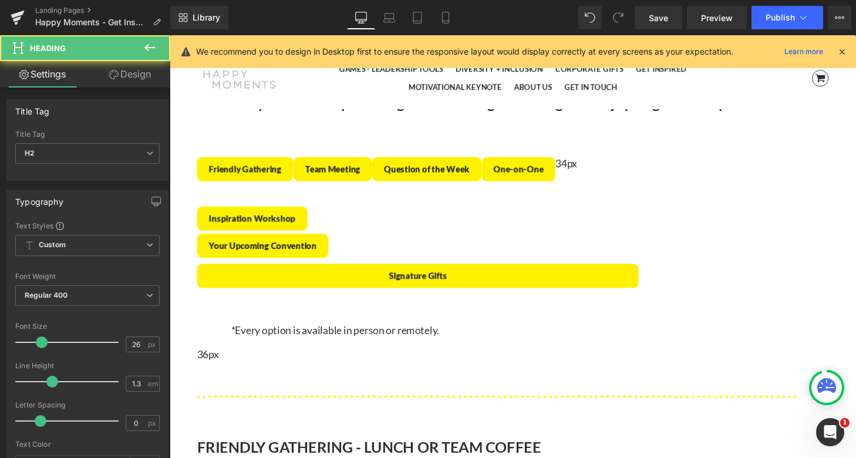
click at [556, 452] on h2 "FRIENDLY GATHERING - LUNCH OR TEAM COFFEE" at bounding box center [524, 462] width 653 height 20
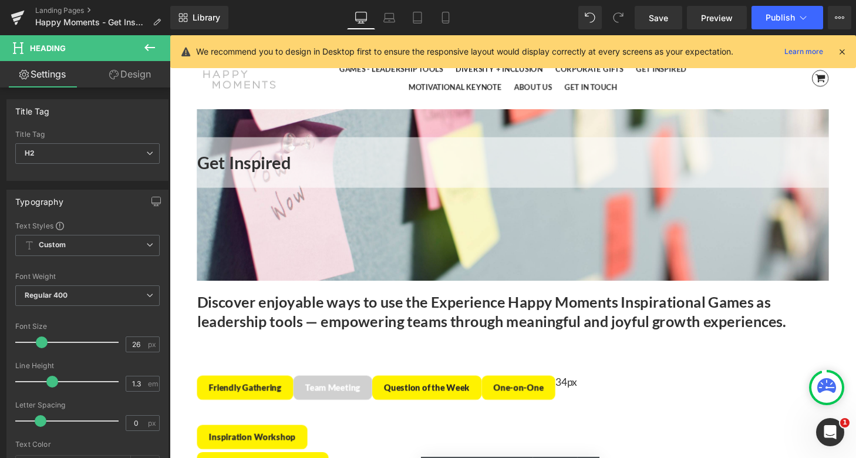
scroll to position [37, 0]
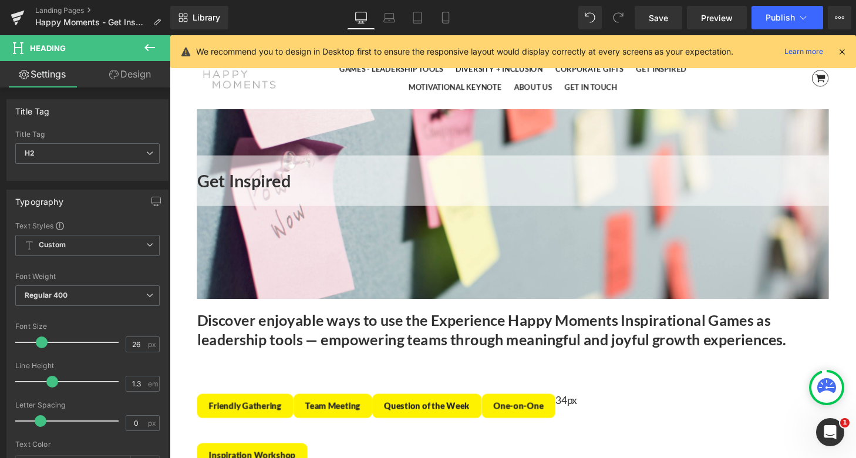
click at [527, 184] on div "Get Inspired Heading" at bounding box center [524, 187] width 653 height 55
click at [508, 184] on h1 "Get Inspired" at bounding box center [524, 185] width 653 height 23
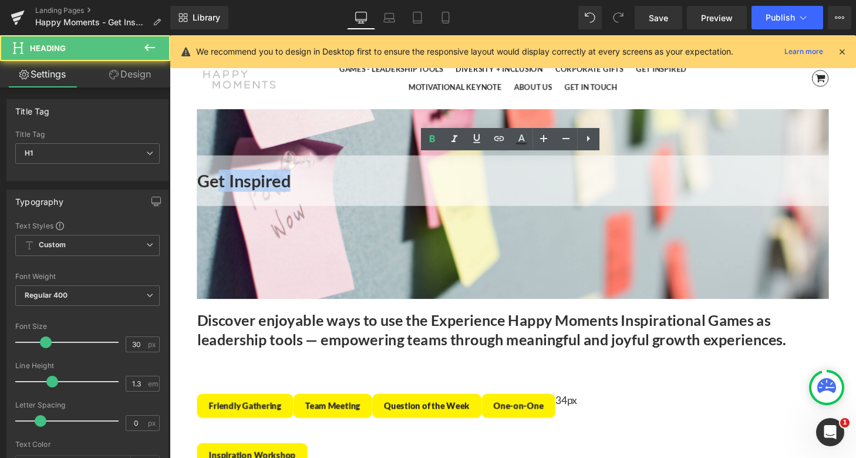
drag, startPoint x: 584, startPoint y: 190, endPoint x: 494, endPoint y: 183, distance: 90.1
click at [494, 183] on h1 "Get Inspired" at bounding box center [524, 185] width 653 height 23
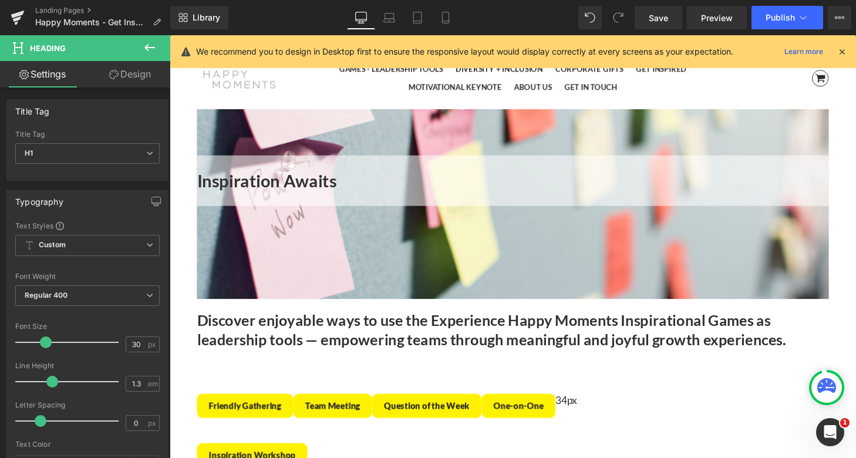
click at [282, 333] on h2 "Discover enjoyable ways to use the Experience Happy Moments Inspirational Games…" at bounding box center [524, 341] width 653 height 40
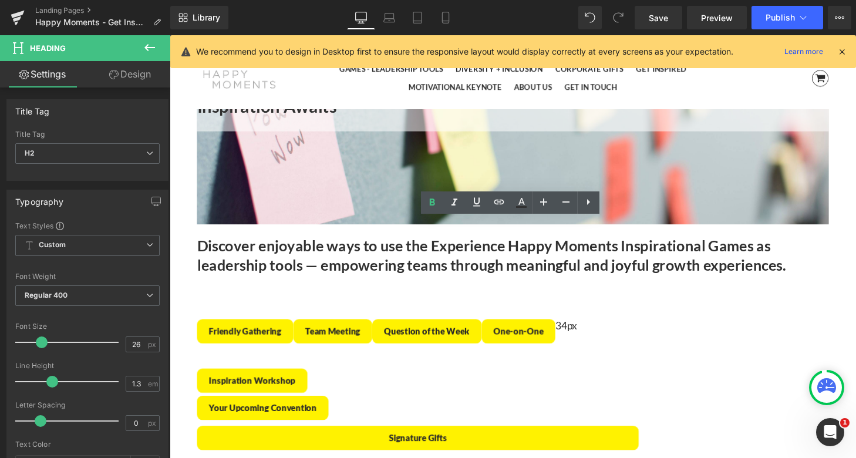
scroll to position [117, 0]
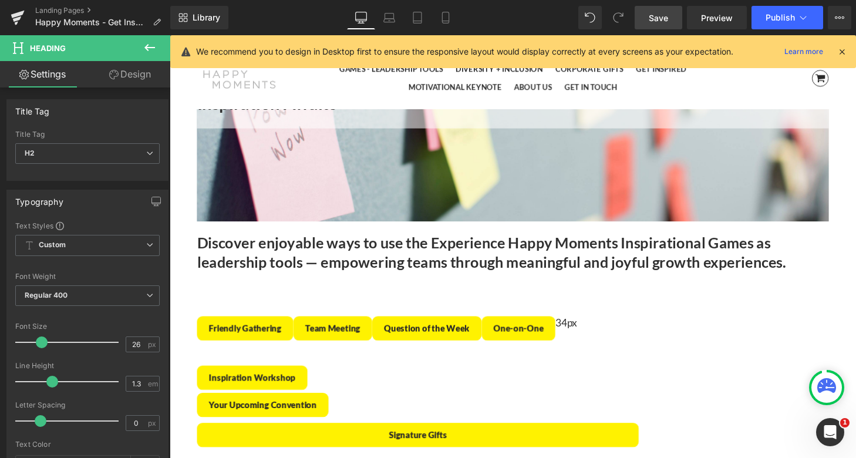
click at [666, 21] on span "Save" at bounding box center [658, 18] width 19 height 12
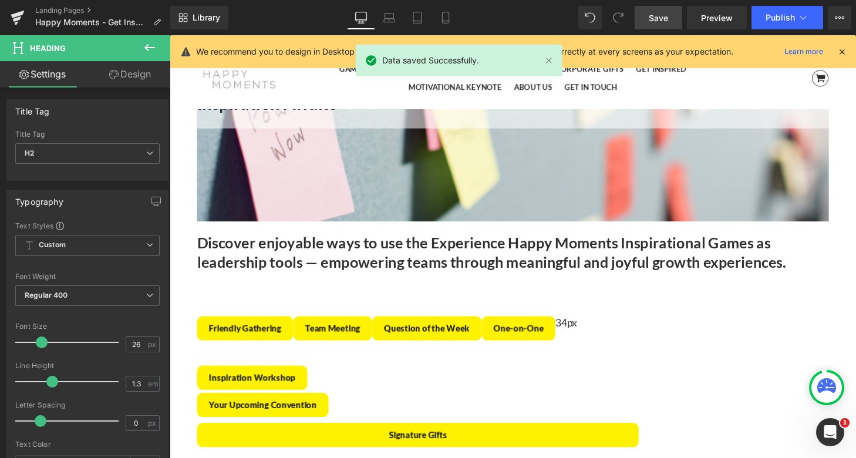
click at [253, 247] on h2 "Discover enjoyable ways to use the Experience Happy Moments Inspirational Games…" at bounding box center [524, 261] width 653 height 40
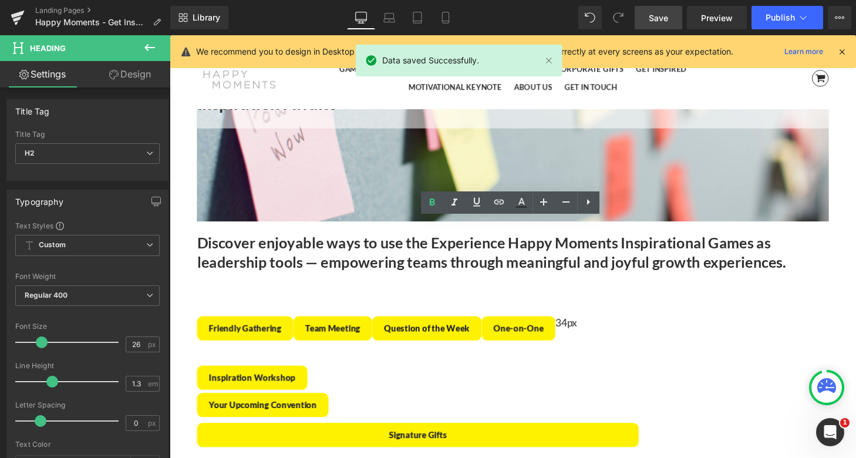
drag, startPoint x: 231, startPoint y: 247, endPoint x: 846, endPoint y: 272, distance: 615.2
copy h2 "Discover enjoyable ways to use the Experience Happy Moments Inspirational Games…"
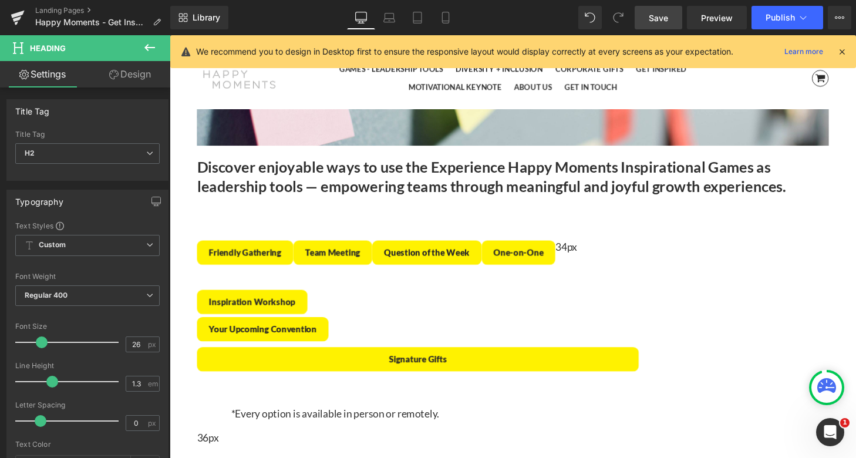
scroll to position [194, 0]
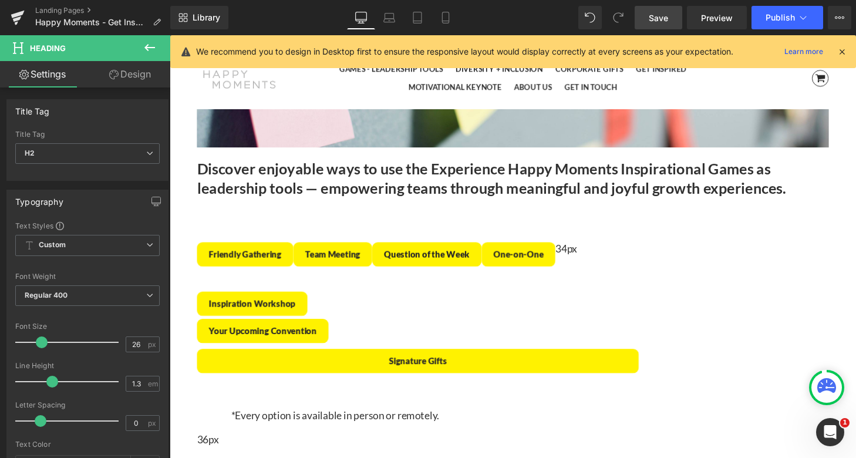
click at [558, 188] on h2 "Discover enjoyable ways to use the Experience Happy Moments Inspirational Games…" at bounding box center [524, 184] width 653 height 40
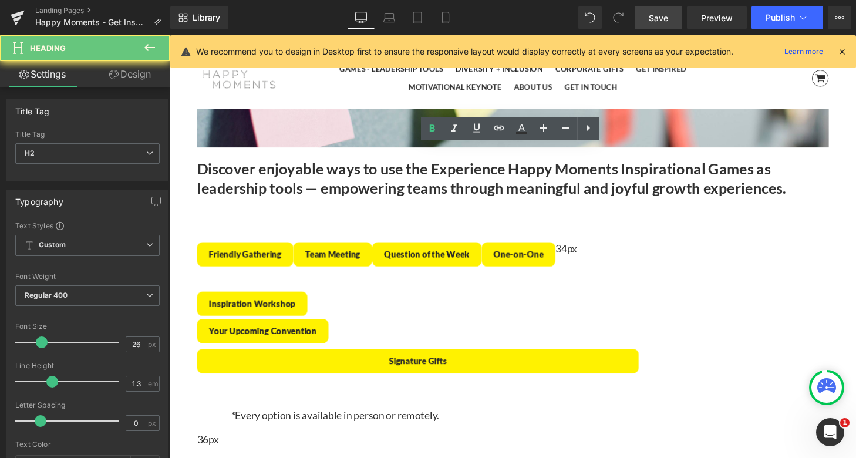
click at [646, 193] on h2 "Discover enjoyable ways to use the Experience Happy Moments Inspirational Games…" at bounding box center [524, 184] width 653 height 40
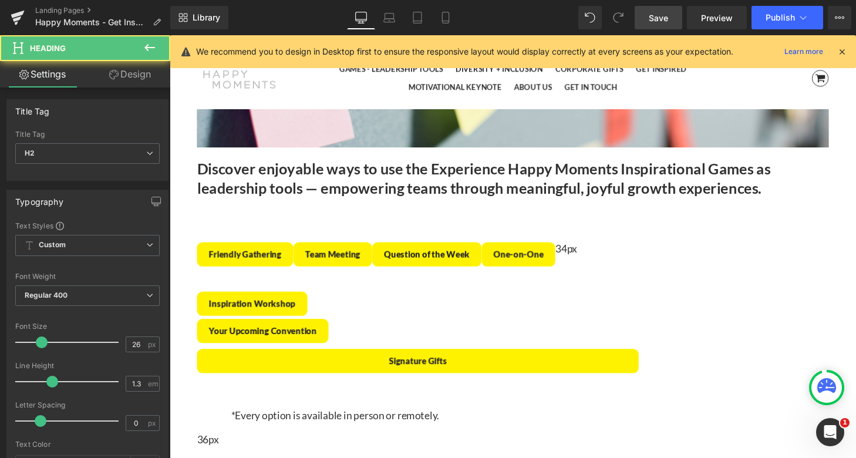
drag, startPoint x: 229, startPoint y: 171, endPoint x: 822, endPoint y: 201, distance: 594.3
click at [822, 201] on div "Discover enjoyable ways to use the Experience Happy Moments Inspirational Games…" at bounding box center [524, 183] width 653 height 65
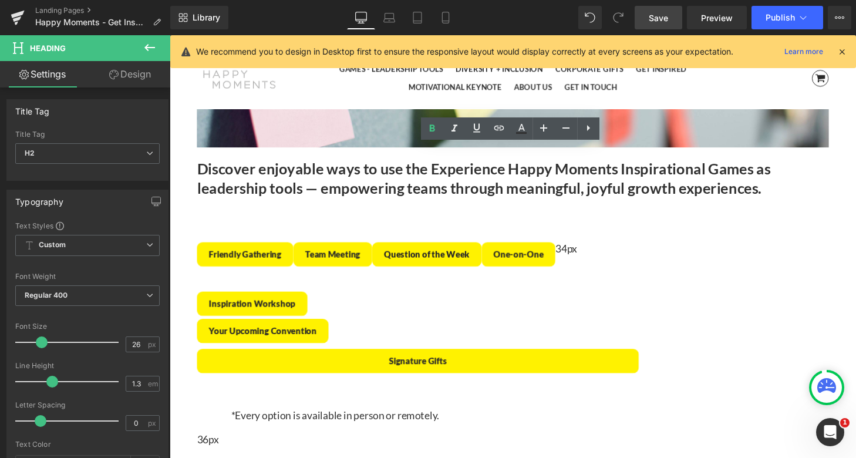
copy h2 "Discover enjoyable ways to use the Experience Happy Moments Inspirational Games…"
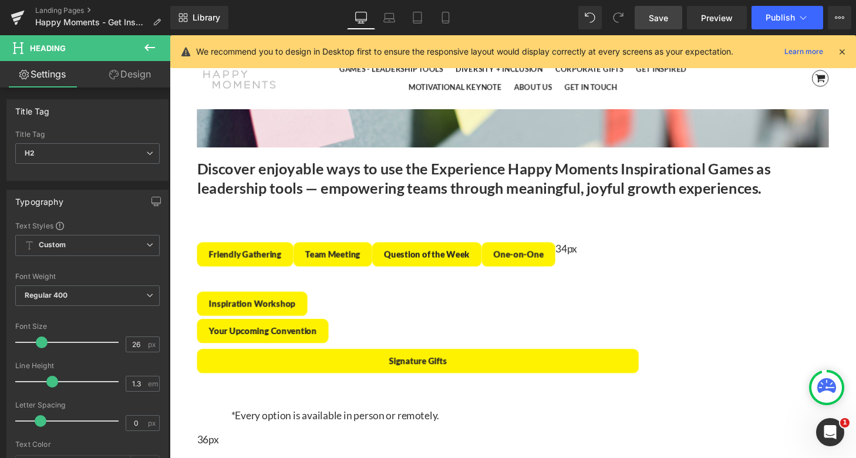
click at [684, 189] on h2 "Discover enjoyable ways to use the Experience Happy Moments Inspirational Games…" at bounding box center [524, 184] width 653 height 40
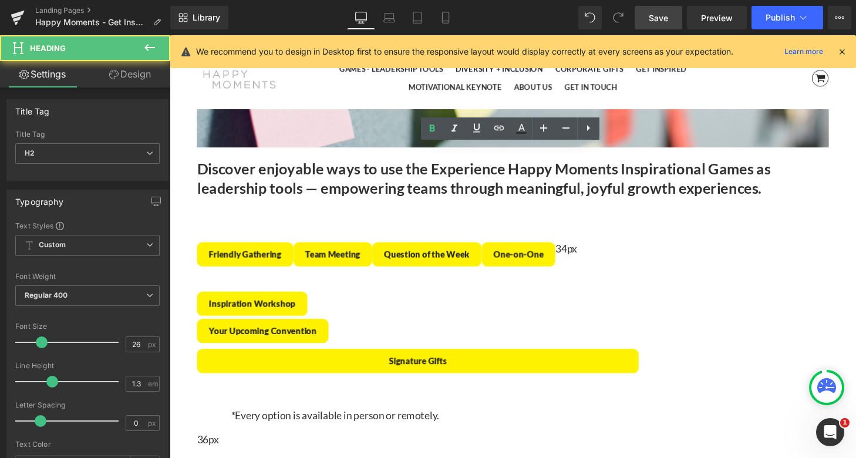
click at [730, 192] on h2 "Discover enjoyable ways to use the Experience Happy Moments Inspirational Games…" at bounding box center [524, 184] width 653 height 40
drag, startPoint x: 818, startPoint y: 194, endPoint x: 700, endPoint y: 194, distance: 118.0
click at [700, 194] on h2 "Discover enjoyable ways to use the Experience Happy Moments Inspirational Games…" at bounding box center [524, 184] width 653 height 40
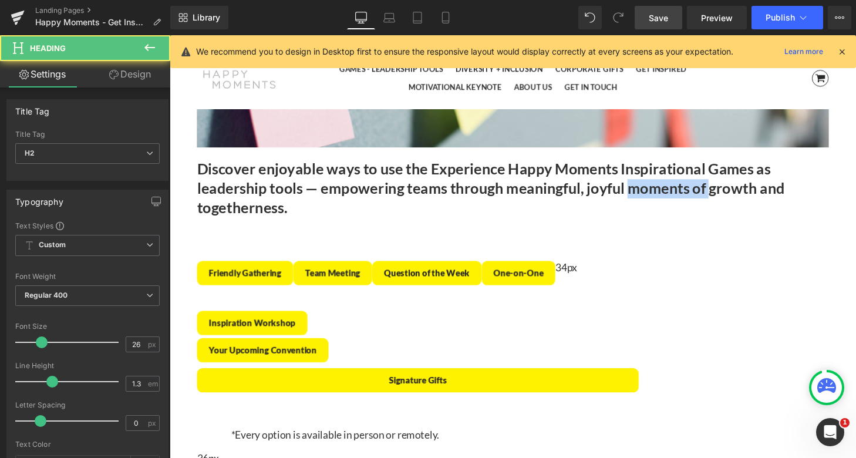
drag, startPoint x: 750, startPoint y: 193, endPoint x: 667, endPoint y: 193, distance: 82.8
click at [667, 194] on h2 "Discover enjoyable ways to use the Experience Happy Moments Inspirational Games…" at bounding box center [524, 193] width 653 height 59
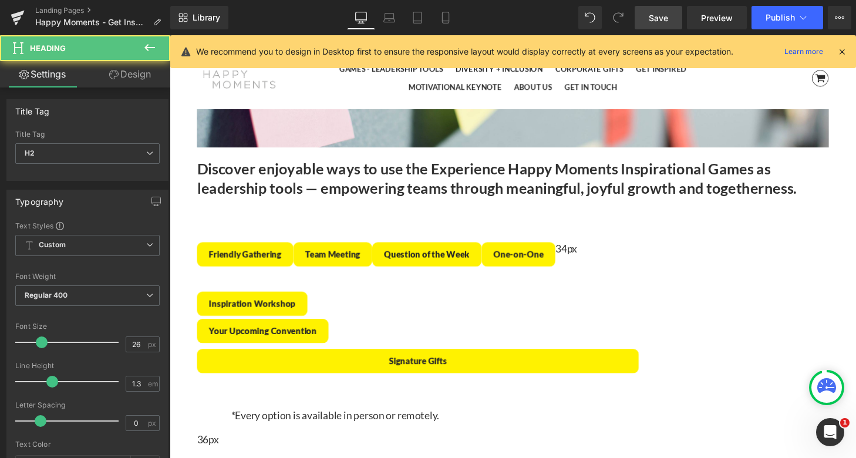
drag, startPoint x: 830, startPoint y: 193, endPoint x: 709, endPoint y: 193, distance: 120.3
click at [709, 193] on h2 "Discover enjoyable ways to use the Experience Happy Moments Inspirational Games…" at bounding box center [524, 184] width 653 height 40
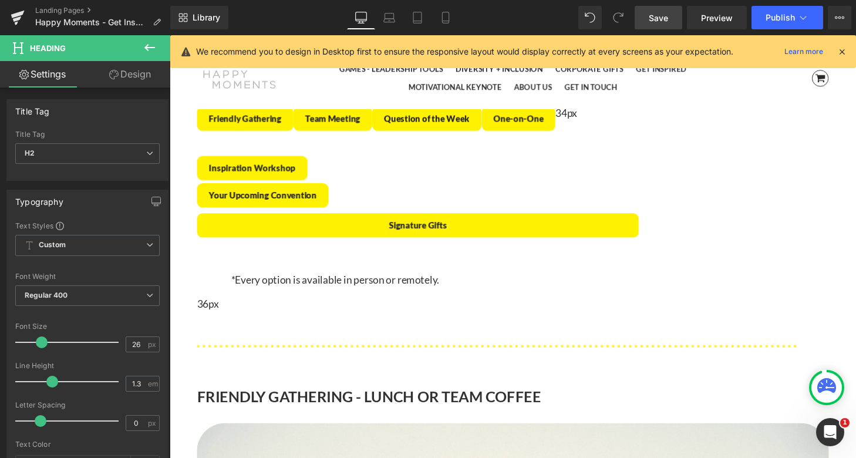
scroll to position [344, 0]
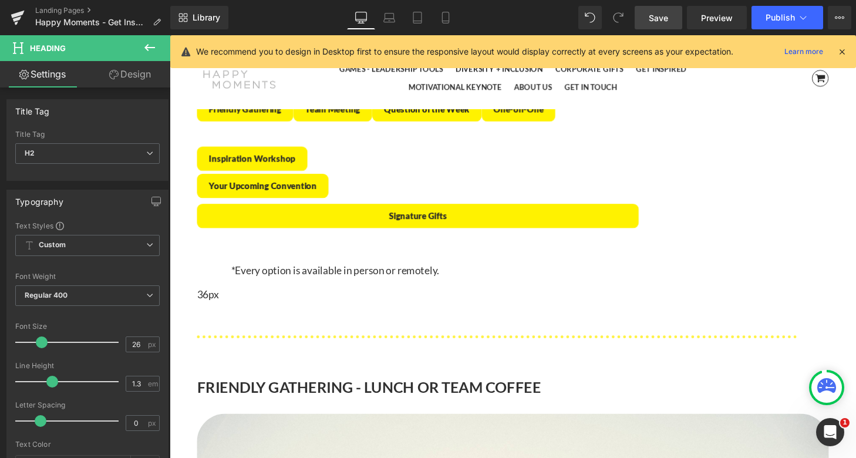
click at [406, 390] on div "FRIENDLY GATHERING - LUNCH OR TEAM COFFEE Heading" at bounding box center [524, 409] width 653 height 38
click at [375, 390] on h2 "FRIENDLY GATHERING - LUNCH OR TEAM COFFEE" at bounding box center [524, 400] width 653 height 20
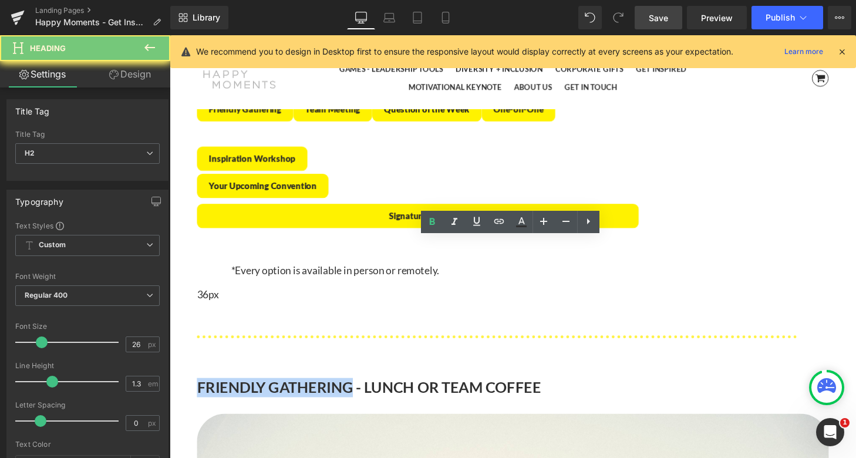
drag, startPoint x: 343, startPoint y: 254, endPoint x: 510, endPoint y: 254, distance: 167.3
click at [510, 390] on h2 "FRIENDLY GATHERING - LUNCH OR TEAM COFFEE" at bounding box center [524, 400] width 653 height 20
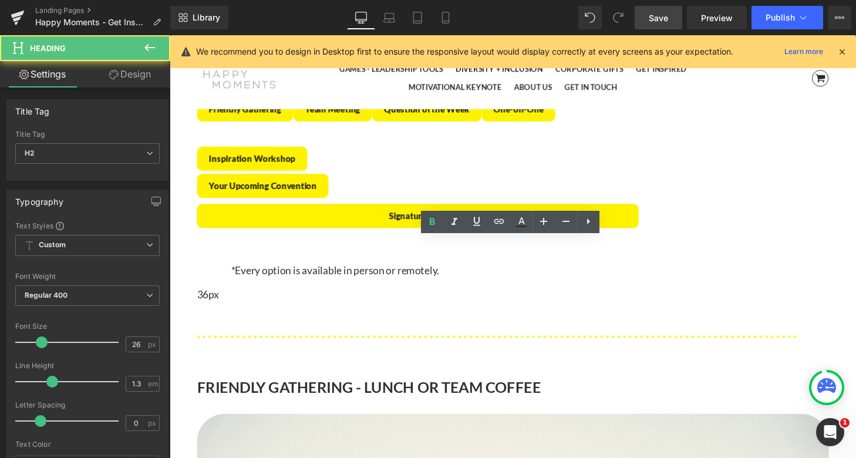
click at [602, 390] on h2 "FRIENDLY GATHERING - LUNCH OR TEAM COFFEE" at bounding box center [524, 400] width 653 height 20
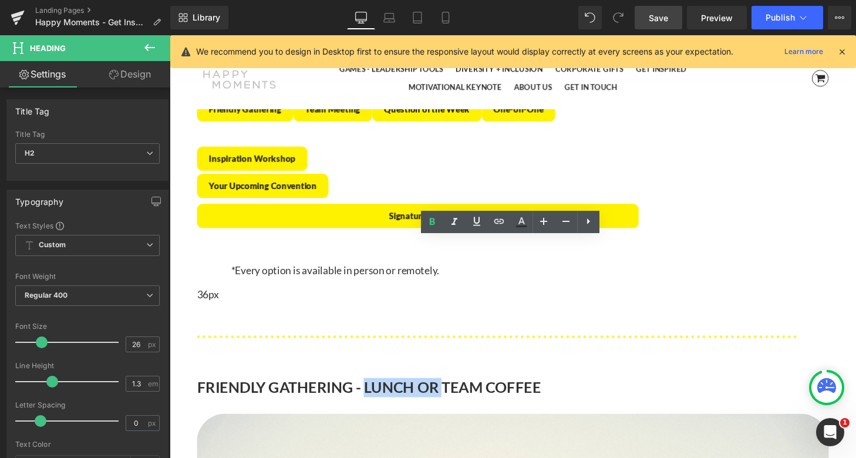
drag, startPoint x: 600, startPoint y: 255, endPoint x: 522, endPoint y: 255, distance: 78.1
click at [522, 390] on h2 "FRIENDLY GATHERING - LUNCH OR TEAM COFFEE" at bounding box center [524, 400] width 653 height 20
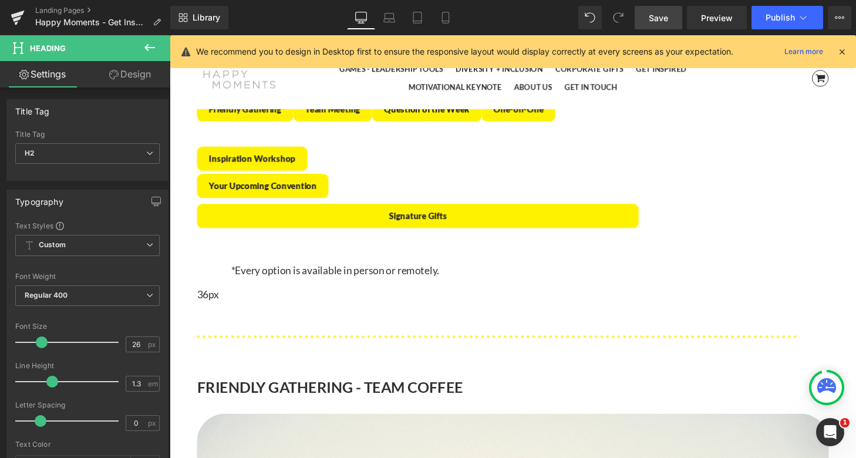
click at [673, 390] on h2 "FRIENDLY GATHERING - TEAM COFFEE" at bounding box center [524, 400] width 653 height 20
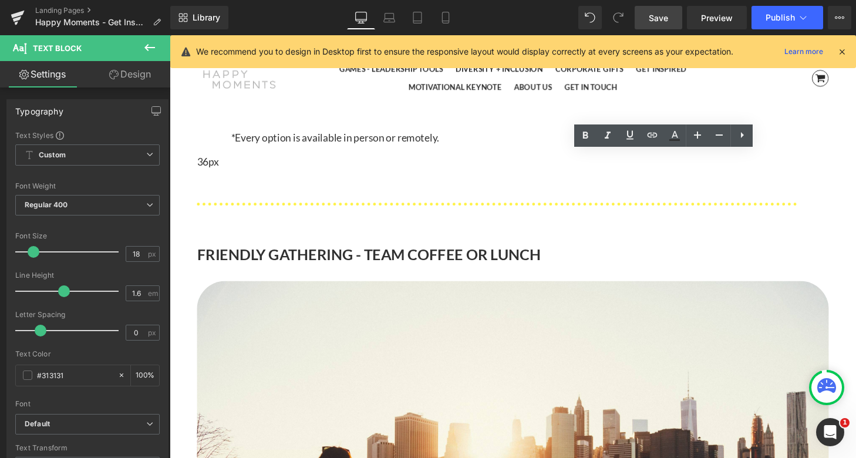
scroll to position [481, 0]
click at [381, 253] on h2 "FRIENDLY GATHERING - TEAM COFFEE OR LUNCH" at bounding box center [524, 263] width 653 height 20
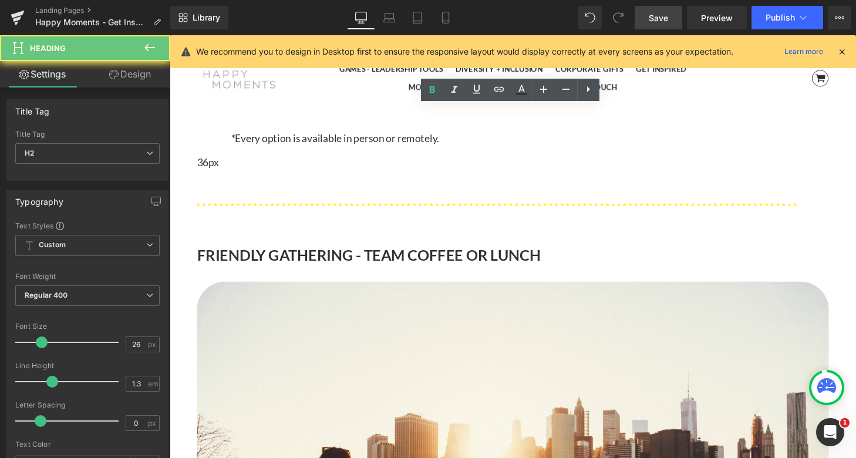
drag, startPoint x: 343, startPoint y: 119, endPoint x: 710, endPoint y: 120, distance: 366.3
click at [710, 253] on h2 "FRIENDLY GATHERING - TEAM COFFEE OR LUNCH" at bounding box center [524, 263] width 653 height 20
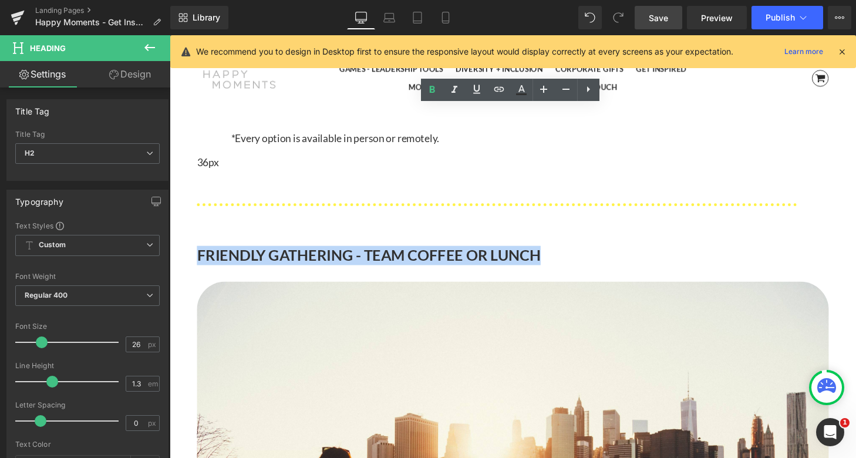
copy h2 "FRIENDLY GATHERING - TEAM COFFEE OR LUNCH"
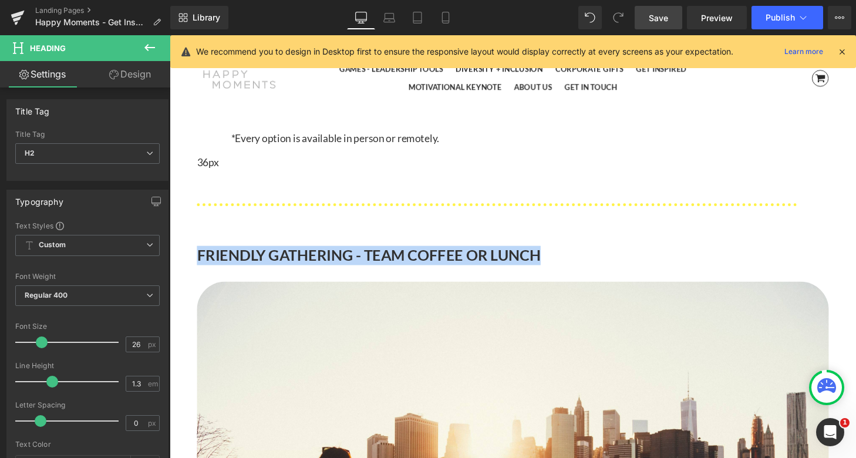
scroll to position [530, 0]
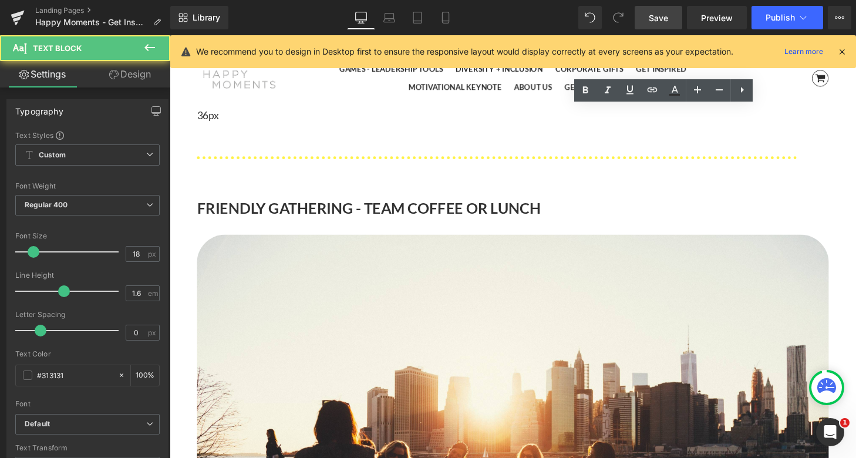
drag, startPoint x: 536, startPoint y: 135, endPoint x: 569, endPoint y: 429, distance: 296.0
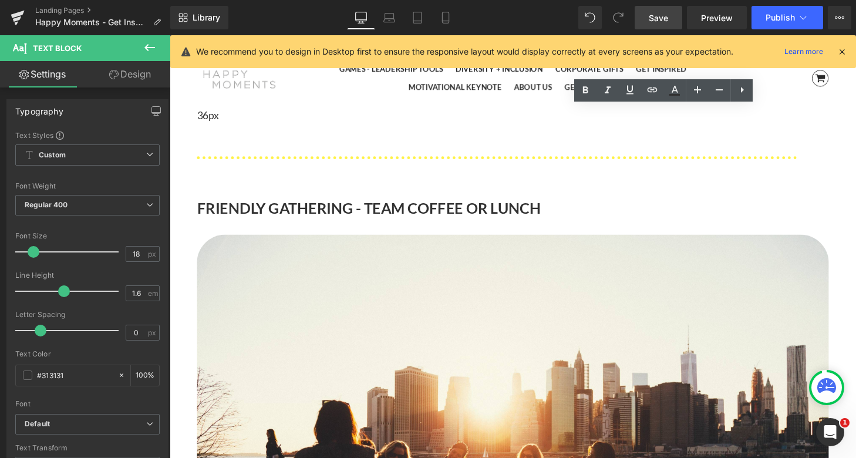
copy div "1. Place your Happy Moments Experience game in the center of the group on the t…"
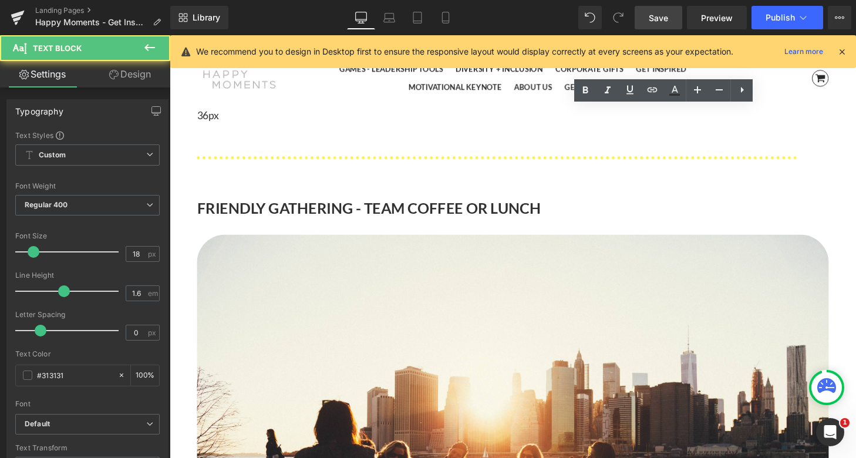
drag, startPoint x: 582, startPoint y: 250, endPoint x: 545, endPoint y: 140, distance: 115.8
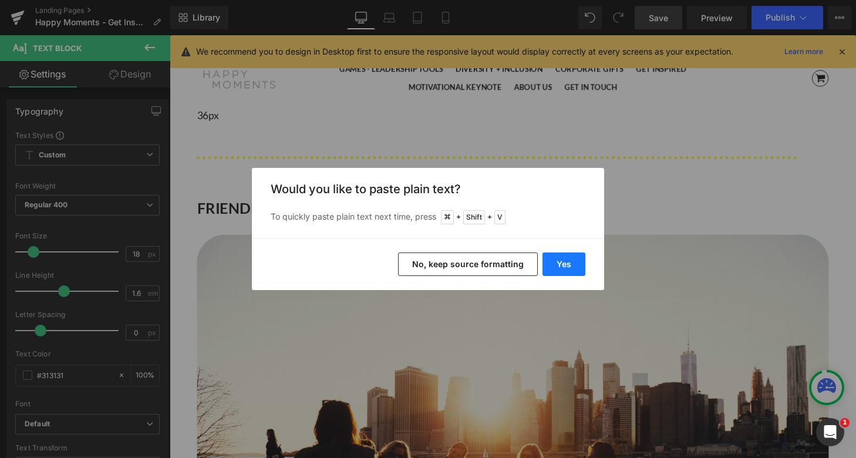
click at [568, 266] on button "Yes" at bounding box center [563, 263] width 43 height 23
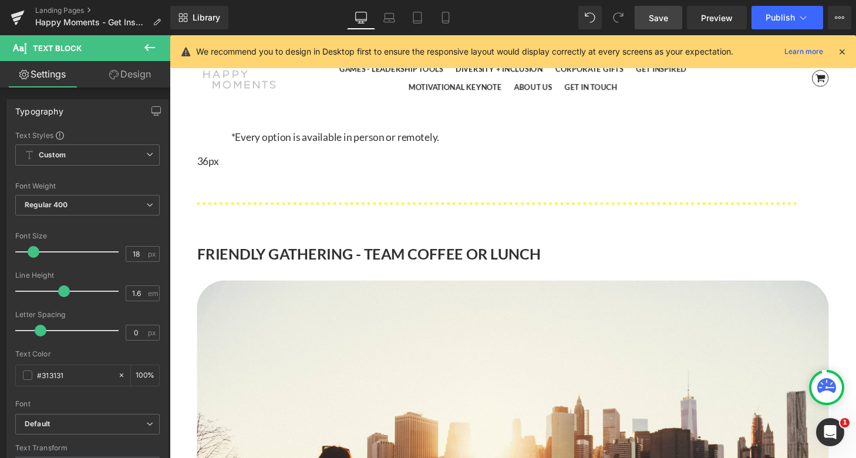
scroll to position [479, 0]
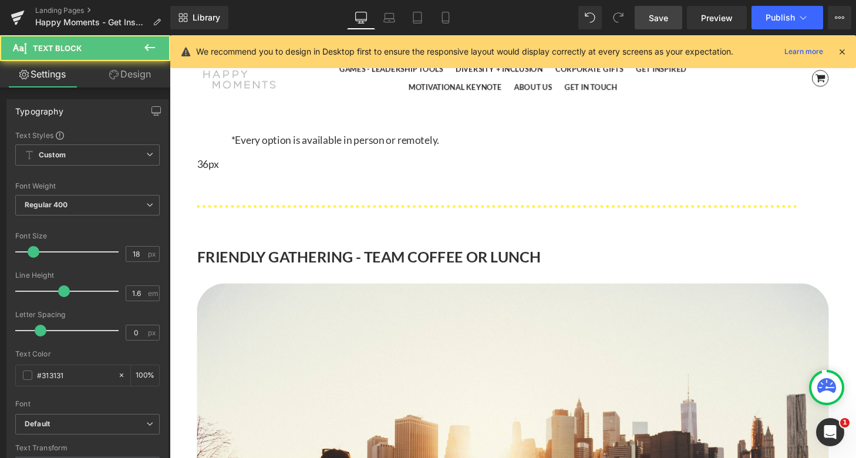
drag, startPoint x: 779, startPoint y: 186, endPoint x: 732, endPoint y: 187, distance: 47.0
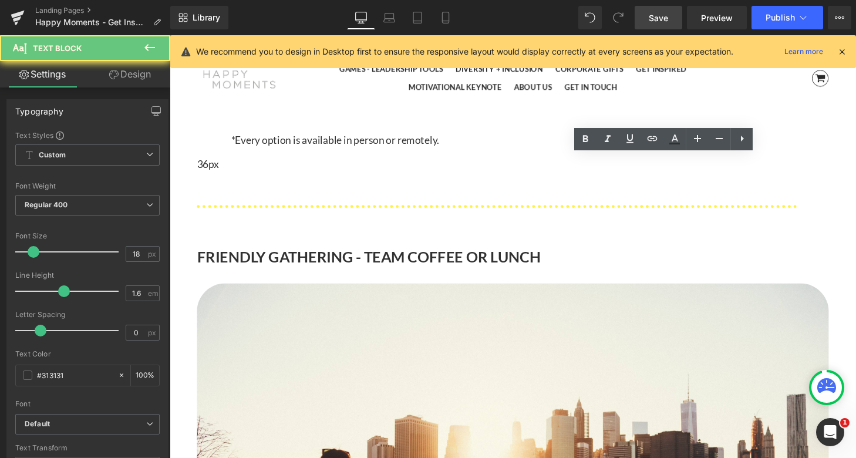
drag, startPoint x: 539, startPoint y: 184, endPoint x: 640, endPoint y: 207, distance: 103.5
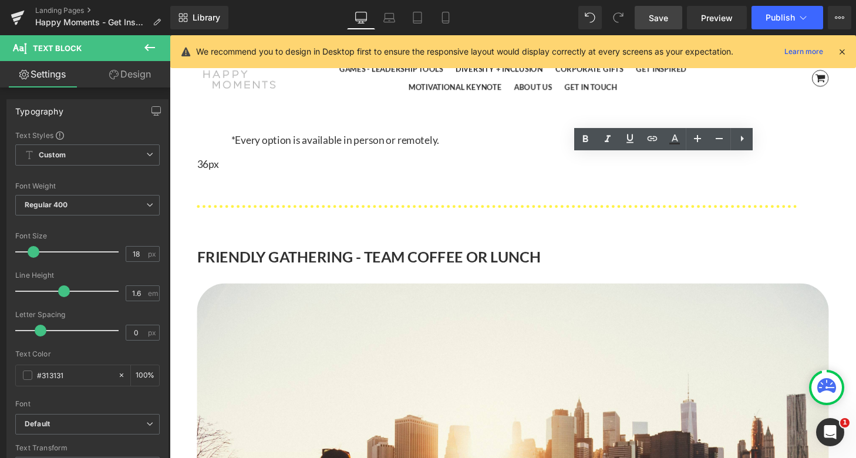
copy span "1. Place your Experience Happy Moments Inspirational Game in the center of the …"
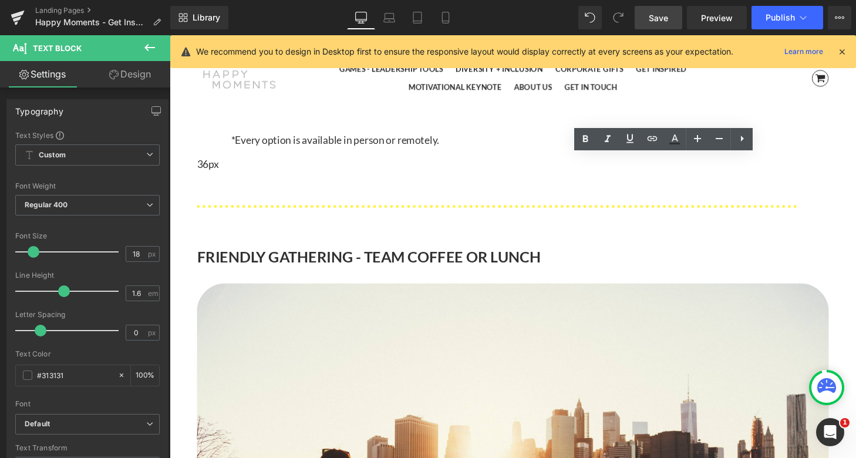
drag, startPoint x: 745, startPoint y: 201, endPoint x: 629, endPoint y: 203, distance: 115.7
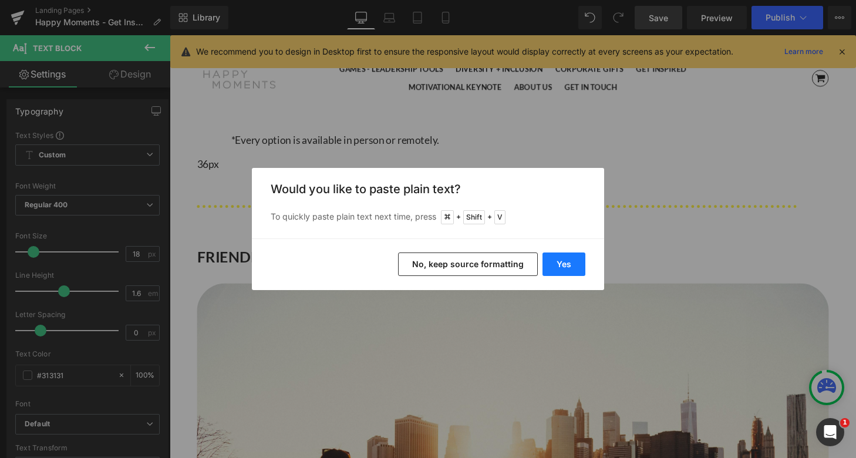
click at [568, 266] on button "Yes" at bounding box center [563, 263] width 43 height 23
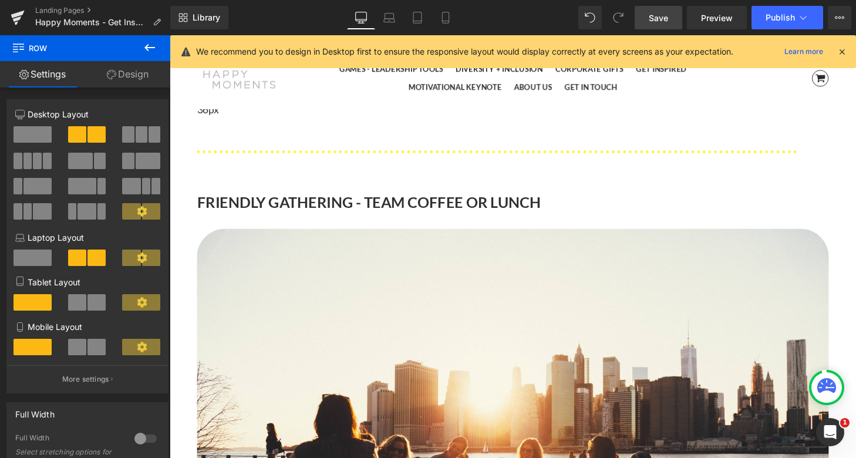
scroll to position [559, 0]
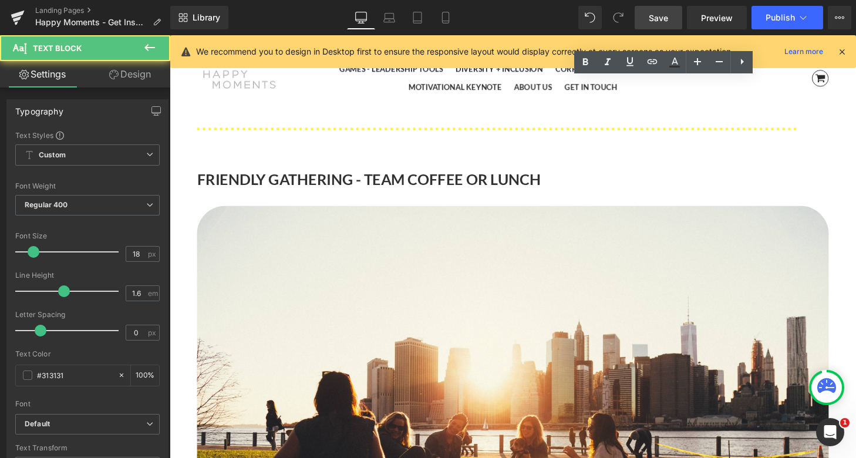
drag, startPoint x: 535, startPoint y: 172, endPoint x: 641, endPoint y: 230, distance: 120.3
copy span "2. Throughout your time together, invite participants to take turns drawing a q…"
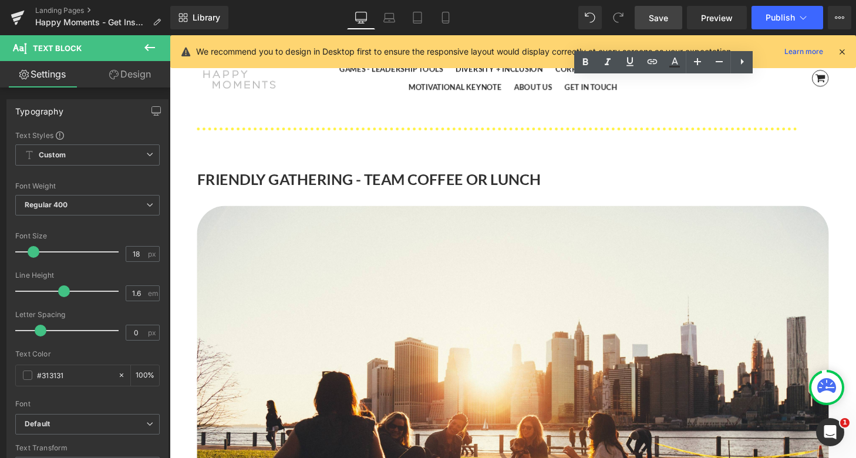
drag, startPoint x: 689, startPoint y: 220, endPoint x: 722, endPoint y: 190, distance: 44.5
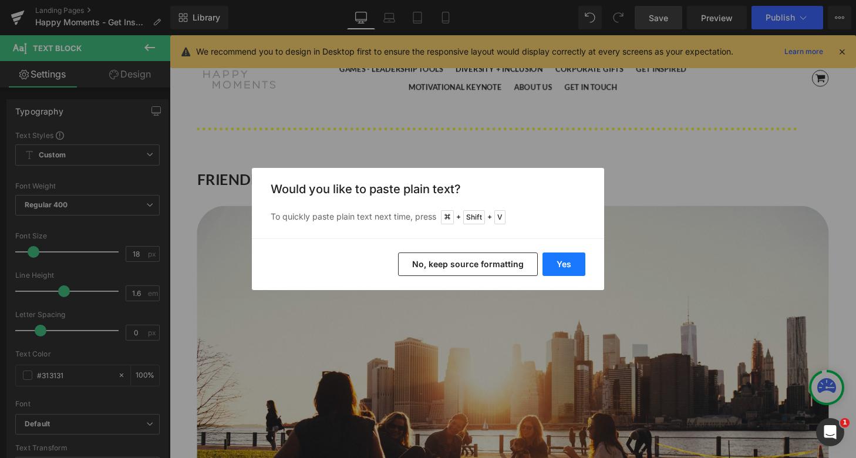
click at [571, 266] on button "Yes" at bounding box center [563, 263] width 43 height 23
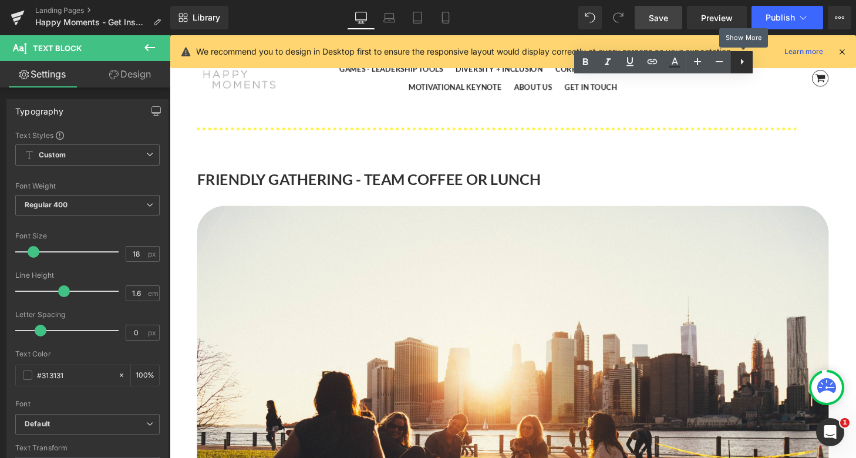
click at [742, 60] on icon at bounding box center [742, 62] width 3 height 6
click at [738, 62] on icon at bounding box center [741, 62] width 14 height 14
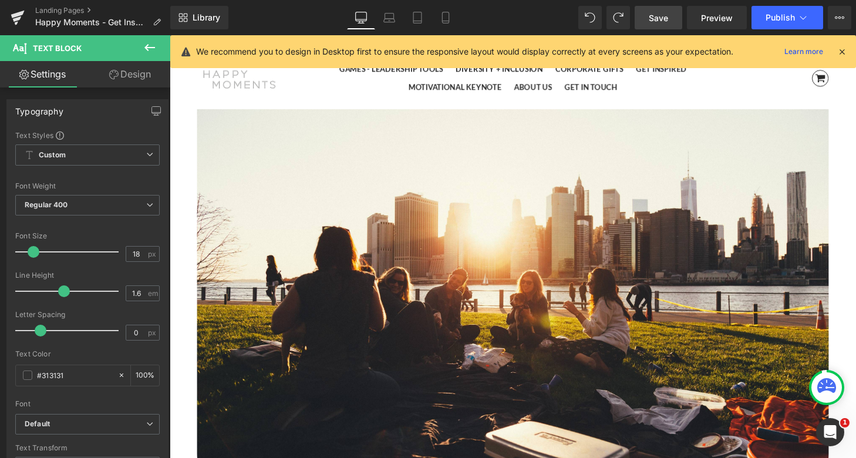
scroll to position [710, 0]
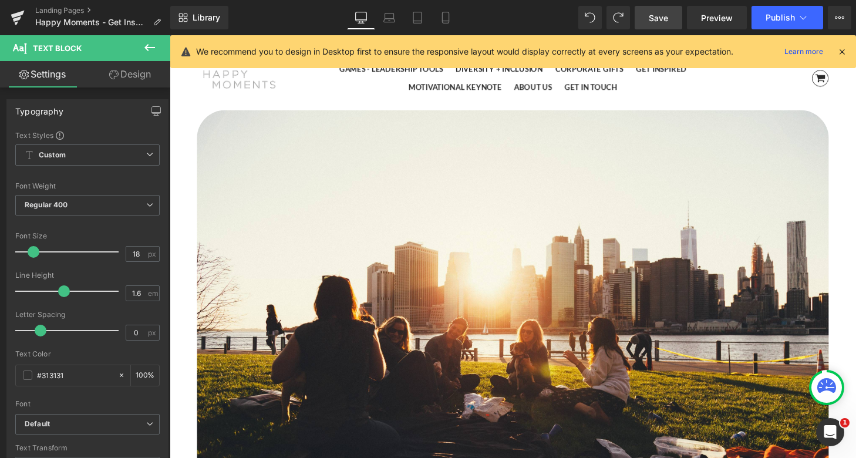
scroll to position [657, 0]
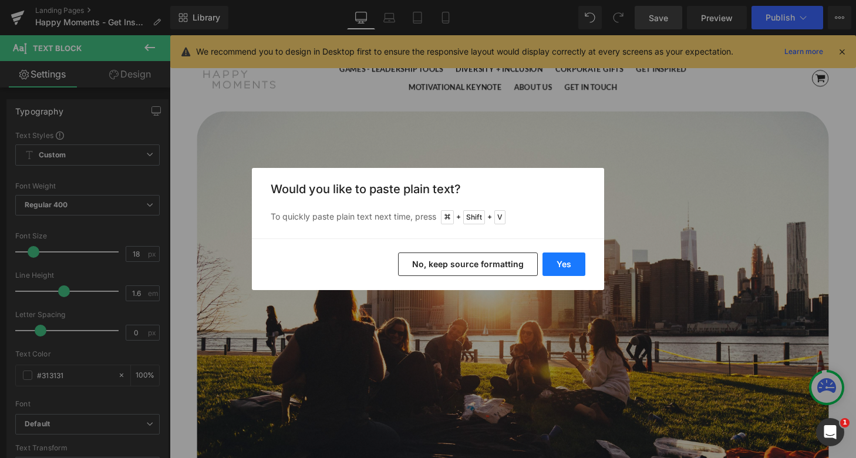
click at [562, 265] on button "Yes" at bounding box center [563, 263] width 43 height 23
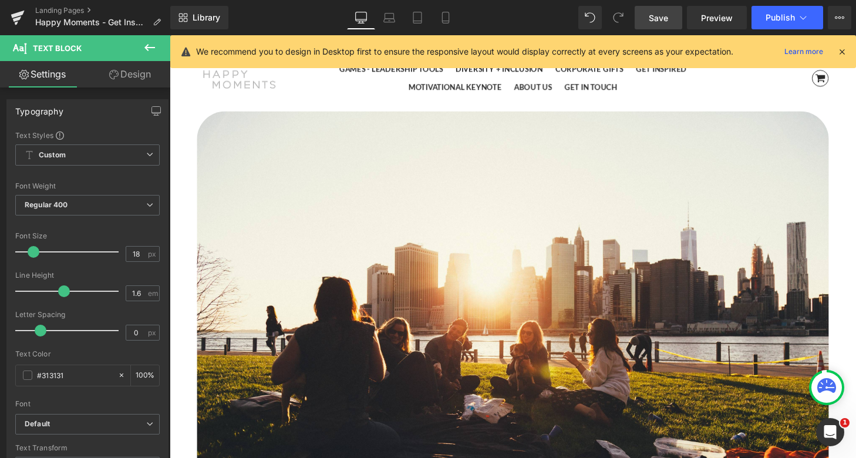
click at [490, 259] on div "Image 1. To begin, simply place your Experience Happy Moments Inspirational Gam…" at bounding box center [524, 463] width 653 height 699
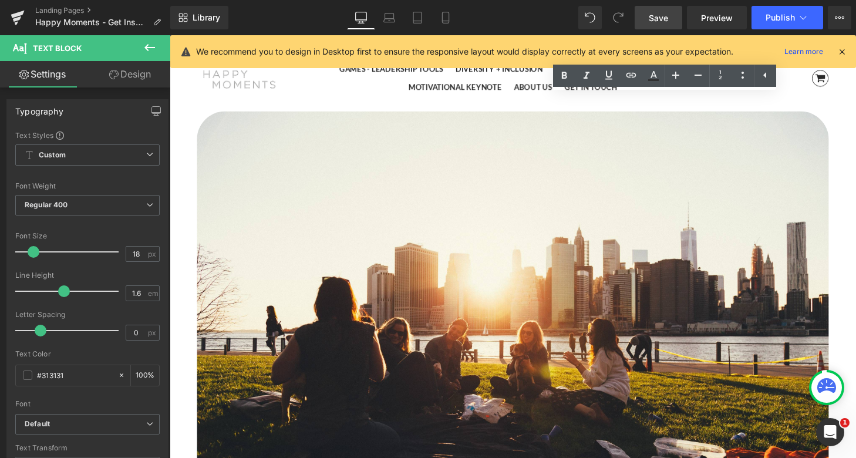
drag, startPoint x: 548, startPoint y: 311, endPoint x: 552, endPoint y: 368, distance: 57.7
copy p "Following the reflections and moment that we had together, what would be the in…"
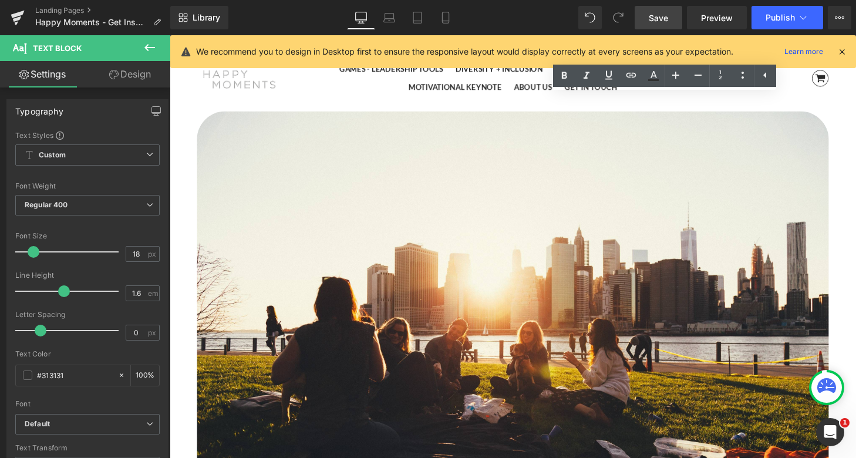
drag, startPoint x: 583, startPoint y: 360, endPoint x: 561, endPoint y: 318, distance: 48.3
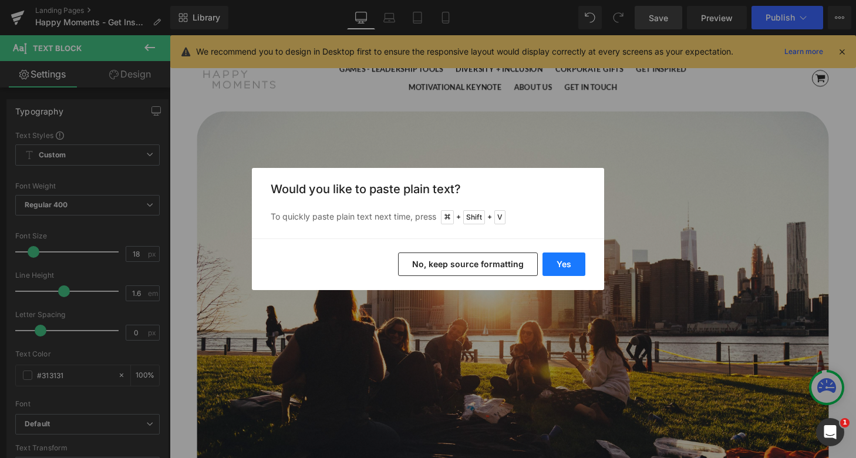
click at [570, 253] on button "Yes" at bounding box center [563, 263] width 43 height 23
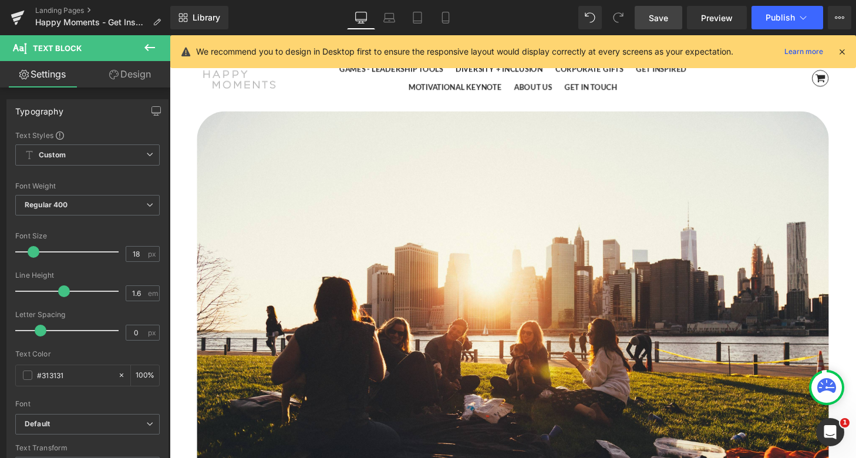
click at [661, 19] on span "Save" at bounding box center [658, 18] width 19 height 12
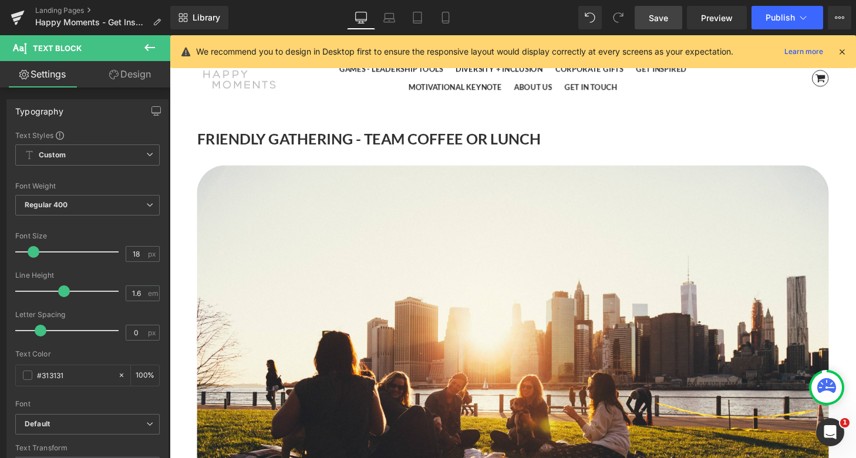
scroll to position [647, 0]
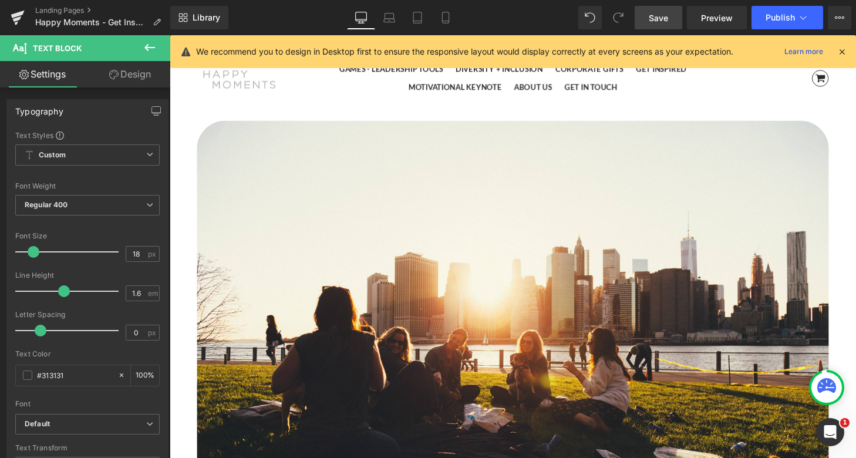
click at [677, 13] on link "Save" at bounding box center [659, 17] width 48 height 23
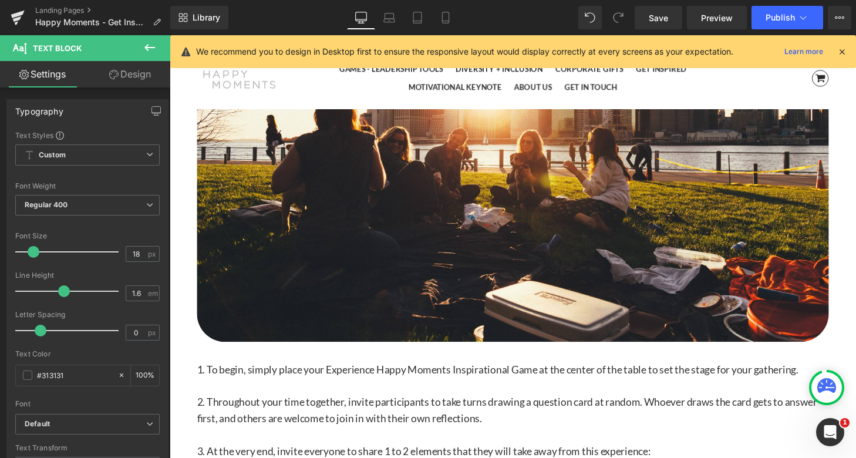
scroll to position [857, 0]
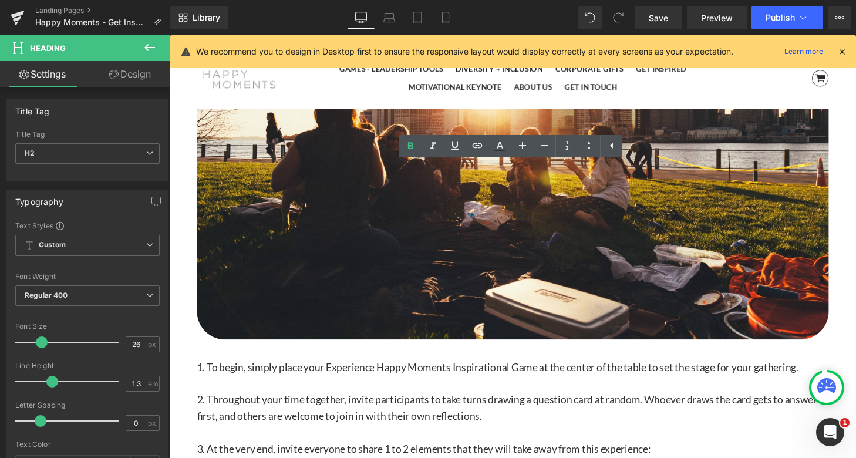
drag, startPoint x: 466, startPoint y: 177, endPoint x: 397, endPoint y: 177, distance: 69.3
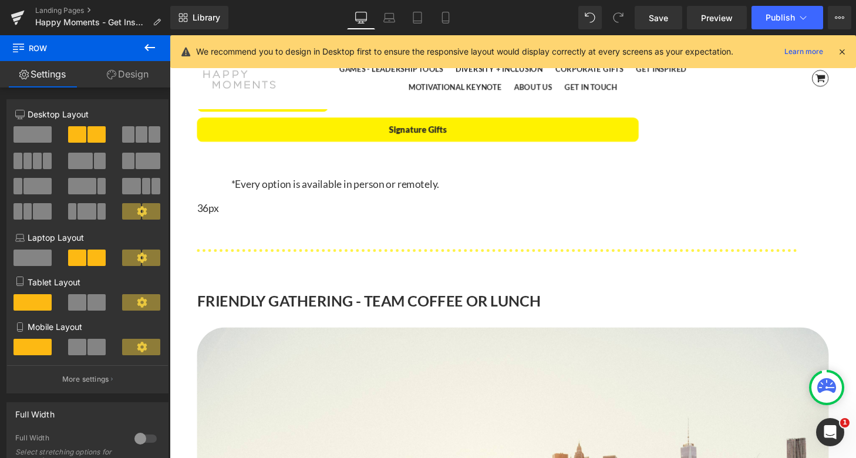
scroll to position [430, 0]
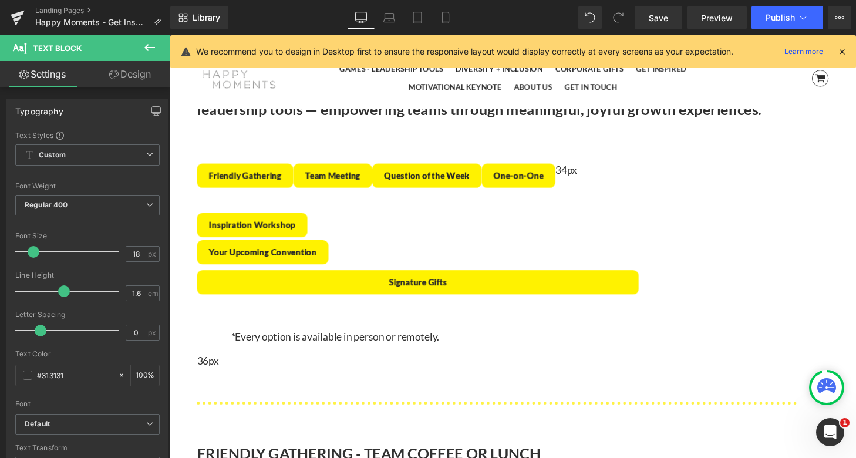
scroll to position [272, 0]
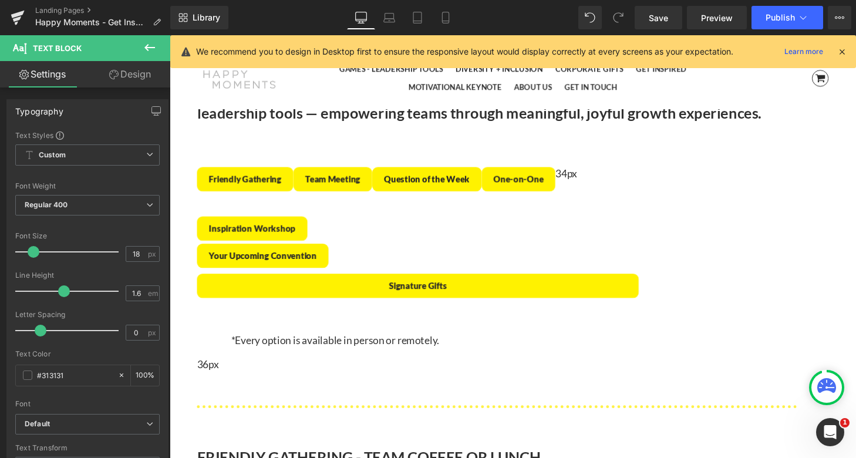
click at [170, 35] on icon at bounding box center [170, 35] width 0 height 0
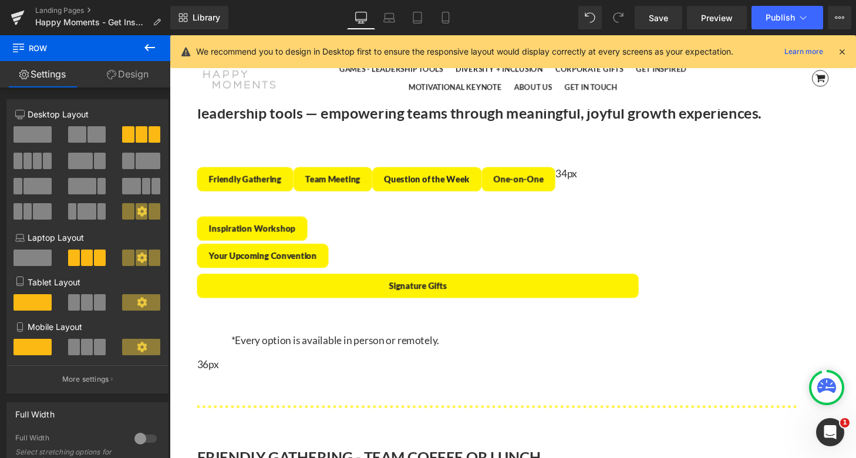
click at [44, 163] on span at bounding box center [47, 161] width 9 height 16
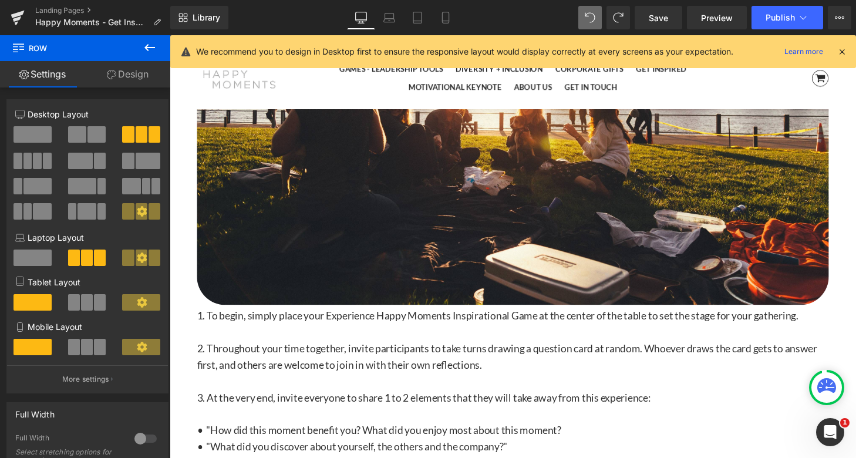
scroll to position [889, 0]
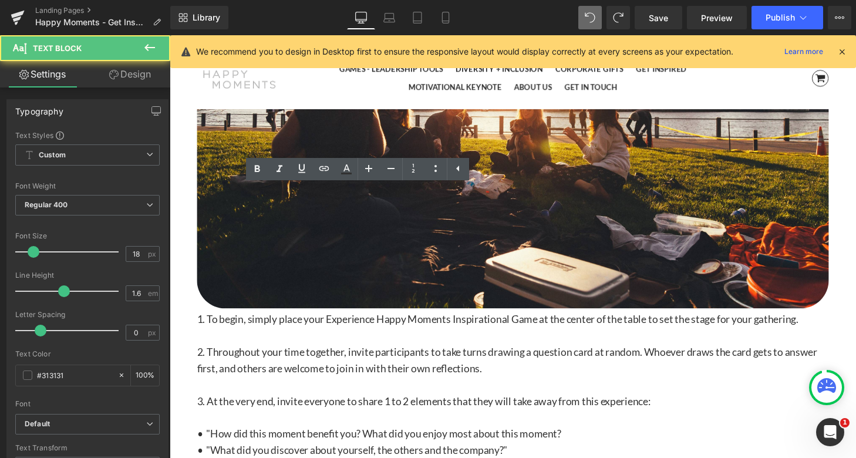
drag, startPoint x: 217, startPoint y: 201, endPoint x: 327, endPoint y: 421, distance: 246.3
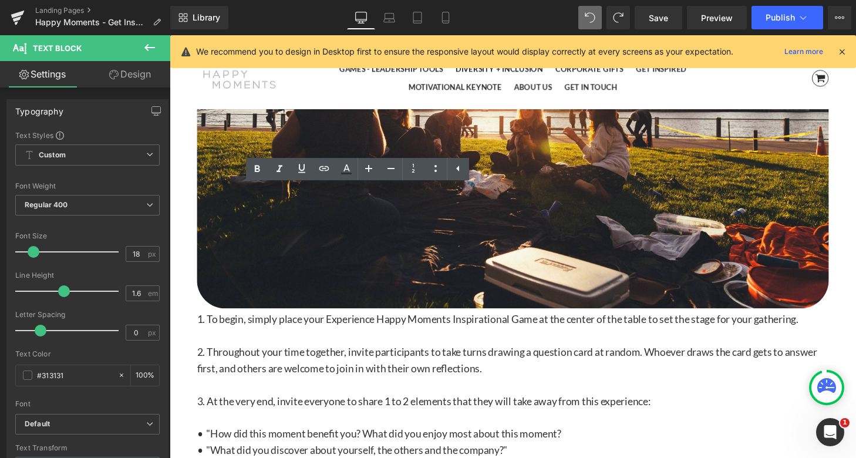
copy div "1. One person will have the games/tools in hands and will be responsible of pic…"
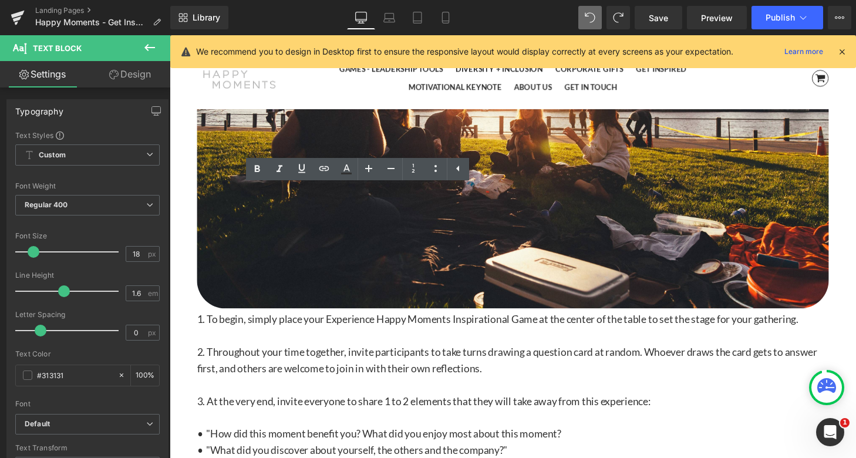
drag, startPoint x: 325, startPoint y: 423, endPoint x: 230, endPoint y: 213, distance: 231.2
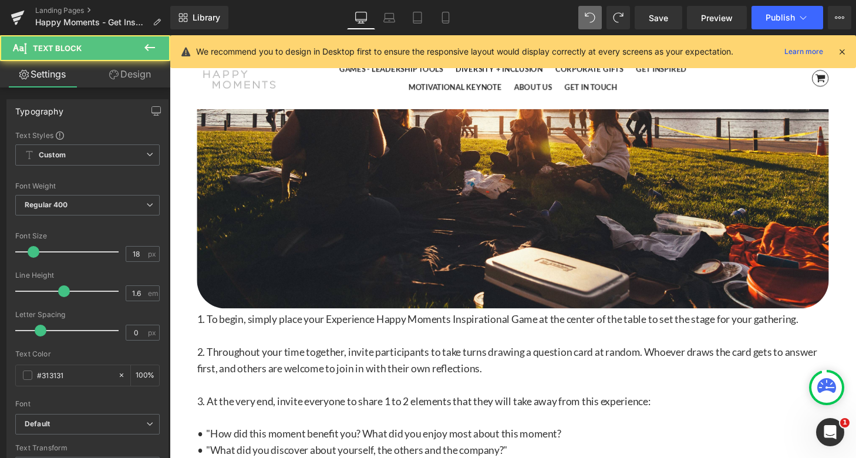
drag, startPoint x: 496, startPoint y: 203, endPoint x: 221, endPoint y: 201, distance: 274.7
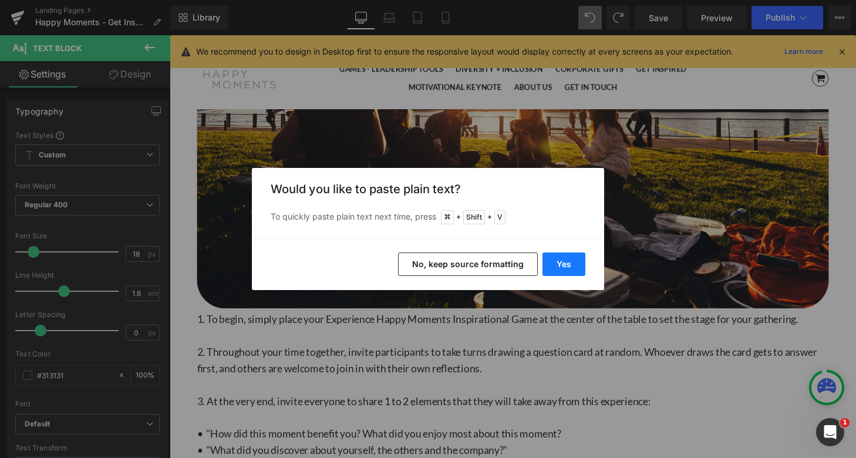
click at [575, 267] on button "Yes" at bounding box center [563, 263] width 43 height 23
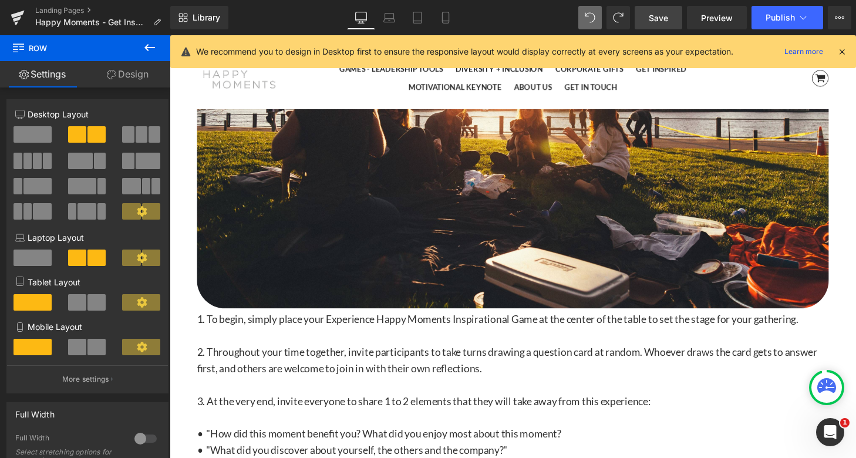
click at [670, 18] on link "Save" at bounding box center [659, 17] width 48 height 23
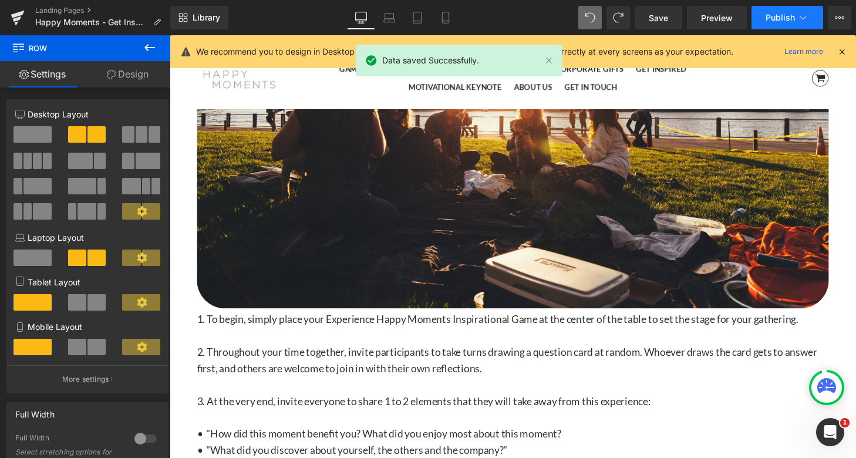
click at [792, 14] on span "Publish" at bounding box center [780, 17] width 29 height 9
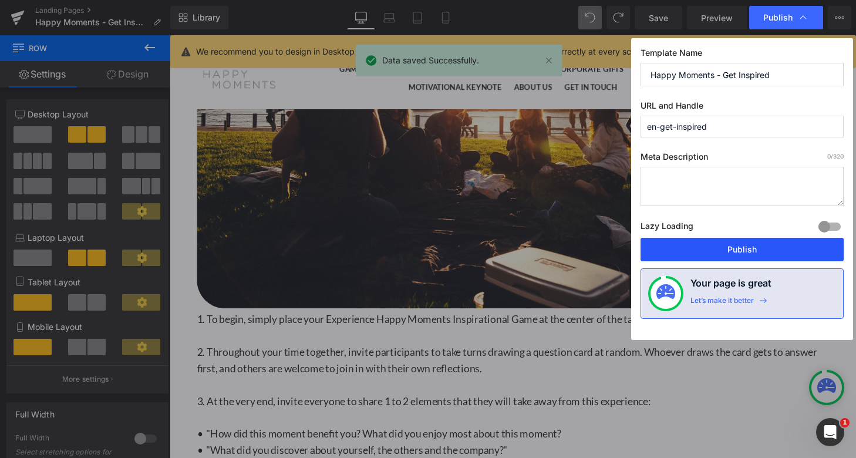
click at [755, 250] on button "Publish" at bounding box center [741, 249] width 203 height 23
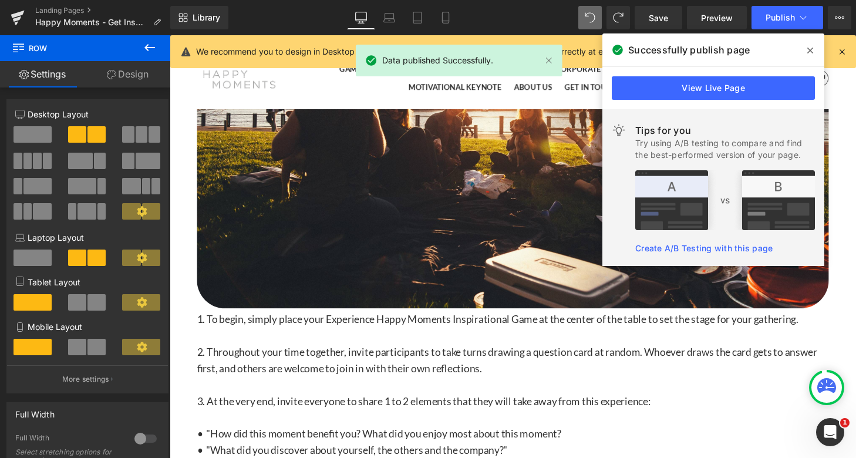
click at [811, 50] on icon at bounding box center [810, 50] width 6 height 9
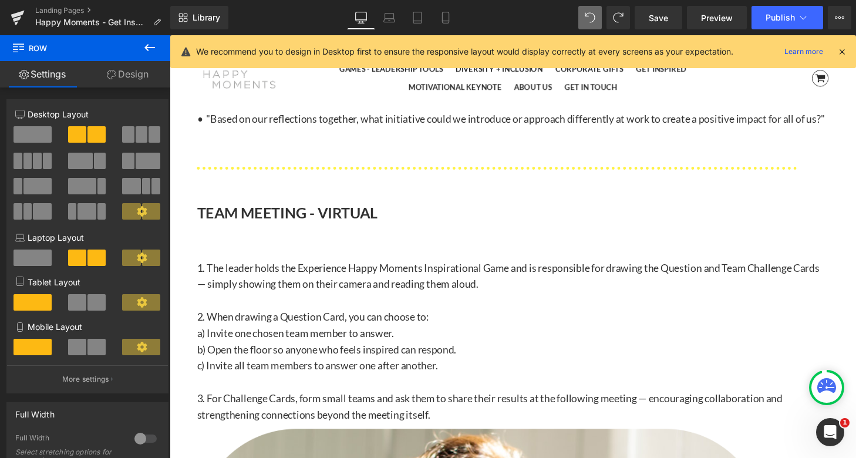
scroll to position [1267, 0]
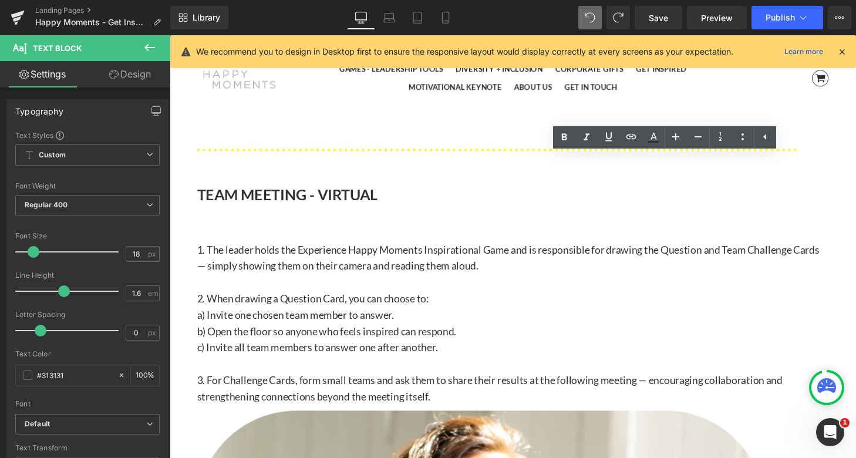
drag, startPoint x: 569, startPoint y: 186, endPoint x: 534, endPoint y: 168, distance: 39.9
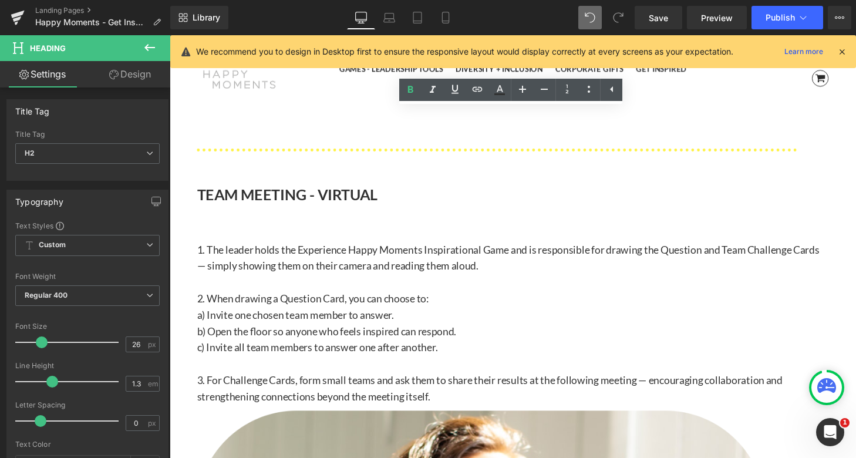
drag, startPoint x: 436, startPoint y: 122, endPoint x: 636, endPoint y: 122, distance: 200.2
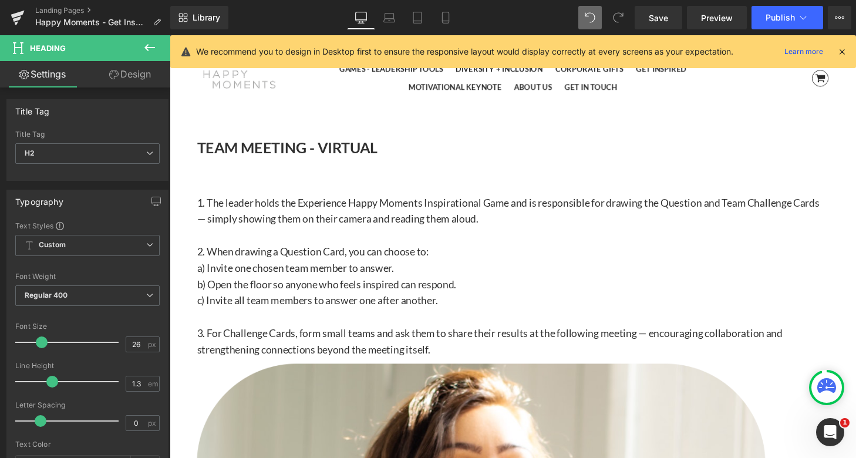
scroll to position [1318, 0]
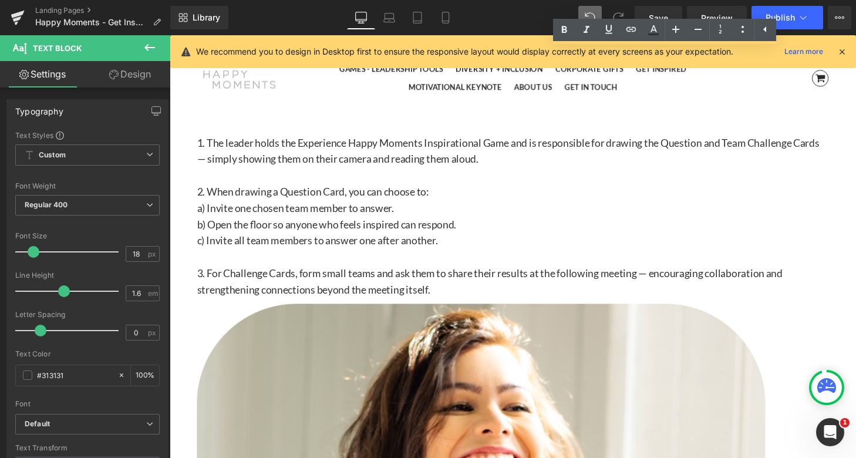
scroll to position [1378, 0]
drag, startPoint x: 534, startPoint y: 119, endPoint x: 740, endPoint y: 433, distance: 375.6
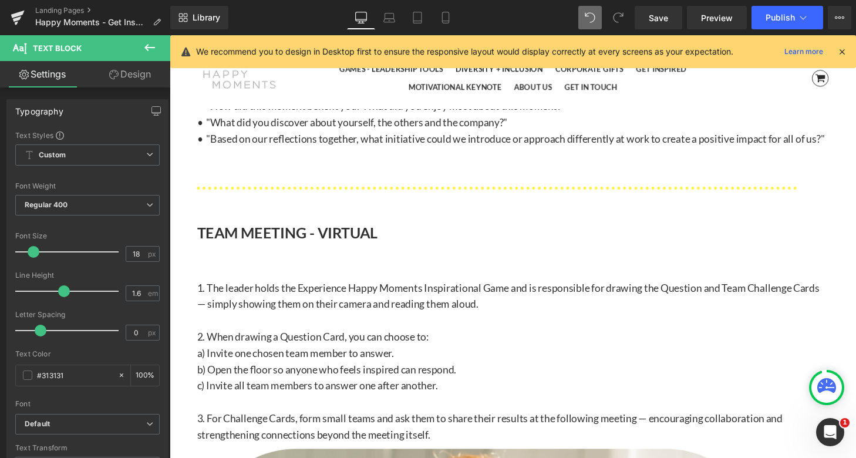
scroll to position [1212, 0]
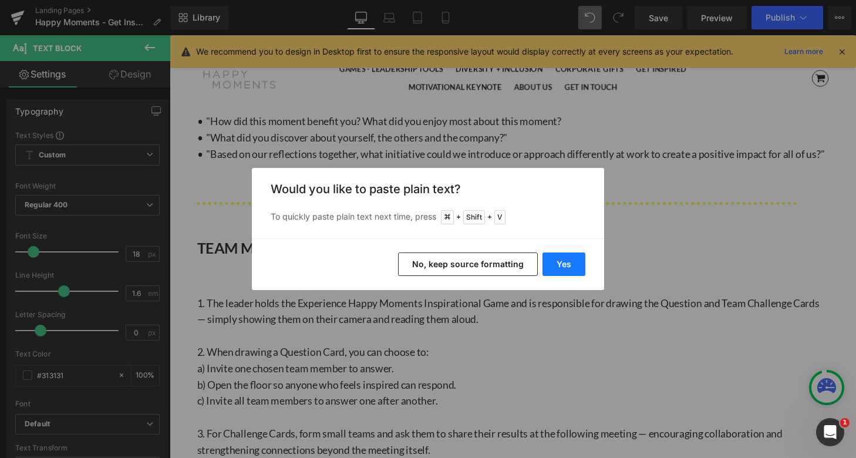
click at [560, 259] on button "Yes" at bounding box center [563, 263] width 43 height 23
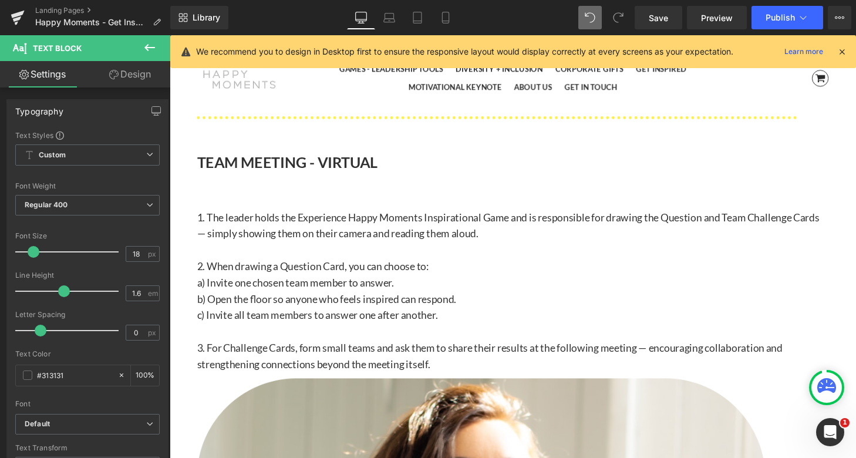
scroll to position [1303, 0]
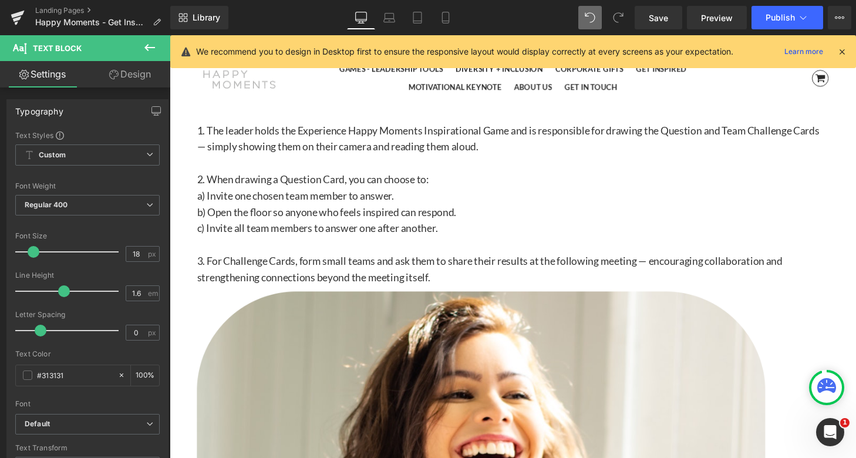
scroll to position [1393, 0]
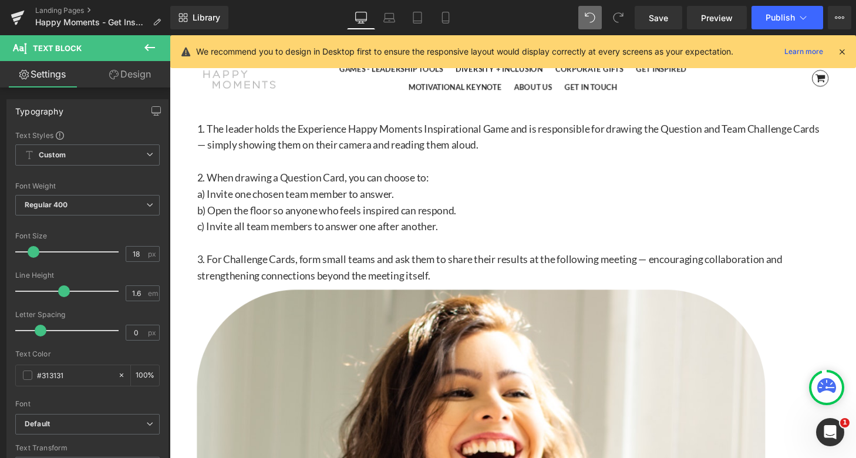
scroll to position [1399, 0]
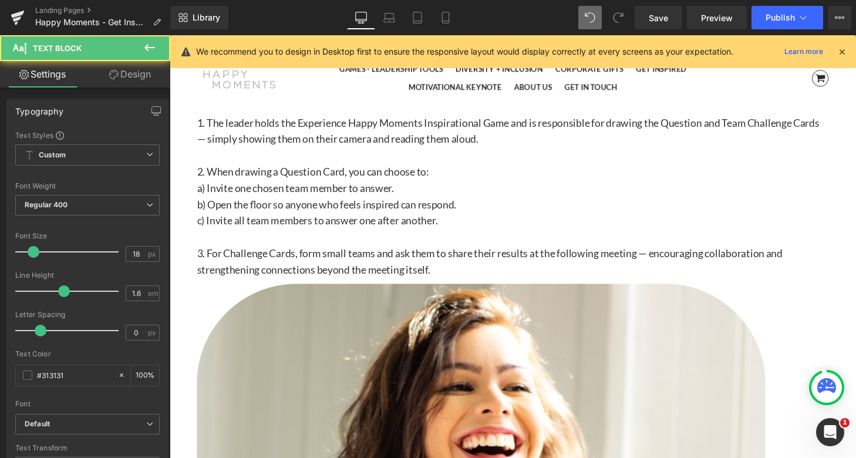
drag, startPoint x: 793, startPoint y: 290, endPoint x: 520, endPoint y: 277, distance: 273.3
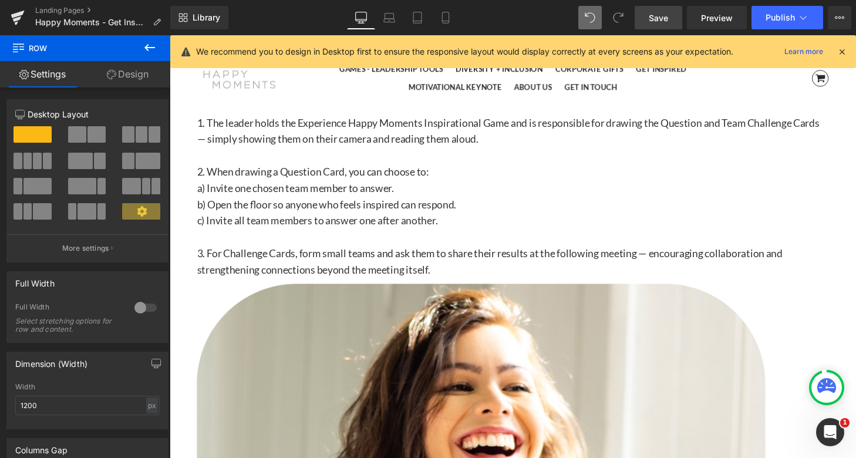
click at [662, 12] on span "Save" at bounding box center [658, 18] width 19 height 12
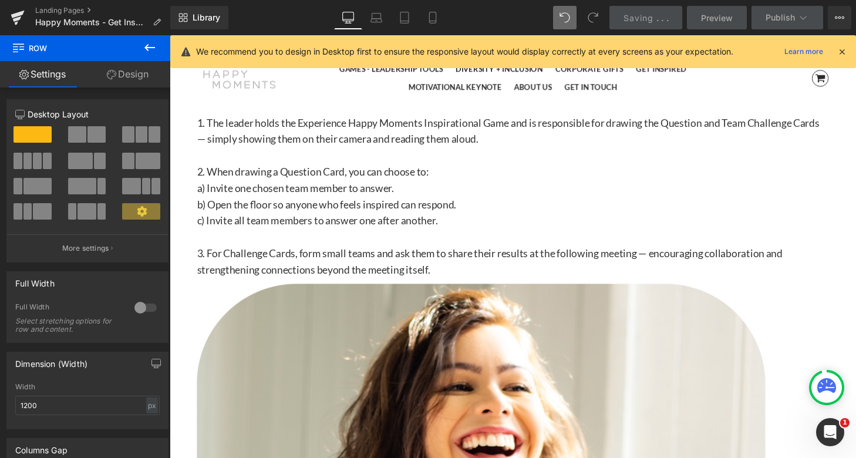
scroll to position [1175, 0]
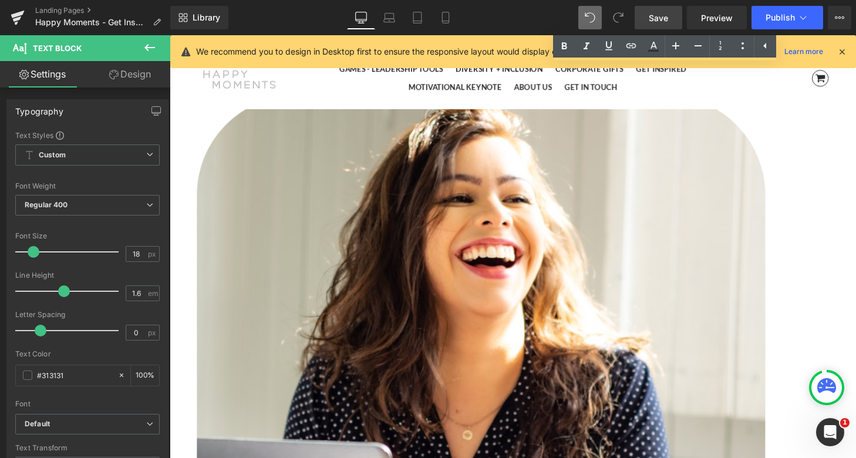
scroll to position [1596, 0]
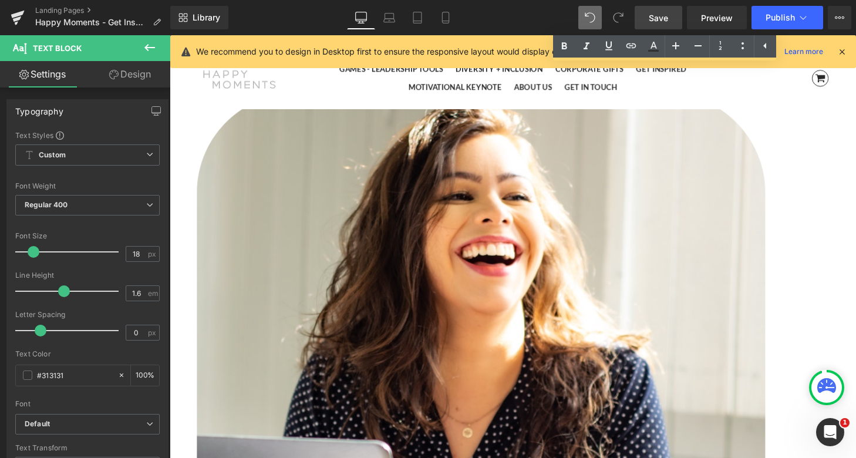
drag, startPoint x: 537, startPoint y: 248, endPoint x: 530, endPoint y: 238, distance: 11.7
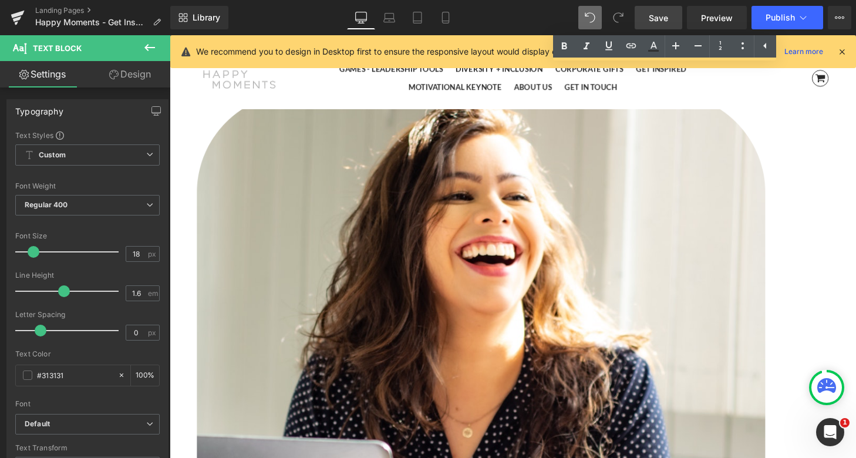
drag, startPoint x: 488, startPoint y: 176, endPoint x: 480, endPoint y: 178, distance: 8.5
drag, startPoint x: 483, startPoint y: 177, endPoint x: 585, endPoint y: 177, distance: 102.7
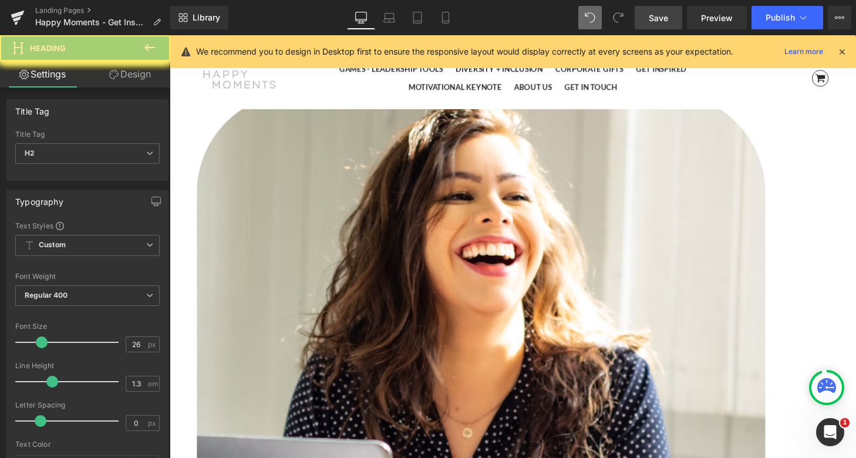
drag, startPoint x: 474, startPoint y: 290, endPoint x: 616, endPoint y: 289, distance: 142.1
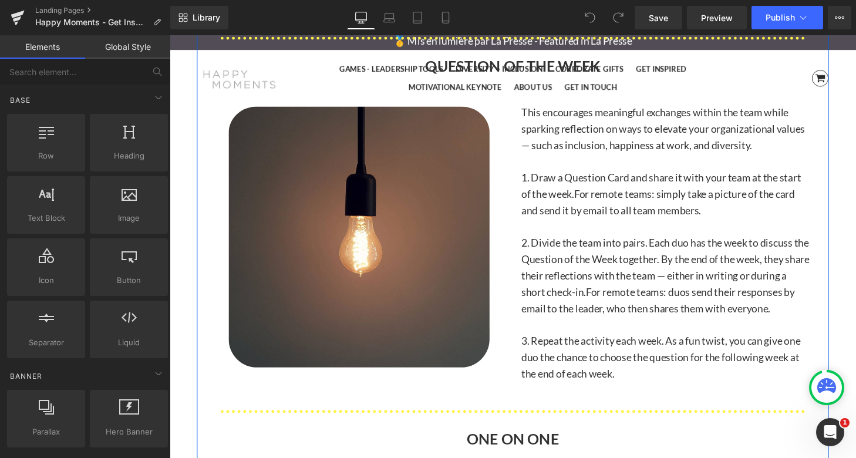
scroll to position [1343, 0]
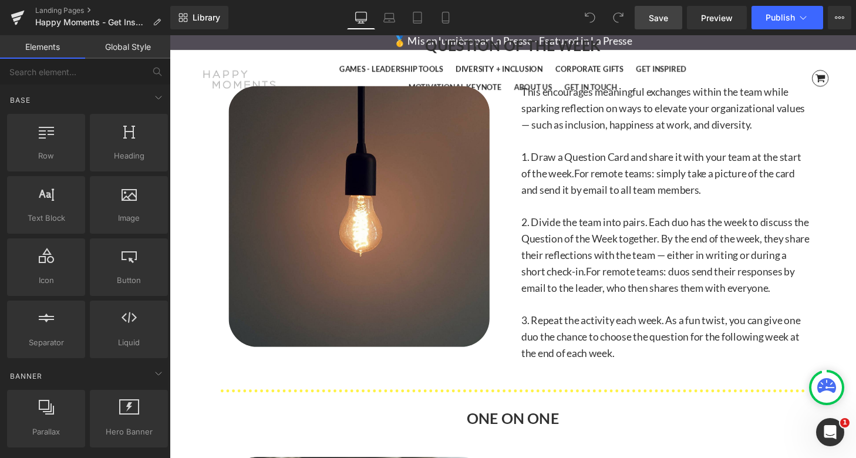
click at [664, 12] on span "Save" at bounding box center [658, 18] width 19 height 12
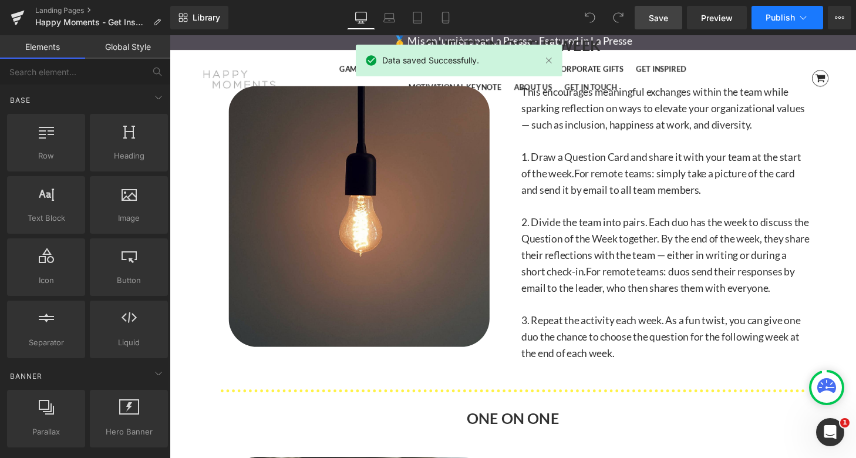
click at [793, 18] on span "Publish" at bounding box center [780, 17] width 29 height 9
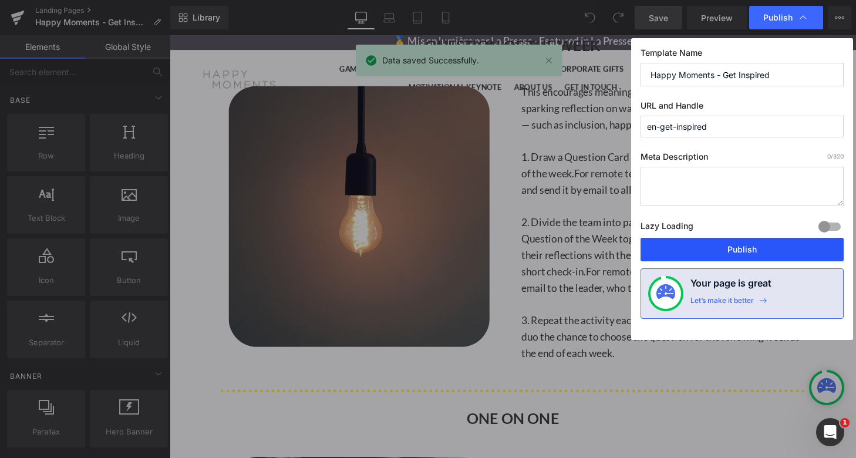
click at [749, 251] on button "Publish" at bounding box center [741, 249] width 203 height 23
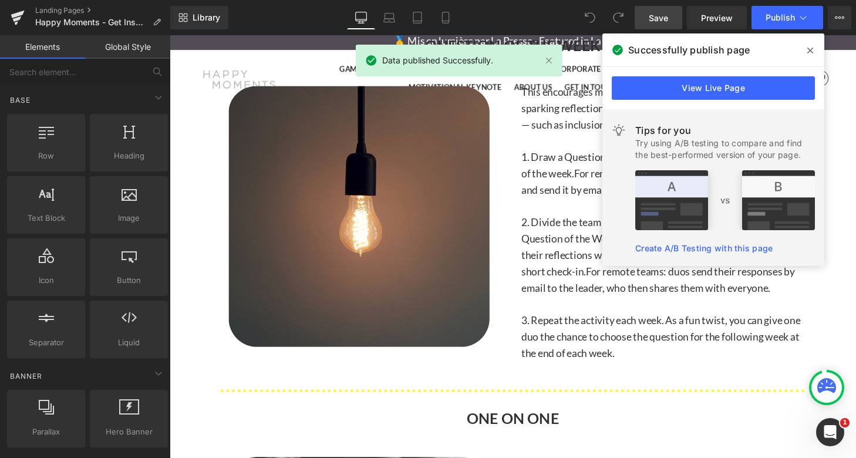
click at [809, 49] on icon at bounding box center [810, 50] width 6 height 9
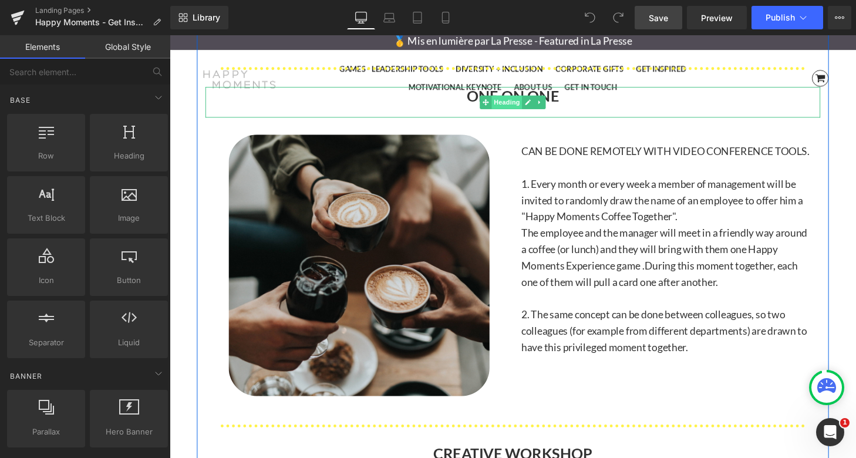
scroll to position [1626, 0]
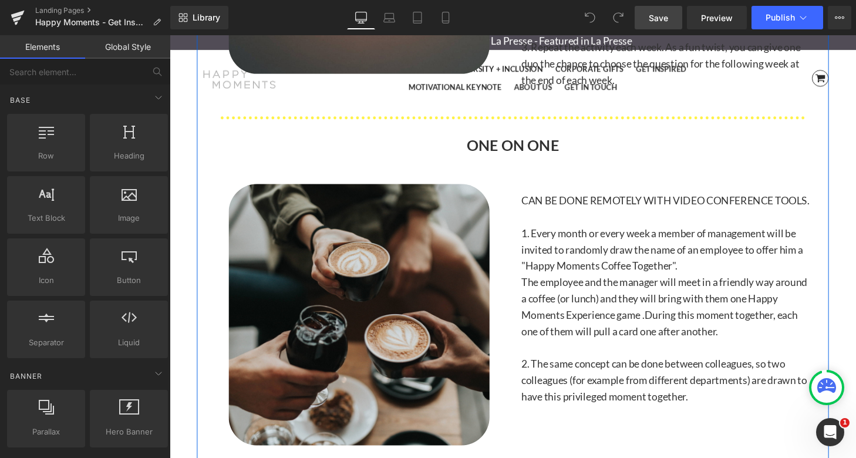
click at [471, 151] on h2 "ONE ON ONE" at bounding box center [525, 150] width 636 height 20
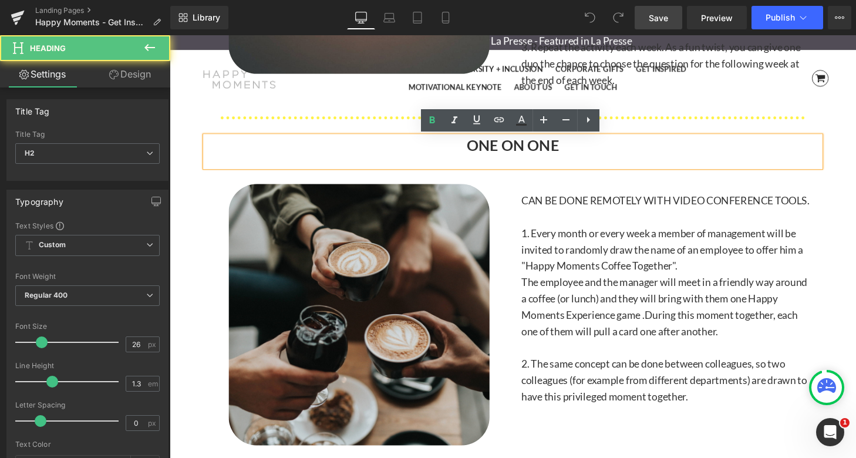
click at [515, 146] on h2 "ONE ON ONE" at bounding box center [525, 150] width 636 height 20
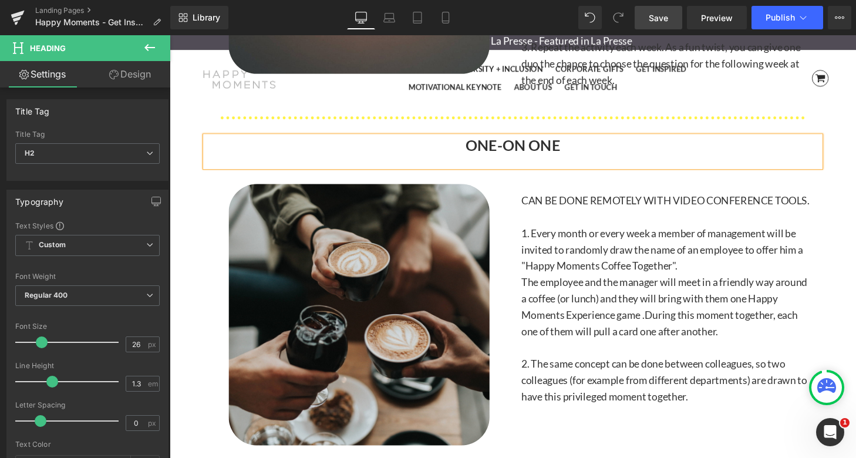
click at [544, 145] on h2 "ONE-ON ONE" at bounding box center [525, 150] width 636 height 20
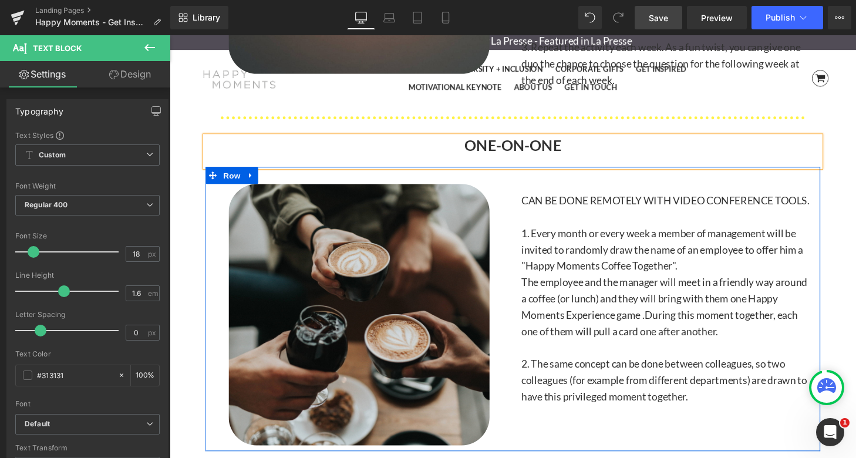
drag, startPoint x: 571, startPoint y: 223, endPoint x: 532, endPoint y: 205, distance: 42.8
click at [532, 205] on div "CAN BE DONE REMOTELY WITH VIDEO CONFERENCE TOOLS. 1. Every month or every week …" at bounding box center [684, 303] width 318 height 228
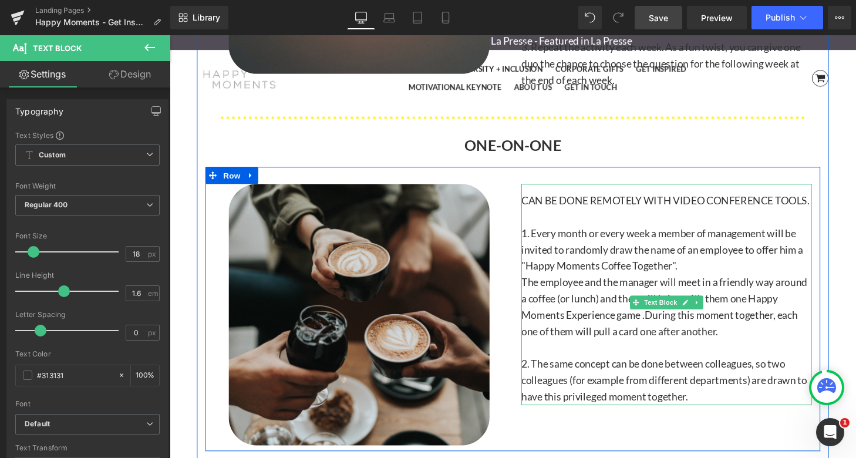
click at [549, 232] on p at bounding box center [684, 223] width 301 height 17
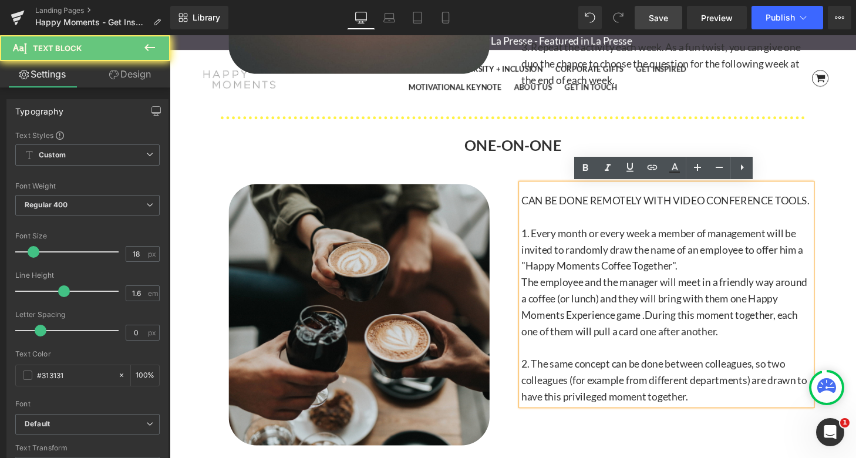
click at [541, 232] on p at bounding box center [684, 223] width 301 height 17
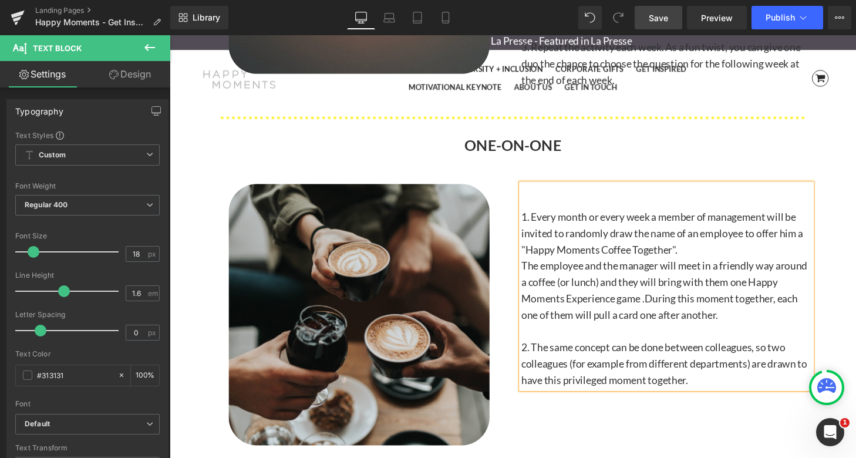
click at [535, 228] on p "1. Every month or every week a member of management will be invited to randomly…" at bounding box center [684, 240] width 301 height 50
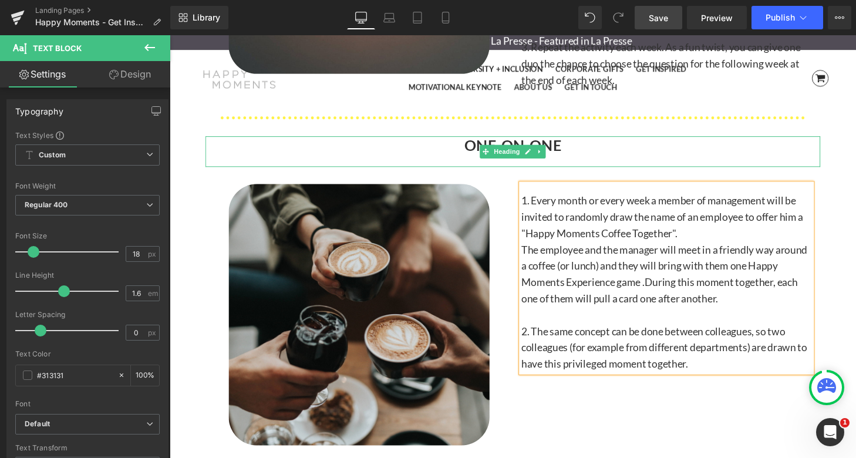
click at [488, 143] on h2 "ONE-ON-ONE" at bounding box center [525, 150] width 636 height 20
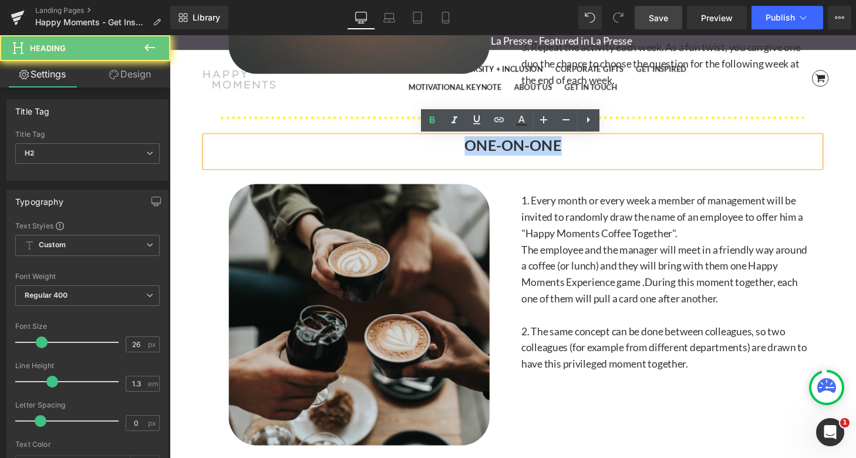
drag, startPoint x: 484, startPoint y: 153, endPoint x: 575, endPoint y: 152, distance: 90.4
click at [575, 153] on h2 "ONE-ON-ONE" at bounding box center [525, 150] width 636 height 20
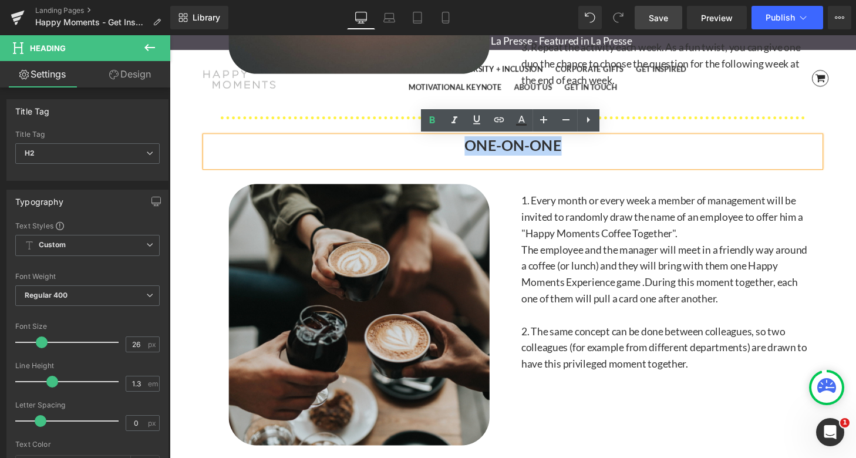
copy h2 "ONE-ON-ONE"
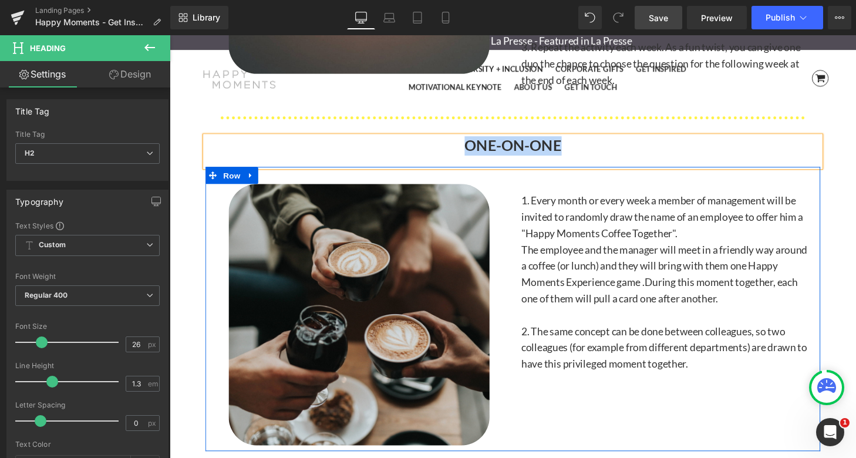
click at [559, 213] on span "1. Every month or every week a member of management will be invited to randomly…" at bounding box center [680, 223] width 292 height 47
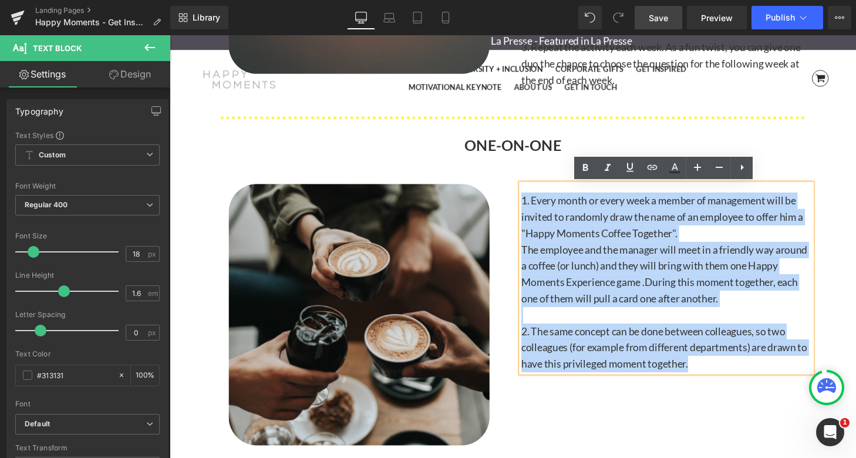
drag, startPoint x: 536, startPoint y: 207, endPoint x: 725, endPoint y: 382, distance: 257.6
click at [725, 382] on div "1. Every month or every week a member of management will be invited to randomly…" at bounding box center [684, 286] width 301 height 195
copy div "1. Every month or every week a member of management will be invited to randomly…"
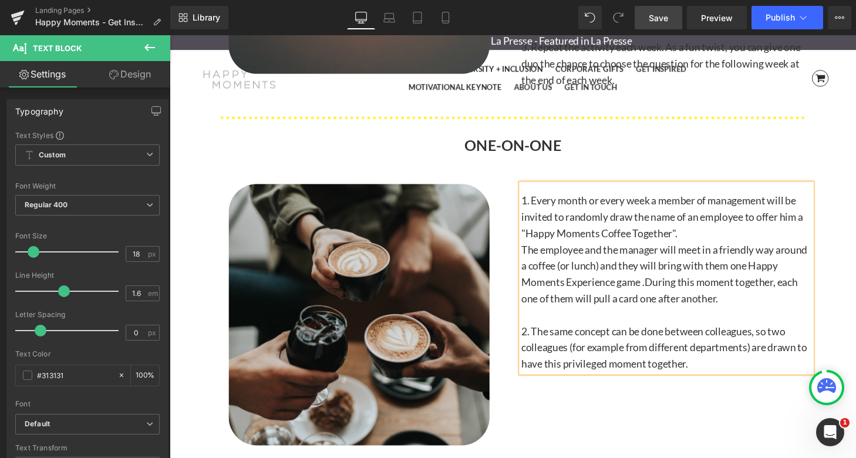
click at [699, 357] on p "2. The same concept can be done between colleagues, so two colleagues (for exam…" at bounding box center [684, 358] width 301 height 50
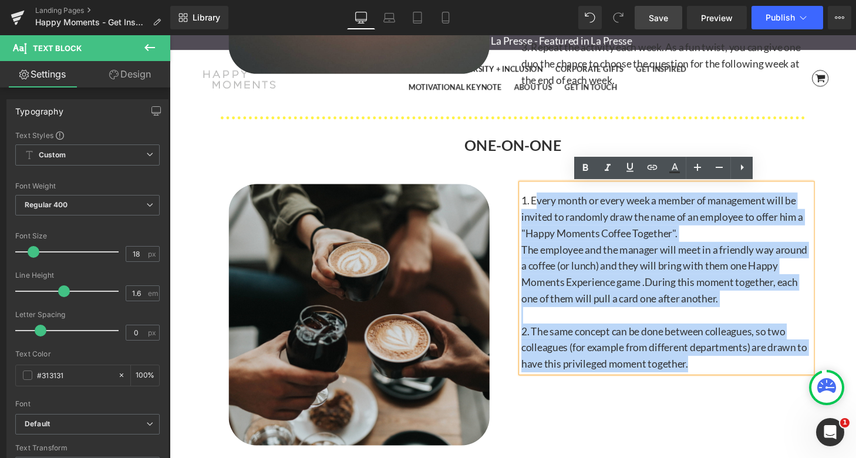
drag, startPoint x: 723, startPoint y: 375, endPoint x: 547, endPoint y: 212, distance: 240.1
click at [547, 212] on div "1. Every month or every week a member of management will be invited to randomly…" at bounding box center [684, 286] width 301 height 195
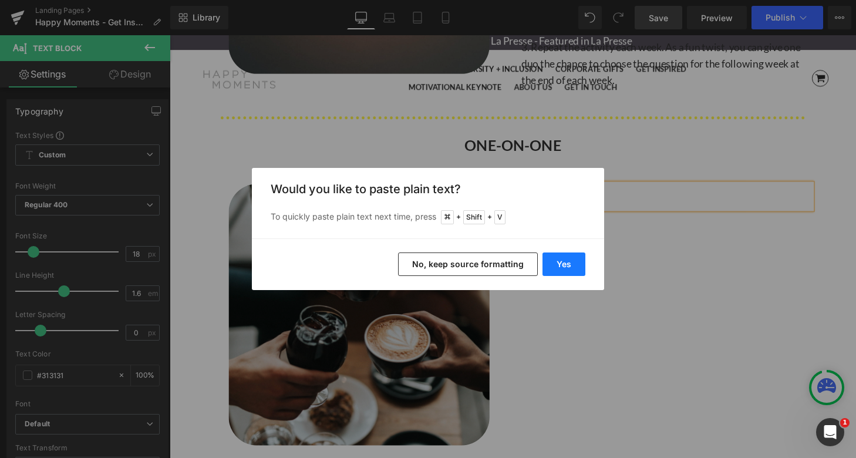
click at [567, 261] on button "Yes" at bounding box center [563, 263] width 43 height 23
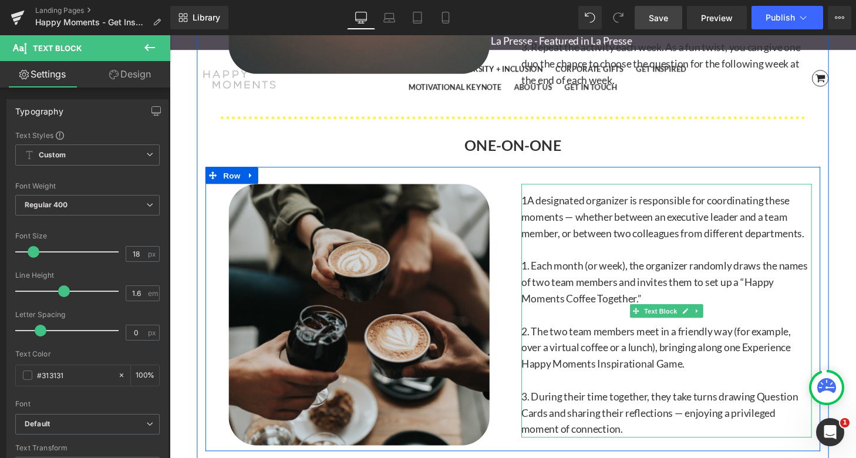
click at [539, 207] on span "1A designated organizer is responsible for coordinating these moments — whether…" at bounding box center [680, 223] width 293 height 47
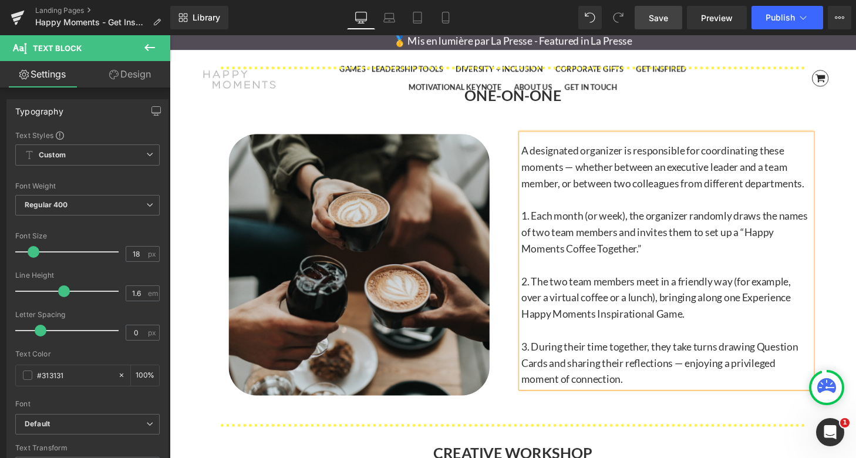
scroll to position [1680, 0]
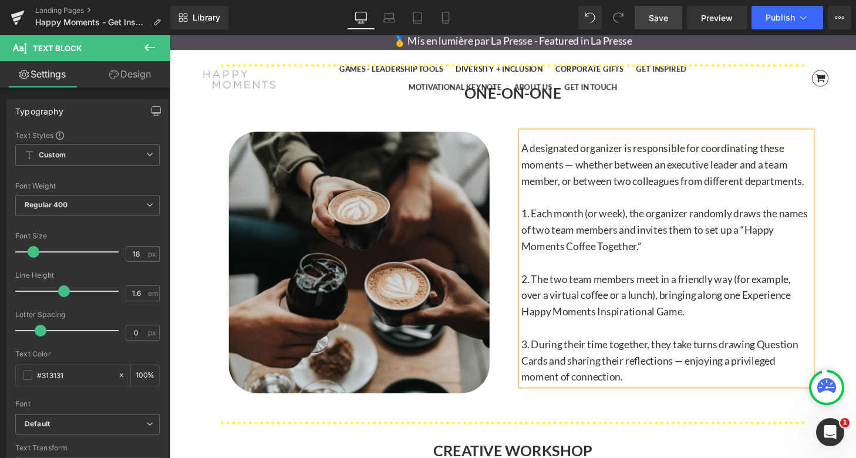
click at [596, 304] on span "2. The two team members meet in a friendly way (for example, over a virtual cof…" at bounding box center [673, 304] width 279 height 47
click at [614, 303] on span "2. The two team members meet in a friendly way (for example, over a coffee or a…" at bounding box center [673, 304] width 279 height 47
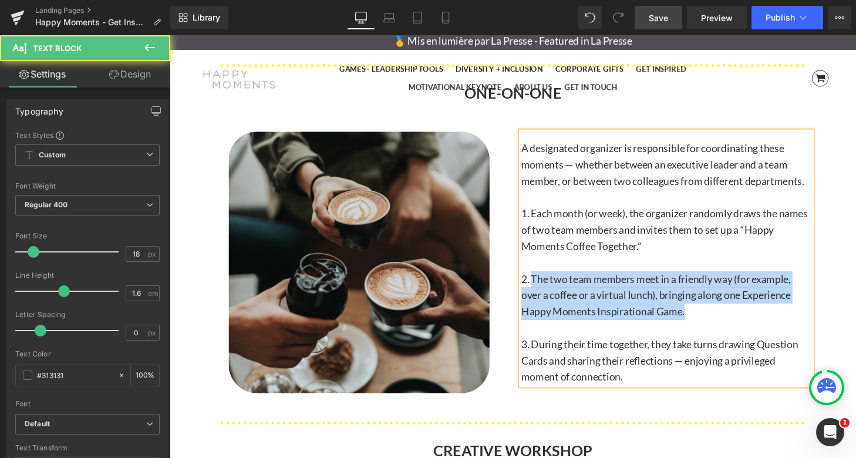
drag, startPoint x: 544, startPoint y: 286, endPoint x: 733, endPoint y: 316, distance: 190.8
click at [733, 316] on p "2. The two team members meet in a friendly way (for example, over a coffee or a…" at bounding box center [684, 304] width 301 height 50
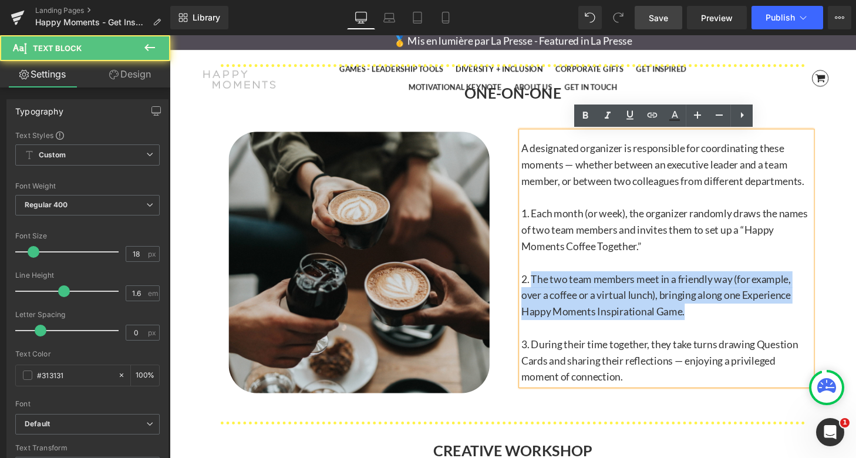
copy span "The two team members meet in a friendly way (for example, over a coffee or a vi…"
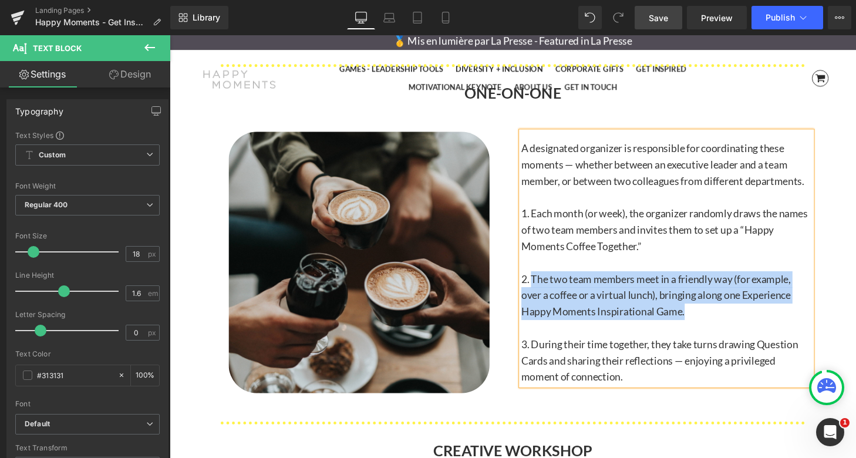
click at [645, 312] on p "2. The two team members meet in a friendly way (for example, over a coffee or a…" at bounding box center [684, 304] width 301 height 50
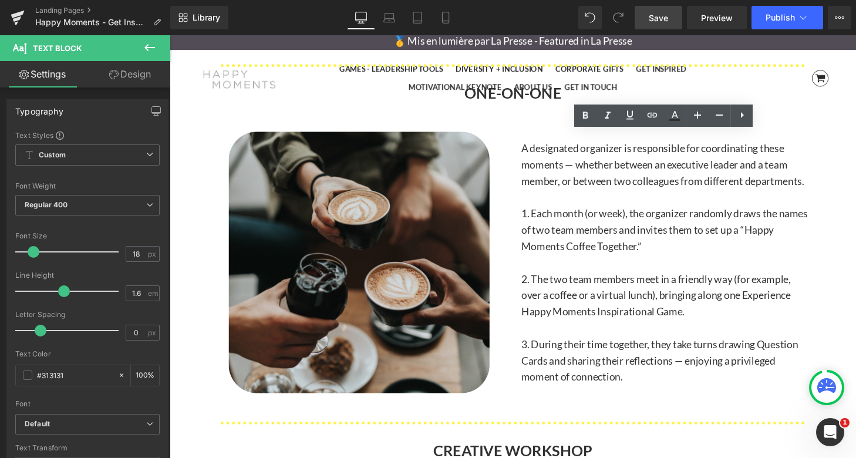
click at [662, 18] on span "Save" at bounding box center [658, 18] width 19 height 12
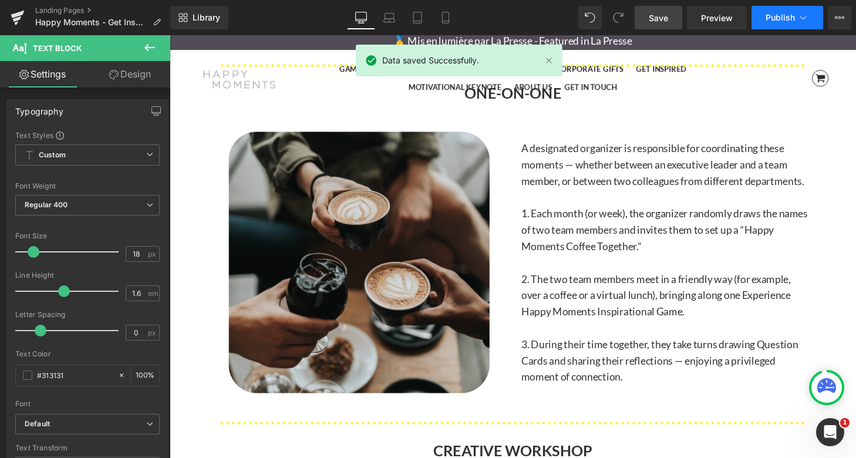
click at [793, 17] on span "Publish" at bounding box center [780, 17] width 29 height 9
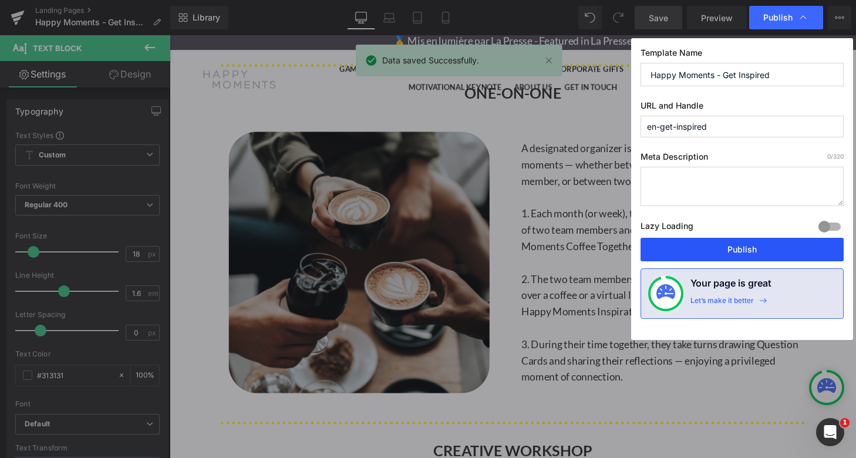
click at [747, 250] on button "Publish" at bounding box center [741, 249] width 203 height 23
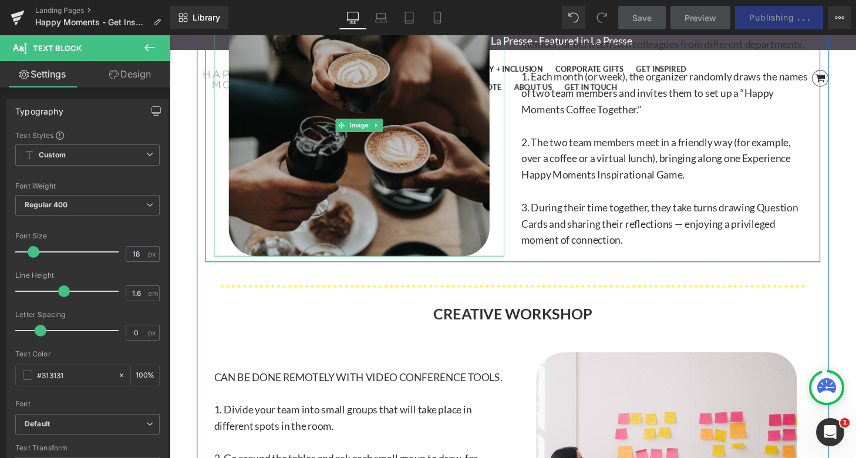
scroll to position [1819, 0]
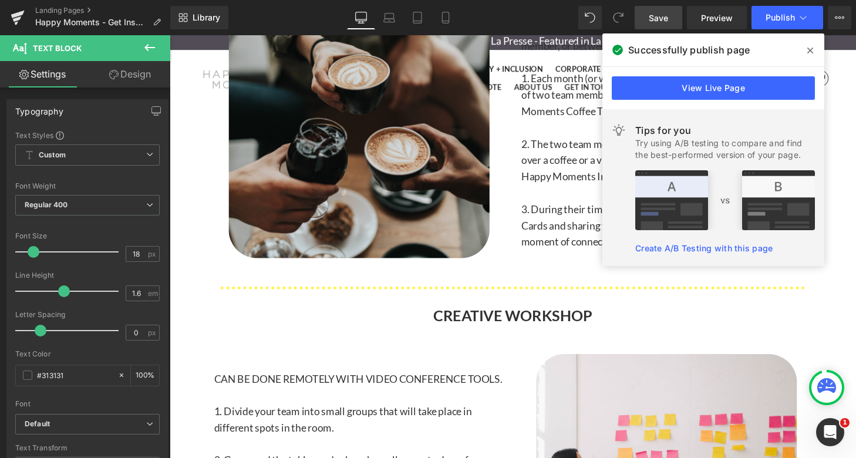
click at [810, 50] on icon at bounding box center [810, 51] width 6 height 6
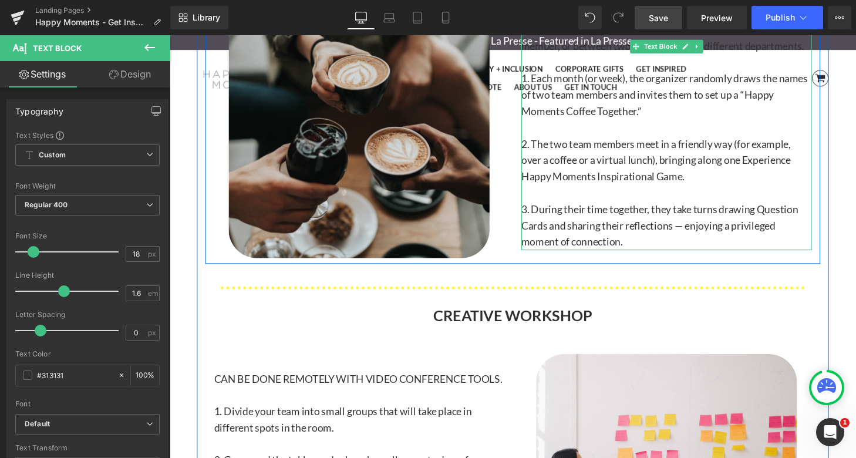
click at [690, 252] on p "3. During their time together, they take turns drawing Question Cards and shari…" at bounding box center [684, 232] width 301 height 50
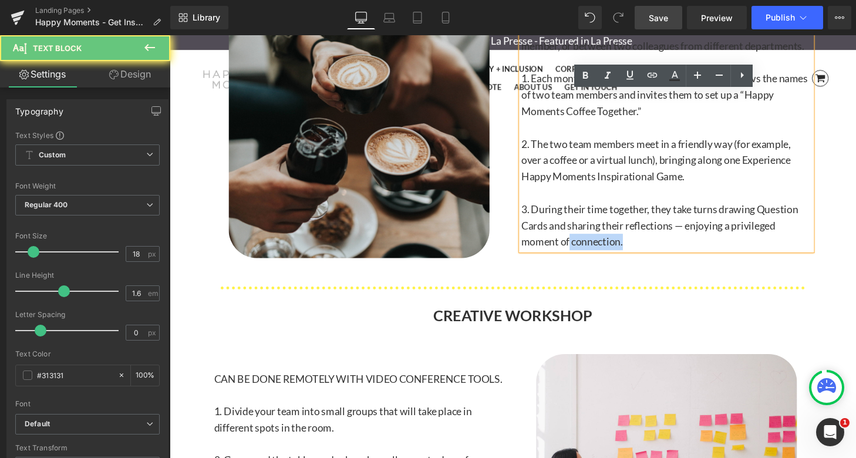
drag, startPoint x: 670, startPoint y: 250, endPoint x: 583, endPoint y: 249, distance: 86.9
click at [583, 249] on p "3. During their time together, they take turns drawing Question Cards and shari…" at bounding box center [684, 232] width 301 height 50
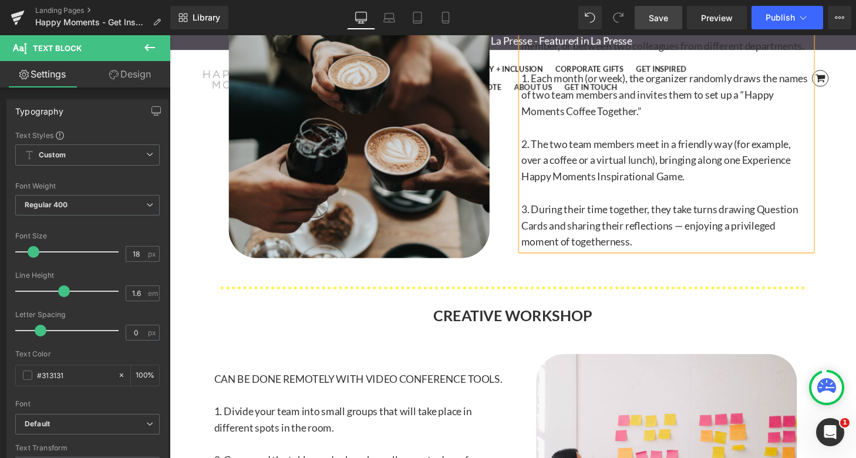
click at [506, 285] on div "Inspiration Awaits Heading Hero Banner Discover enjoyable ways to use the Exper…" at bounding box center [524, 14] width 653 height 3478
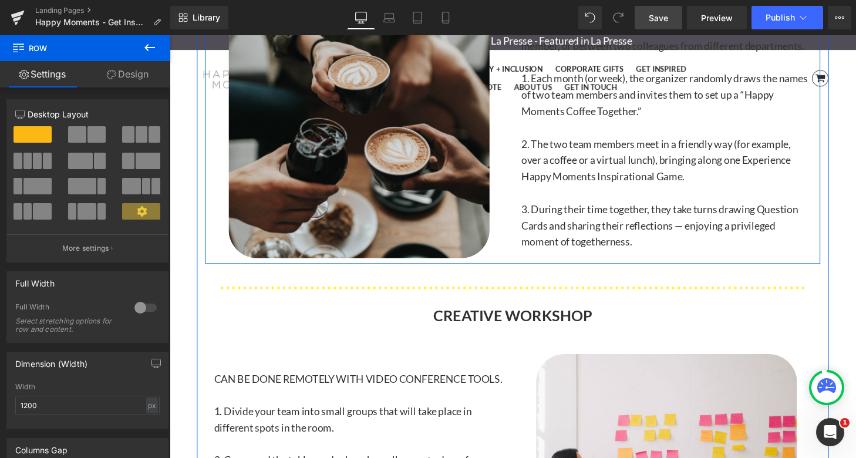
click at [609, 254] on span "3. During their time together, they take turns drawing Question Cards and shari…" at bounding box center [677, 232] width 286 height 47
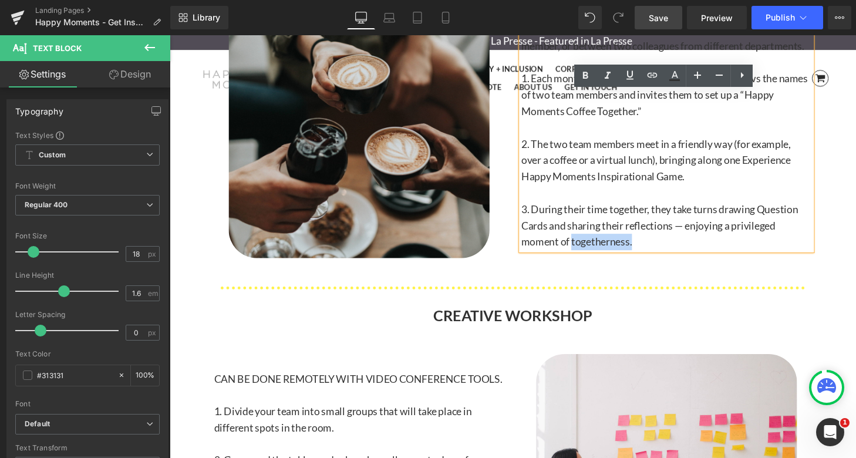
drag, startPoint x: 650, startPoint y: 250, endPoint x: 586, endPoint y: 251, distance: 64.6
click at [586, 251] on p "3. During their time together, they take turns drawing Question Cards and shari…" at bounding box center [684, 232] width 301 height 50
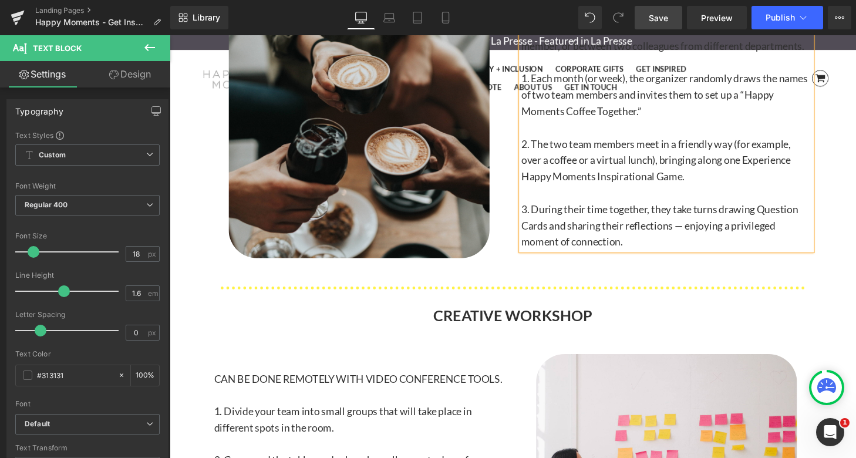
click at [491, 285] on div "Inspiration Awaits Heading Hero Banner Discover enjoyable ways to use the Exper…" at bounding box center [524, 14] width 653 height 3478
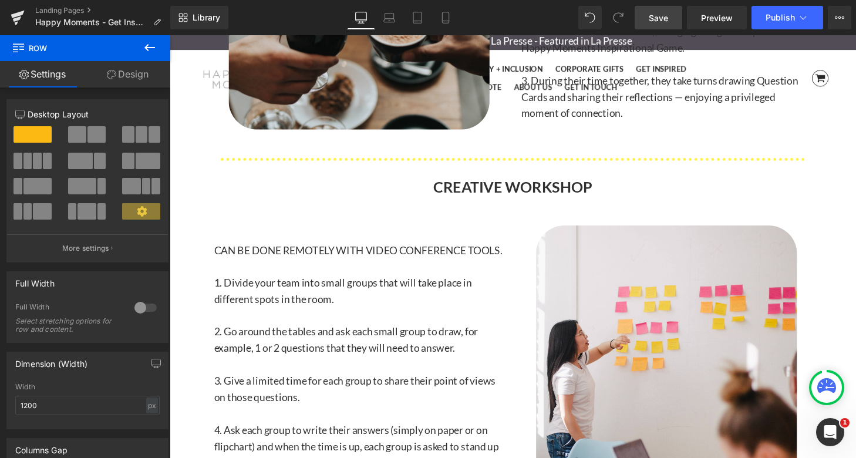
scroll to position [1956, 0]
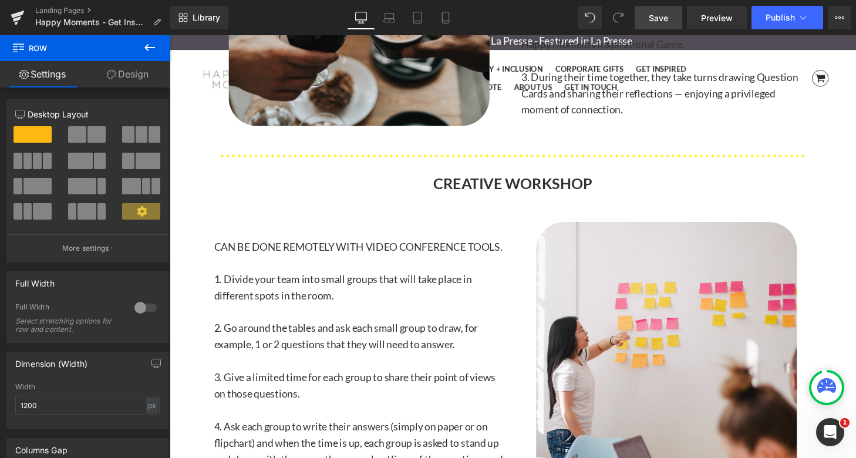
click at [663, 26] on link "Save" at bounding box center [659, 17] width 48 height 23
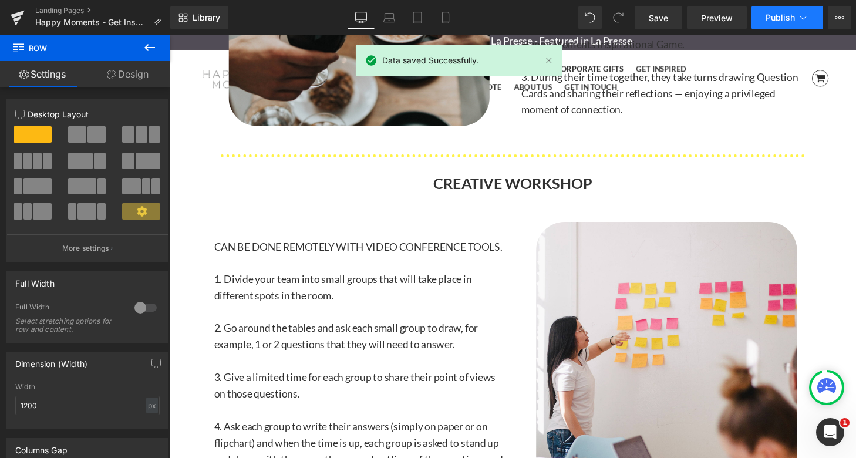
click at [789, 27] on button "Publish" at bounding box center [787, 17] width 72 height 23
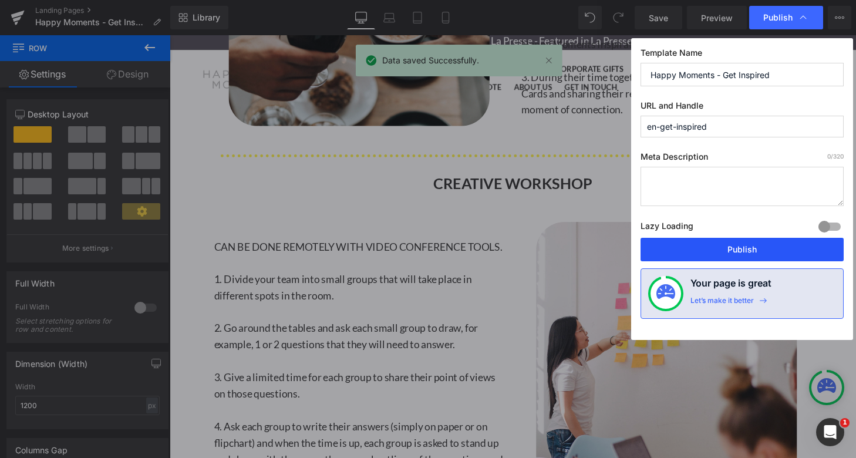
click at [743, 248] on button "Publish" at bounding box center [741, 249] width 203 height 23
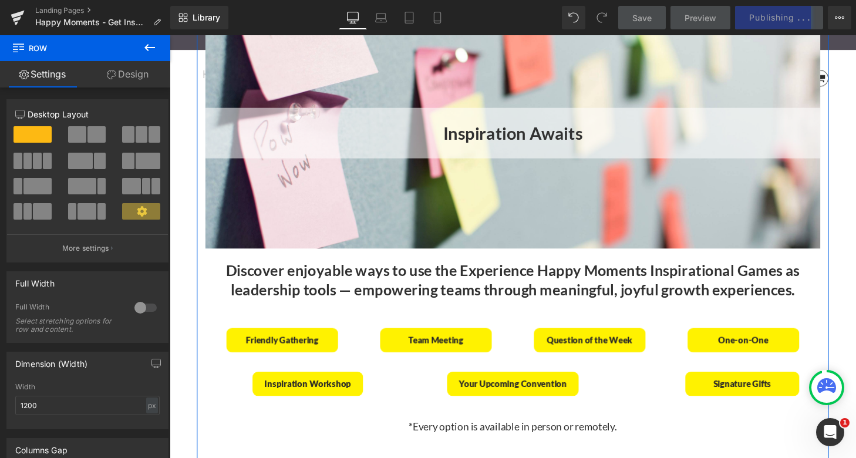
scroll to position [89, 0]
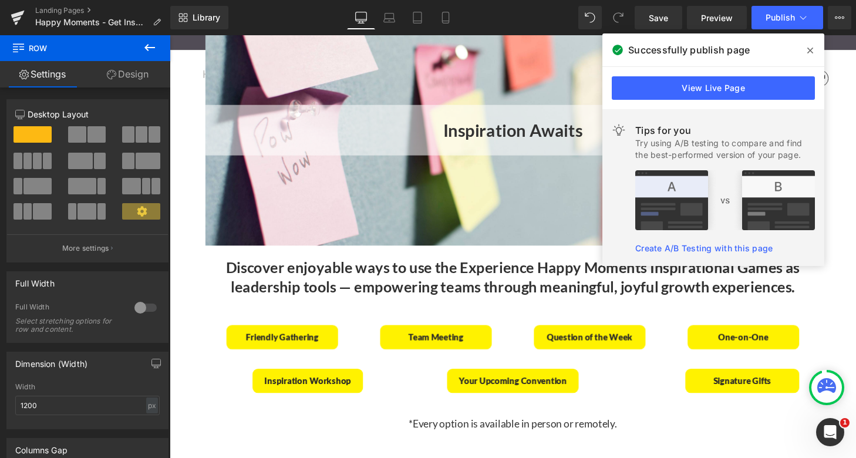
click at [811, 46] on icon at bounding box center [810, 50] width 6 height 9
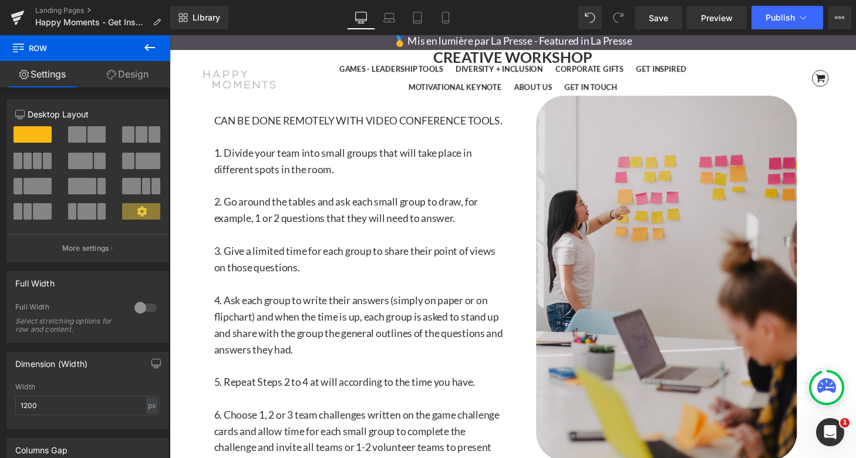
scroll to position [1955, 0]
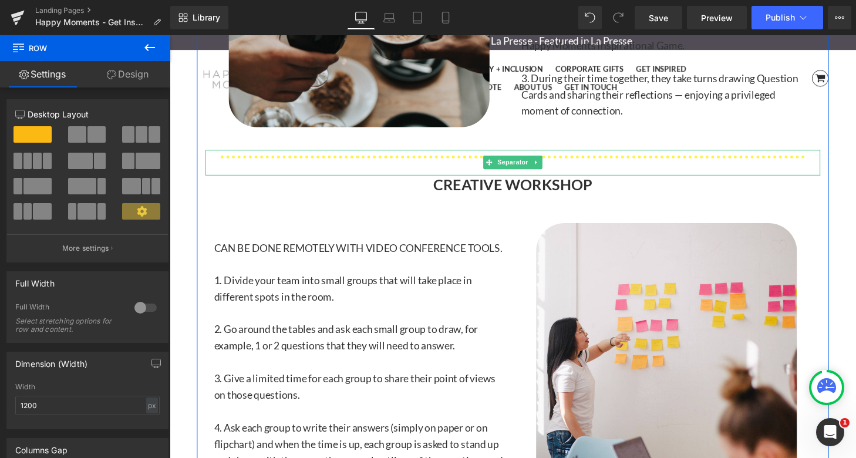
click at [473, 188] on h2 "CREATIVE WORKSHOP" at bounding box center [525, 190] width 636 height 20
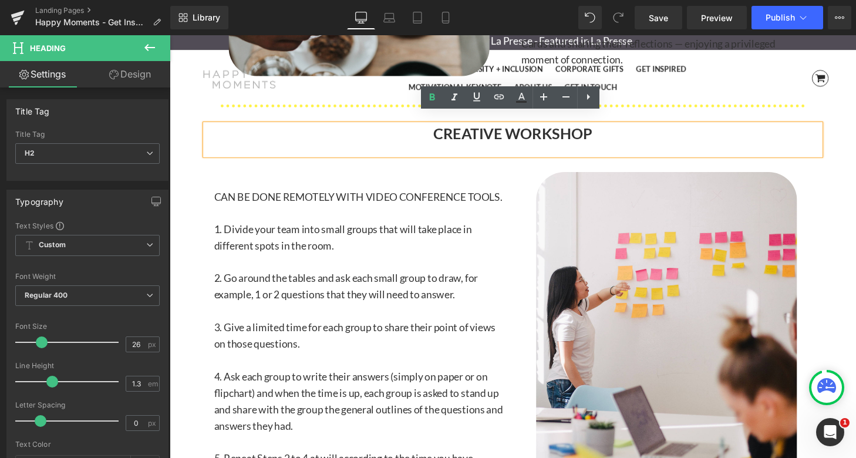
scroll to position [1998, 0]
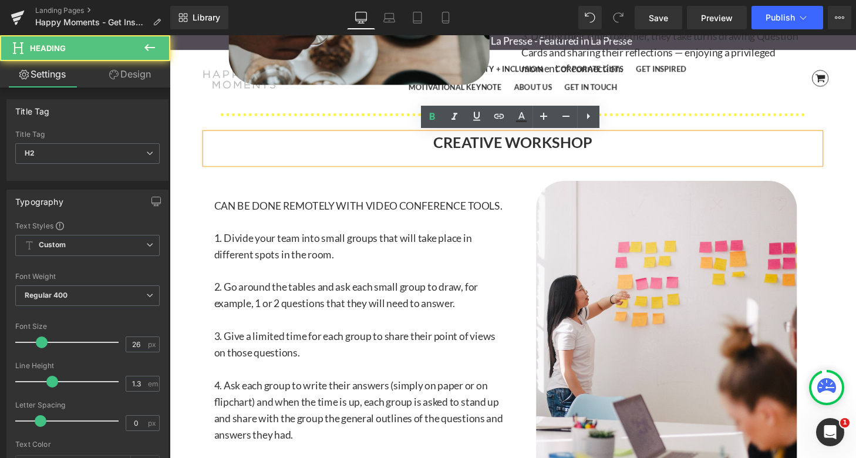
click at [511, 151] on h2 "CREATIVE WORKSHOP" at bounding box center [525, 147] width 636 height 20
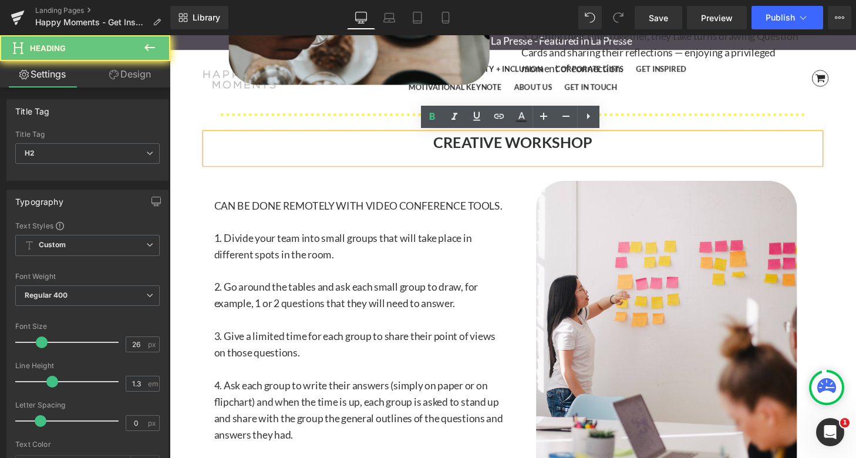
click at [515, 137] on h2 "CREATIVE WORKSHOP" at bounding box center [525, 147] width 636 height 20
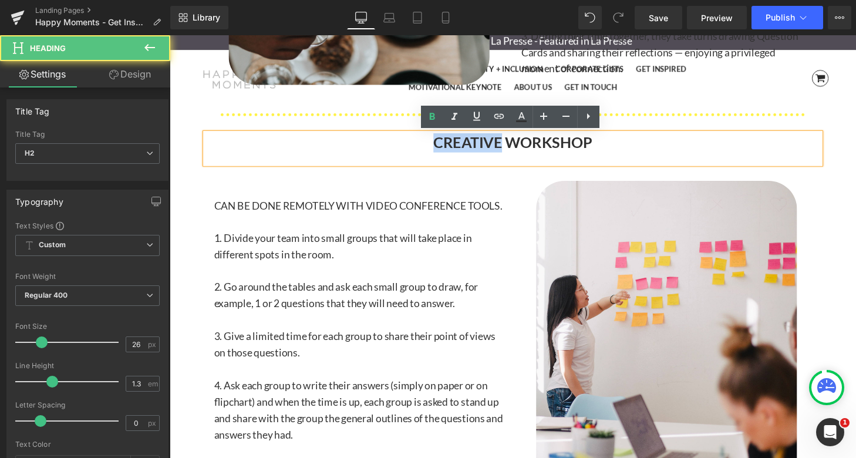
drag, startPoint x: 515, startPoint y: 151, endPoint x: 438, endPoint y: 151, distance: 76.9
click at [438, 151] on h2 "CREATIVE WORKSHOP" at bounding box center [525, 147] width 636 height 20
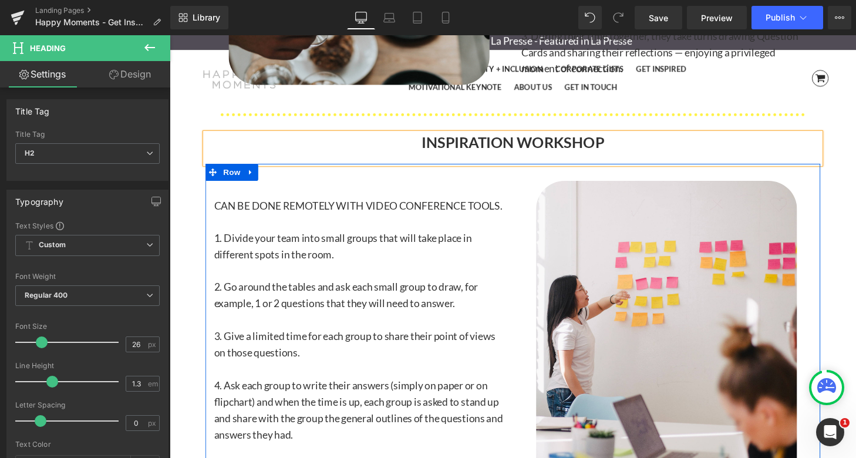
click at [426, 210] on p "CAN BE DONE REMOTELY WITH VIDEO CONFERENCE TOOLS." at bounding box center [365, 212] width 301 height 17
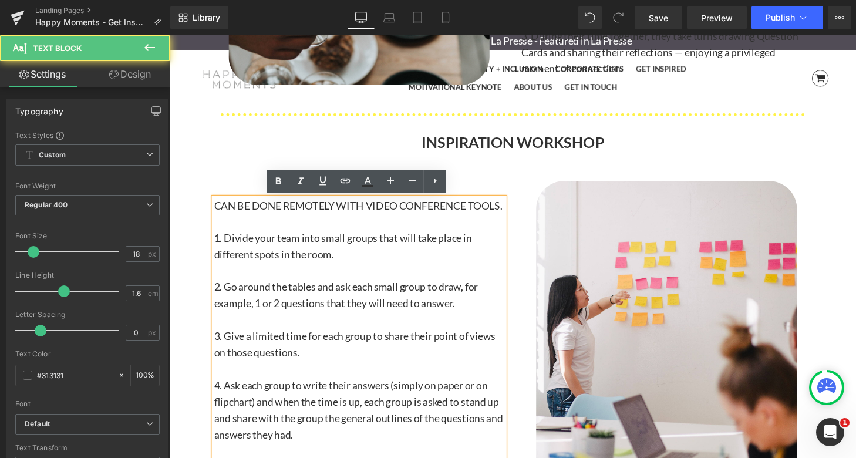
drag, startPoint x: 272, startPoint y: 227, endPoint x: 206, endPoint y: 215, distance: 66.9
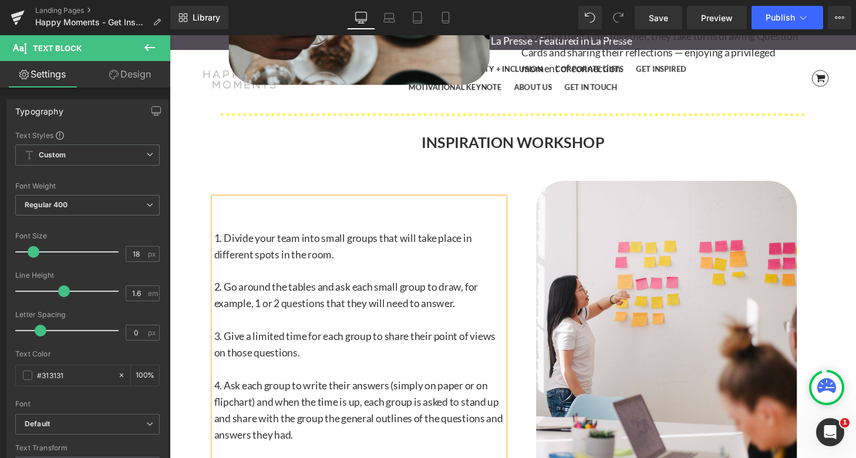
click at [216, 244] on p "1. Divide your team into small groups that will take place in different spots i…" at bounding box center [365, 254] width 301 height 34
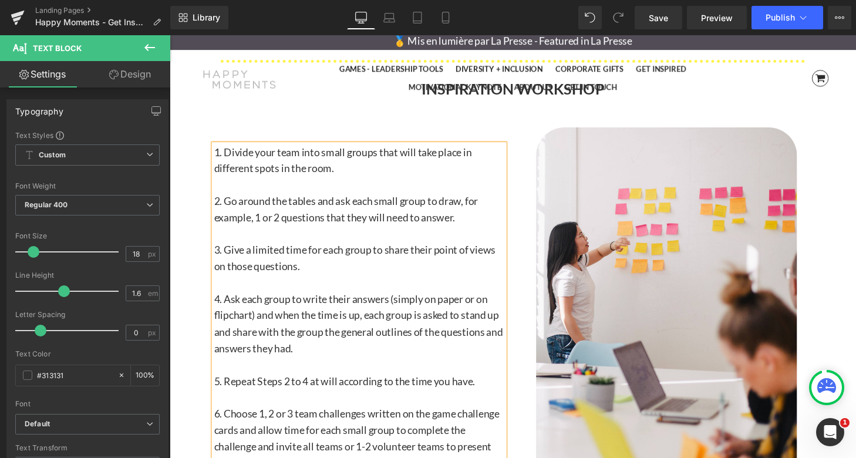
scroll to position [2017, 0]
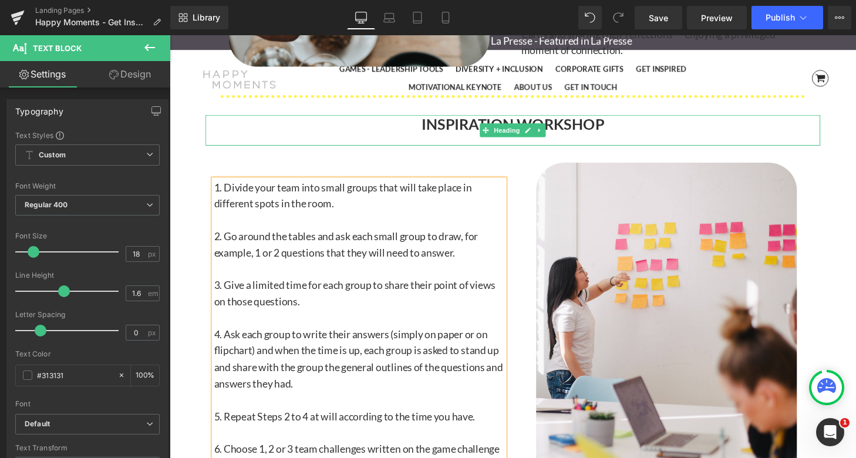
drag, startPoint x: 457, startPoint y: 128, endPoint x: 437, endPoint y: 128, distance: 20.5
click at [457, 128] on h2 "INSPIRATION WORKSHOP" at bounding box center [525, 128] width 636 height 20
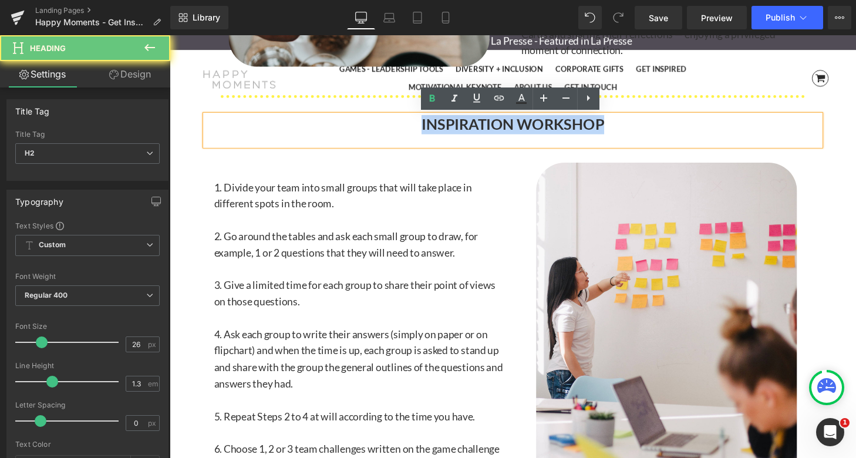
drag, startPoint x: 429, startPoint y: 128, endPoint x: 623, endPoint y: 130, distance: 194.3
click at [623, 130] on h2 "INSPIRATION WORKSHOP" at bounding box center [525, 128] width 636 height 20
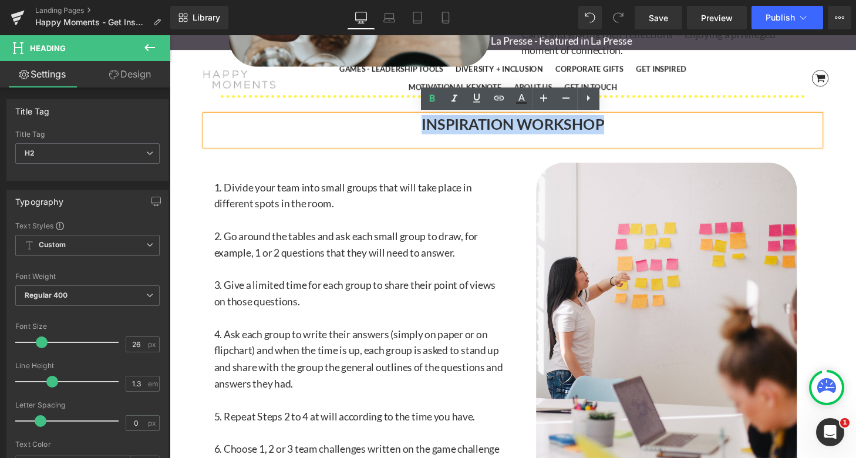
copy h2 "INSPIRATION WORKSHOP"
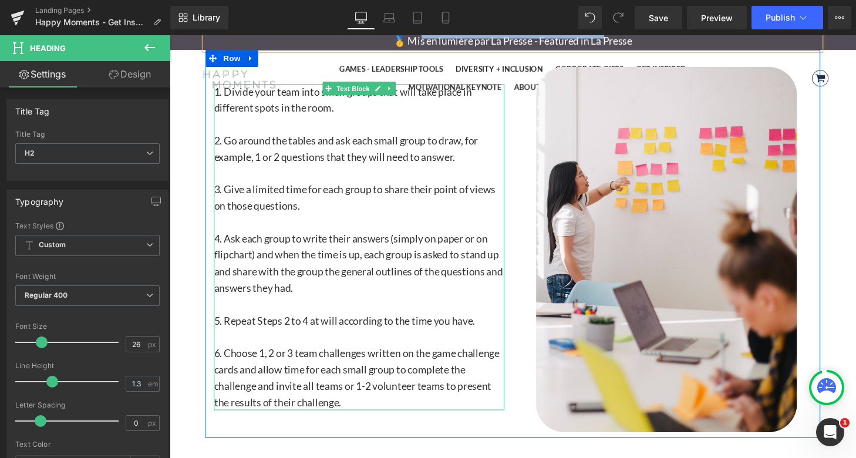
scroll to position [2113, 0]
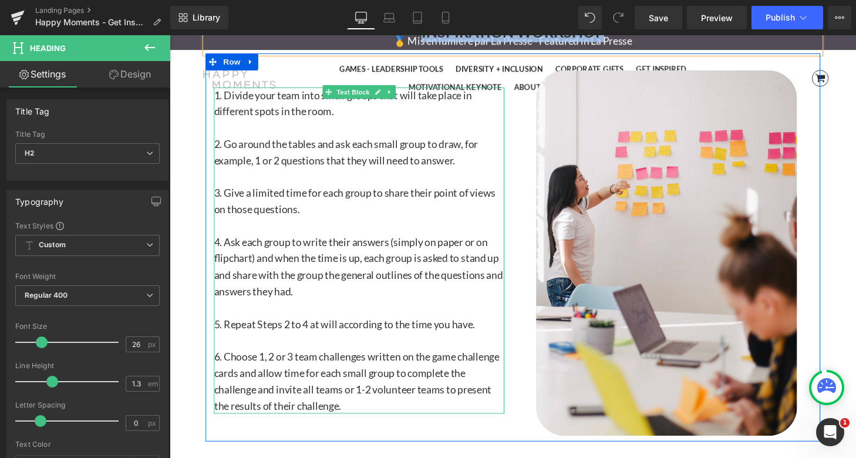
click at [223, 104] on p "1. Divide your team into small groups that will take place in different spots i…" at bounding box center [365, 106] width 301 height 34
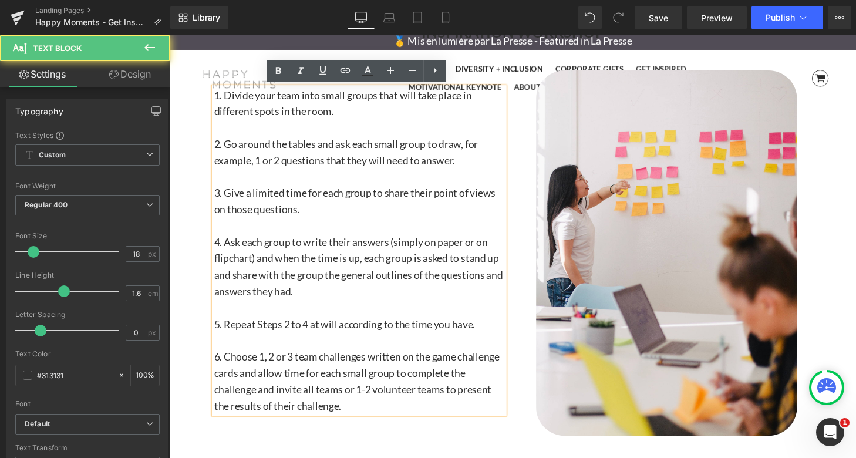
click at [223, 100] on span "1. Divide your team into small groups that will take place in different spots i…" at bounding box center [348, 106] width 267 height 30
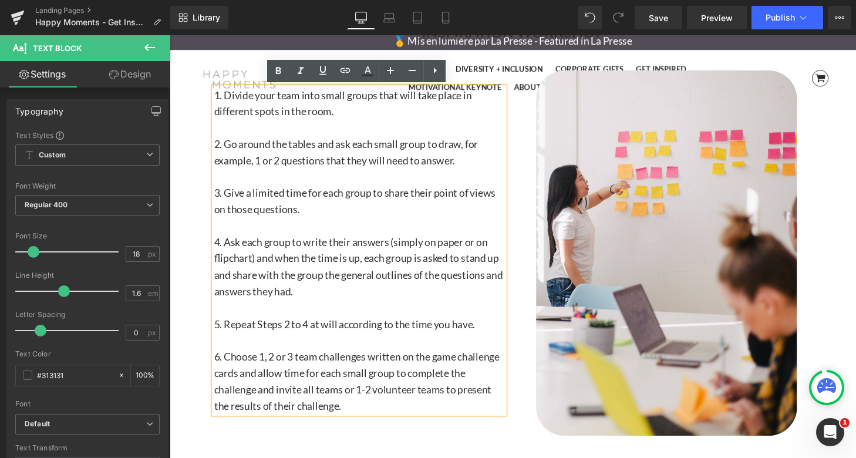
drag, startPoint x: 216, startPoint y: 95, endPoint x: 395, endPoint y: 427, distance: 377.2
click at [395, 427] on div "1. Divide your team into small groups that will take place in different spots i…" at bounding box center [365, 258] width 301 height 338
copy div "1. Divide your team into small groups that will take place in different spots i…"
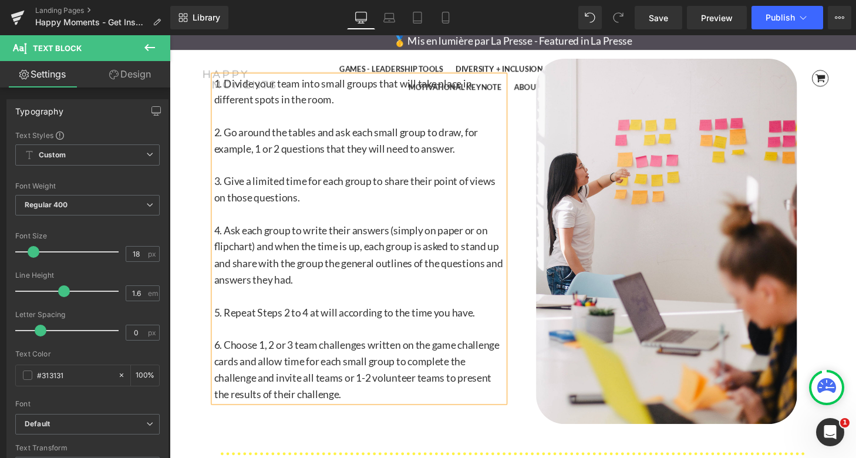
scroll to position [2129, 0]
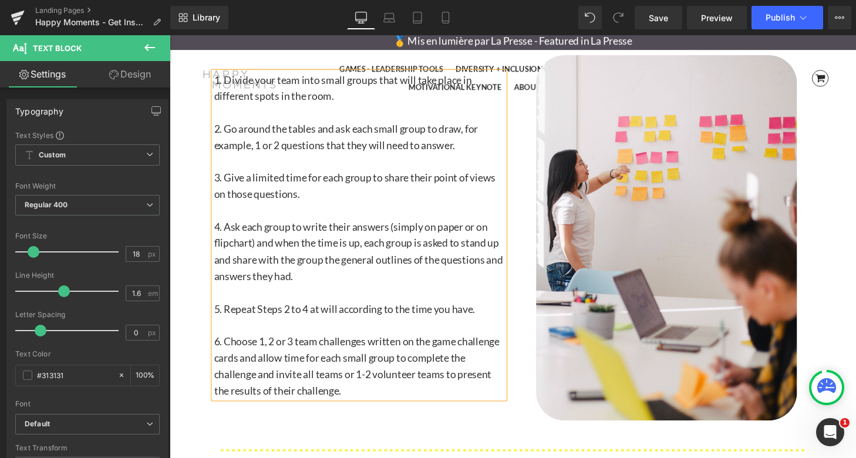
click at [425, 295] on p at bounding box center [365, 301] width 301 height 17
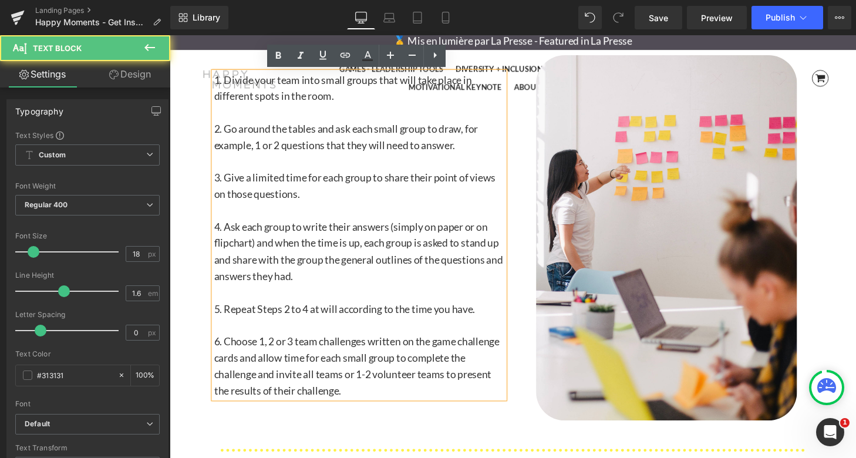
drag, startPoint x: 398, startPoint y: 404, endPoint x: 227, endPoint y: 79, distance: 367.6
click at [227, 79] on div "1. Divide your team into small groups that will take place in different spots i…" at bounding box center [365, 242] width 301 height 338
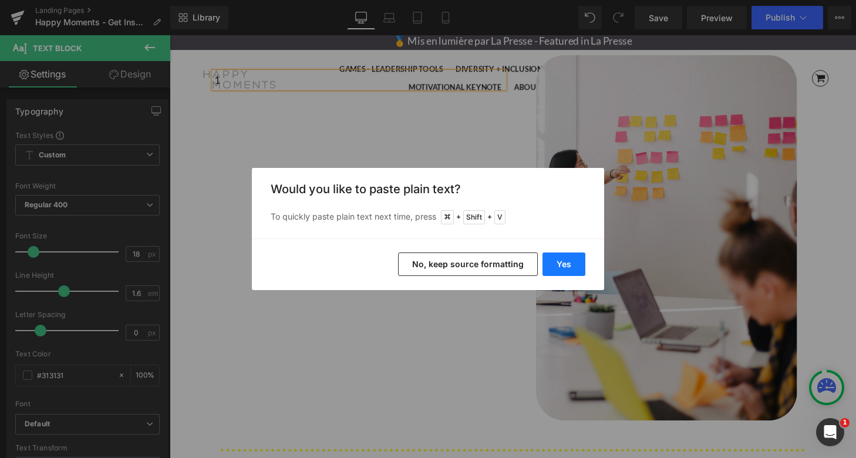
click at [562, 262] on button "Yes" at bounding box center [563, 263] width 43 height 23
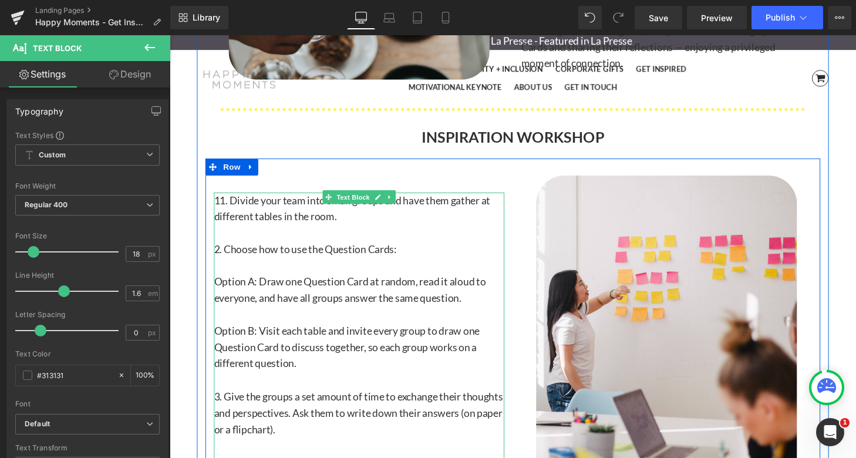
scroll to position [2000, 0]
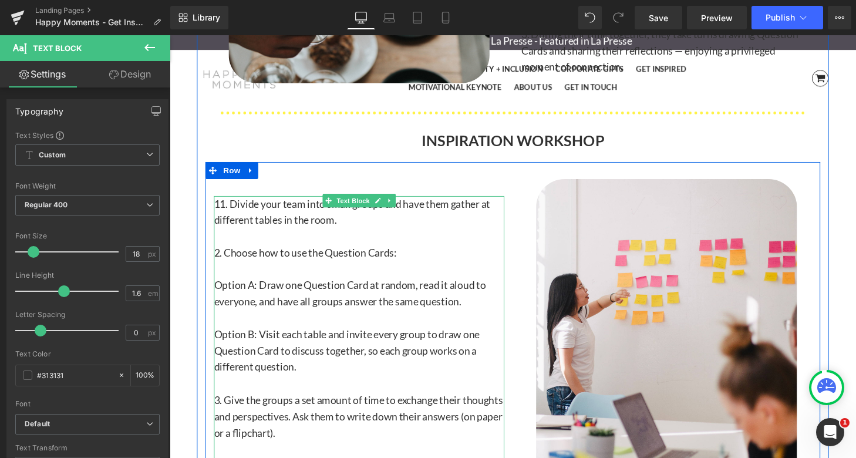
click at [224, 212] on span "11. Divide your team into small groups and have them gather at different tables…" at bounding box center [358, 219] width 286 height 30
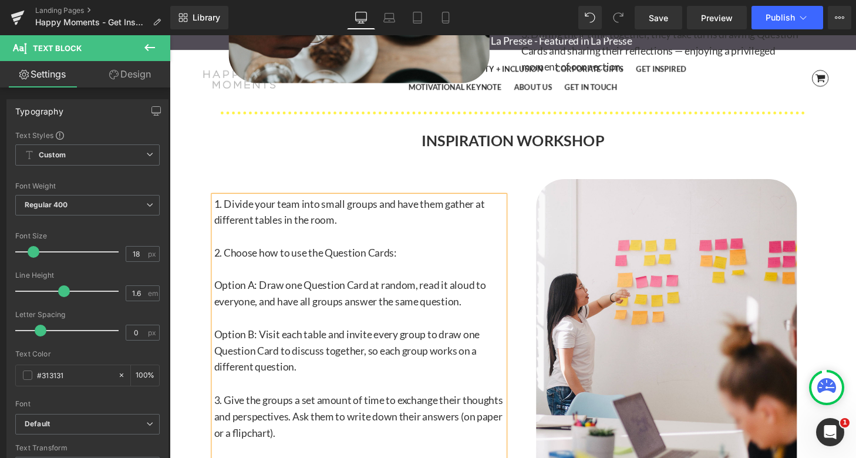
click at [216, 211] on span "1. Divide your team into small groups and have them gather at different tables …" at bounding box center [355, 219] width 280 height 30
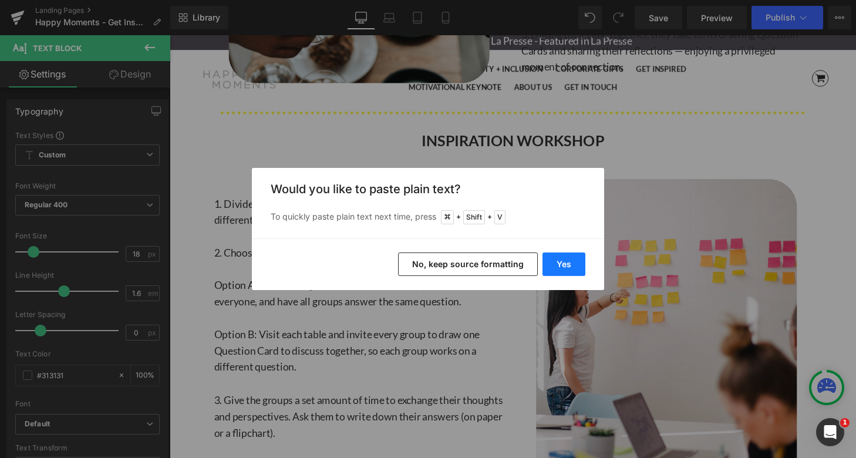
click at [575, 262] on button "Yes" at bounding box center [563, 263] width 43 height 23
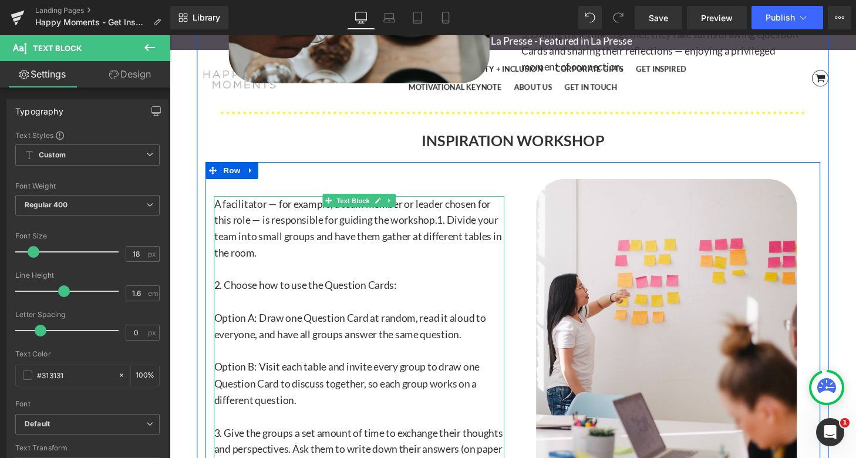
click at [441, 238] on span "A facilitator — for example, a team member or leader chosen for this role — is …" at bounding box center [364, 235] width 298 height 63
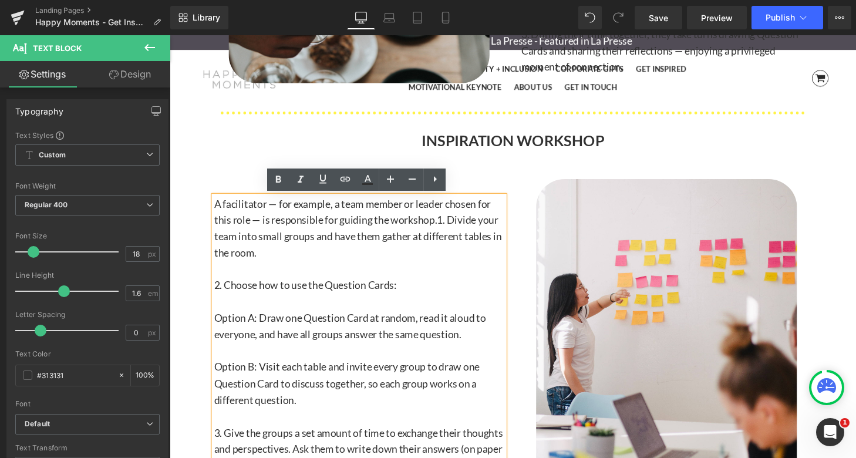
click at [446, 226] on span "A facilitator — for example, a team member or leader chosen for this role — is …" at bounding box center [364, 235] width 298 height 63
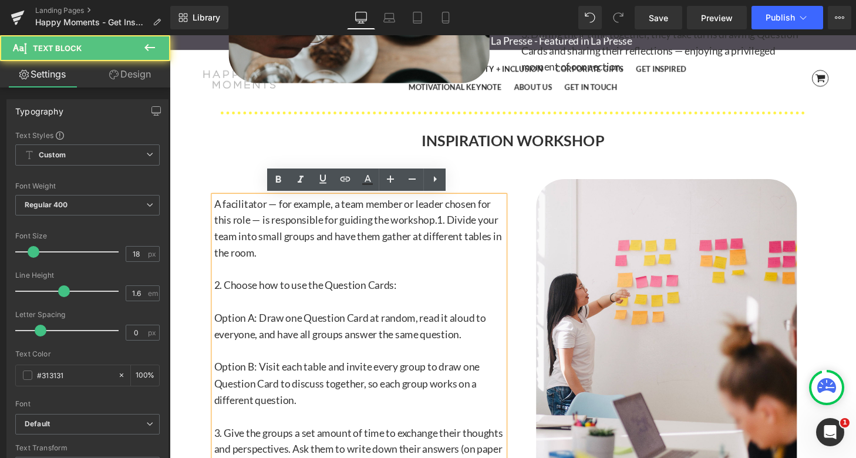
click at [450, 227] on span "A facilitator — for example, a team member or leader chosen for this role — is …" at bounding box center [364, 235] width 298 height 63
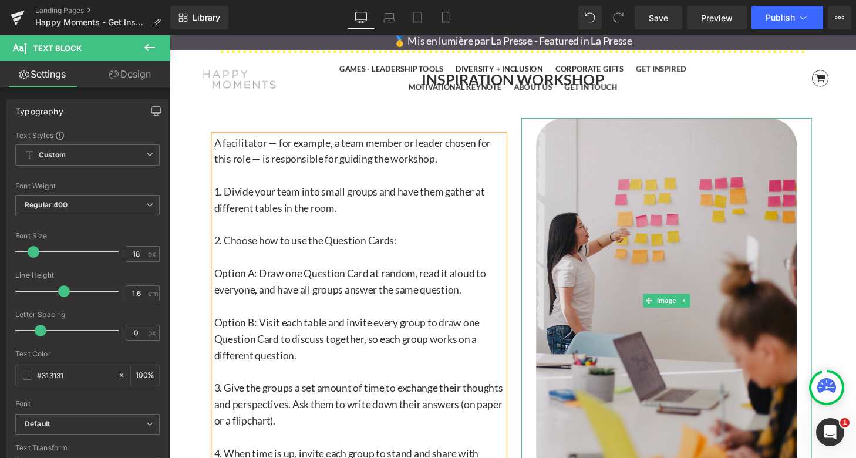
scroll to position [2068, 0]
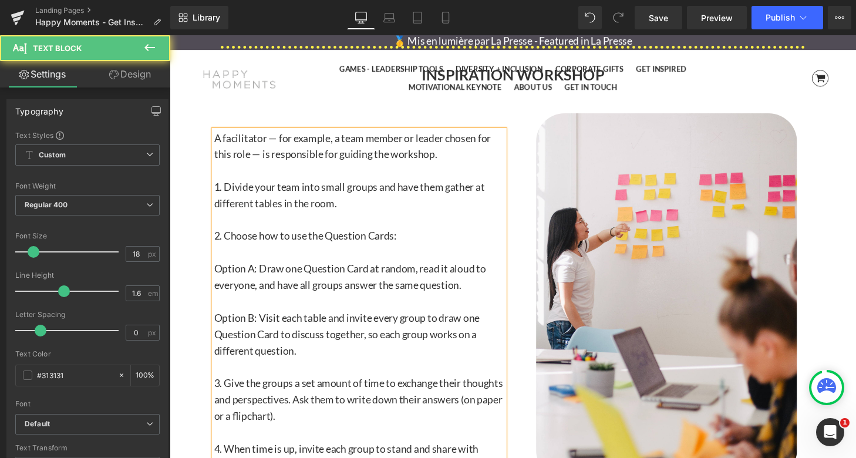
click at [385, 159] on span "A facilitator — for example, a team member or leader chosen for this role — is …" at bounding box center [358, 151] width 286 height 30
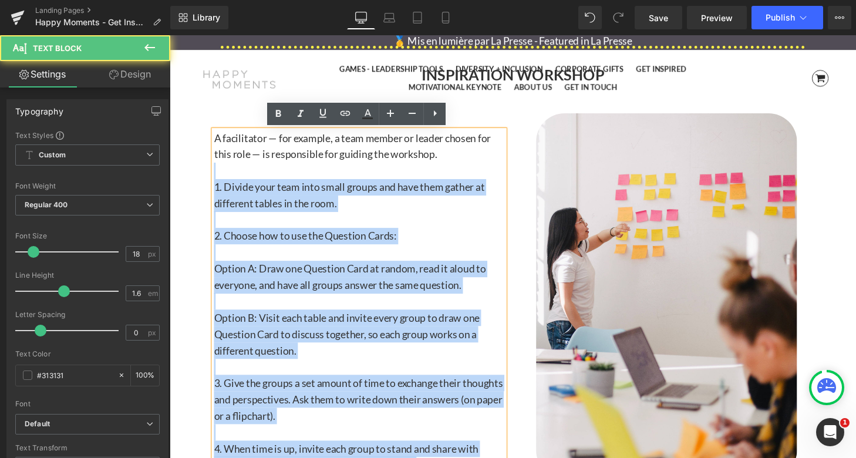
drag, startPoint x: 454, startPoint y: 159, endPoint x: 215, endPoint y: 141, distance: 239.6
click at [215, 141] on div "A facilitator — for example, a team member or leader chosen for this role — is …" at bounding box center [365, 362] width 301 height 457
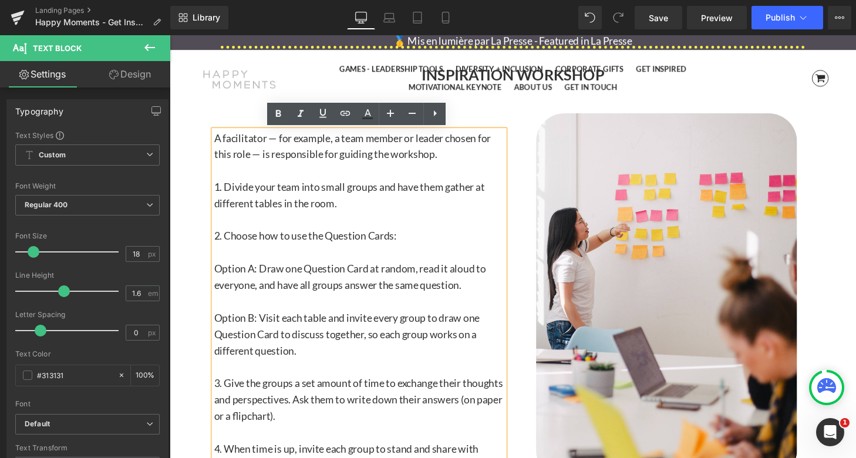
click at [244, 150] on p "A facilitator — for example, a team member or leader chosen for this role — is …" at bounding box center [365, 151] width 301 height 34
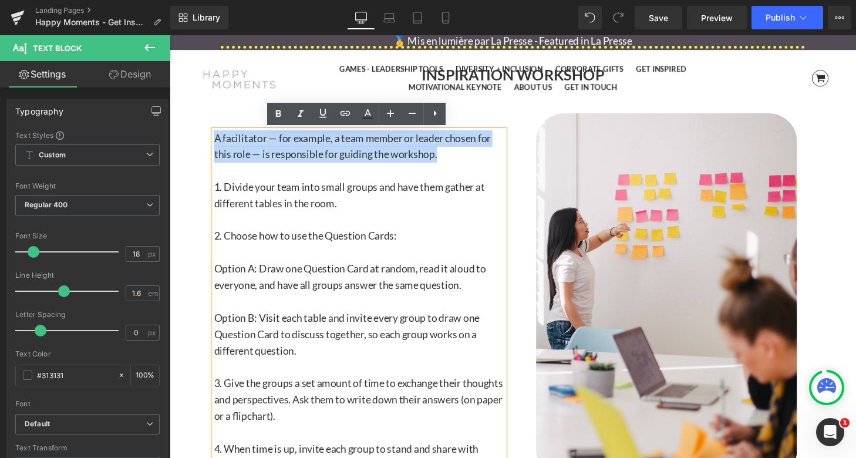
drag, startPoint x: 216, startPoint y: 141, endPoint x: 468, endPoint y: 154, distance: 252.2
click at [468, 154] on p "A facilitator — for example, a team member or leader chosen for this role — is …" at bounding box center [365, 151] width 301 height 34
copy span "A facilitator — for example, a team member or leader chosen for this role — is …"
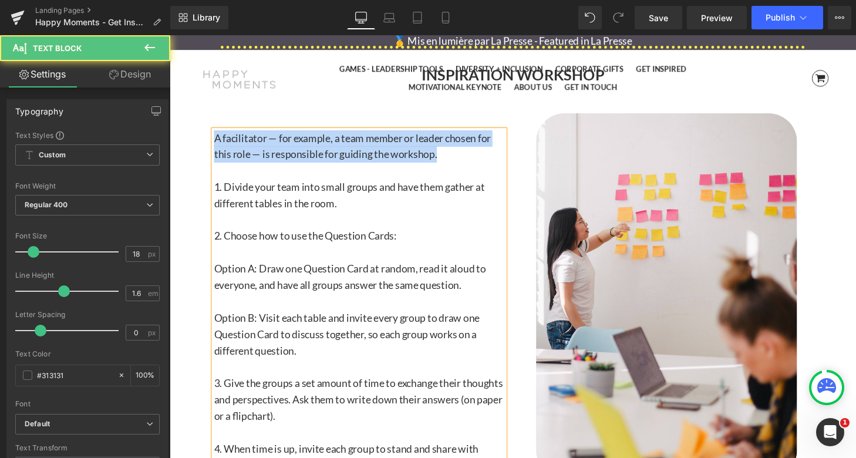
click at [296, 161] on span "A facilitator — for example, a team member or leader chosen for this role — is …" at bounding box center [358, 151] width 286 height 30
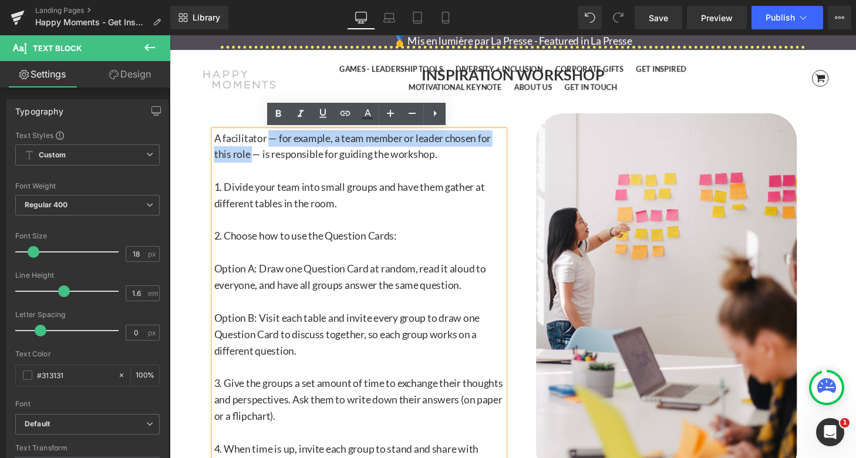
drag, startPoint x: 274, startPoint y: 142, endPoint x: 259, endPoint y: 158, distance: 22.0
click at [259, 158] on span "A facilitator — for example, a team member or leader chosen for this role — is …" at bounding box center [358, 151] width 286 height 30
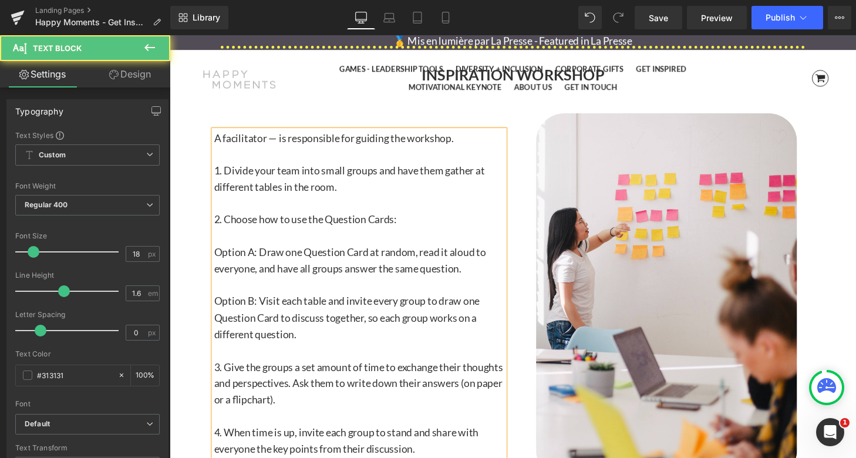
click at [282, 143] on span "A facilitator — is responsible for guiding the workshop." at bounding box center [339, 142] width 248 height 13
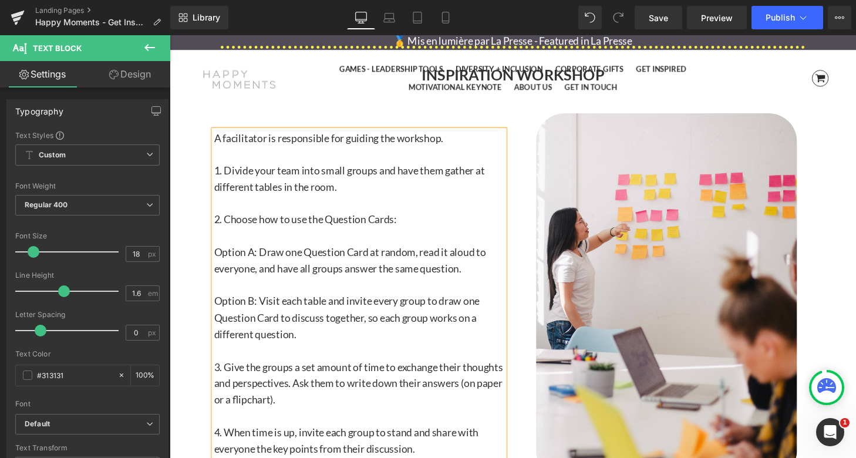
click at [487, 146] on p "A facilitator is responsible for guiding the workshop." at bounding box center [365, 142] width 301 height 17
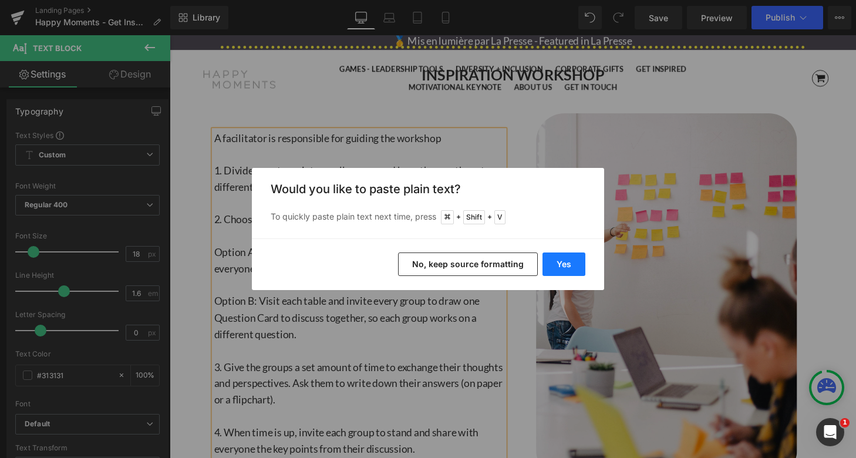
click at [560, 264] on button "Yes" at bounding box center [563, 263] width 43 height 23
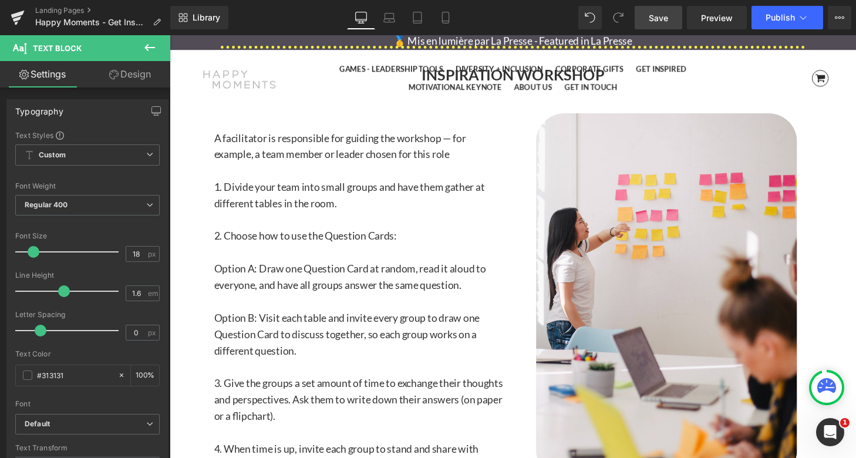
click at [667, 18] on span "Save" at bounding box center [658, 18] width 19 height 12
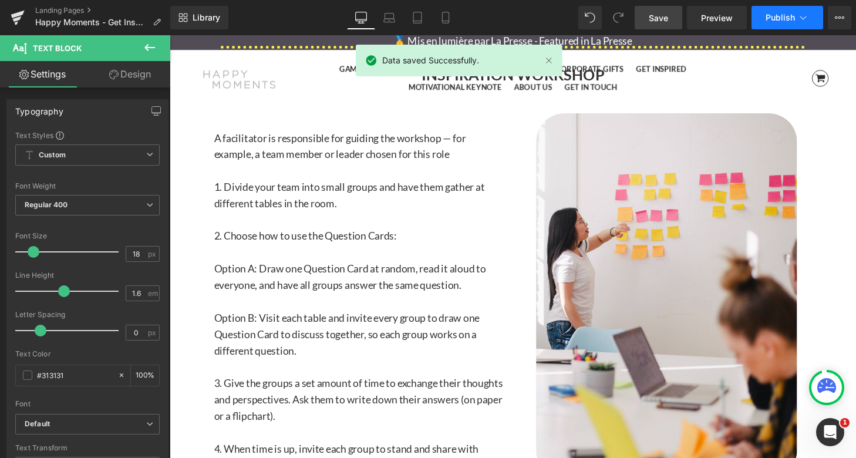
click at [781, 20] on span "Publish" at bounding box center [780, 17] width 29 height 9
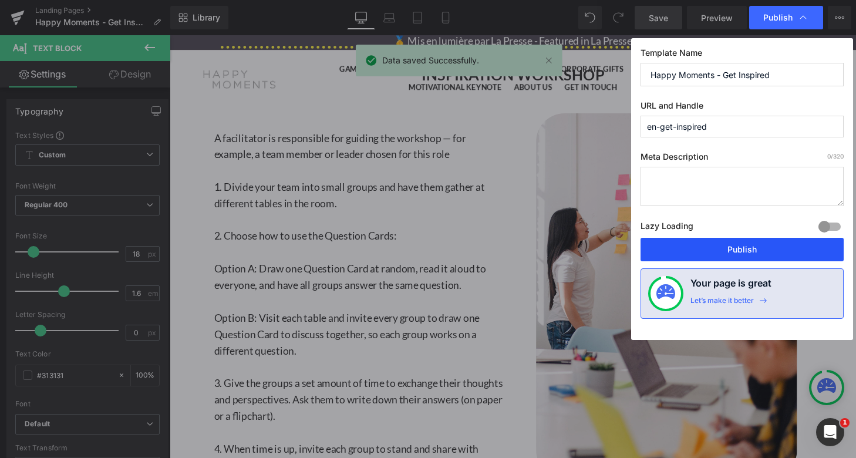
click at [740, 246] on button "Publish" at bounding box center [741, 249] width 203 height 23
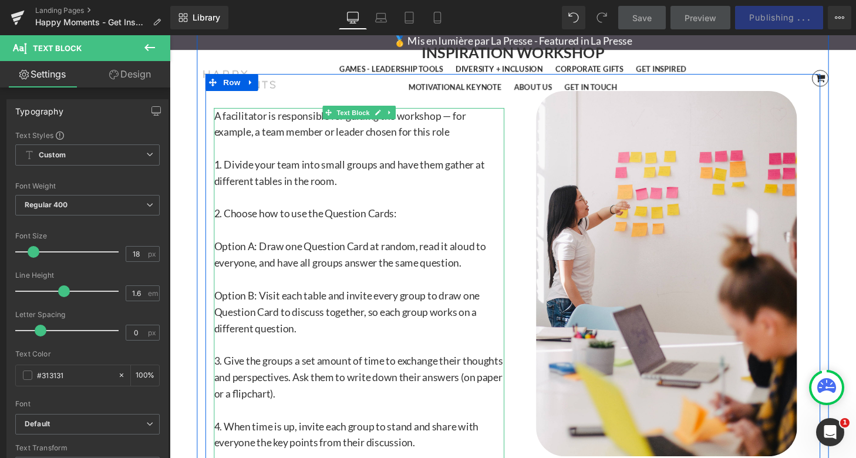
scroll to position [2097, 0]
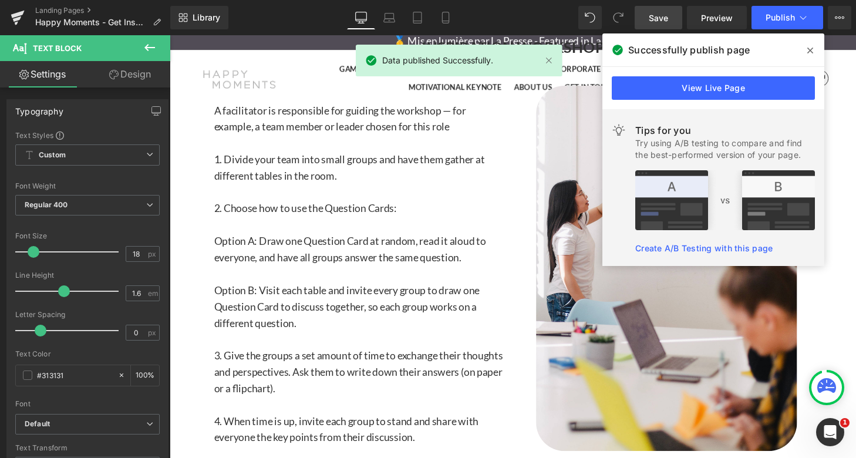
click at [810, 50] on icon at bounding box center [810, 51] width 6 height 6
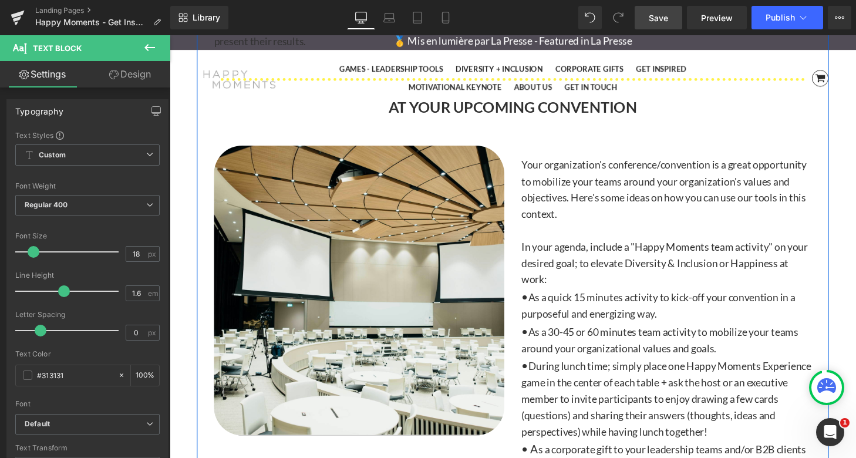
scroll to position [2609, 0]
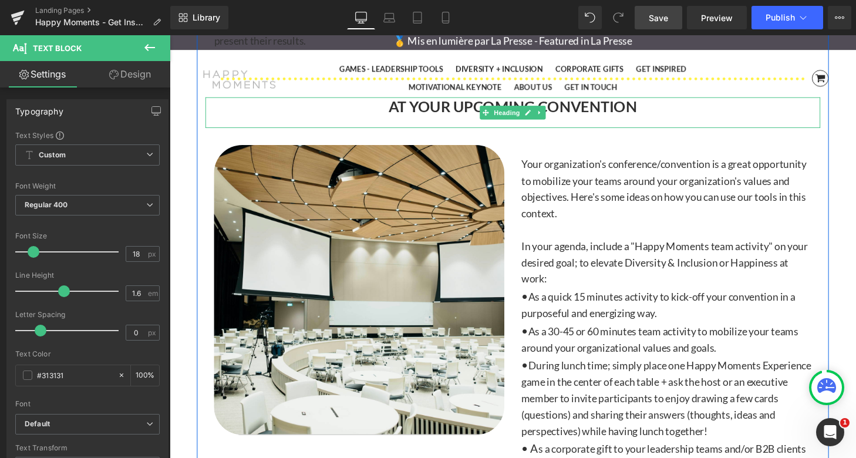
click at [415, 110] on h2 "AT YOUR UPCOMING CONVENTION" at bounding box center [525, 109] width 636 height 20
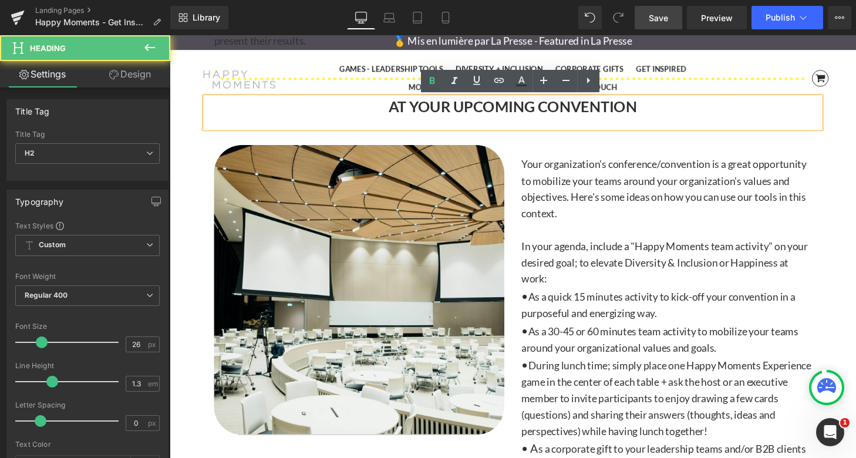
click at [415, 108] on h2 "AT YOUR UPCOMING CONVENTION" at bounding box center [525, 109] width 636 height 20
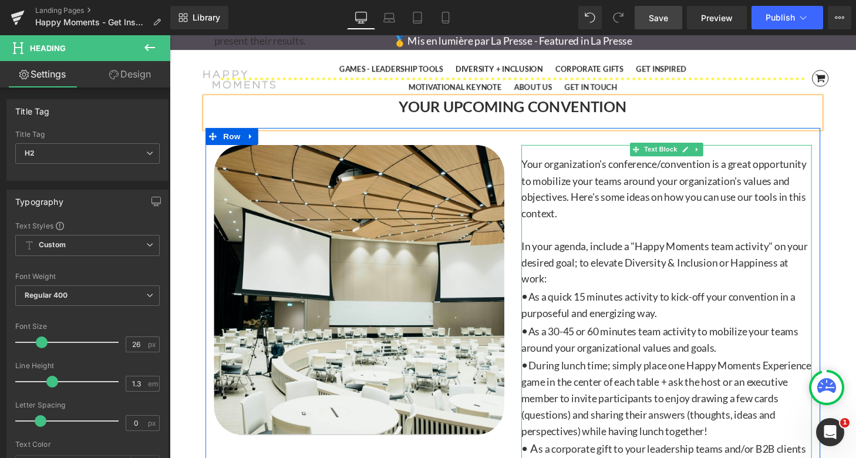
click at [581, 206] on div "Your organization's conference/convention is a great opportunity to mobilize yo…" at bounding box center [684, 194] width 301 height 68
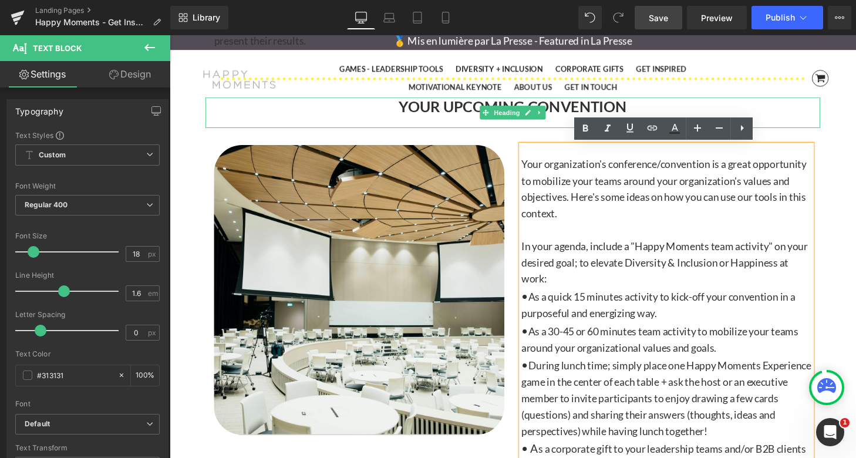
click at [405, 112] on h2 "YOUR UPCOMING CONVENTION" at bounding box center [525, 109] width 636 height 20
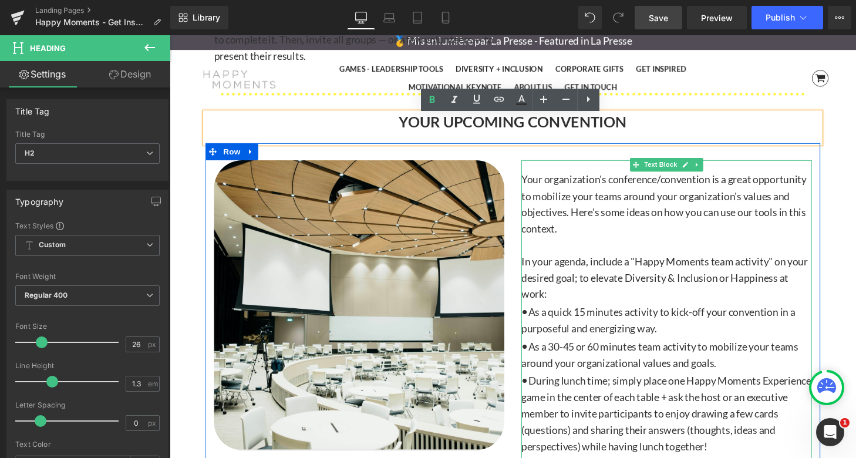
scroll to position [2587, 0]
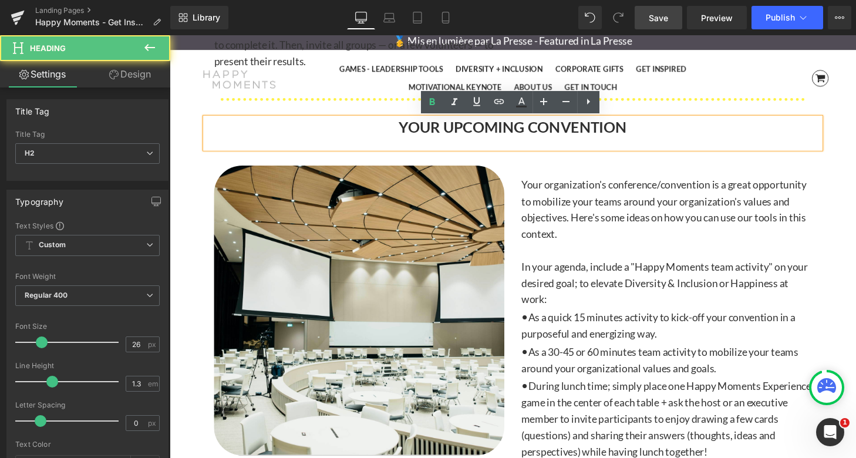
drag, startPoint x: 406, startPoint y: 131, endPoint x: 712, endPoint y: 131, distance: 305.3
click at [712, 131] on h2 "YOUR UPCOMING CONVENTION" at bounding box center [525, 131] width 636 height 20
copy h2 "YOUR UPCOMING CONVENTION"
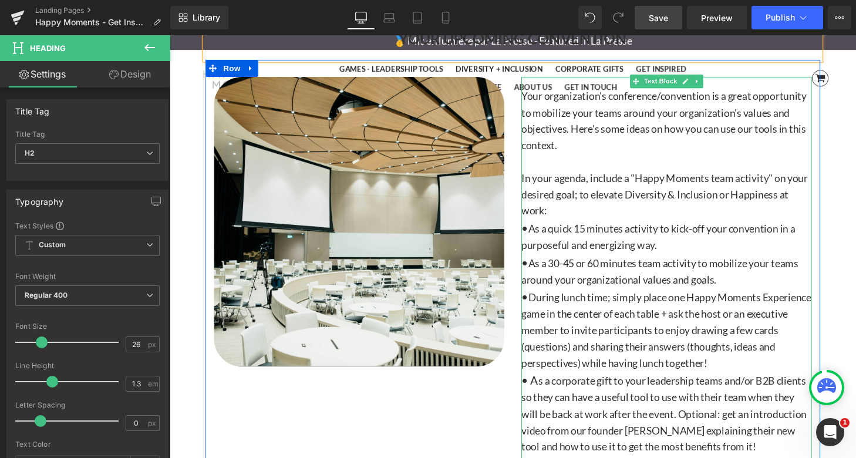
scroll to position [2678, 0]
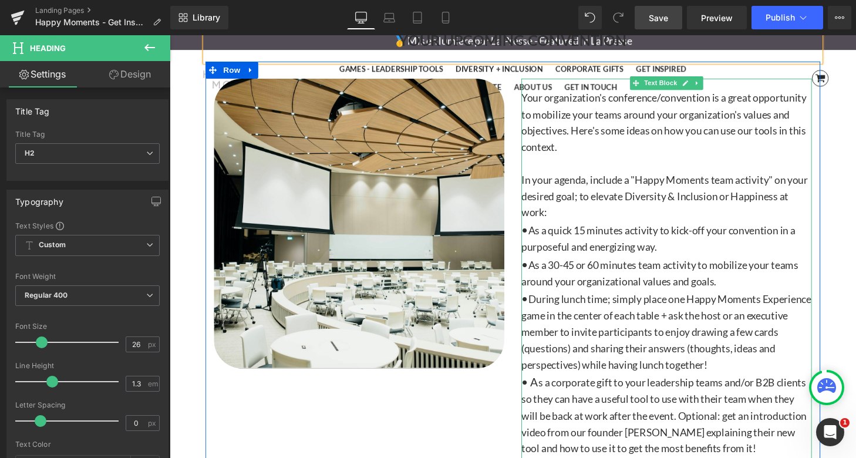
click at [556, 100] on div "Your organization's conference/convention is a great opportunity to mobilize yo…" at bounding box center [684, 126] width 301 height 68
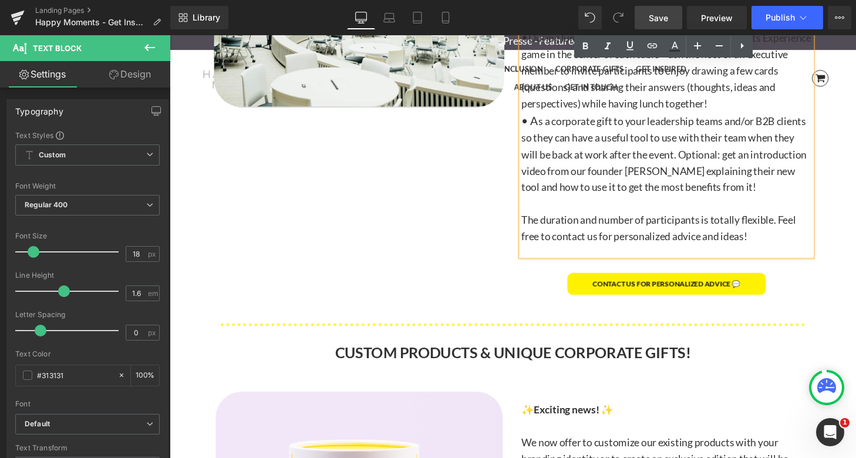
scroll to position [3094, 0]
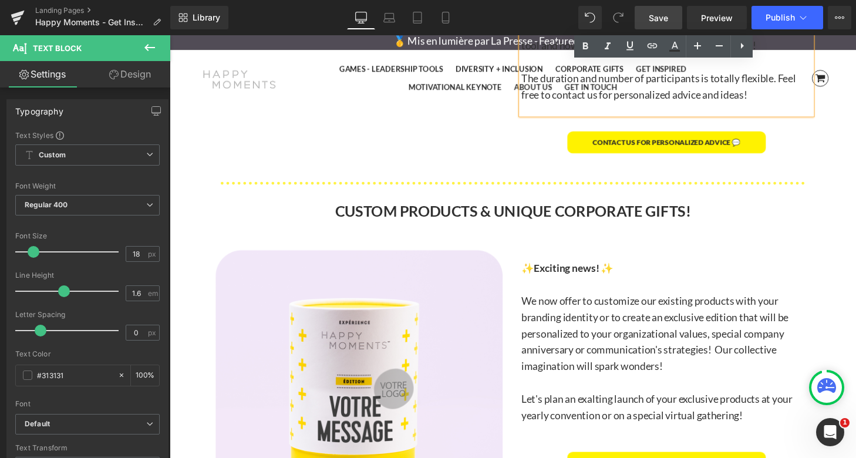
drag, startPoint x: 537, startPoint y: 100, endPoint x: 783, endPoint y: 119, distance: 246.7
copy div "our organization's conference/convention is a great opportunity to mobilize you…"
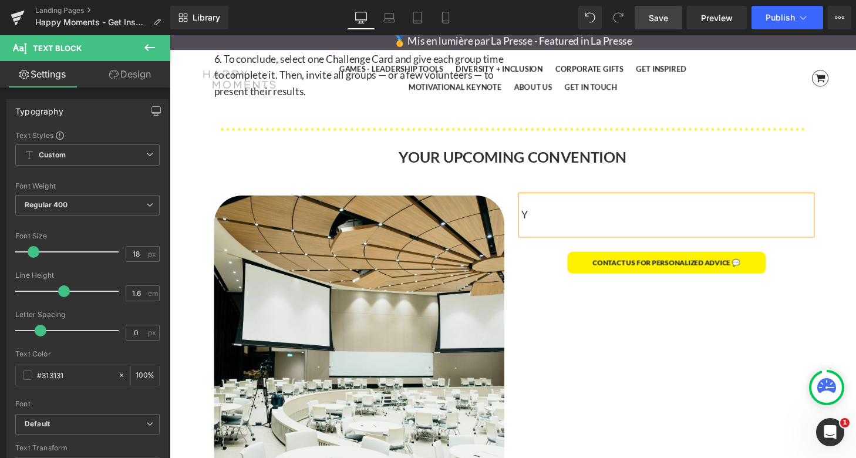
scroll to position [2555, 0]
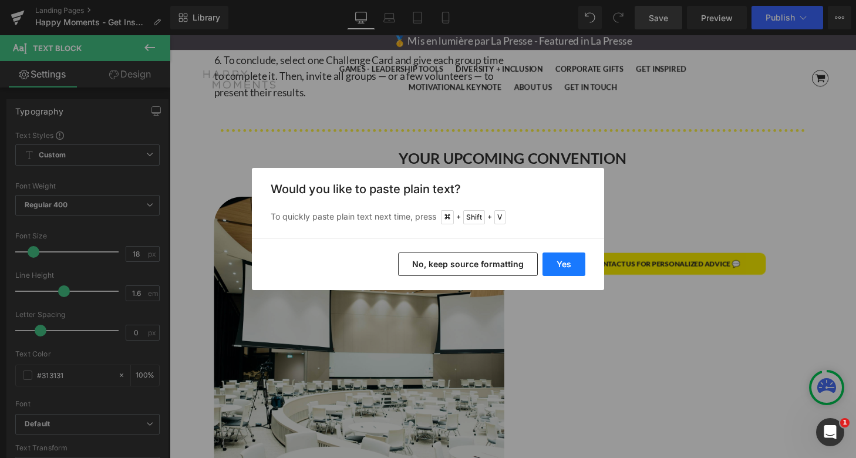
click at [561, 264] on button "Yes" at bounding box center [563, 263] width 43 height 23
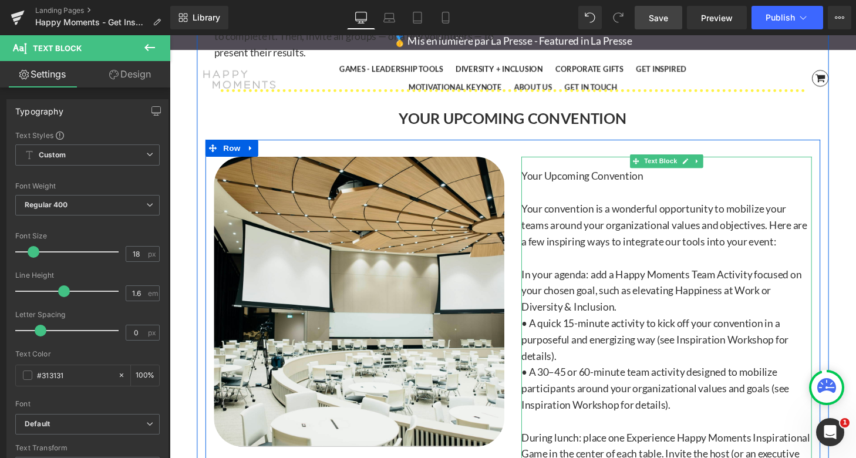
scroll to position [2600, 0]
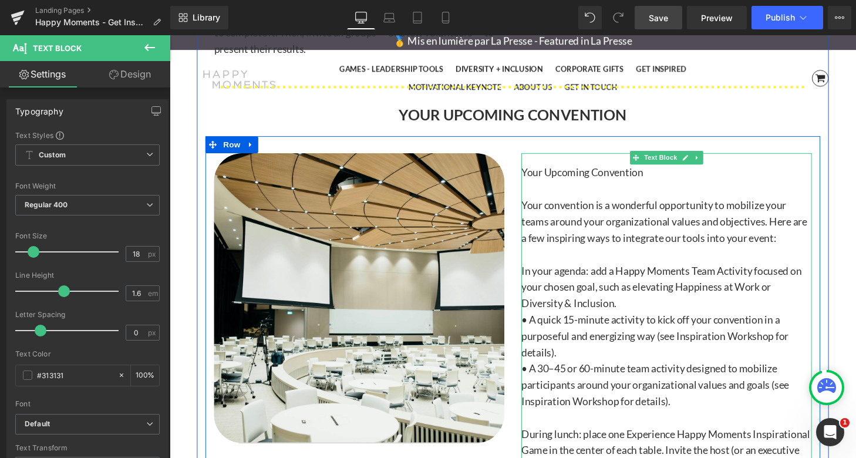
click at [659, 312] on div "In your agenda: add a Happy Moments Team Activity focused on your chosen goal, …" at bounding box center [684, 296] width 301 height 50
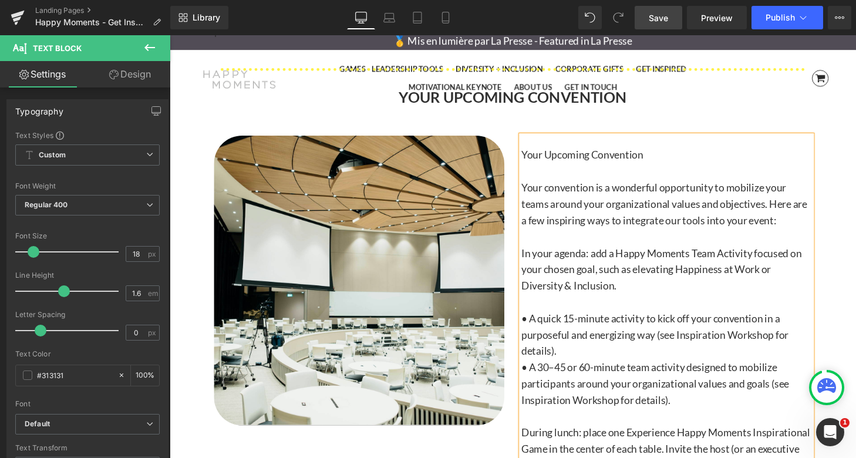
scroll to position [2619, 0]
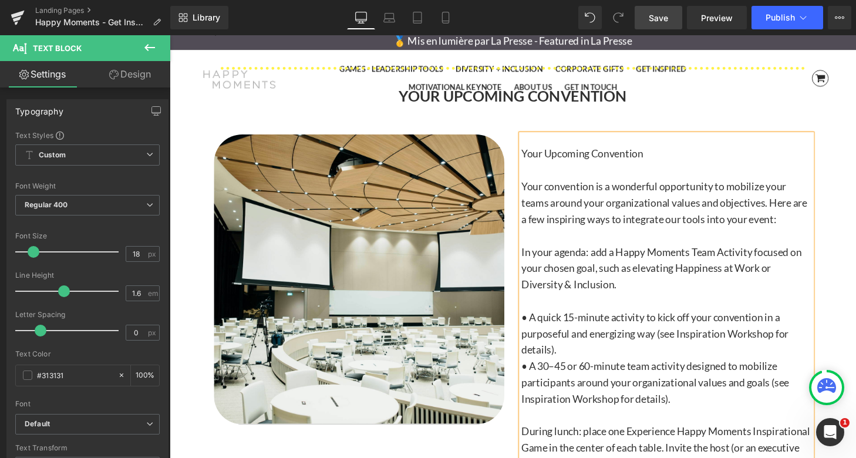
click at [659, 298] on div "In your agenda: add a Happy Moments Team Activity focused on your chosen goal, …" at bounding box center [684, 276] width 301 height 50
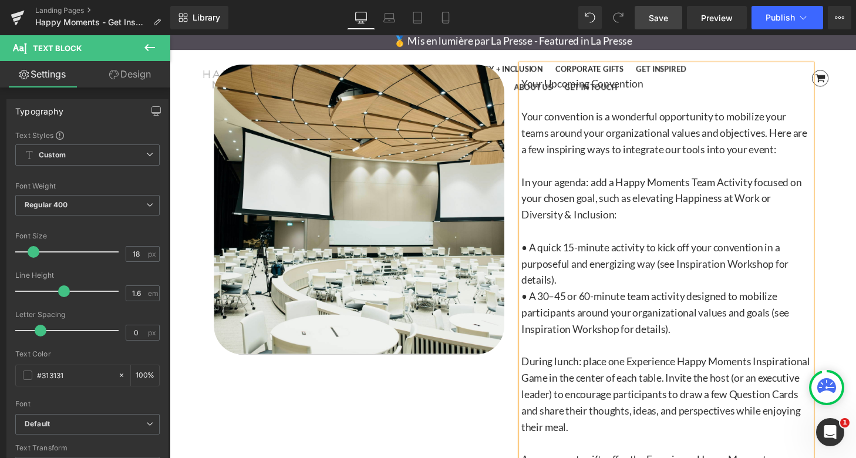
scroll to position [2726, 0]
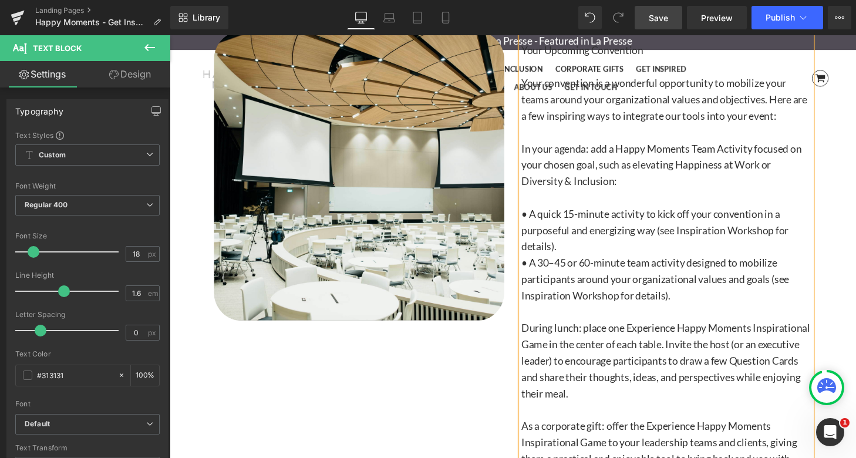
click at [535, 338] on div "During lunch: place one Experience Happy Moments Inspirational Game in the cent…" at bounding box center [684, 372] width 301 height 85
click at [587, 250] on div "• A quick 15-minute activity to kick off your convention in a purposeful and en…" at bounding box center [684, 237] width 301 height 50
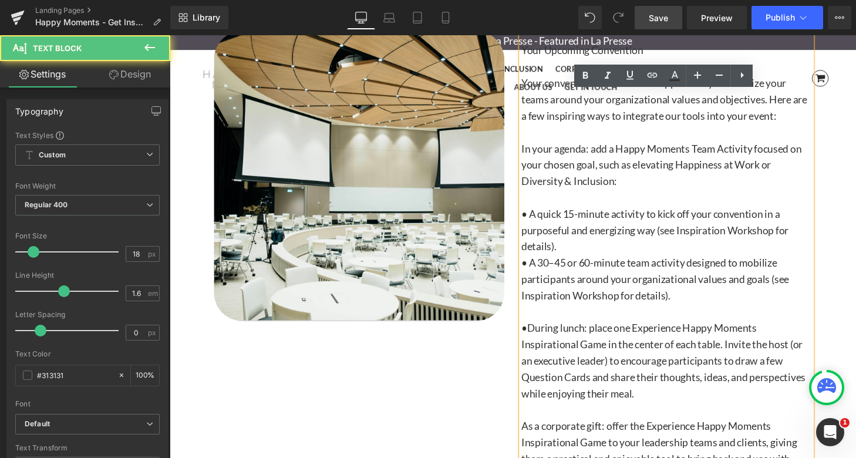
click at [565, 322] on div at bounding box center [684, 321] width 301 height 17
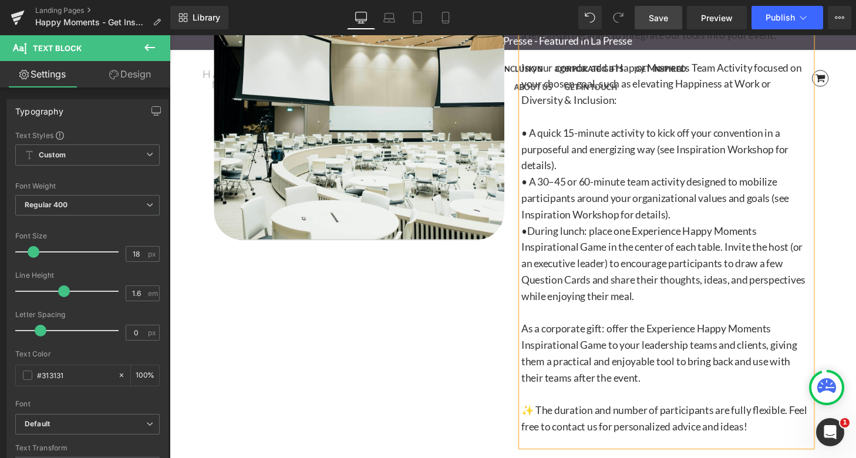
scroll to position [2811, 0]
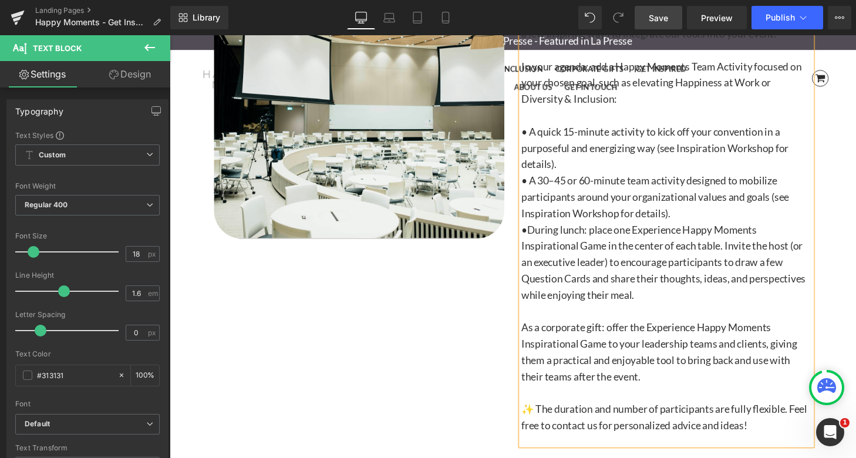
click at [536, 340] on div "As a corporate gift: offer the Experience Happy Moments Inspirational Game to y…" at bounding box center [684, 363] width 301 height 68
click at [548, 326] on div at bounding box center [684, 321] width 301 height 17
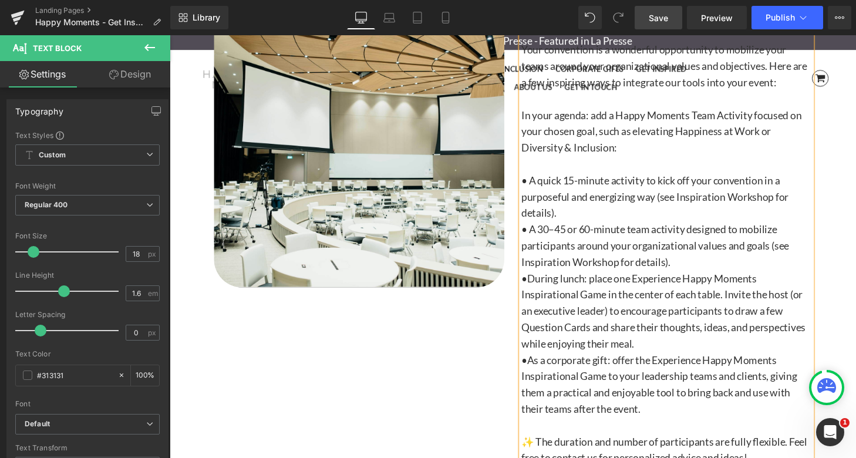
scroll to position [2757, 0]
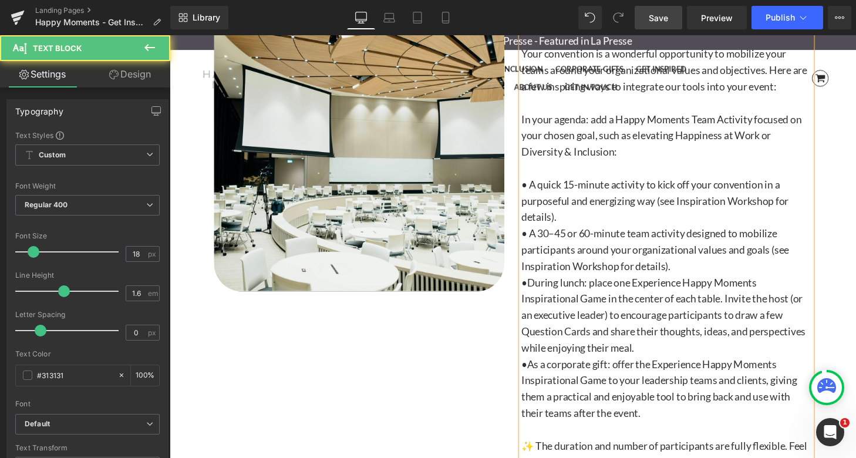
drag, startPoint x: 534, startPoint y: 120, endPoint x: 642, endPoint y: 157, distance: 113.8
click at [642, 157] on div "In your agenda: add a Happy Moments Team Activity focused on your chosen goal, …" at bounding box center [684, 139] width 301 height 50
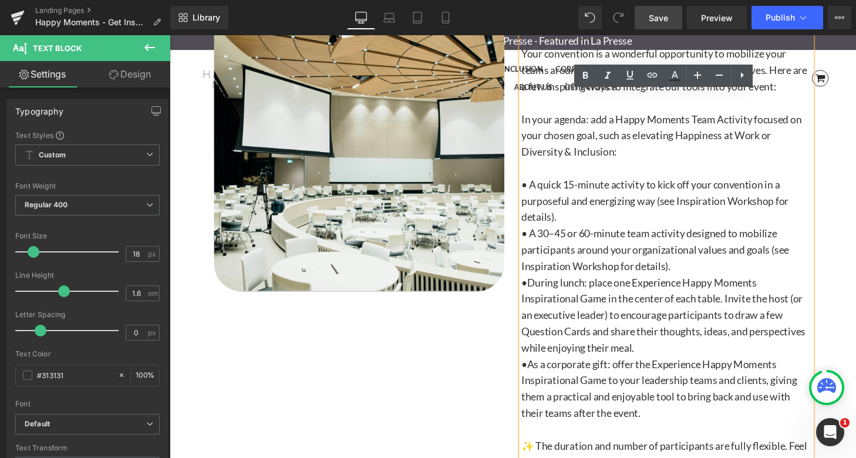
copy div "In your agenda: add a Happy Moments Team Activity focused on your chosen goal, …"
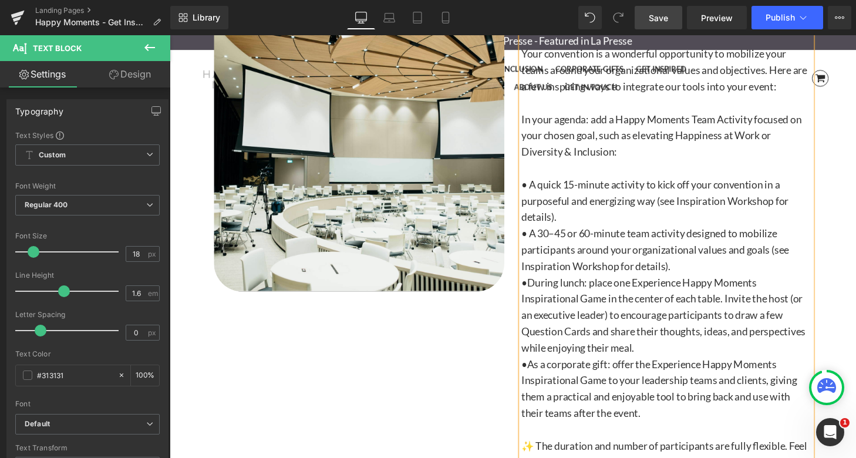
click at [611, 120] on div "In your agenda: add a Happy Moments Team Activity focused on your chosen goal, …" at bounding box center [684, 139] width 301 height 50
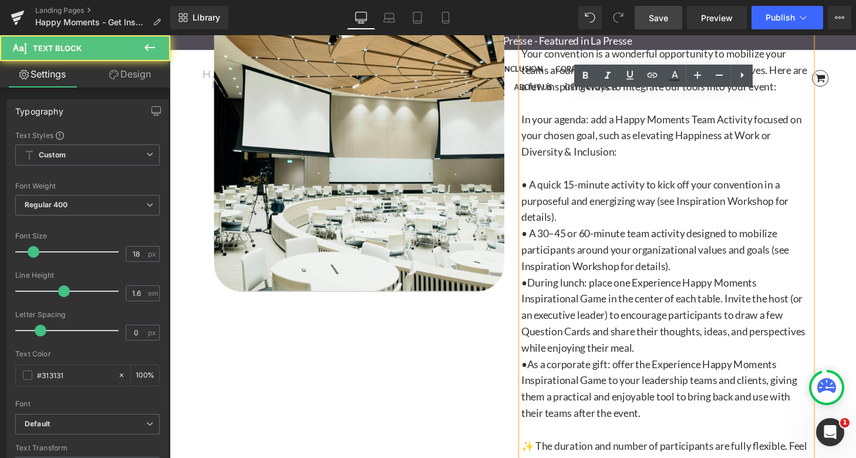
click at [625, 121] on div "In your agenda: add a Happy Moments Team Activity focused on your chosen goal, …" at bounding box center [684, 139] width 301 height 50
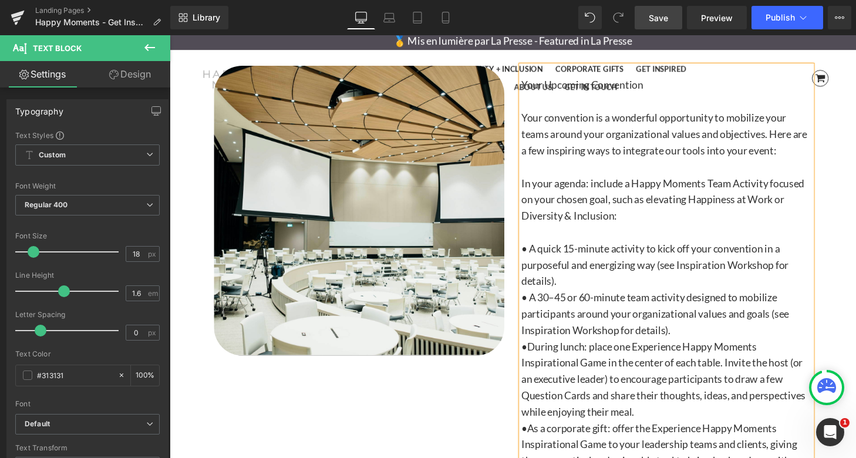
scroll to position [2689, 0]
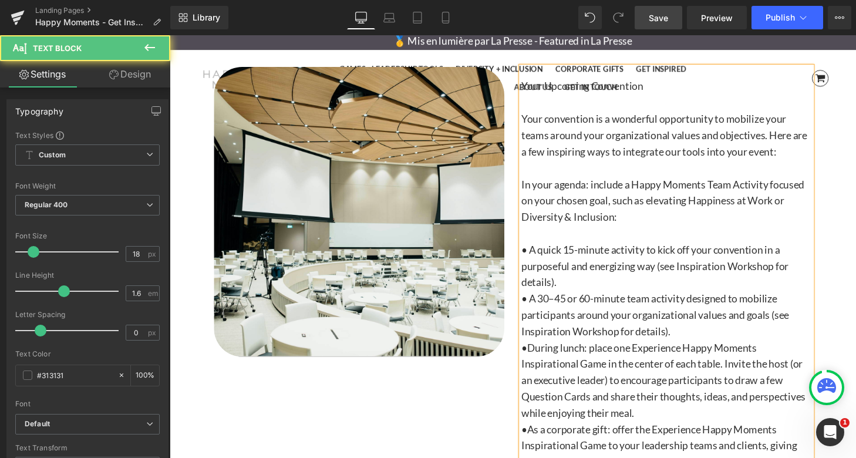
click at [643, 224] on div "In your agenda: include a Happy Moments Team Activity focused on your chosen go…" at bounding box center [684, 206] width 301 height 50
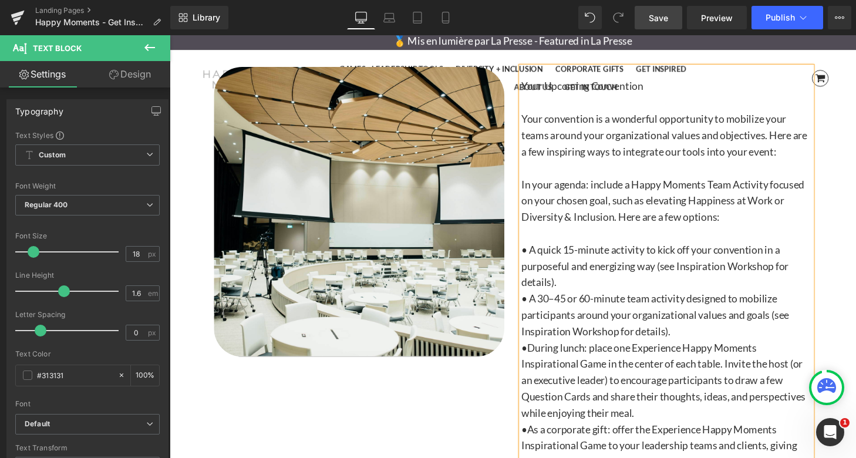
click at [635, 222] on div "In your agenda: include a Happy Moments Team Activity focused on your chosen go…" at bounding box center [684, 206] width 301 height 50
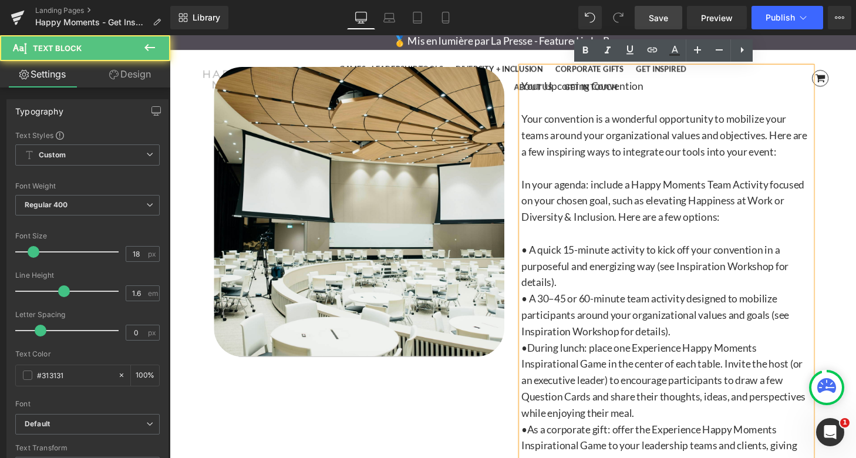
click at [606, 190] on div "In your agenda: include a Happy Moments Team Activity focused on your chosen go…" at bounding box center [684, 206] width 301 height 50
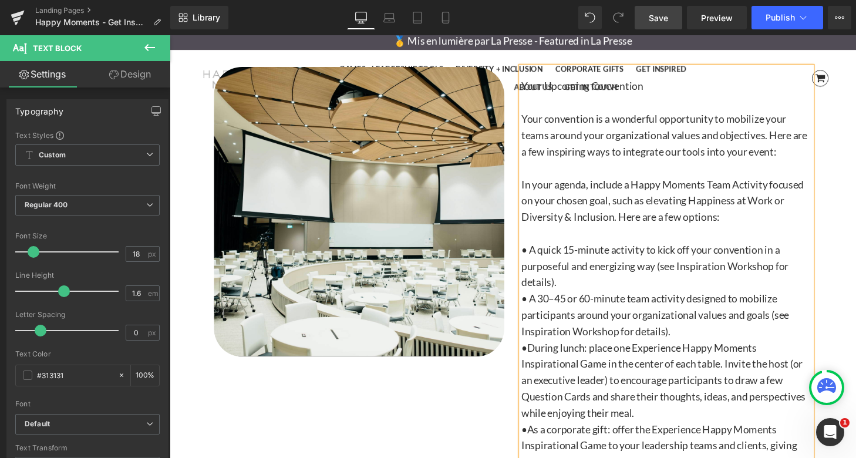
click at [633, 222] on div "In your agenda, include a Happy Moments Team Activity focused on your chosen go…" at bounding box center [684, 206] width 301 height 50
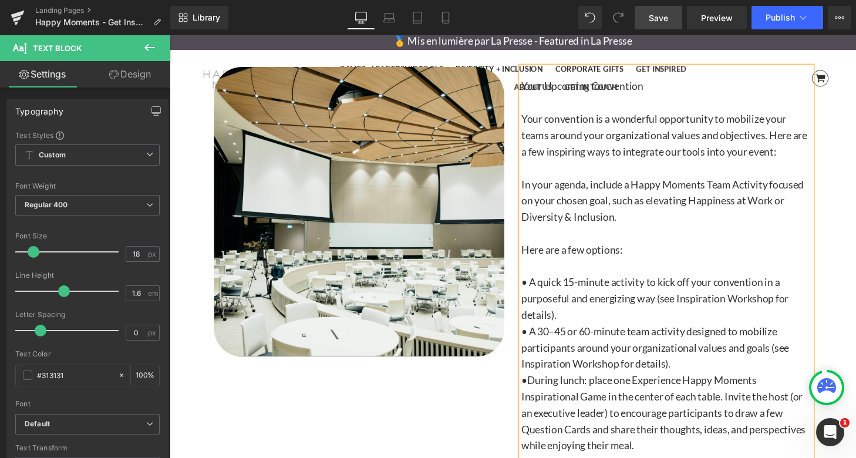
click at [631, 276] on div at bounding box center [684, 274] width 301 height 17
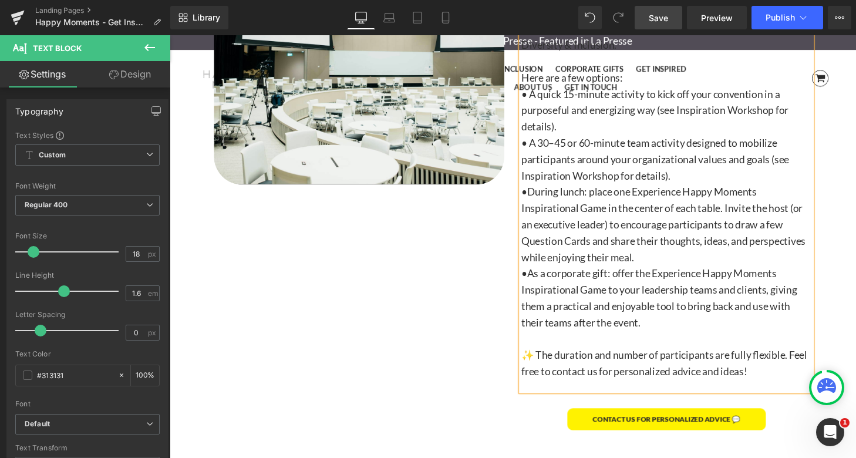
scroll to position [2869, 0]
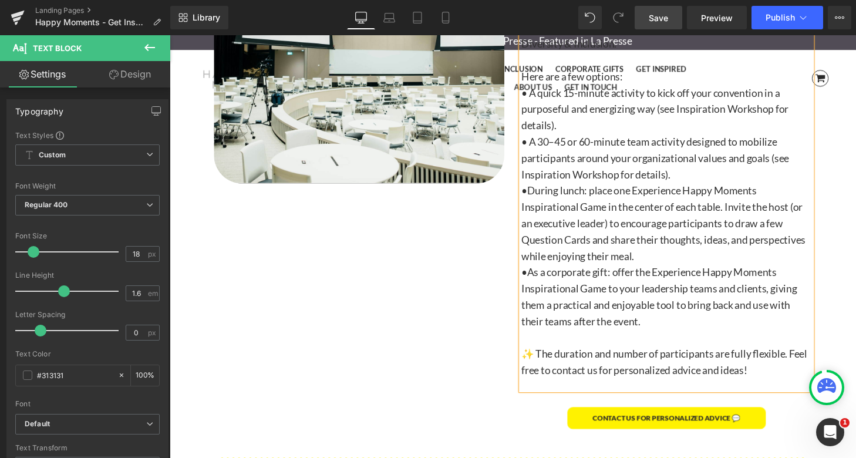
click at [547, 362] on div "✨ The duration and number of participants are fully flexible. Feel free to cont…" at bounding box center [684, 373] width 301 height 34
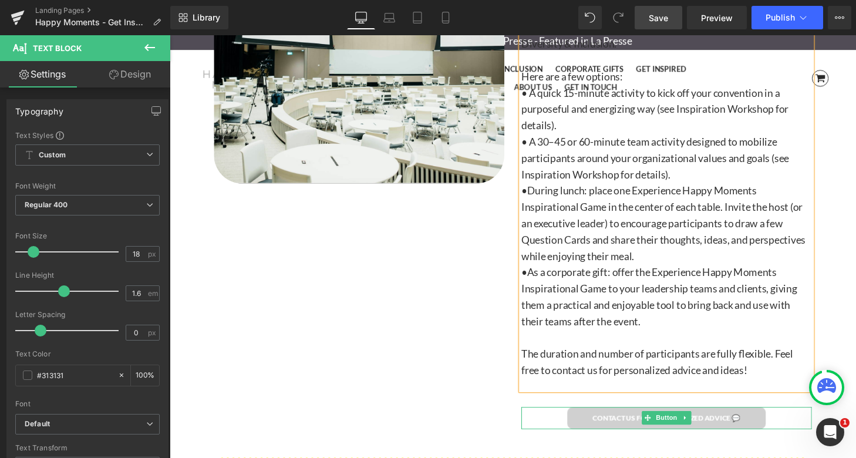
click at [643, 431] on span "CONTACT US FOR PERSONALIZED ADVICE 💬" at bounding box center [684, 431] width 153 height 10
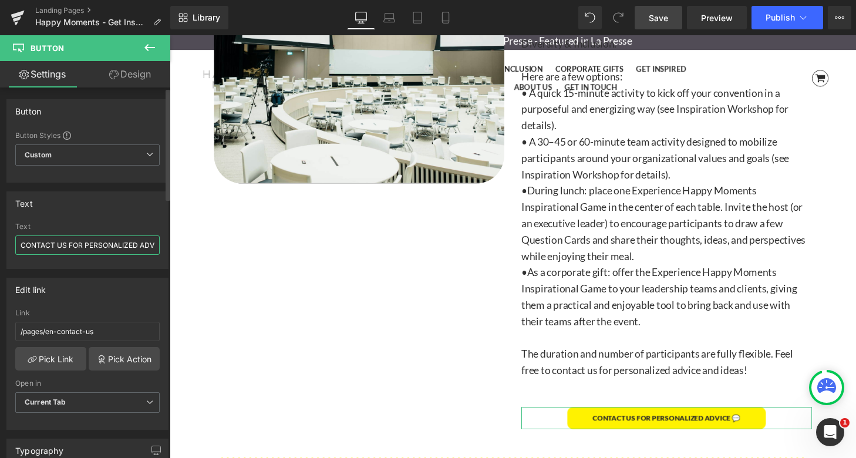
click at [136, 241] on input "CONTACT US FOR PERSONALIZED ADVICE 💬" at bounding box center [87, 244] width 144 height 19
type input "CONTACT US FOR PERSONALIZED ADVICE"
click at [662, 19] on span "Save" at bounding box center [658, 18] width 19 height 12
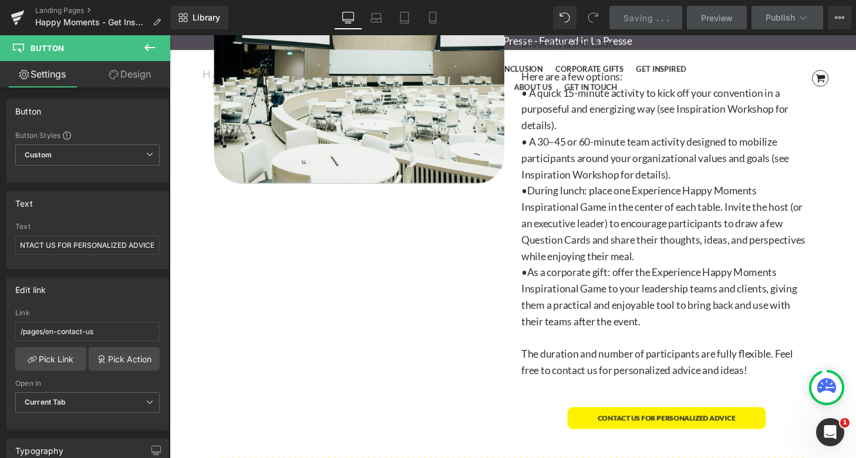
scroll to position [0, 0]
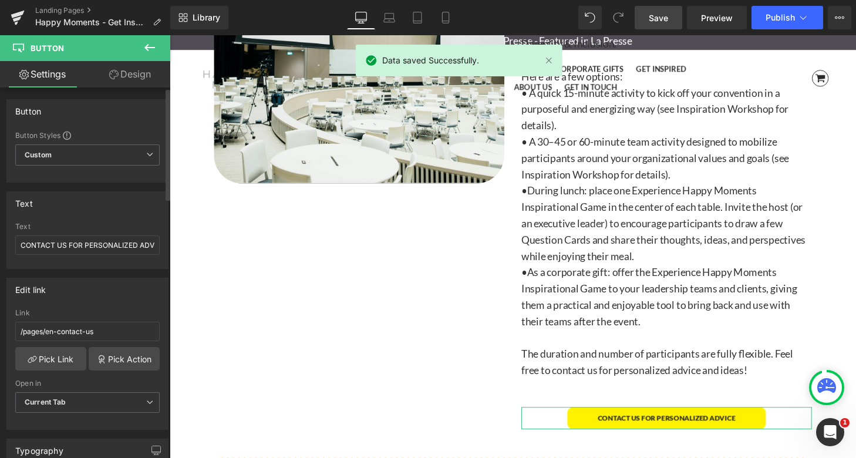
click at [42, 235] on div "Text CONTACT US FOR PERSONALIZED ADVICE" at bounding box center [87, 245] width 144 height 46
click at [41, 247] on input "CONTACT US FOR PERSONALIZED ADVICE" at bounding box center [87, 244] width 144 height 19
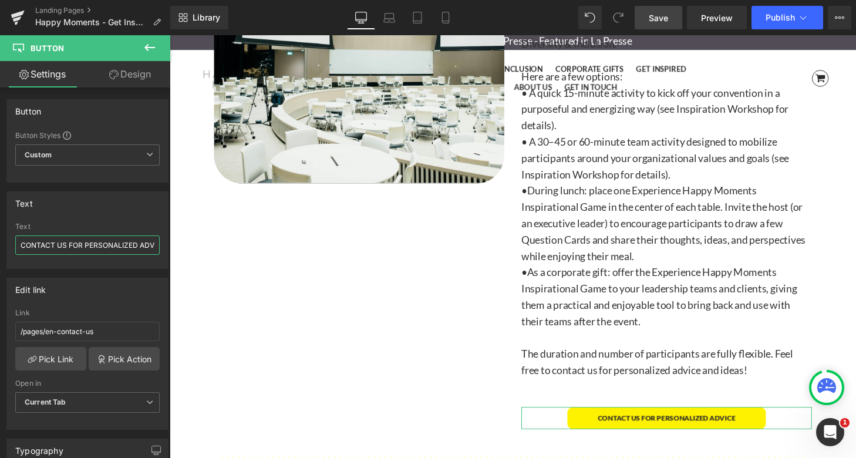
scroll to position [0, 18]
drag, startPoint x: 190, startPoint y: 280, endPoint x: 177, endPoint y: 252, distance: 30.5
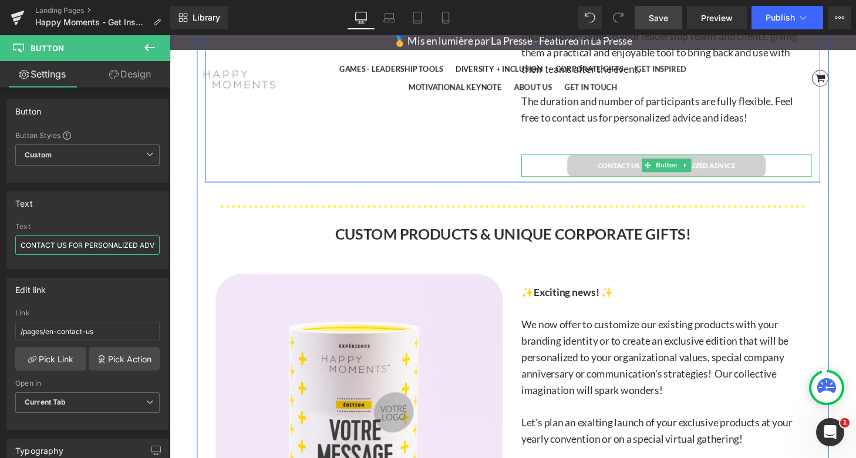
scroll to position [3131, 0]
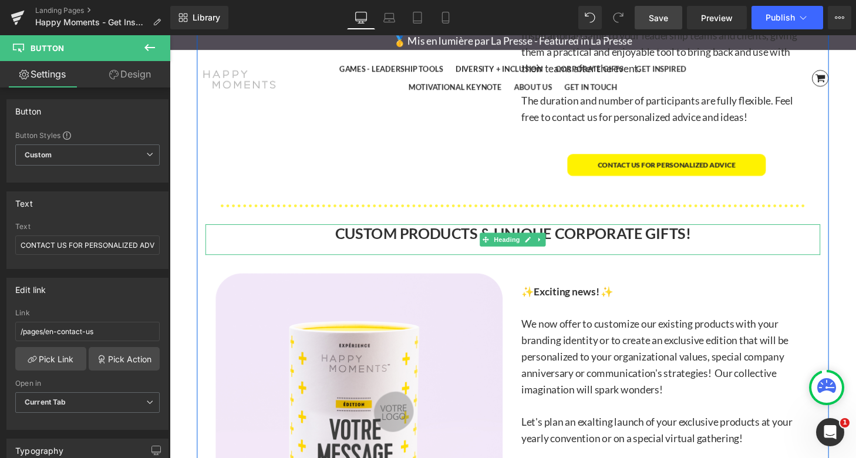
click at [490, 240] on h2 "CUSTOM PRODUCTS & UNIQUE CORPORATE GIFTS!" at bounding box center [525, 241] width 636 height 20
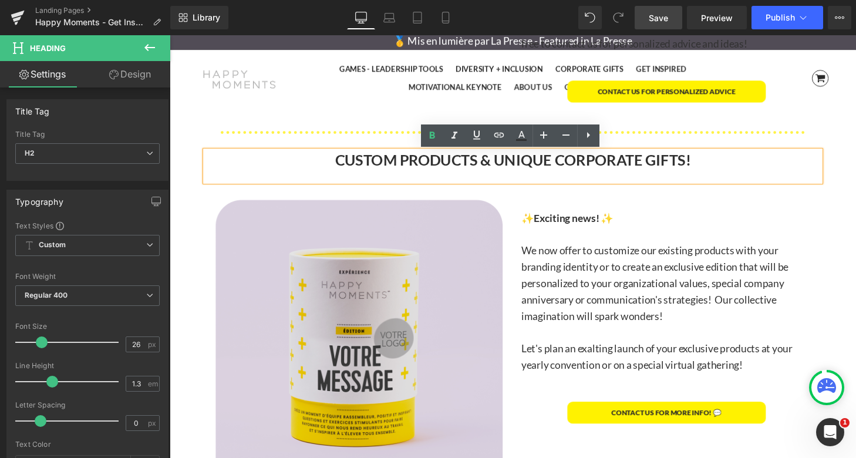
scroll to position [3203, 0]
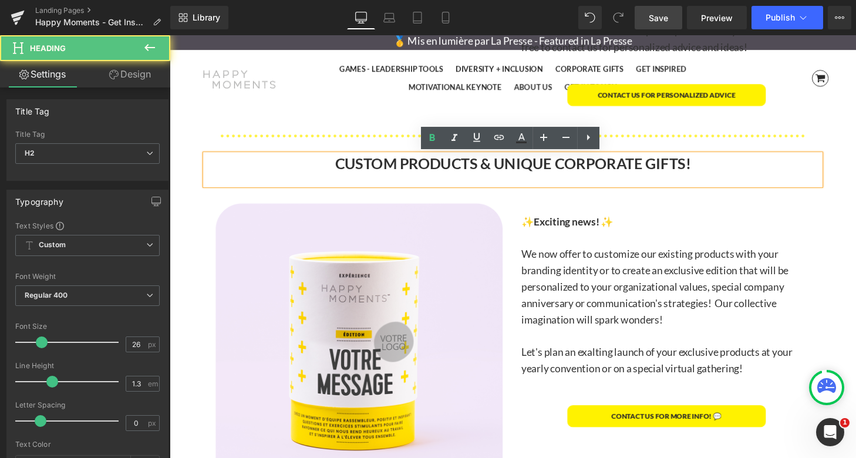
click at [527, 173] on h2 "CUSTOM PRODUCTS & UNIQUE CORPORATE GIFTS!" at bounding box center [525, 169] width 636 height 20
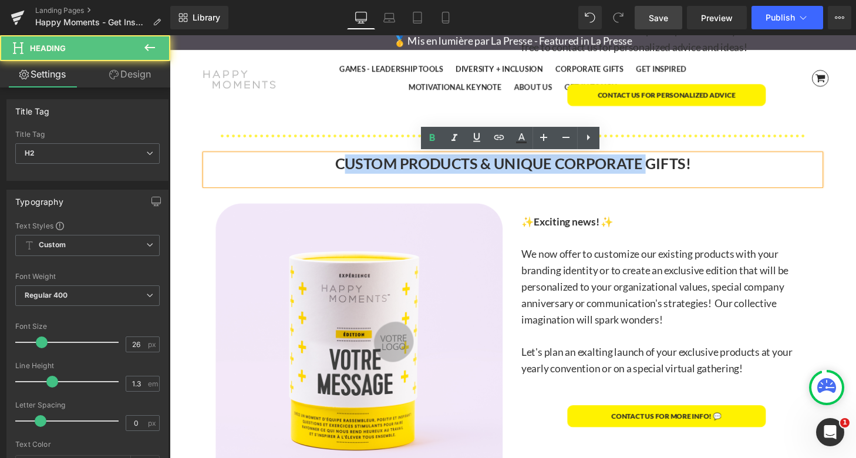
drag, startPoint x: 662, startPoint y: 167, endPoint x: 349, endPoint y: 168, distance: 313.5
click at [348, 168] on h2 "CUSTOM PRODUCTS & UNIQUE CORPORATE GIFTS!" at bounding box center [525, 169] width 636 height 20
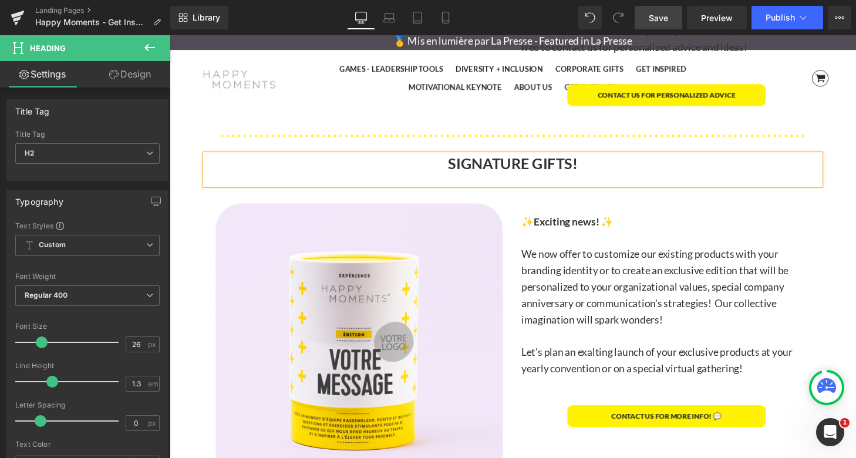
click at [598, 163] on h2 "SIGNATURE GIFTS!" at bounding box center [525, 169] width 636 height 20
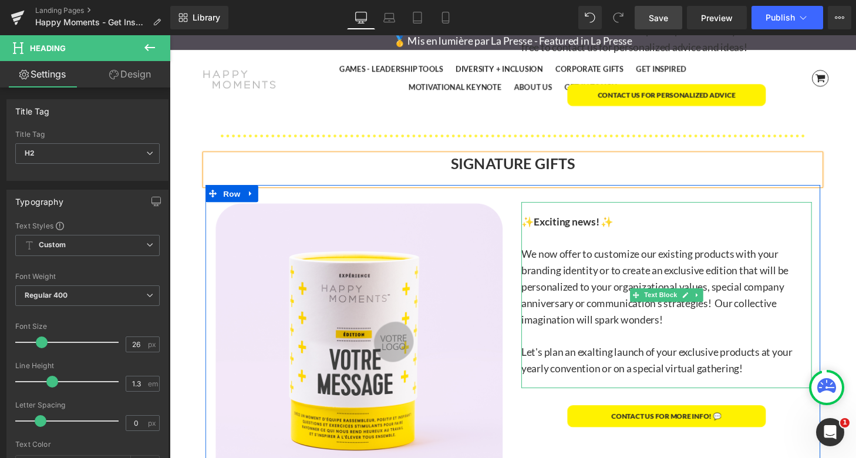
click at [569, 268] on div "We now offer to customize our existing products with your branding identity or …" at bounding box center [684, 295] width 301 height 85
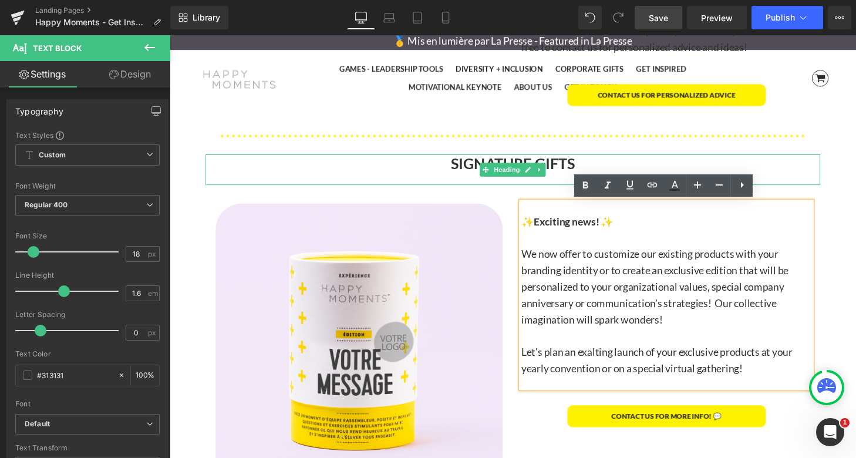
click at [474, 170] on h2 "SIGNATURE GIFTS" at bounding box center [525, 169] width 636 height 20
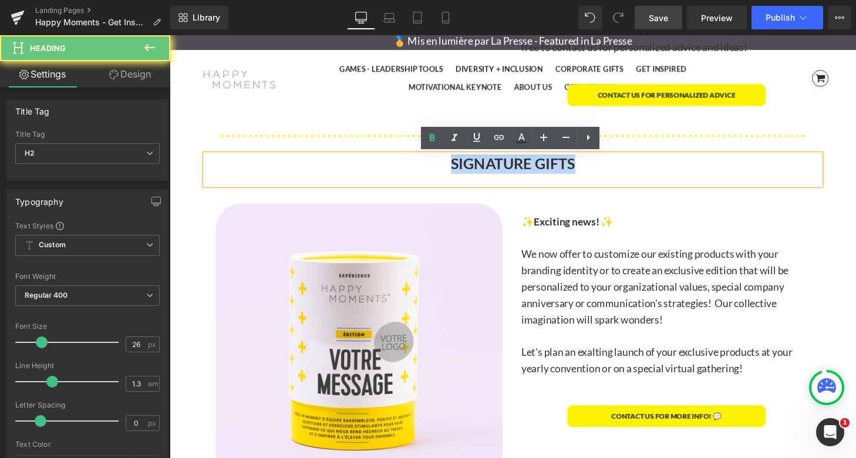
drag, startPoint x: 456, startPoint y: 168, endPoint x: 631, endPoint y: 168, distance: 175.5
click at [631, 168] on h2 "SIGNATURE GIFTS" at bounding box center [525, 169] width 636 height 20
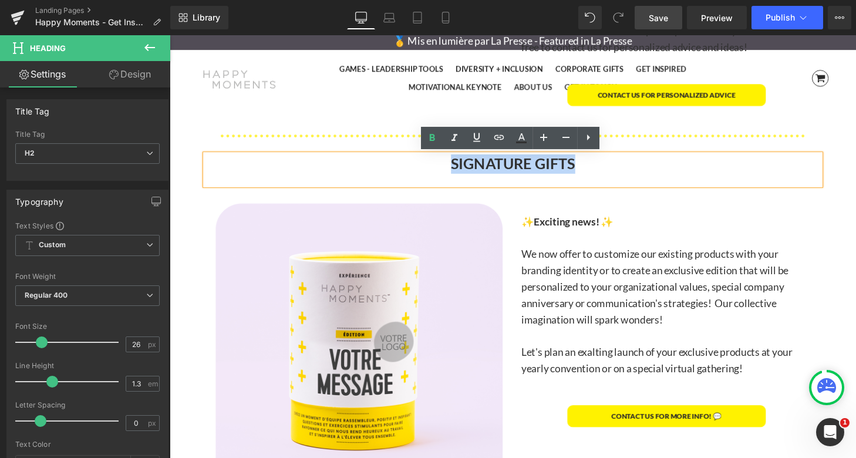
copy h2 "SIGNATURE GIFTS"
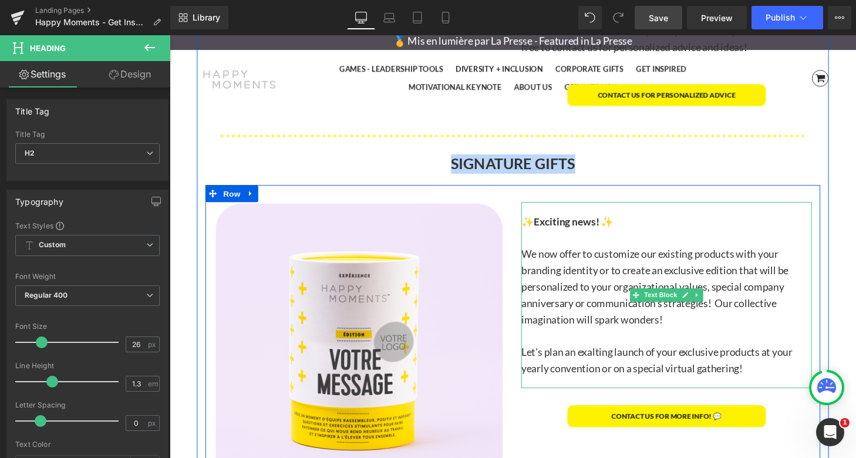
click at [555, 223] on strong "Exciting news!" at bounding box center [581, 227] width 68 height 13
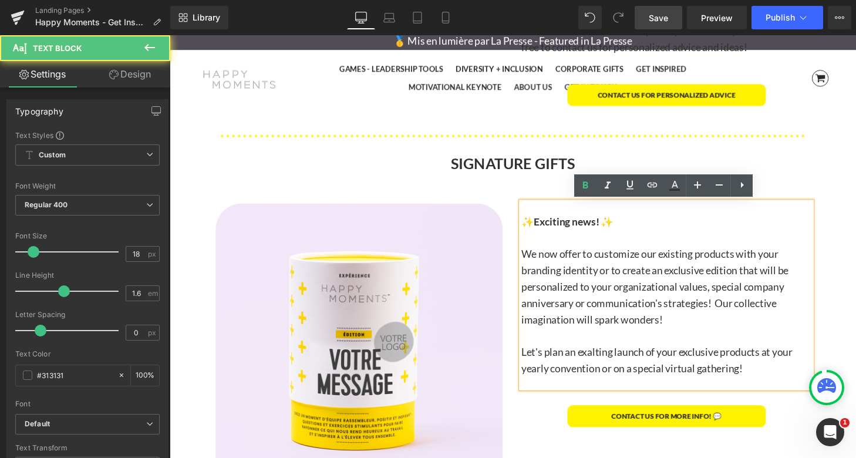
click at [542, 228] on span "✨" at bounding box center [540, 227] width 13 height 13
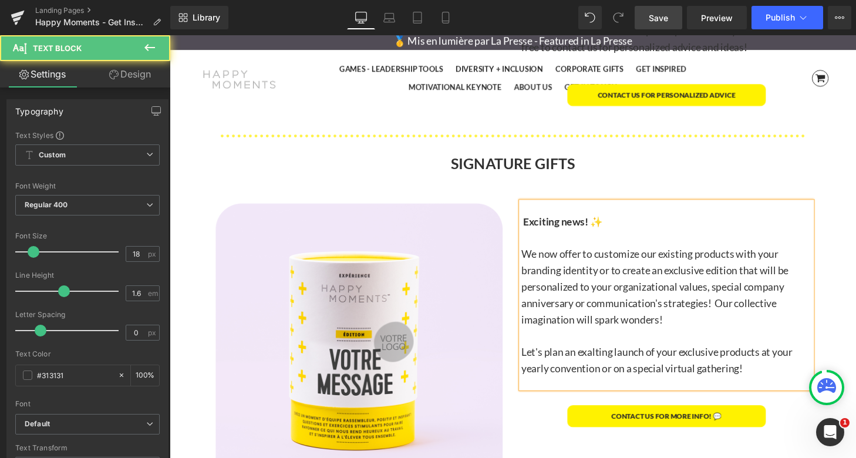
click at [638, 226] on div "Exciting news! ✨" at bounding box center [684, 228] width 301 height 17
click at [537, 227] on strong "Exciting news." at bounding box center [568, 227] width 66 height 13
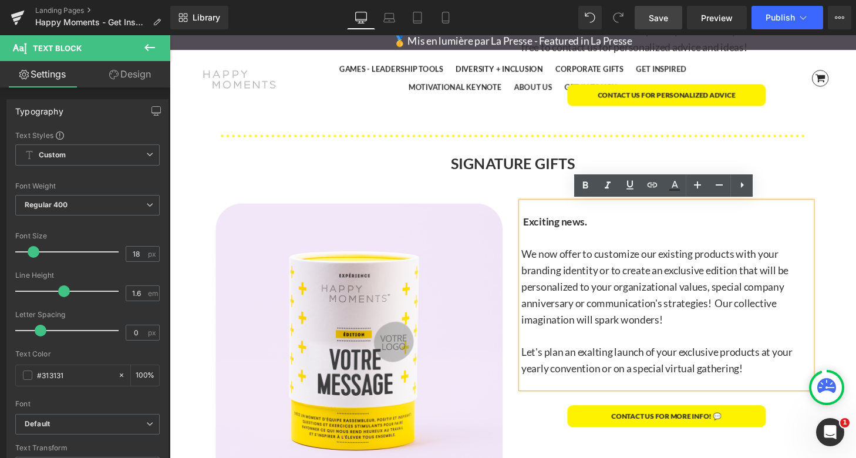
drag, startPoint x: 535, startPoint y: 226, endPoint x: 780, endPoint y: 379, distance: 288.8
click at [780, 379] on div "Exciting news. We now offer to customize our existing products with your brandi…" at bounding box center [684, 304] width 301 height 193
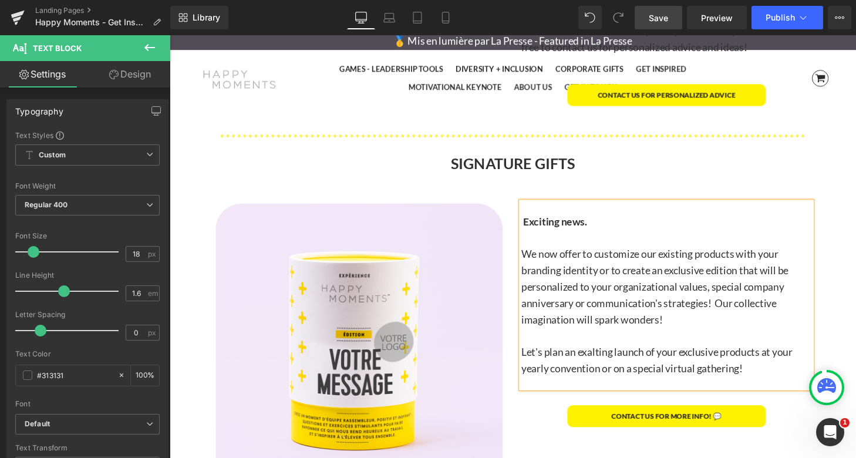
click at [616, 234] on div "Exciting news." at bounding box center [684, 228] width 301 height 17
click at [601, 273] on div "We now offer to customize our existing products with your branding identity or …" at bounding box center [684, 295] width 301 height 85
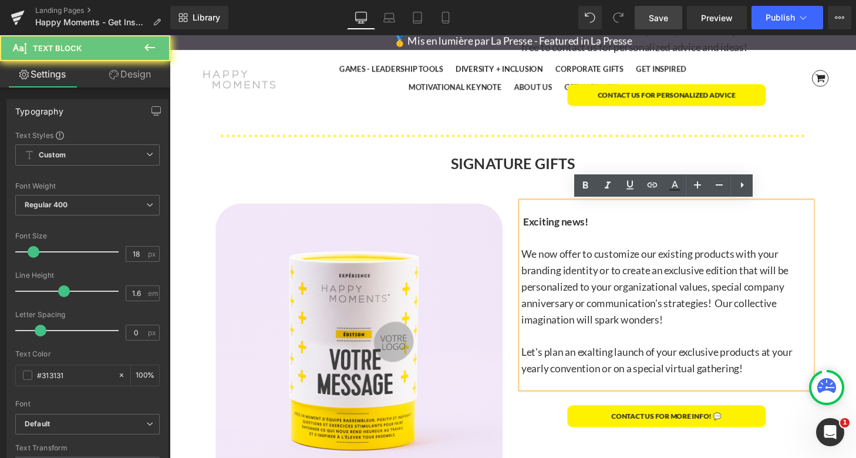
click at [703, 329] on div "We now offer to customize our existing products with your branding identity or …" at bounding box center [684, 295] width 301 height 85
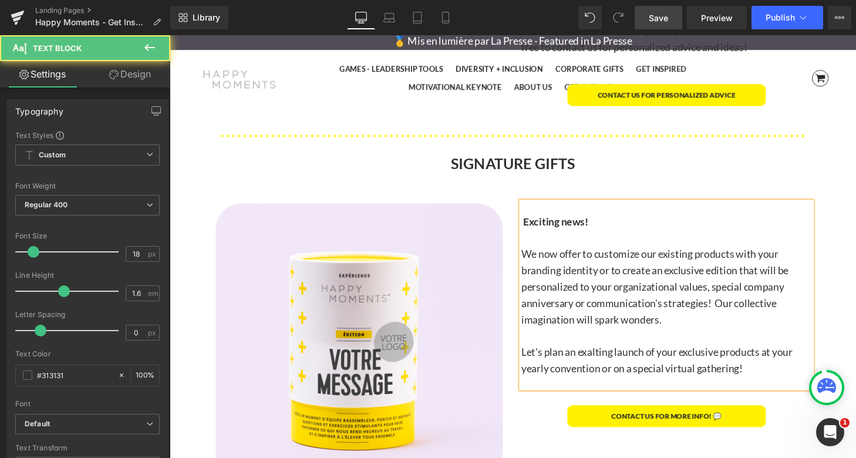
click at [784, 380] on div "Let's plan an exalting launch of your exclusive products at your yearly convent…" at bounding box center [684, 372] width 301 height 34
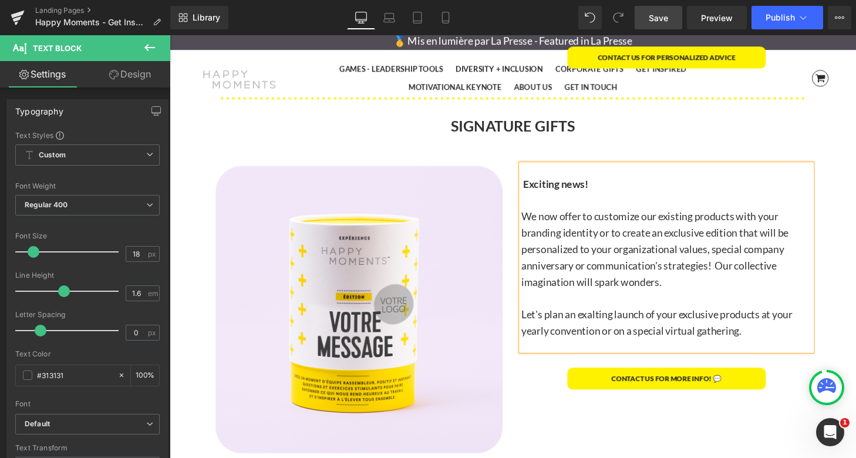
scroll to position [3249, 0]
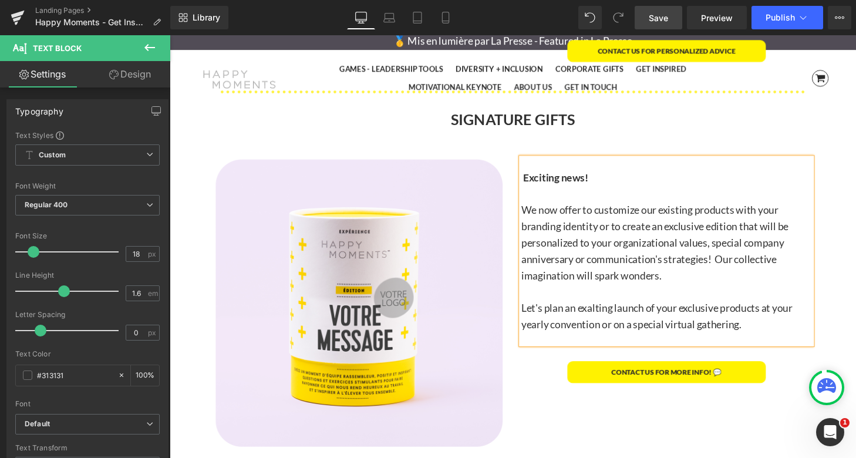
click at [692, 282] on div "We now offer to customize our existing products with your branding identity or …" at bounding box center [684, 249] width 301 height 85
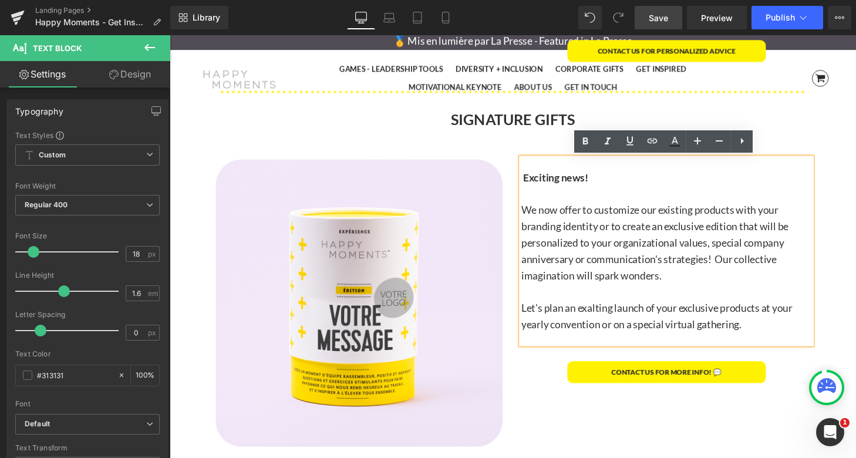
drag, startPoint x: 774, startPoint y: 331, endPoint x: 532, endPoint y: 180, distance: 285.6
click at [534, 180] on div "Exciting news! We now offer to customize our existing products with your brandi…" at bounding box center [684, 258] width 301 height 193
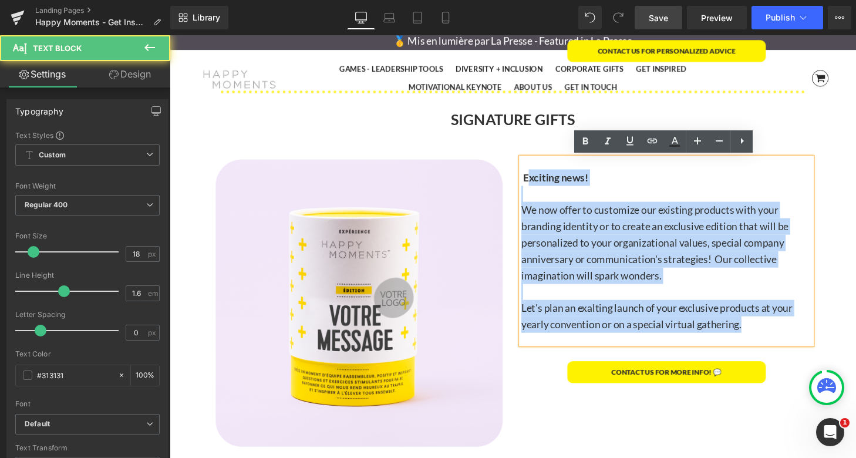
drag, startPoint x: 773, startPoint y: 336, endPoint x: 540, endPoint y: 182, distance: 279.6
click at [540, 182] on div "Exciting news! We now offer to customize our existing products with your brandi…" at bounding box center [684, 258] width 301 height 193
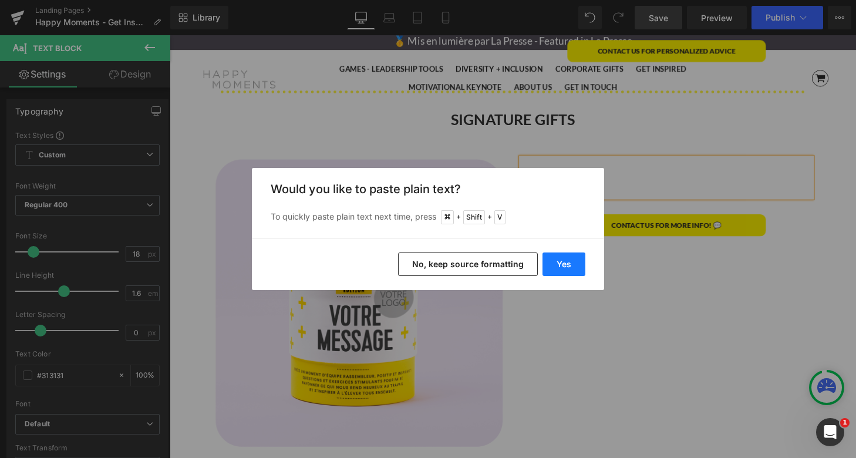
click at [568, 262] on button "Yes" at bounding box center [563, 263] width 43 height 23
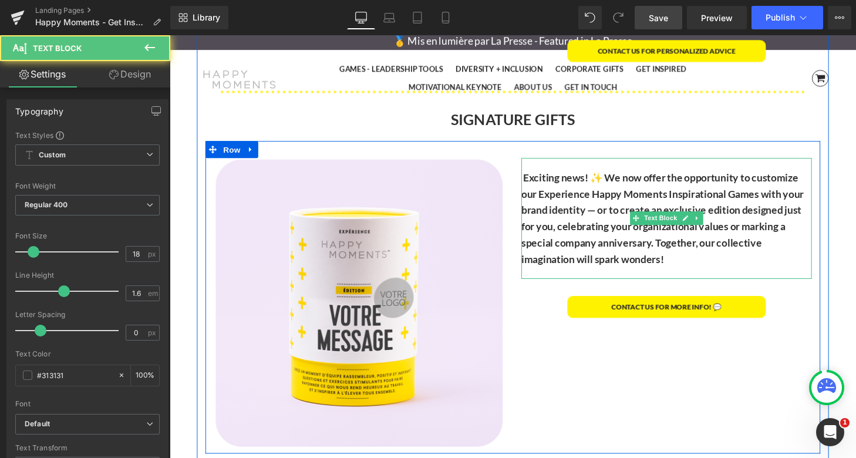
click at [616, 183] on b "Exciting news! ✨ We now offer the opportunity to customize our Experience Happy…" at bounding box center [680, 224] width 292 height 97
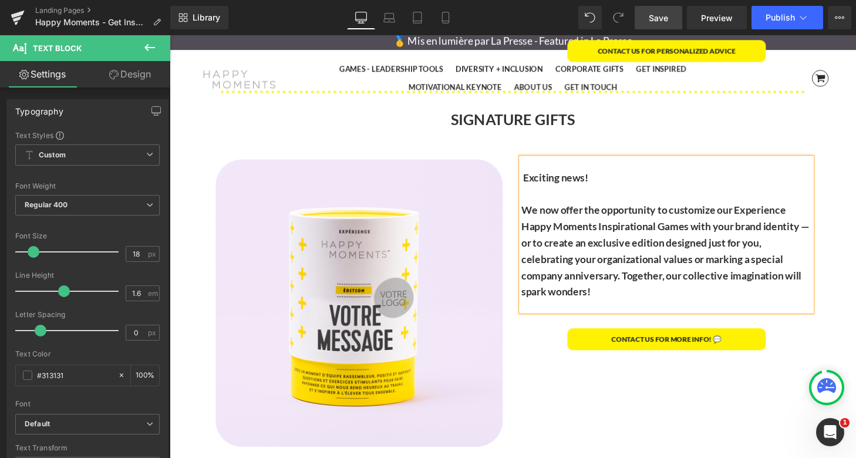
click at [638, 285] on b "We now offer the opportunity to customize our Experience Happy Moments Inspirat…" at bounding box center [683, 257] width 298 height 97
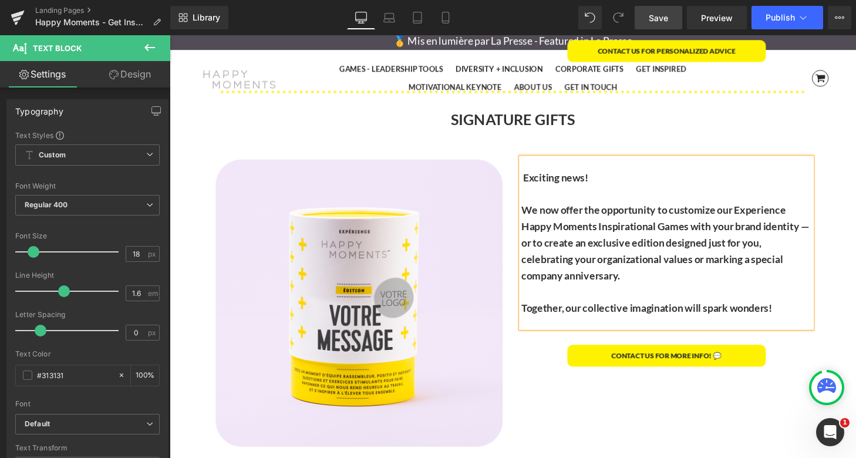
click at [803, 317] on div "Together, our collective imagination will spark wonders!" at bounding box center [684, 317] width 301 height 17
click at [541, 396] on div "Image Exciting news! We now offer the opportunity to customize our Experience H…" at bounding box center [525, 306] width 636 height 324
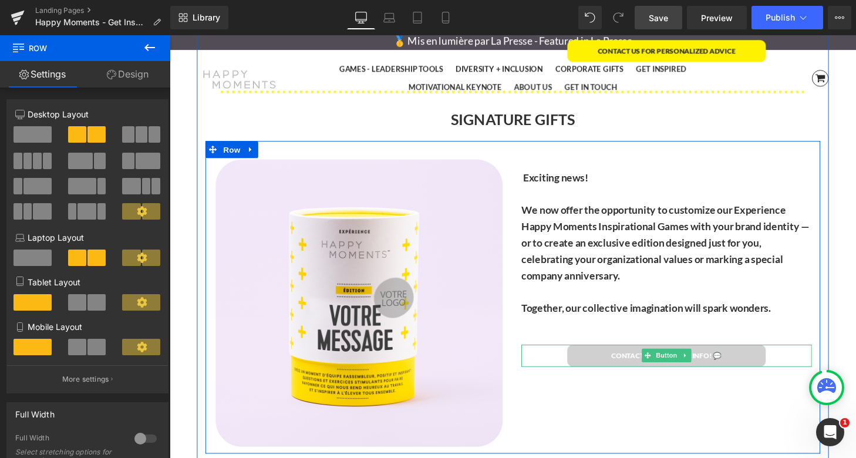
click at [631, 363] on span "CONTACT US FOR MORE INFO! 💬" at bounding box center [684, 367] width 114 height 10
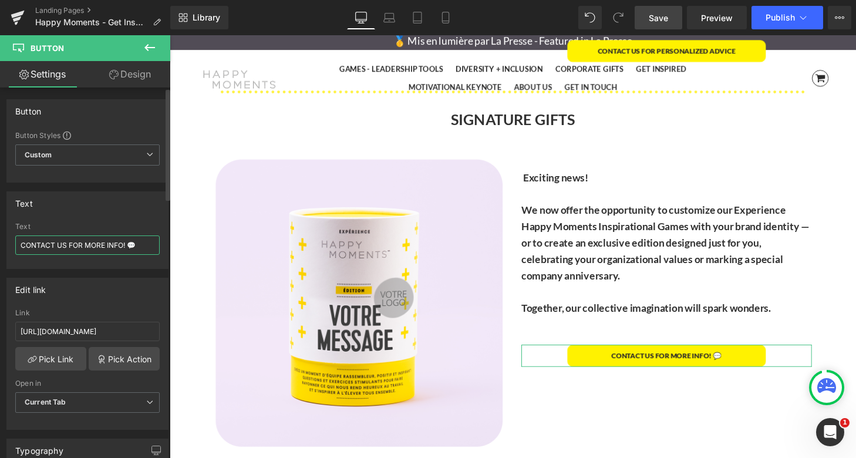
click at [137, 247] on input "CONTACT US FOR MORE INFO! 💬" at bounding box center [87, 244] width 144 height 19
click at [38, 241] on input "CONTACT US FOR MORE INFO!" at bounding box center [87, 244] width 144 height 19
drag, startPoint x: 19, startPoint y: 242, endPoint x: 134, endPoint y: 242, distance: 115.7
click at [134, 242] on input "CONTACT US FOR MORE INFO!" at bounding box center [87, 244] width 144 height 19
click at [128, 245] on input "CONTACT US FOR MORE INFO!" at bounding box center [87, 244] width 144 height 19
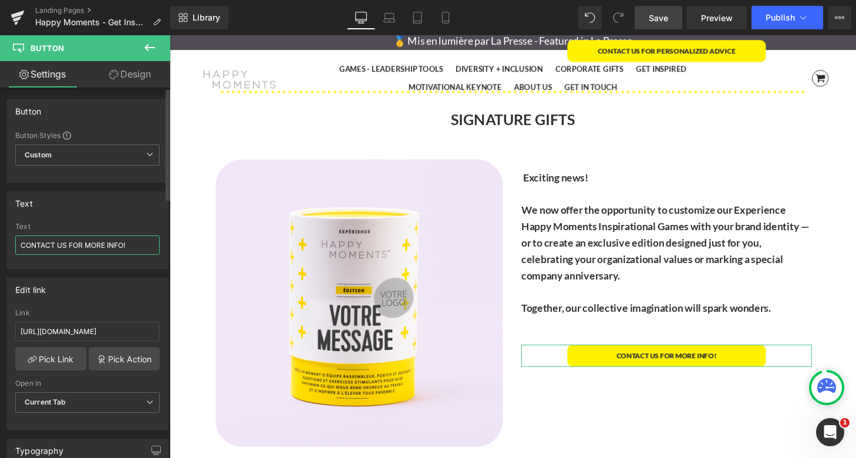
drag, startPoint x: 138, startPoint y: 245, endPoint x: 15, endPoint y: 244, distance: 122.7
click at [15, 244] on input "CONTACT US FOR MORE INFO!" at bounding box center [87, 244] width 144 height 19
paste input "CONTACT US TO LEARN MORE"
click at [26, 247] on input "=CONTACT US TO LEARN MORE" at bounding box center [87, 244] width 144 height 19
type input "CONTACT US TO LEARN MORE"
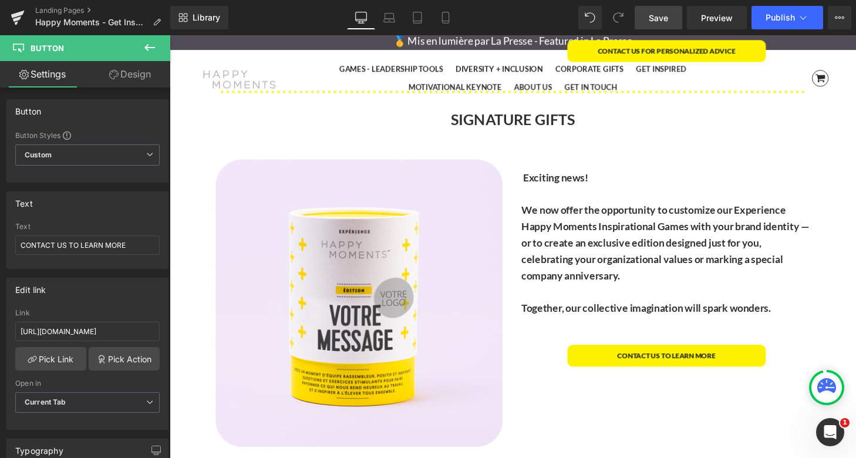
click at [659, 22] on span "Save" at bounding box center [658, 18] width 19 height 12
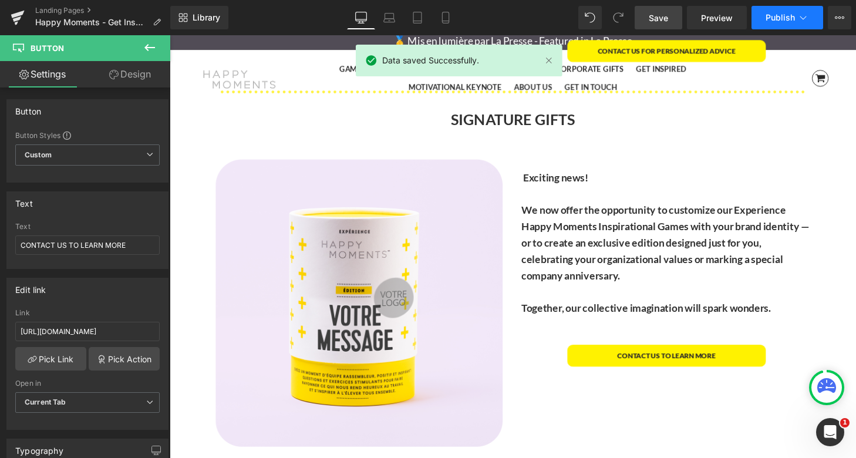
click at [804, 11] on button "Publish" at bounding box center [787, 17] width 72 height 23
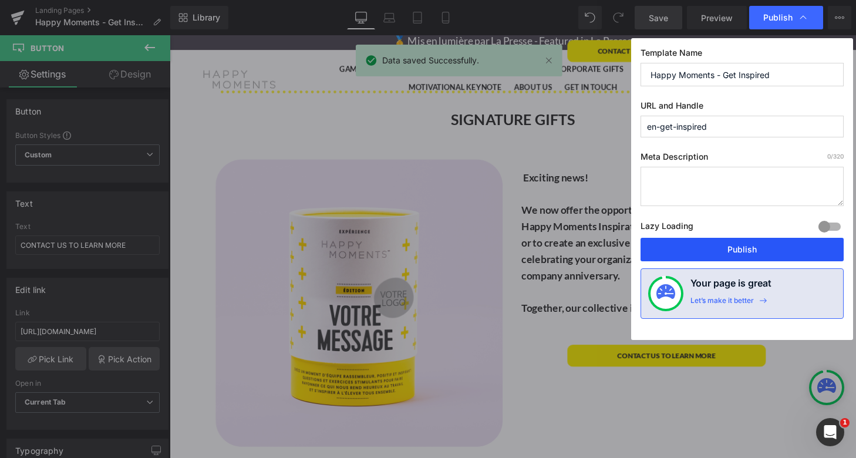
click at [754, 246] on button "Publish" at bounding box center [741, 249] width 203 height 23
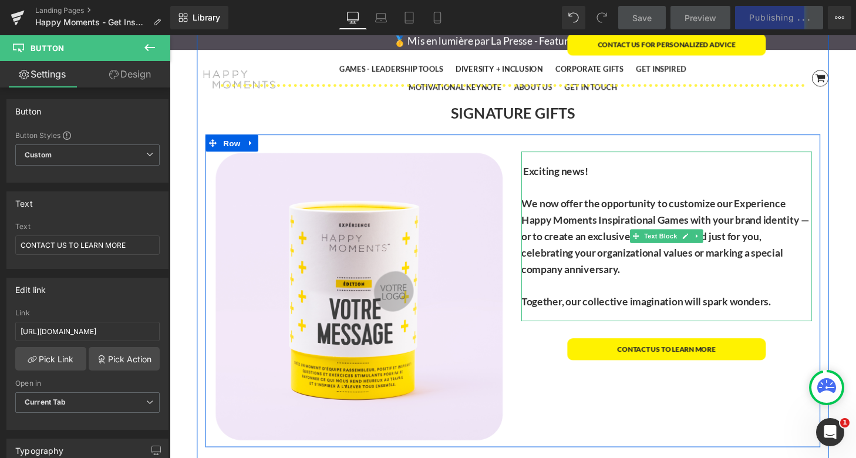
scroll to position [3256, 0]
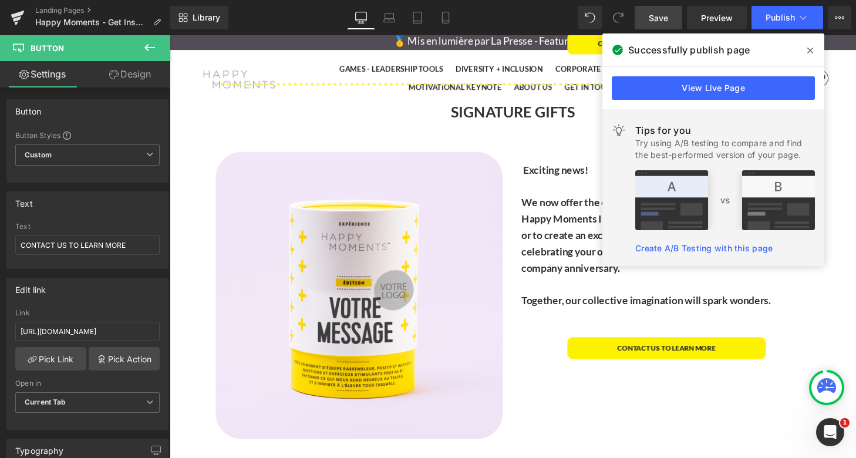
click at [811, 49] on icon at bounding box center [810, 51] width 6 height 6
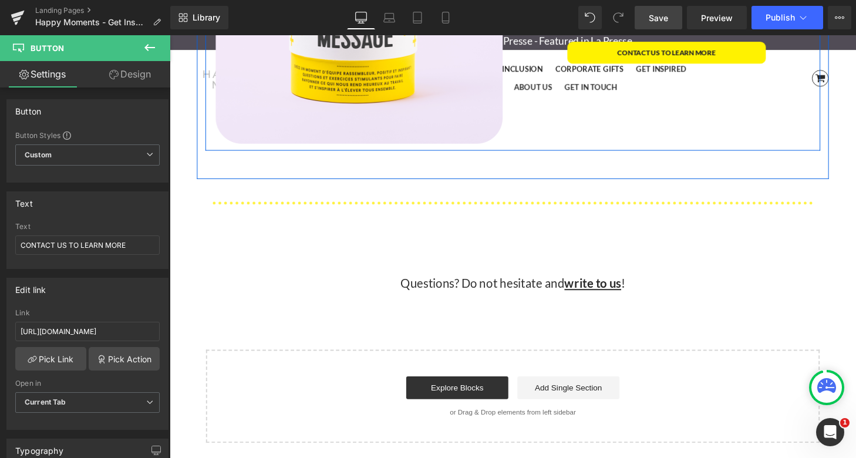
scroll to position [3564, 0]
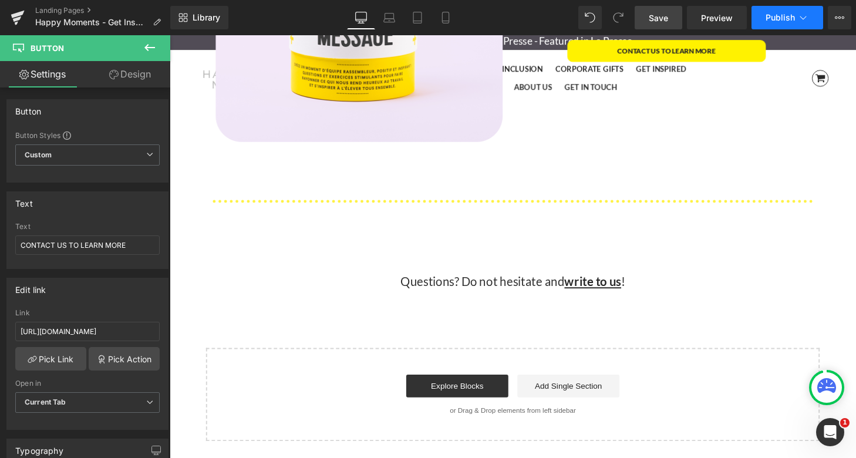
click at [784, 18] on span "Publish" at bounding box center [780, 17] width 29 height 9
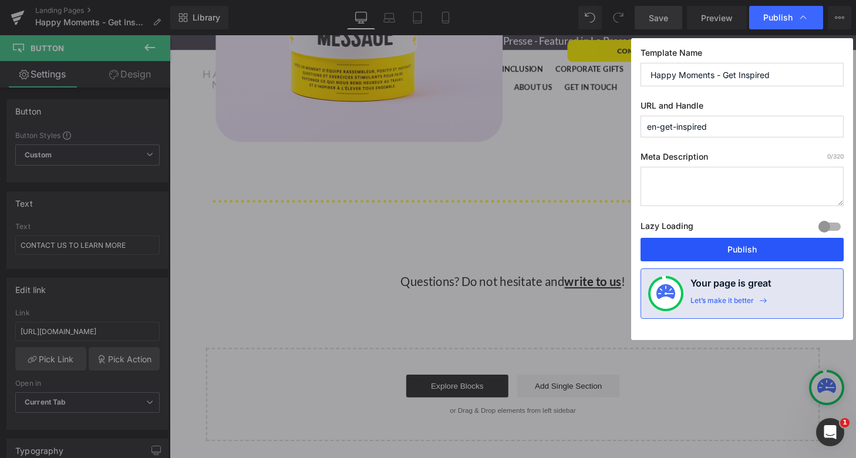
click at [741, 247] on button "Publish" at bounding box center [741, 249] width 203 height 23
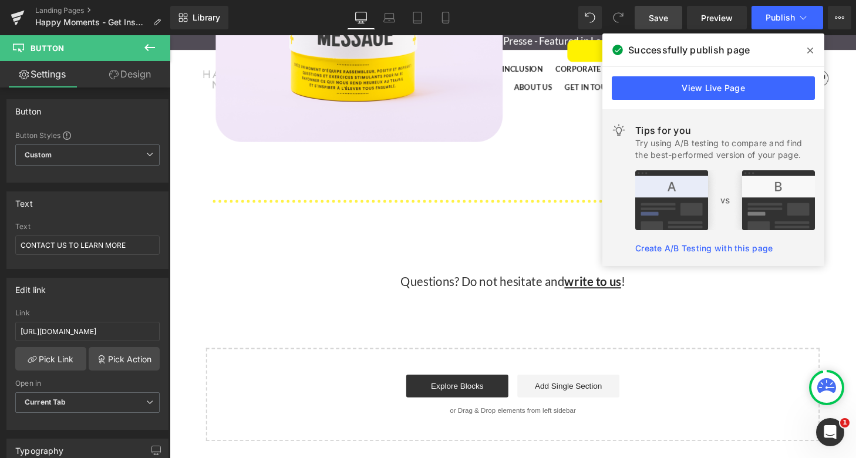
drag, startPoint x: 812, startPoint y: 49, endPoint x: 665, endPoint y: 12, distance: 152.1
click at [812, 49] on icon at bounding box center [810, 50] width 6 height 9
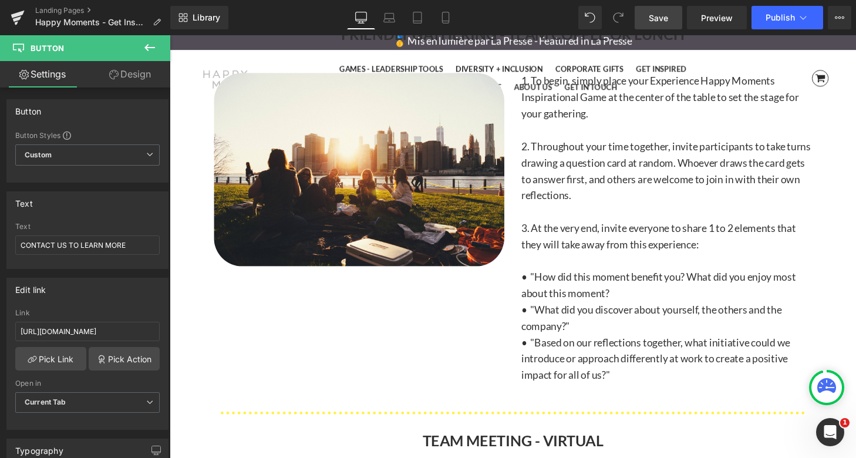
scroll to position [529, 0]
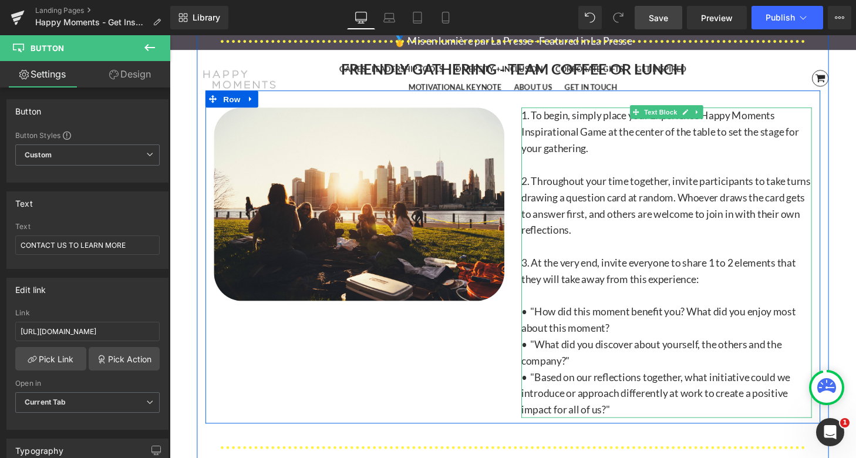
click at [546, 123] on span "1. To begin, simply place your Experience Happy Moments Inspirational Game at t…" at bounding box center [677, 135] width 287 height 47
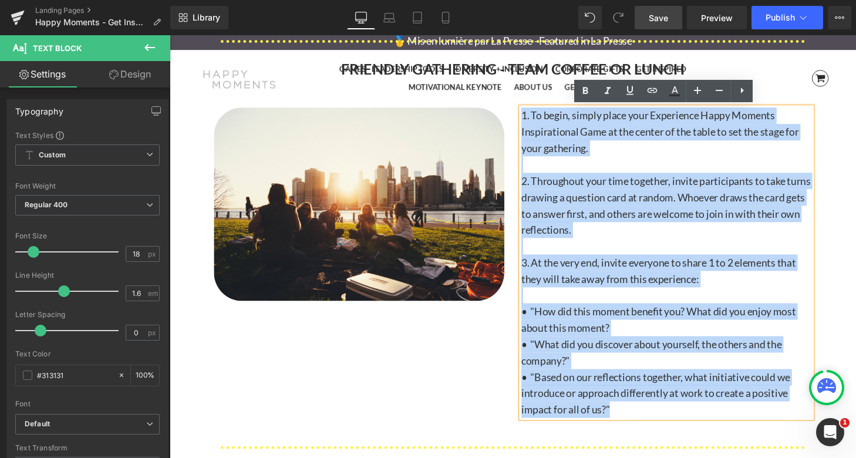
drag, startPoint x: 535, startPoint y: 117, endPoint x: 648, endPoint y: 426, distance: 328.5
click at [648, 426] on div "1. To begin, simply place your Experience Happy Moments Inspirational Game at t…" at bounding box center [684, 270] width 301 height 321
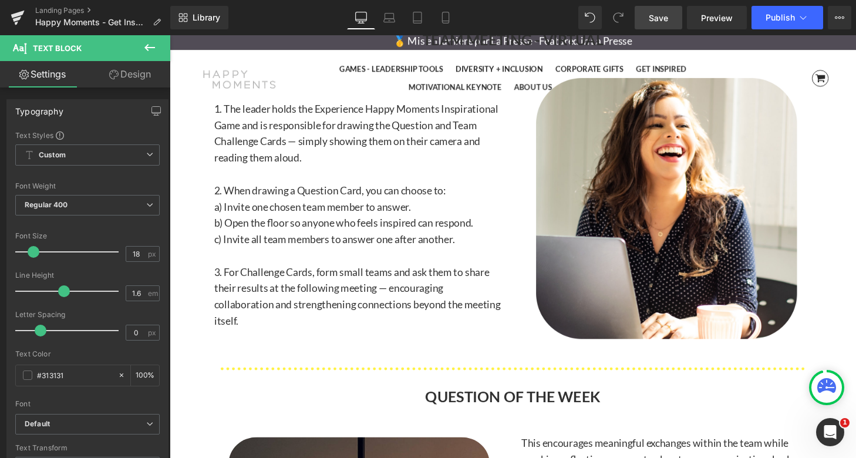
scroll to position [953, 0]
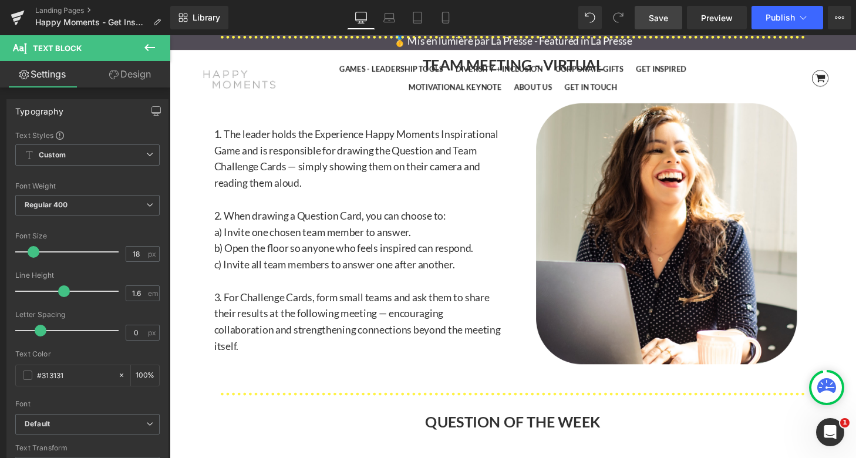
click at [225, 144] on div "1. The leader holds the Experience Happy Moments Inspirational Game and is resp…" at bounding box center [365, 163] width 301 height 68
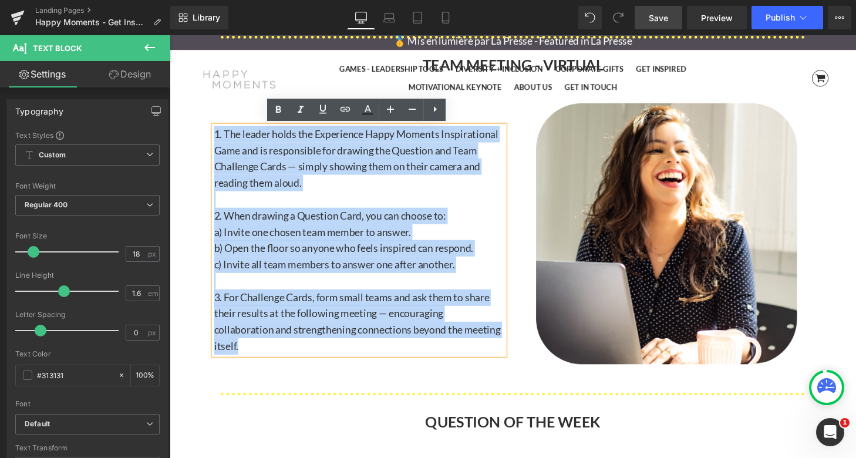
drag, startPoint x: 218, startPoint y: 137, endPoint x: 341, endPoint y: 353, distance: 248.7
click at [341, 353] on div "1. The leader holds the Experience Happy Moments Inspirational Game and is resp…" at bounding box center [365, 247] width 301 height 237
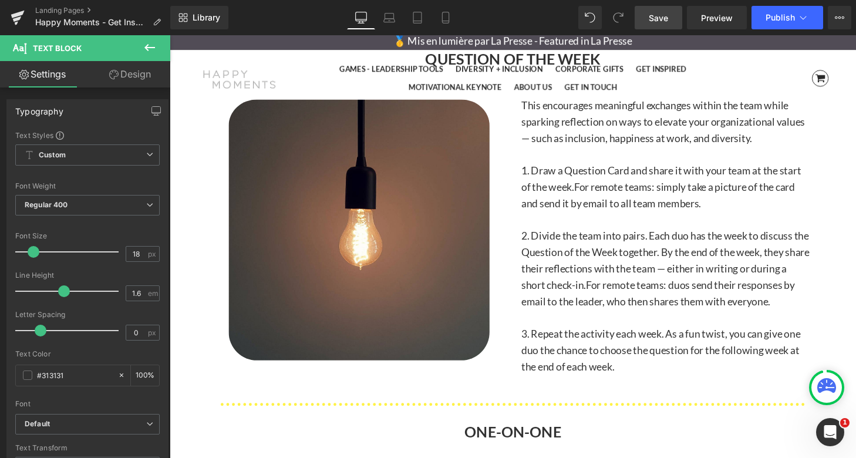
scroll to position [1330, 0]
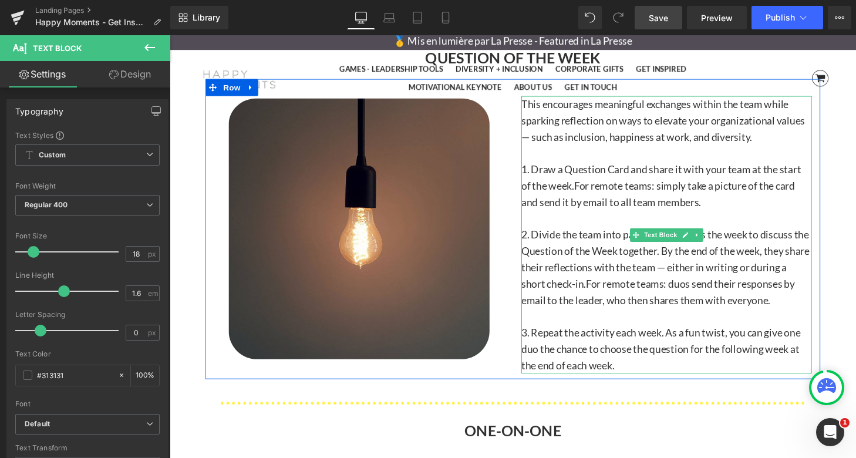
click at [538, 105] on p "This encourages meaningful exchanges within the team while sparking reflection …" at bounding box center [684, 123] width 301 height 50
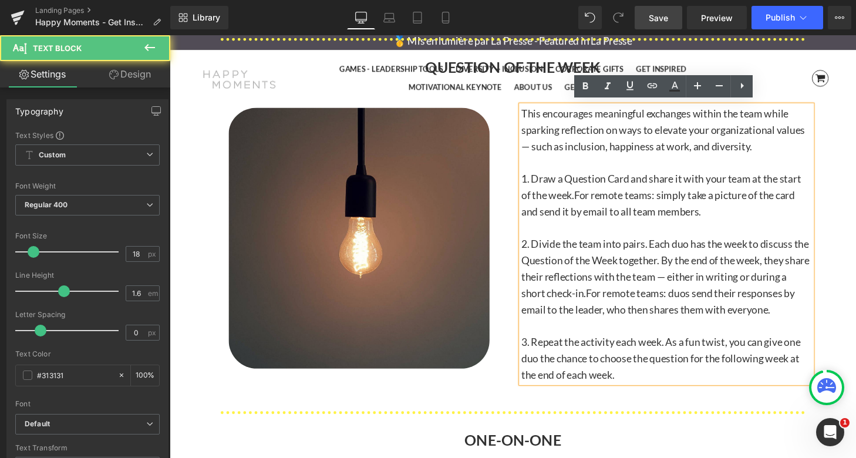
scroll to position [1319, 0]
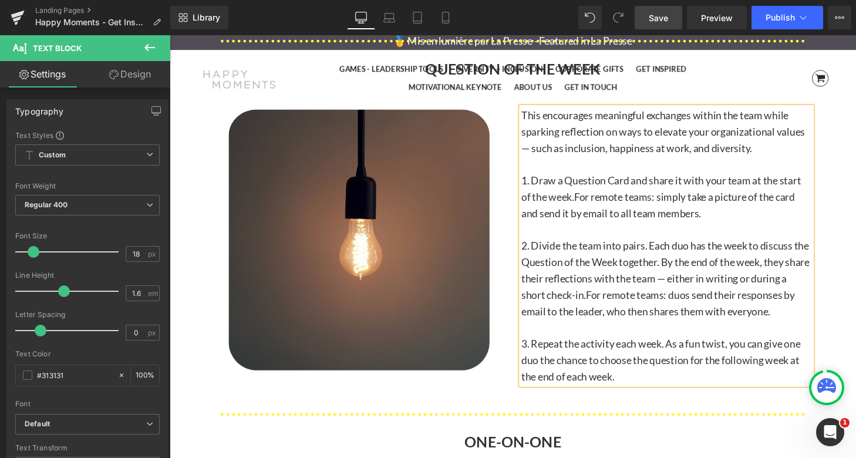
click at [670, 23] on link "Save" at bounding box center [659, 17] width 48 height 23
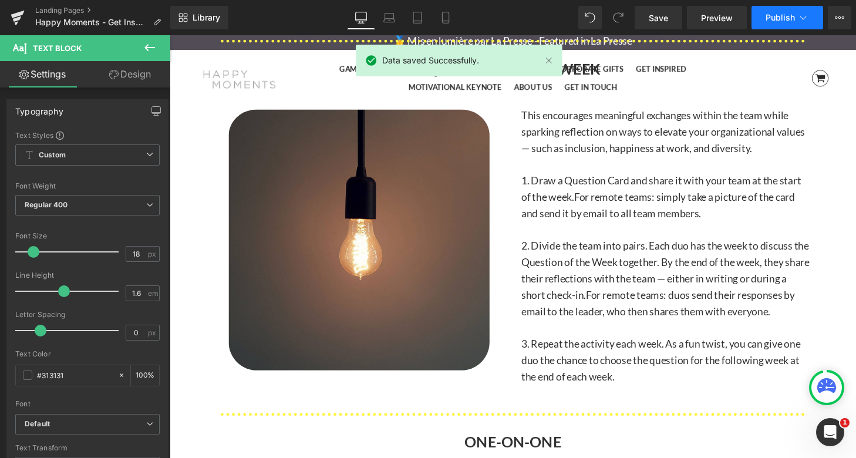
click at [790, 21] on span "Publish" at bounding box center [780, 17] width 29 height 9
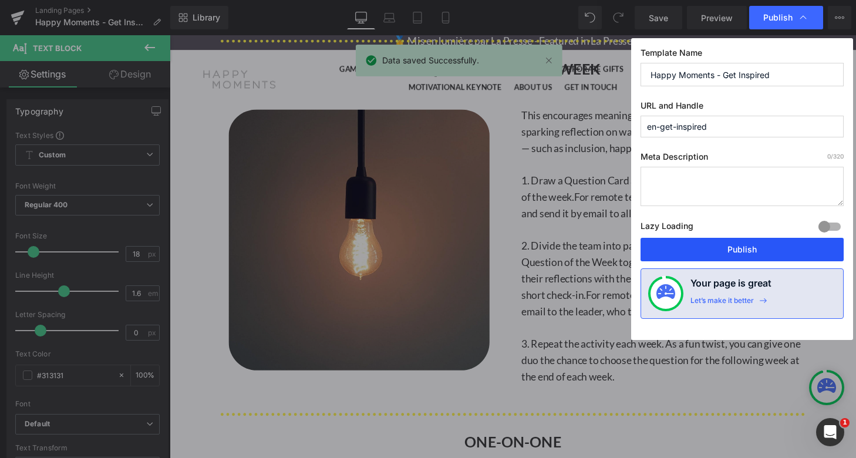
click at [746, 250] on button "Publish" at bounding box center [741, 249] width 203 height 23
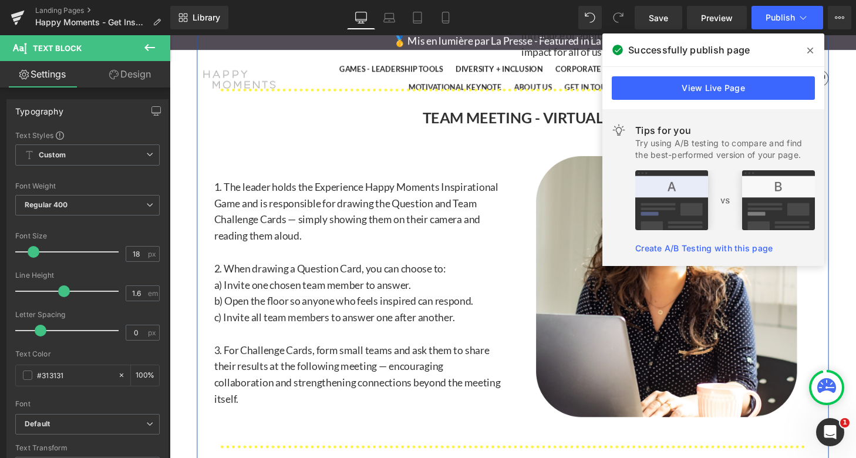
scroll to position [0, 0]
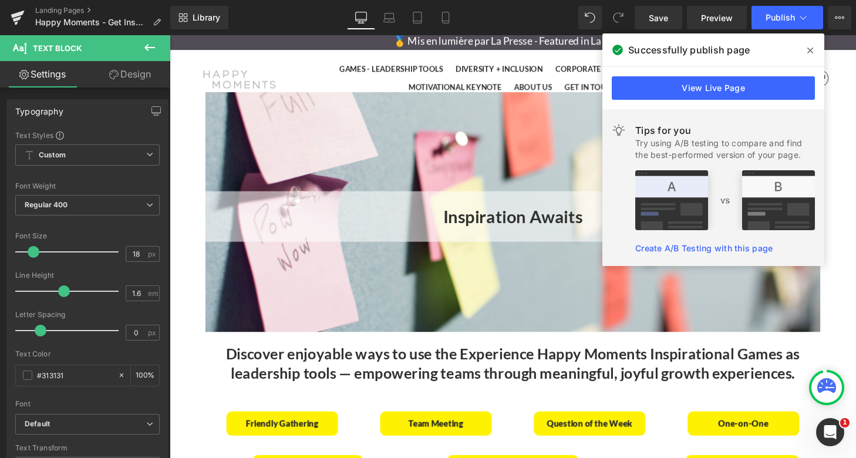
click at [812, 46] on icon at bounding box center [810, 50] width 6 height 9
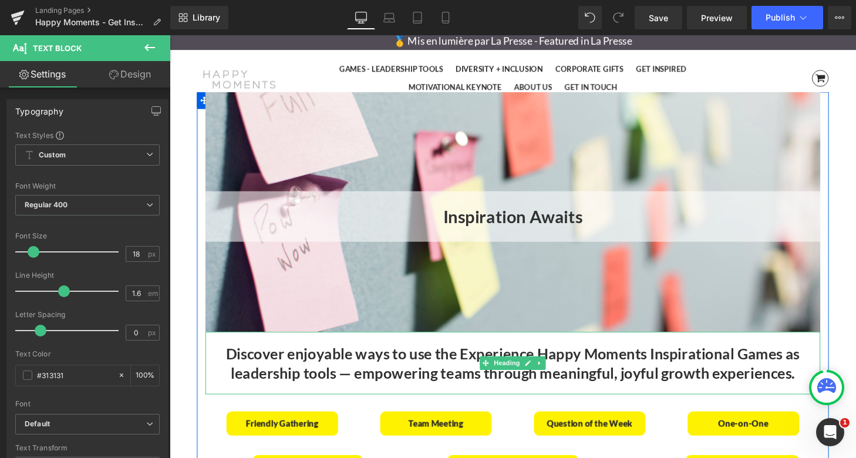
click at [242, 372] on h2 "Discover enjoyable ways to use the Experience Happy Moments Inspirational Games…" at bounding box center [525, 375] width 636 height 40
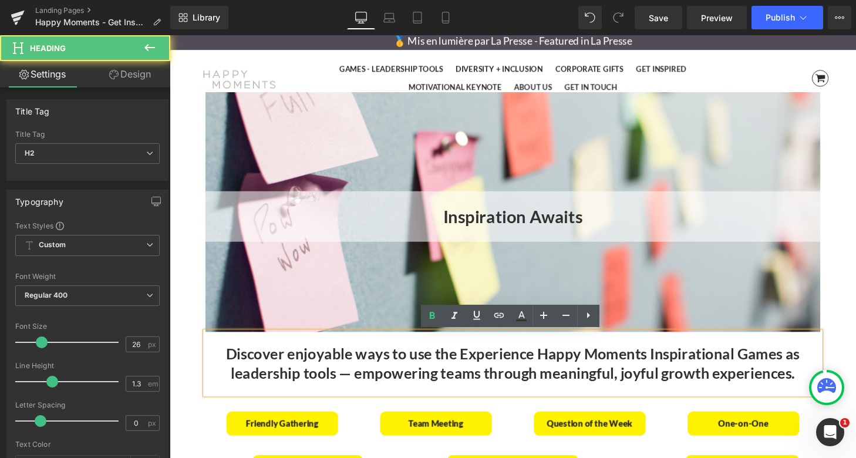
click at [237, 369] on h2 "Discover enjoyable ways to use the Experience Happy Moments Inspirational Games…" at bounding box center [525, 375] width 636 height 40
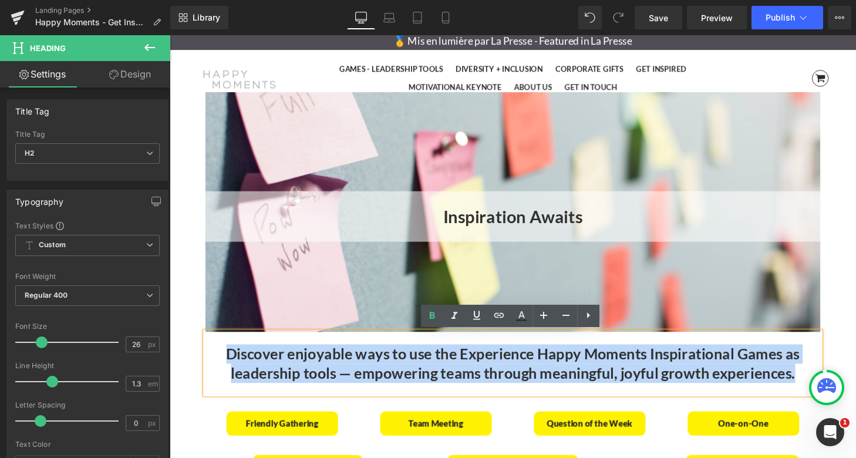
drag, startPoint x: 231, startPoint y: 368, endPoint x: 825, endPoint y: 392, distance: 595.2
click at [825, 392] on h2 "Discover enjoyable ways to use the Experience Happy Moments Inspirational Games…" at bounding box center [525, 375] width 636 height 40
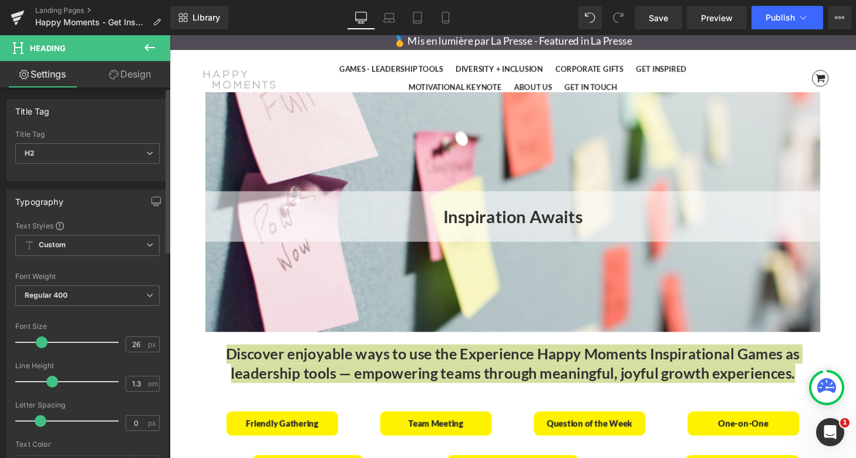
click at [40, 341] on span at bounding box center [42, 342] width 12 height 12
